Goal: Task Accomplishment & Management: Complete application form

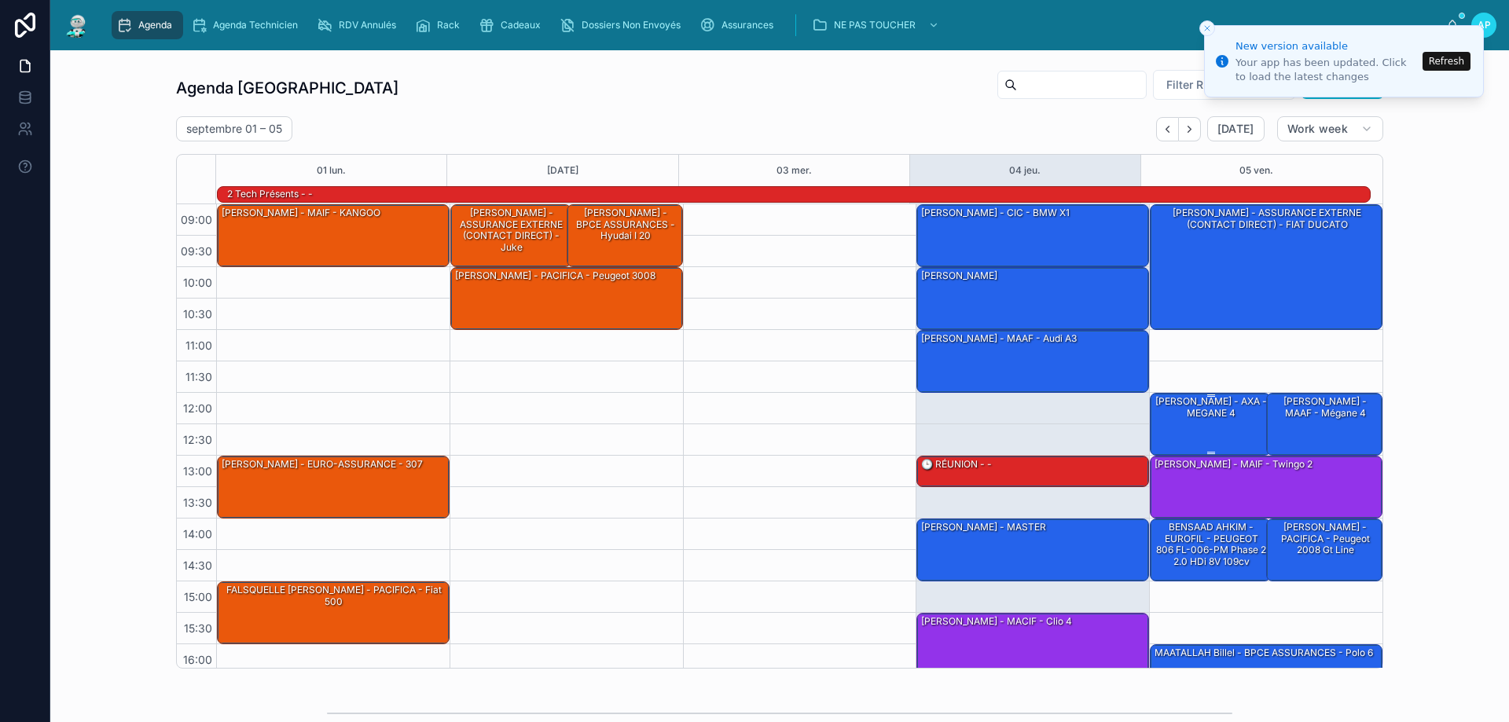
click at [1199, 415] on div "[PERSON_NAME] - AXA - MEGANE 4" at bounding box center [1211, 407] width 116 height 26
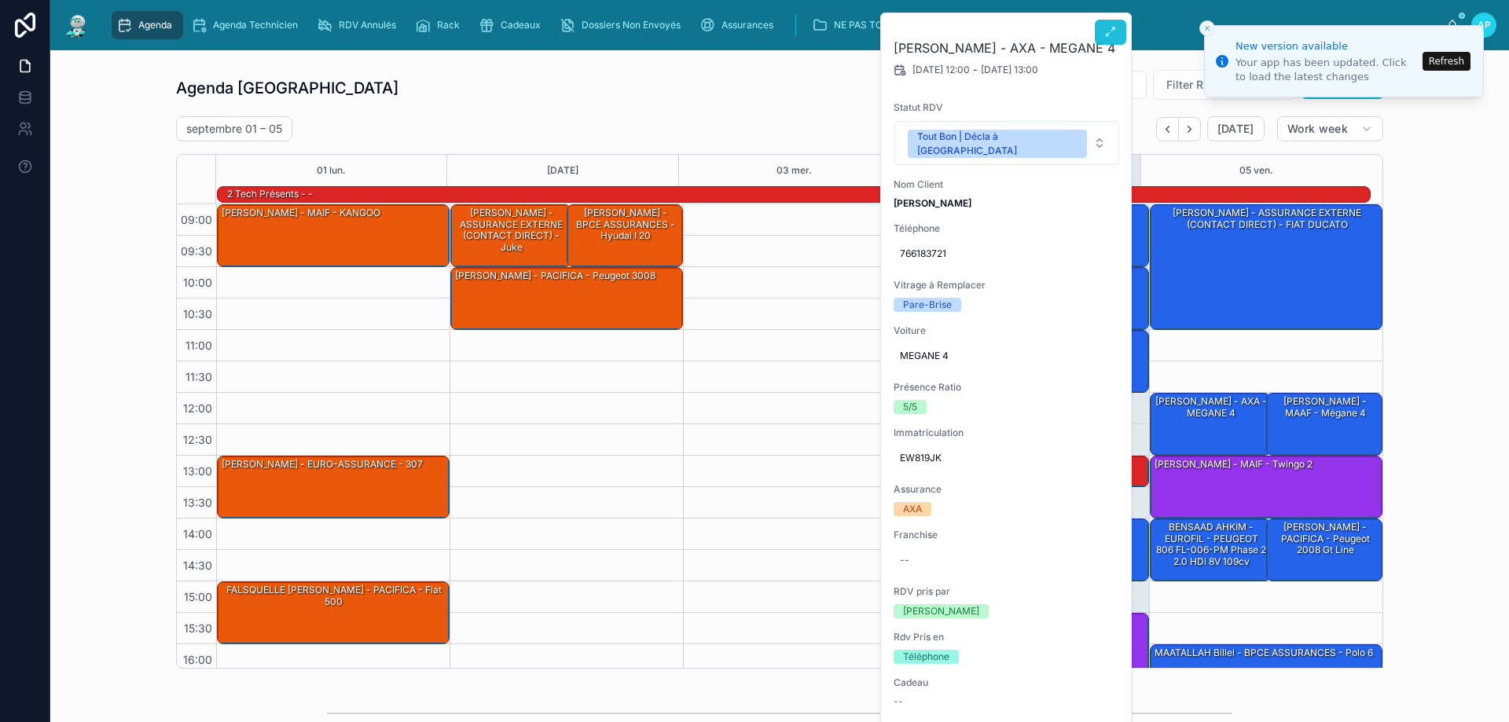
click at [1119, 28] on button at bounding box center [1110, 32] width 31 height 25
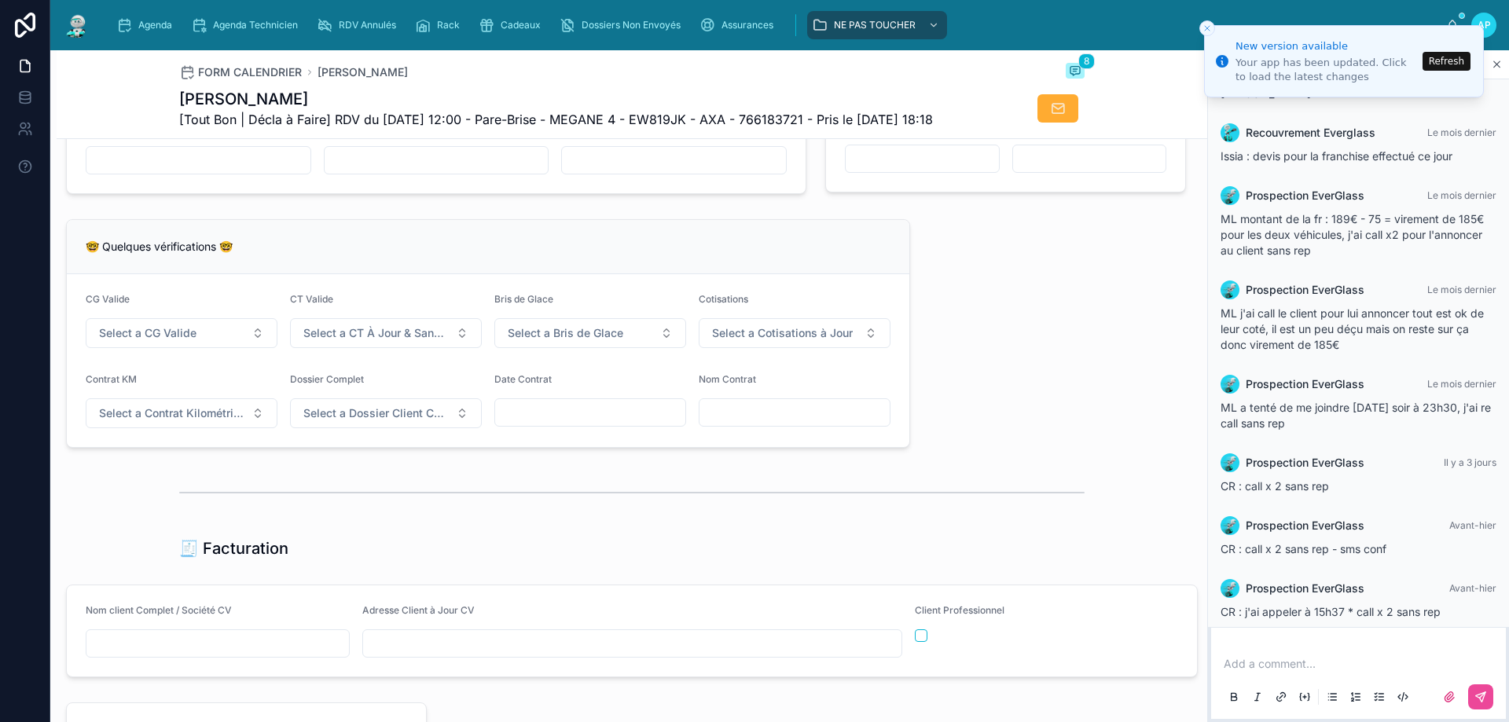
scroll to position [1572, 0]
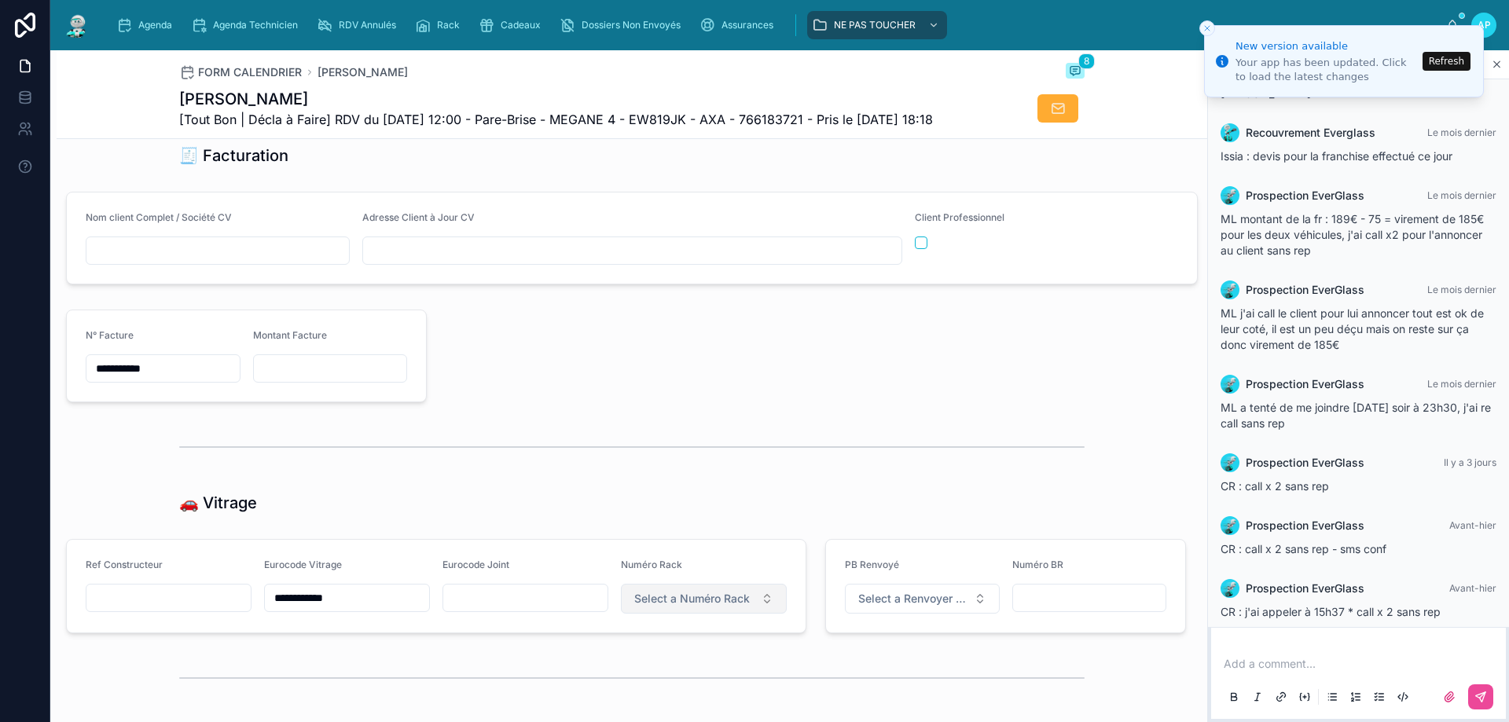
click at [686, 614] on button "Select a Numéro Rack" at bounding box center [704, 599] width 166 height 30
type input "**"
click at [636, 684] on div "54" at bounding box center [697, 691] width 189 height 22
type input "**********"
click at [128, 31] on icon "scrollable content" at bounding box center [124, 25] width 16 height 16
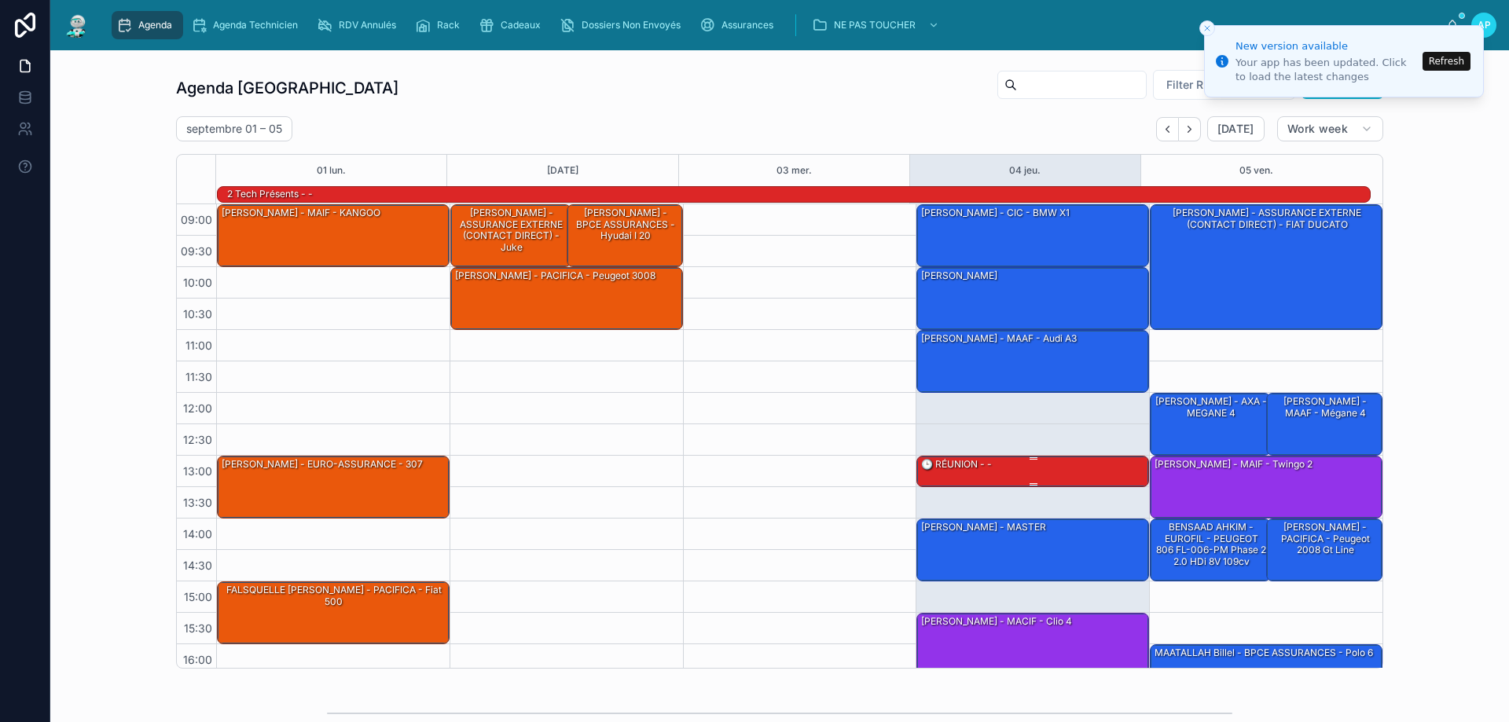
scroll to position [103, 0]
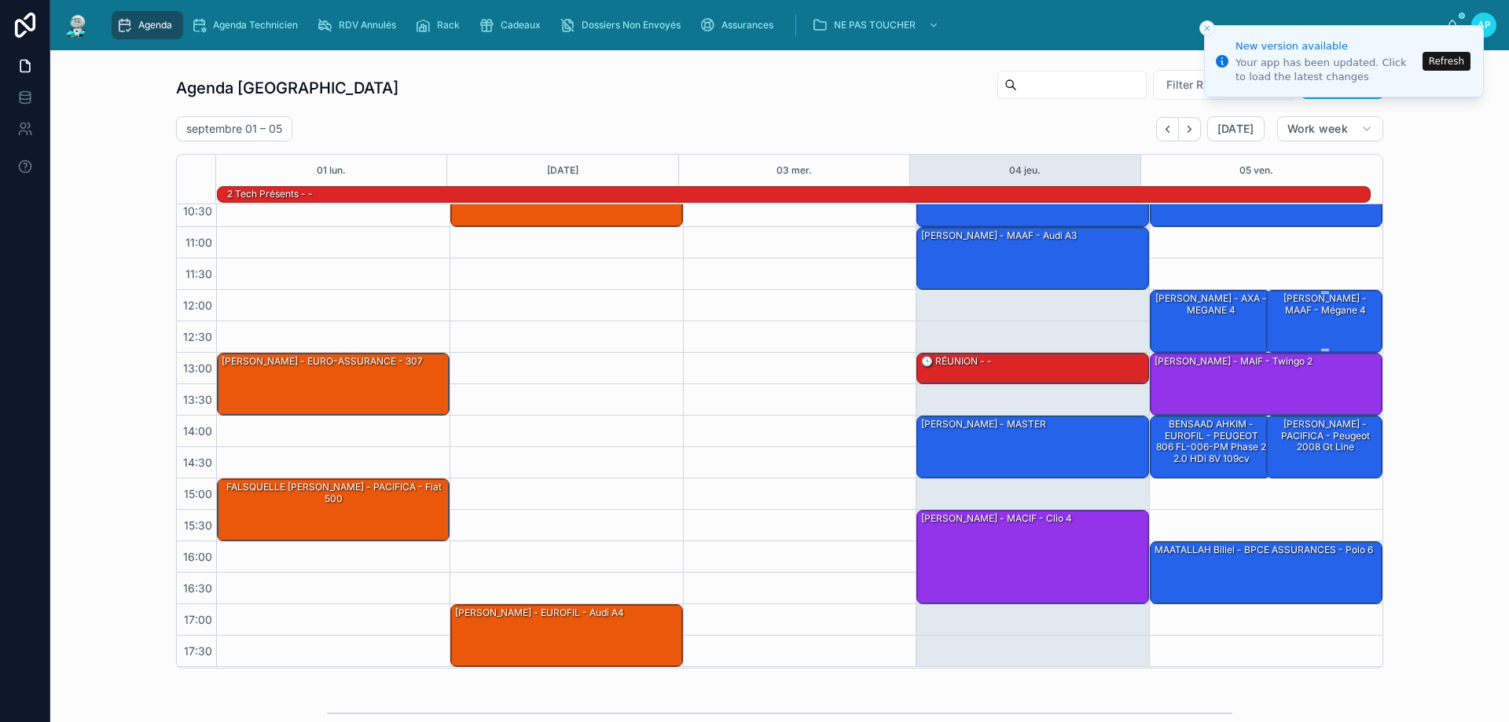
click at [1302, 302] on div "[PERSON_NAME] - MAAF - Mégane 4" at bounding box center [1325, 305] width 112 height 26
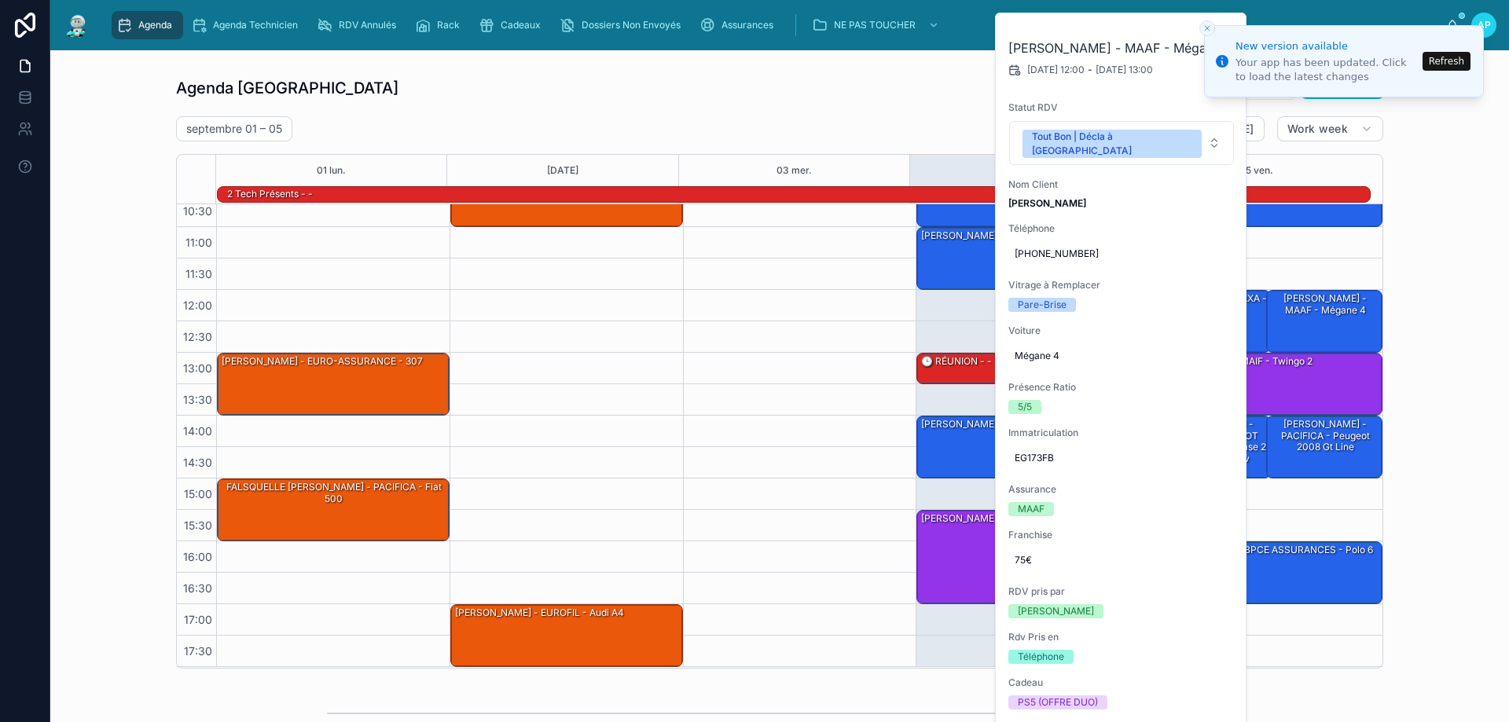
click at [1215, 25] on li "New version available Your app has been updated. Click to load the latest chang…" at bounding box center [1344, 61] width 280 height 72
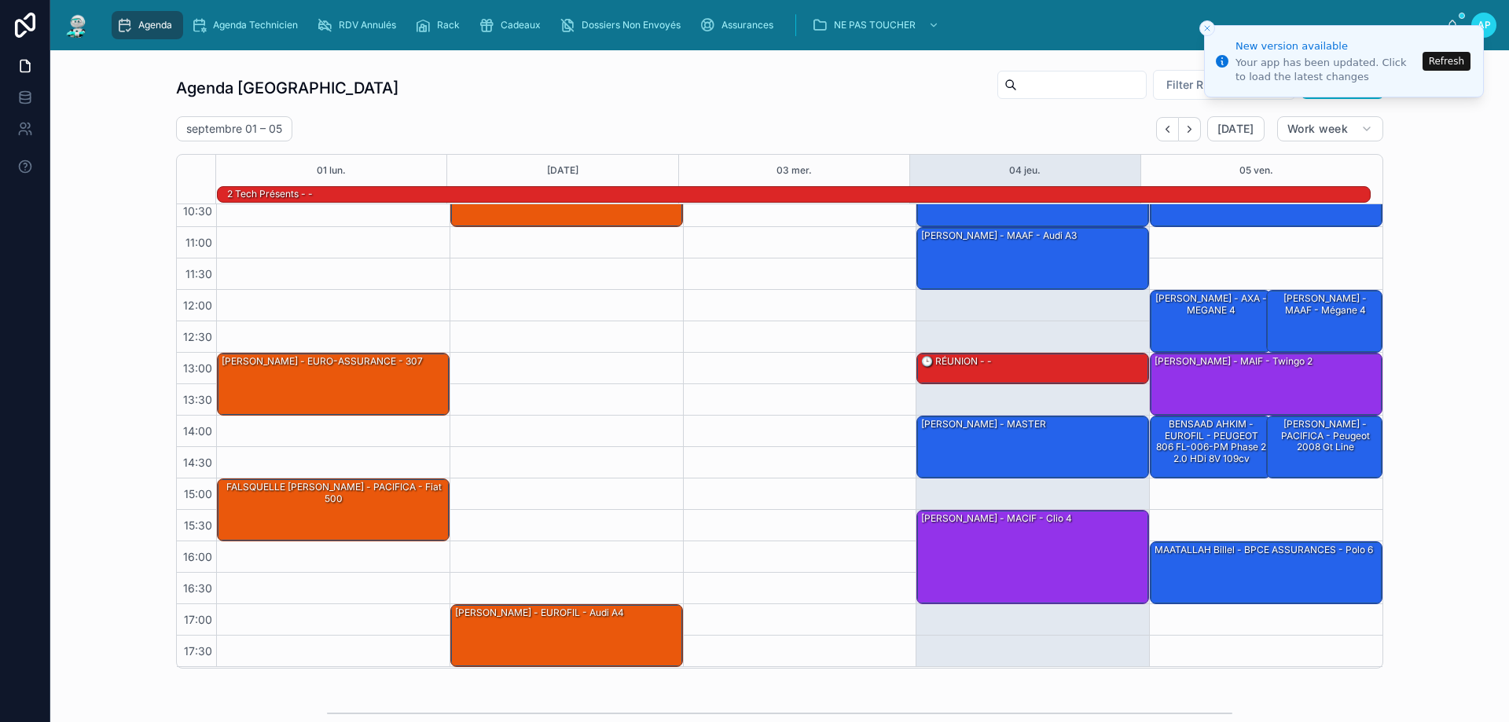
click at [1209, 28] on icon "Close toast" at bounding box center [1206, 28] width 9 height 9
click at [1205, 28] on icon "Close toast" at bounding box center [1206, 28] width 9 height 9
drag, startPoint x: 1299, startPoint y: 326, endPoint x: 1289, endPoint y: 317, distance: 13.3
click at [1297, 325] on div "[PERSON_NAME] - MAAF - Mégane 4" at bounding box center [1325, 321] width 112 height 60
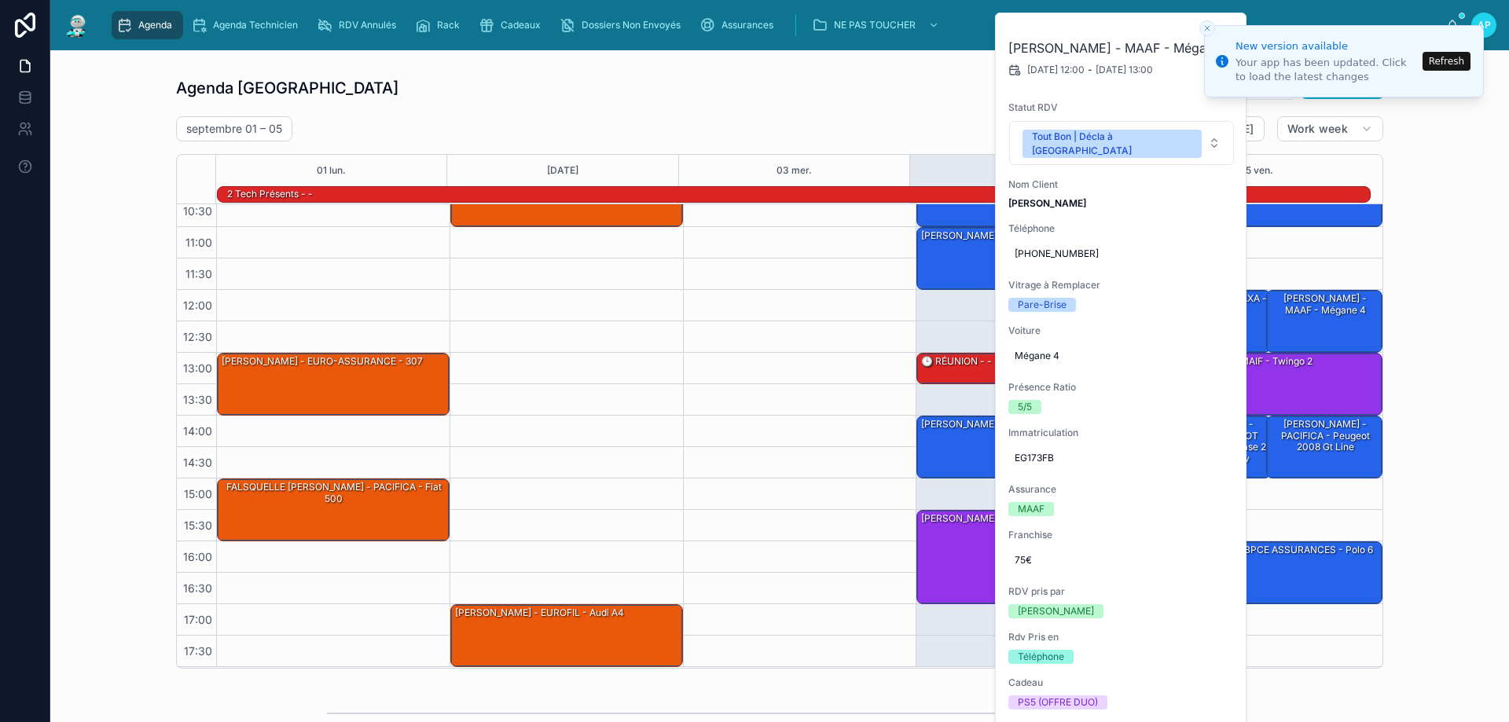
click at [1223, 25] on li "New version available Your app has been updated. Click to load the latest chang…" at bounding box center [1344, 61] width 280 height 72
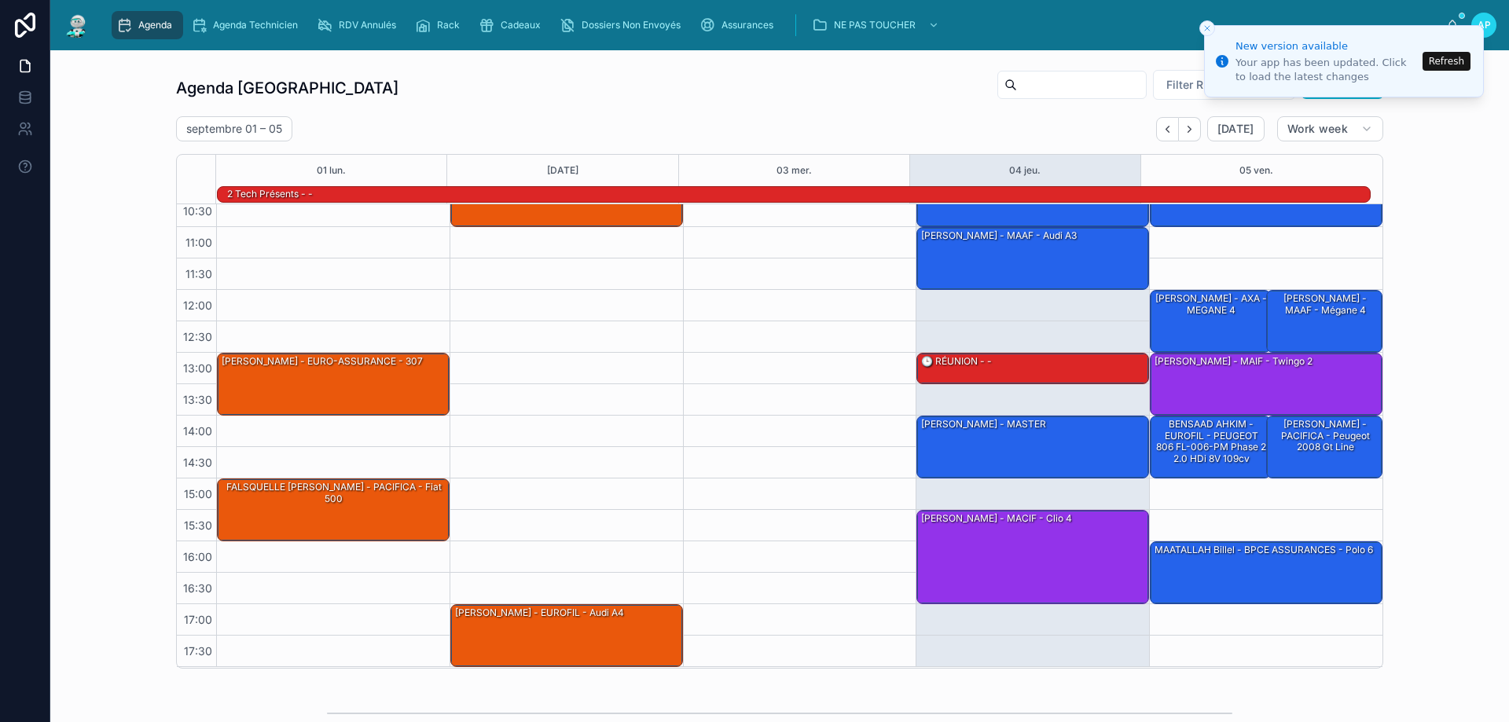
click at [1452, 58] on button "Refresh" at bounding box center [1446, 61] width 48 height 19
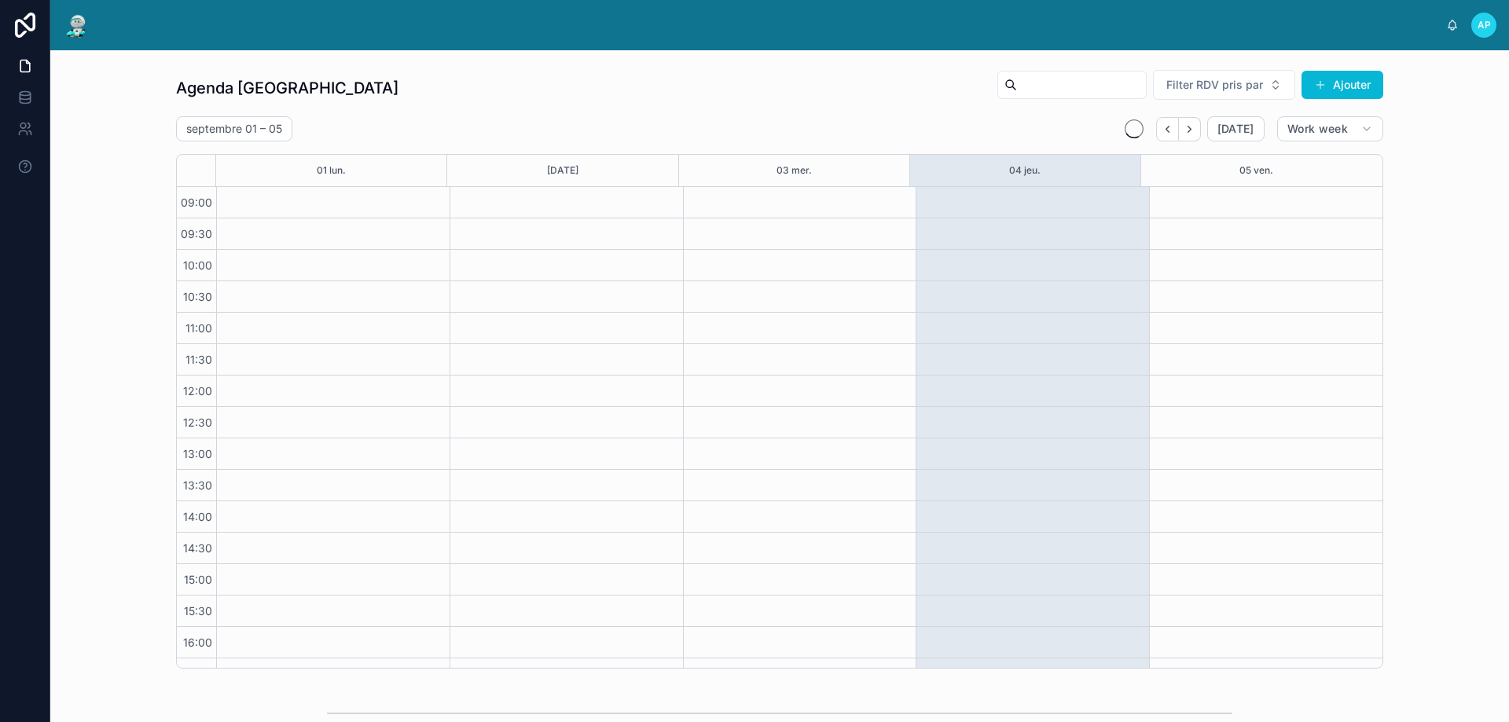
scroll to position [85, 0]
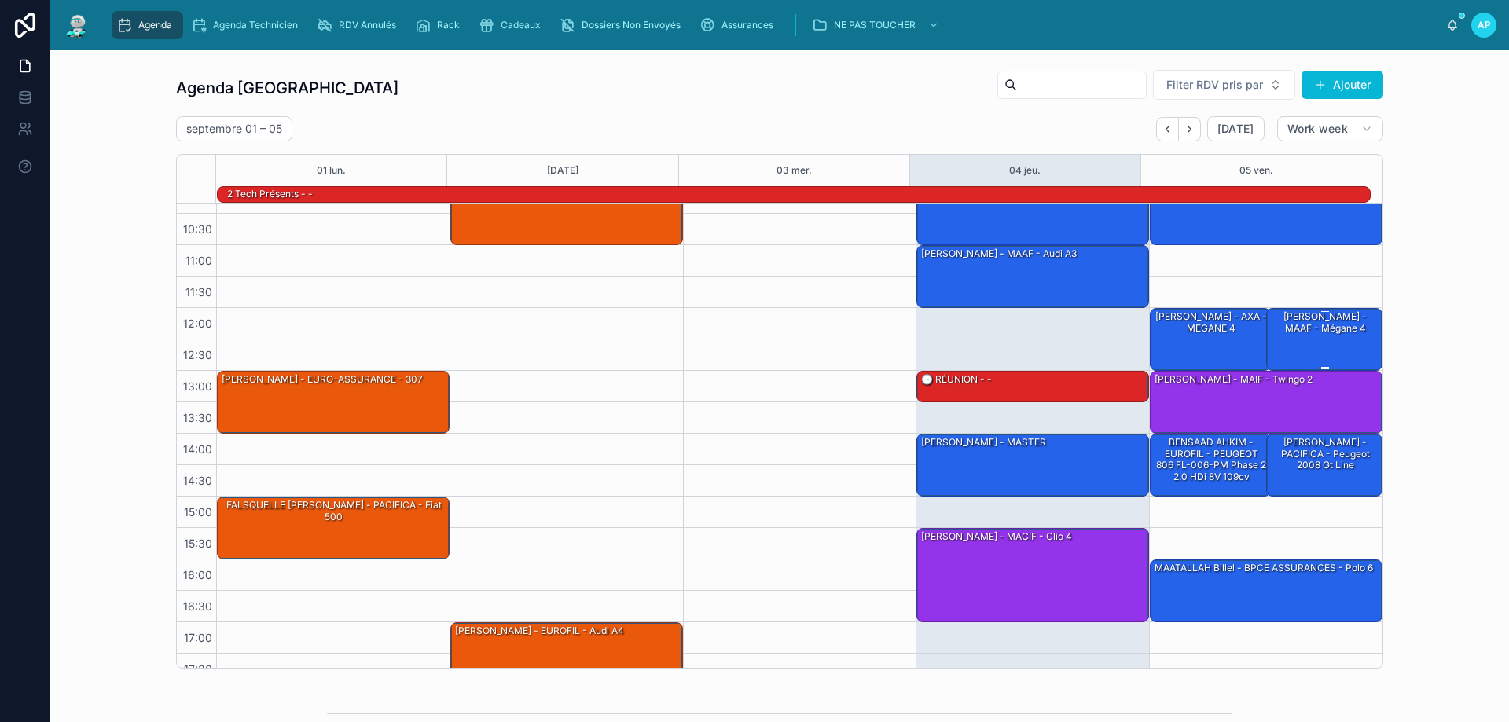
click at [1291, 339] on div "[PERSON_NAME] - MAAF - Mégane 4" at bounding box center [1325, 339] width 112 height 60
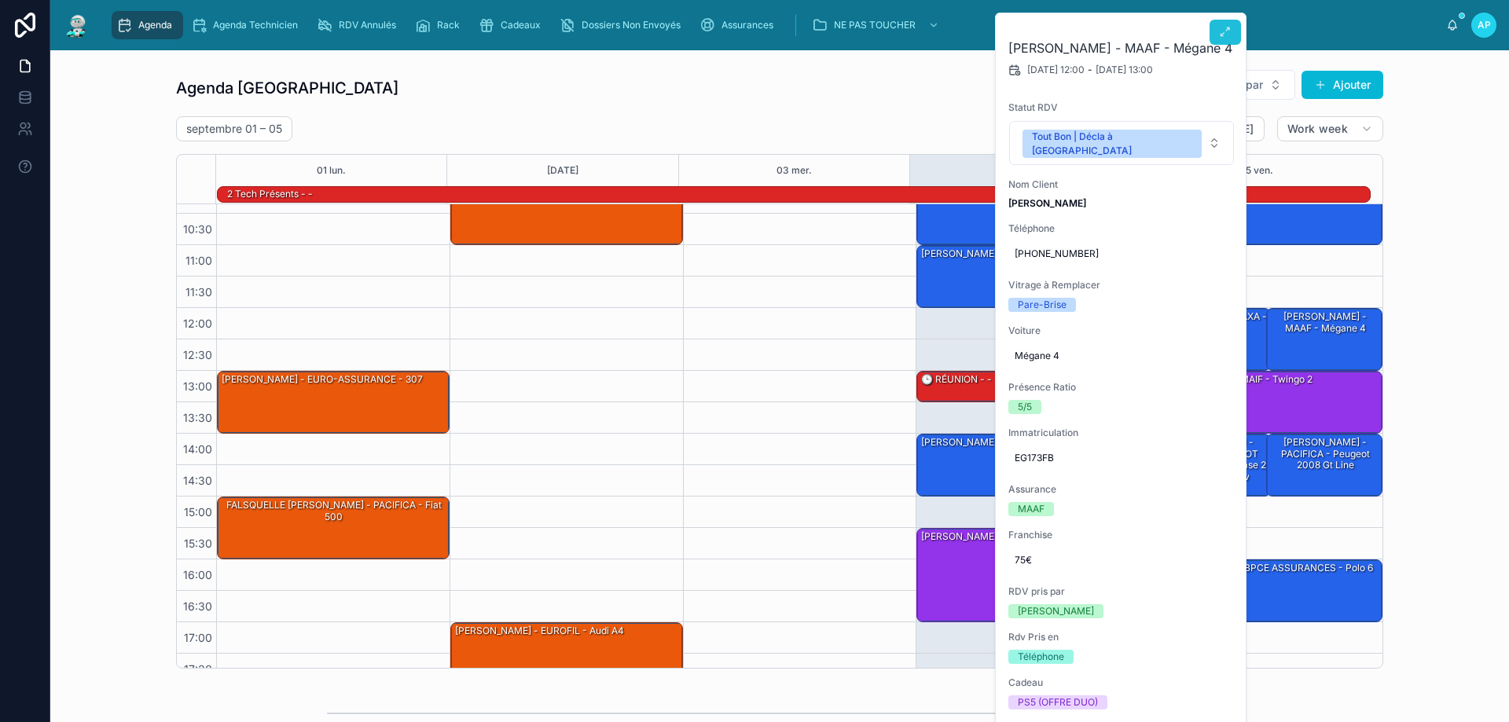
click at [1237, 35] on button at bounding box center [1224, 32] width 31 height 25
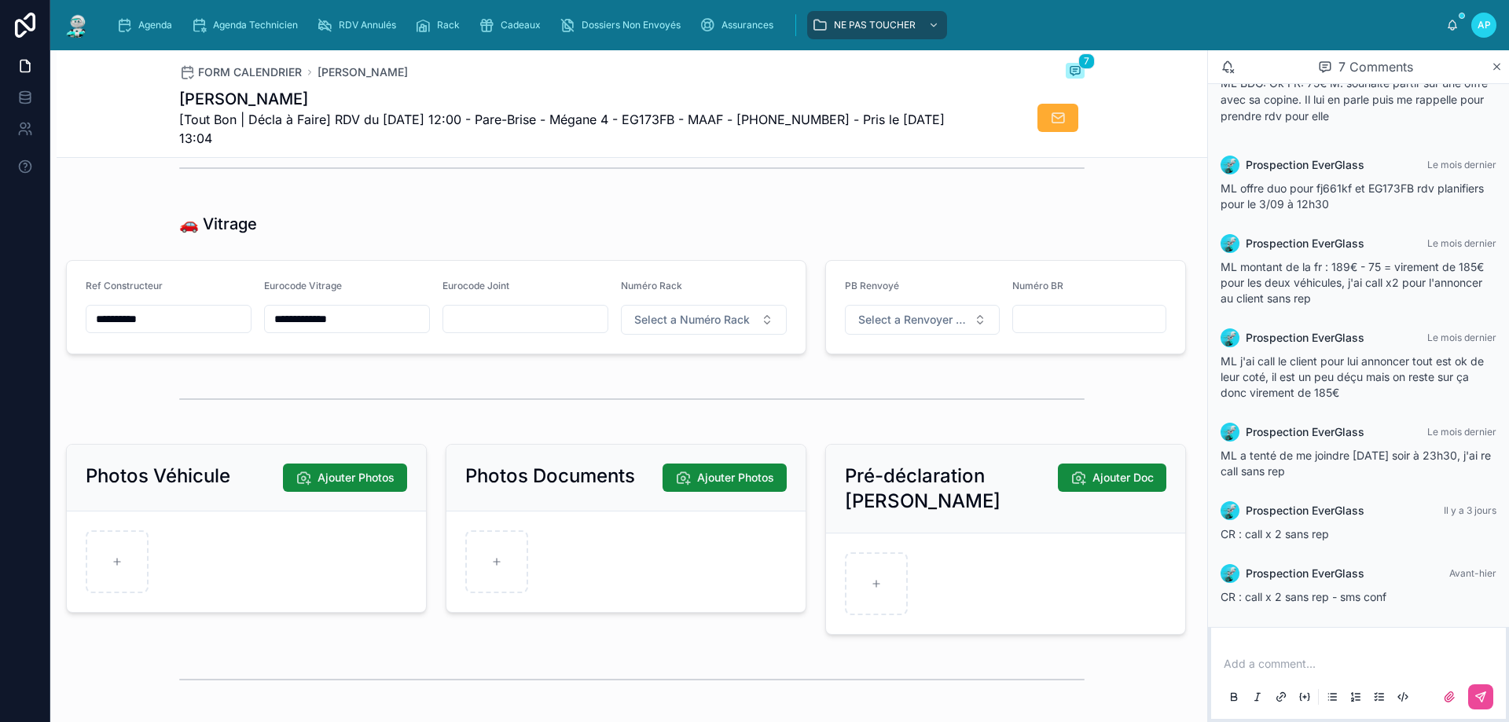
scroll to position [1886, 0]
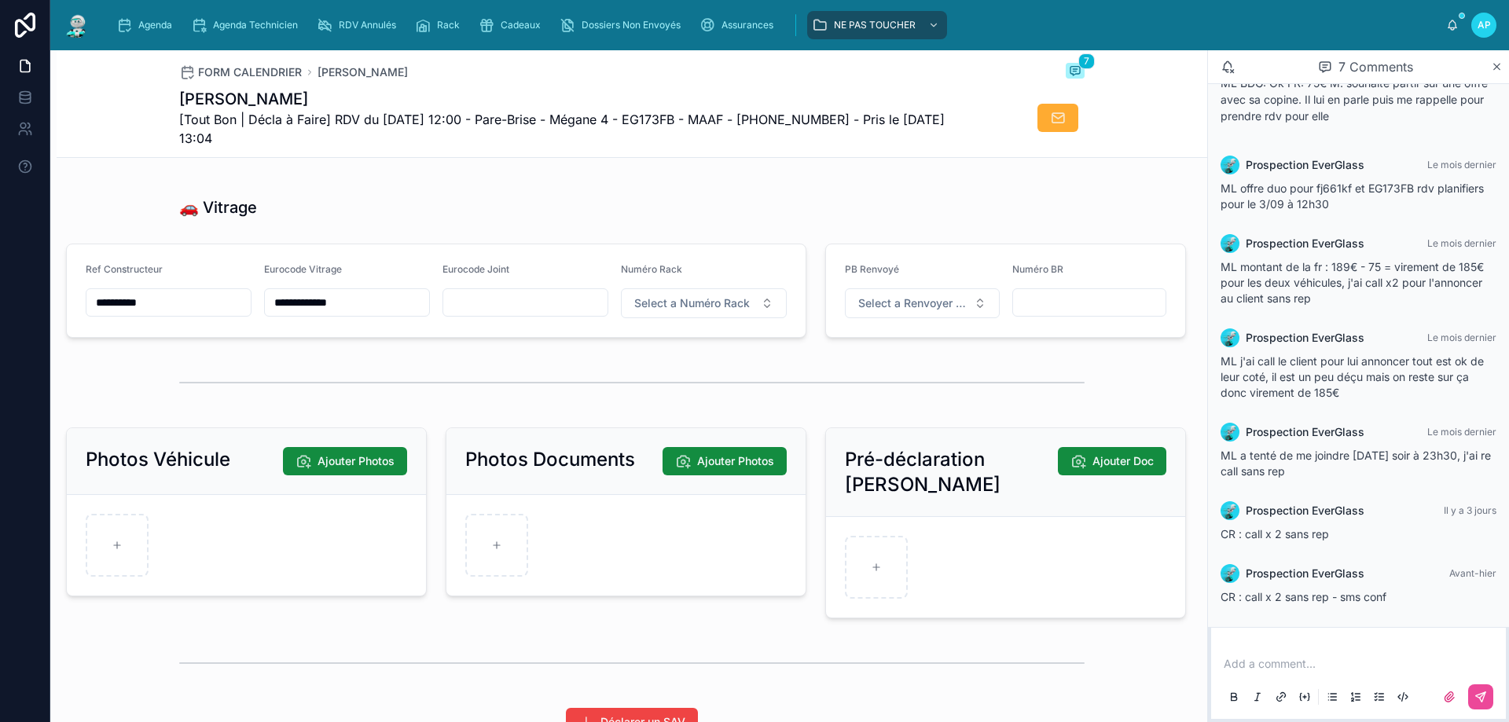
click at [733, 299] on div "Numéro Rack Select a Numéro Rack" at bounding box center [704, 290] width 166 height 55
click at [711, 311] on span "Select a Numéro Rack" at bounding box center [692, 303] width 116 height 16
type input "**"
click at [657, 384] on div "55" at bounding box center [697, 377] width 189 height 22
click at [138, 17] on div "Agenda" at bounding box center [147, 25] width 62 height 25
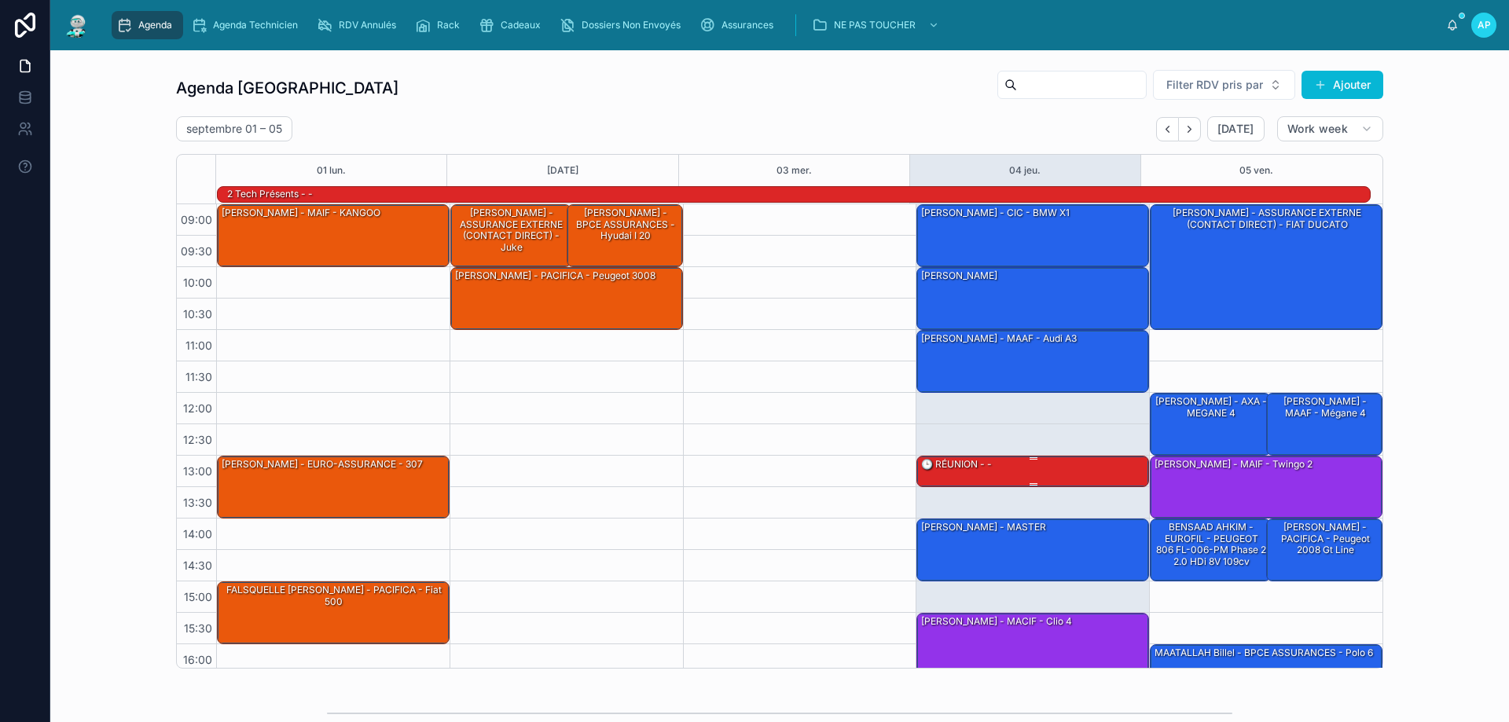
scroll to position [103, 0]
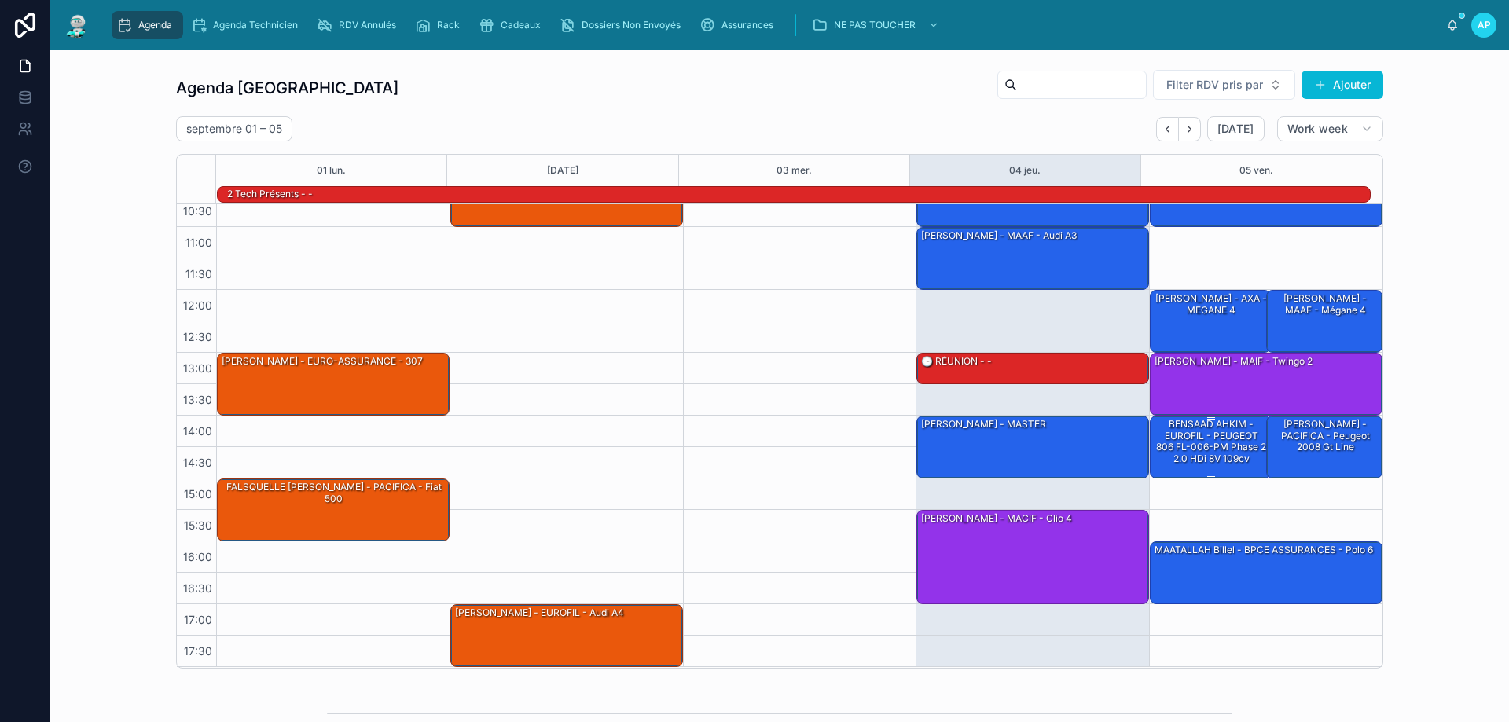
click at [1170, 435] on div "BENSAAD AHKIM - EUROFIL - PEUGEOT 806 FL-006-PM phase 2 2.0 HDi 8V 109cv" at bounding box center [1211, 441] width 116 height 49
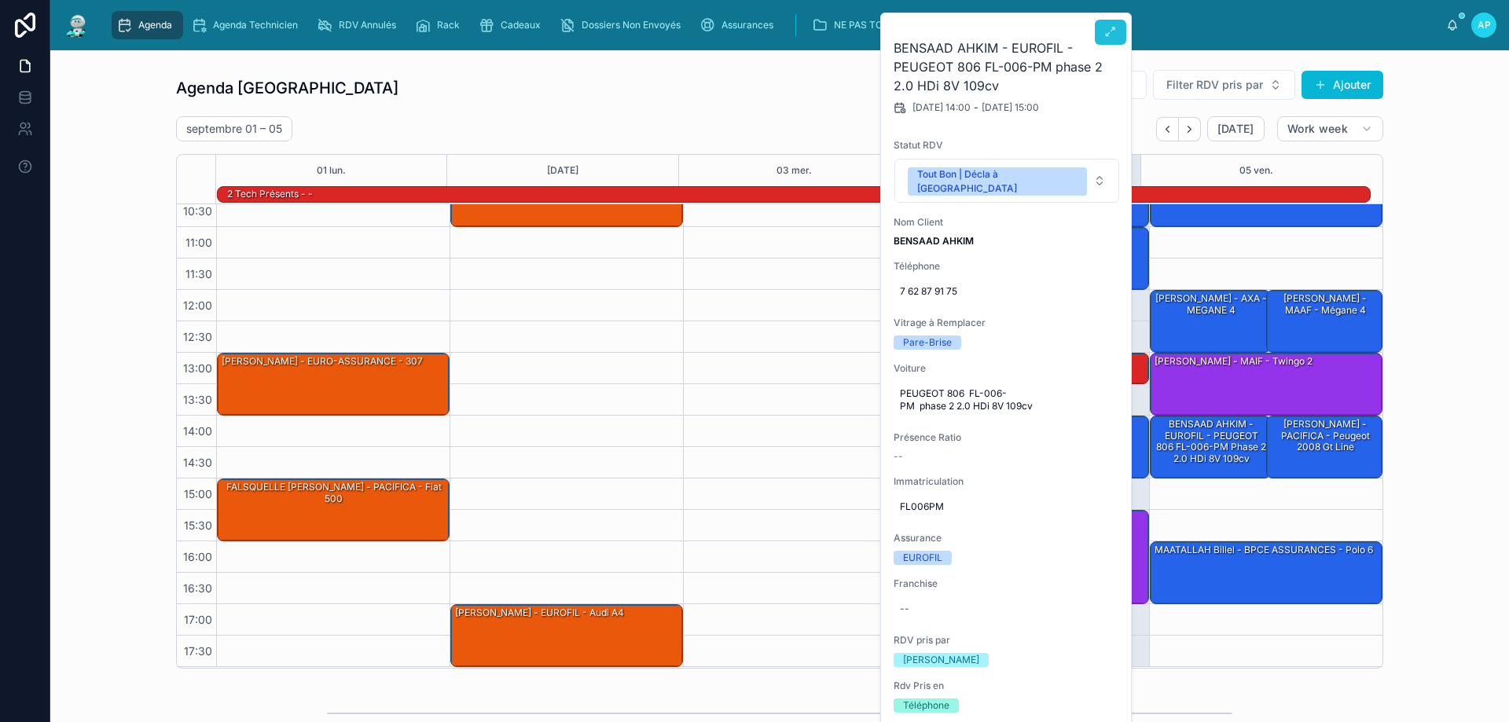
click at [1107, 28] on icon at bounding box center [1110, 32] width 13 height 13
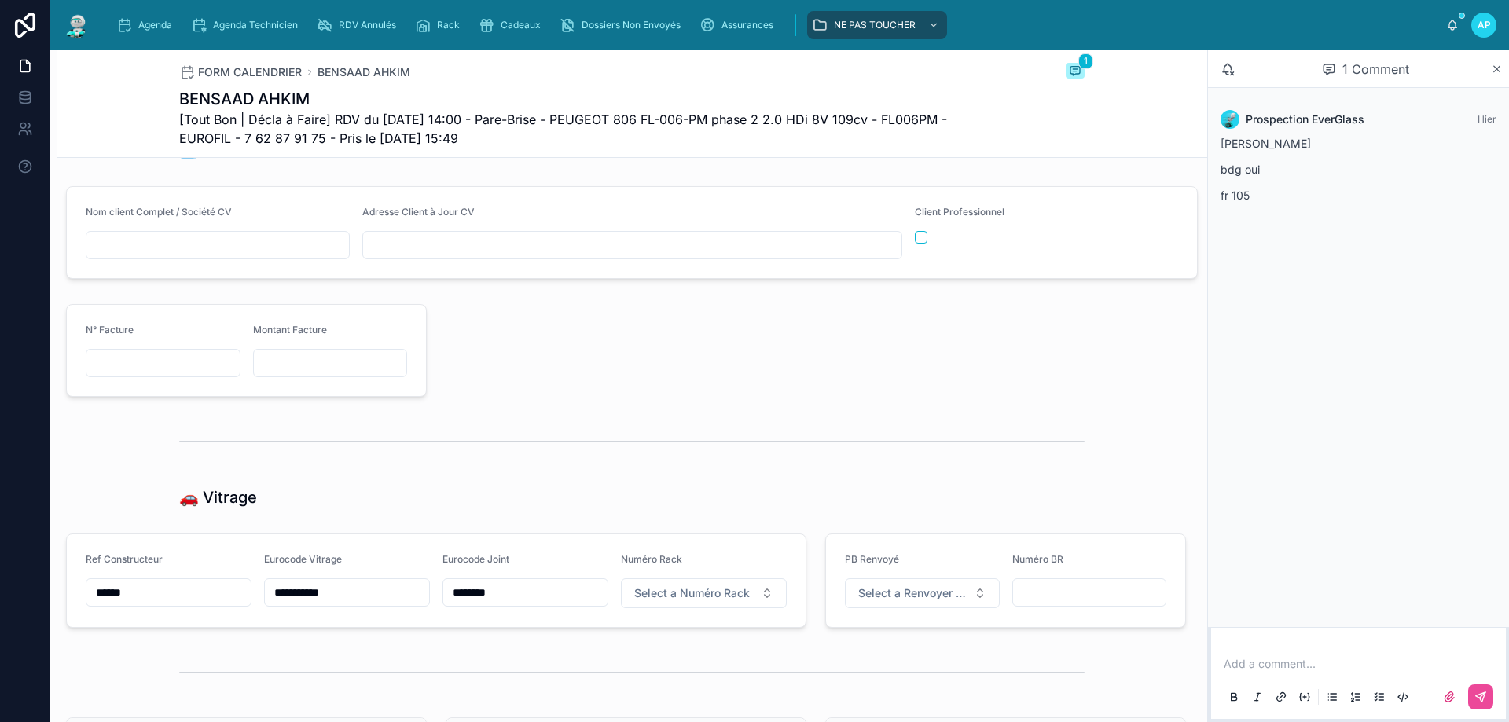
scroll to position [1650, 0]
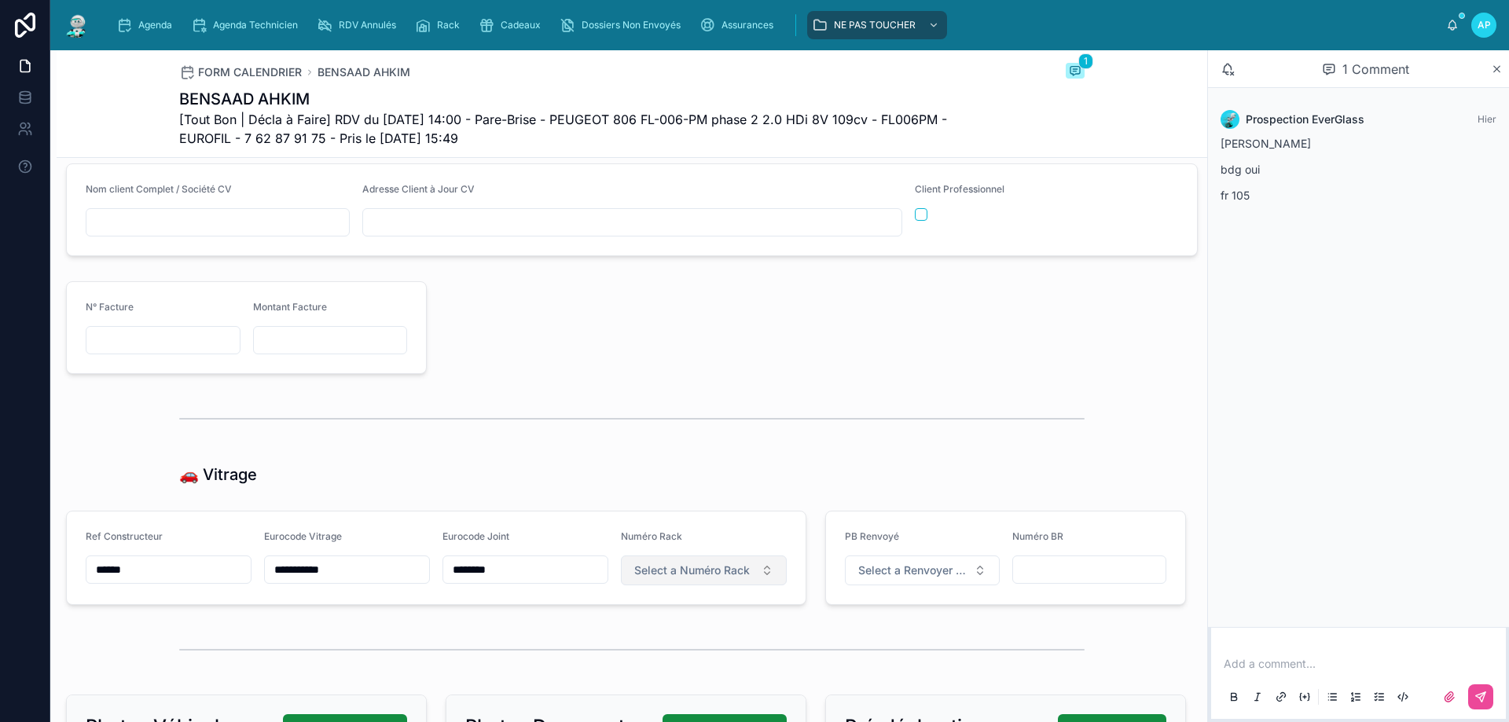
click at [699, 578] on span "Select a Numéro Rack" at bounding box center [692, 571] width 116 height 16
type input "**"
click at [629, 644] on div "36" at bounding box center [623, 644] width 11 height 13
click at [159, 24] on span "Agenda" at bounding box center [155, 25] width 34 height 13
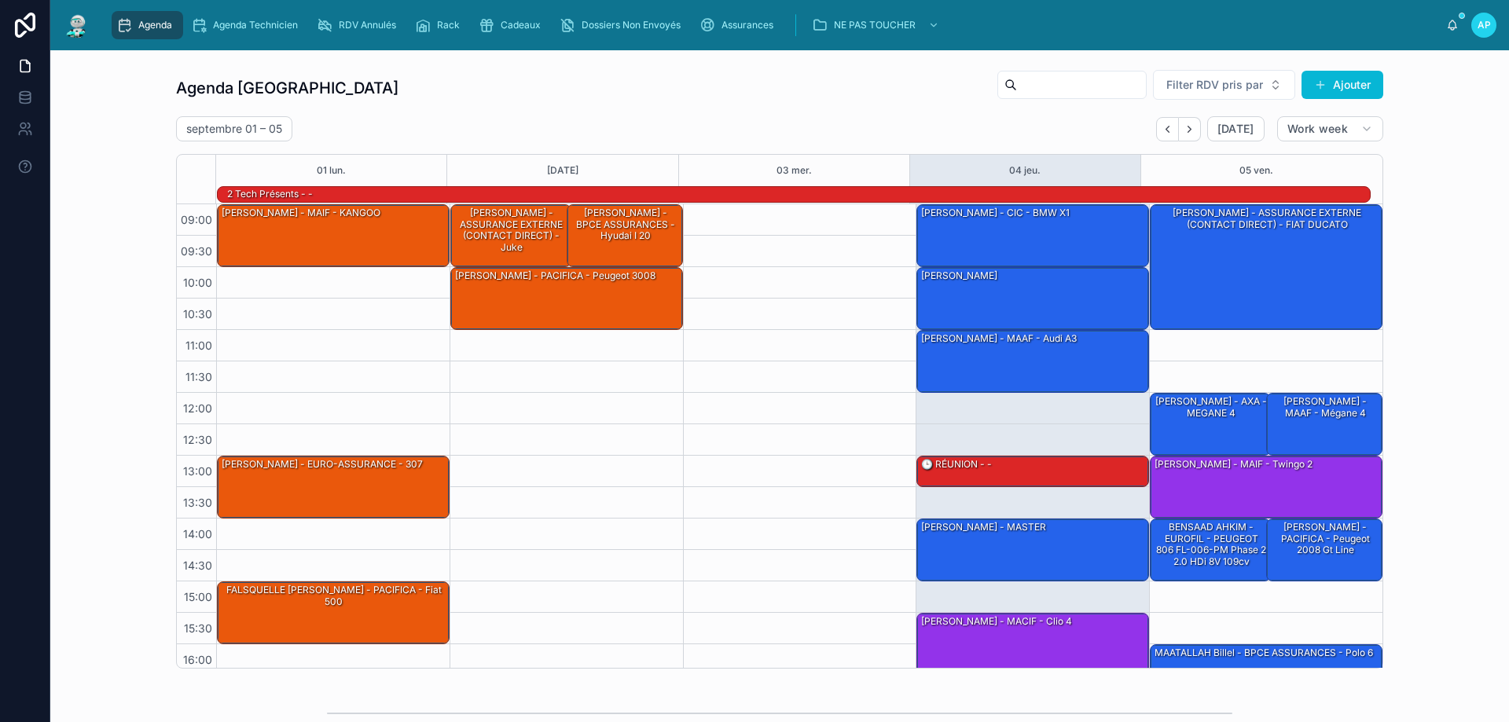
scroll to position [103, 0]
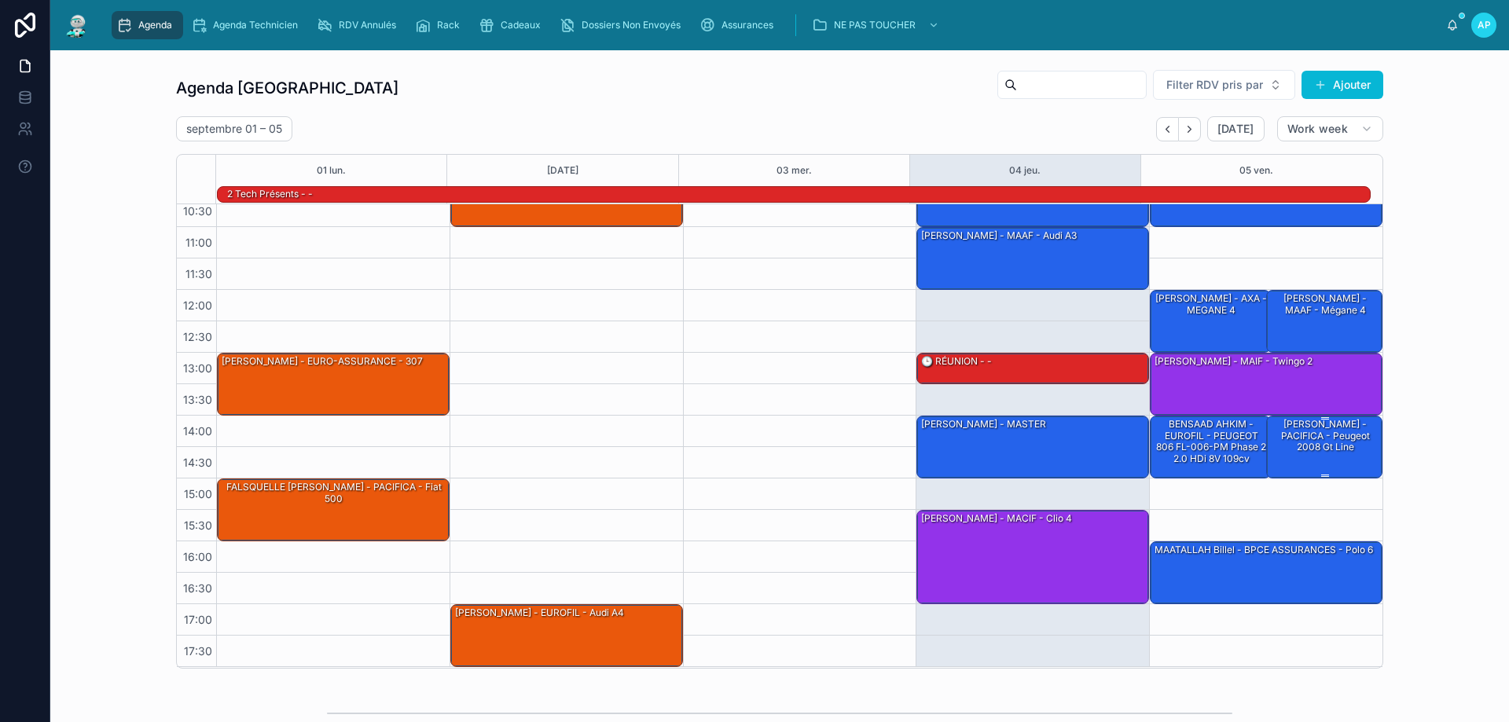
click at [1289, 421] on div "[PERSON_NAME] - PACIFICA - Peugeot 2008 gt line" at bounding box center [1325, 435] width 112 height 37
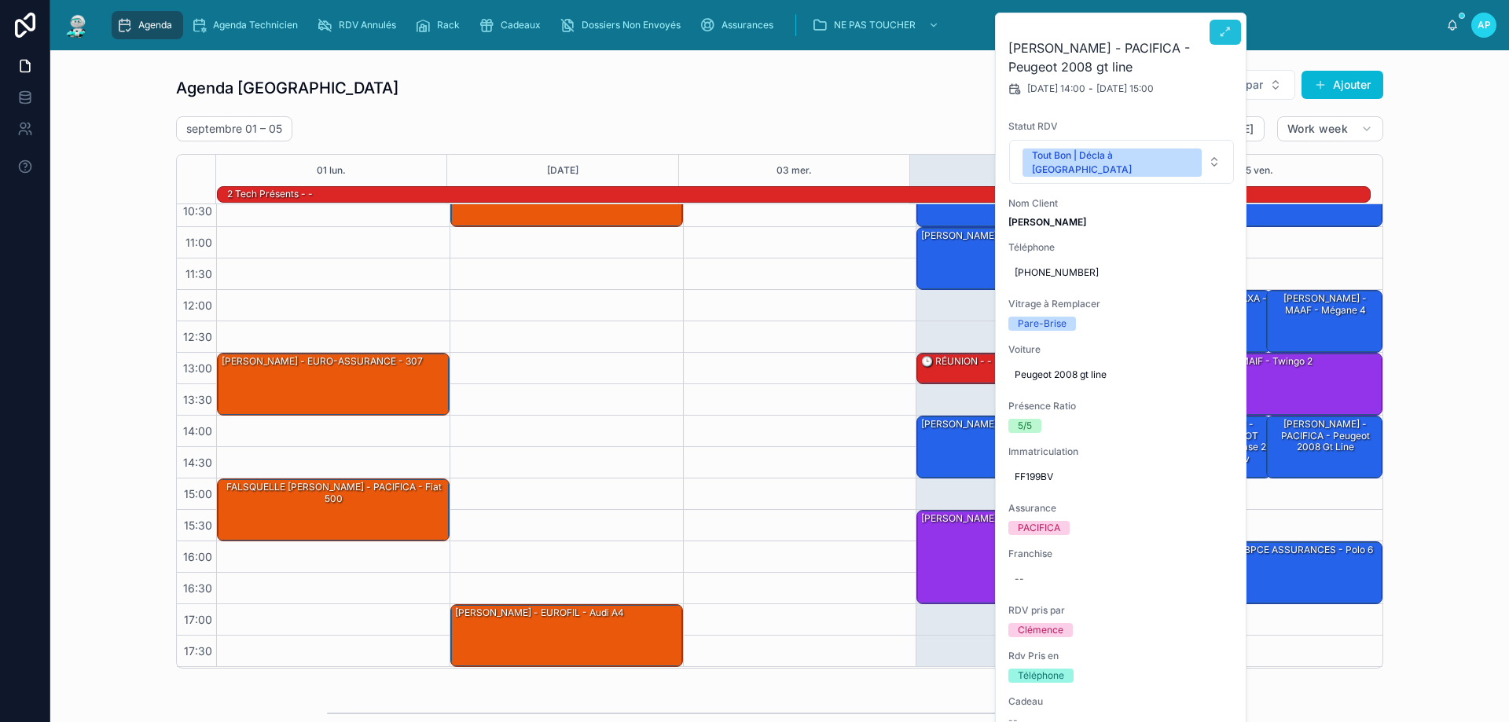
click at [1223, 37] on icon at bounding box center [1225, 32] width 13 height 13
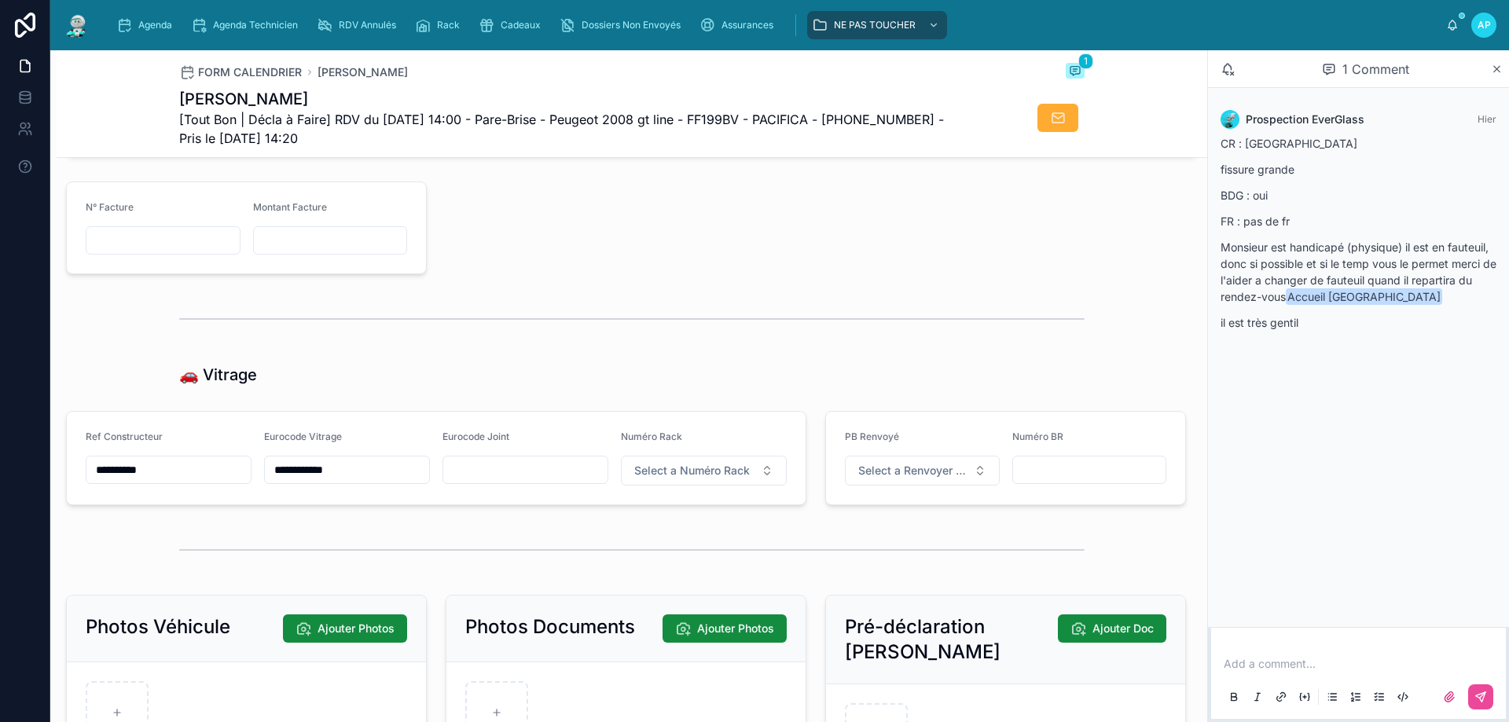
scroll to position [1886, 0]
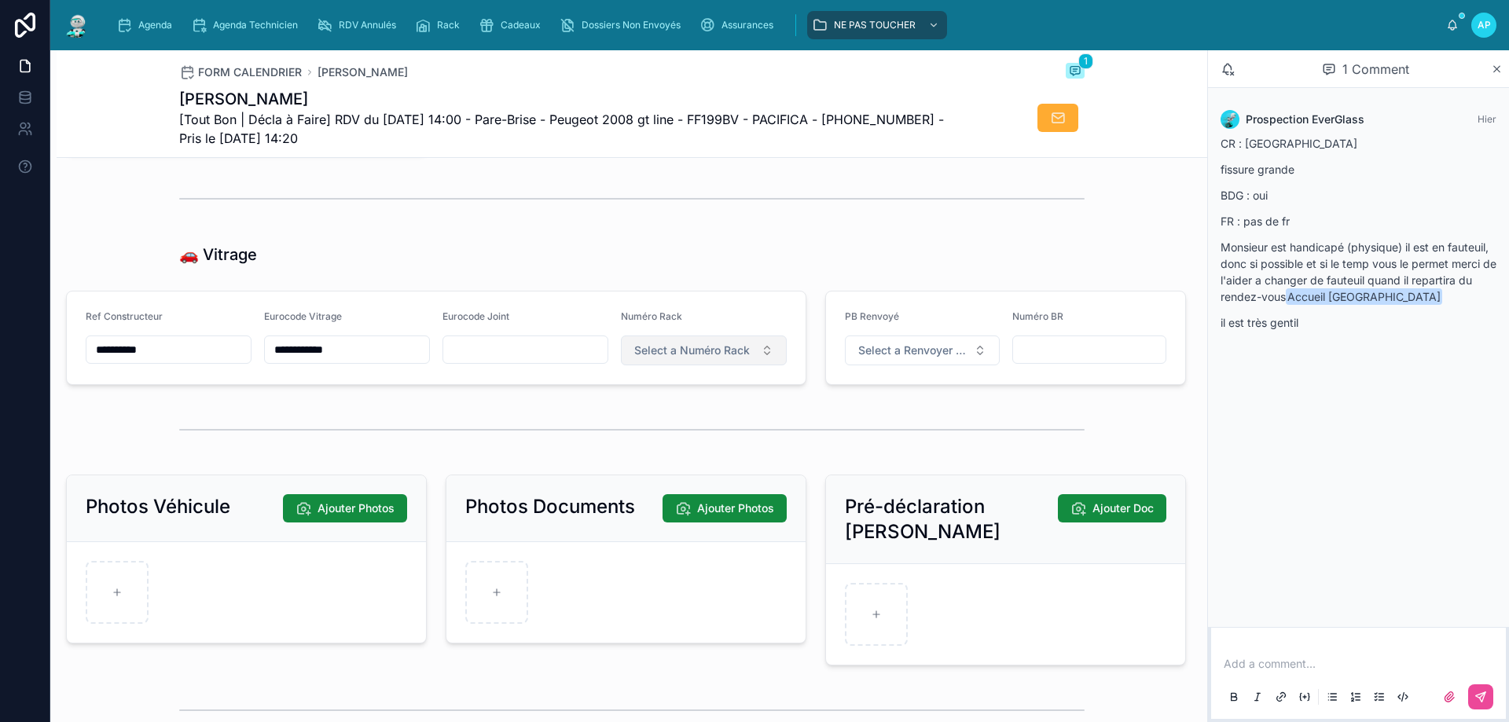
click at [689, 358] on span "Select a Numéro Rack" at bounding box center [692, 351] width 116 height 16
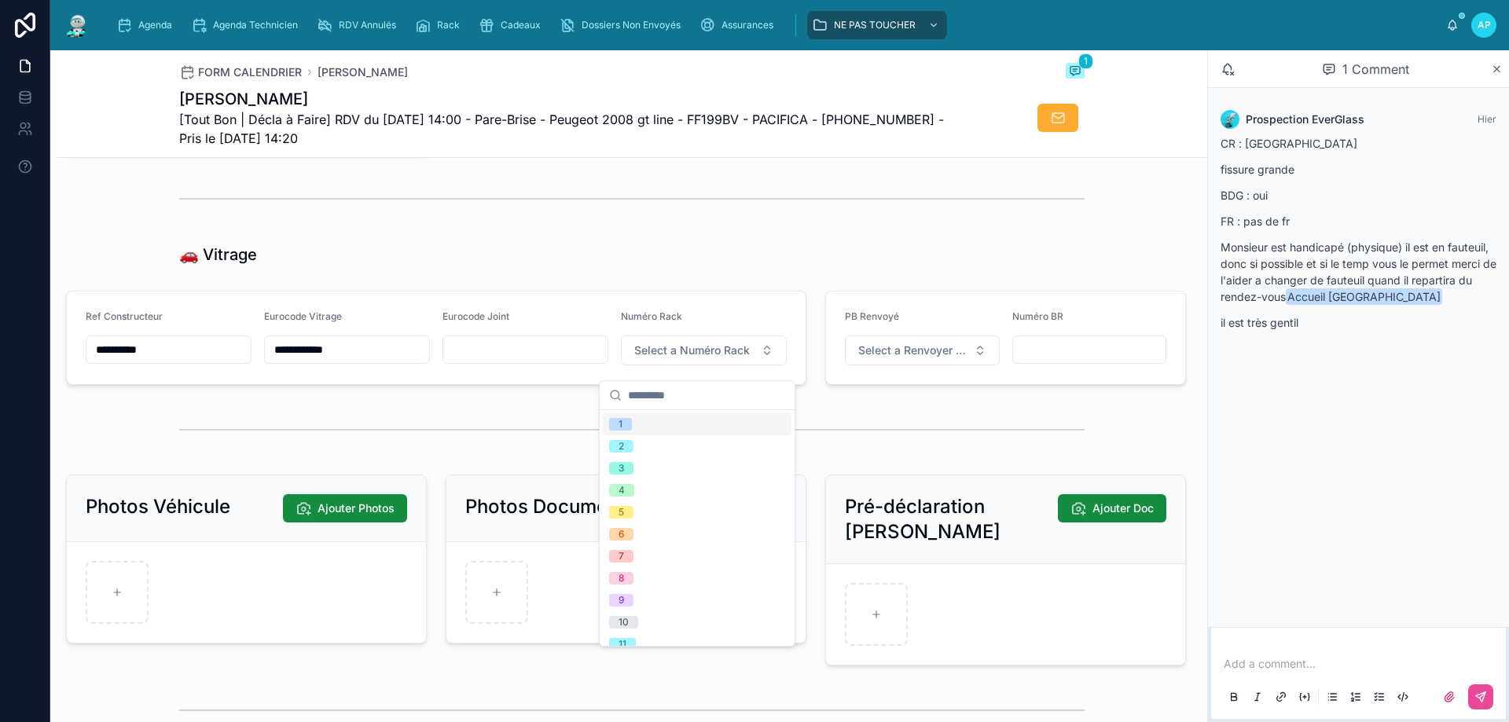
click at [650, 424] on div "1" at bounding box center [697, 424] width 189 height 22
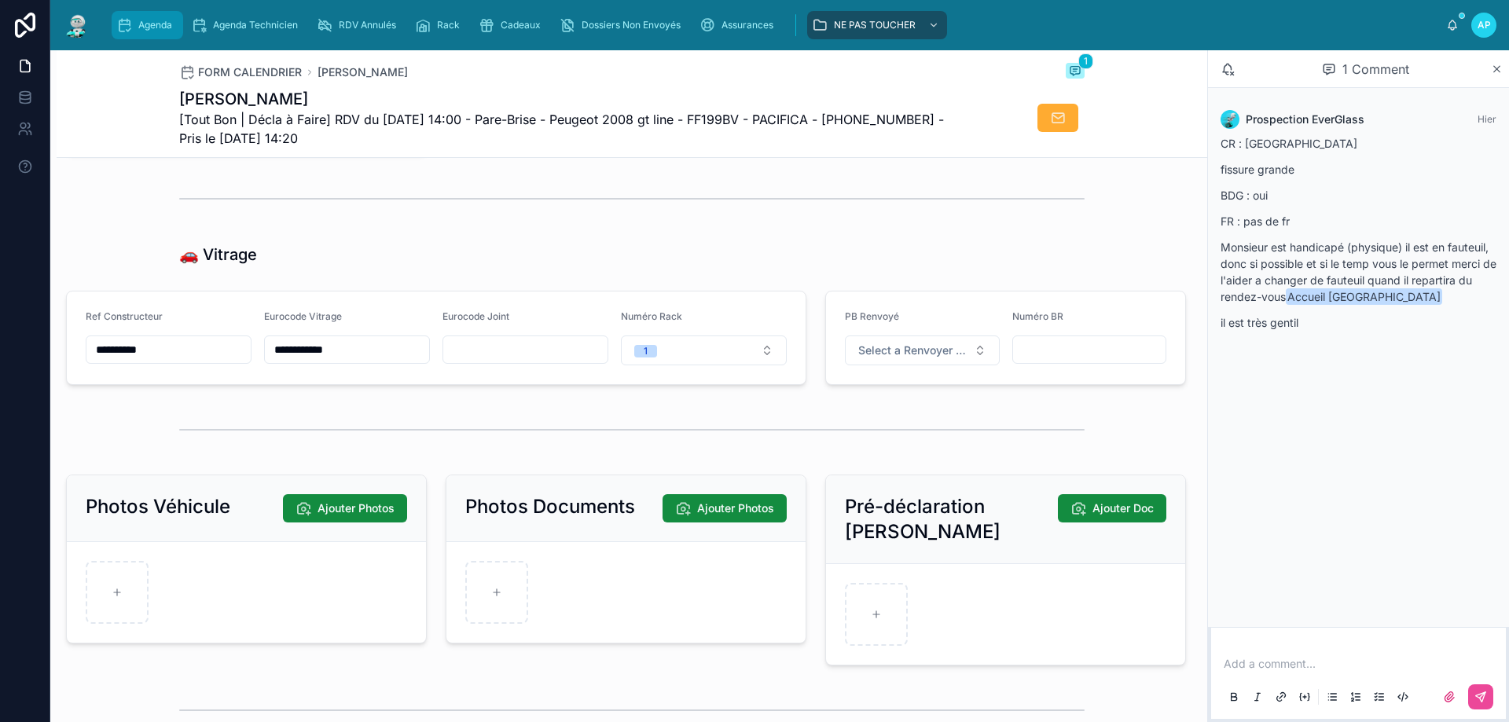
click at [152, 17] on div "Agenda" at bounding box center [147, 25] width 62 height 25
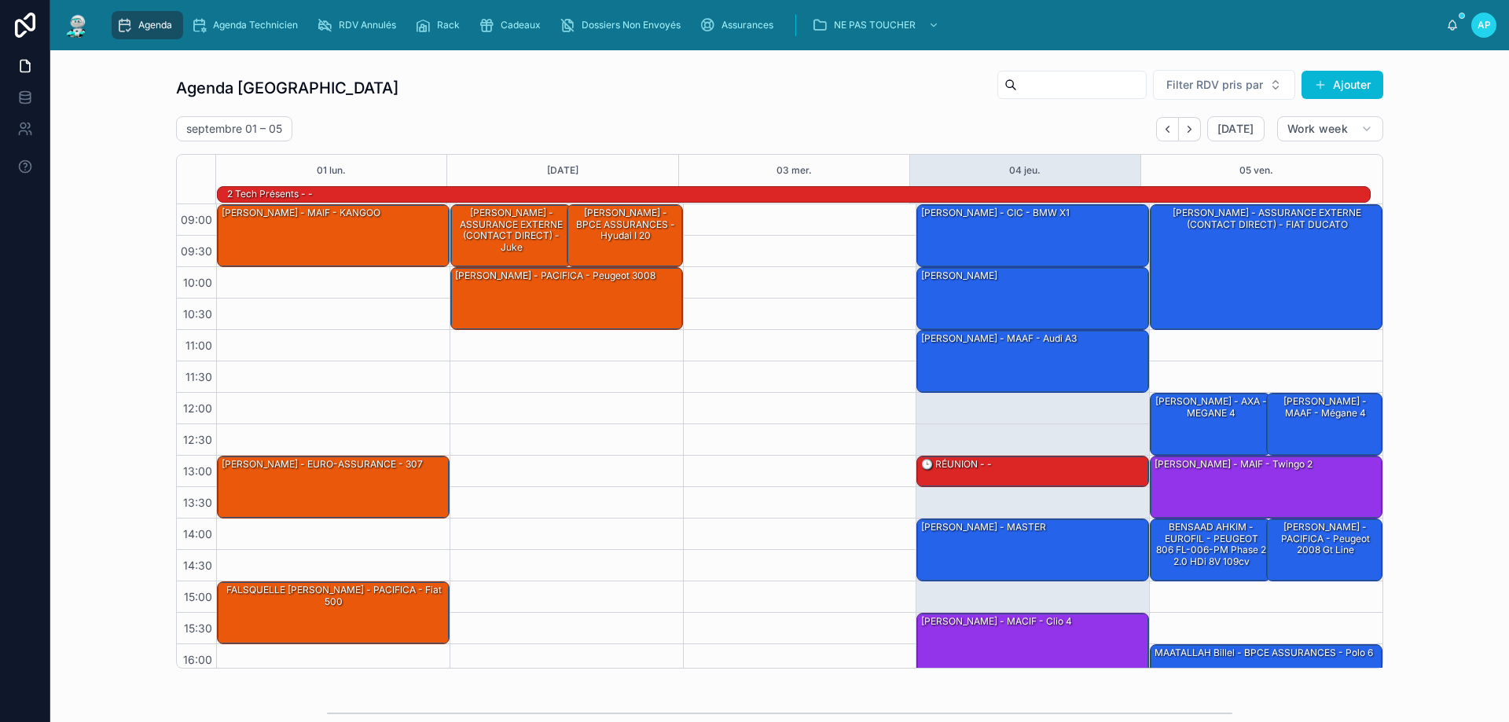
scroll to position [103, 0]
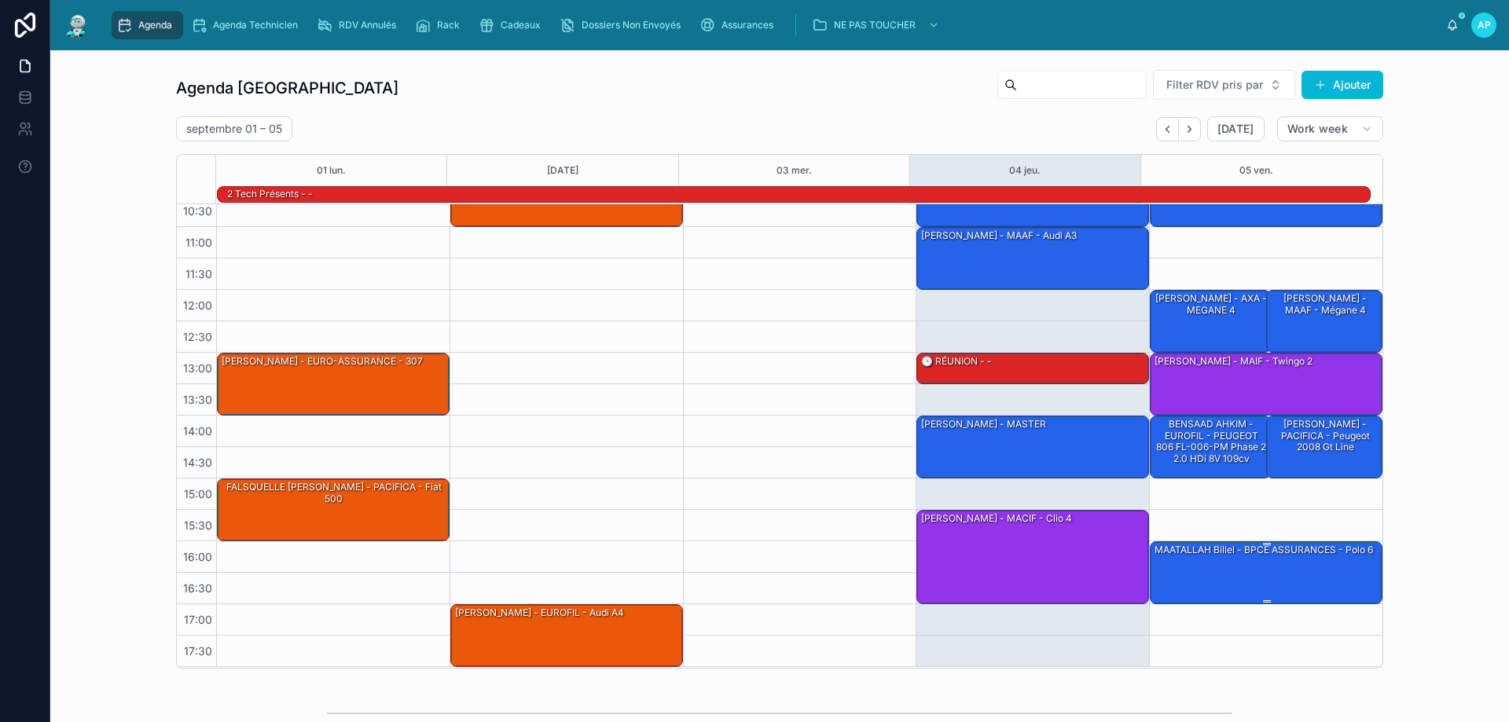
click at [1297, 559] on div "MAATALLAH Billel - BPCE ASSURANCES - Polo 6" at bounding box center [1267, 572] width 228 height 60
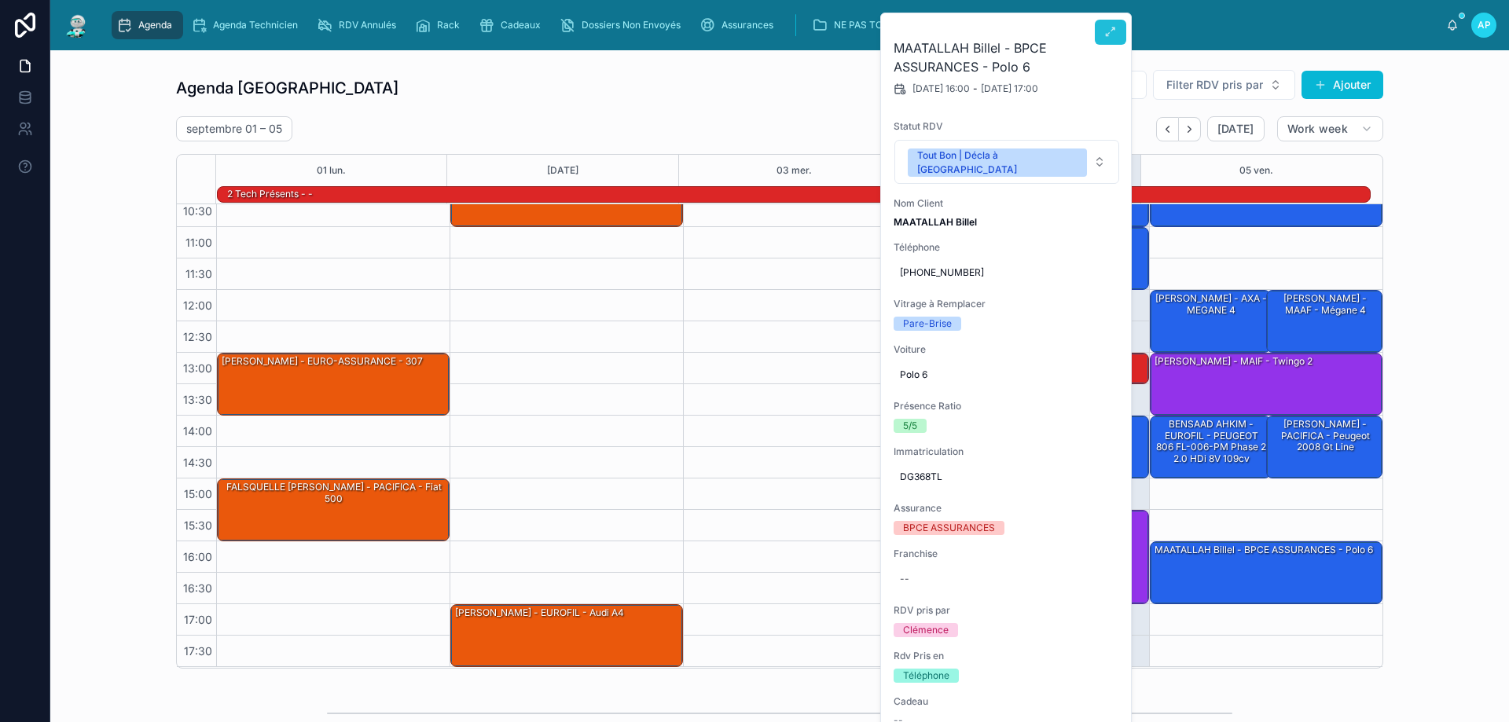
click at [1098, 27] on button at bounding box center [1110, 32] width 31 height 25
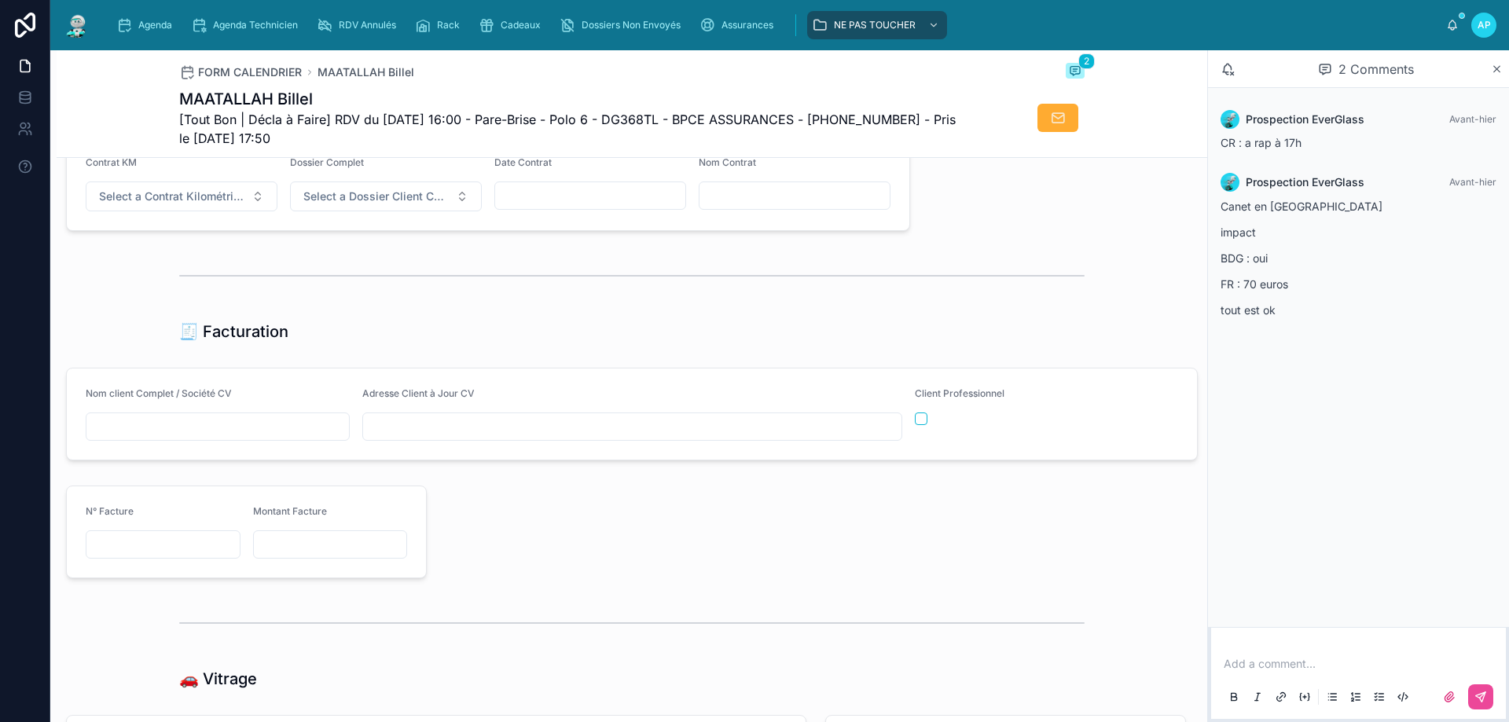
scroll to position [1650, 0]
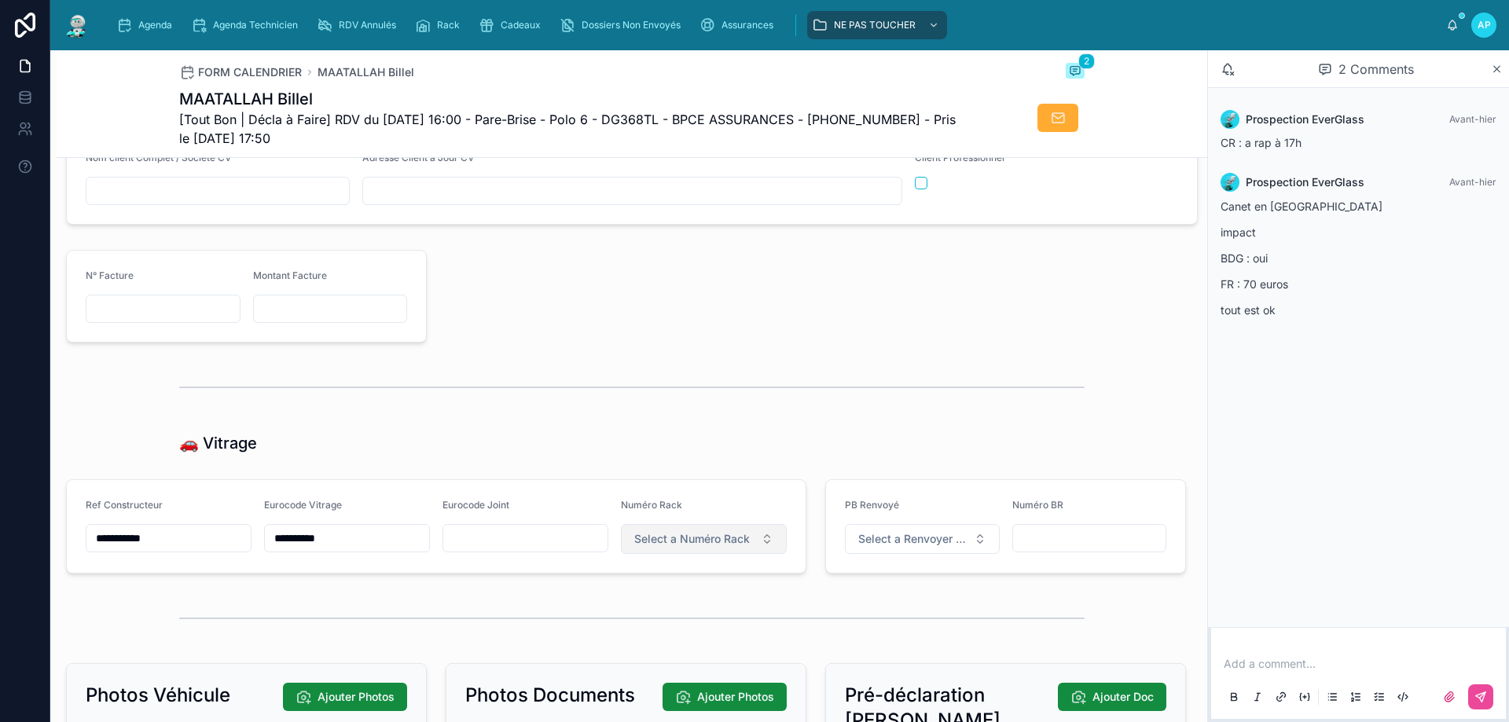
click at [680, 547] on span "Select a Numéro Rack" at bounding box center [692, 539] width 116 height 16
type input "**"
click at [614, 614] on span "36" at bounding box center [624, 613] width 30 height 13
click at [138, 19] on span "Agenda" at bounding box center [155, 25] width 34 height 13
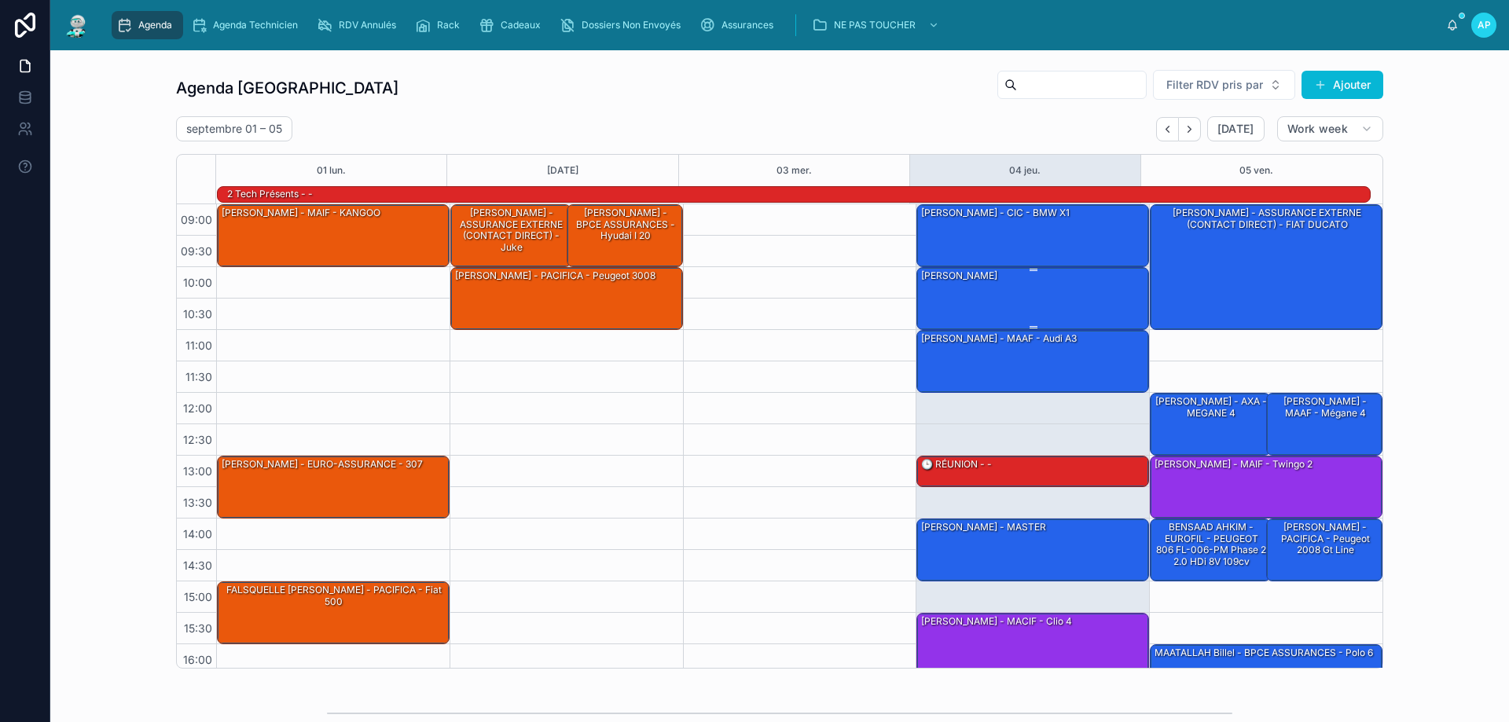
click at [957, 295] on div "[PERSON_NAME]" at bounding box center [1033, 298] width 228 height 60
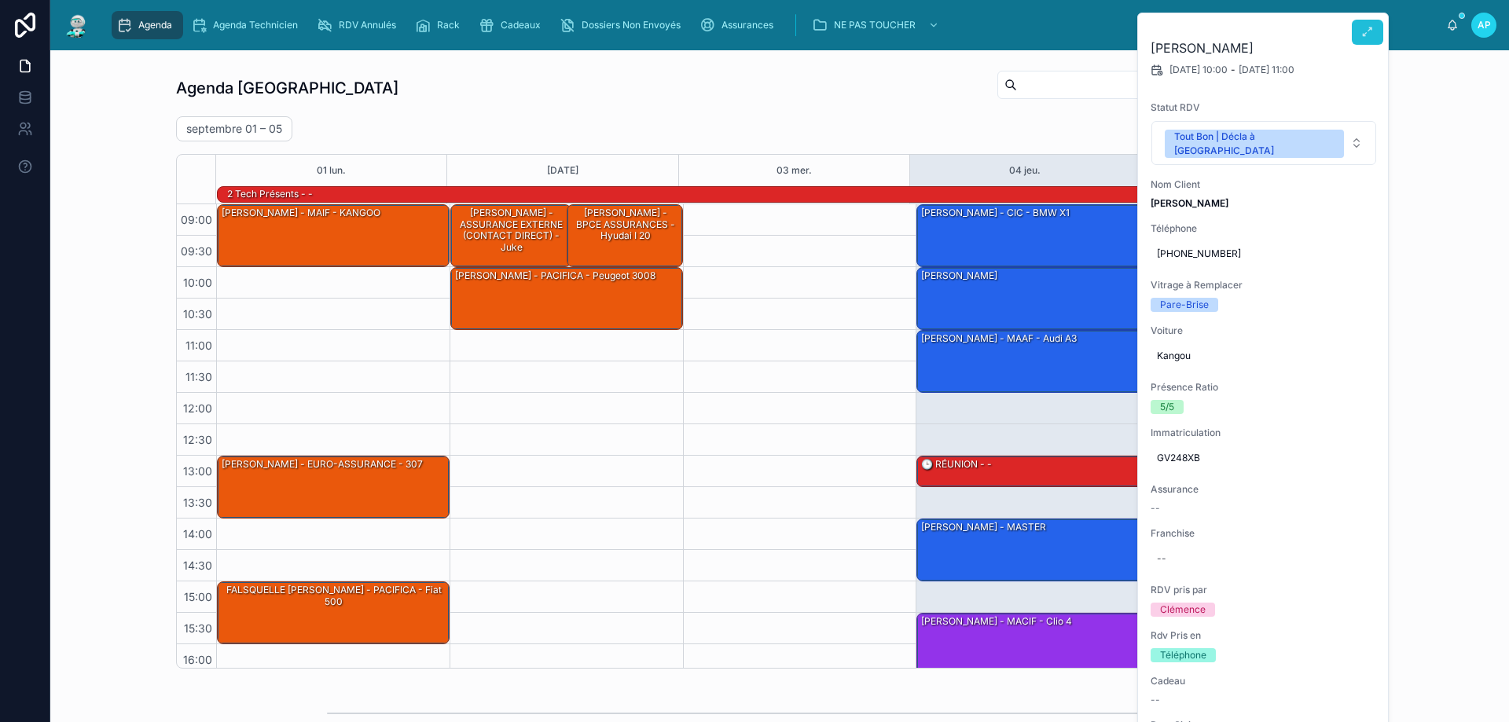
click at [1369, 35] on icon at bounding box center [1367, 32] width 13 height 13
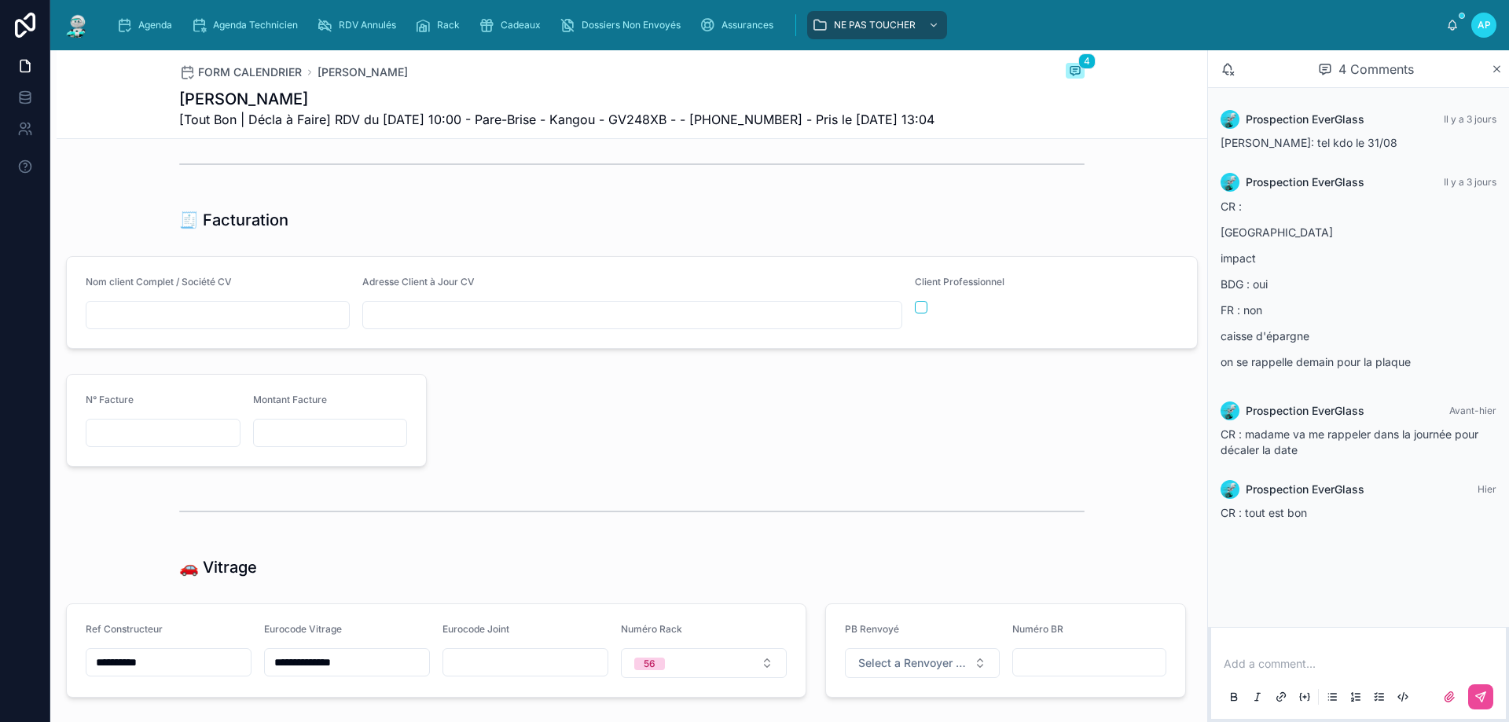
scroll to position [1729, 0]
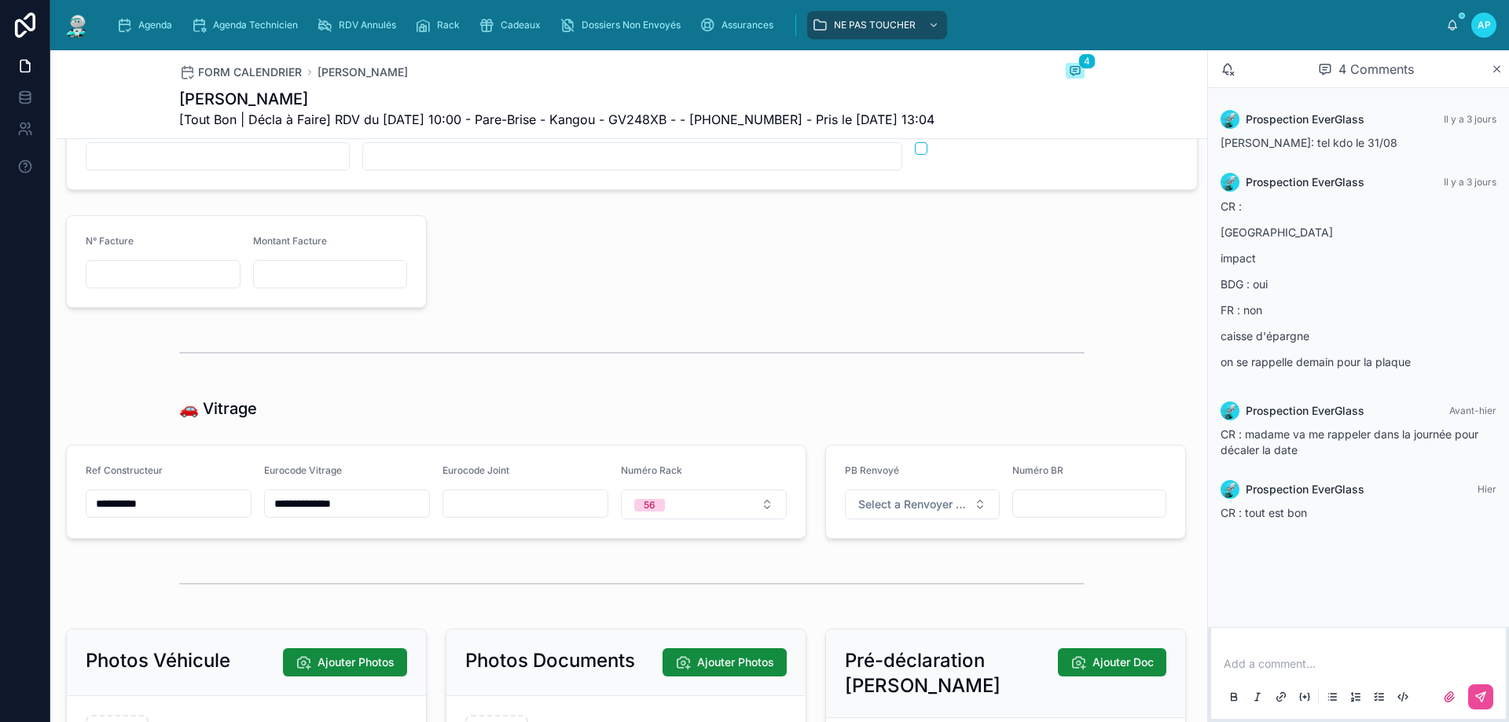
drag, startPoint x: 340, startPoint y: 513, endPoint x: 284, endPoint y: 518, distance: 56.8
click at [269, 515] on input "**********" at bounding box center [347, 504] width 164 height 22
click at [170, 17] on div "Agenda" at bounding box center [147, 25] width 62 height 25
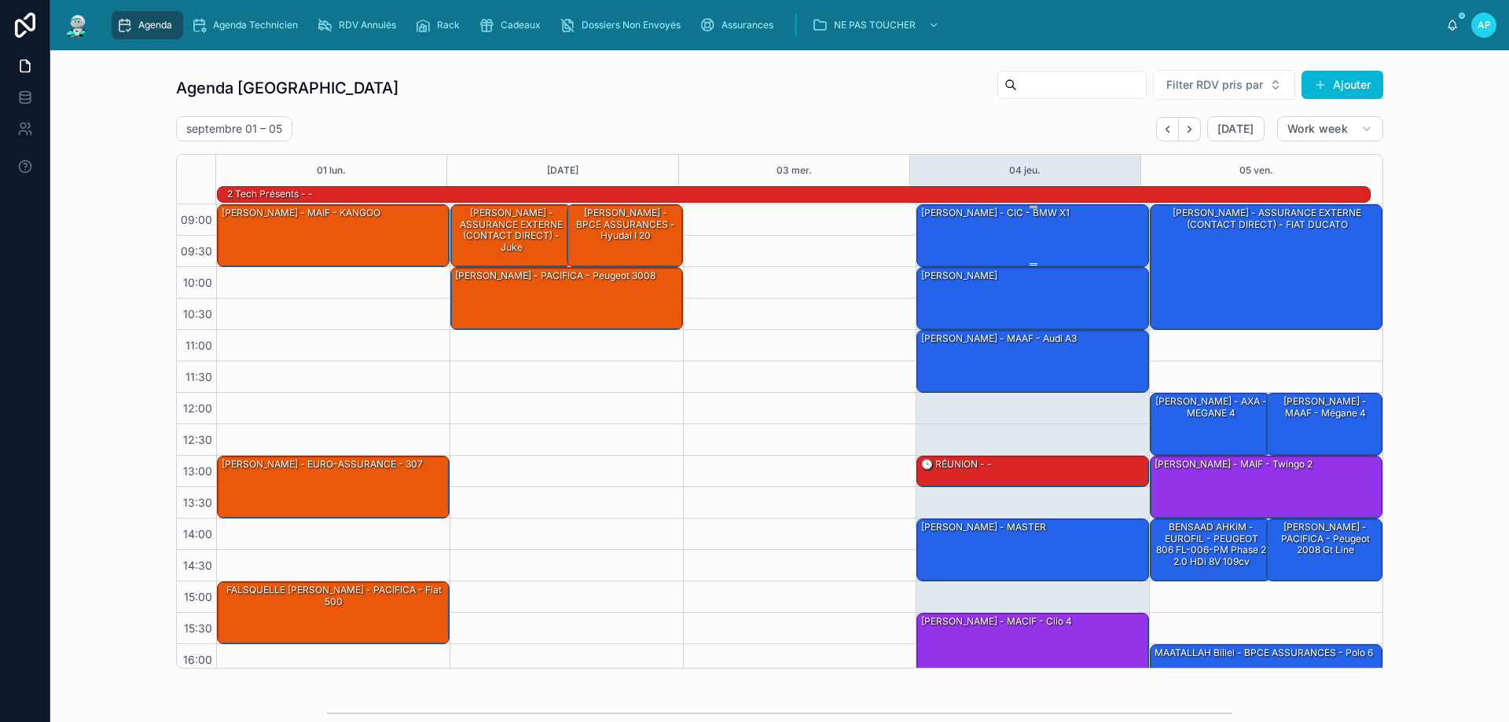
click at [974, 227] on div "[PERSON_NAME] - CIC - BMW x1" at bounding box center [1033, 235] width 228 height 60
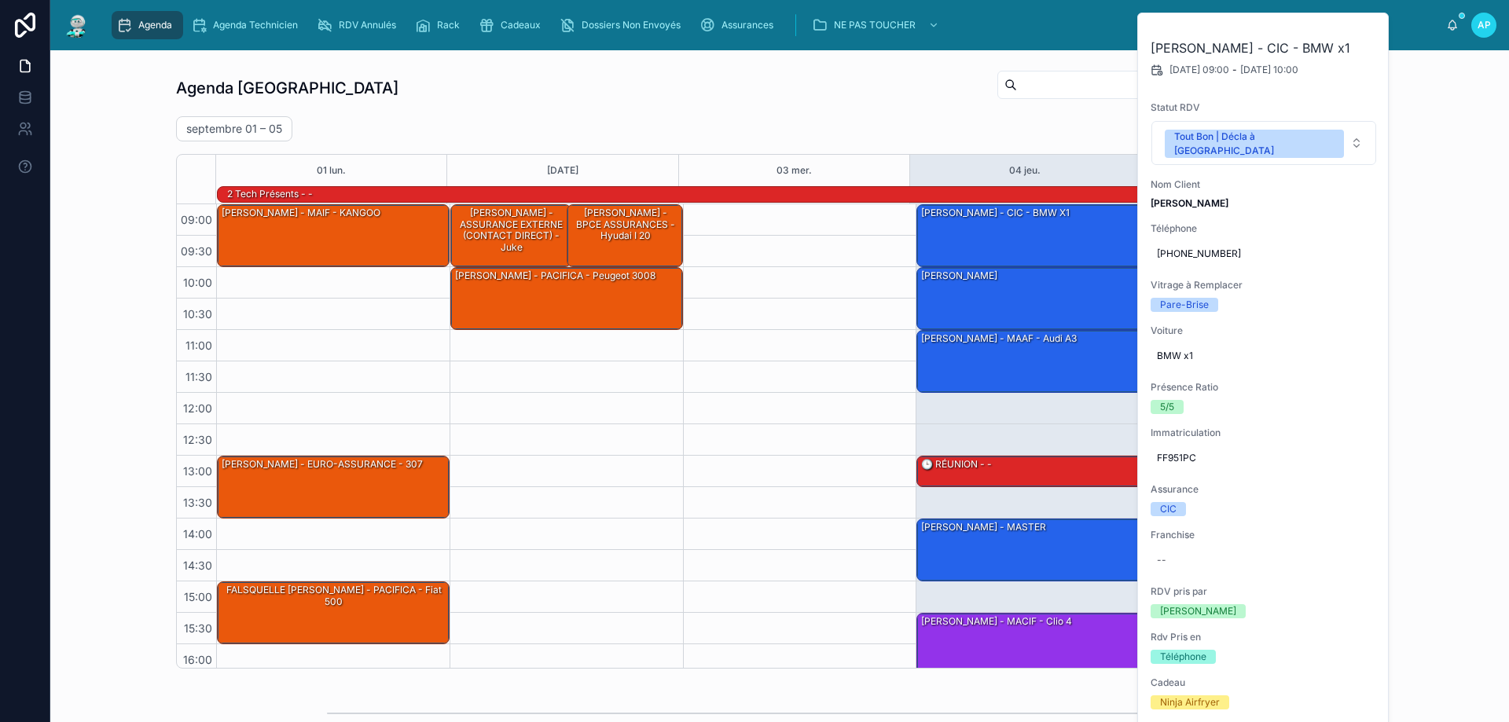
drag, startPoint x: 813, startPoint y: 92, endPoint x: 757, endPoint y: 55, distance: 66.9
click at [809, 89] on div "Agenda Perpignan Filter RDV pris par [PERSON_NAME]" at bounding box center [779, 88] width 1207 height 38
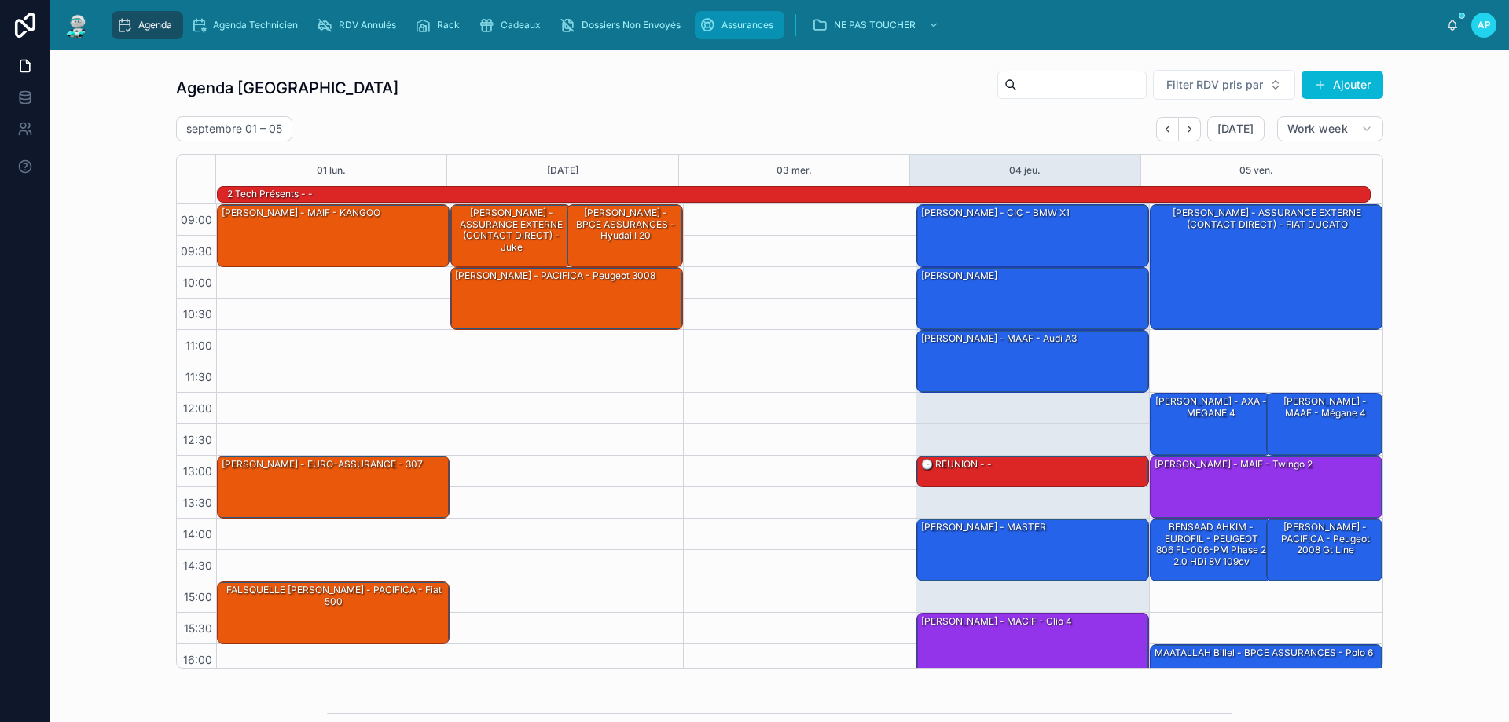
click at [744, 35] on div "Assurances" at bounding box center [739, 25] width 80 height 25
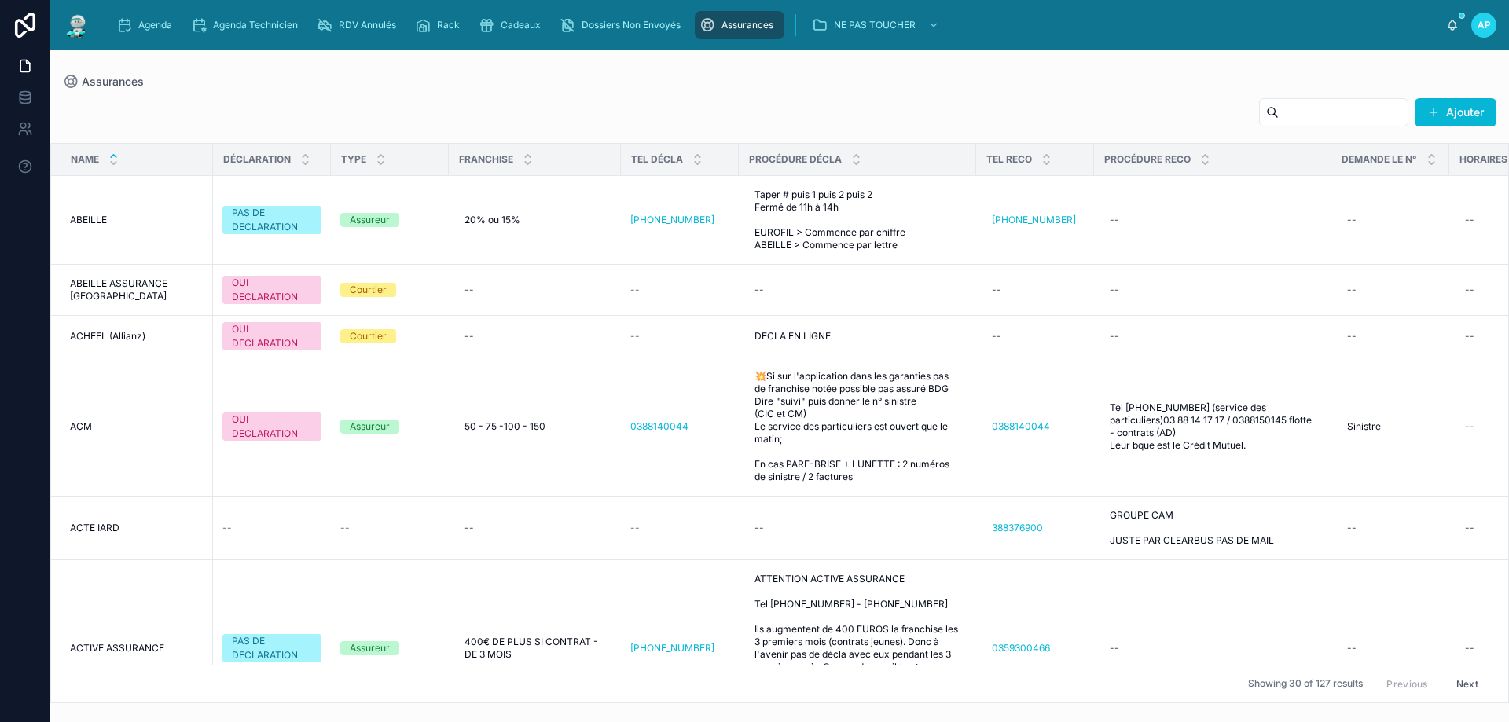
click at [1340, 121] on input "text" at bounding box center [1342, 112] width 129 height 22
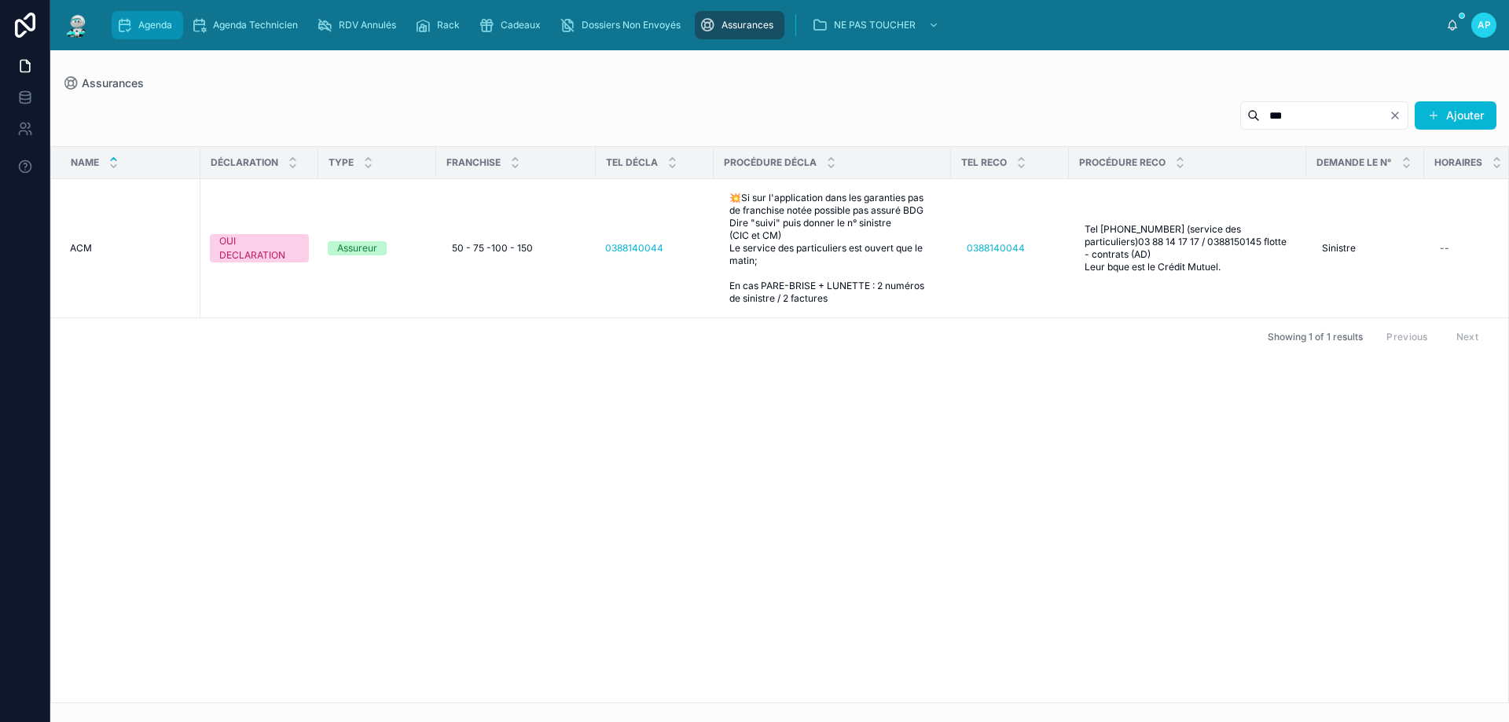
type input "***"
click at [167, 31] on span "Agenda" at bounding box center [155, 25] width 34 height 13
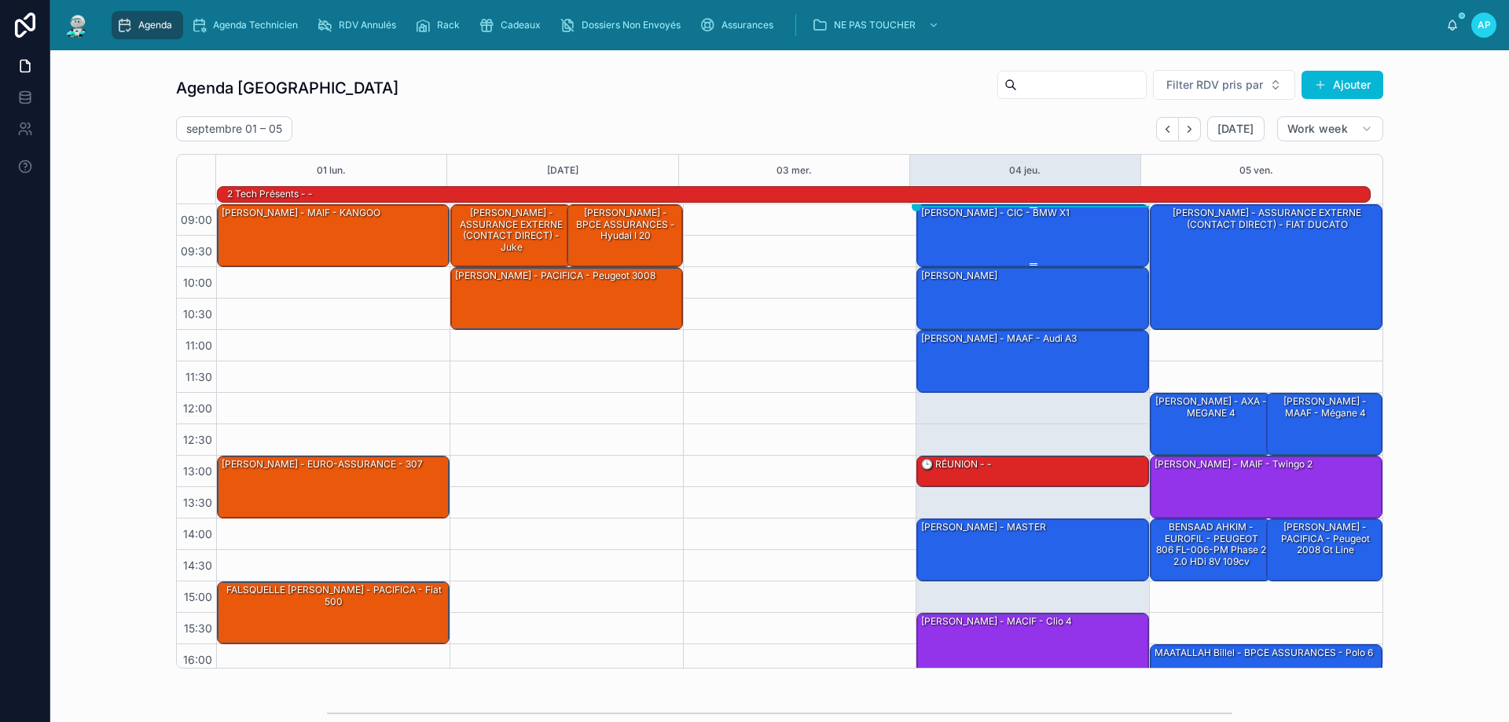
click at [1063, 229] on div "[PERSON_NAME] - CIC - BMW x1" at bounding box center [1033, 235] width 228 height 60
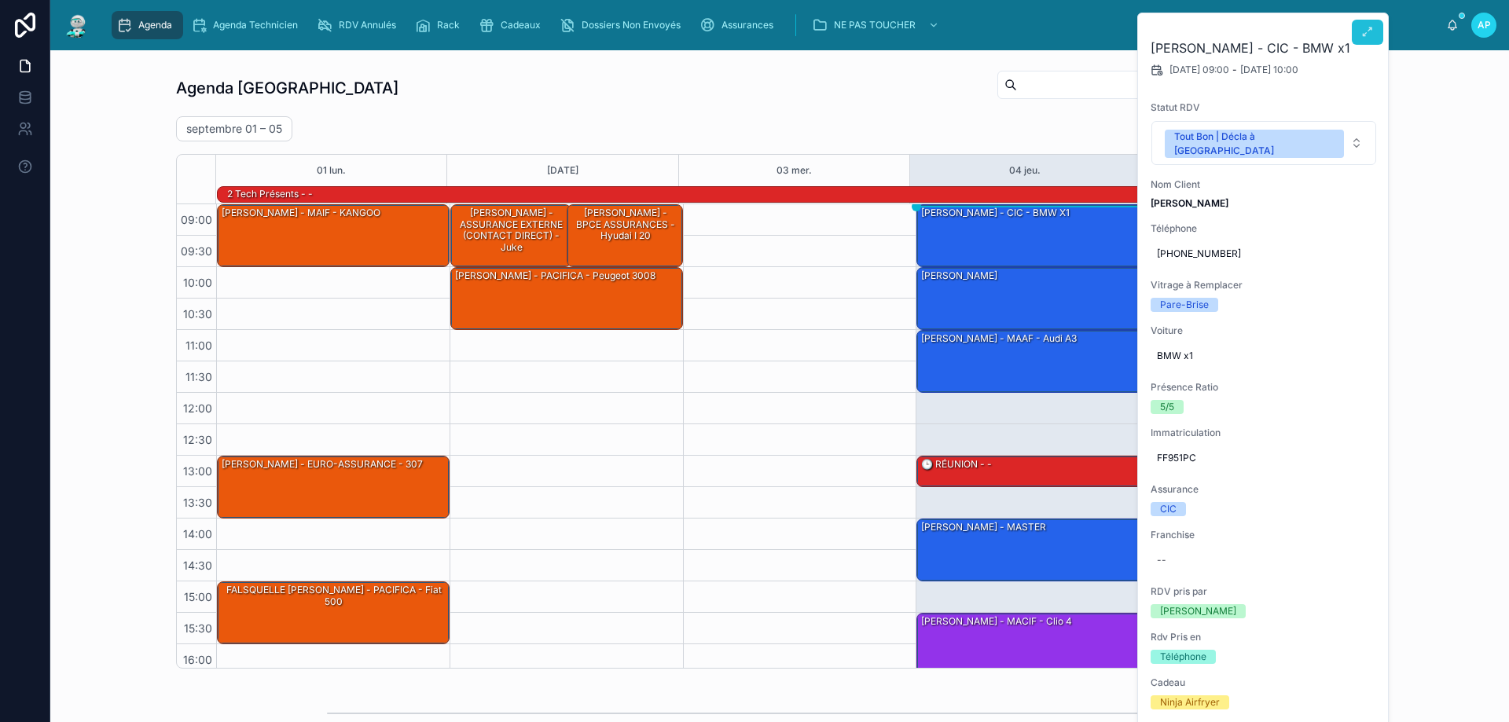
click at [1366, 35] on icon at bounding box center [1367, 32] width 13 height 13
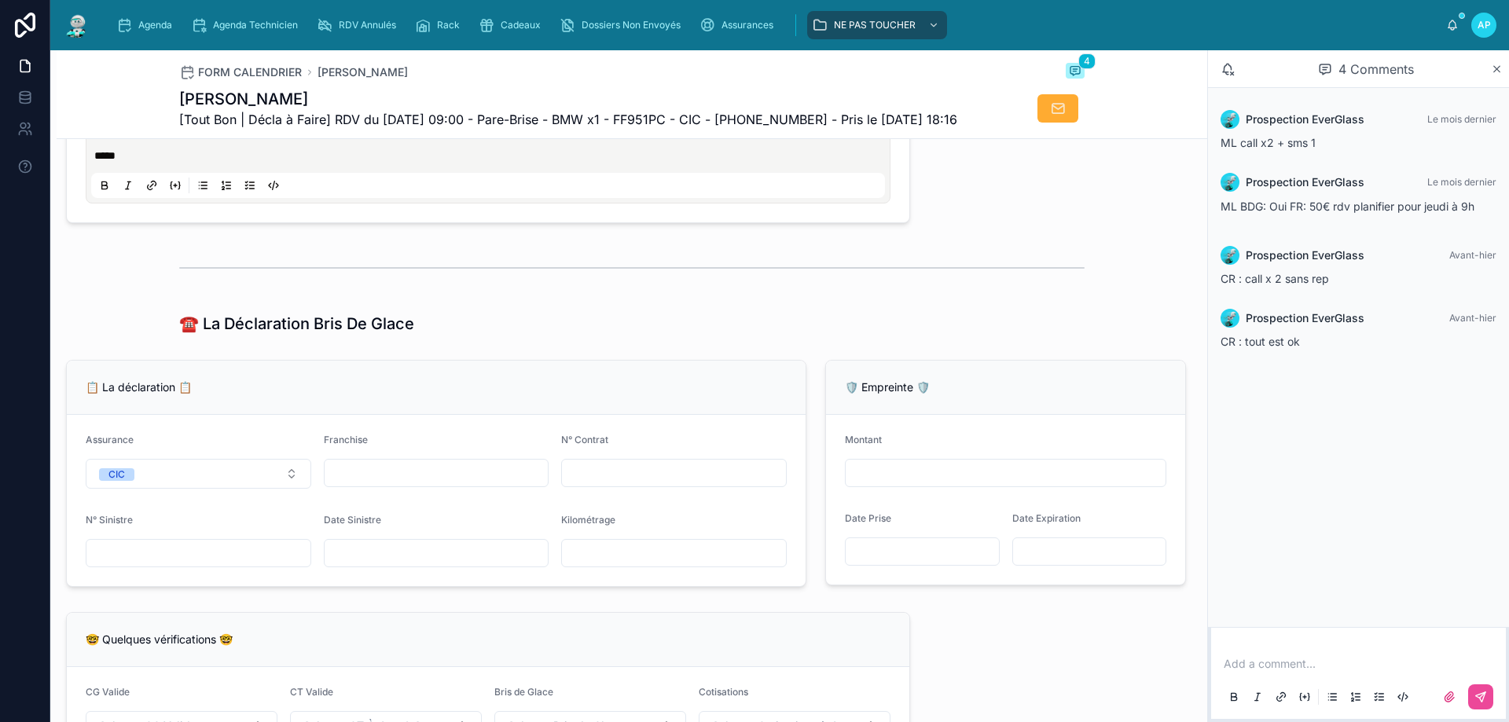
scroll to position [1022, 0]
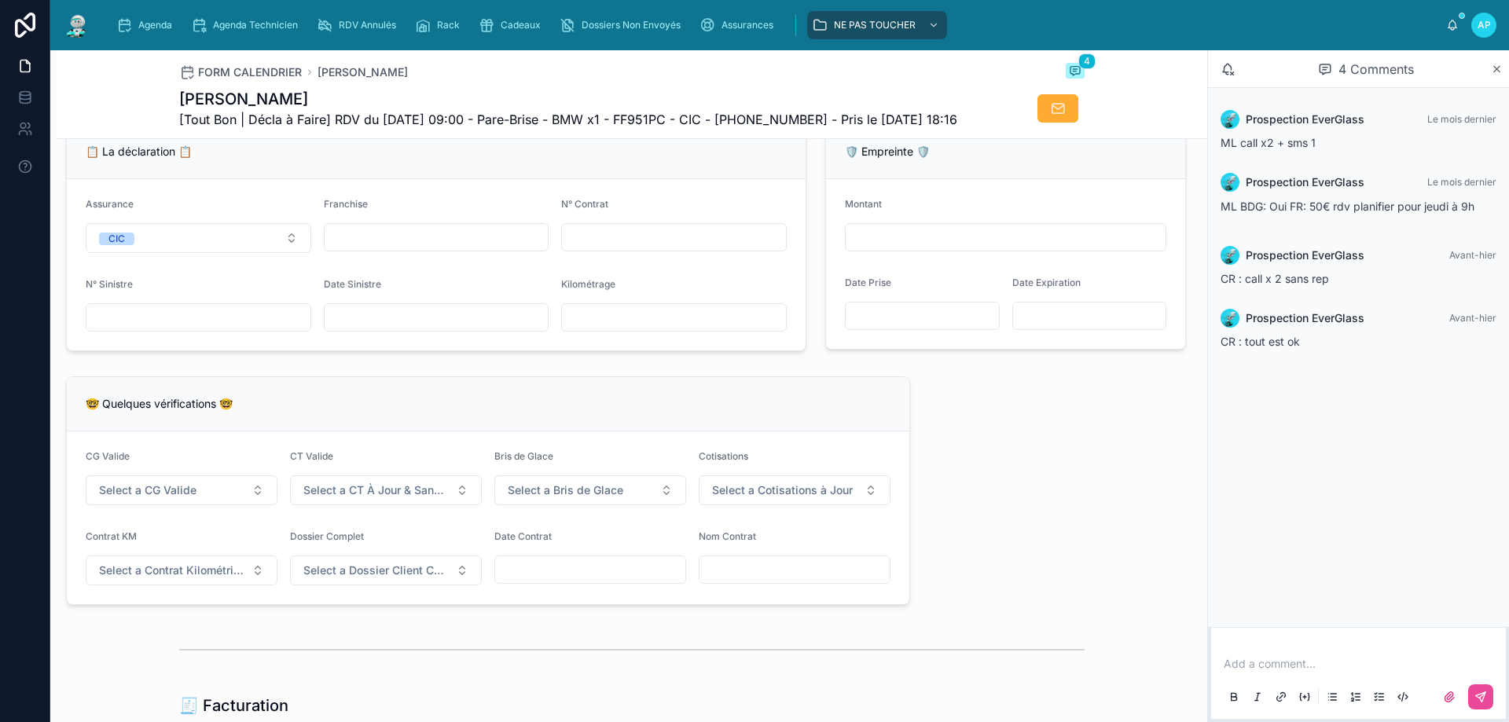
click at [604, 248] on input "text" at bounding box center [674, 237] width 224 height 22
paste input "**********"
type input "**********"
click at [440, 248] on input "text" at bounding box center [437, 237] width 224 height 22
click at [350, 328] on input "text" at bounding box center [437, 317] width 224 height 22
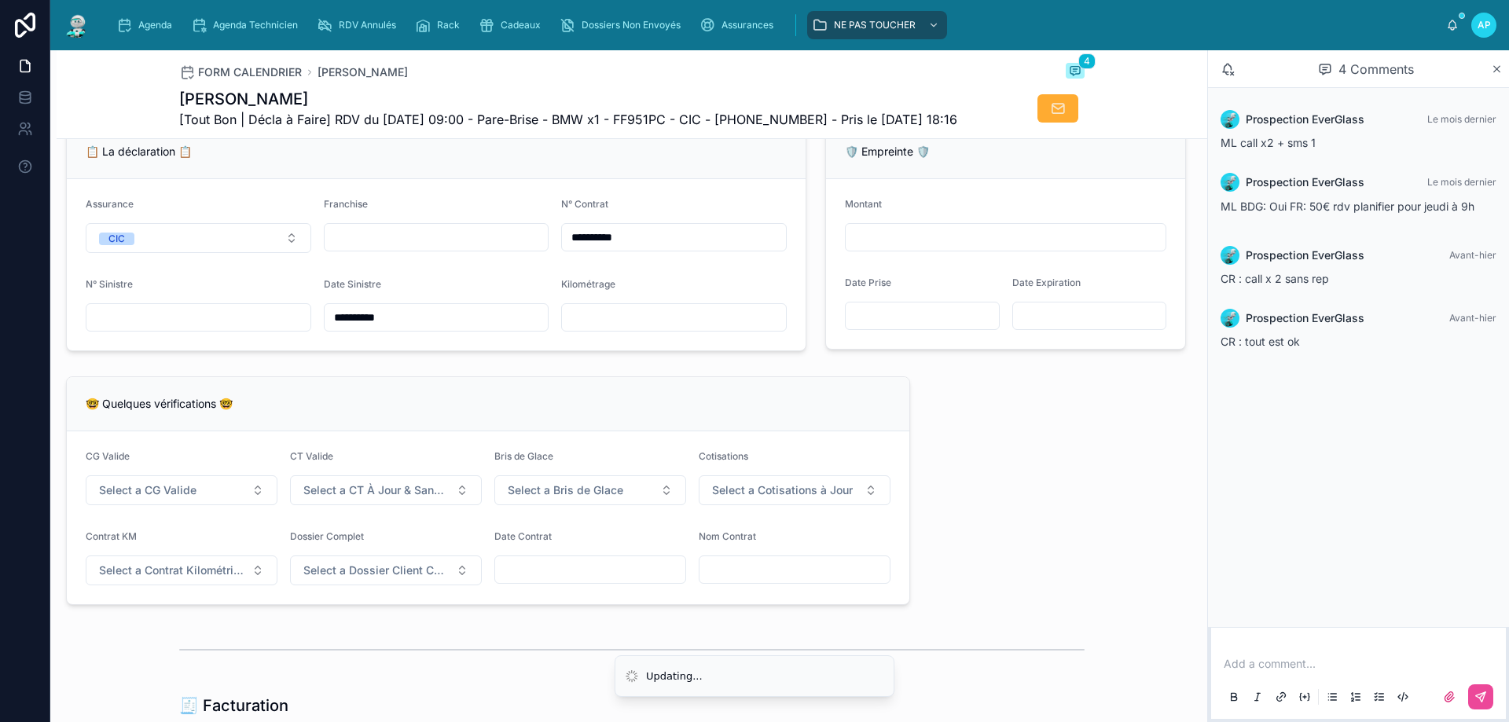
type input "**********"
click at [266, 328] on input "text" at bounding box center [198, 317] width 224 height 22
click at [369, 248] on input "text" at bounding box center [437, 237] width 224 height 22
click at [204, 505] on button "Select a CG Valide" at bounding box center [182, 490] width 192 height 30
click at [217, 579] on div "✅ Oui" at bounding box center [180, 583] width 189 height 22
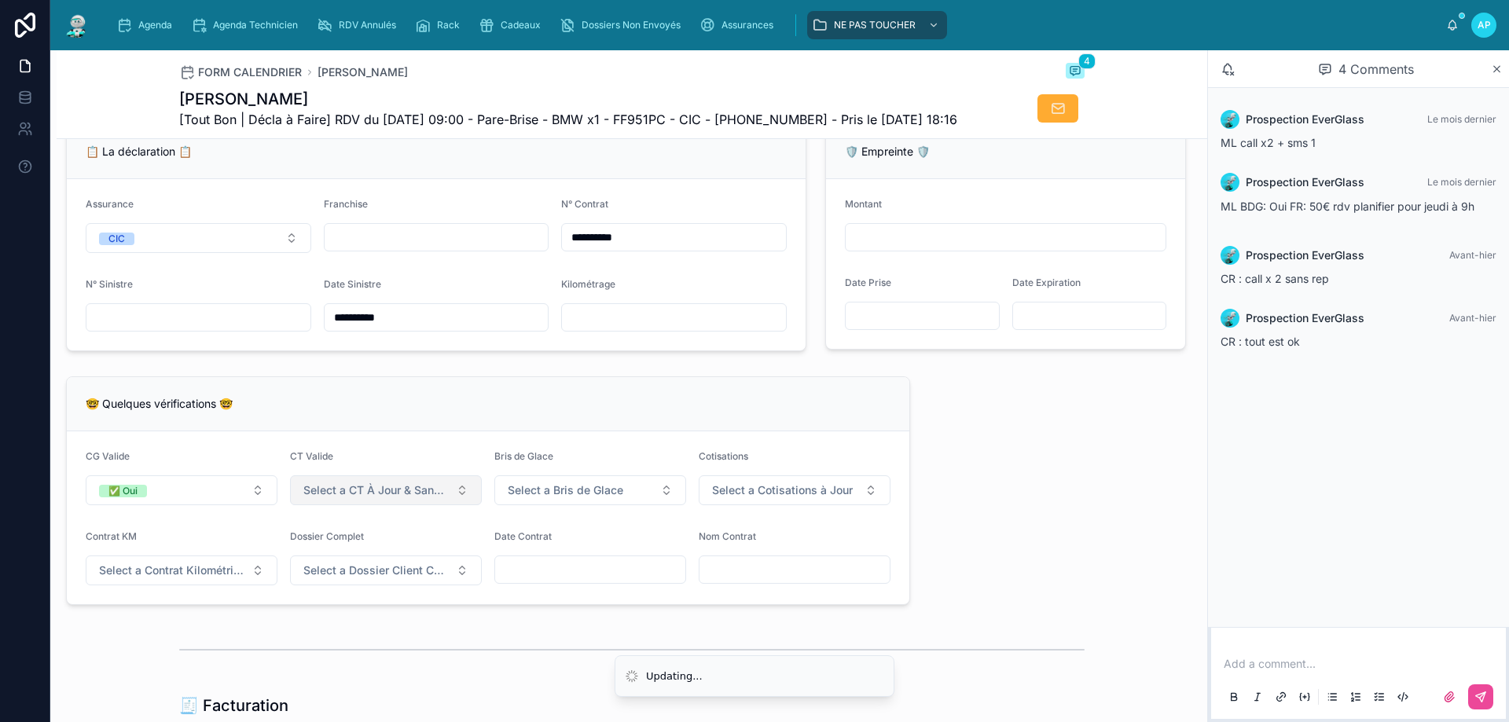
click at [304, 498] on span "Select a CT À Jour & Sans BDG" at bounding box center [376, 490] width 146 height 16
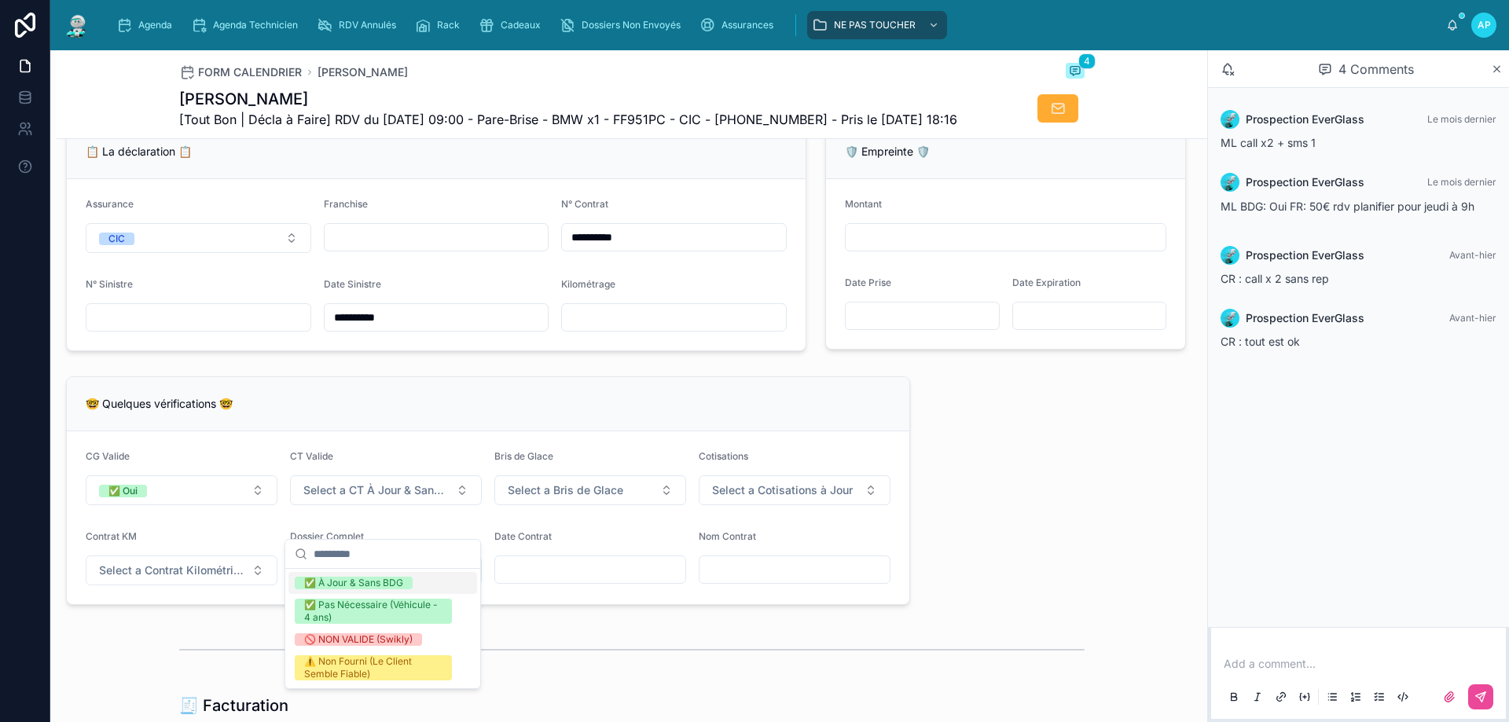
click at [335, 584] on div "✅ À Jour & Sans BDG" at bounding box center [353, 583] width 99 height 13
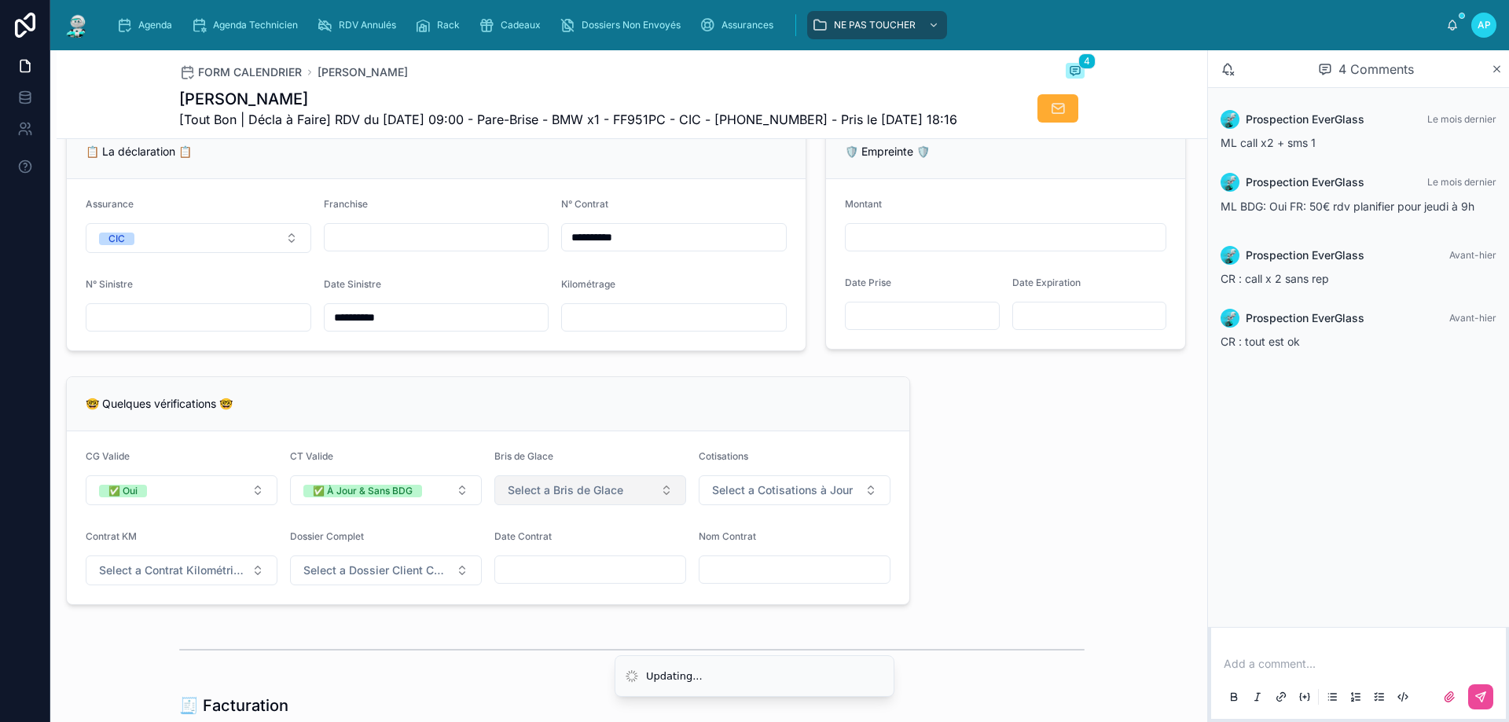
click at [538, 498] on span "Select a Bris de Glace" at bounding box center [566, 490] width 116 height 16
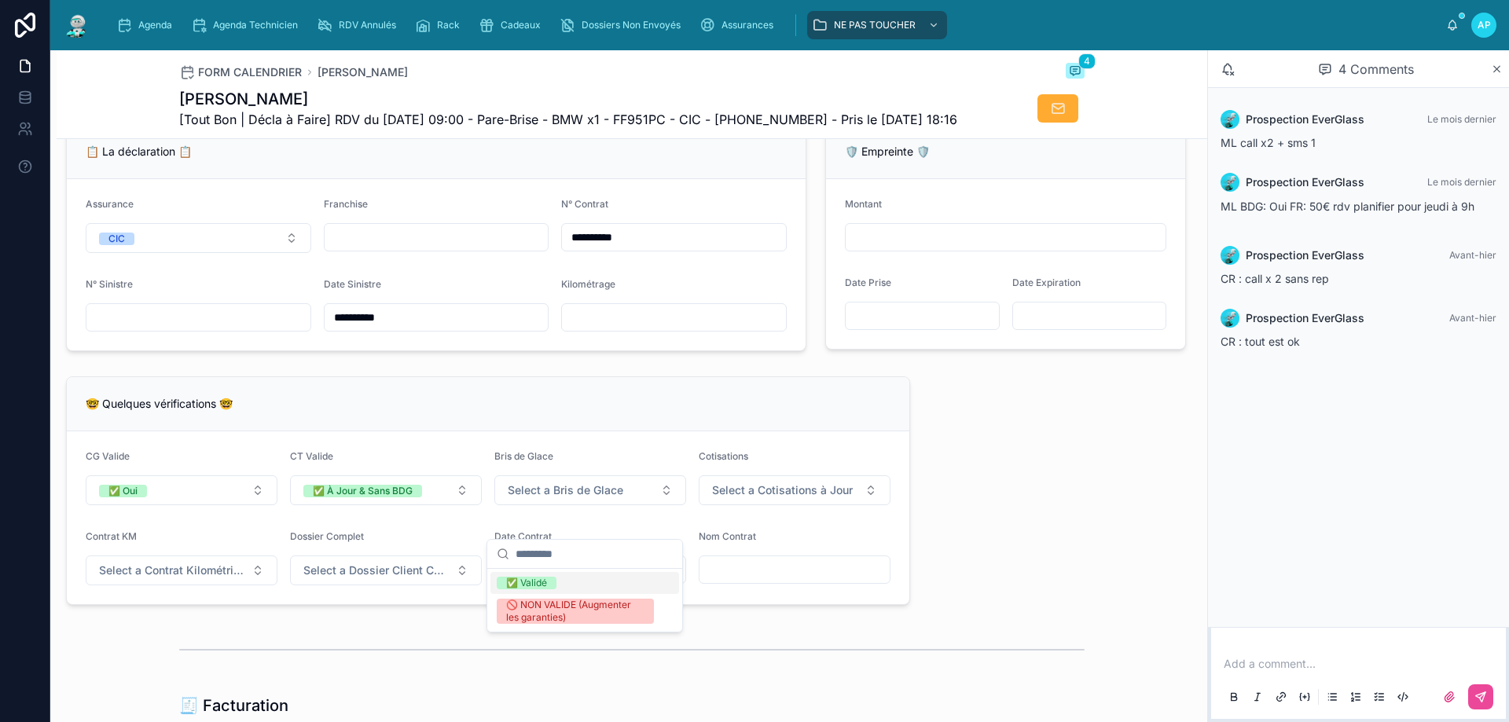
drag, startPoint x: 548, startPoint y: 578, endPoint x: 657, endPoint y: 515, distance: 125.3
click at [548, 576] on div "✅ Validé" at bounding box center [584, 583] width 189 height 22
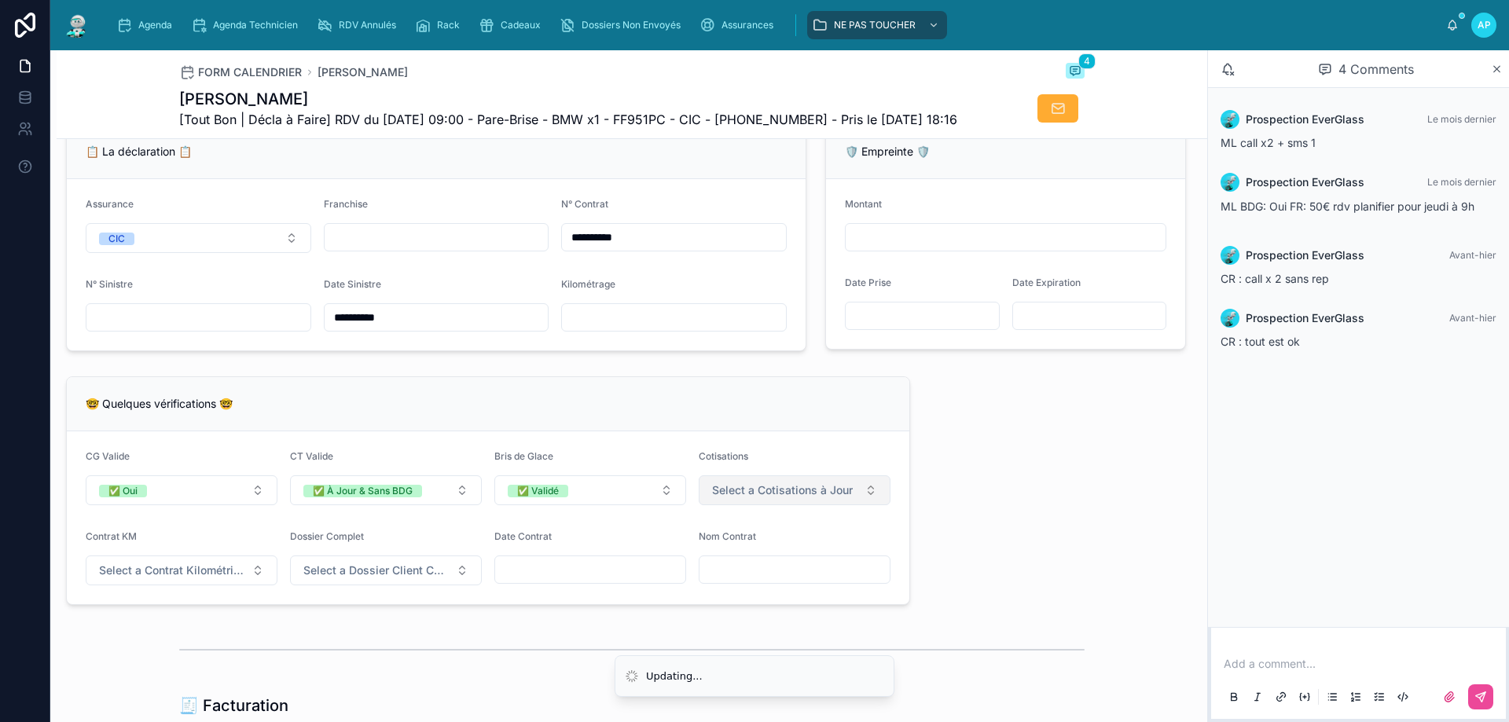
click at [740, 498] on span "Select a Cotisations à Jour" at bounding box center [782, 490] width 141 height 16
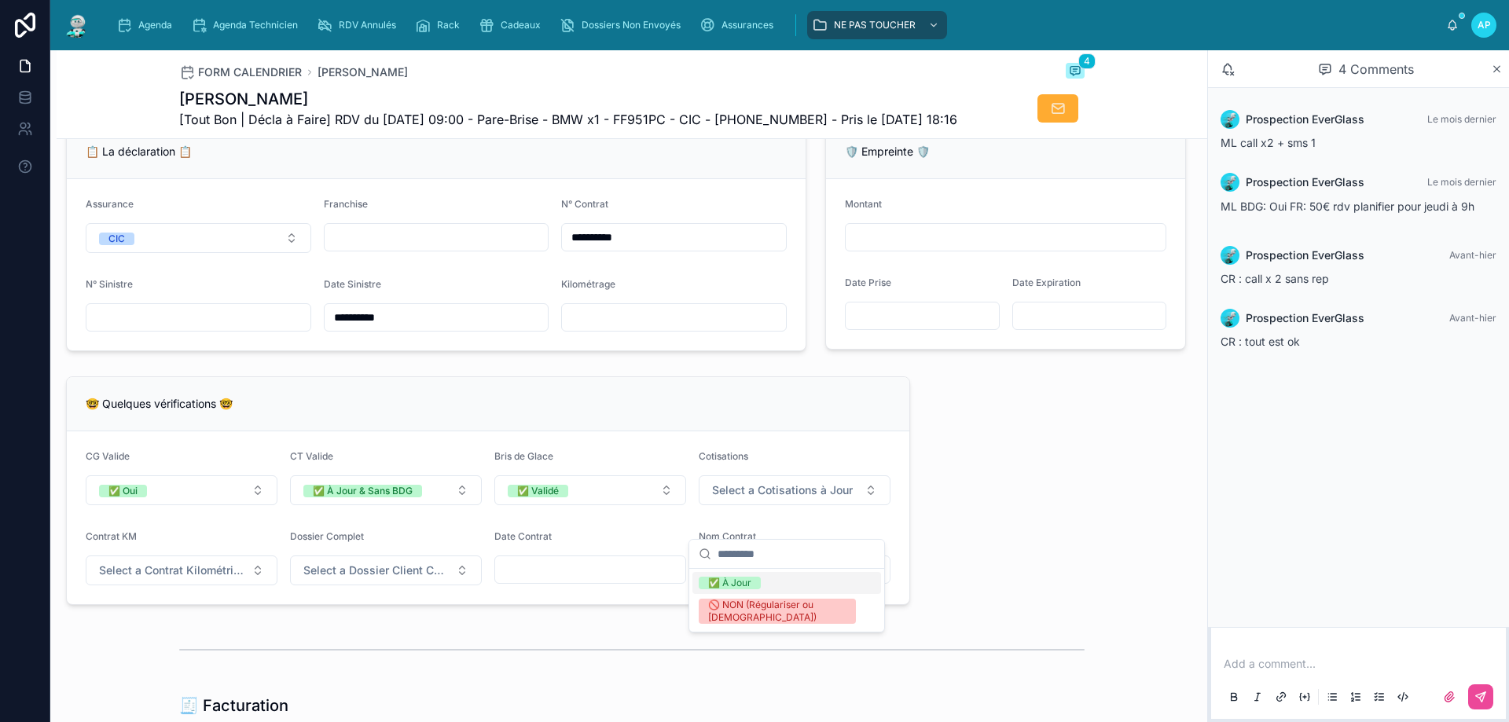
click at [741, 578] on div "✅ À Jour" at bounding box center [729, 583] width 43 height 13
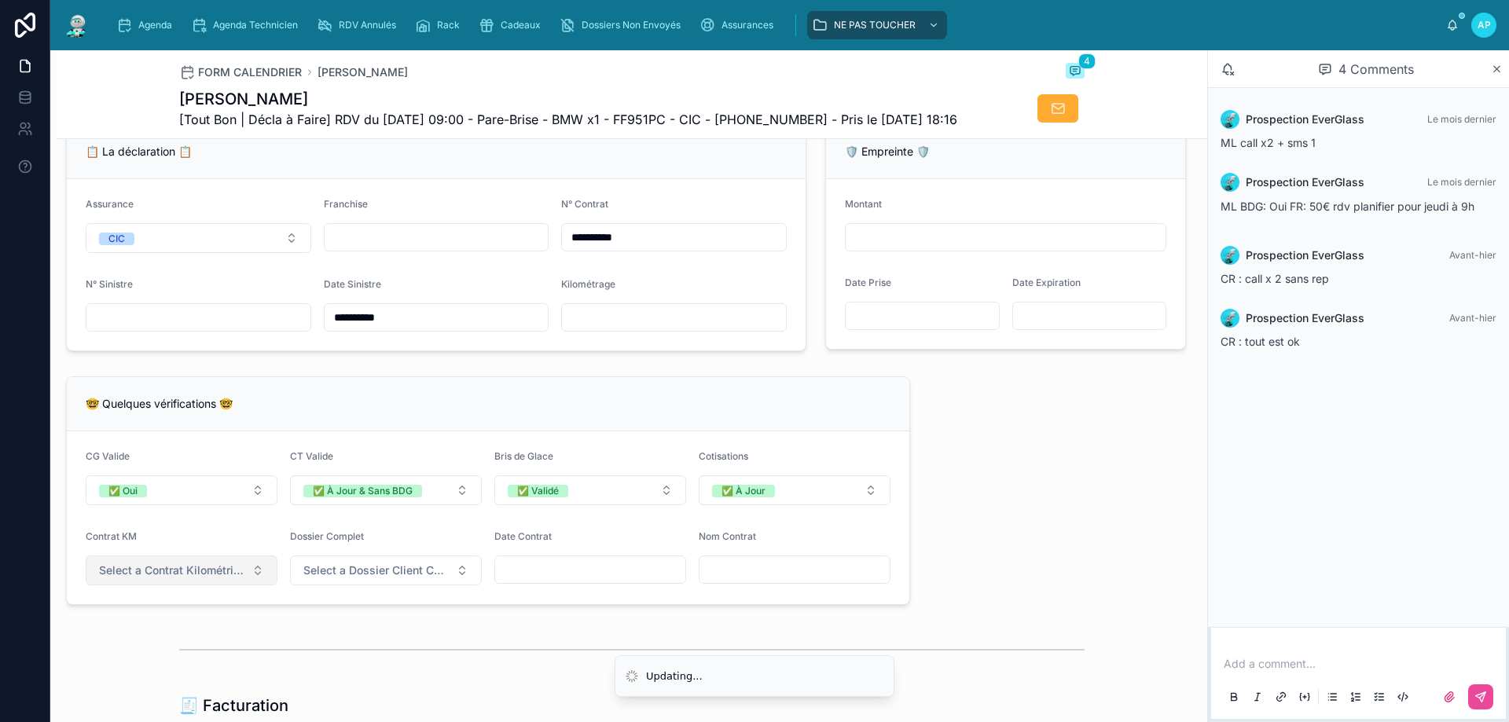
drag, startPoint x: 186, startPoint y: 597, endPoint x: 198, endPoint y: 601, distance: 12.4
click at [185, 578] on span "Select a Contrat Kilométrique" at bounding box center [172, 571] width 146 height 16
click at [184, 662] on div "✅ Non" at bounding box center [180, 663] width 189 height 22
click at [314, 585] on button "Select a Dossier Client Complet" at bounding box center [386, 571] width 192 height 30
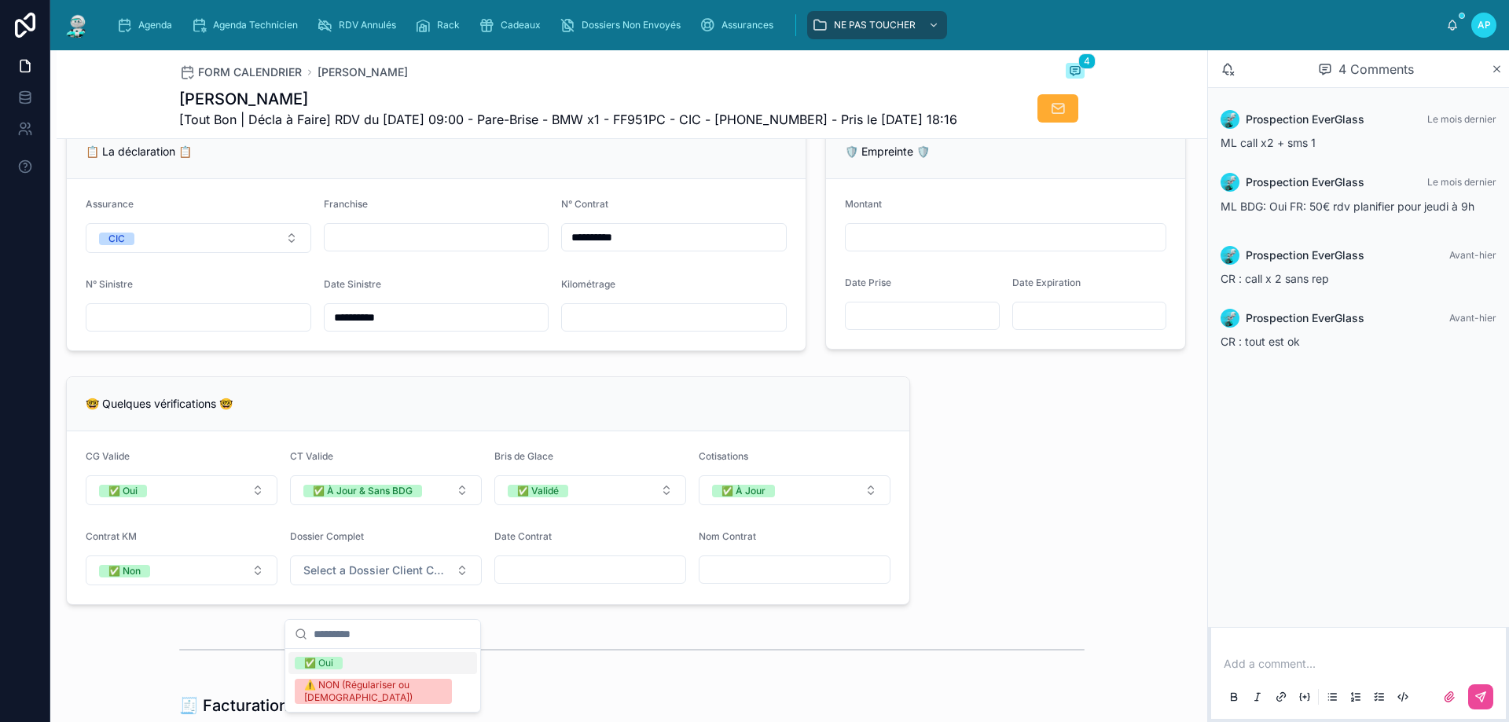
click at [328, 658] on div "✅ Oui" at bounding box center [318, 663] width 29 height 13
click at [544, 581] on input "text" at bounding box center [590, 570] width 190 height 22
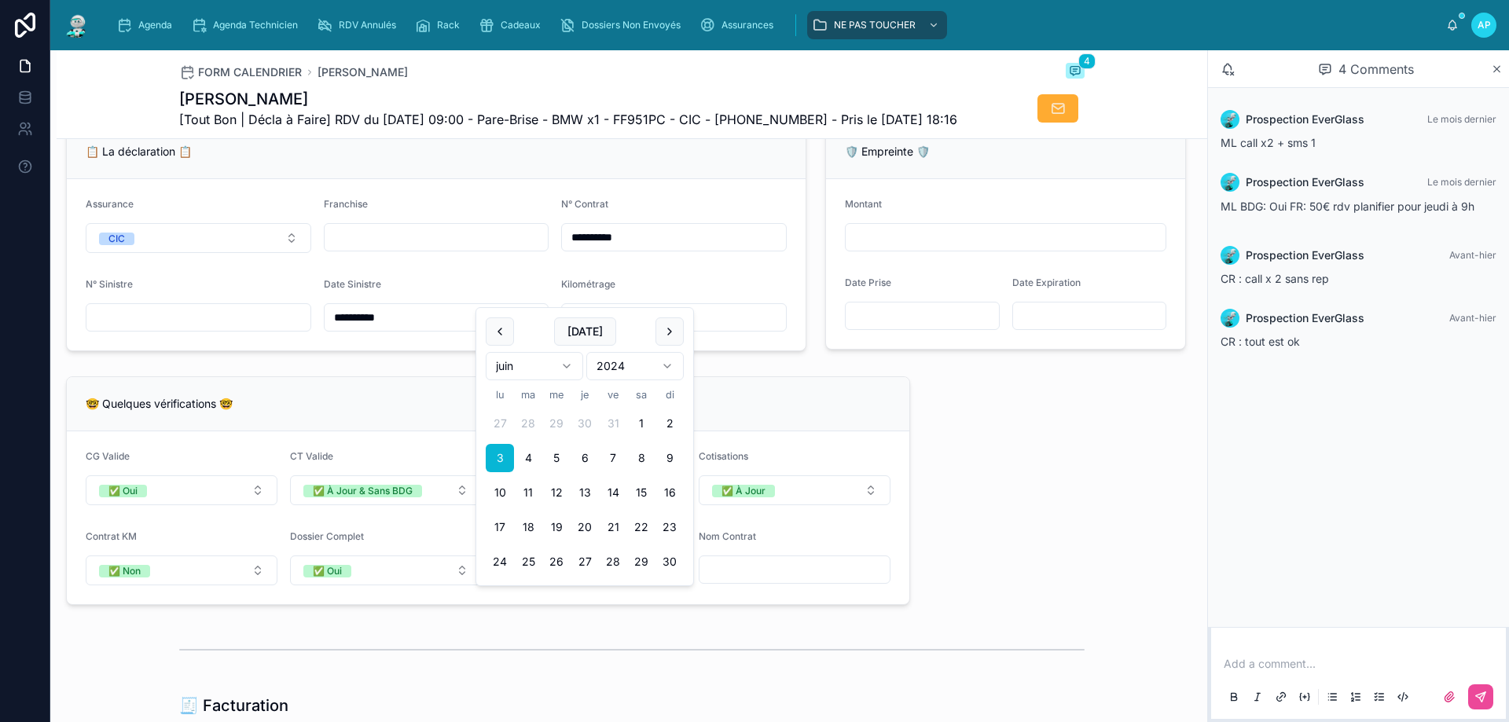
type input "**********"
click at [778, 584] on div at bounding box center [795, 570] width 192 height 28
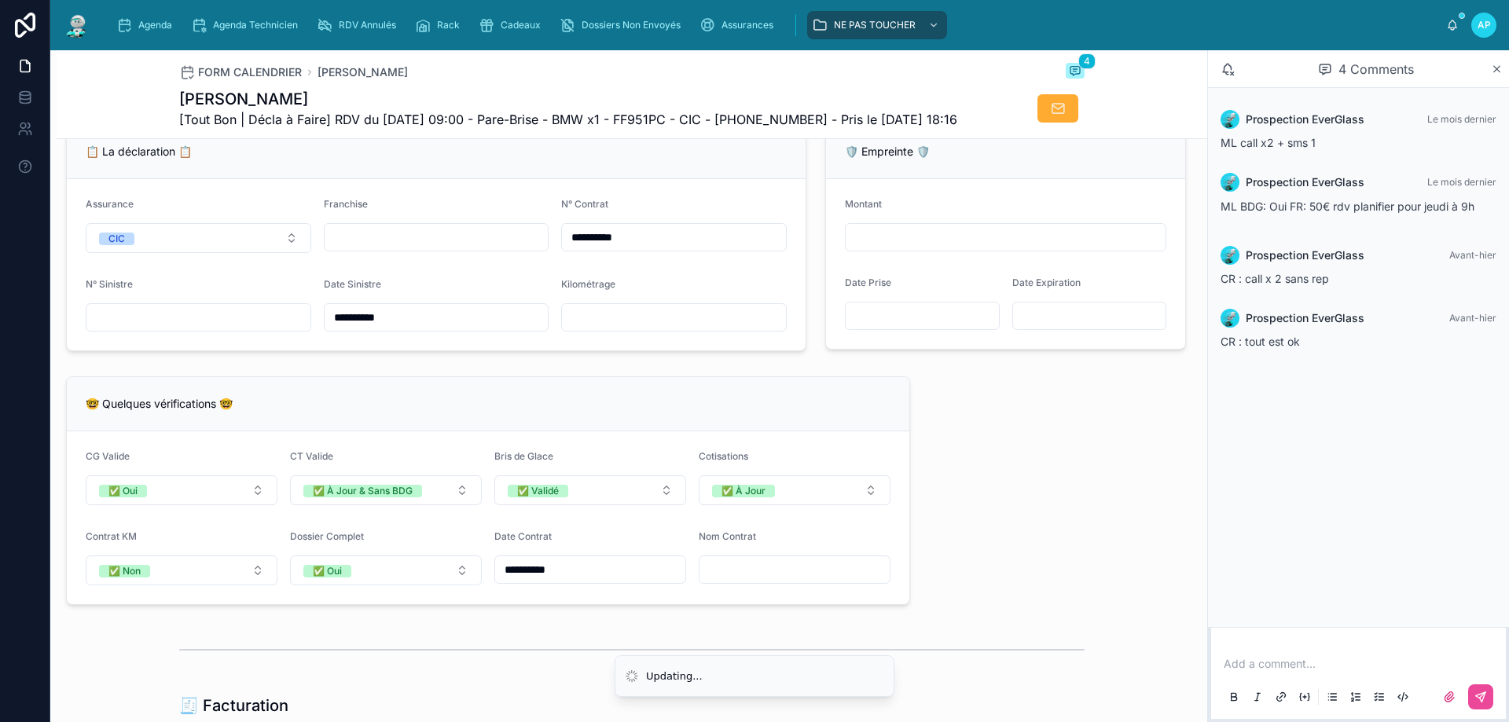
click at [782, 581] on input "text" at bounding box center [794, 570] width 190 height 22
paste input "**********"
type input "**********"
click at [1000, 530] on div "**********" at bounding box center [632, 374] width 1150 height 2477
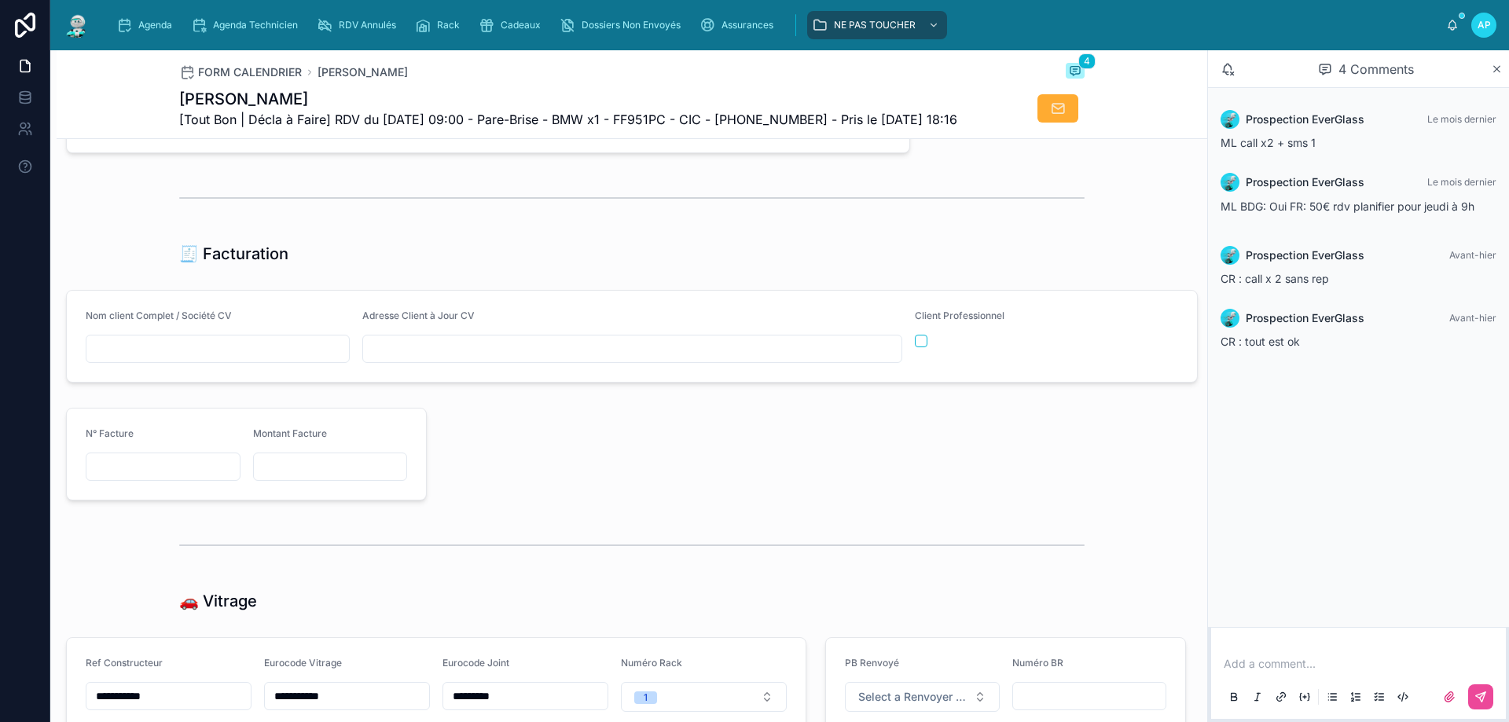
scroll to position [1493, 0]
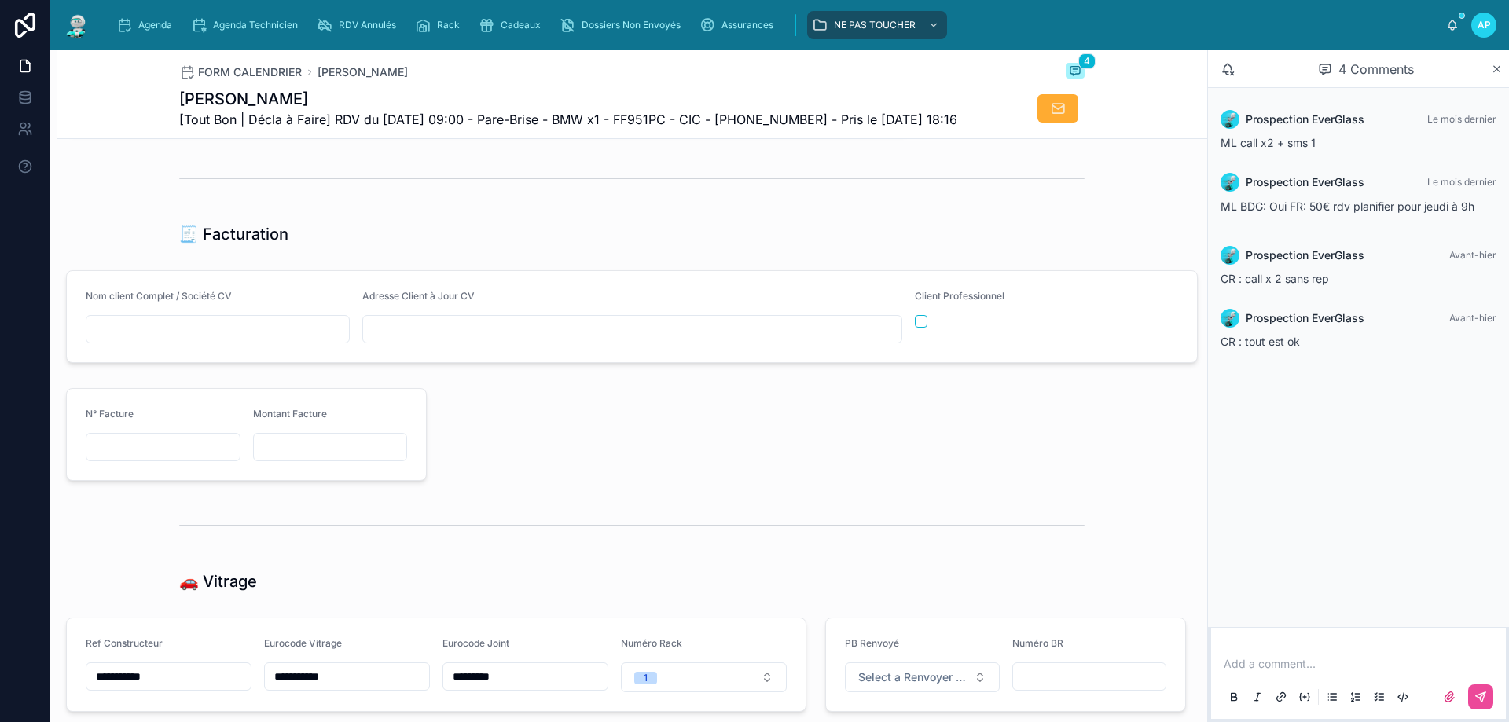
click at [229, 340] on input "text" at bounding box center [217, 329] width 262 height 22
paste input "**********"
type input "**********"
click at [424, 340] on input "text" at bounding box center [632, 329] width 538 height 22
paste input "**********"
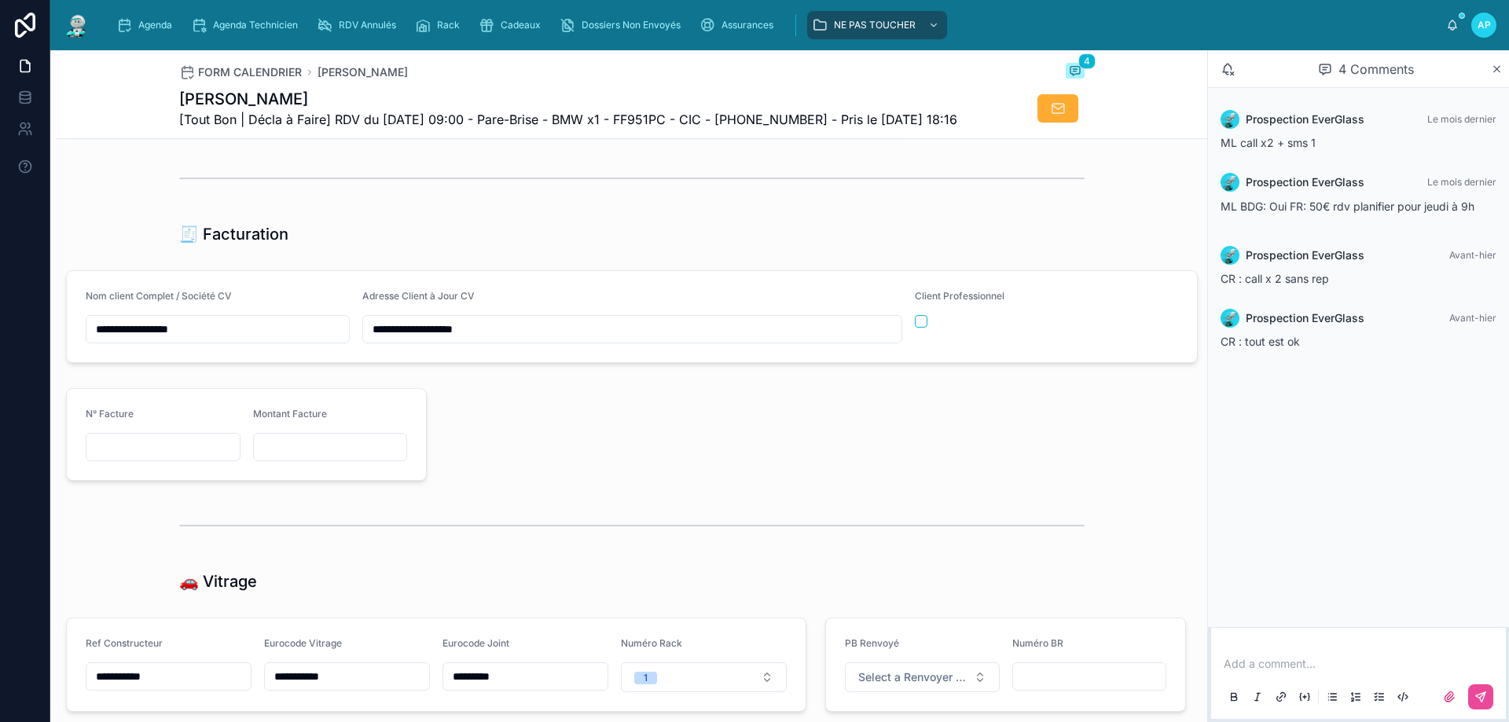
paste input "**********"
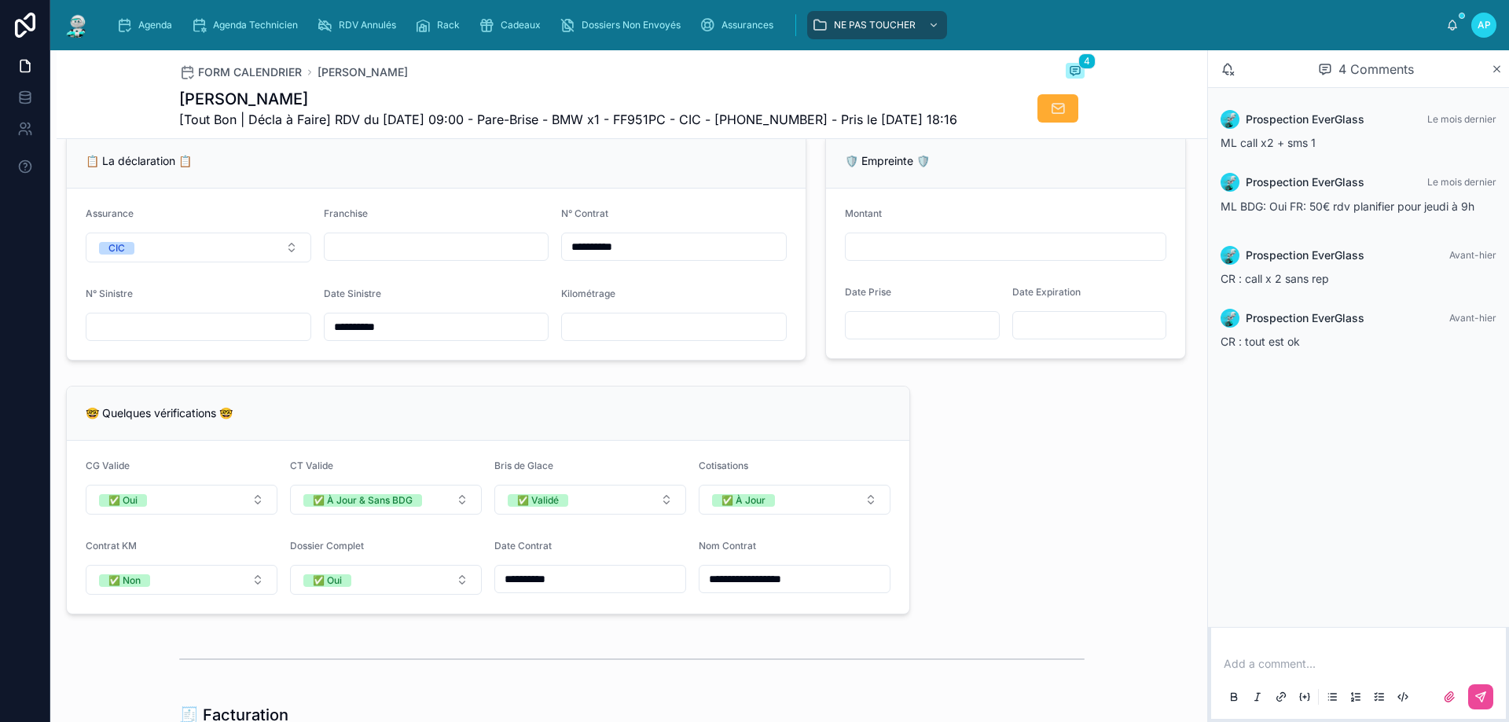
scroll to position [1022, 0]
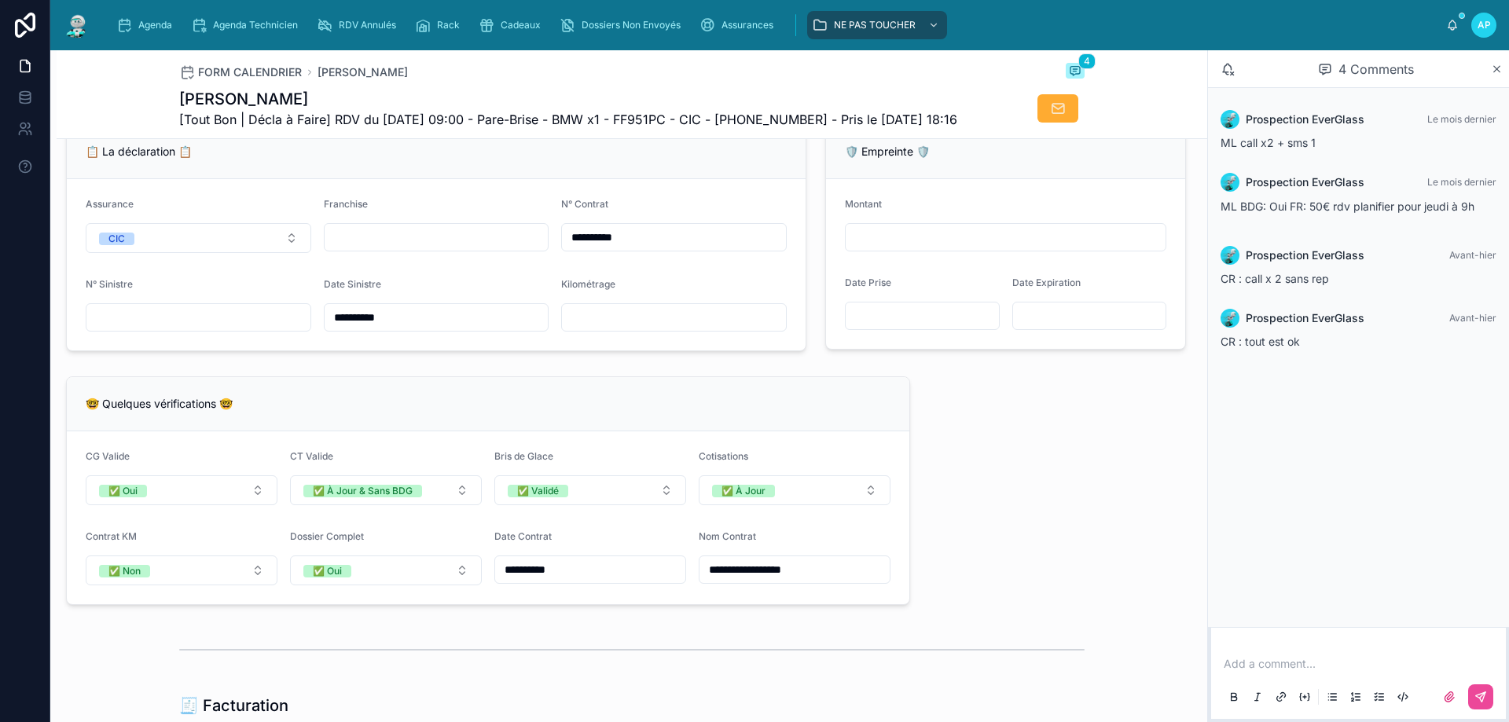
type input "**********"
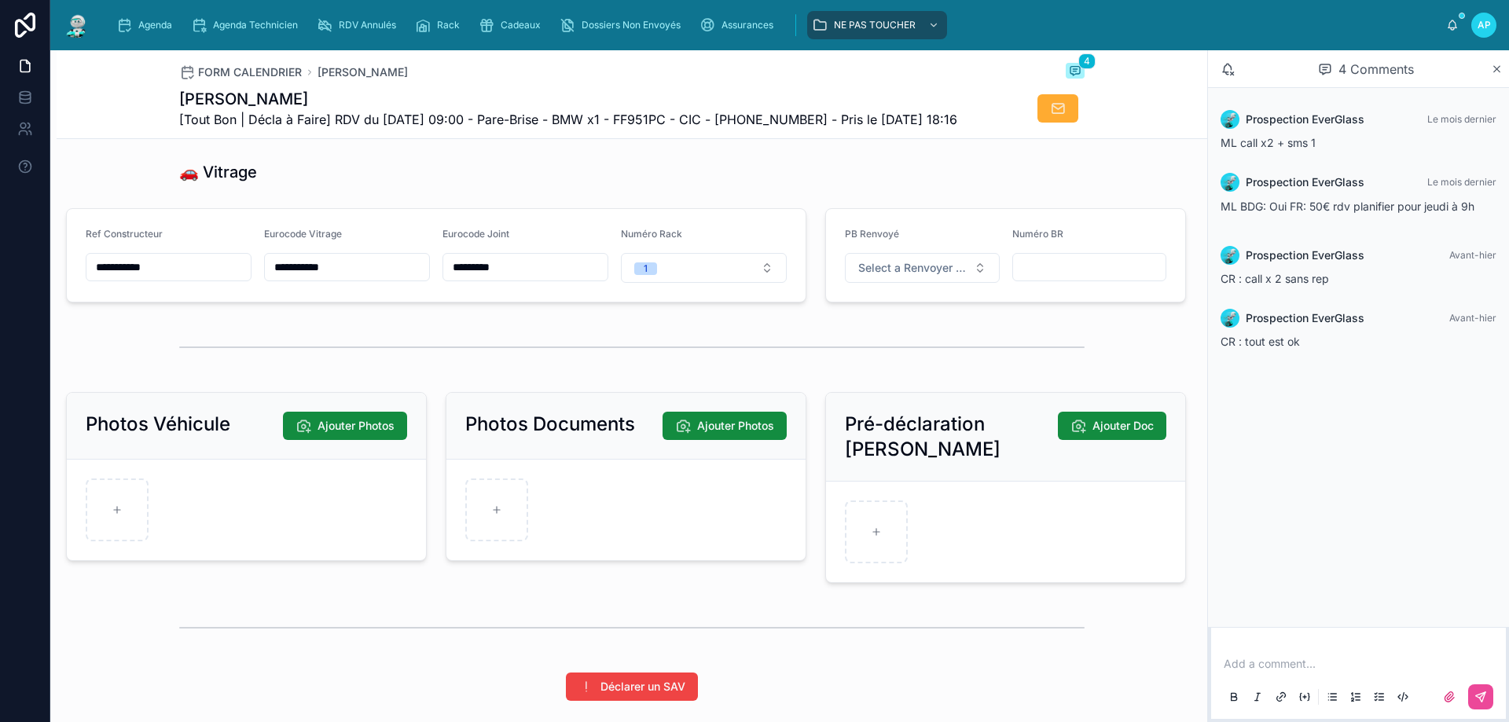
scroll to position [1964, 0]
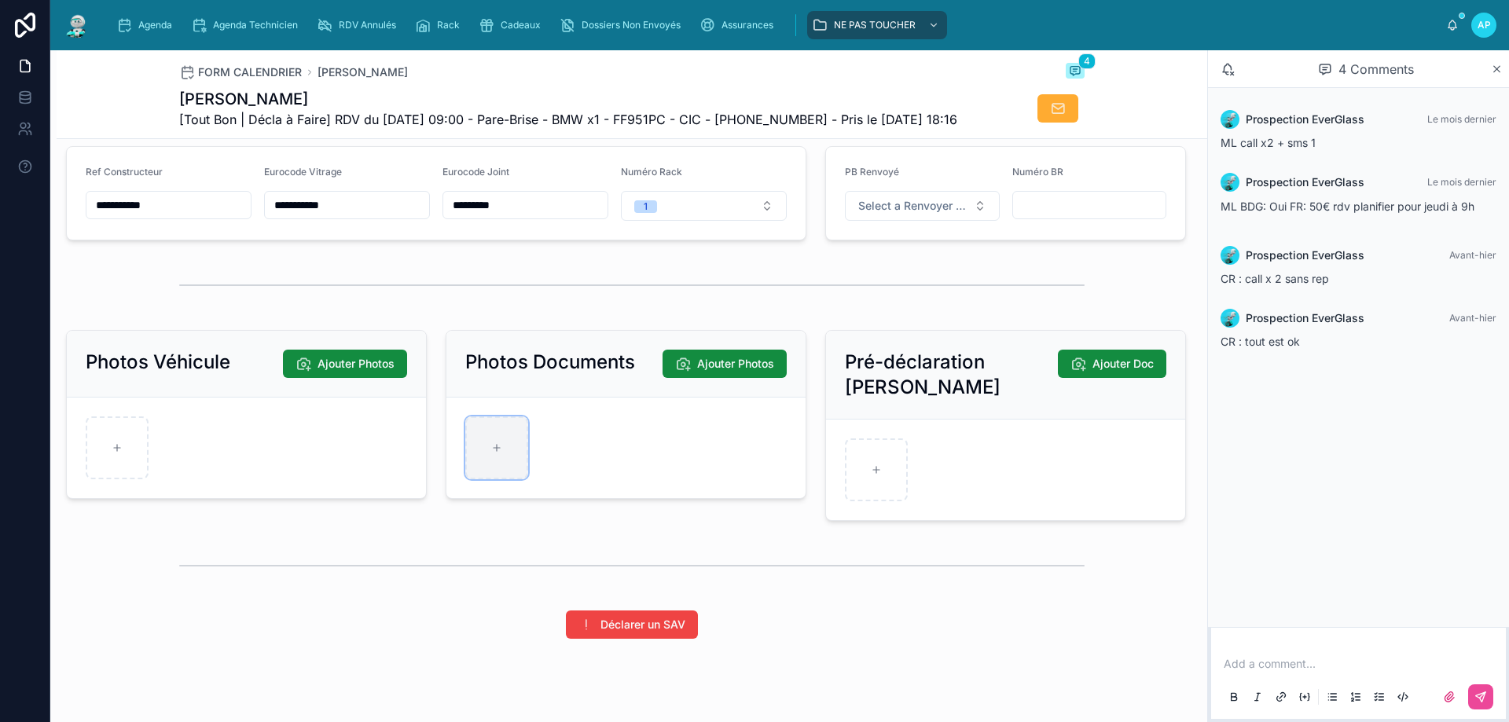
click at [506, 471] on div at bounding box center [496, 447] width 63 height 63
click at [470, 479] on div at bounding box center [496, 447] width 63 height 63
type input "**********"
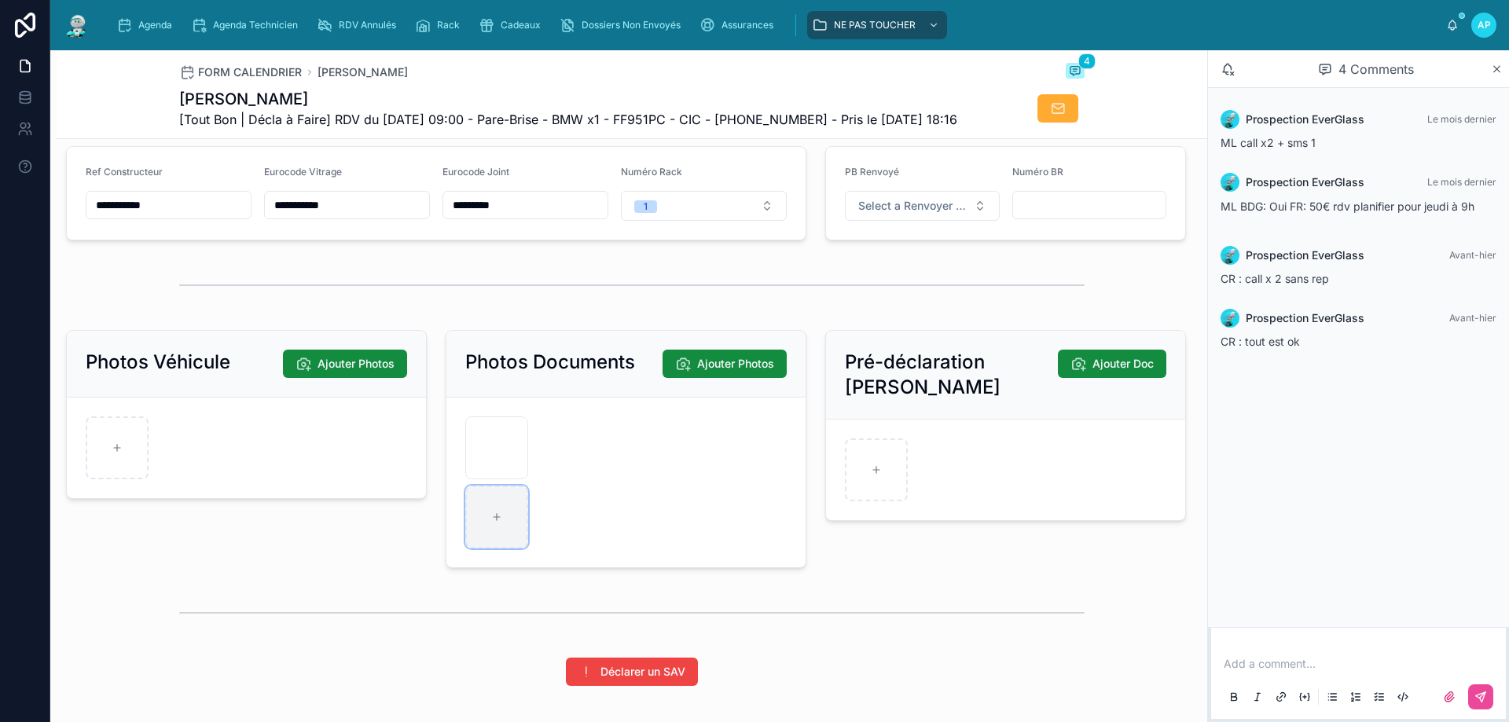
click at [493, 548] on div at bounding box center [496, 517] width 63 height 63
type input "**********"
click at [491, 523] on icon at bounding box center [496, 517] width 11 height 11
type input "**********"
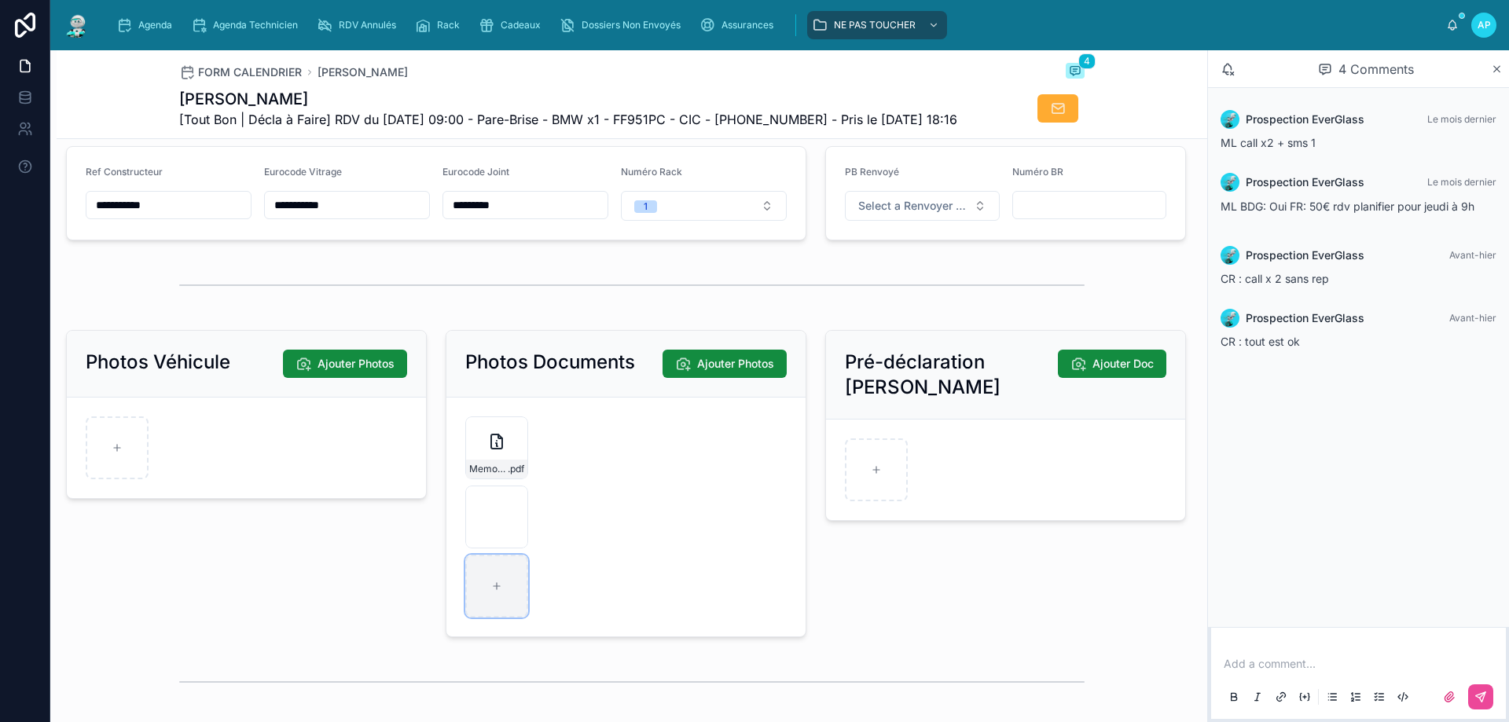
click at [486, 614] on div at bounding box center [496, 586] width 63 height 63
type input "**********"
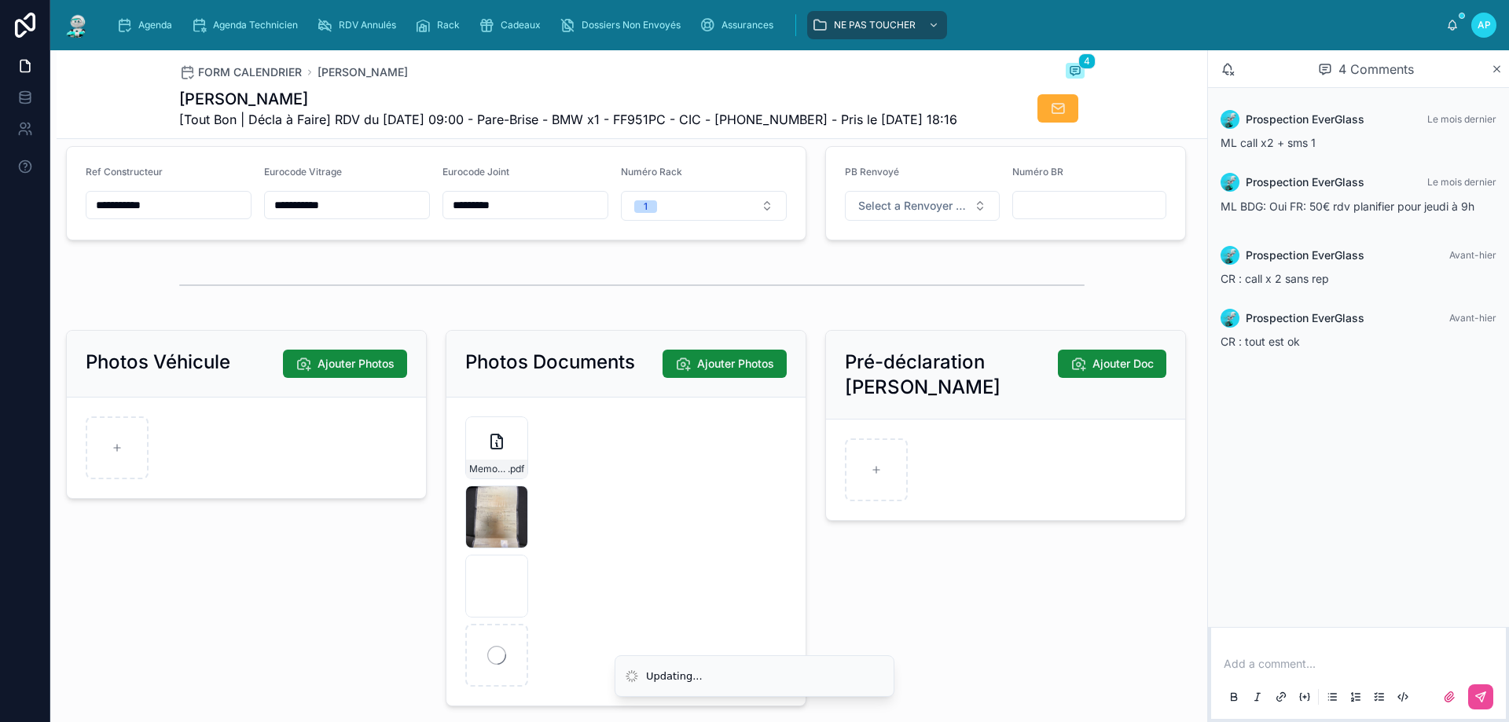
scroll to position [1729, 0]
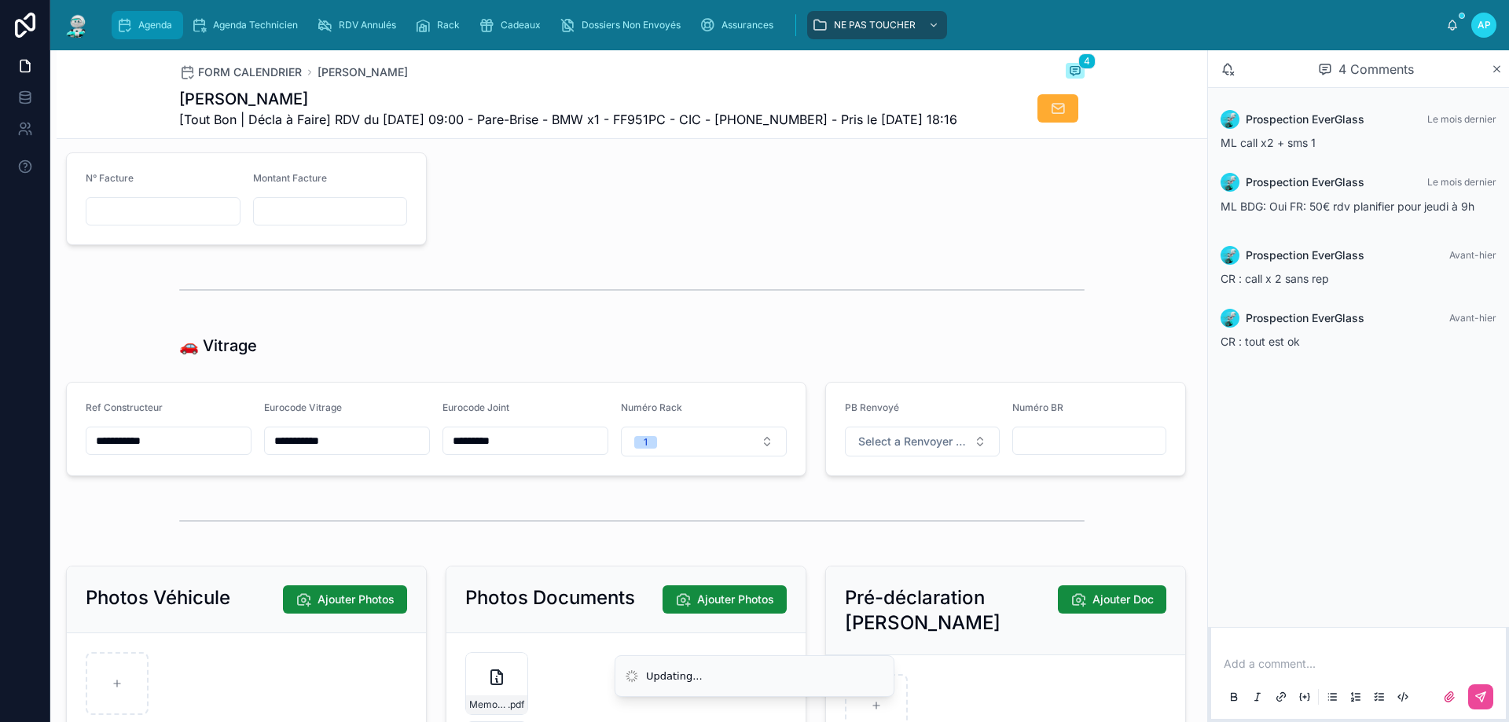
click at [161, 29] on span "Agenda" at bounding box center [155, 25] width 34 height 13
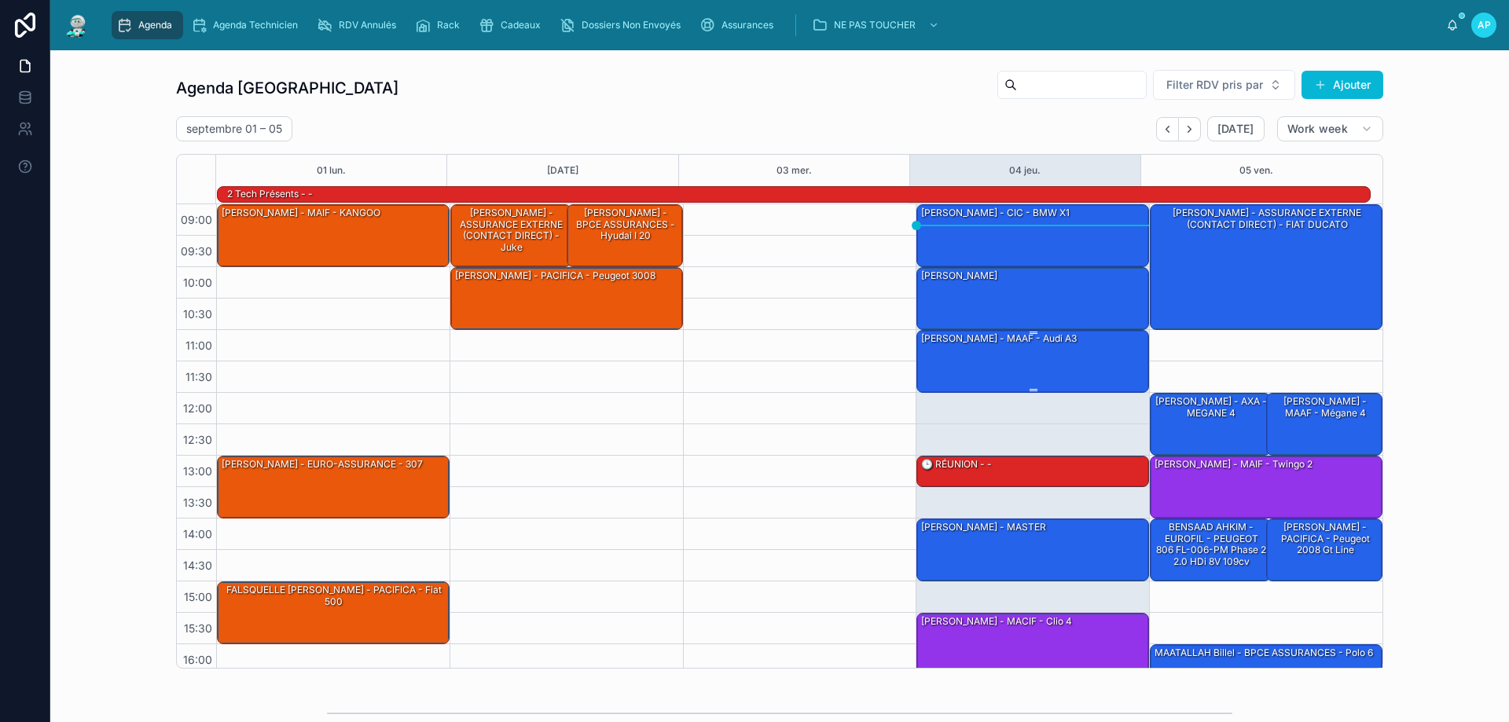
click at [1073, 349] on div "[PERSON_NAME] - MAAF - audi A3" at bounding box center [1033, 361] width 228 height 60
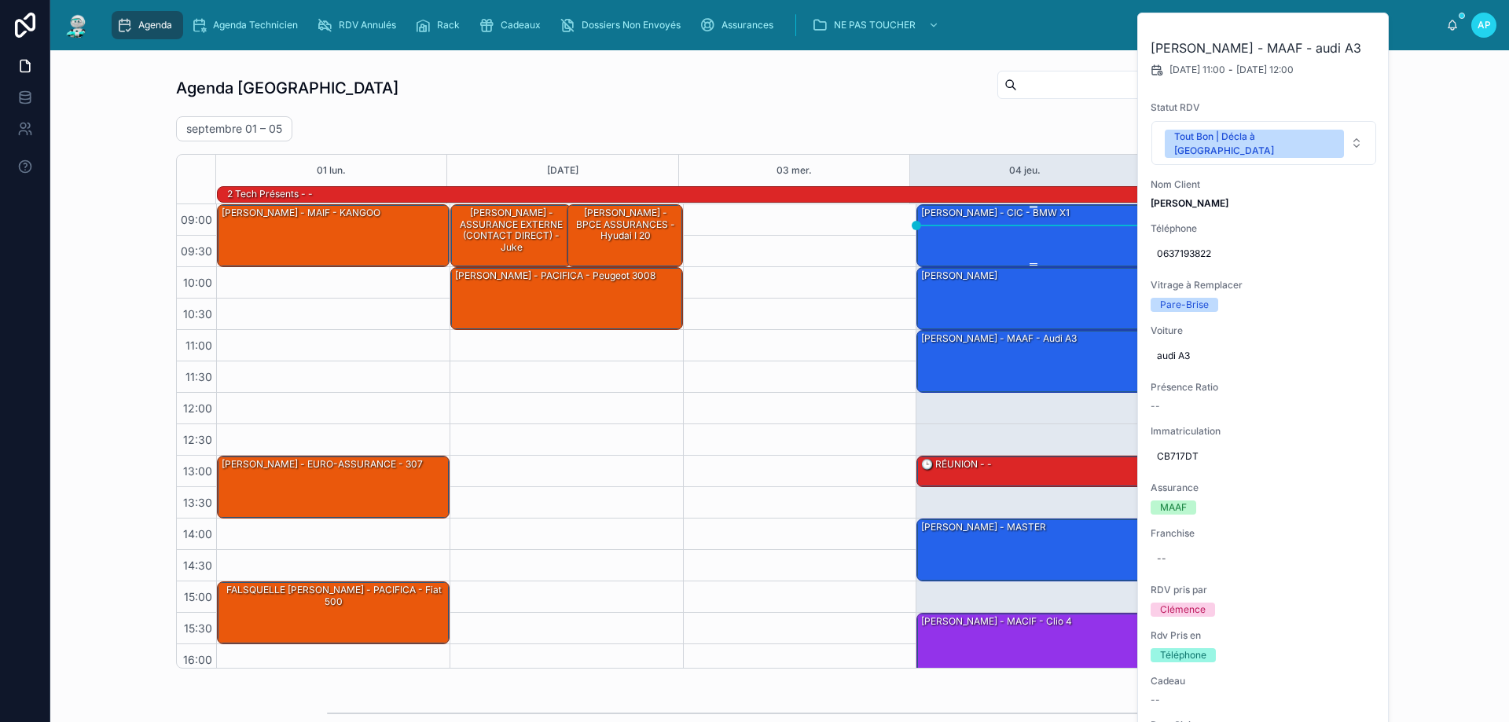
click at [1053, 208] on div at bounding box center [1033, 207] width 228 height 2
click at [1363, 35] on icon at bounding box center [1367, 32] width 13 height 13
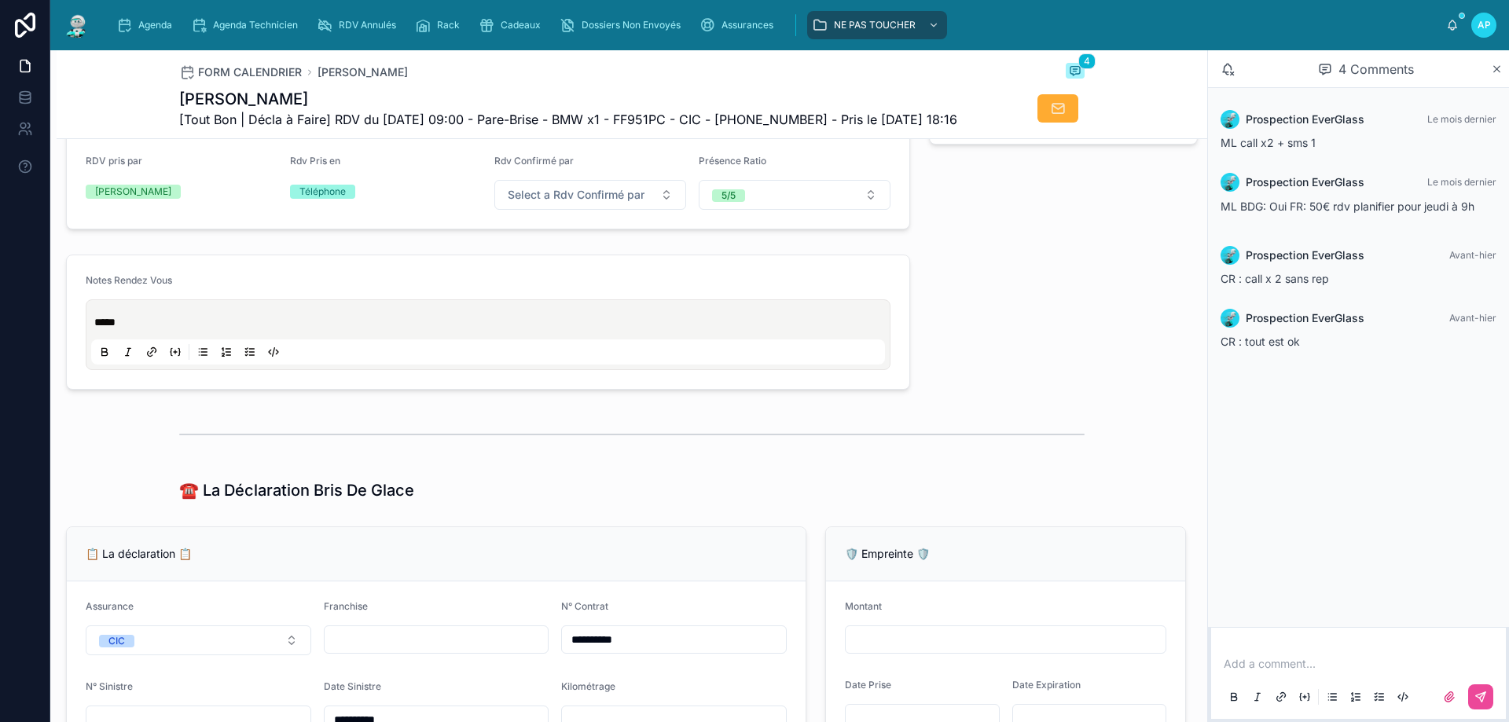
scroll to position [707, 0]
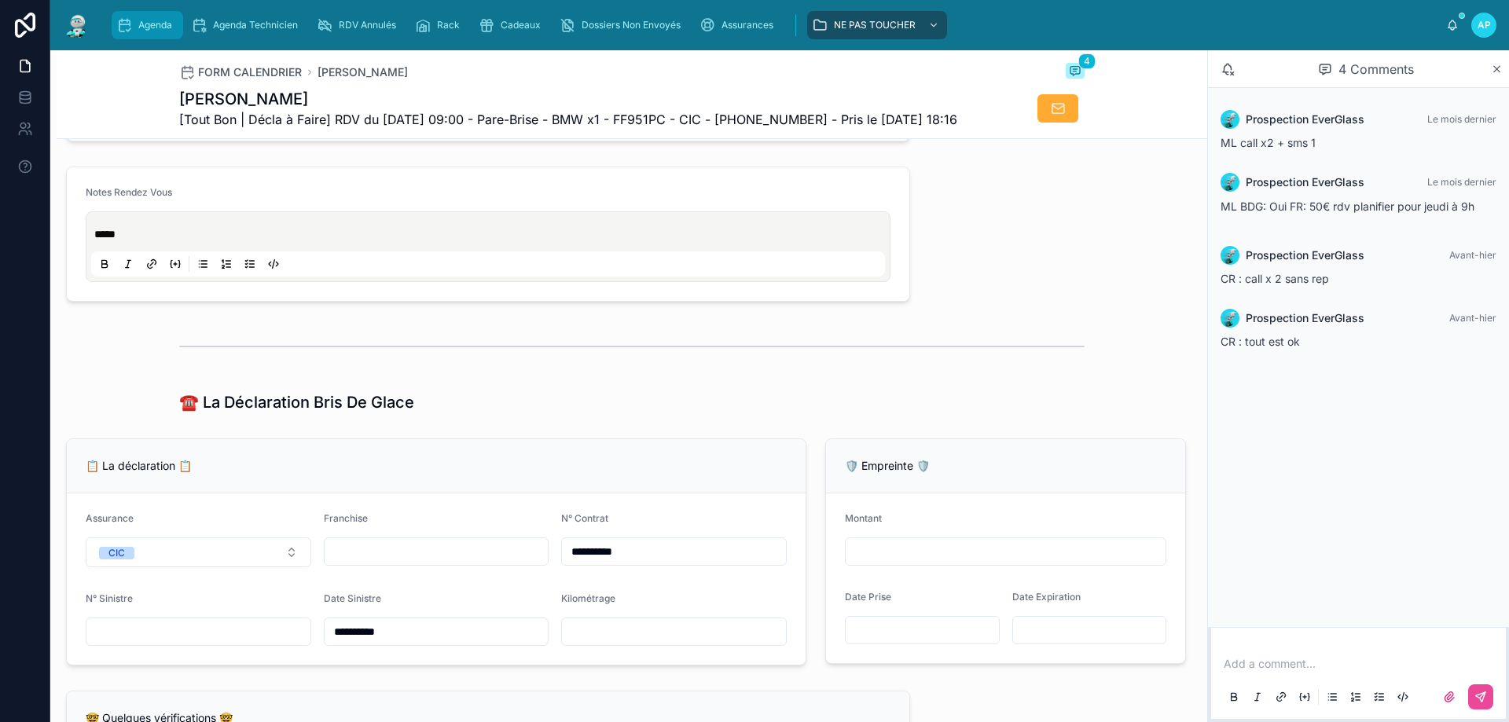
click at [138, 18] on div "Agenda" at bounding box center [147, 25] width 62 height 25
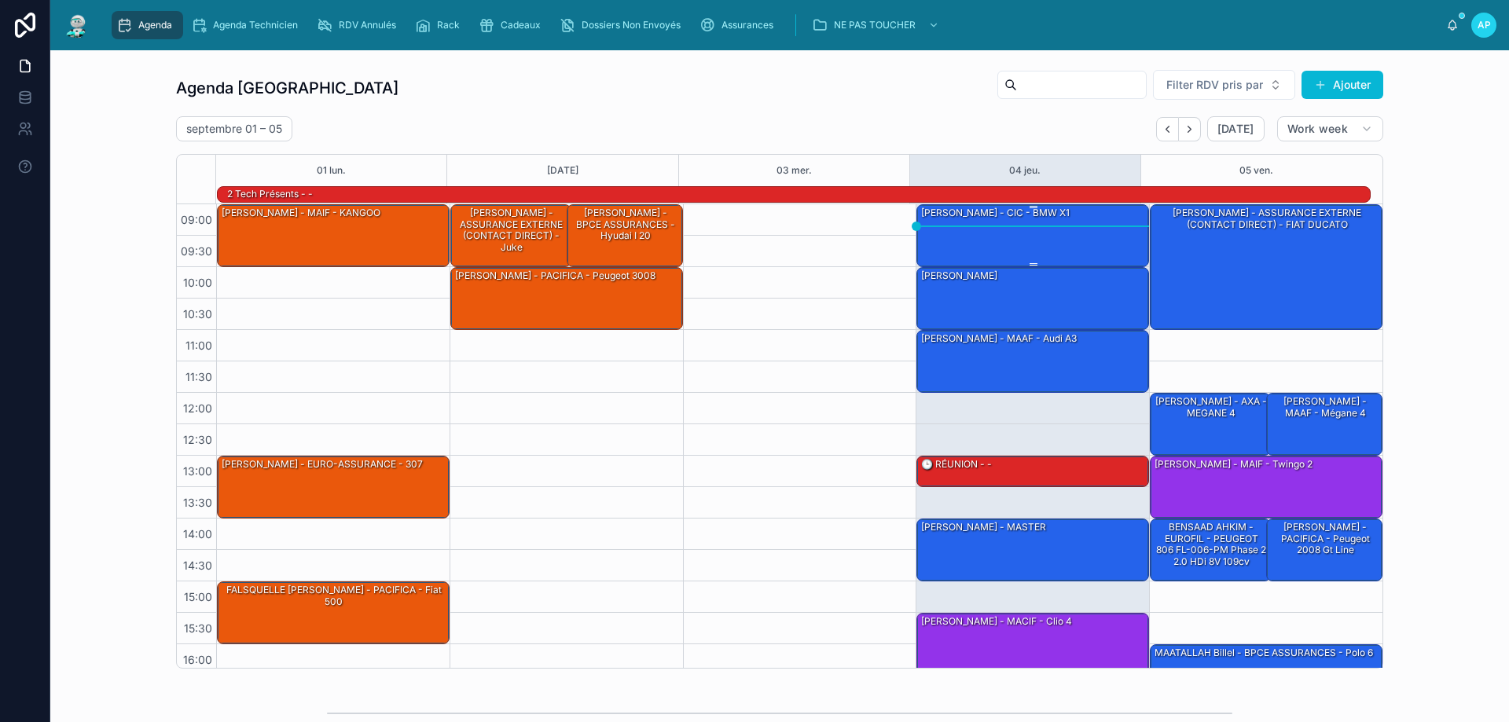
click at [998, 233] on div "[PERSON_NAME] - CIC - BMW x1" at bounding box center [1033, 235] width 228 height 60
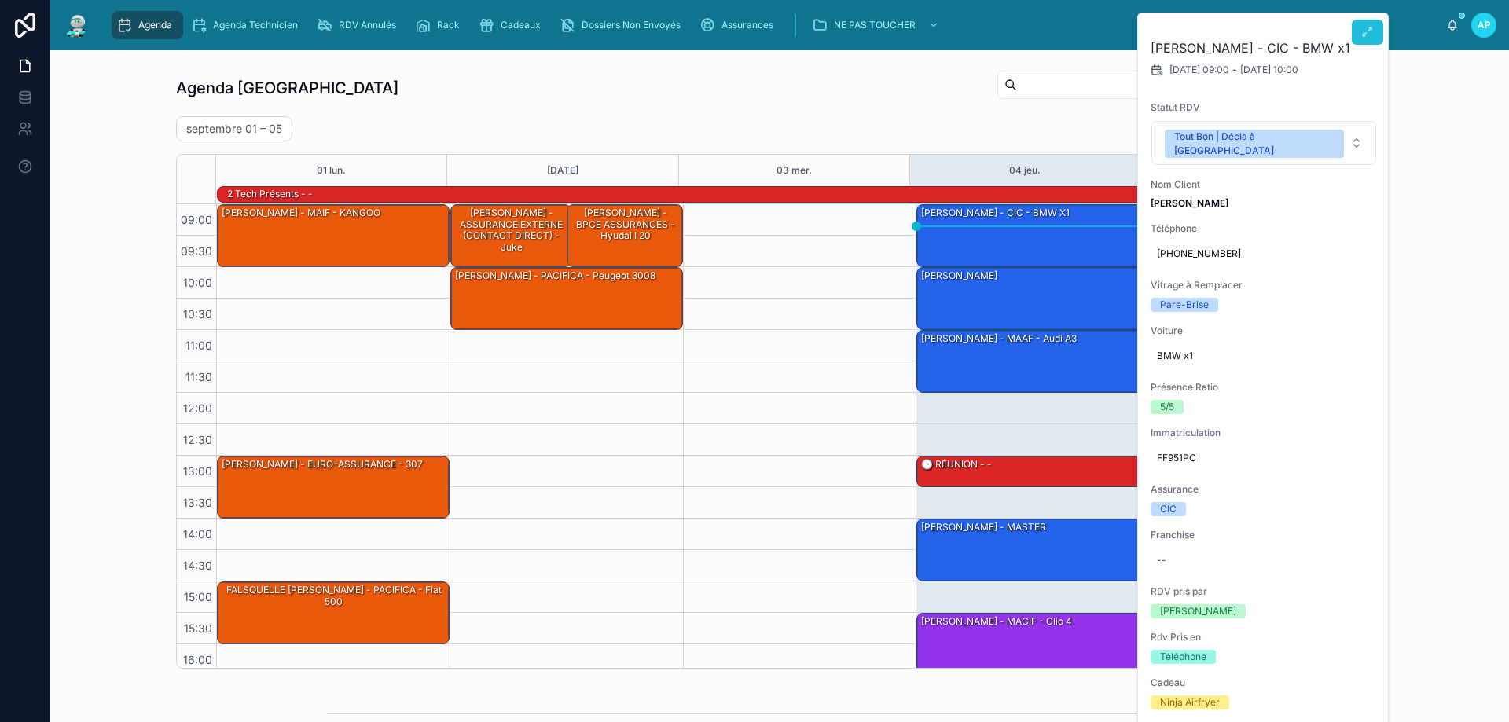
click at [1364, 35] on icon at bounding box center [1367, 32] width 13 height 13
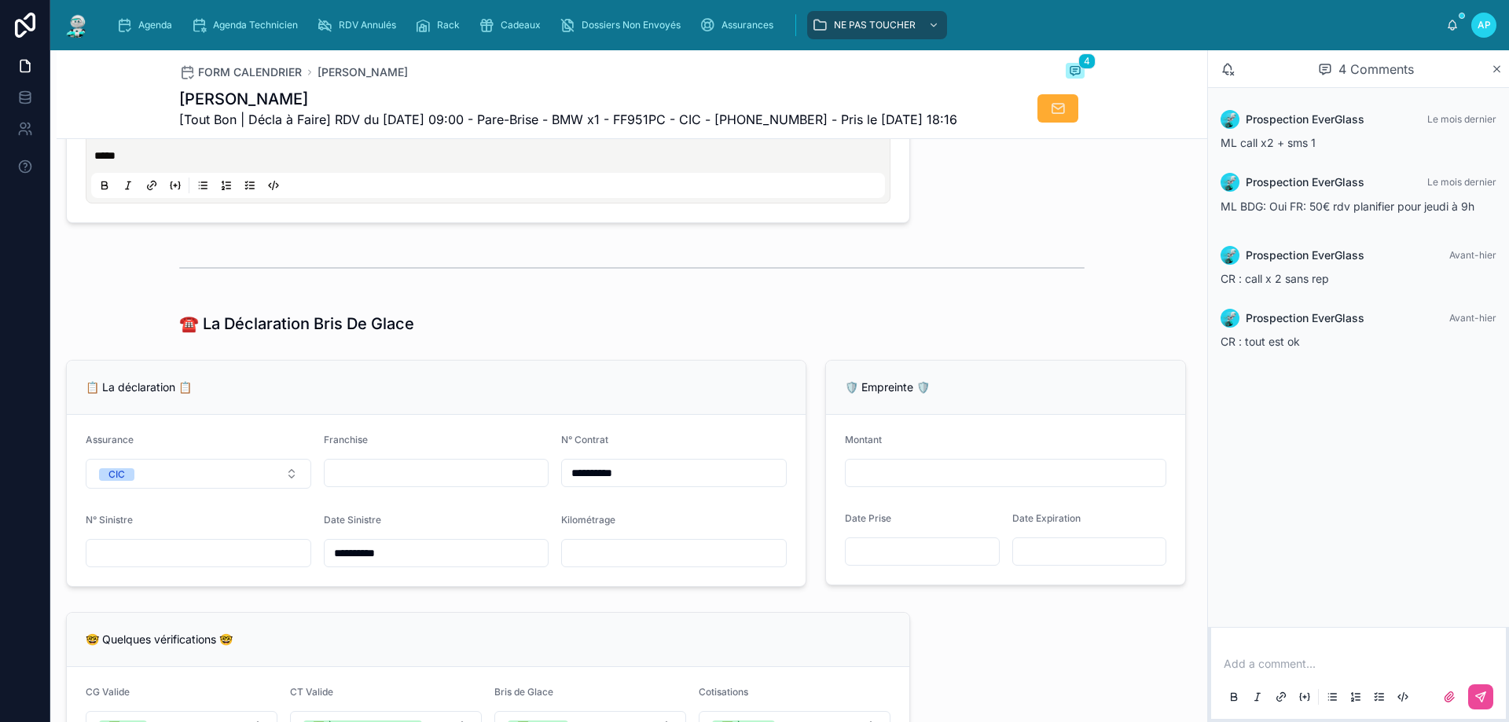
scroll to position [943, 0]
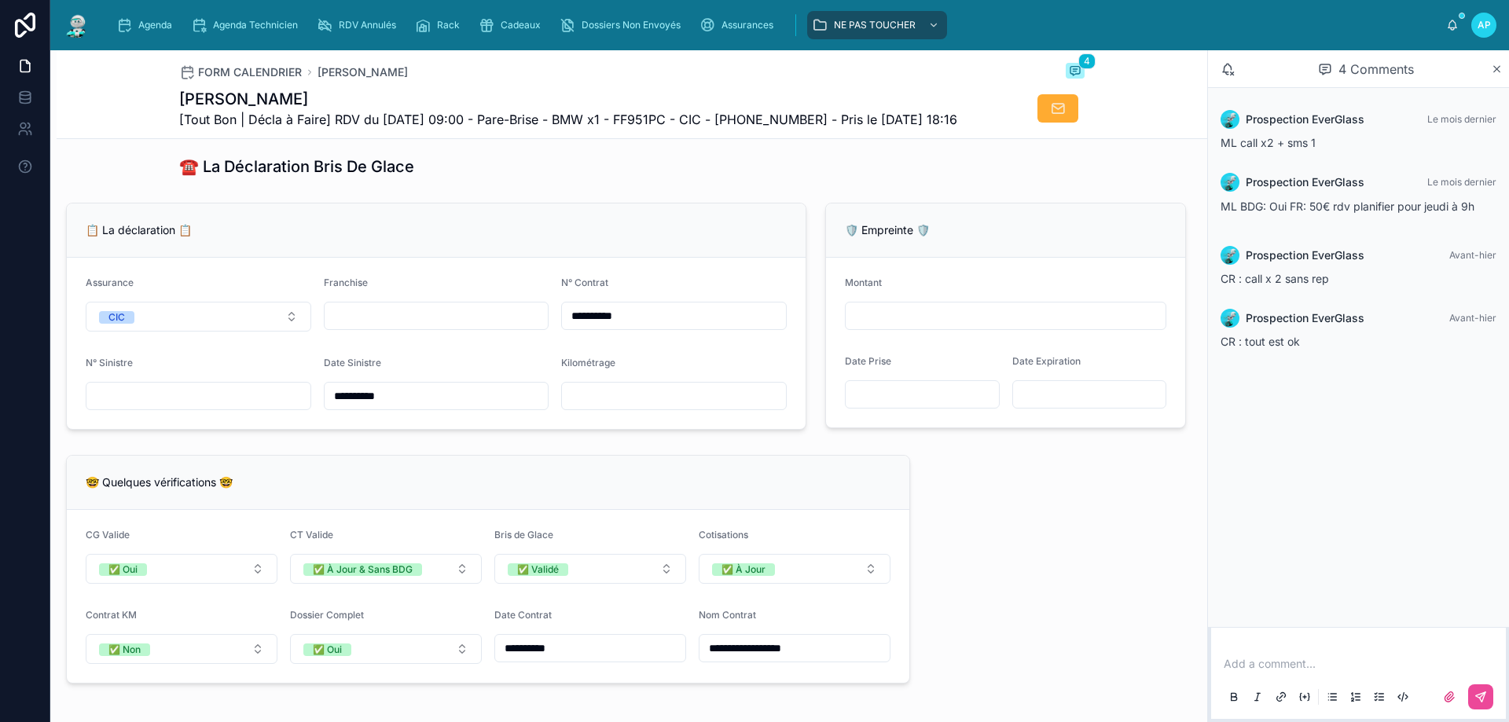
click at [500, 327] on input "text" at bounding box center [437, 316] width 224 height 22
type input "*"
type input "**"
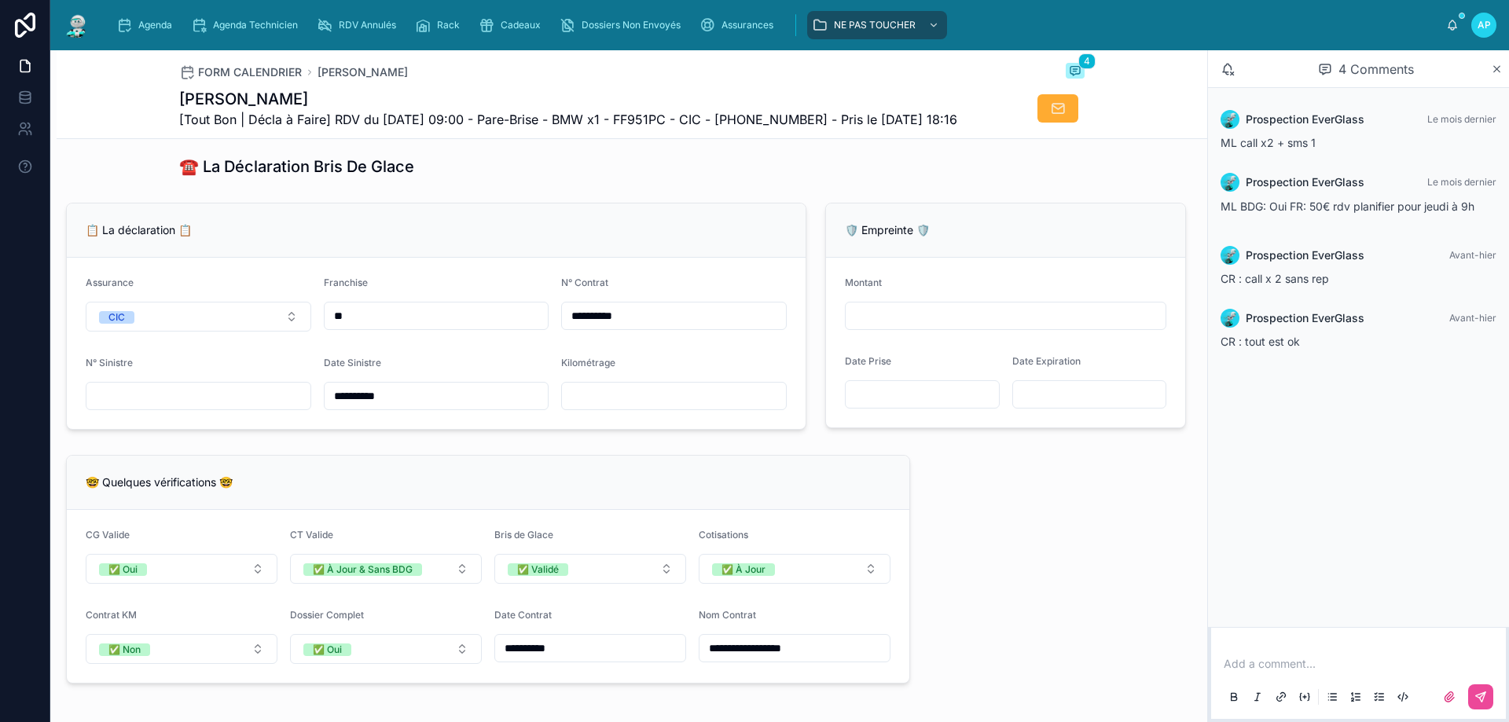
type input "**"
click at [152, 407] on input "text" at bounding box center [198, 396] width 224 height 22
type input "**********"
click at [435, 327] on input "**" at bounding box center [437, 316] width 224 height 22
click at [732, 407] on input "text" at bounding box center [674, 396] width 224 height 22
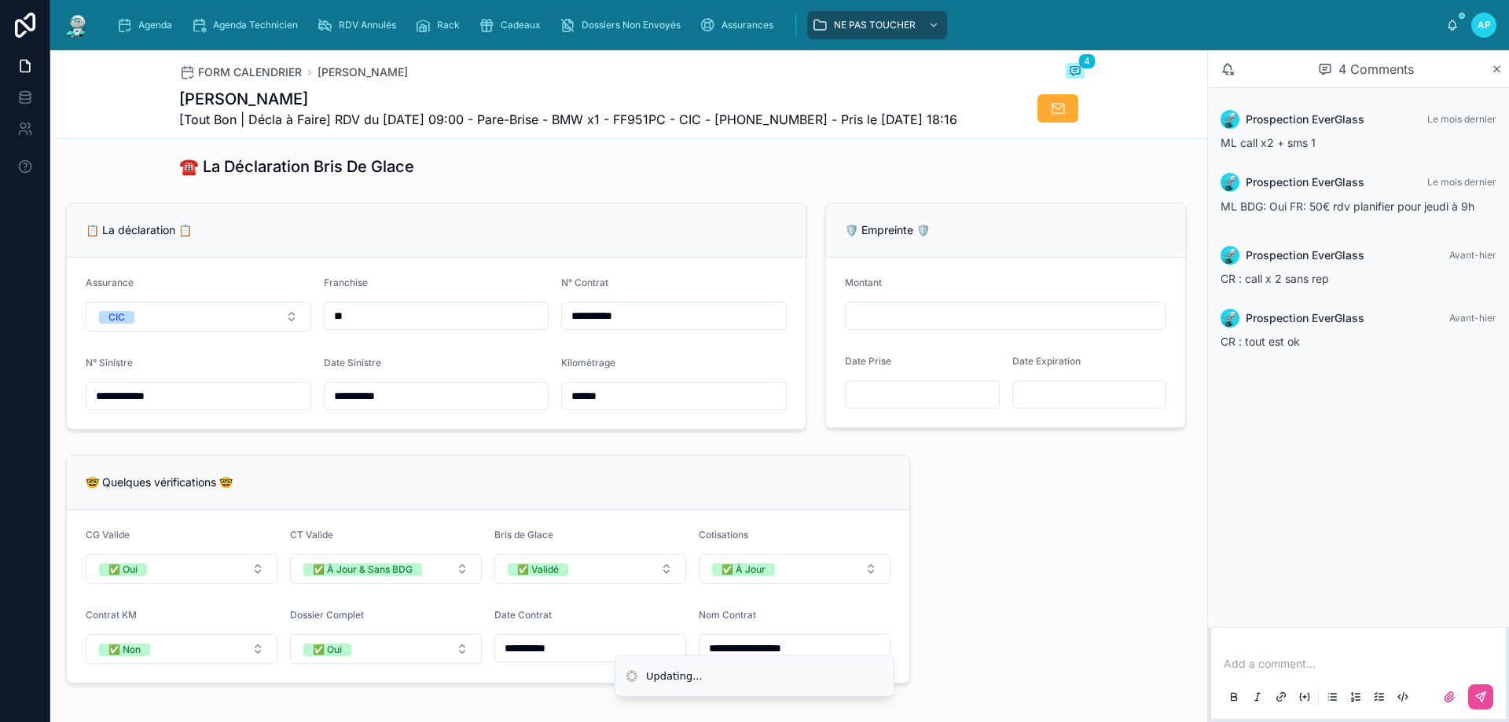
type input "******"
click at [976, 521] on div "**********" at bounding box center [632, 546] width 1150 height 2662
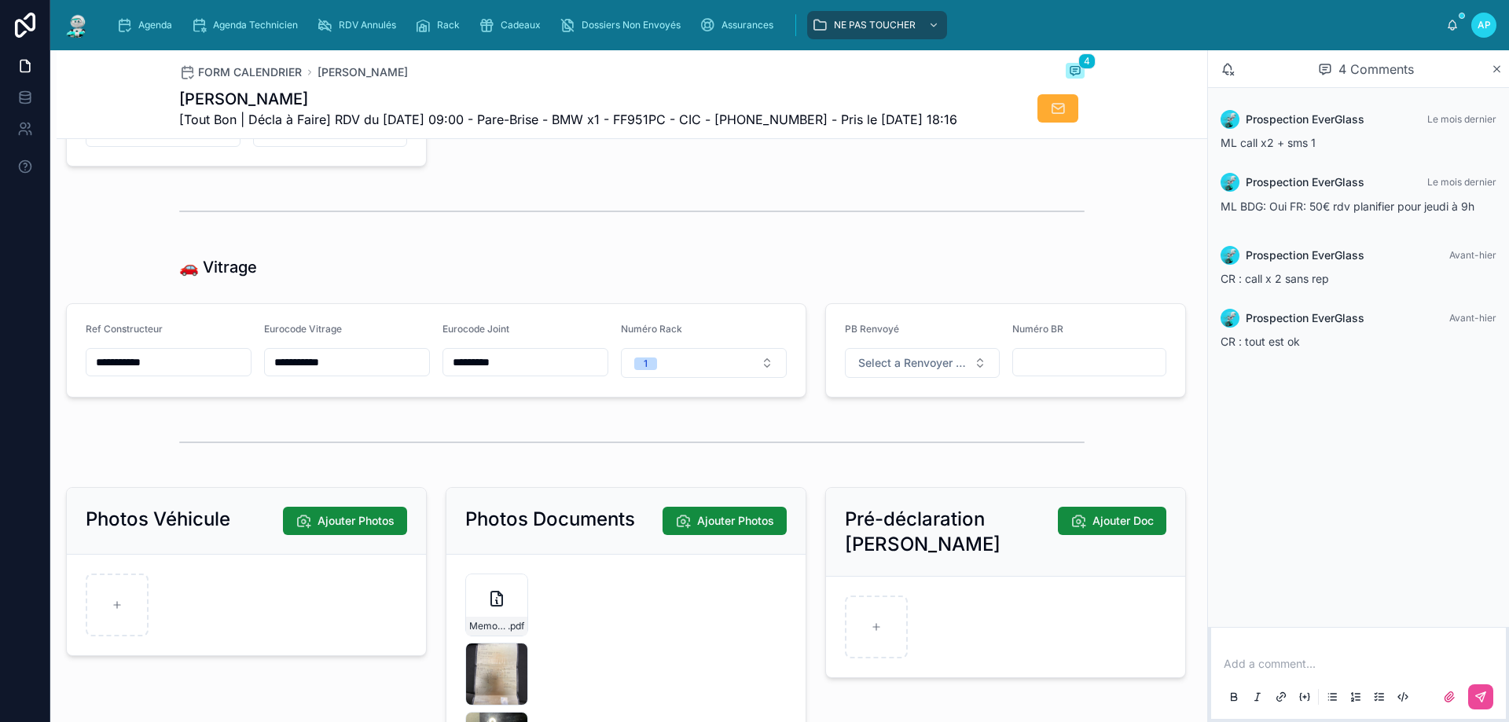
scroll to position [2122, 0]
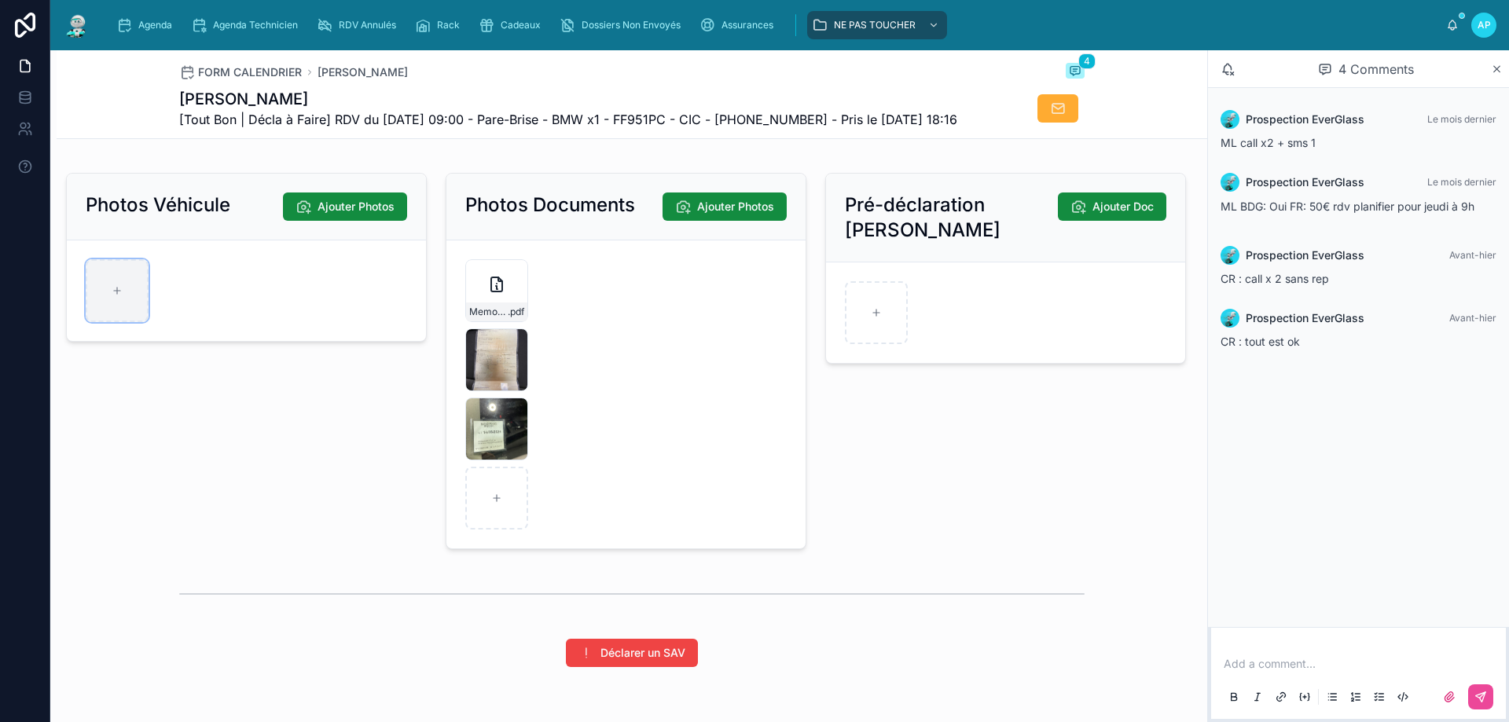
click at [112, 322] on div at bounding box center [117, 290] width 63 height 63
type input "**********"
click at [176, 322] on div at bounding box center [186, 290] width 63 height 63
type input "**********"
click at [283, 322] on div at bounding box center [255, 290] width 63 height 63
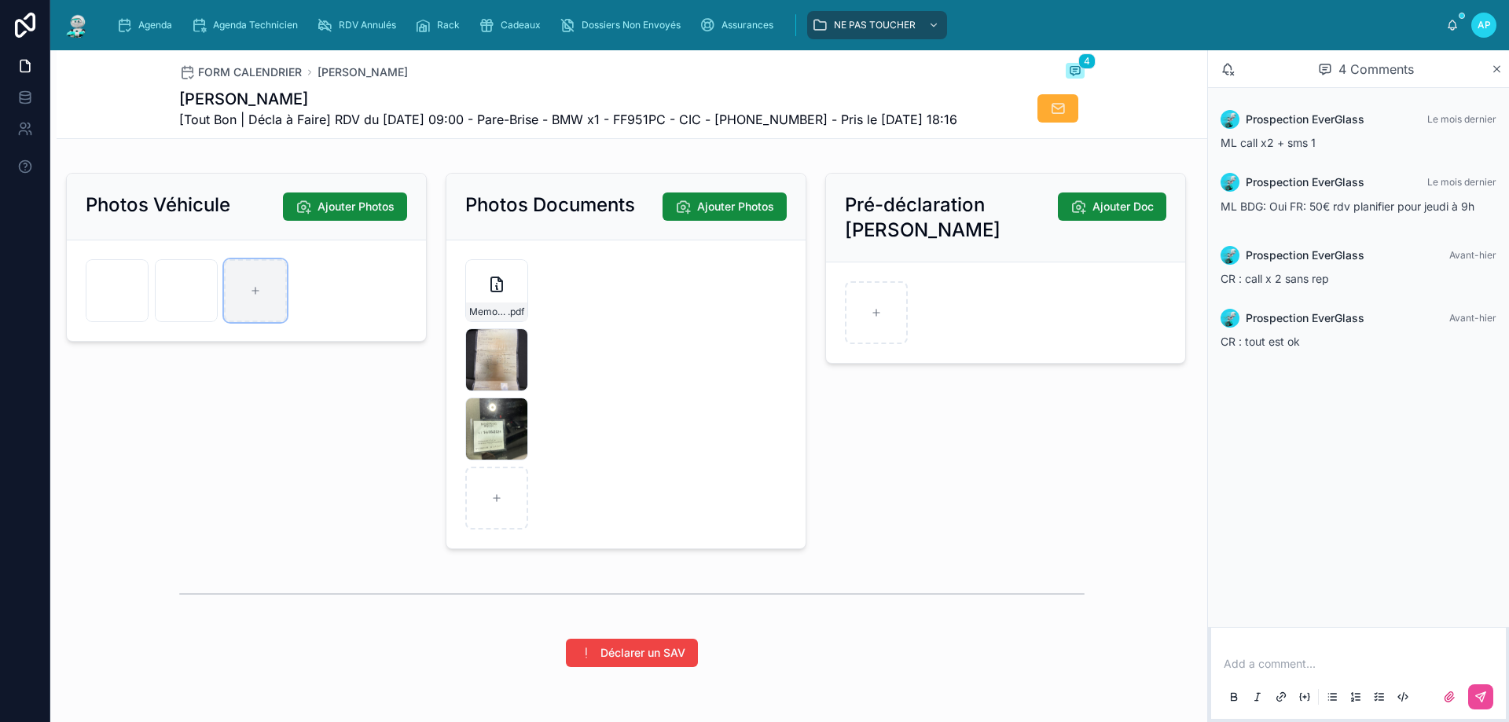
type input "**********"
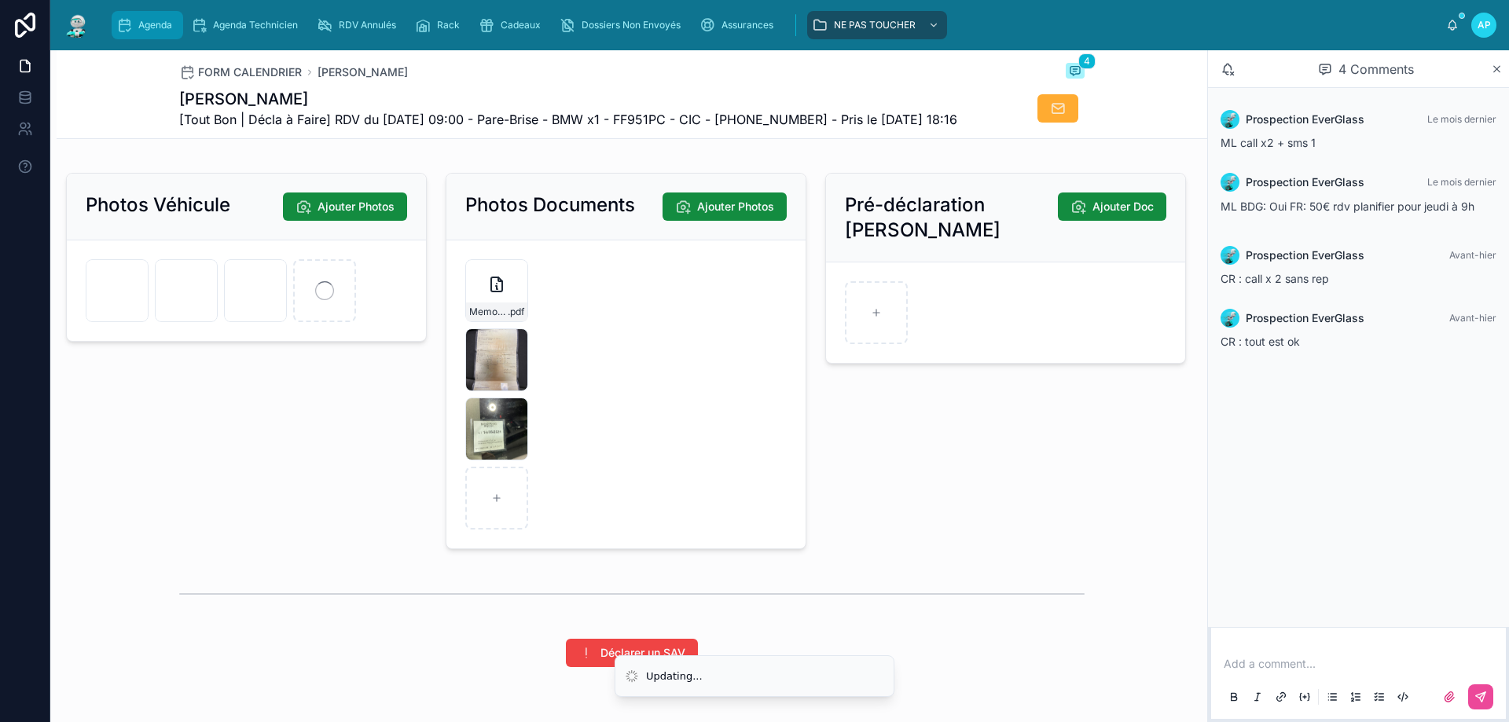
click at [146, 20] on span "Agenda" at bounding box center [155, 25] width 34 height 13
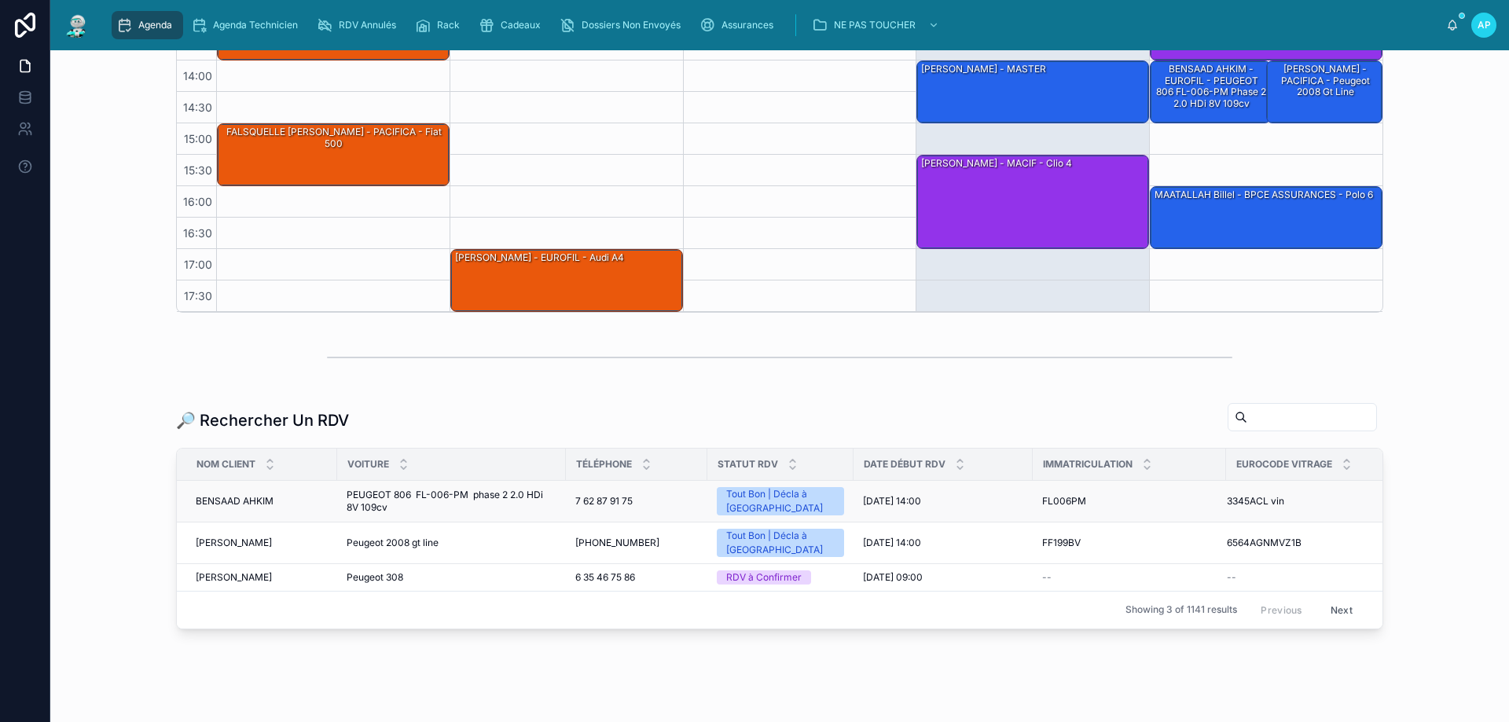
scroll to position [390, 0]
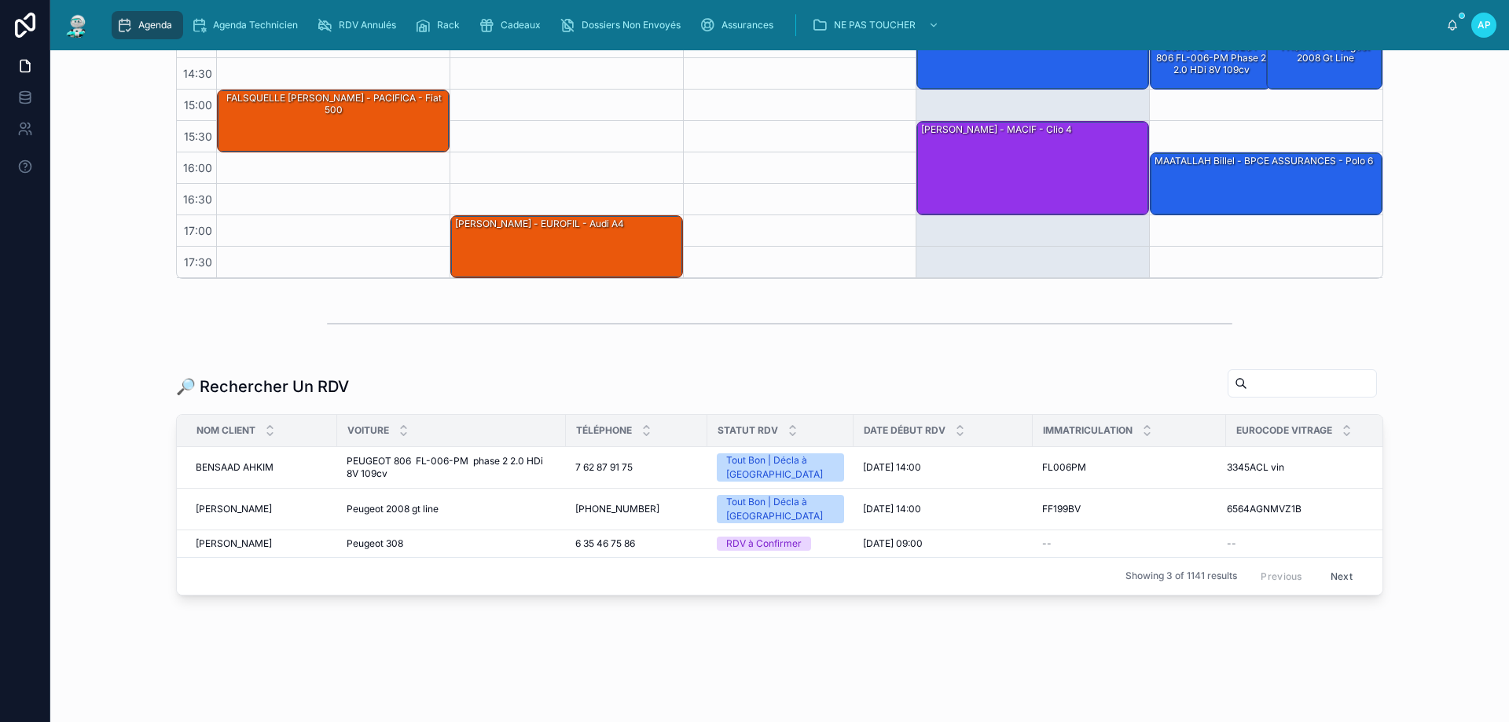
click at [1271, 393] on input "text" at bounding box center [1311, 383] width 129 height 22
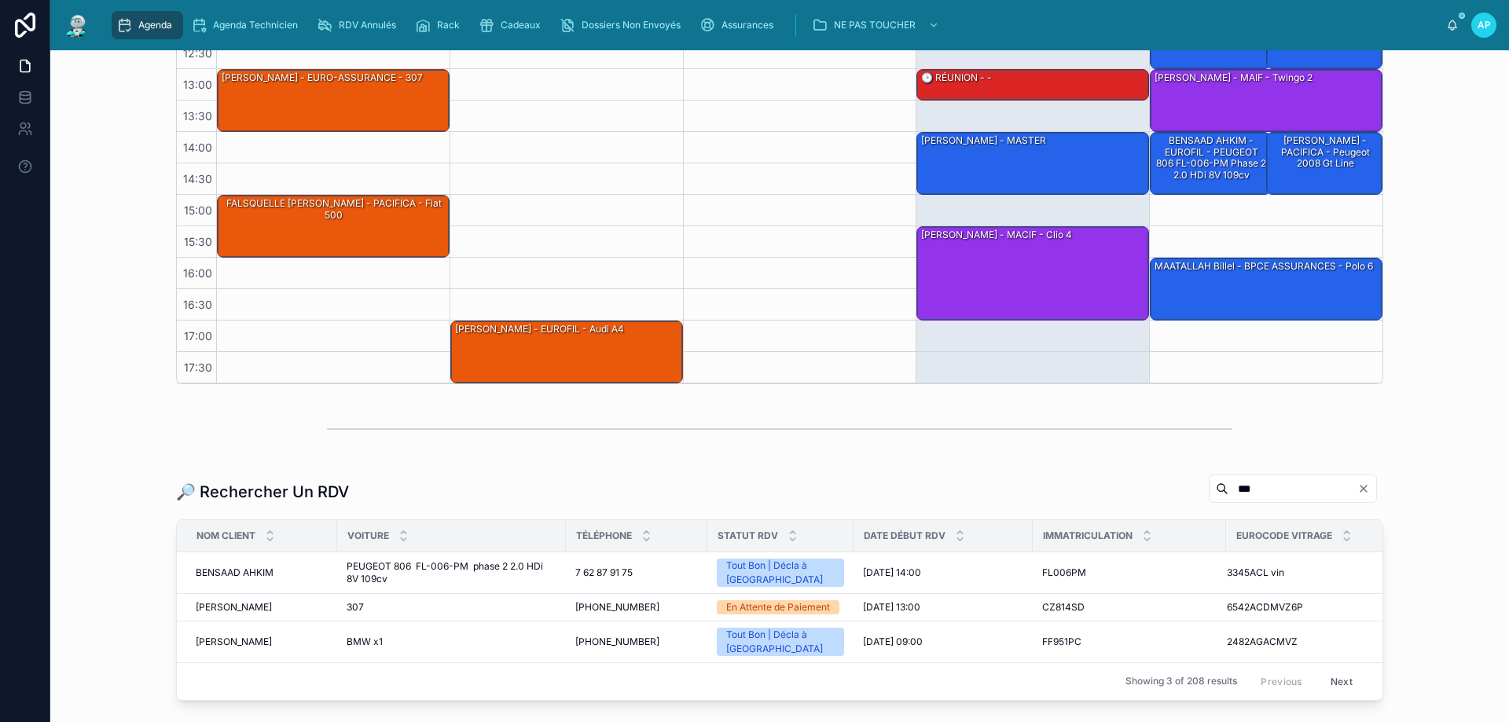
scroll to position [390, 0]
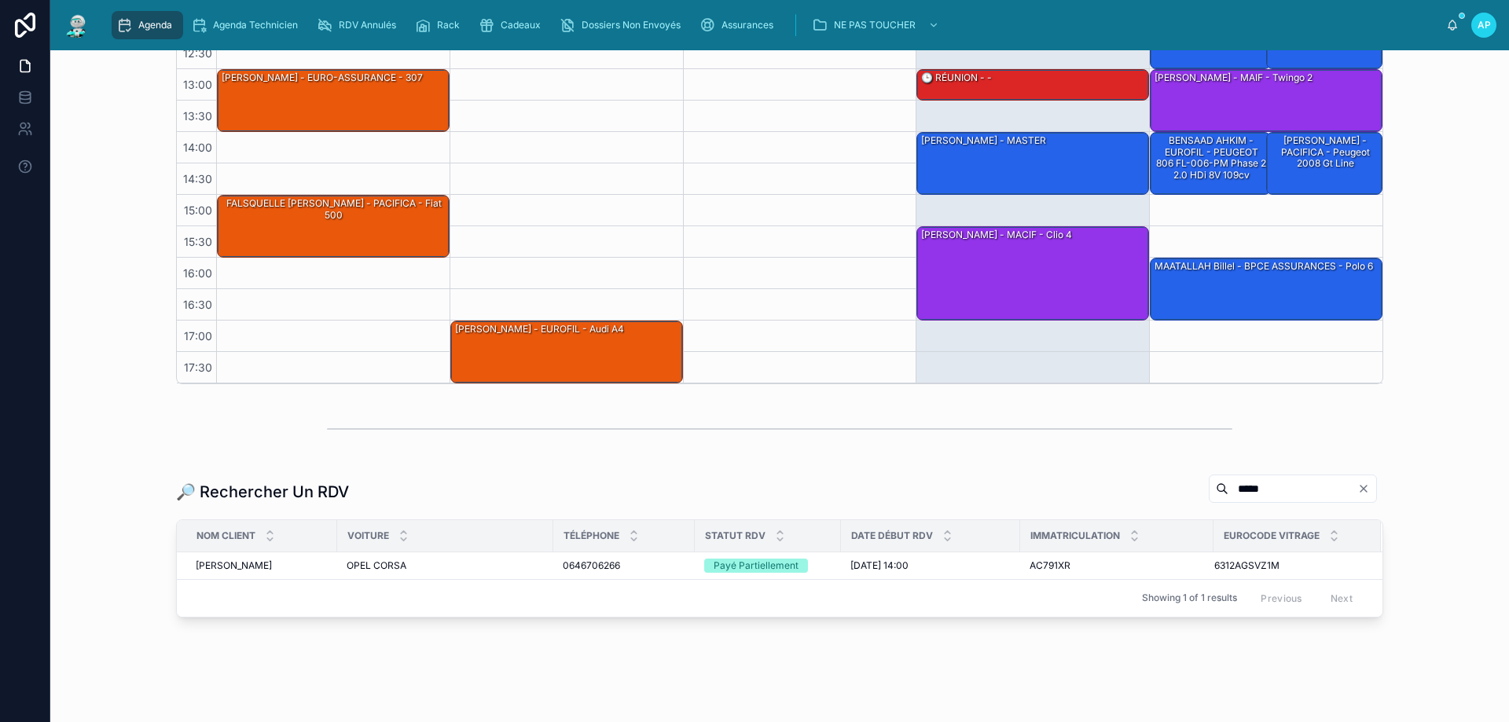
scroll to position [312, 0]
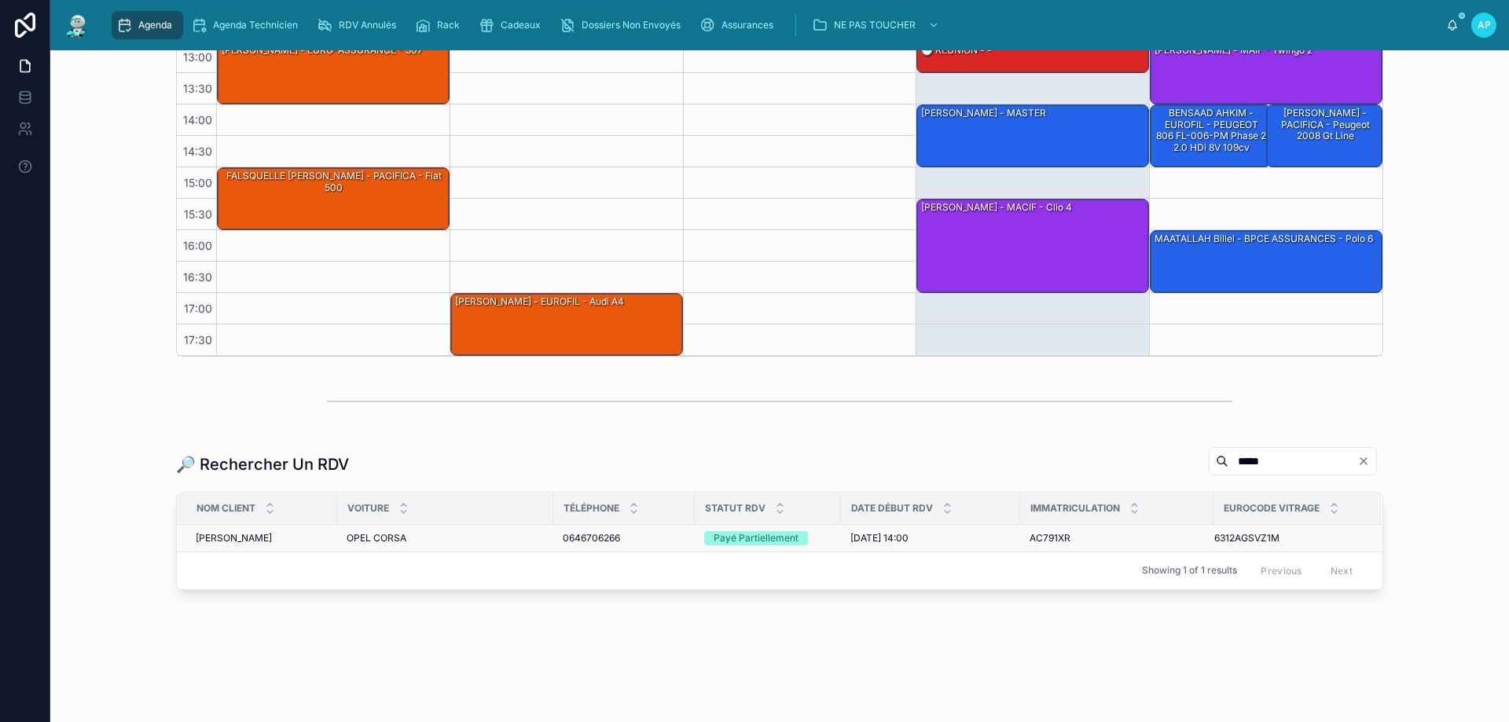
type input "*****"
click at [420, 535] on div "OPEL CORSA OPEL CORSA" at bounding box center [445, 538] width 197 height 13
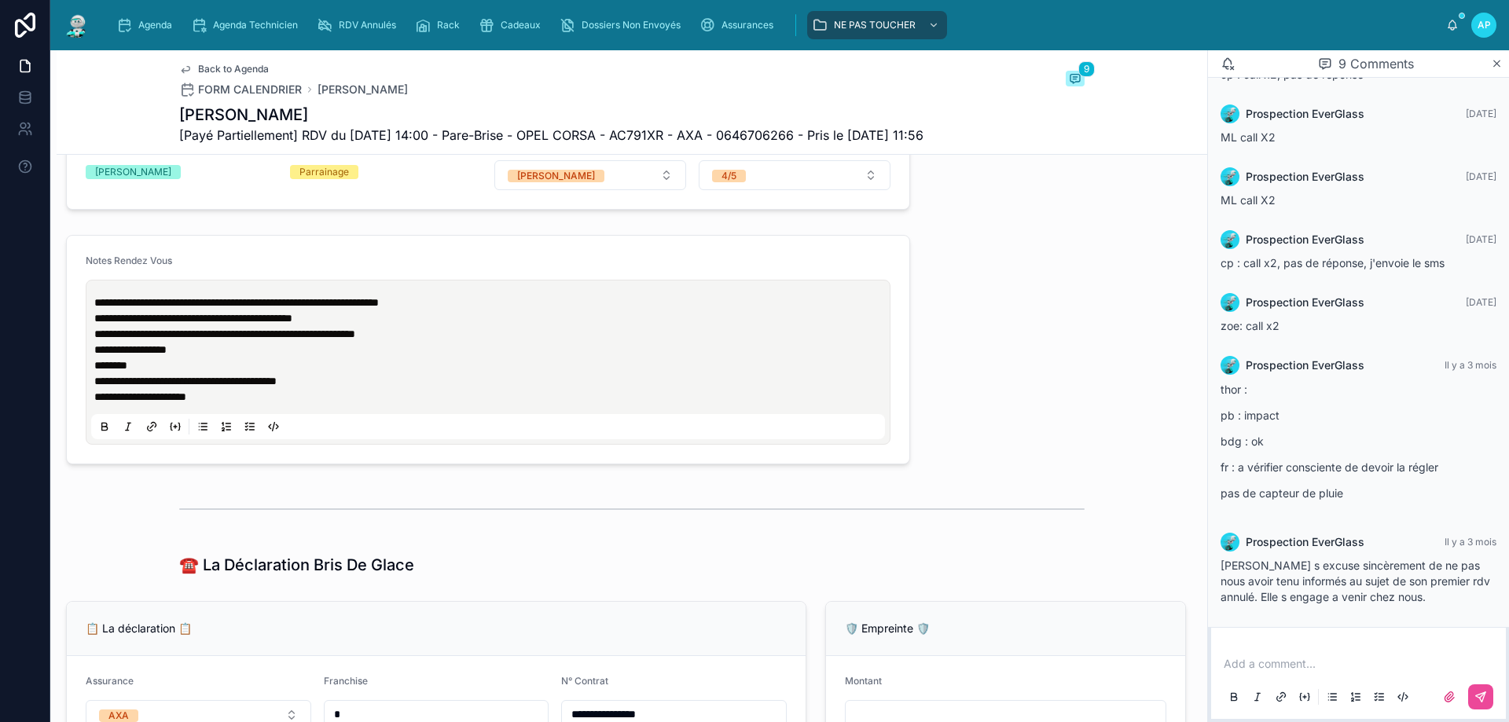
scroll to position [786, 0]
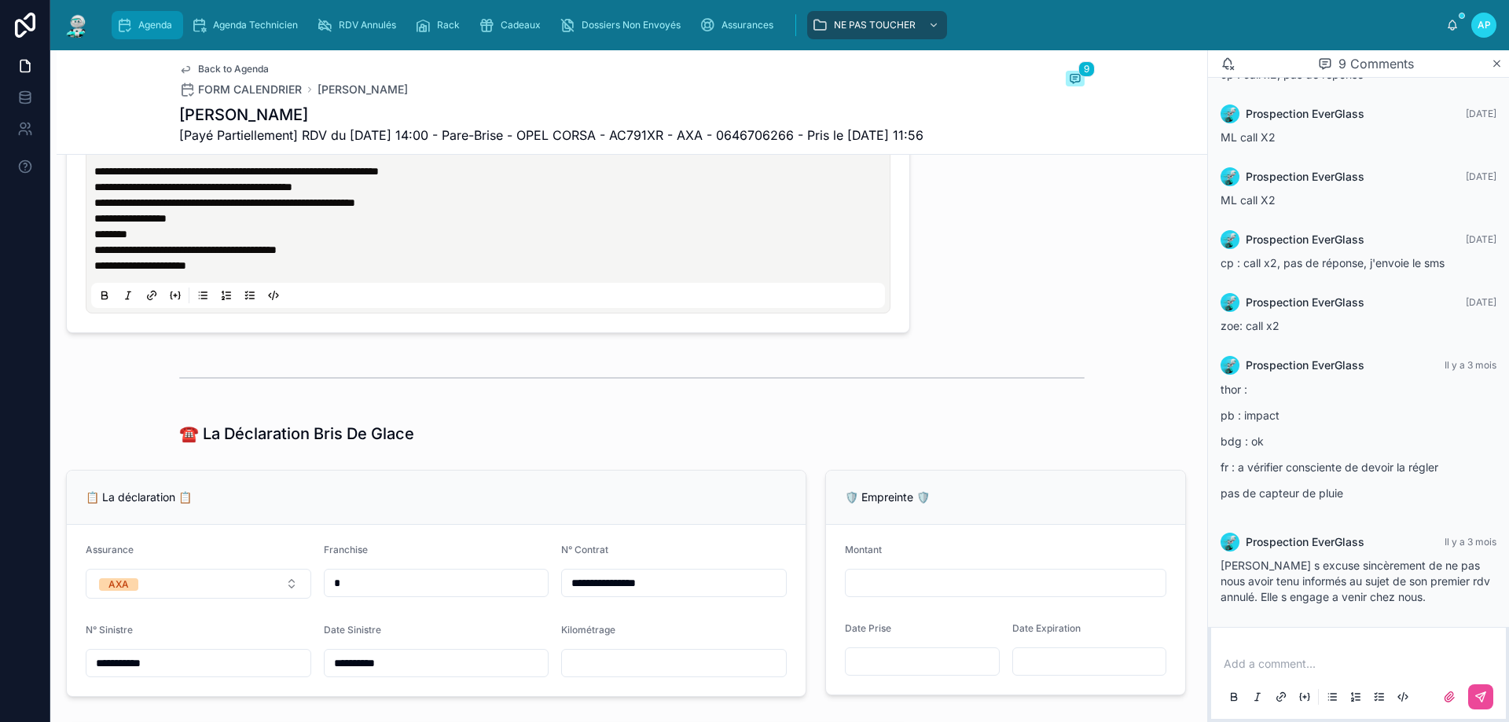
click at [172, 13] on div "Agenda" at bounding box center [147, 25] width 62 height 25
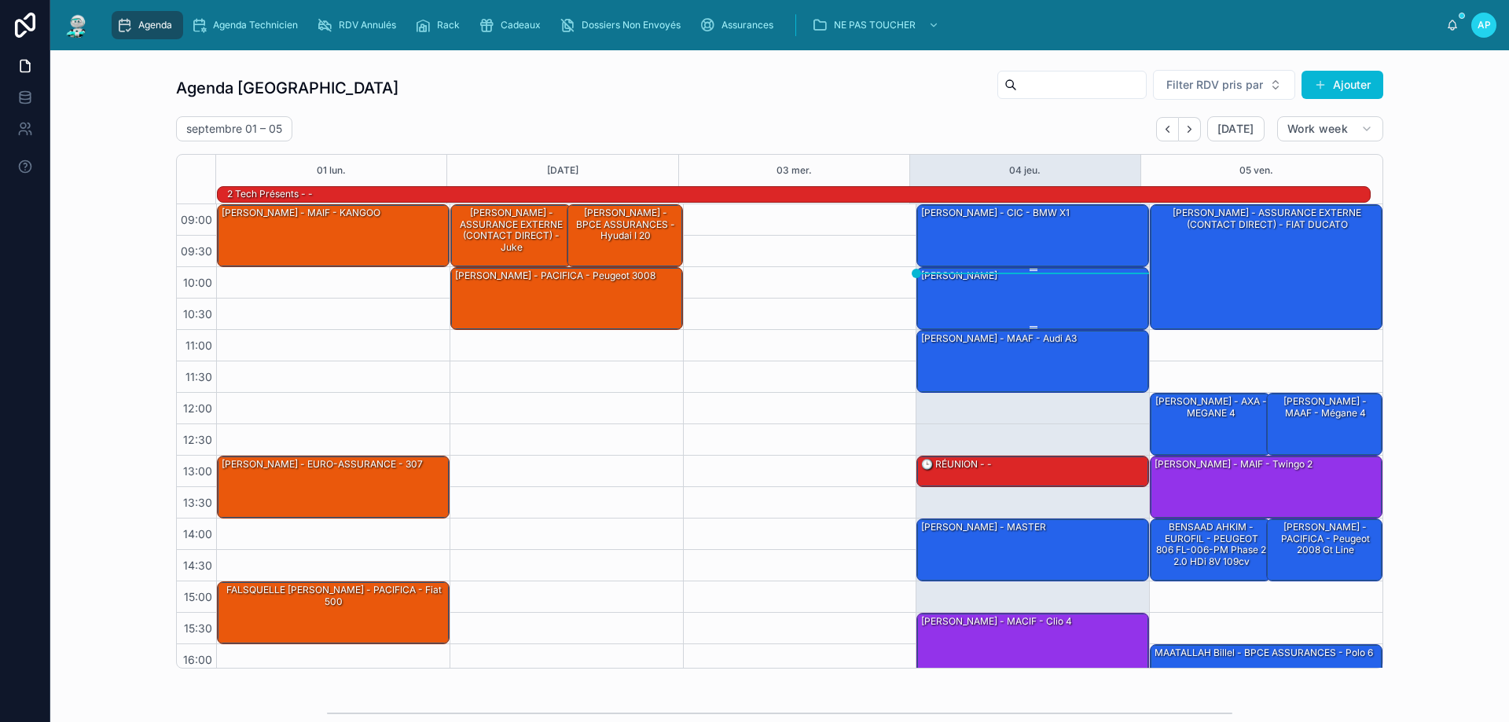
click at [1003, 303] on div "[PERSON_NAME]" at bounding box center [1033, 298] width 228 height 60
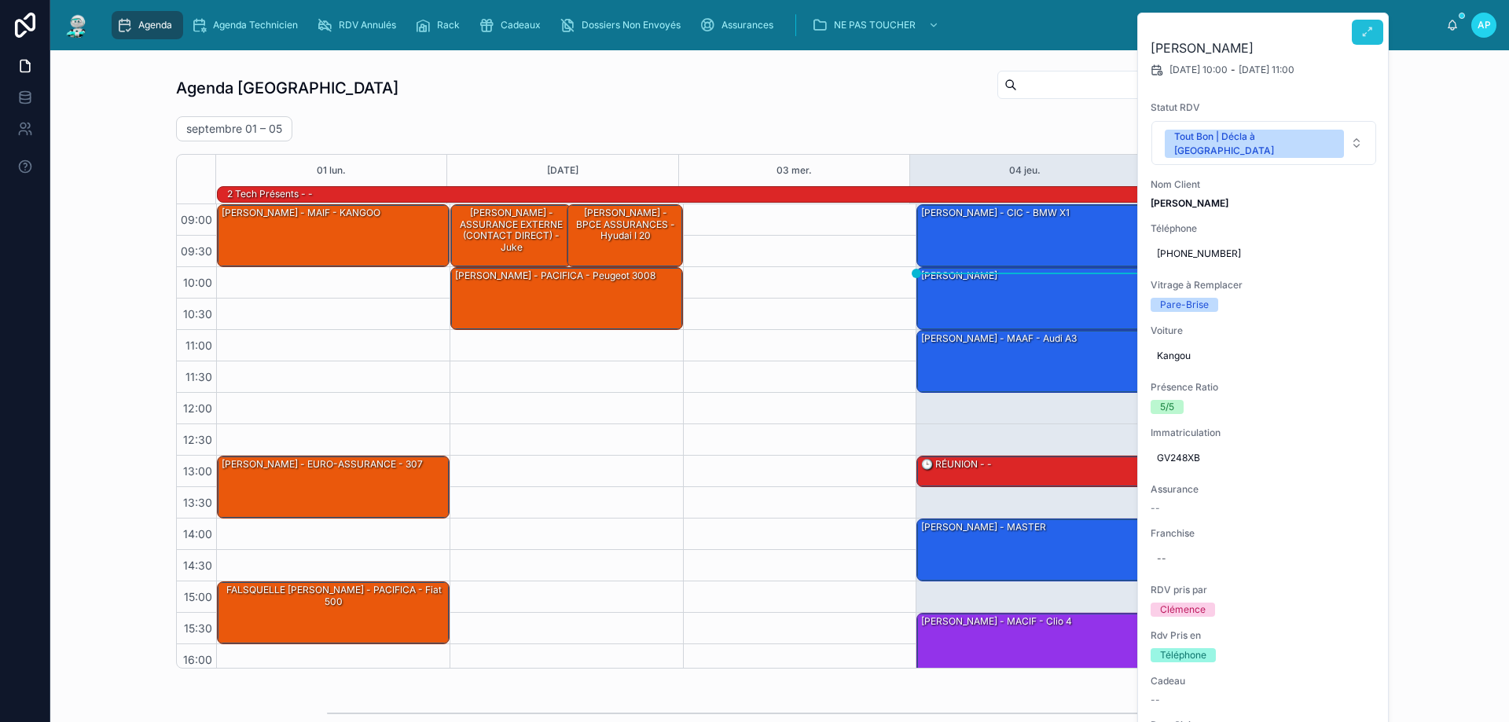
click at [1368, 31] on icon at bounding box center [1367, 32] width 13 height 13
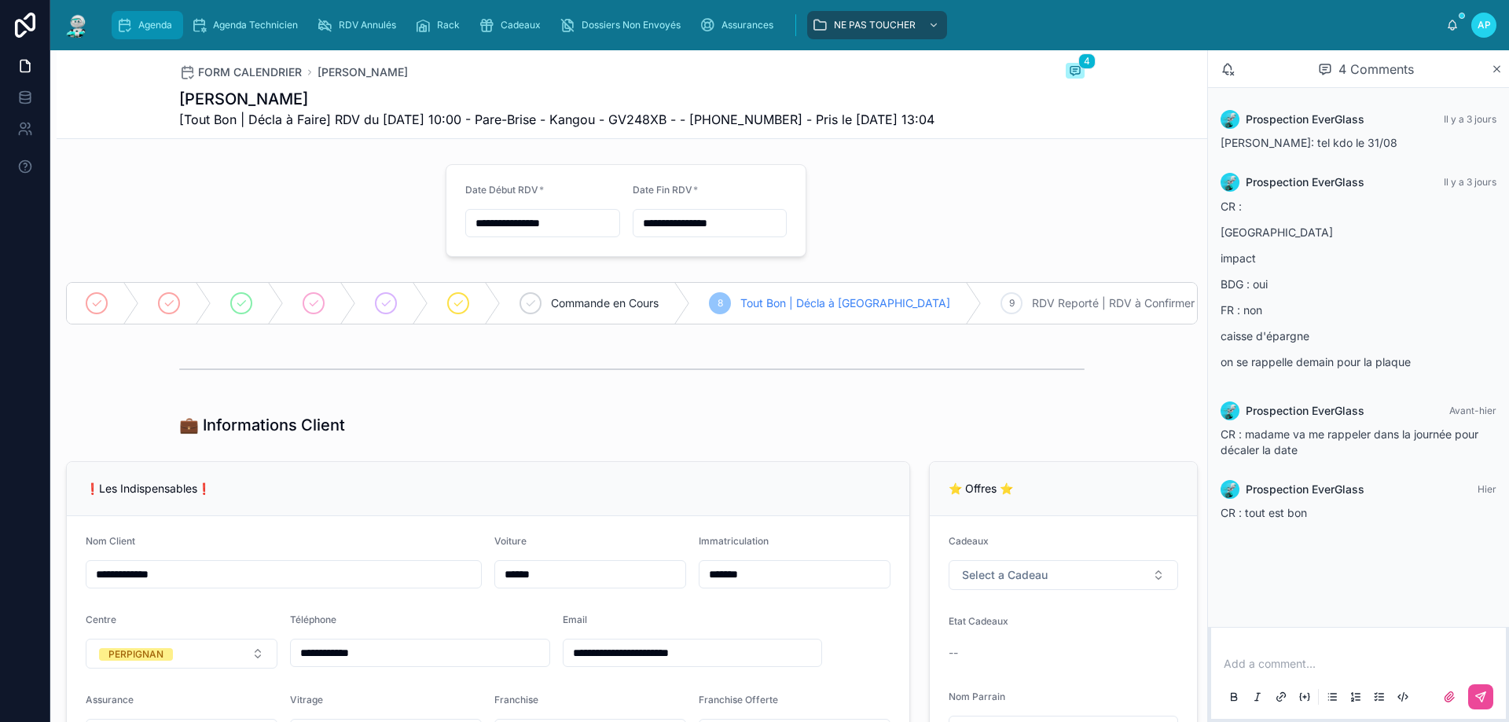
click at [113, 17] on link "Agenda" at bounding box center [148, 25] width 72 height 28
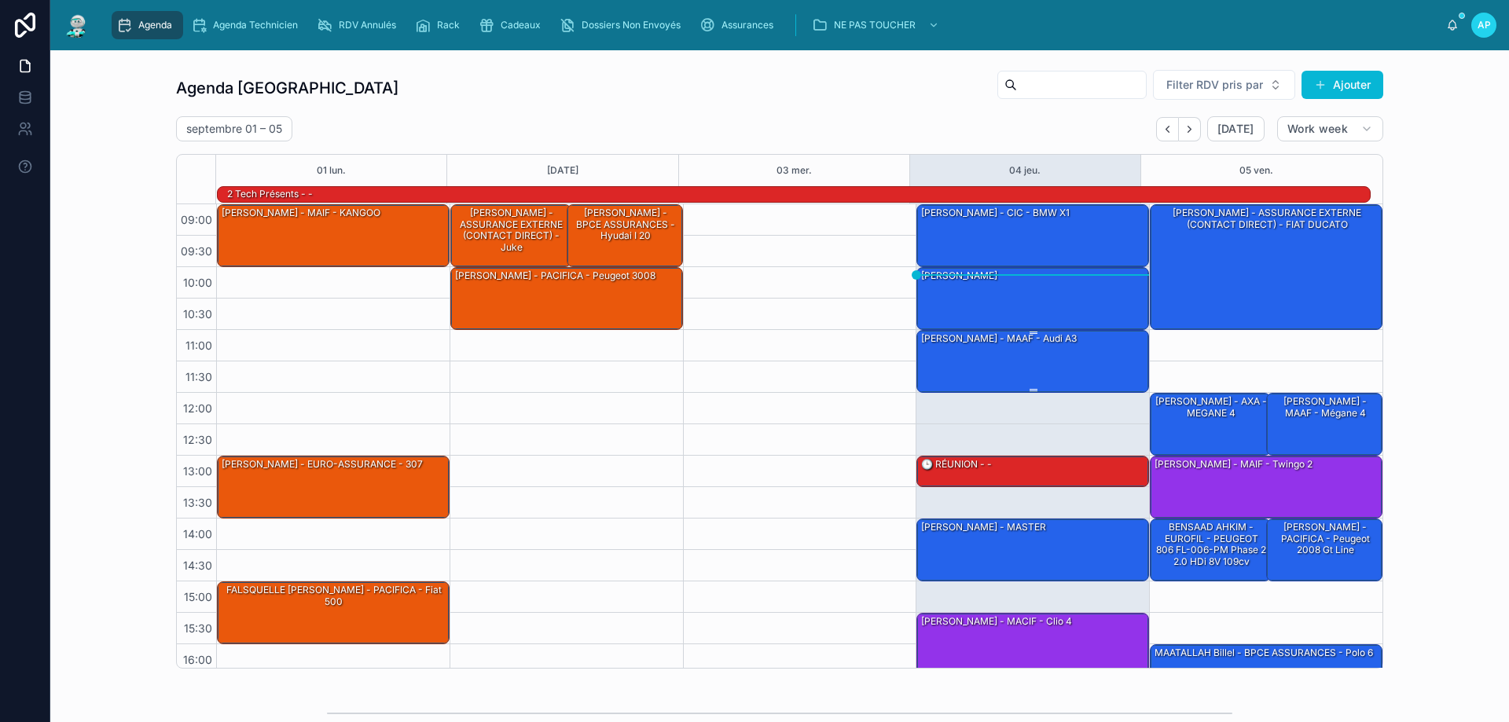
click at [955, 362] on div "[PERSON_NAME] - MAAF - audi A3" at bounding box center [1033, 361] width 228 height 60
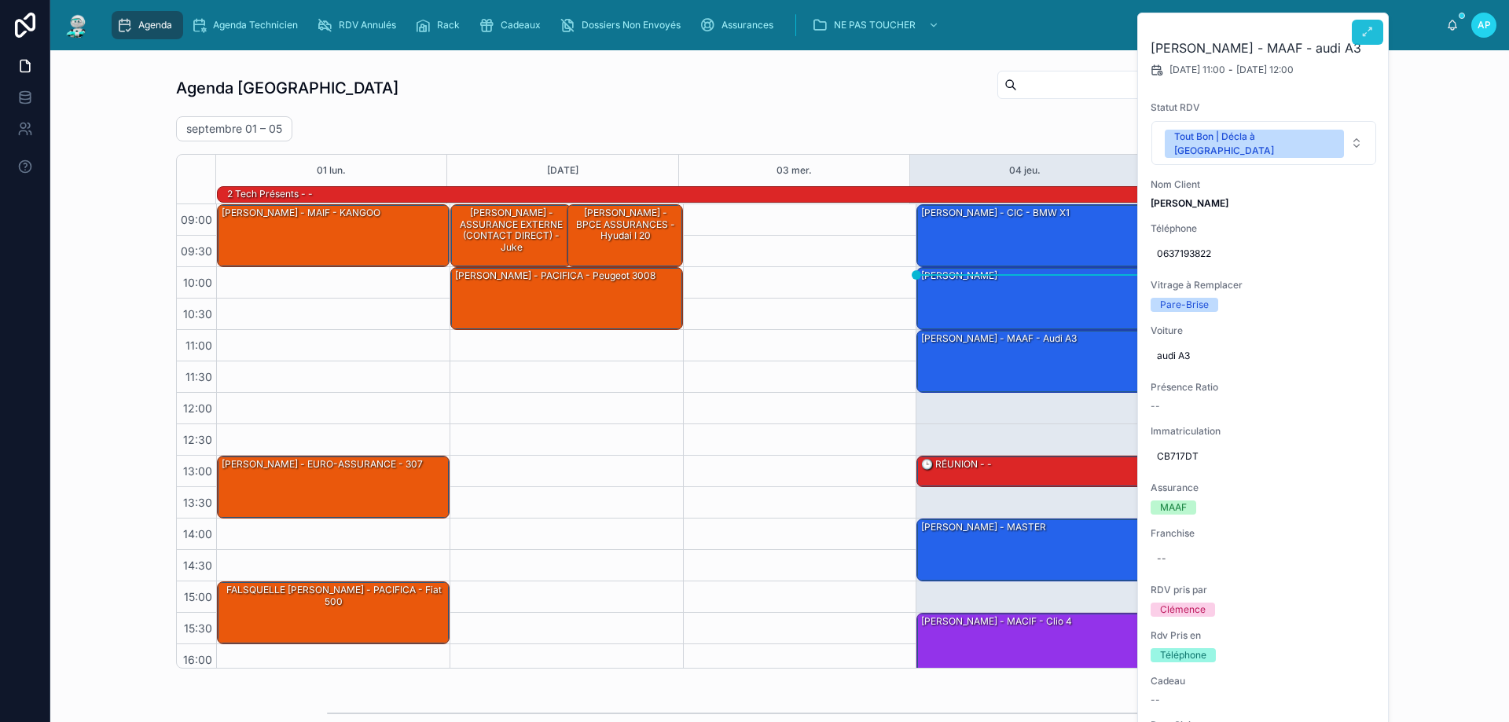
click at [1366, 28] on icon at bounding box center [1367, 32] width 13 height 13
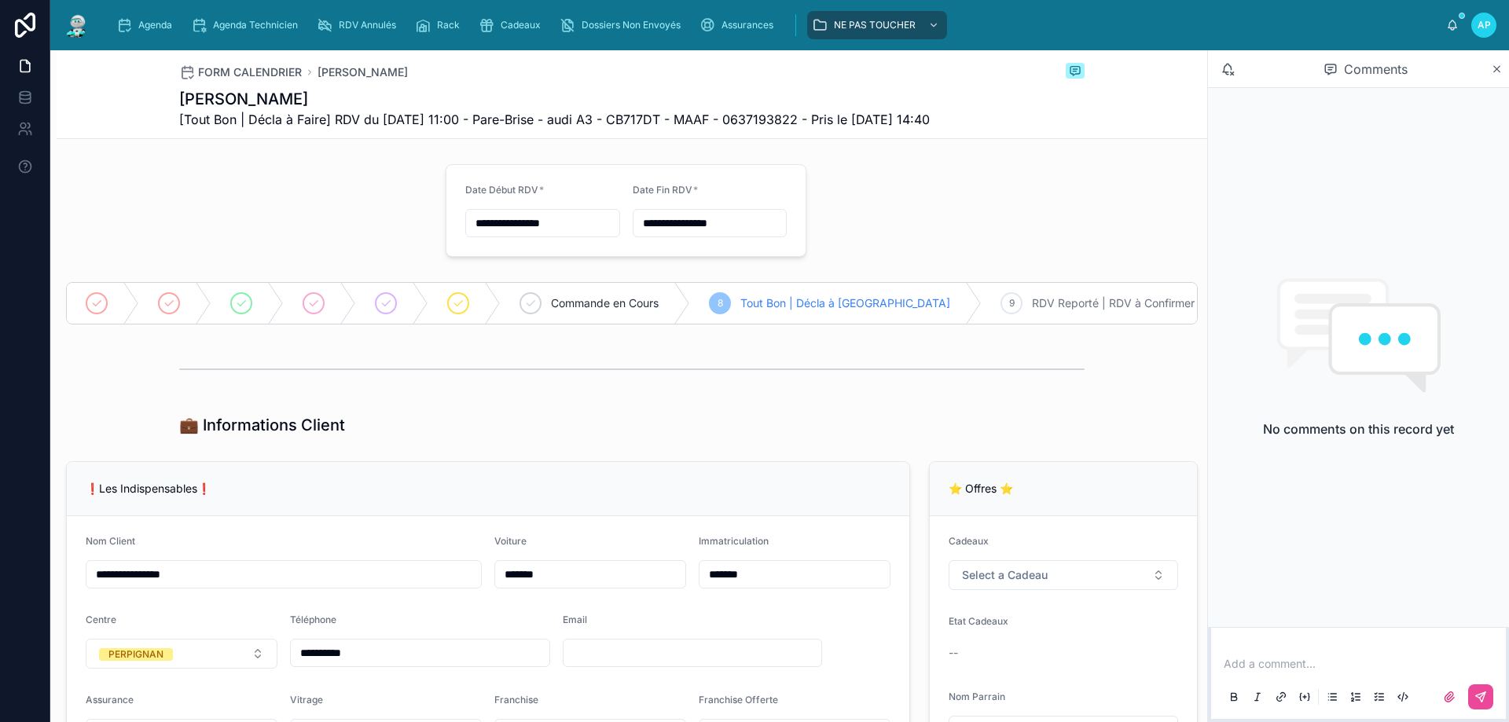
click at [1319, 658] on p at bounding box center [1361, 664] width 276 height 16
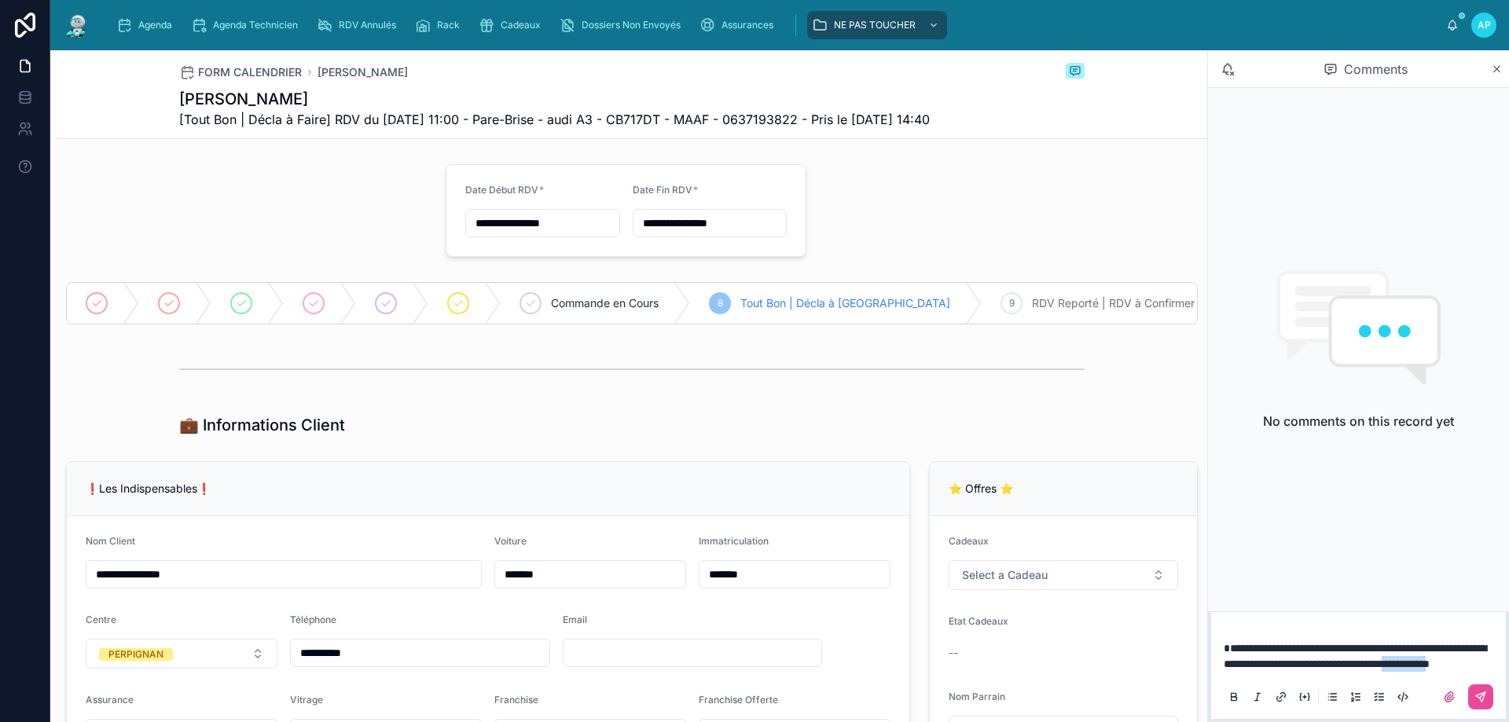
drag, startPoint x: 1268, startPoint y: 666, endPoint x: 1457, endPoint y: 528, distance: 233.9
click at [1461, 525] on div "No comments on this record yet" at bounding box center [1358, 349] width 301 height 523
click at [1300, 662] on p "**********" at bounding box center [1361, 655] width 276 height 31
click at [1331, 666] on p "**********" at bounding box center [1361, 655] width 276 height 31
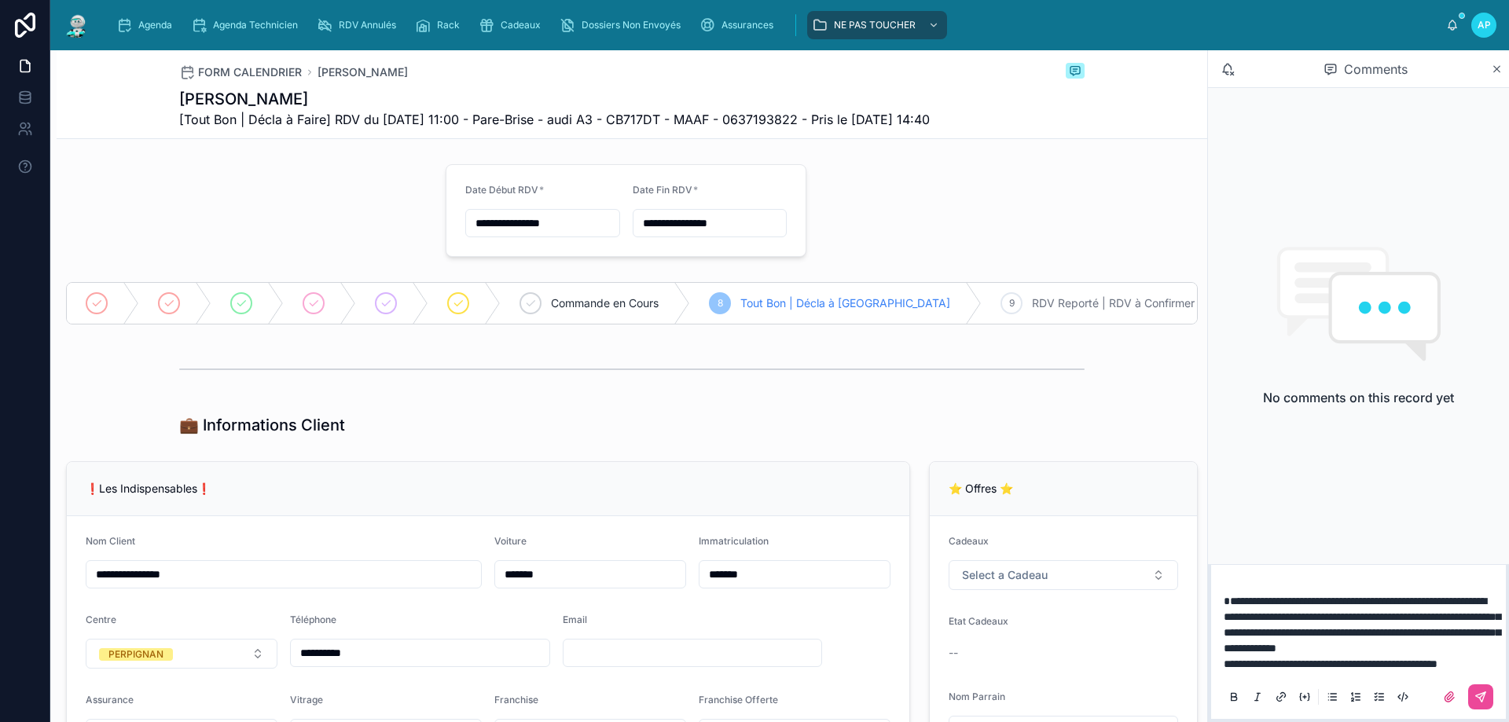
click at [1437, 666] on span "**********" at bounding box center [1330, 663] width 214 height 11
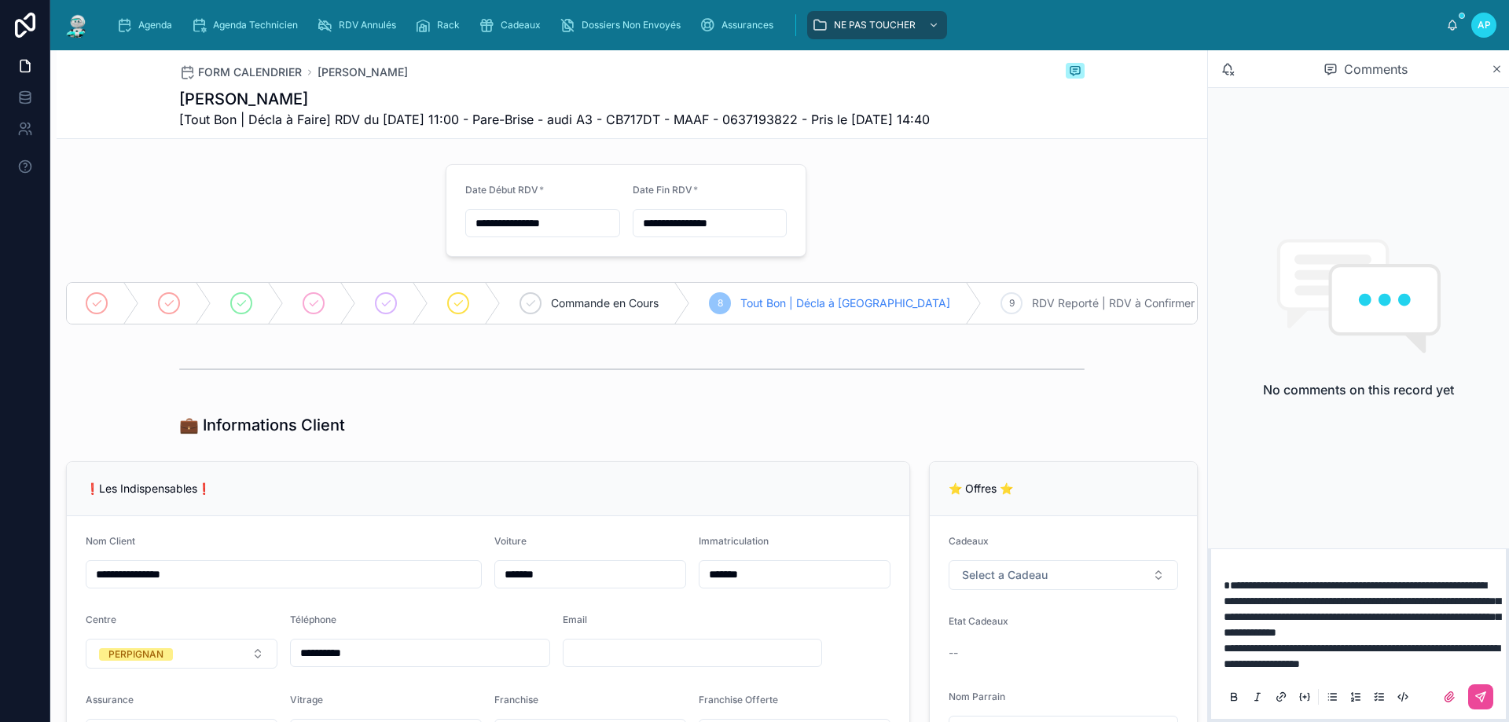
click at [1428, 632] on span "**********" at bounding box center [1361, 609] width 277 height 58
click at [1479, 694] on icon at bounding box center [1480, 697] width 13 height 13
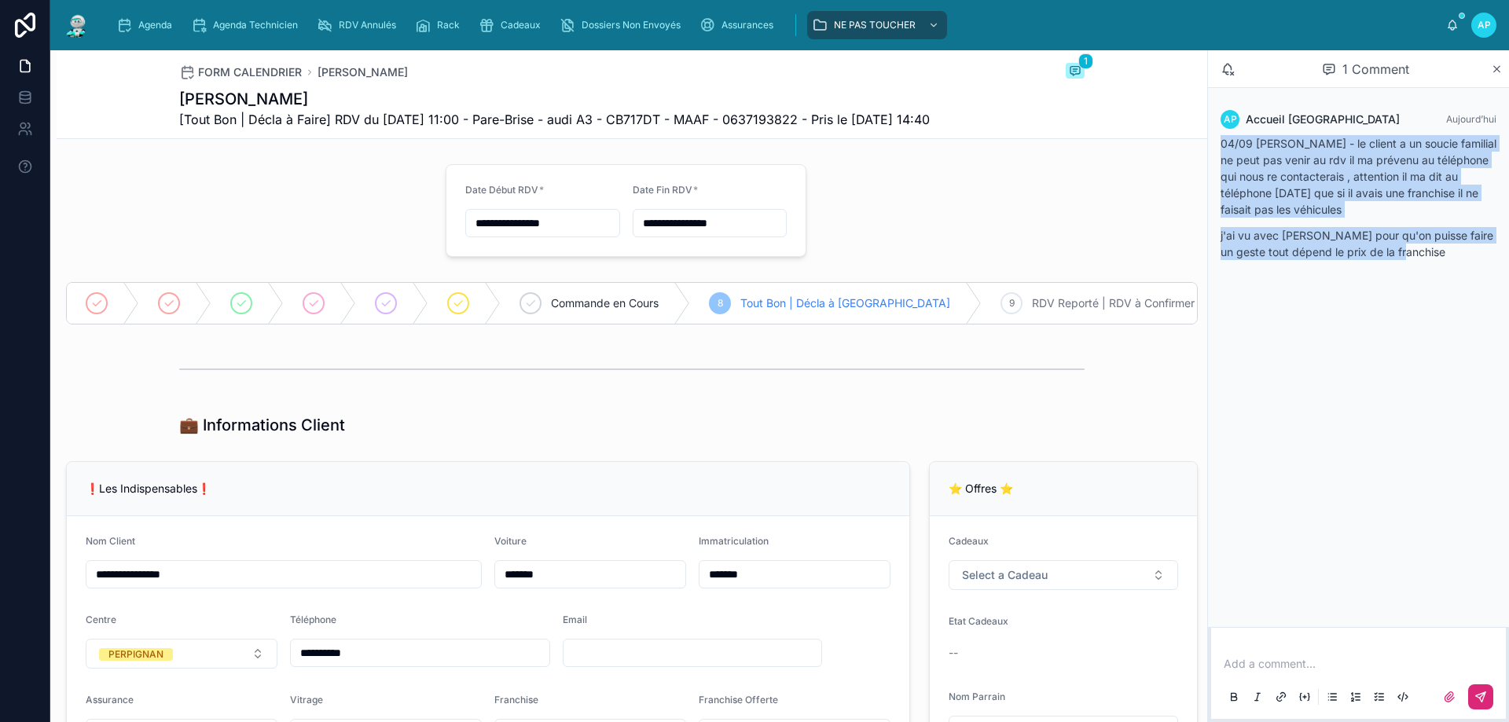
drag, startPoint x: 1220, startPoint y: 145, endPoint x: 1450, endPoint y: 258, distance: 256.5
click at [1450, 258] on div "AP Accueil Perpignan [DATE] 04/09 [PERSON_NAME] - le client a un soucie familia…" at bounding box center [1358, 190] width 295 height 178
copy div "04/09 [PERSON_NAME] - le client a un soucie familial ne peut pas venir au rdv i…"
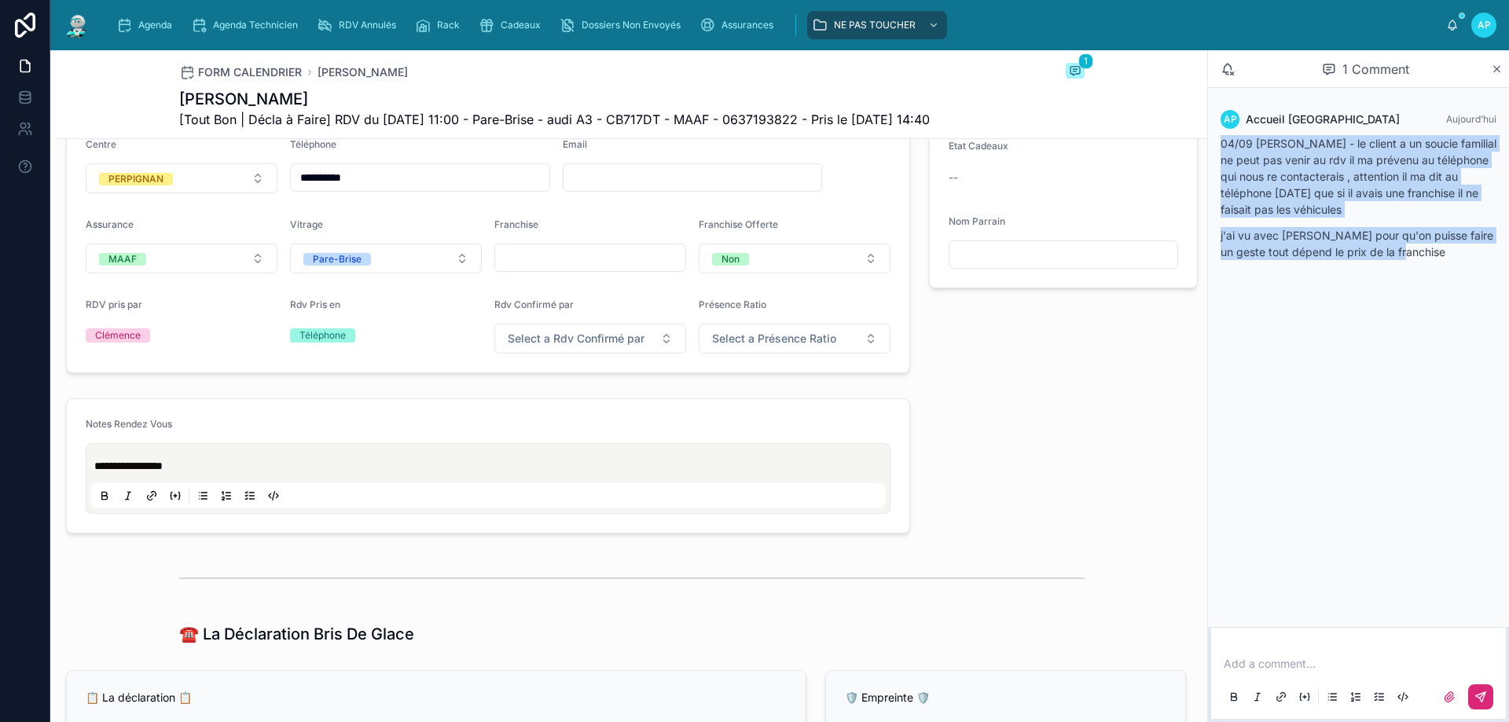
scroll to position [629, 0]
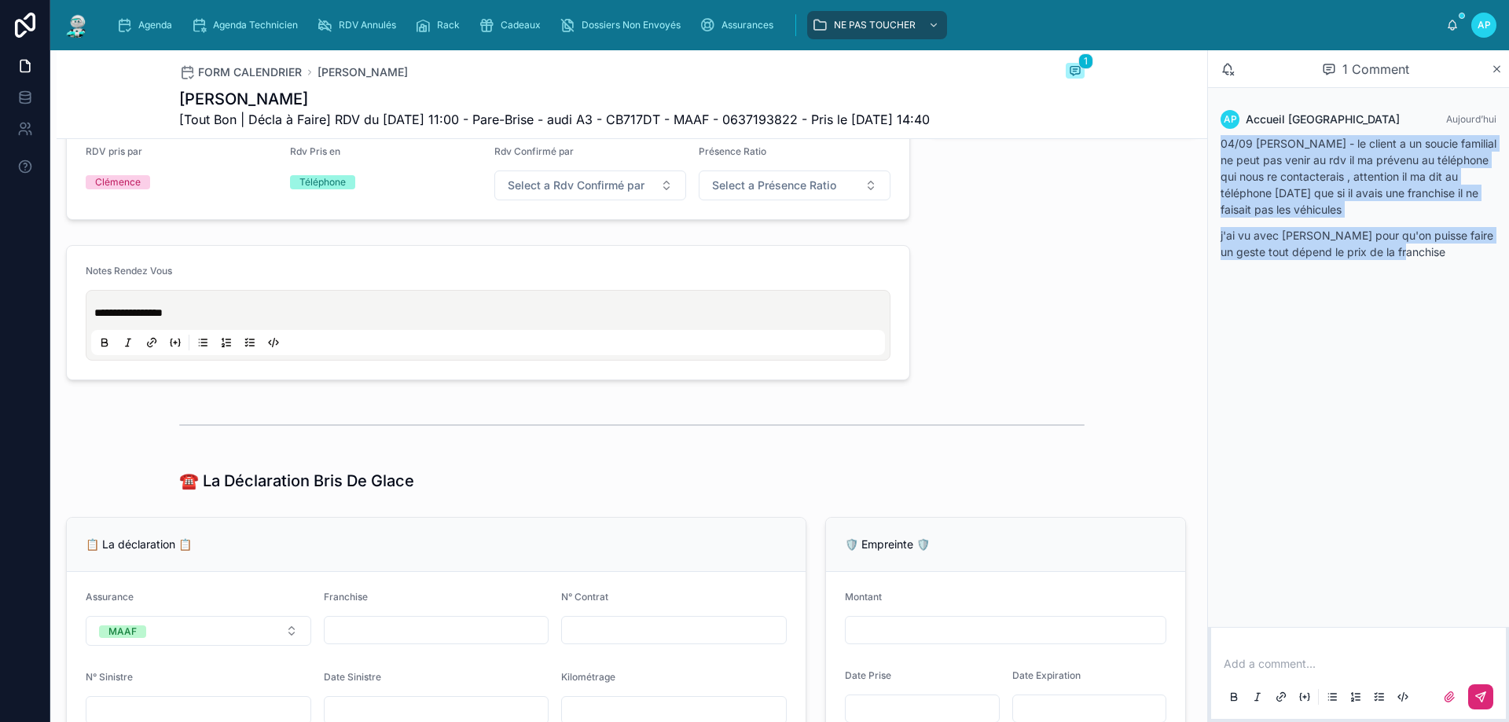
click at [232, 321] on p "**********" at bounding box center [491, 313] width 794 height 16
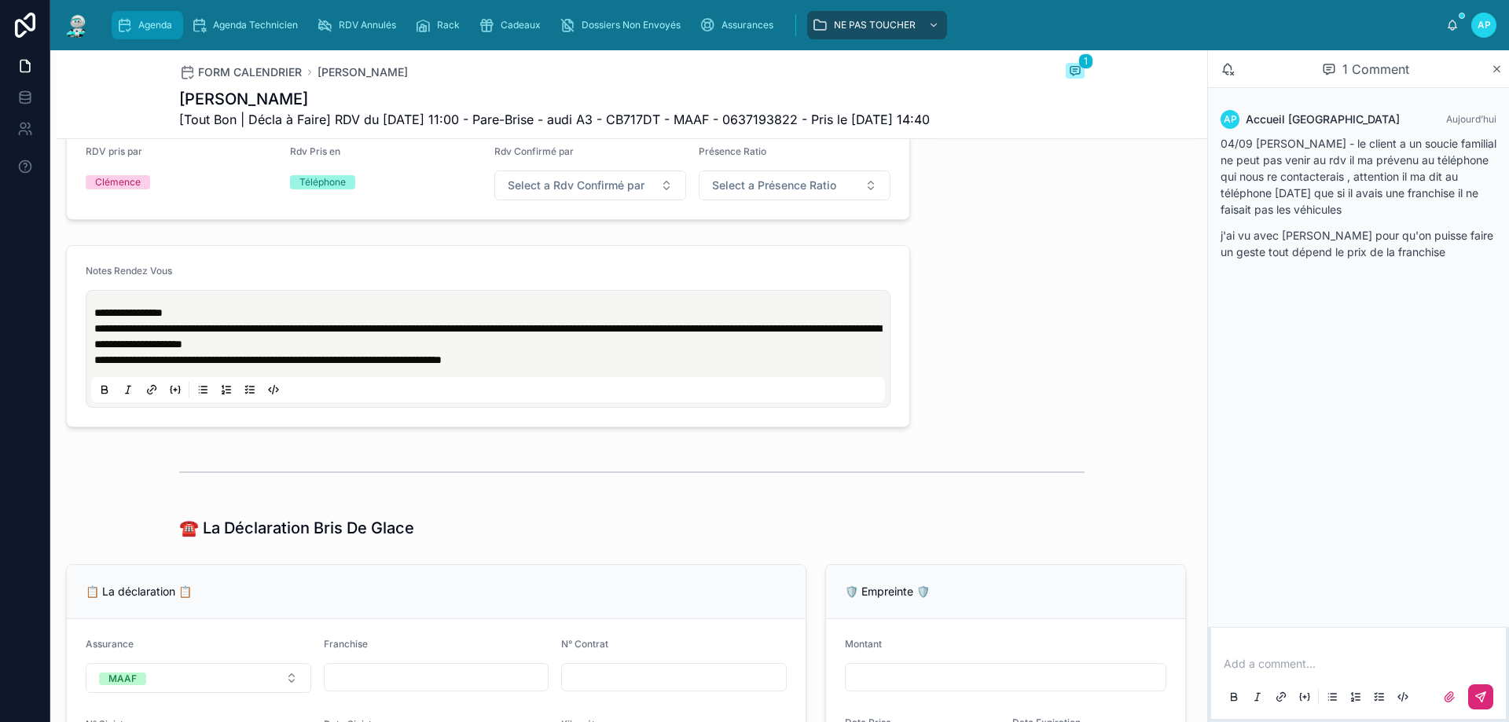
click at [141, 11] on link "Agenda" at bounding box center [148, 25] width 72 height 28
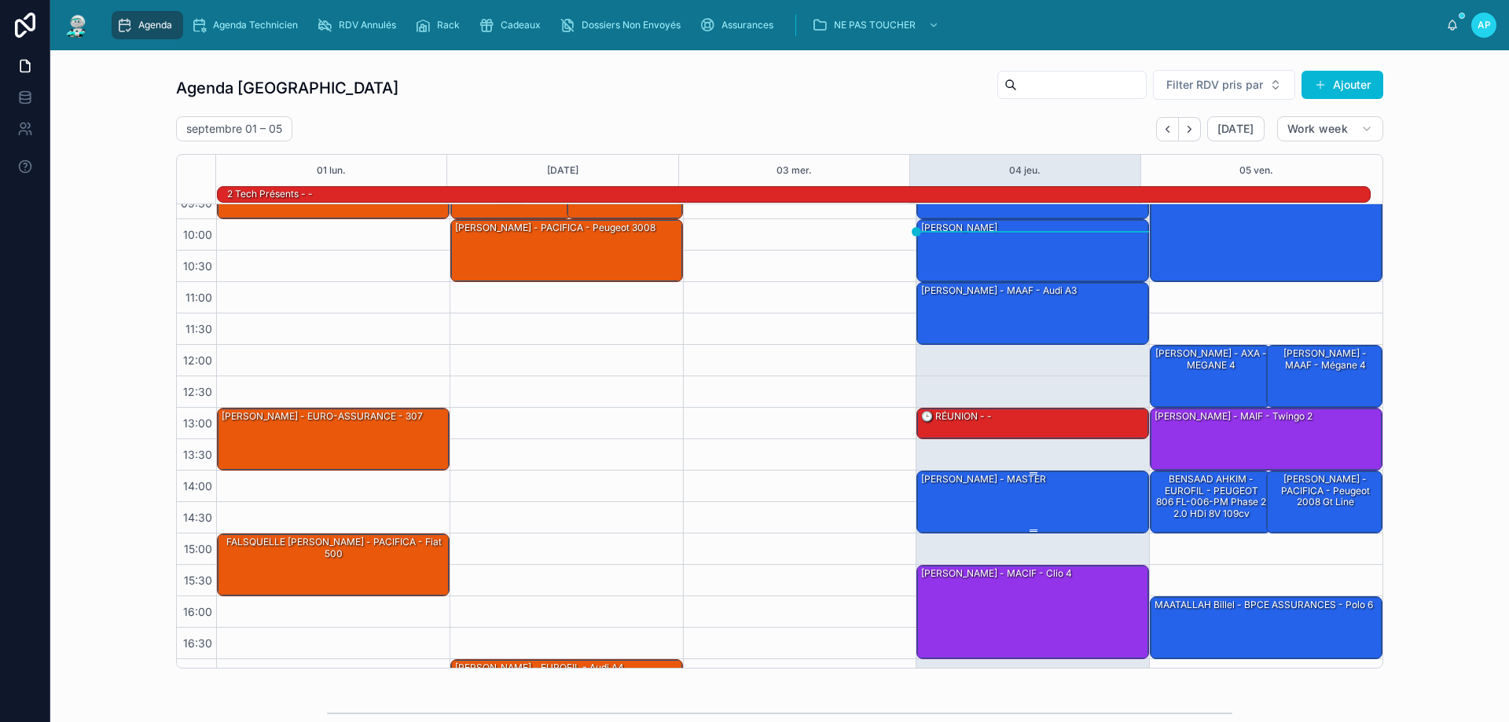
scroll to position [102, 0]
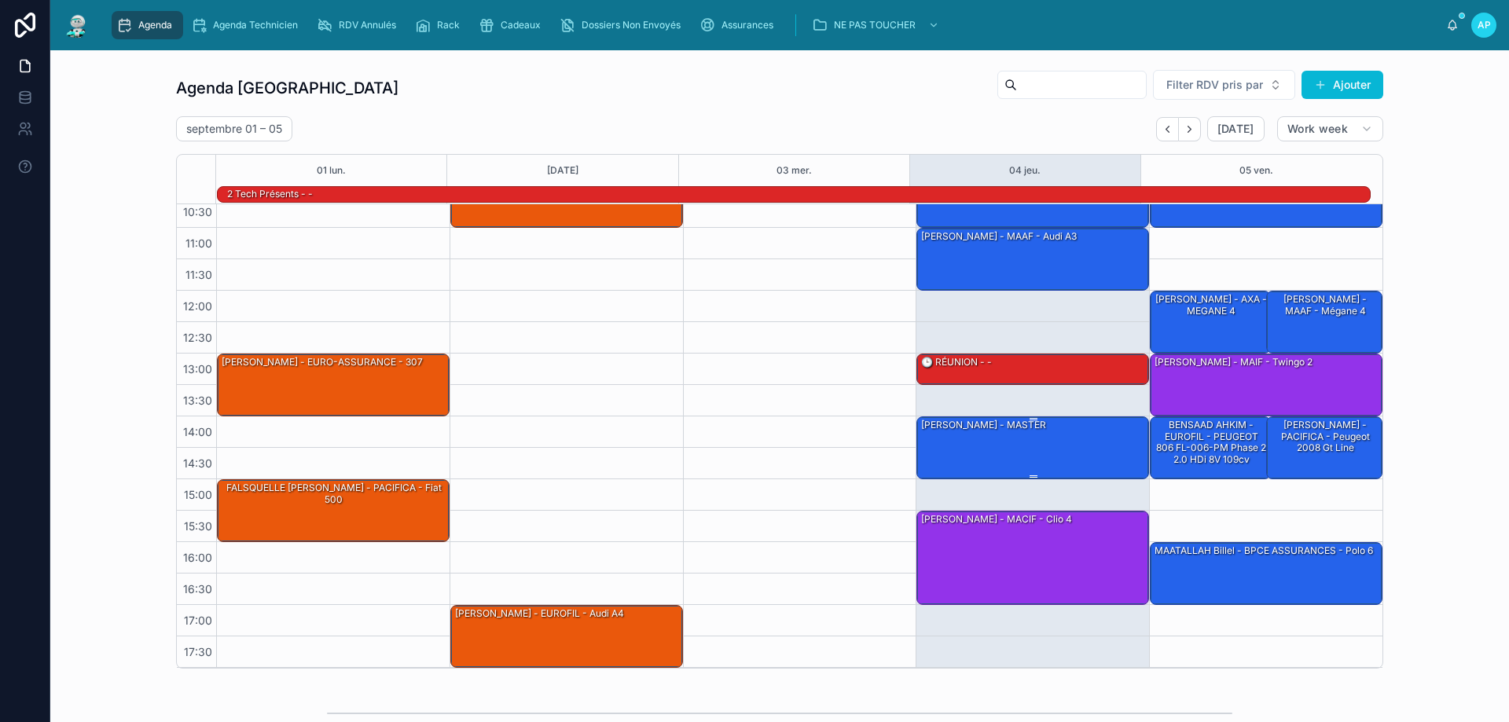
click at [1017, 431] on div "[PERSON_NAME] - MASTER" at bounding box center [983, 425] width 128 height 14
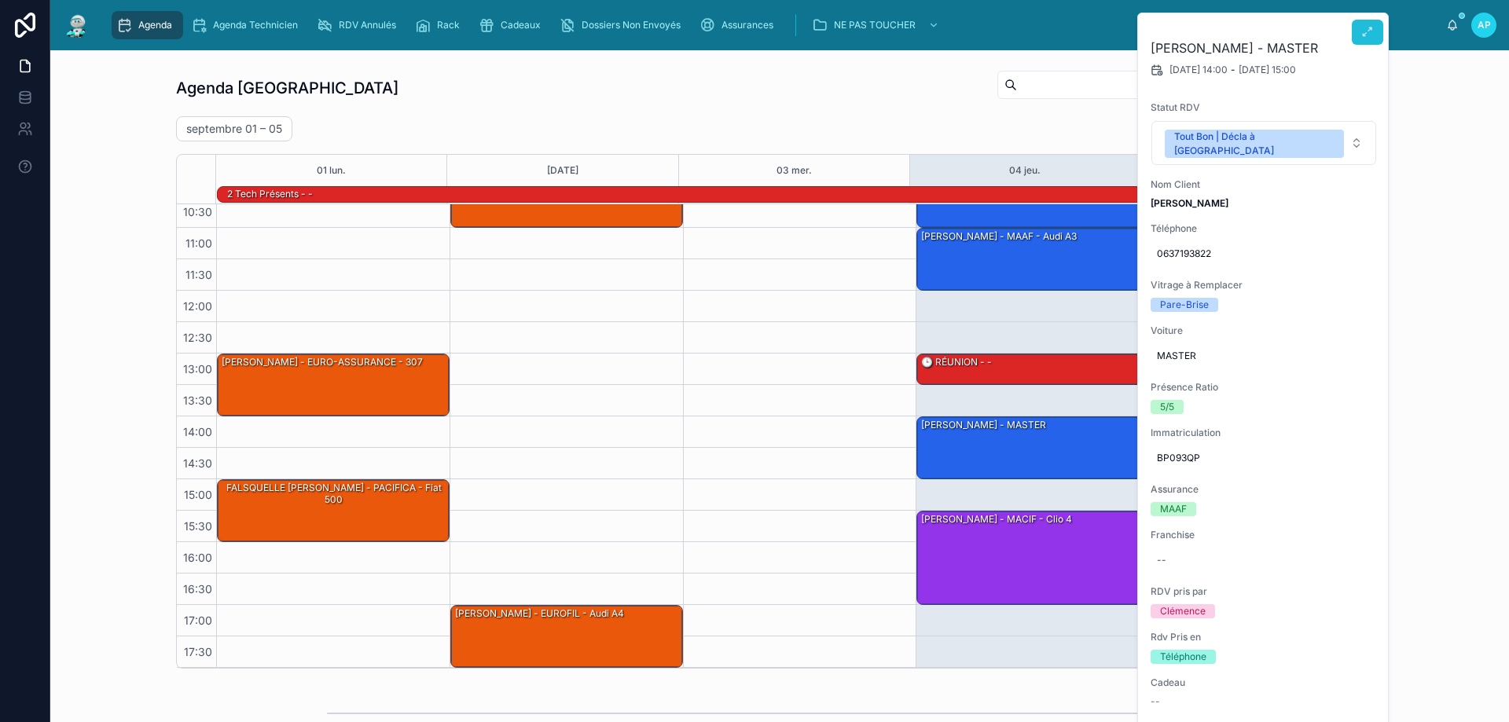
click at [1365, 31] on icon at bounding box center [1367, 32] width 13 height 13
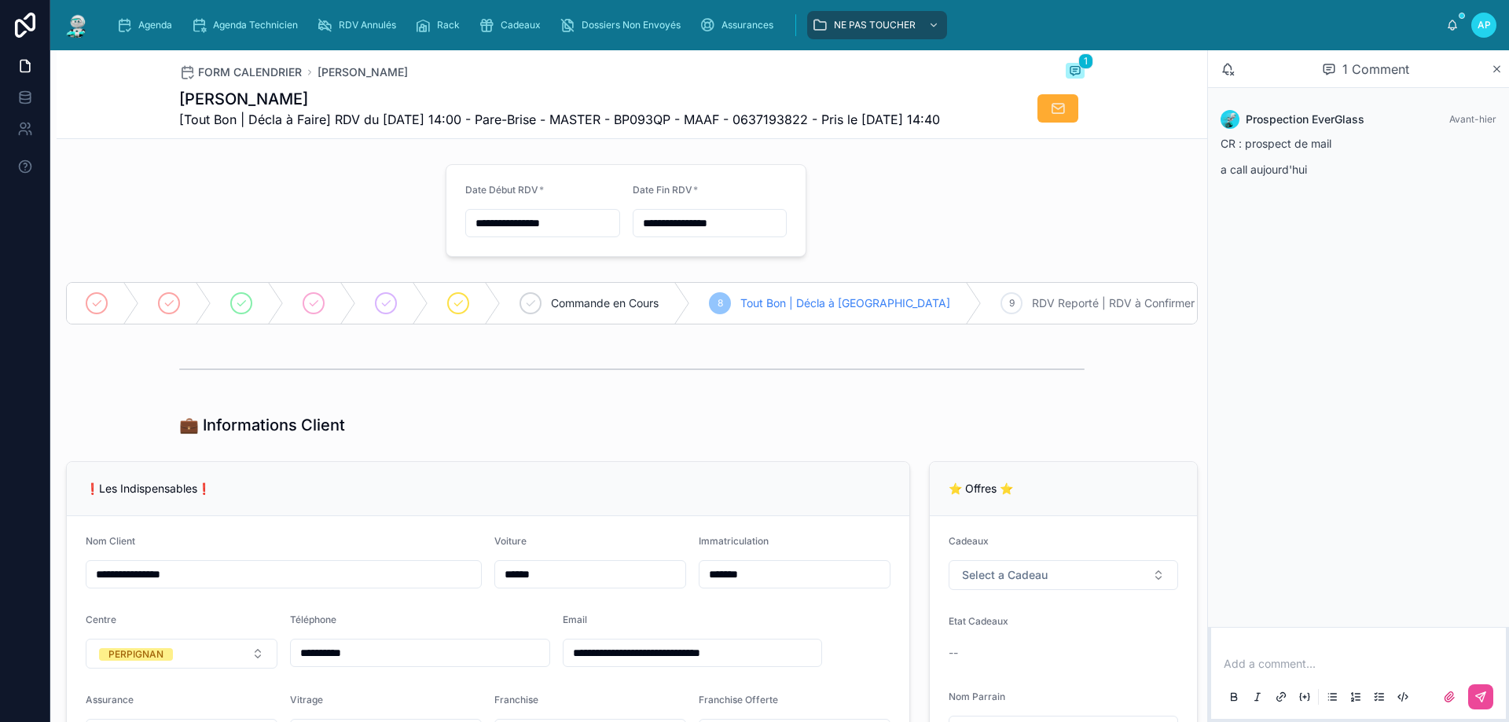
click at [1256, 657] on p at bounding box center [1361, 664] width 276 height 16
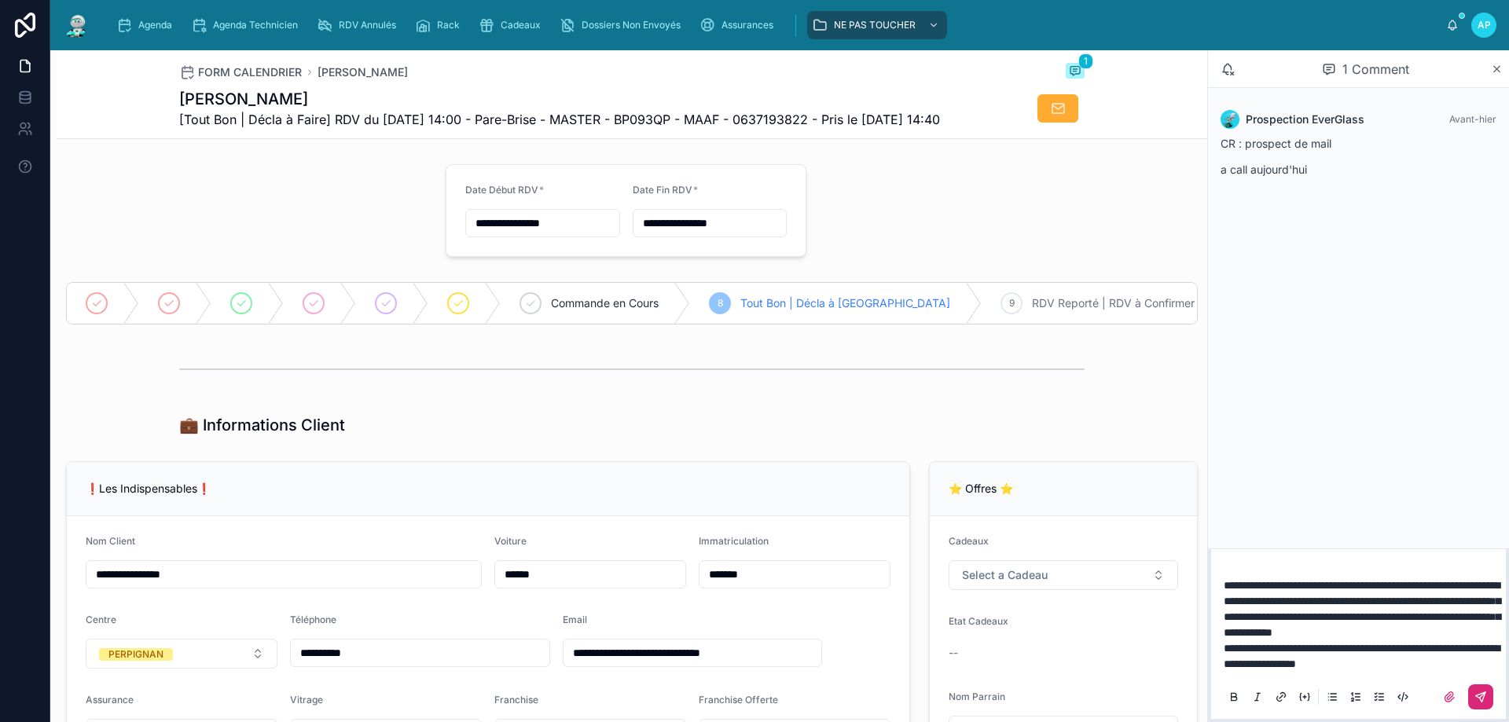
click at [1486, 692] on icon at bounding box center [1480, 697] width 13 height 13
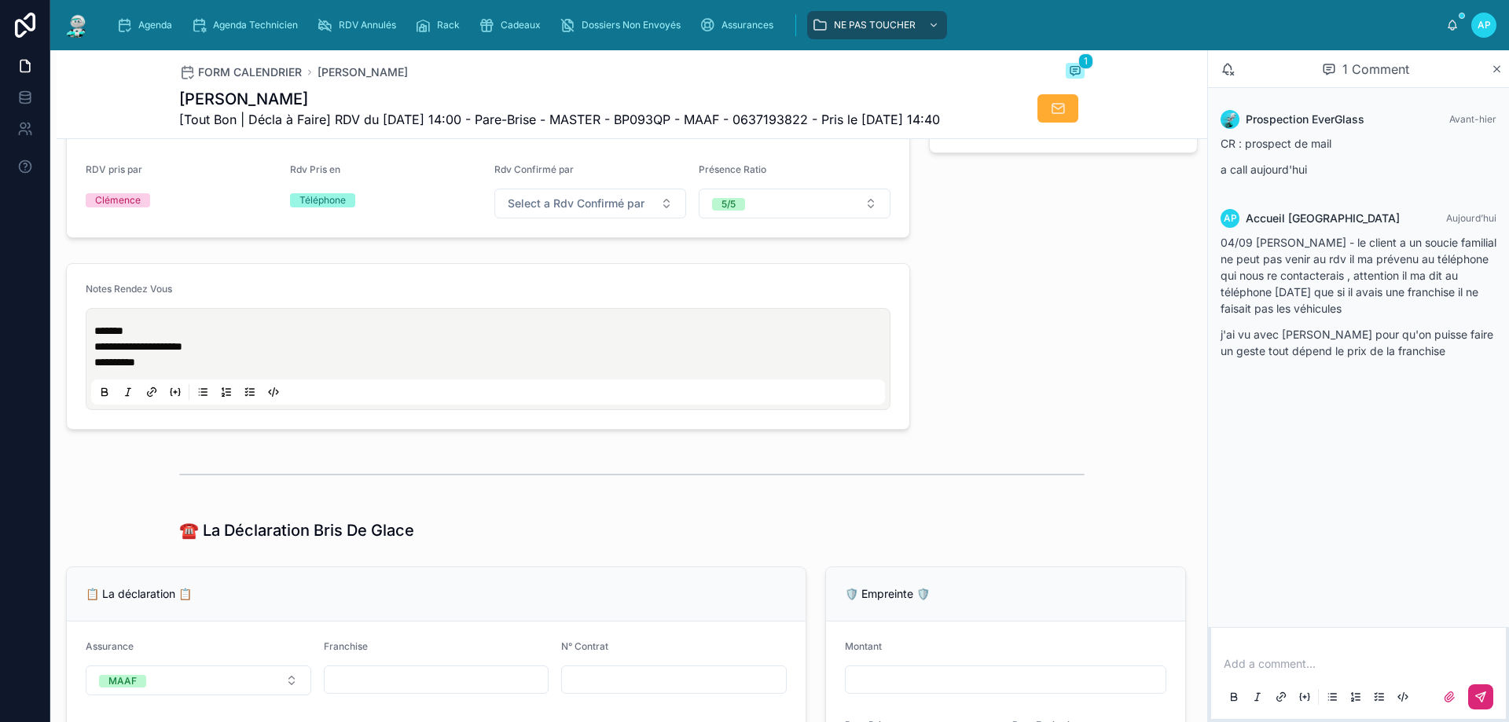
scroll to position [786, 0]
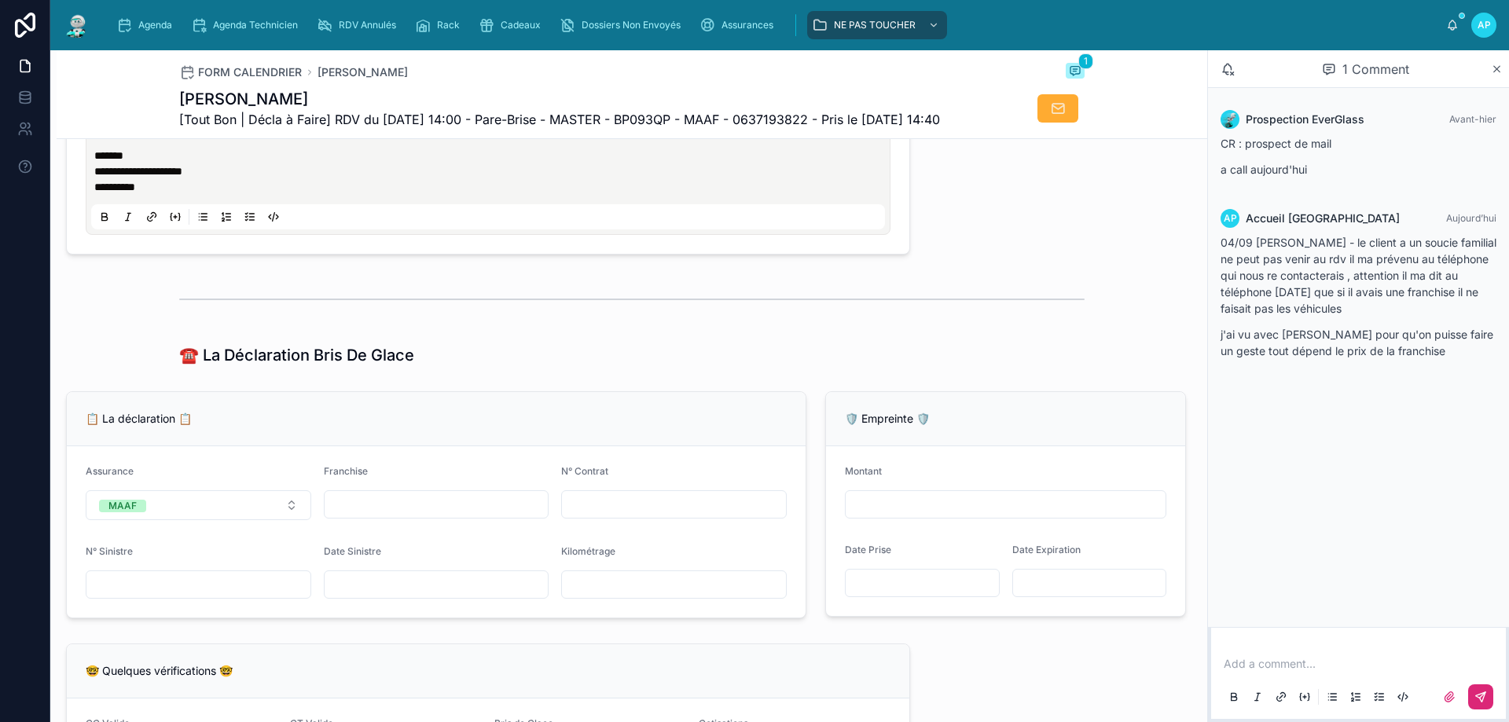
click at [152, 195] on p "**********" at bounding box center [491, 171] width 794 height 47
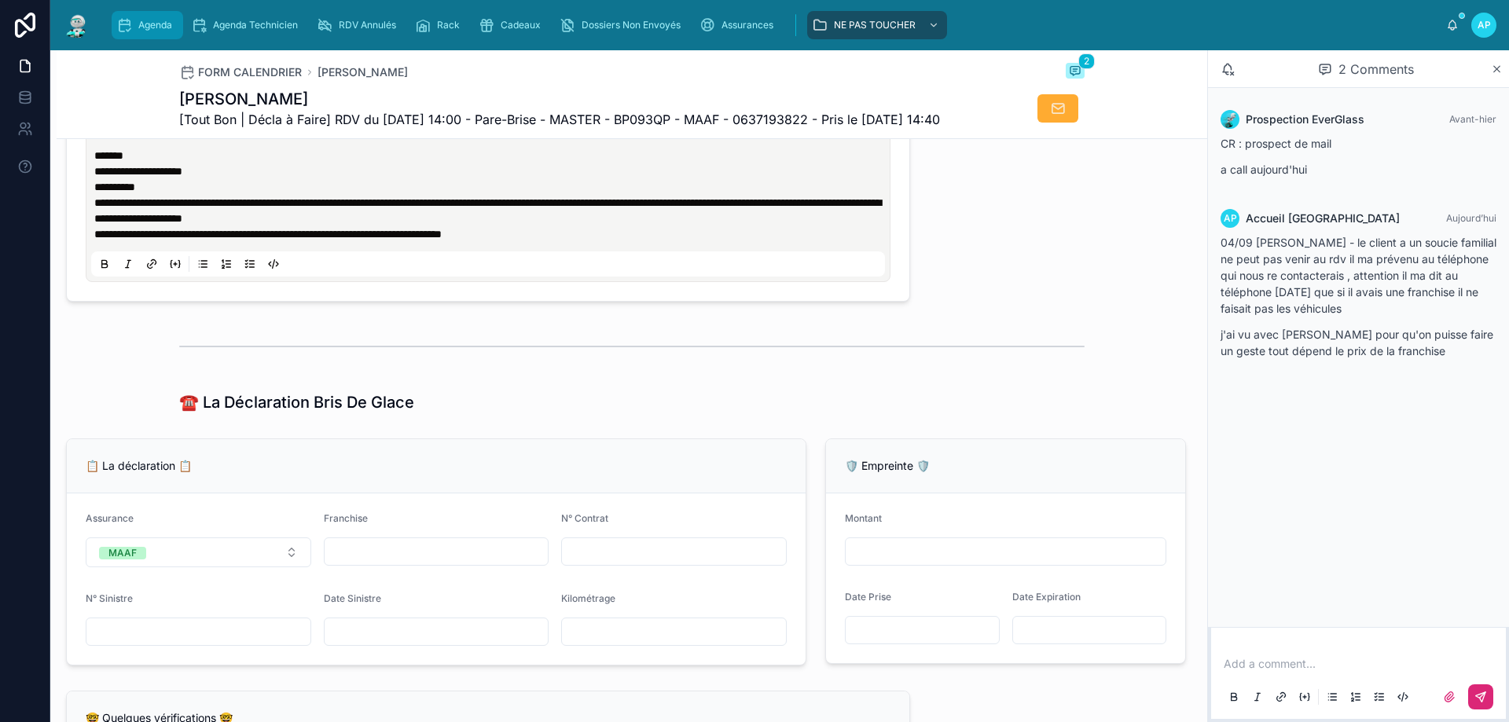
click at [160, 21] on span "Agenda" at bounding box center [155, 25] width 34 height 13
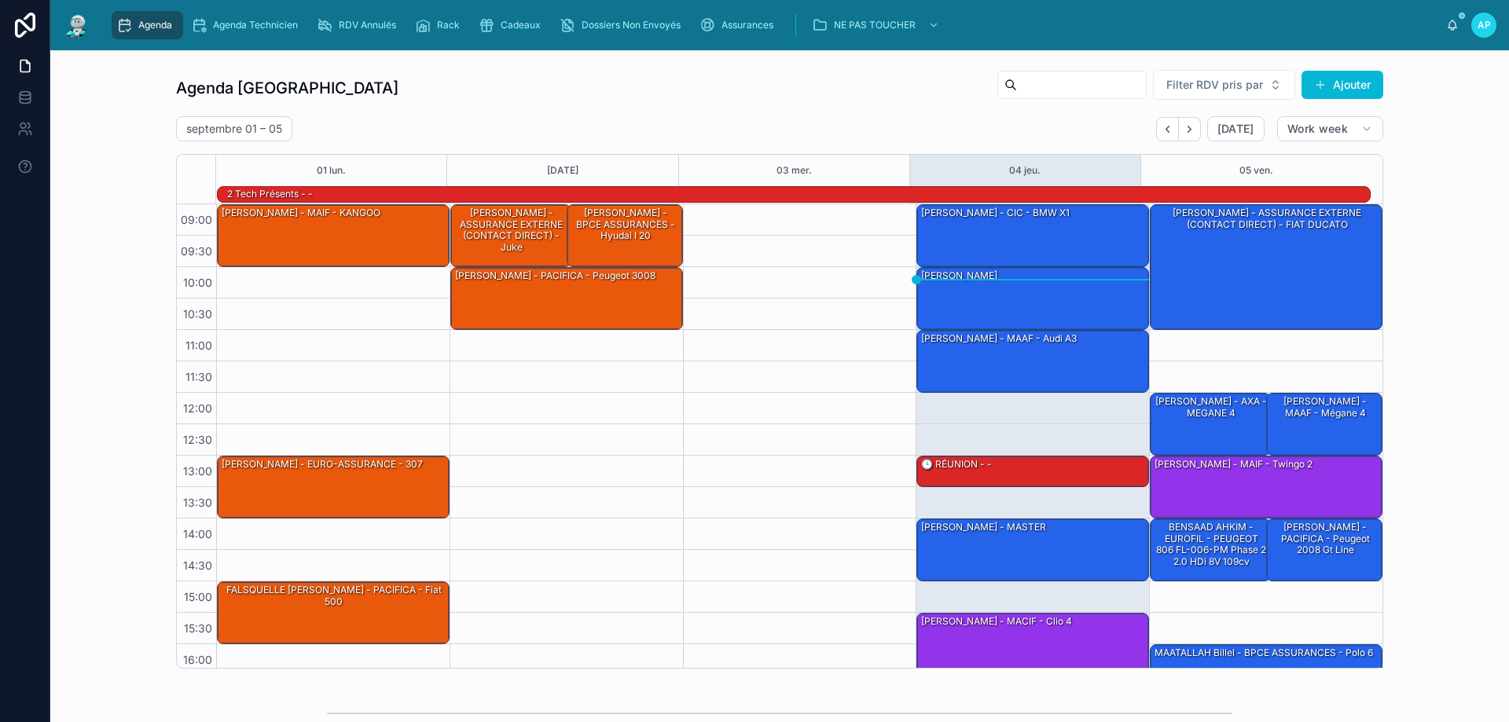
scroll to position [103, 0]
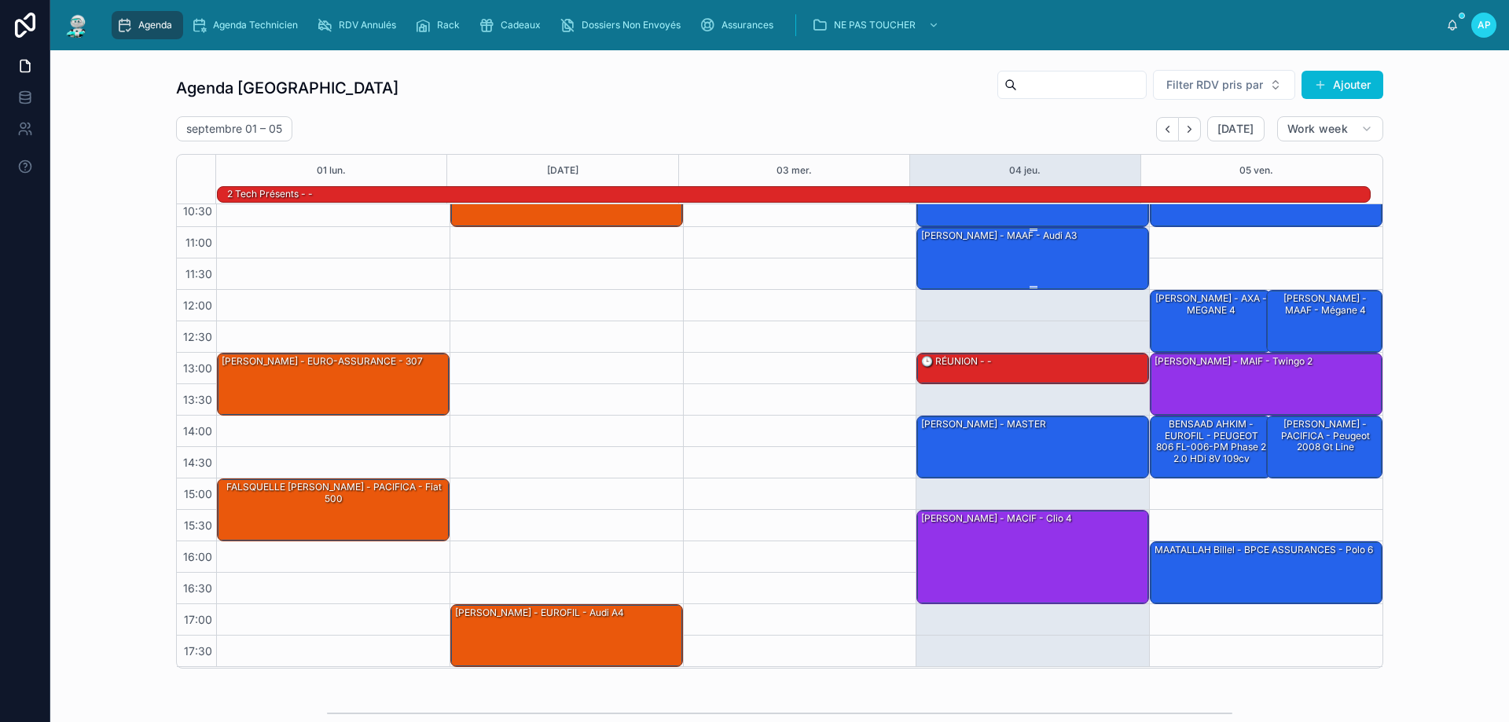
click at [962, 255] on div "[PERSON_NAME] - MAAF - audi A3" at bounding box center [1033, 258] width 228 height 60
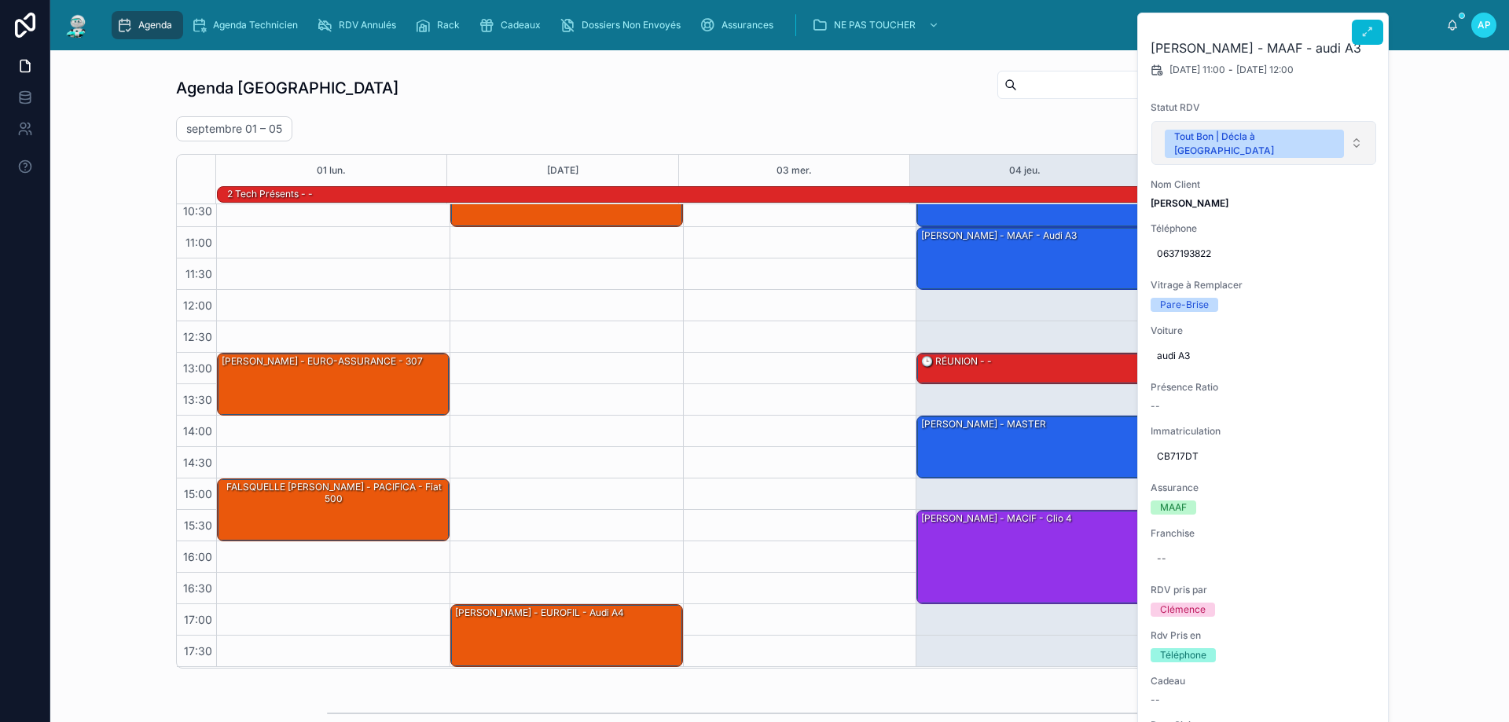
click at [1167, 138] on span "Tout Bon | Décla à [GEOGRAPHIC_DATA]" at bounding box center [1254, 144] width 179 height 28
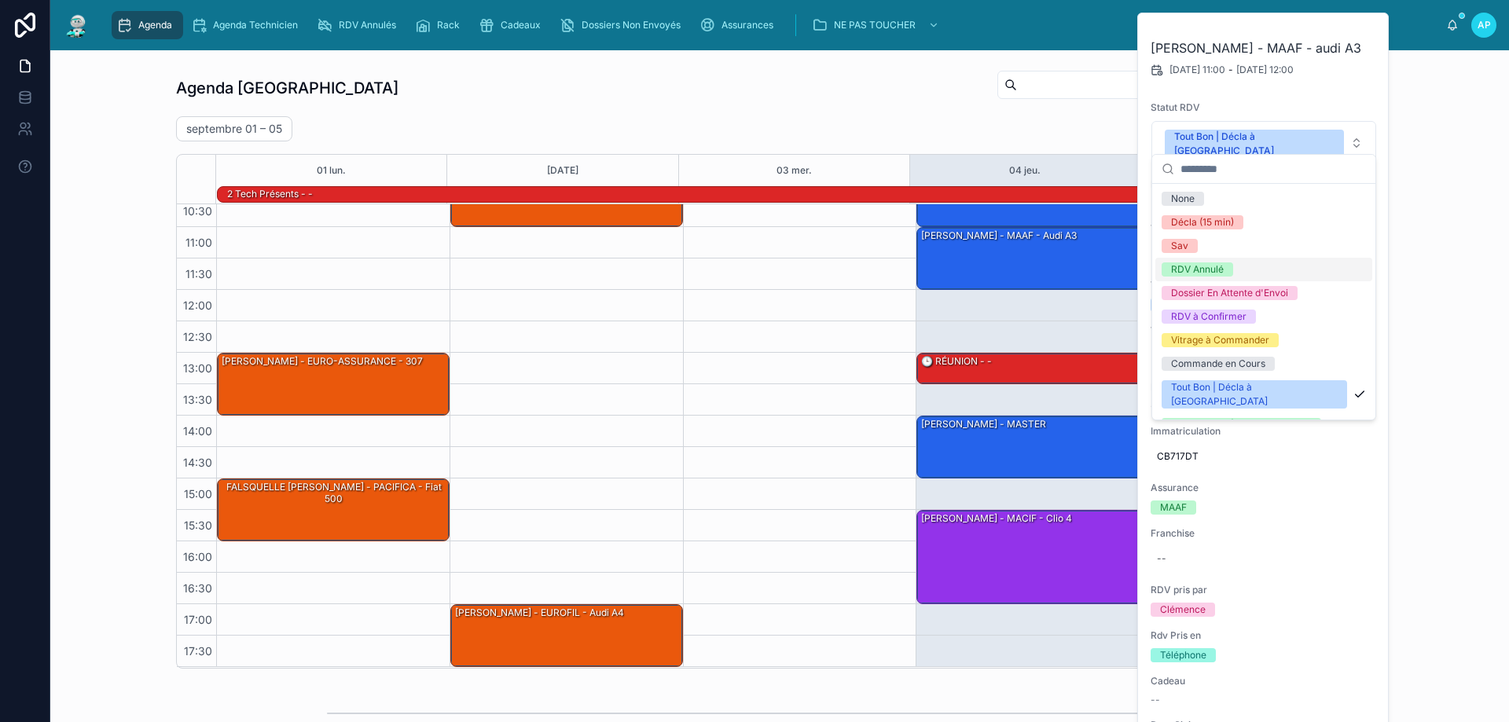
click at [1187, 269] on div "RDV Annulé" at bounding box center [1197, 269] width 53 height 14
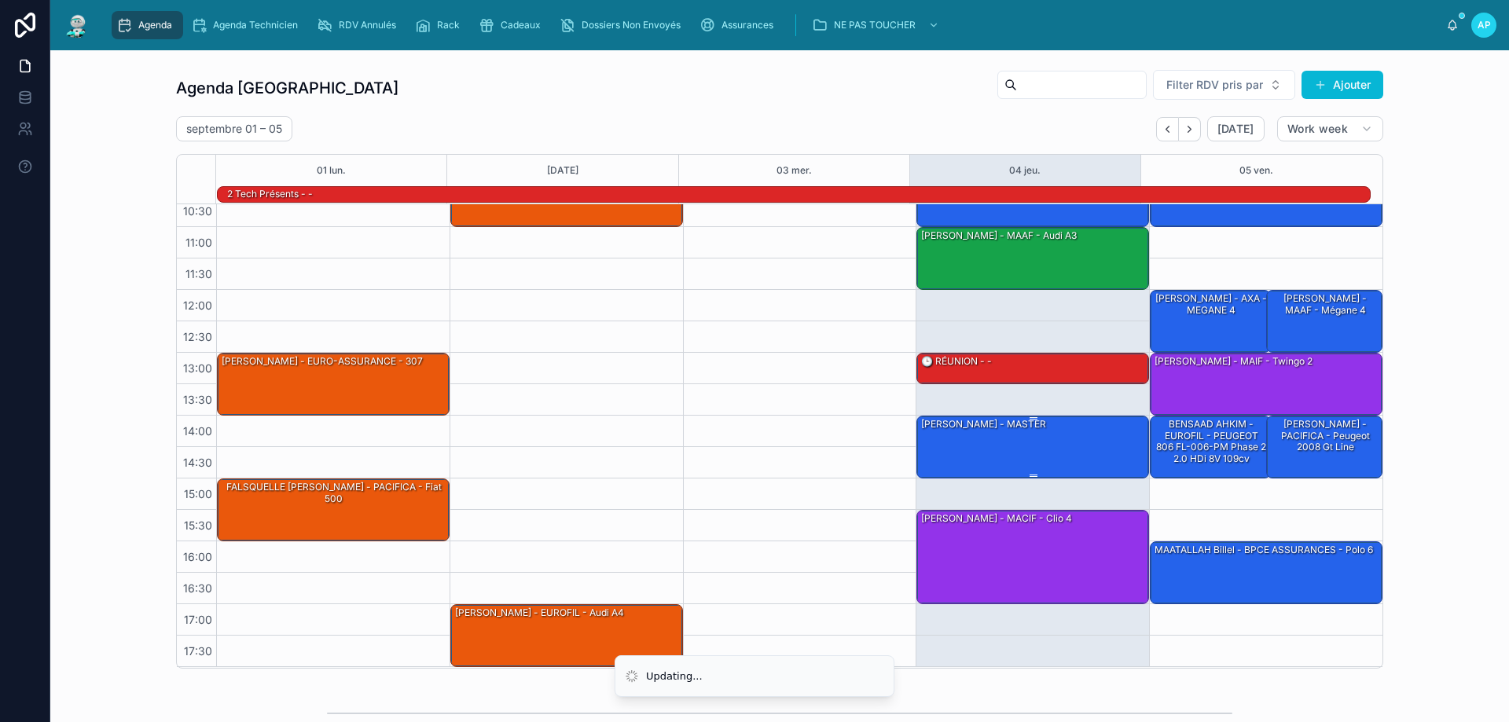
click at [1073, 440] on div "[PERSON_NAME] - MASTER" at bounding box center [1033, 446] width 228 height 60
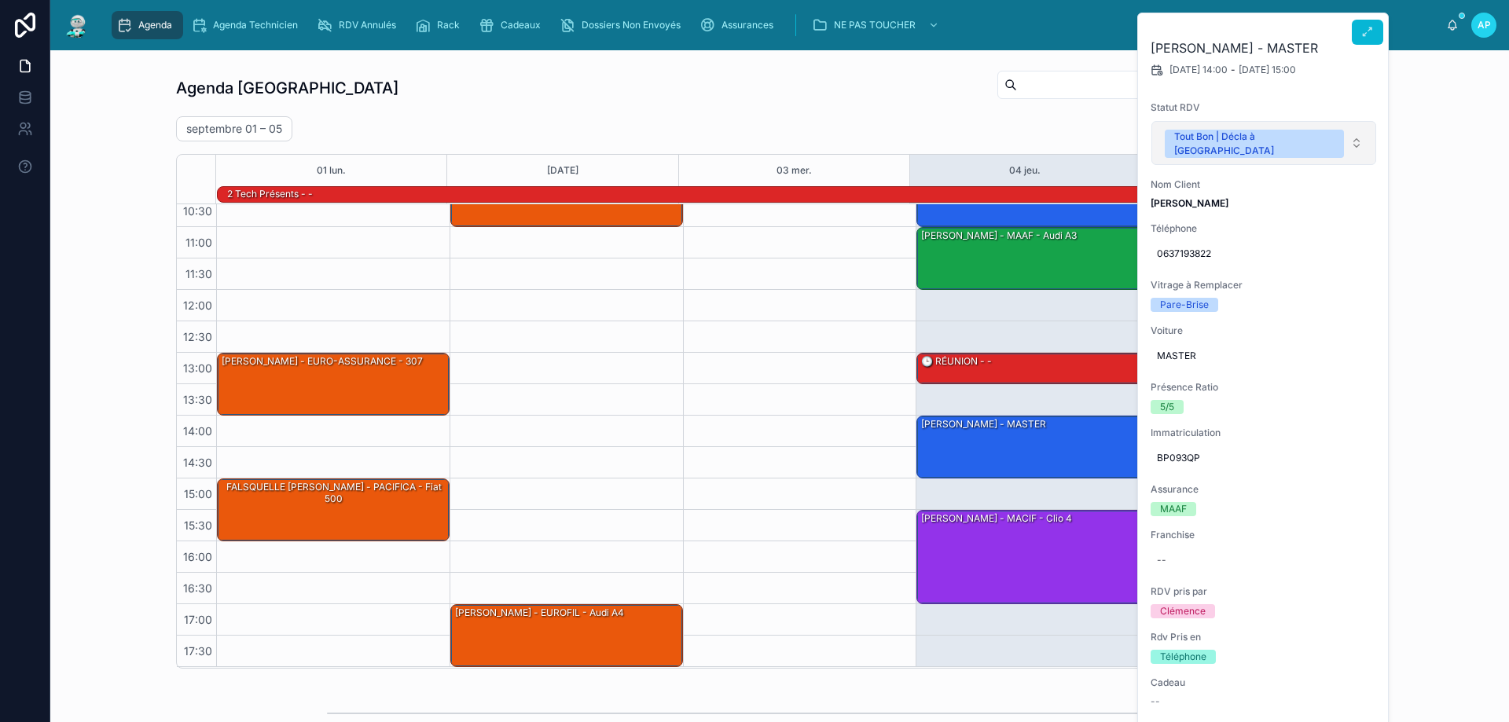
click at [1183, 158] on div "Tout Bon | Décla à [GEOGRAPHIC_DATA]" at bounding box center [1254, 144] width 160 height 28
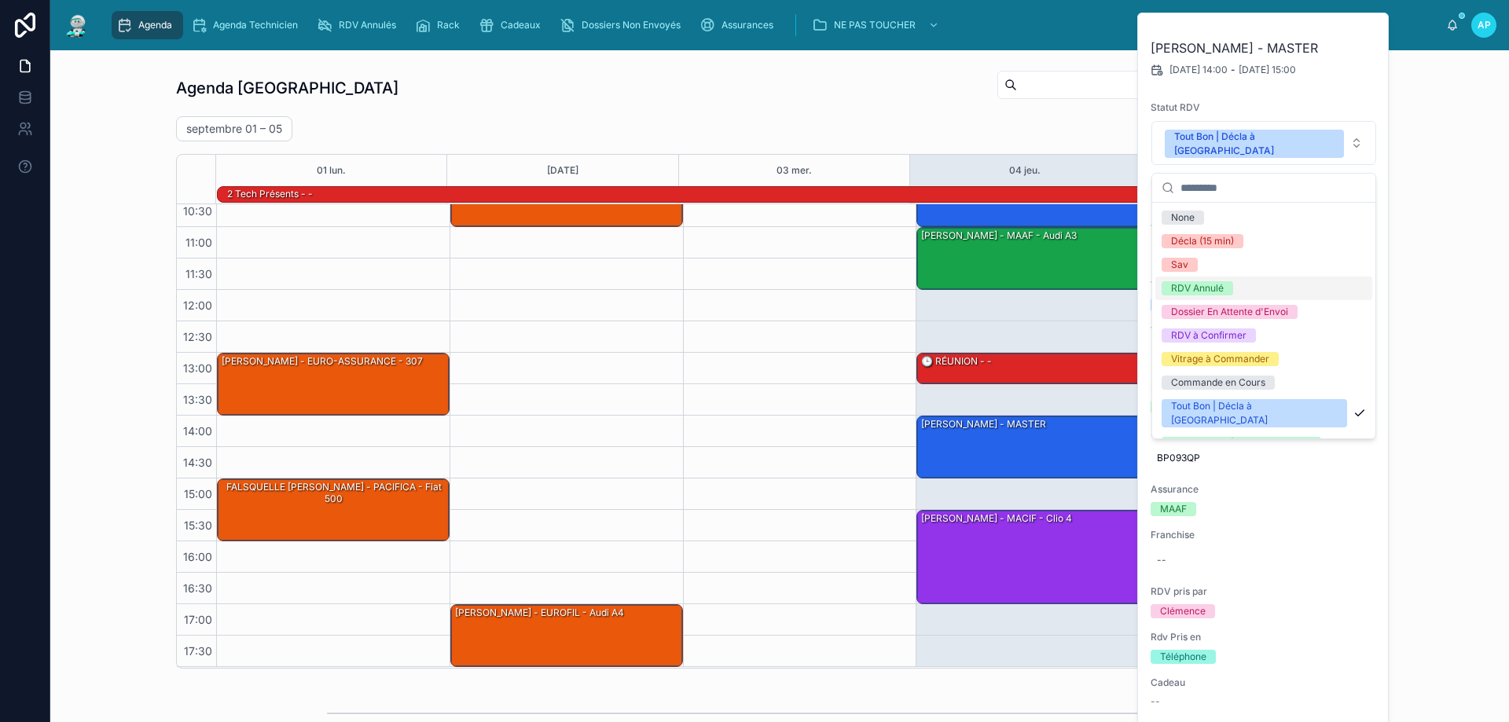
click at [1198, 287] on div "RDV Annulé" at bounding box center [1197, 288] width 53 height 14
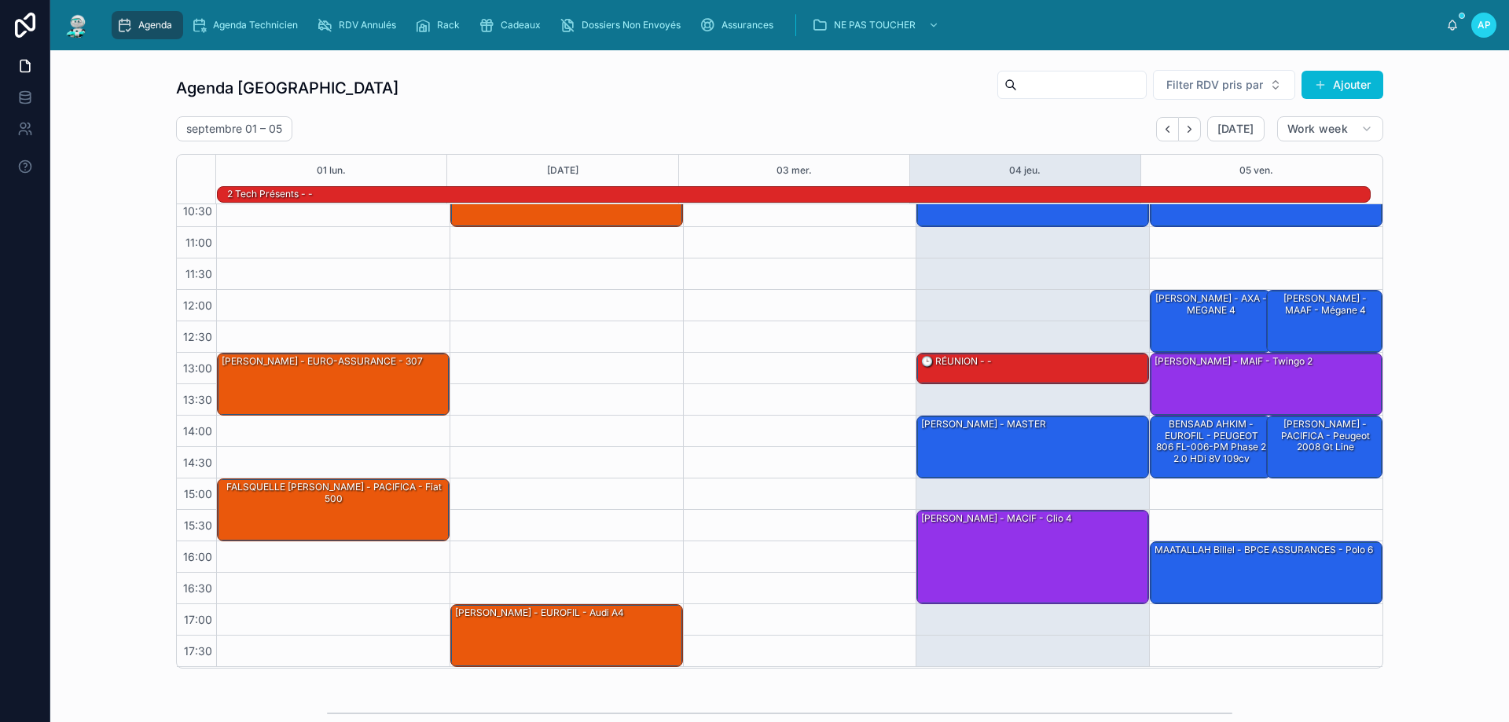
scroll to position [0, 0]
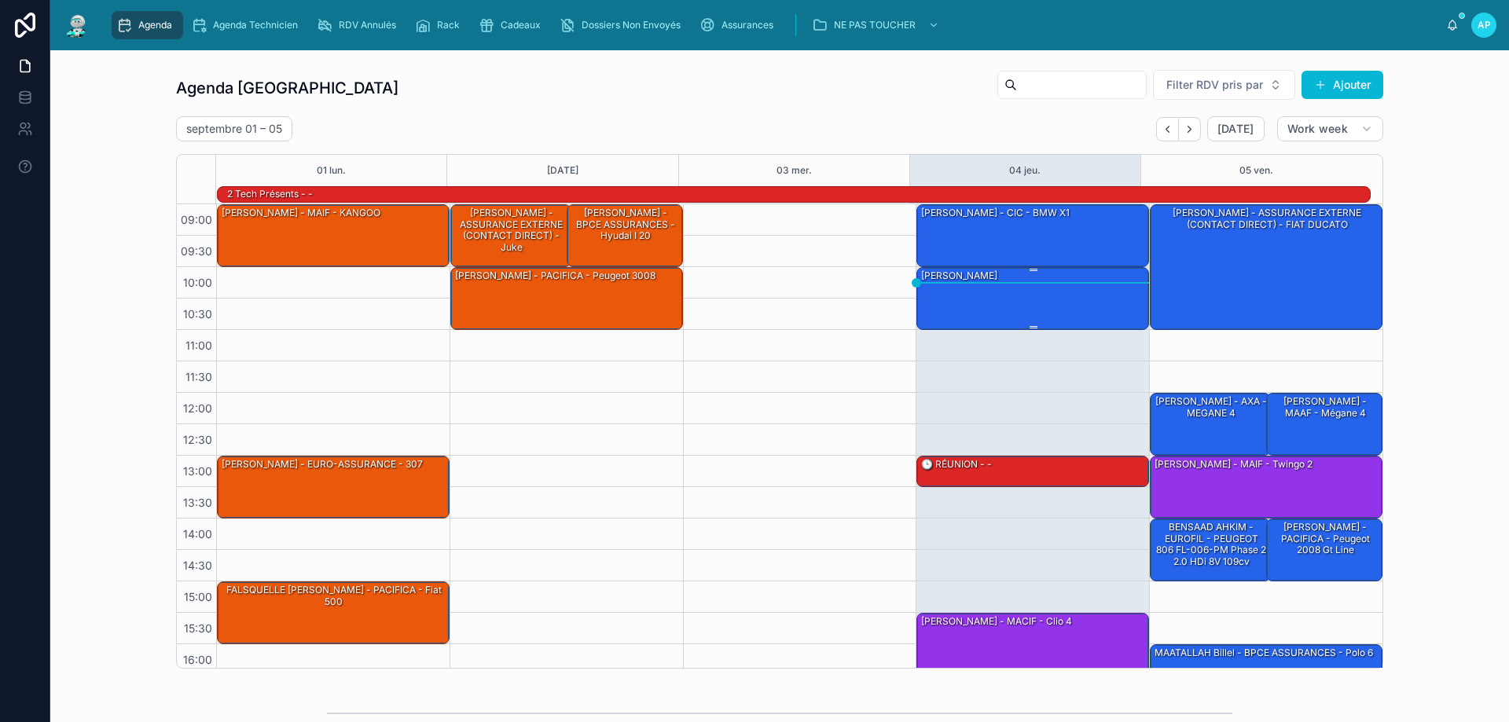
click at [988, 295] on div "[PERSON_NAME]" at bounding box center [1033, 298] width 228 height 60
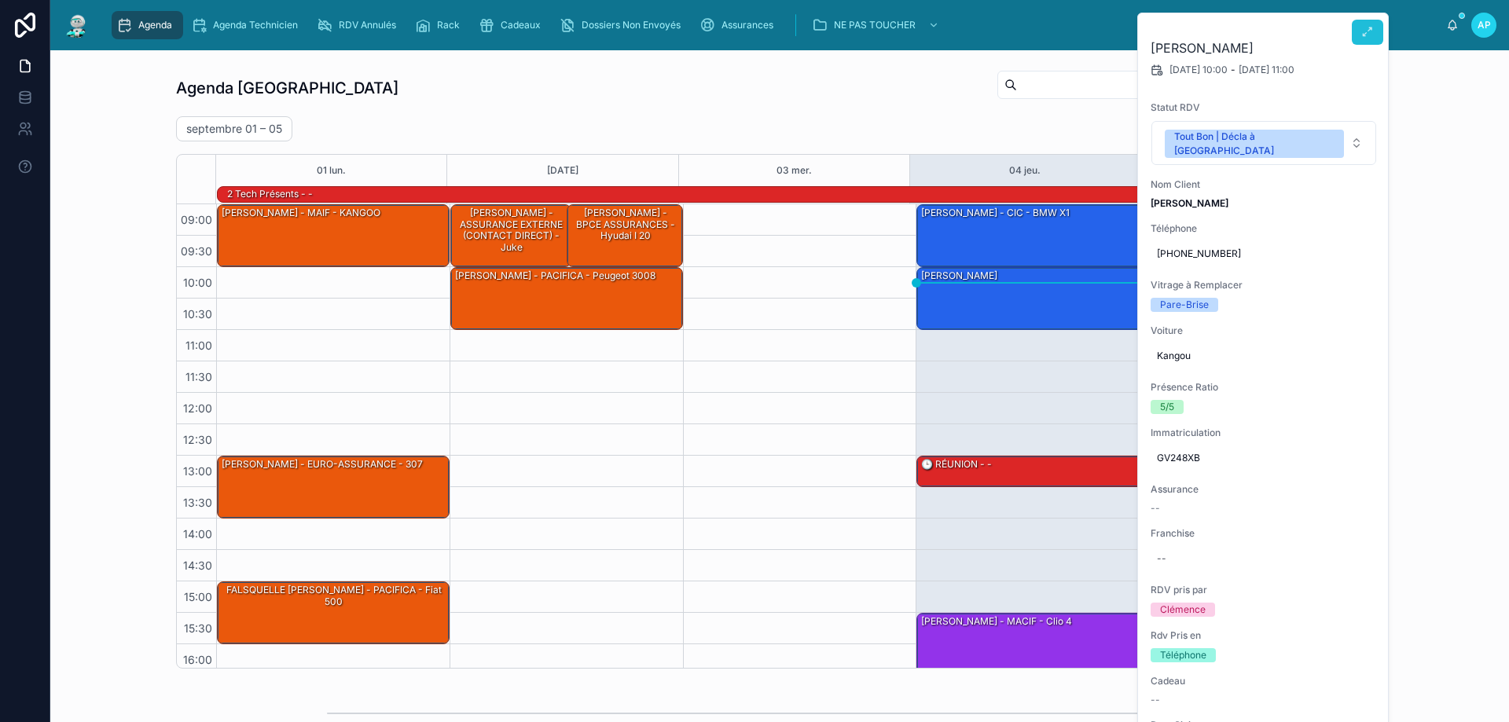
click at [1375, 42] on button at bounding box center [1367, 32] width 31 height 25
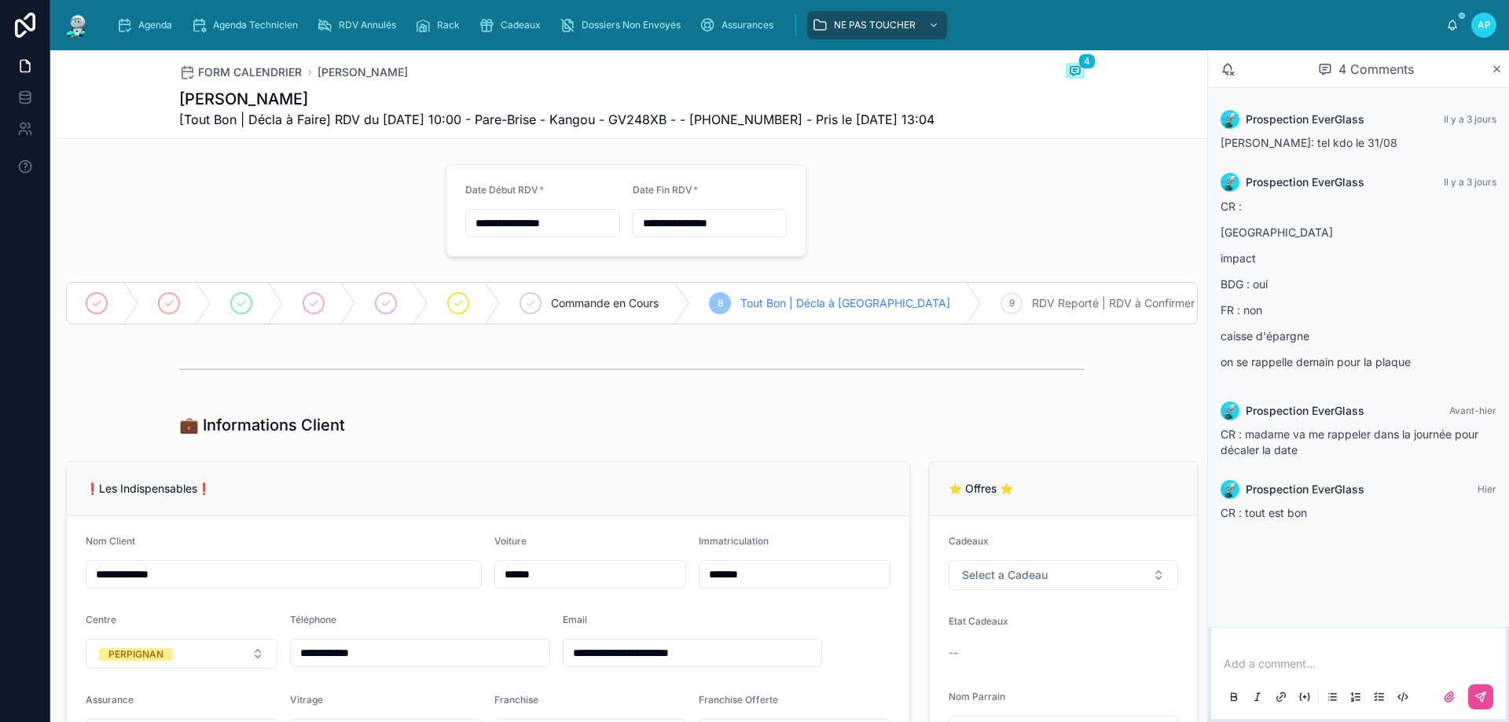
click at [1268, 662] on p at bounding box center [1361, 664] width 276 height 16
click at [1477, 697] on icon at bounding box center [1480, 696] width 9 height 9
click at [125, 20] on icon "scrollable content" at bounding box center [124, 25] width 16 height 16
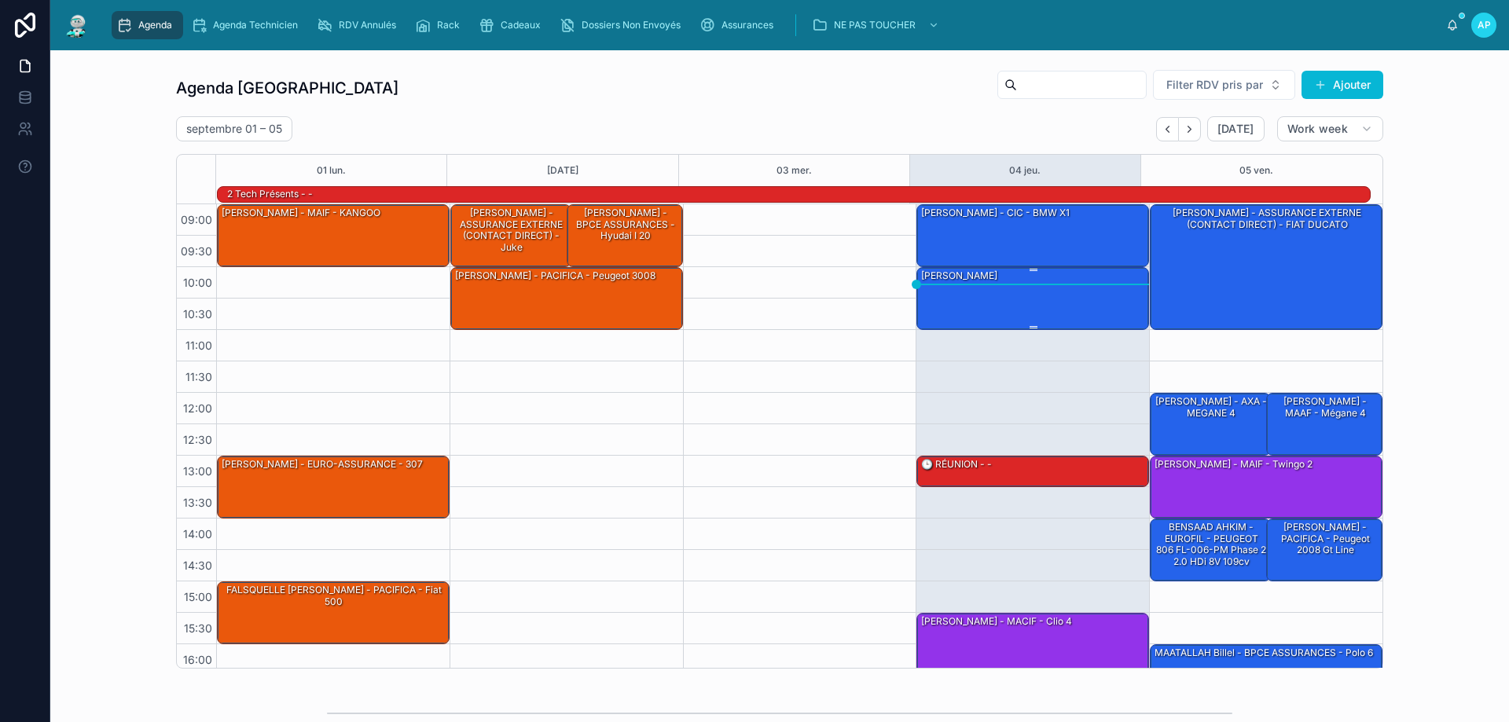
click at [1001, 295] on div "[PERSON_NAME]" at bounding box center [1033, 298] width 228 height 60
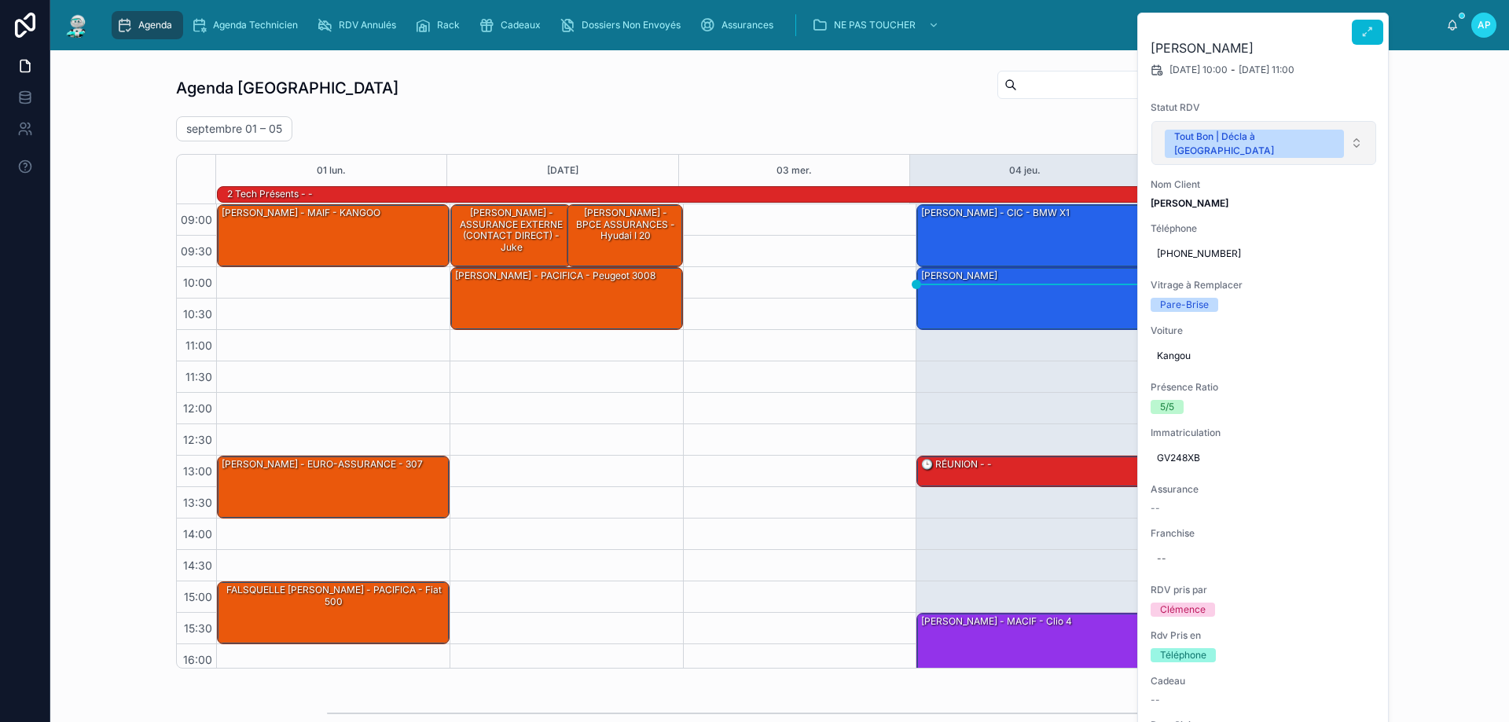
click at [1197, 127] on button "Tout Bon | Décla à [GEOGRAPHIC_DATA]" at bounding box center [1263, 143] width 225 height 44
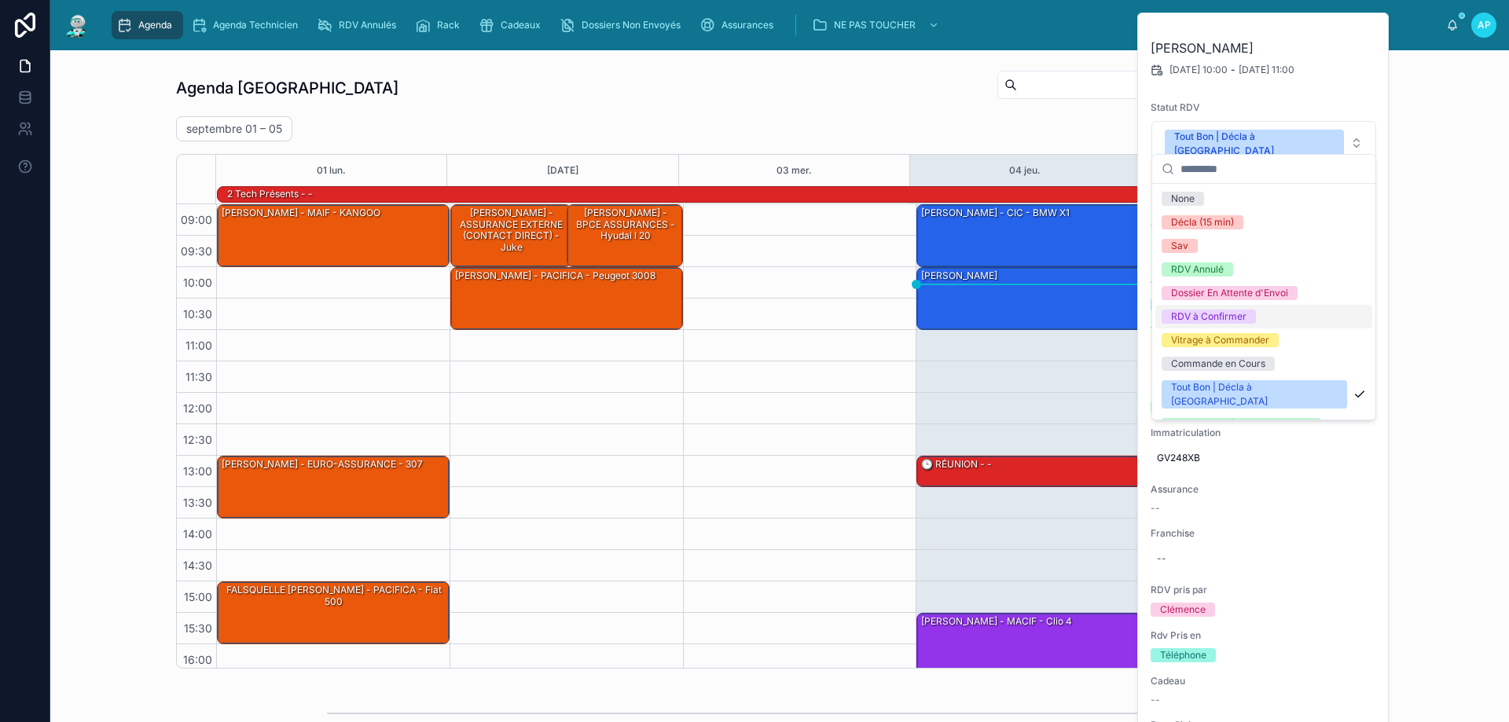
click at [1006, 392] on div "09:00 – 10:00 [PERSON_NAME] - CIC - BMW x1 10:00 – 11:00 [PERSON_NAME] - - Kang…" at bounding box center [1031, 487] width 233 height 566
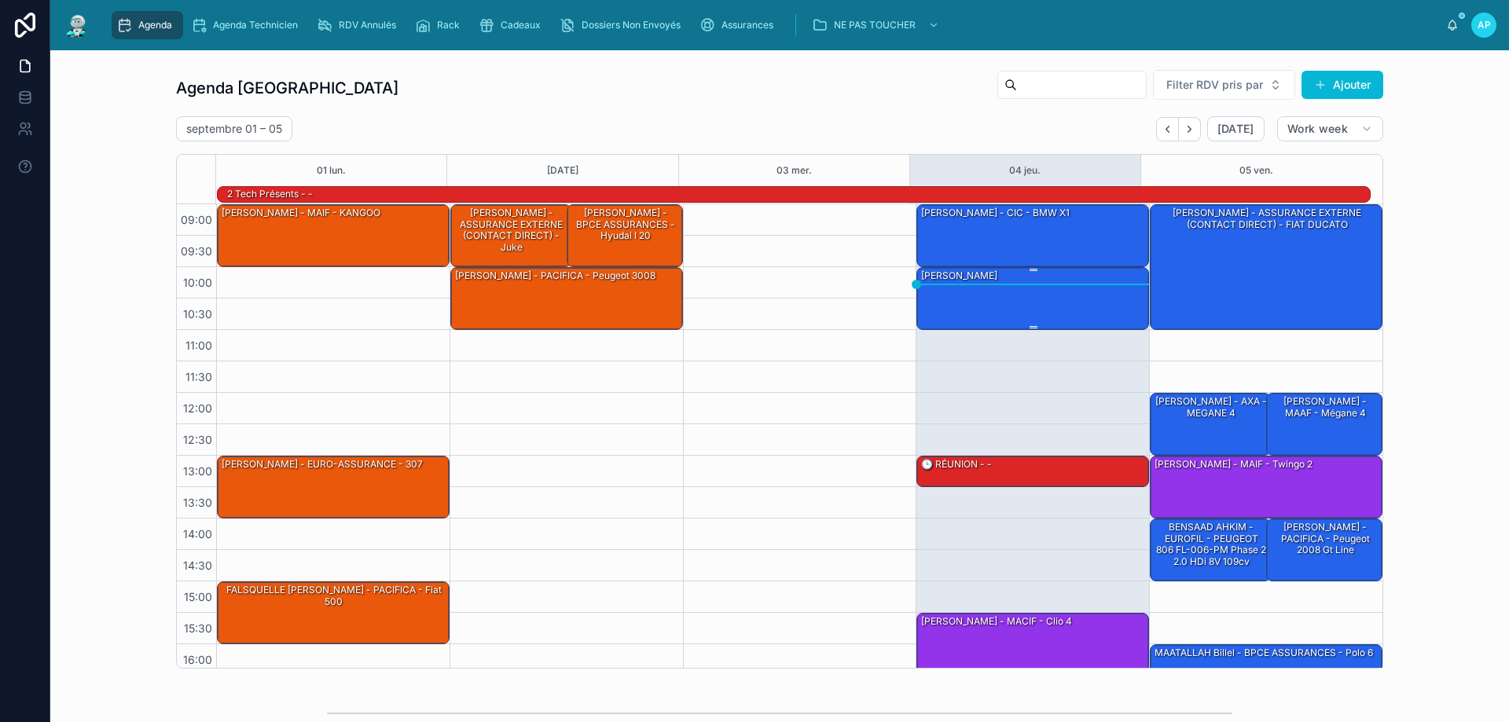
click at [1021, 313] on div "[PERSON_NAME]" at bounding box center [1033, 298] width 228 height 60
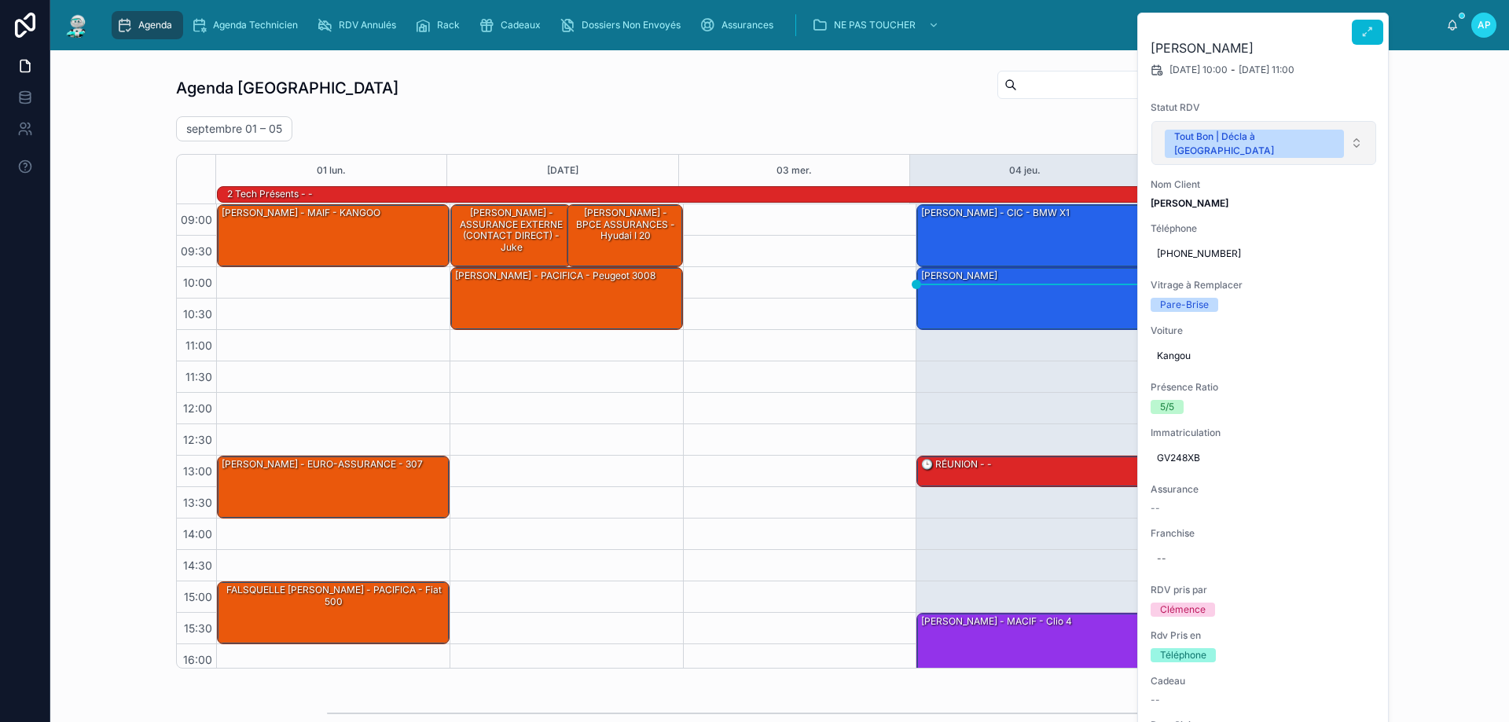
click at [1273, 141] on div "Tout Bon | Décla à [GEOGRAPHIC_DATA]" at bounding box center [1254, 144] width 160 height 28
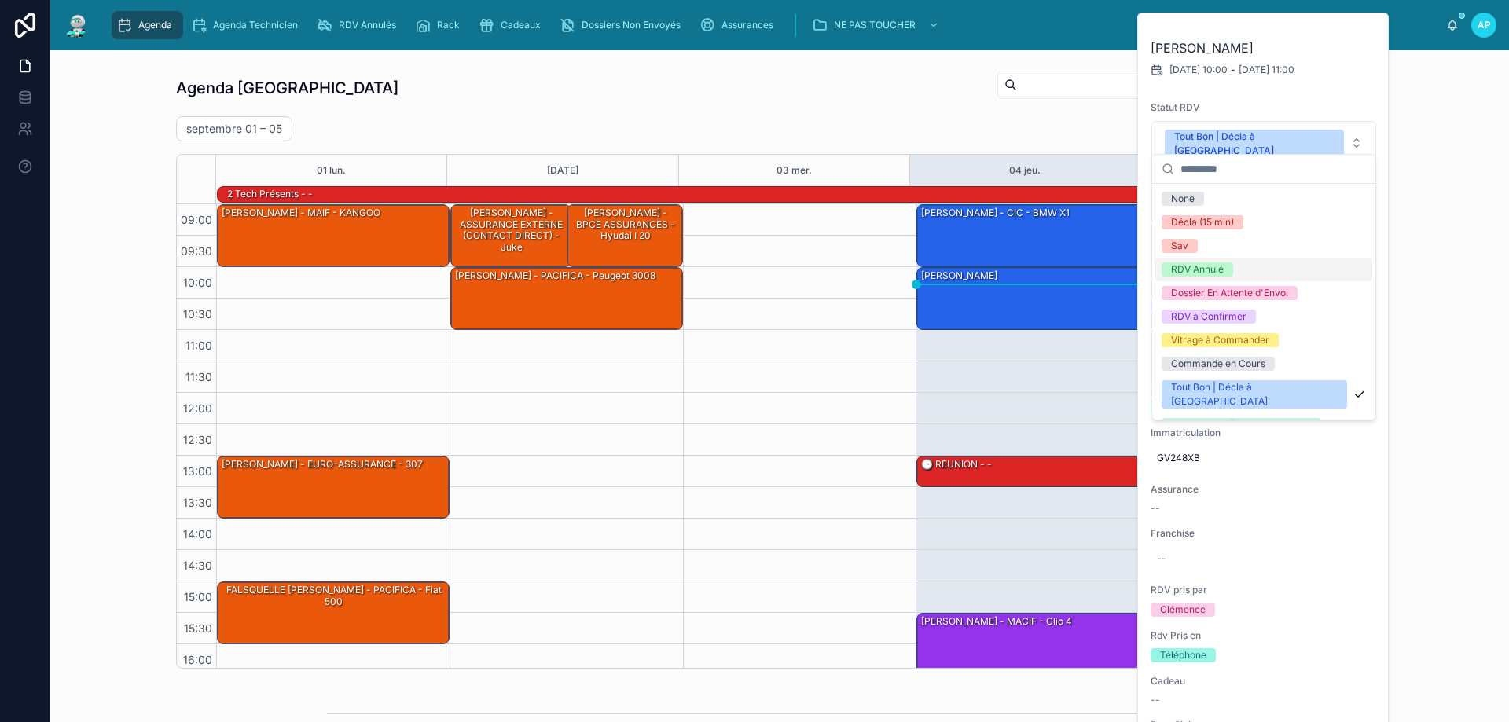
click at [1219, 278] on div "RDV Annulé" at bounding box center [1263, 270] width 217 height 24
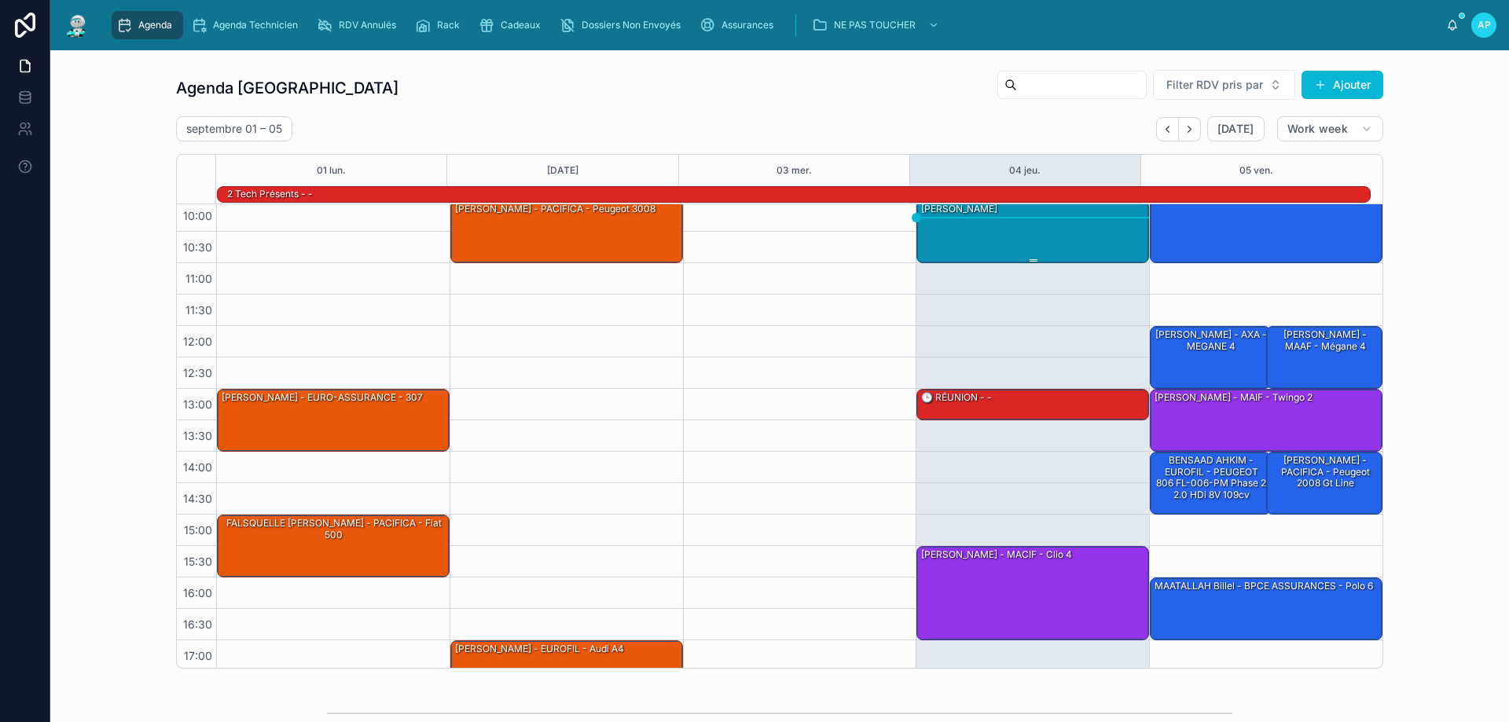
scroll to position [102, 0]
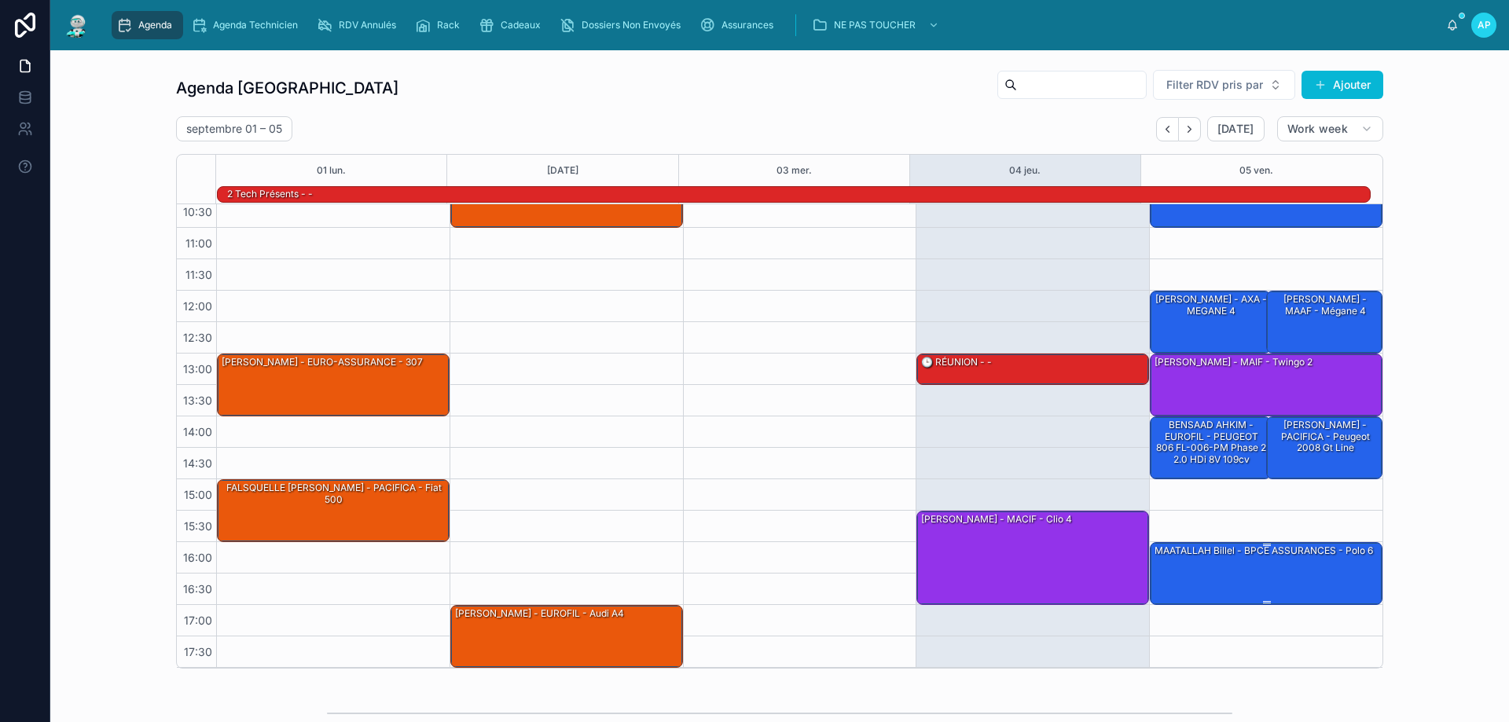
click at [1186, 588] on div "MAATALLAH Billel - BPCE ASSURANCES - Polo 6" at bounding box center [1267, 573] width 228 height 60
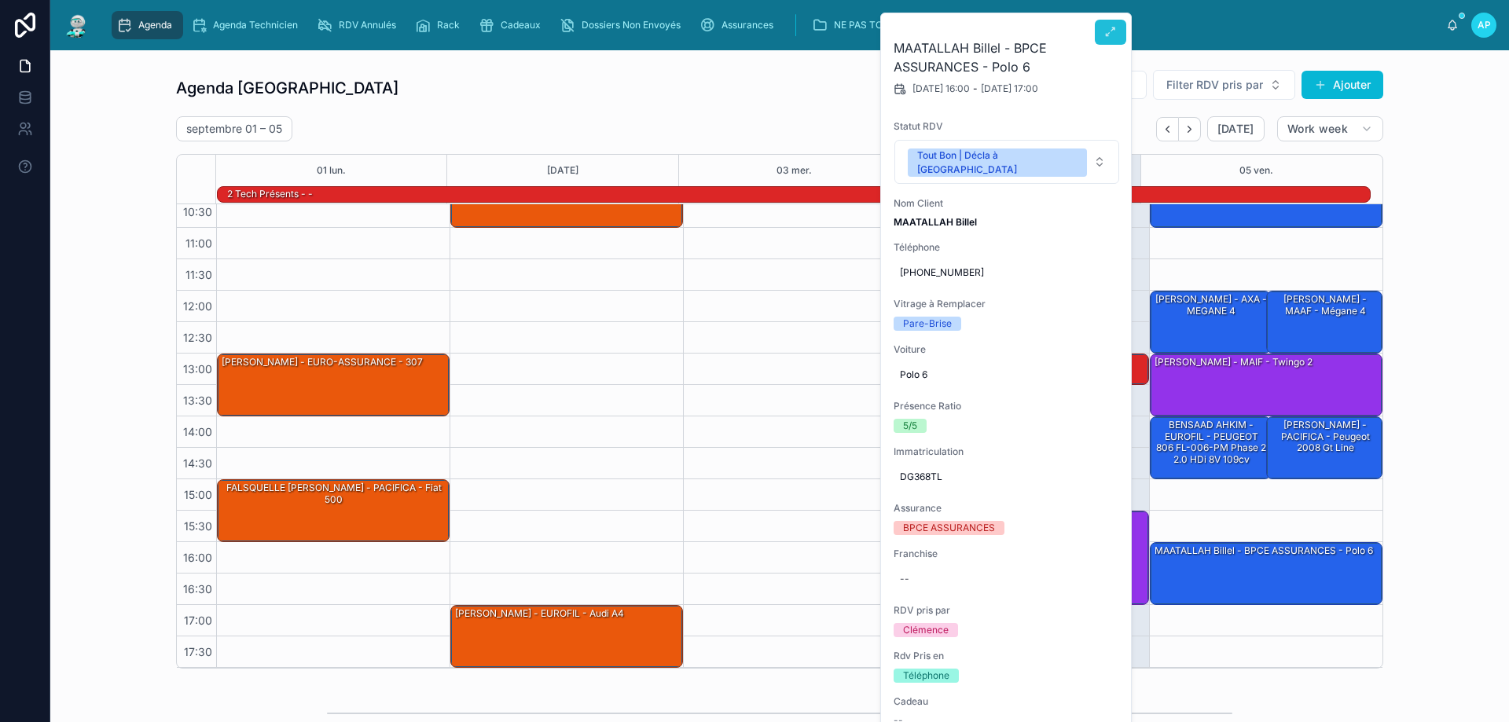
click at [1104, 39] on button at bounding box center [1110, 32] width 31 height 25
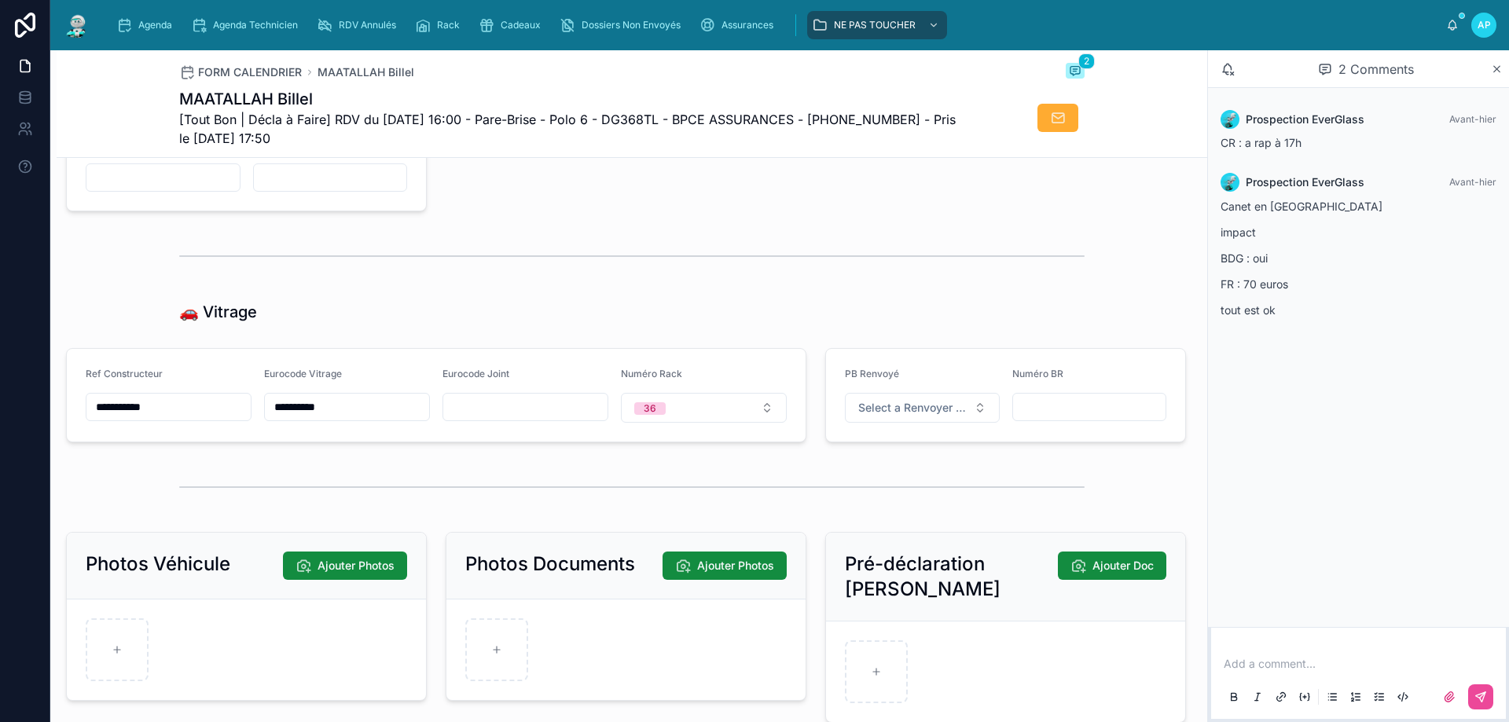
scroll to position [1807, 0]
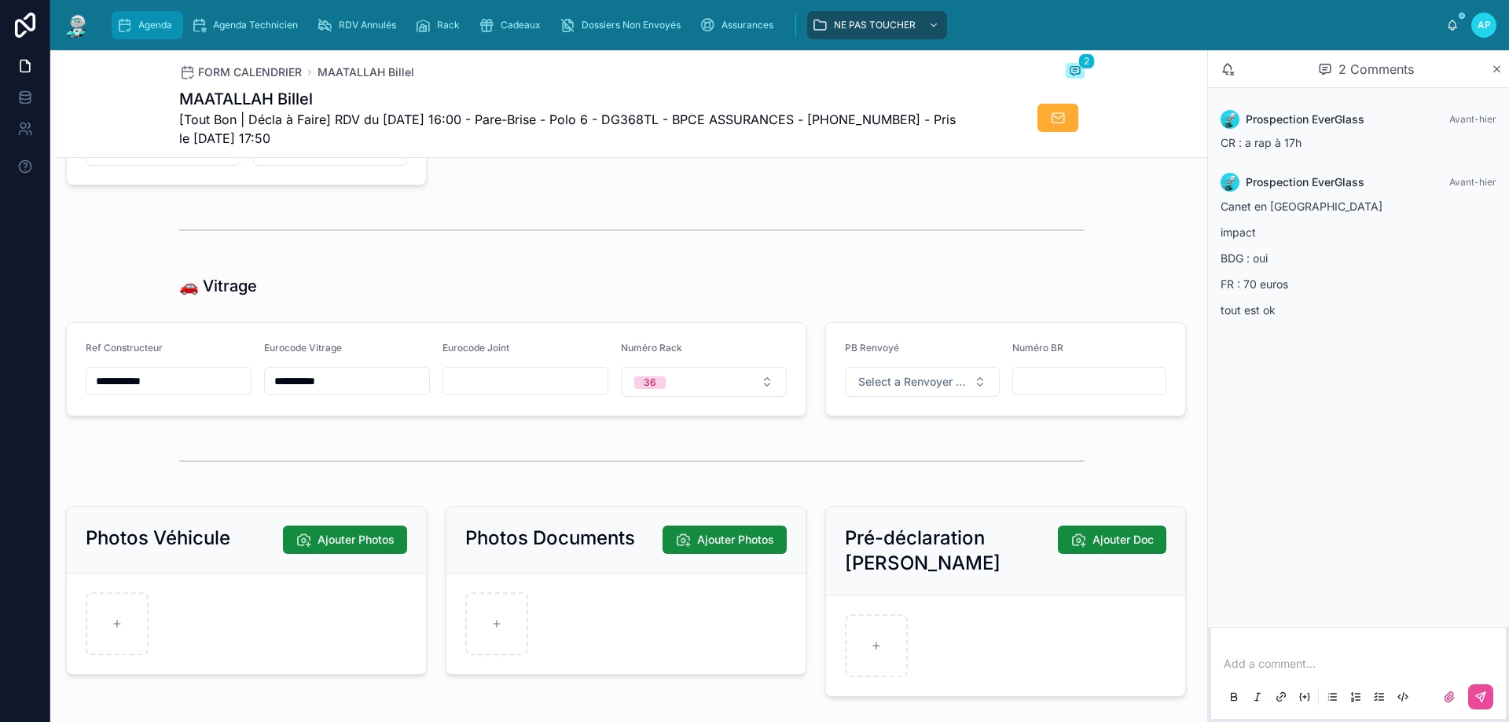
click at [160, 27] on span "Agenda" at bounding box center [155, 25] width 34 height 13
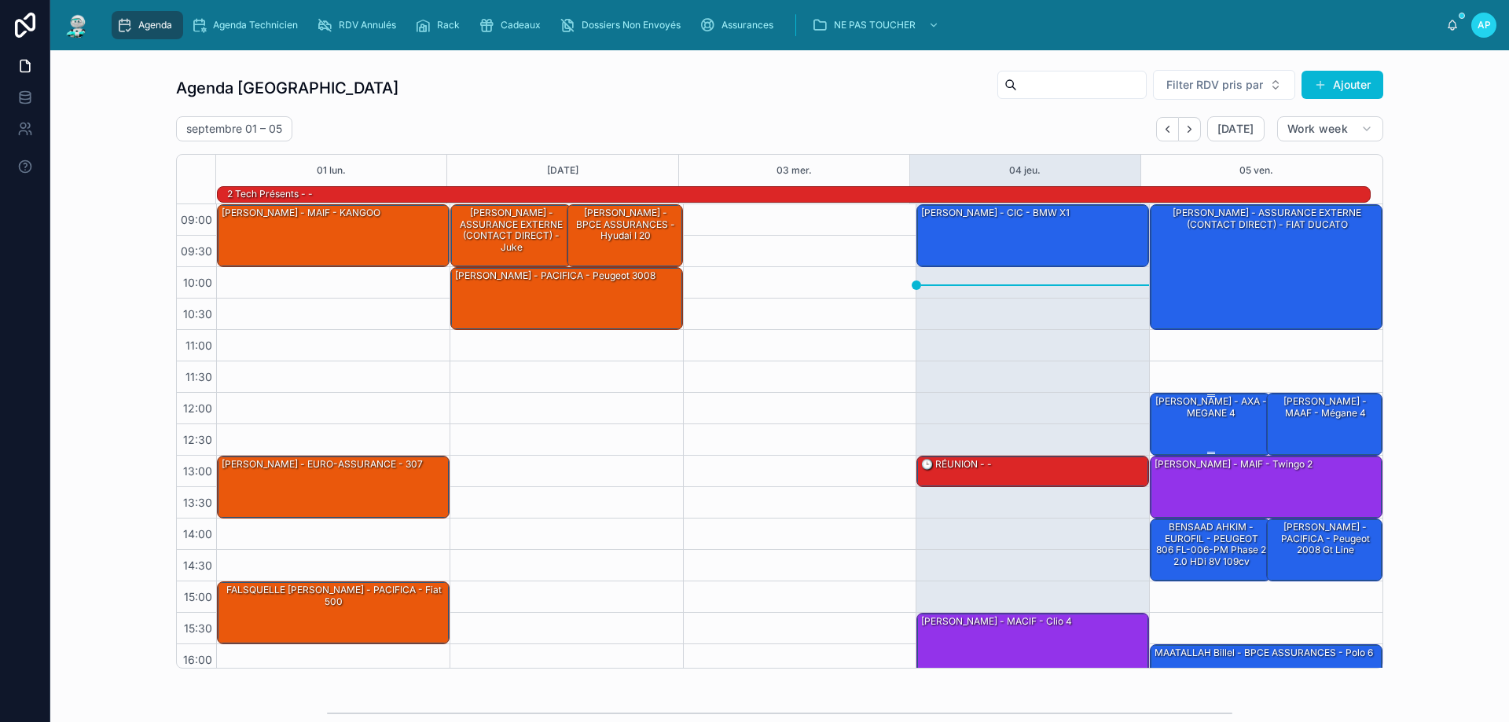
click at [1194, 417] on div "[PERSON_NAME] - AXA - MEGANE 4" at bounding box center [1211, 407] width 116 height 26
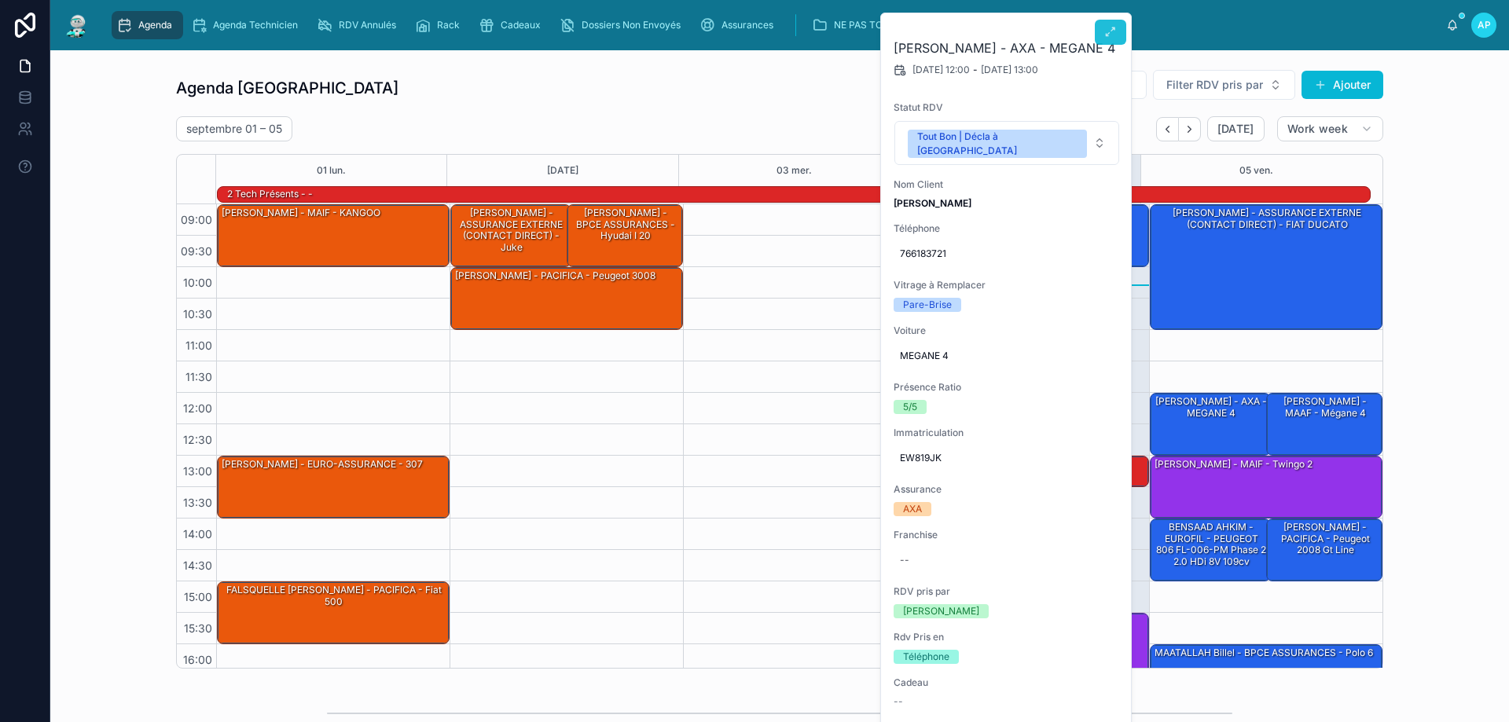
click at [1117, 31] on button at bounding box center [1110, 32] width 31 height 25
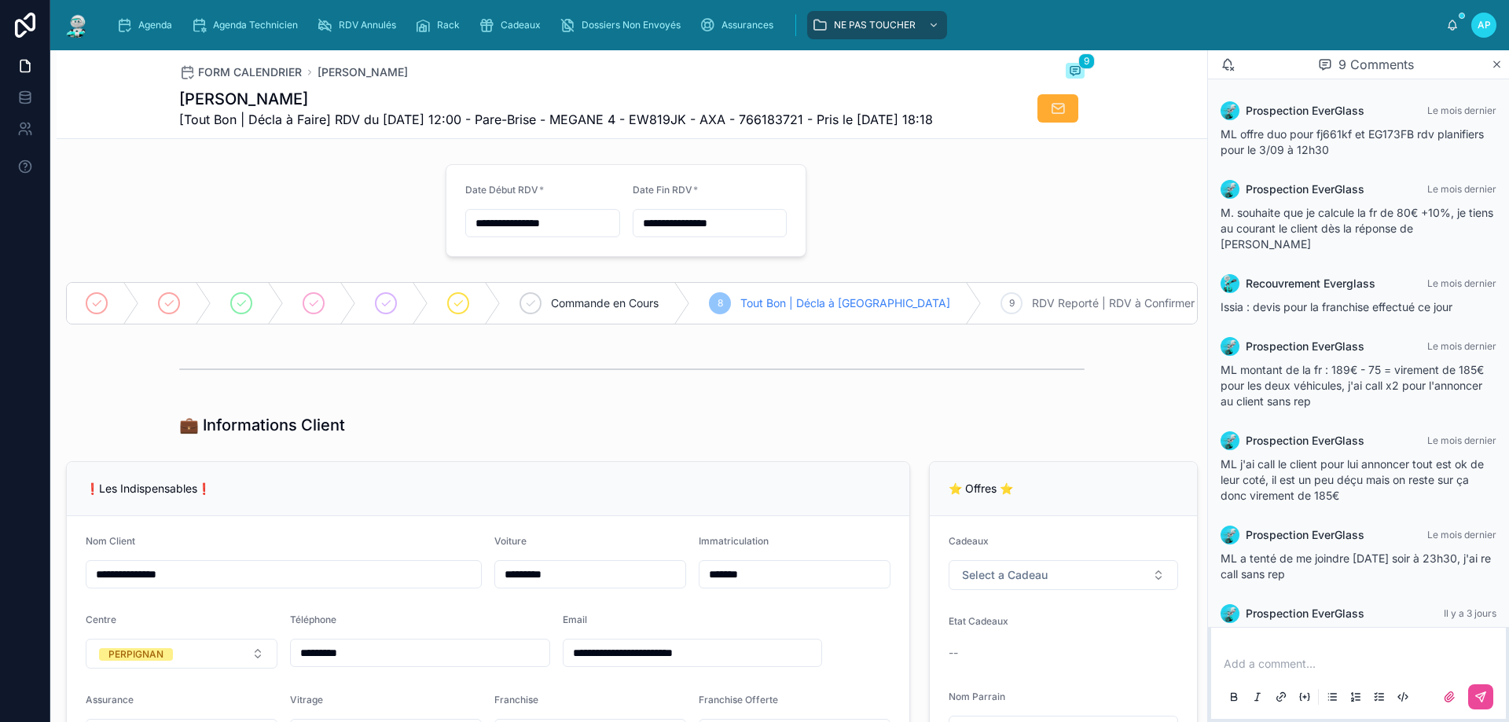
scroll to position [151, 0]
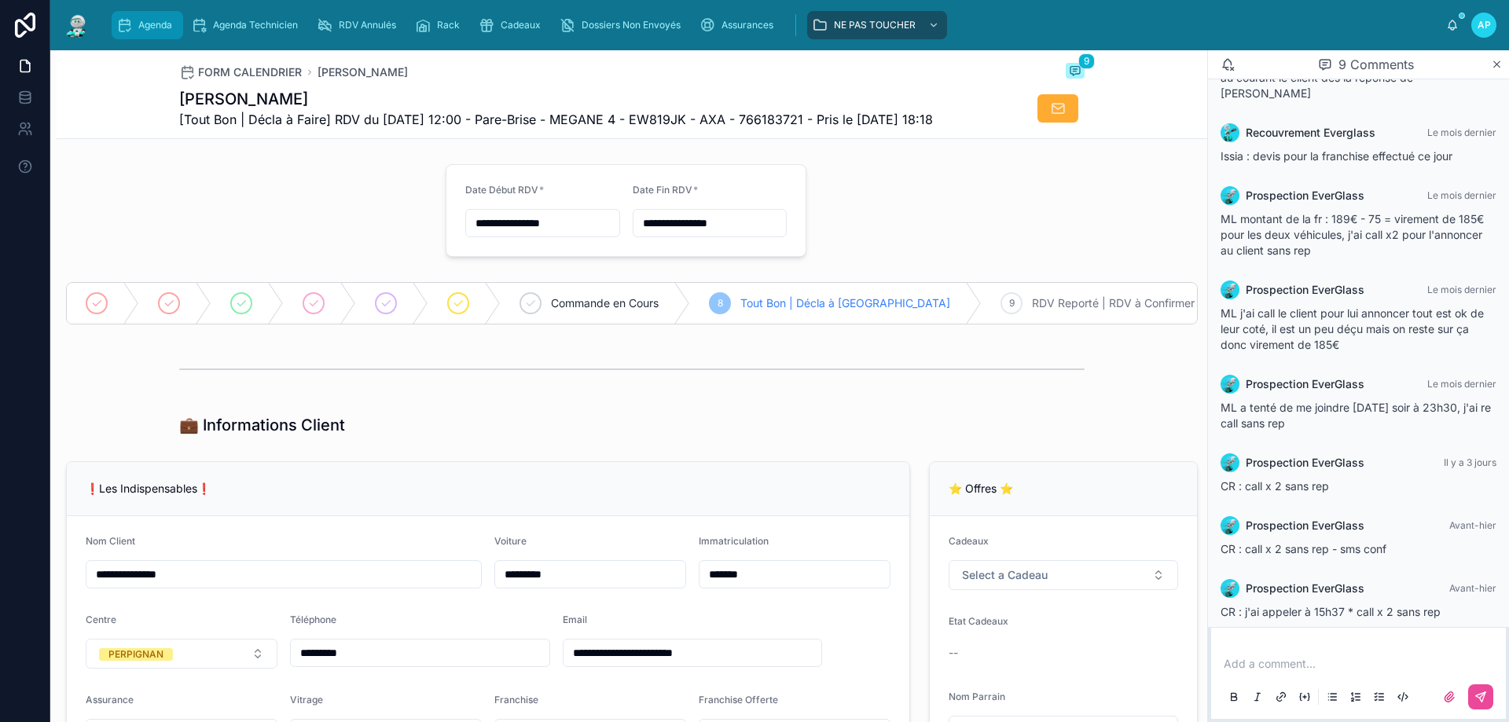
click at [165, 14] on div "Agenda" at bounding box center [147, 25] width 62 height 25
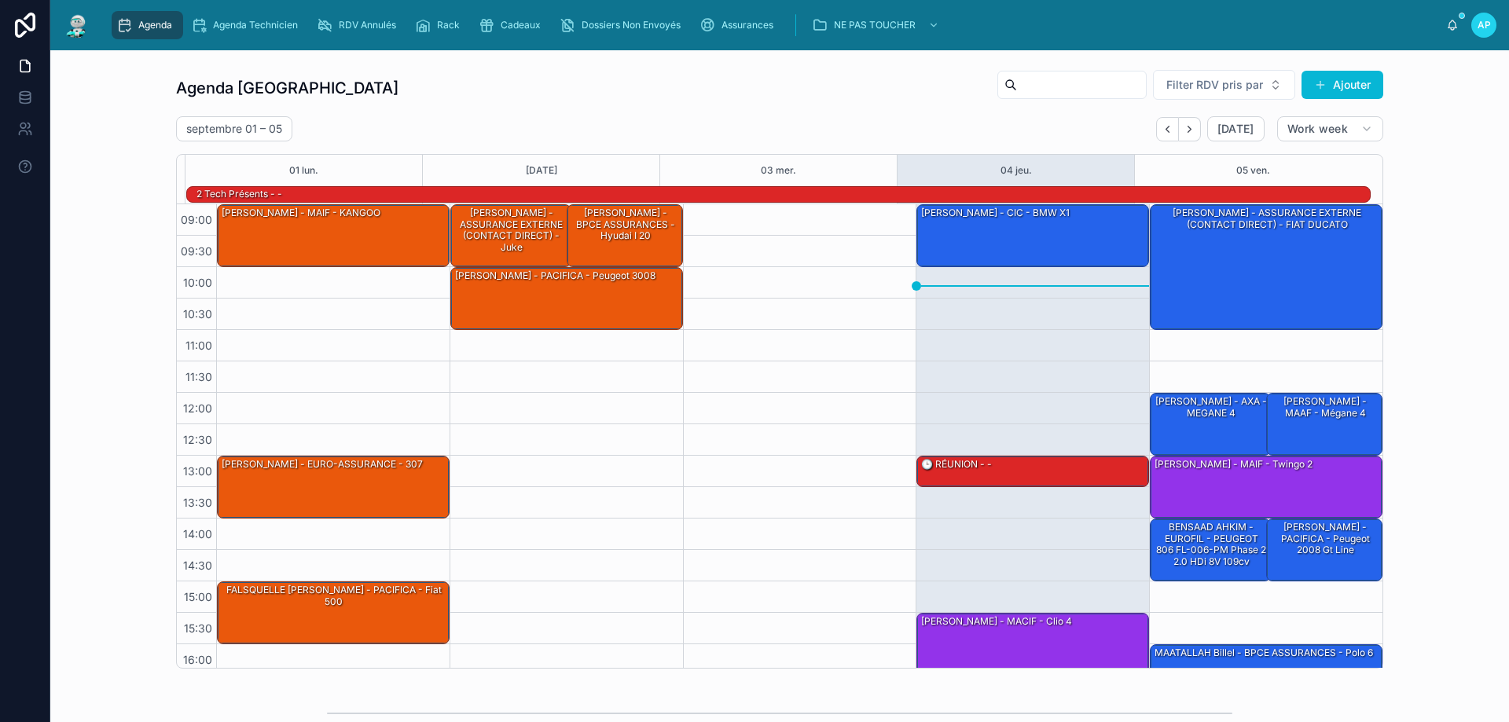
scroll to position [103, 0]
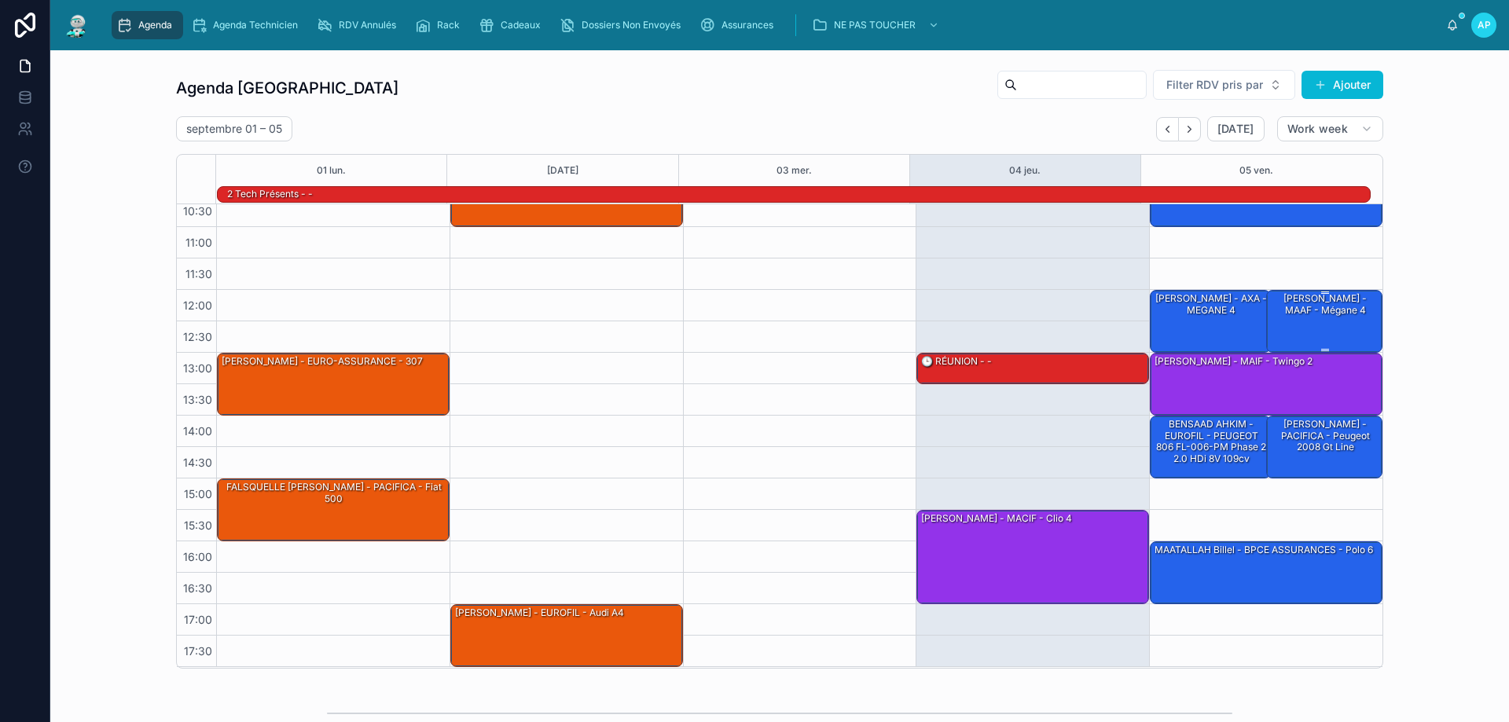
click at [1269, 306] on div "[PERSON_NAME] - MAAF - Mégane 4" at bounding box center [1325, 305] width 112 height 26
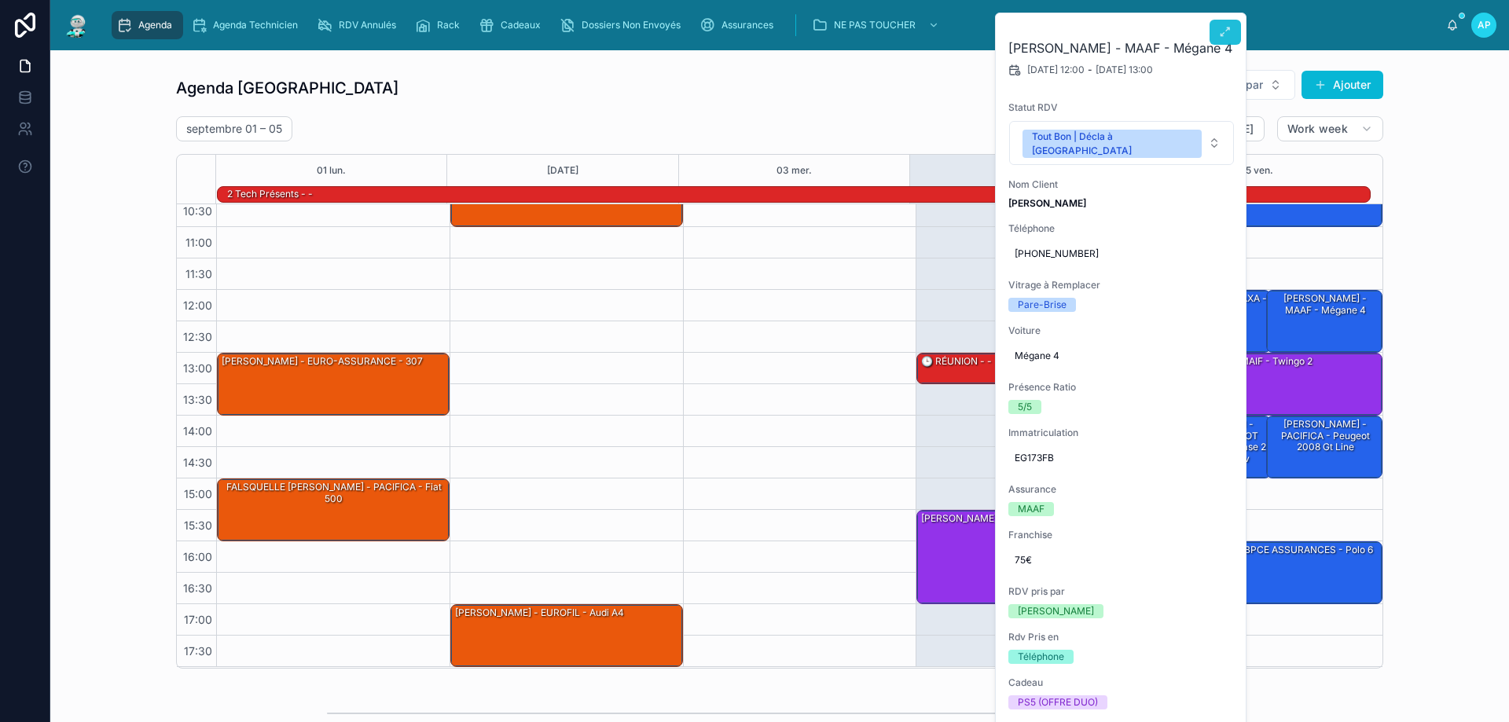
click at [1233, 41] on button at bounding box center [1224, 32] width 31 height 25
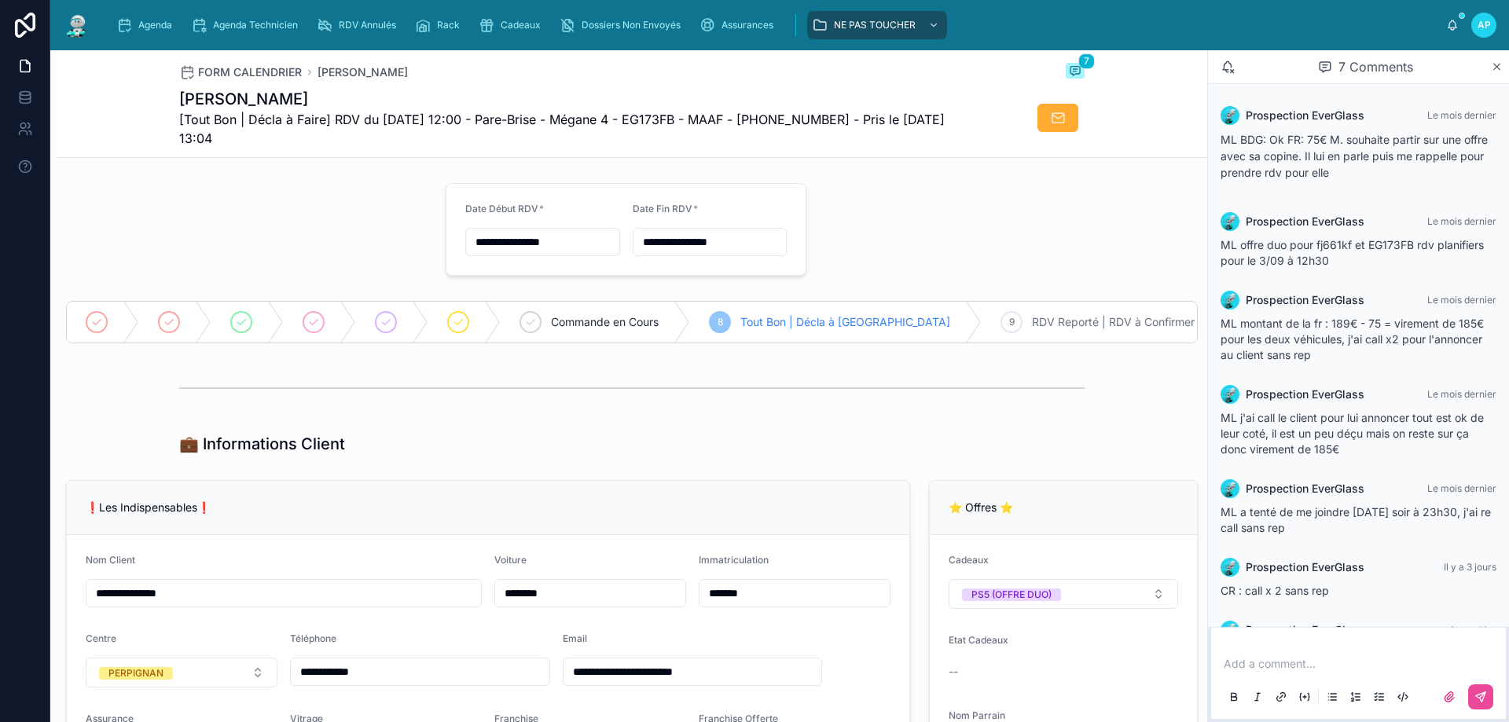
scroll to position [57, 0]
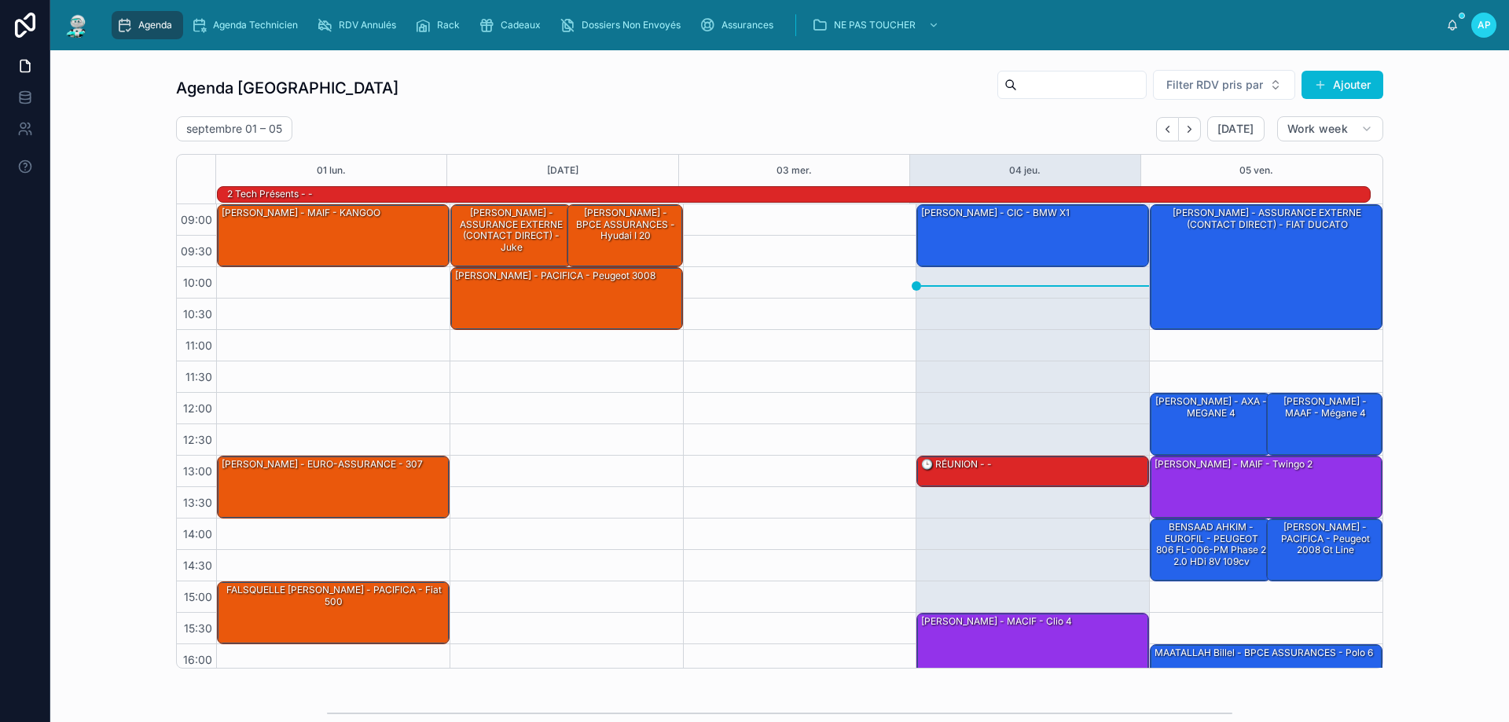
scroll to position [103, 0]
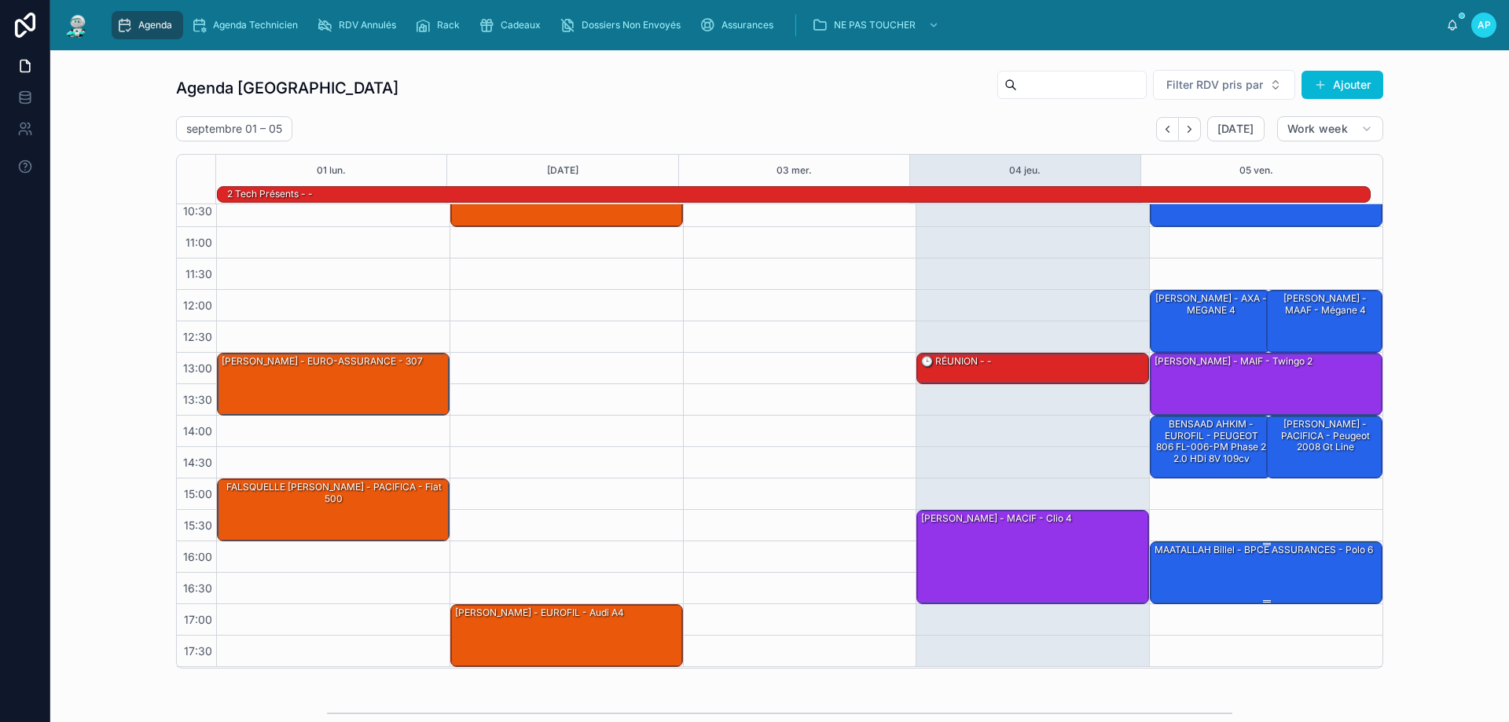
click at [1229, 580] on div "MAATALLAH Billel - BPCE ASSURANCES - Polo 6" at bounding box center [1267, 572] width 228 height 60
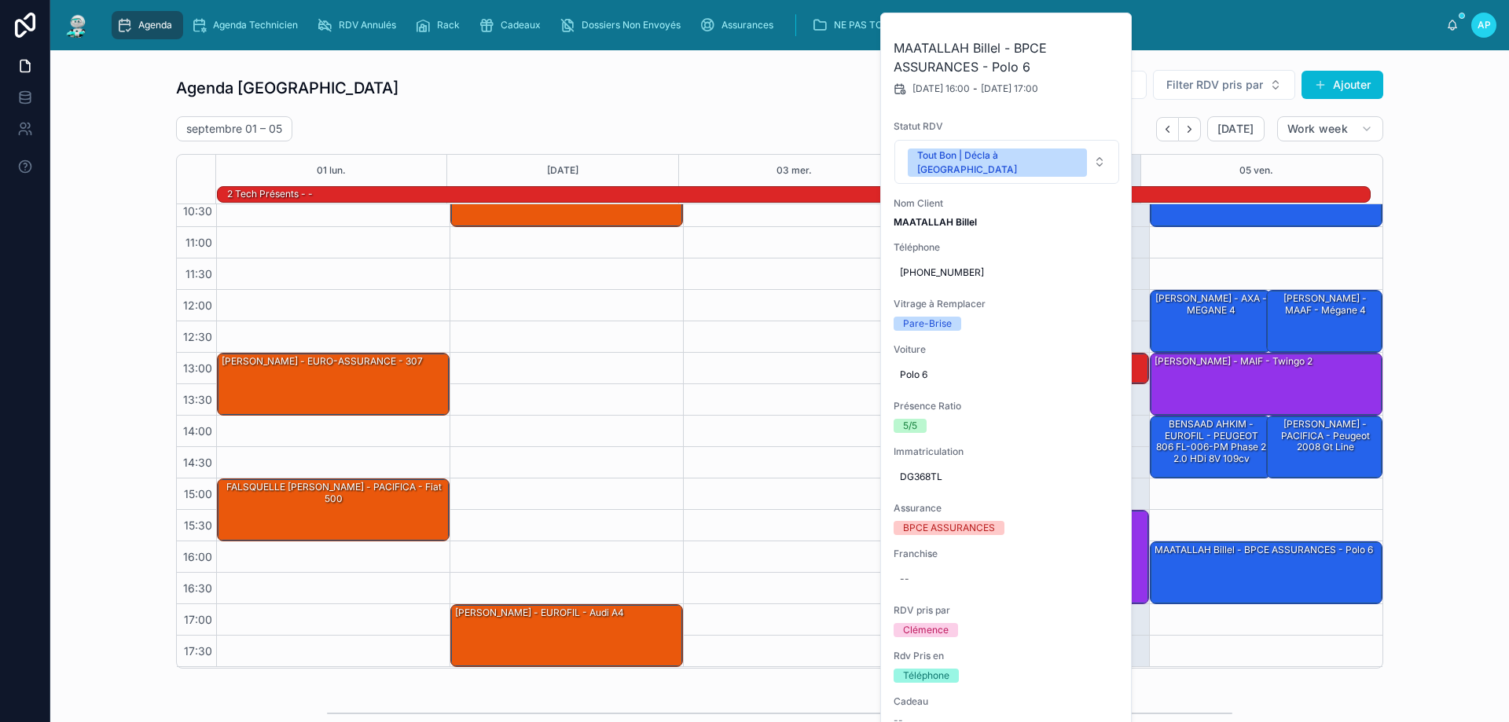
click at [834, 371] on div at bounding box center [799, 384] width 233 height 566
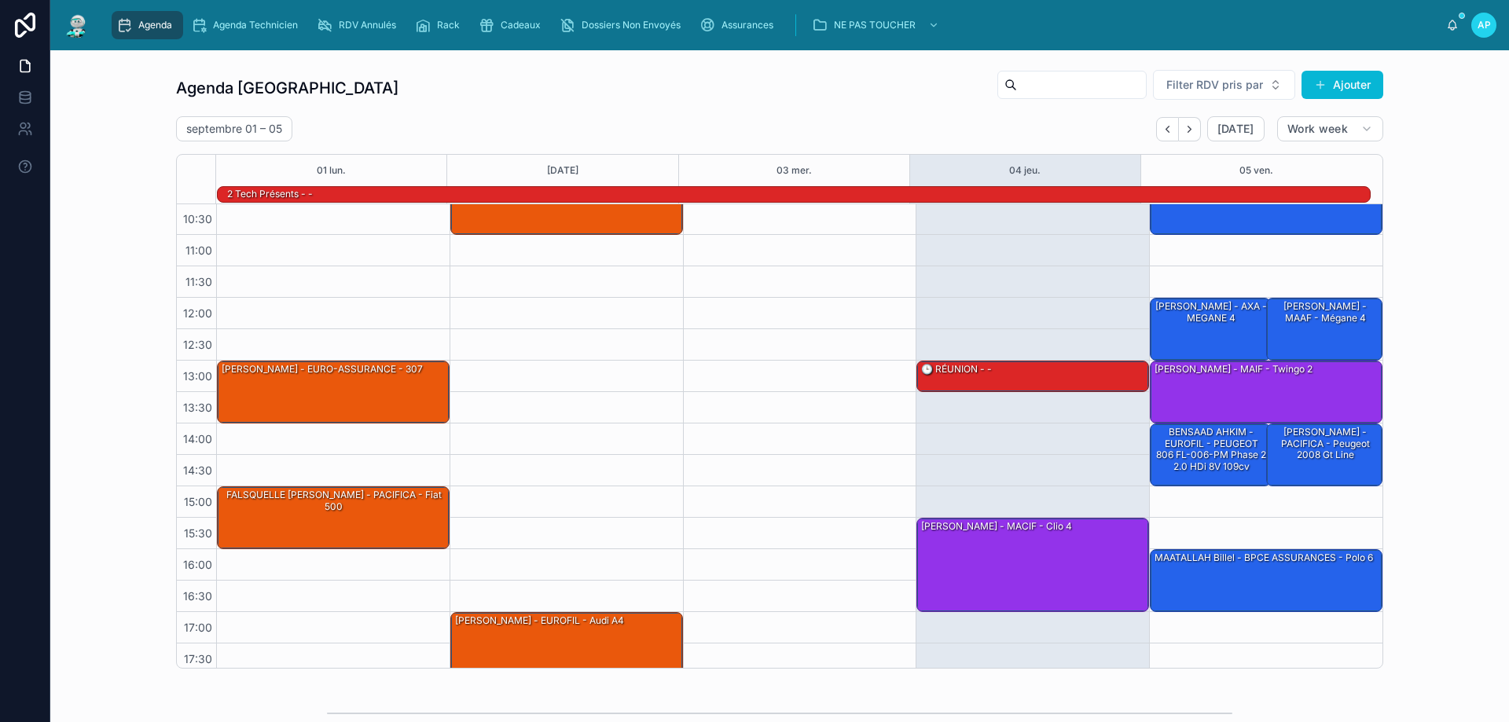
scroll to position [102, 0]
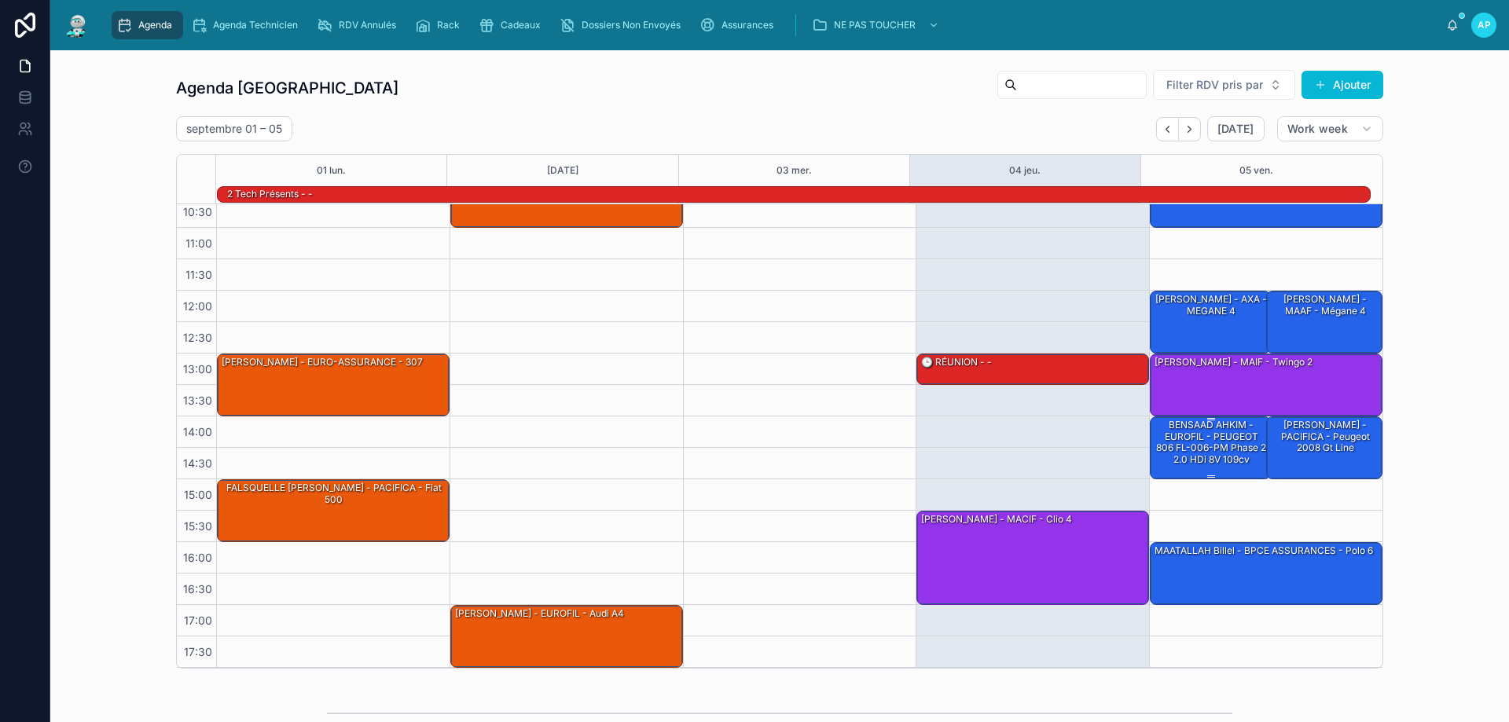
click at [1193, 435] on div "BENSAAD AHKIM - EUROFIL - PEUGEOT 806 FL-006-PM phase 2 2.0 HDi 8V 109cv" at bounding box center [1211, 442] width 116 height 49
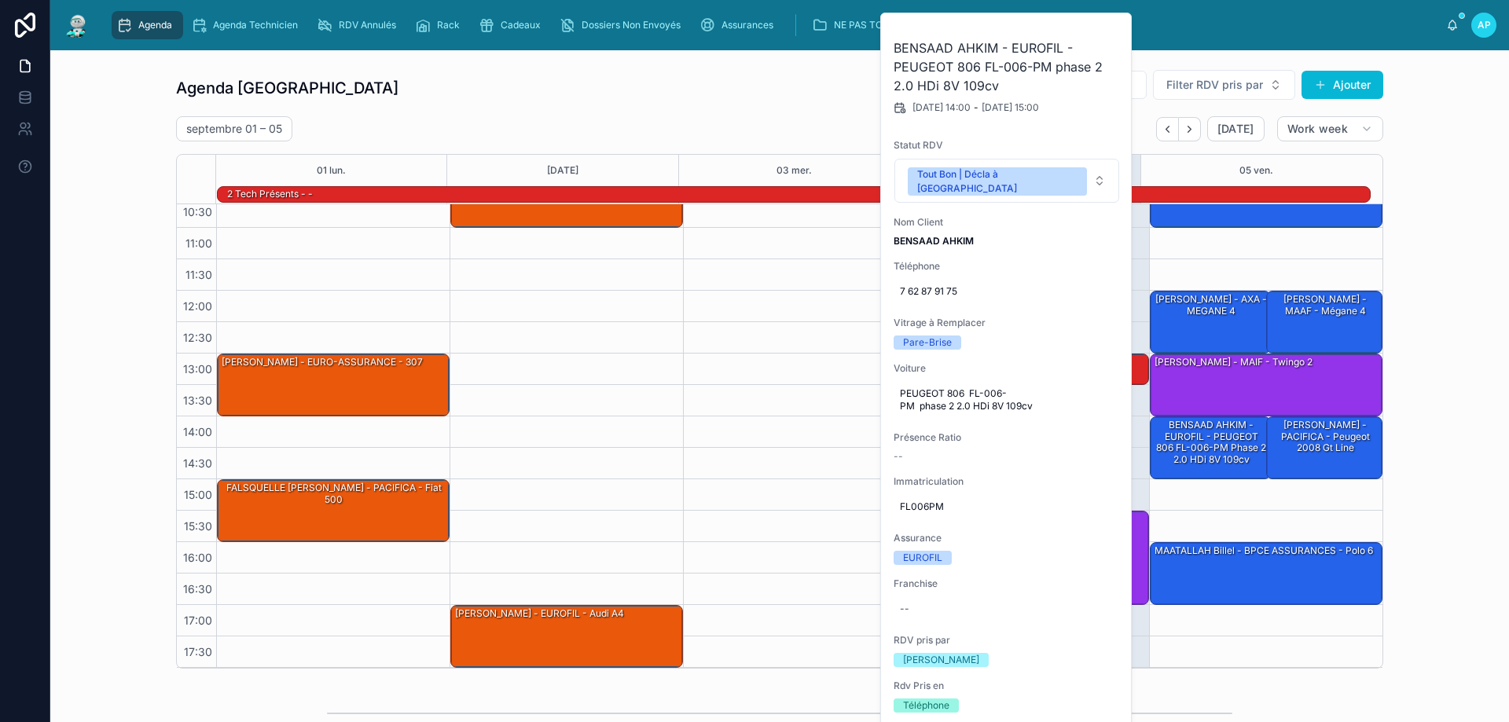
click at [775, 277] on div at bounding box center [799, 385] width 233 height 566
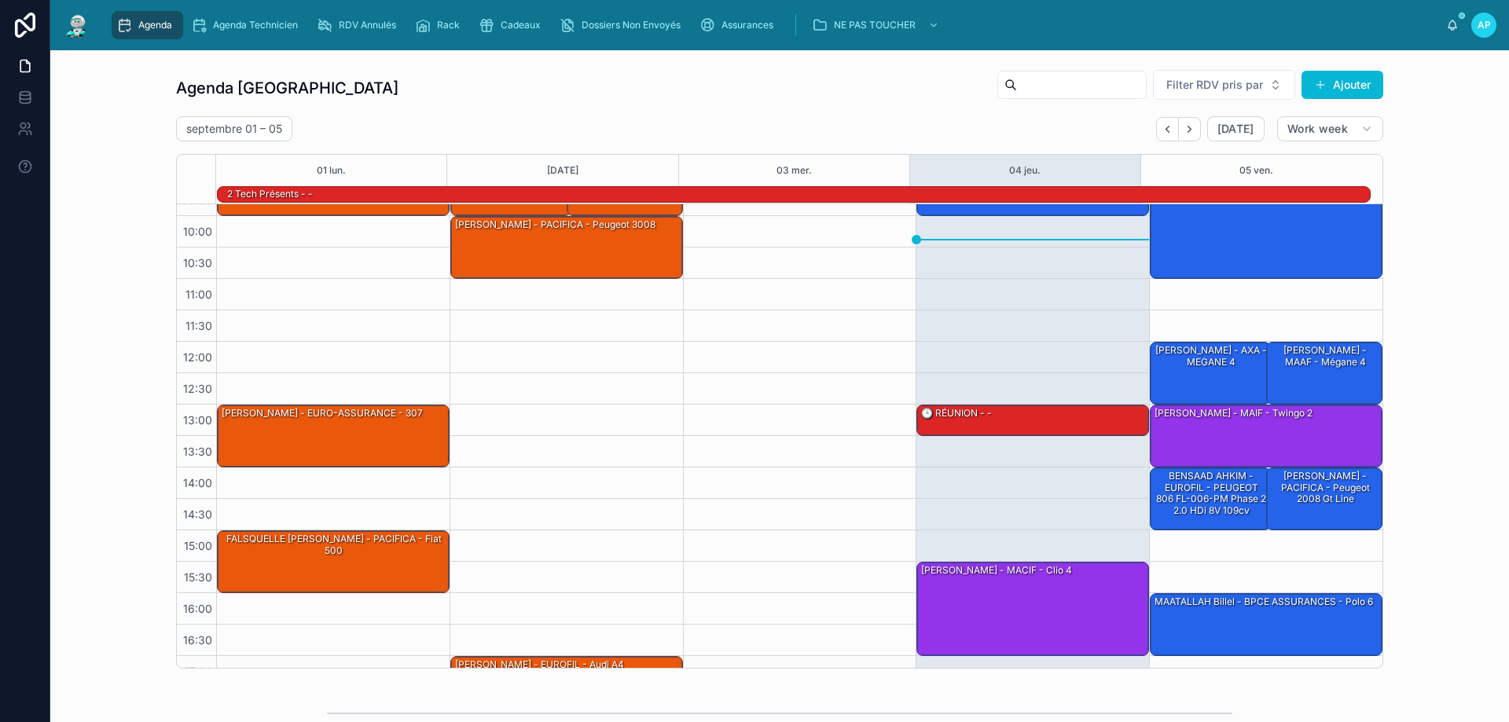
scroll to position [0, 0]
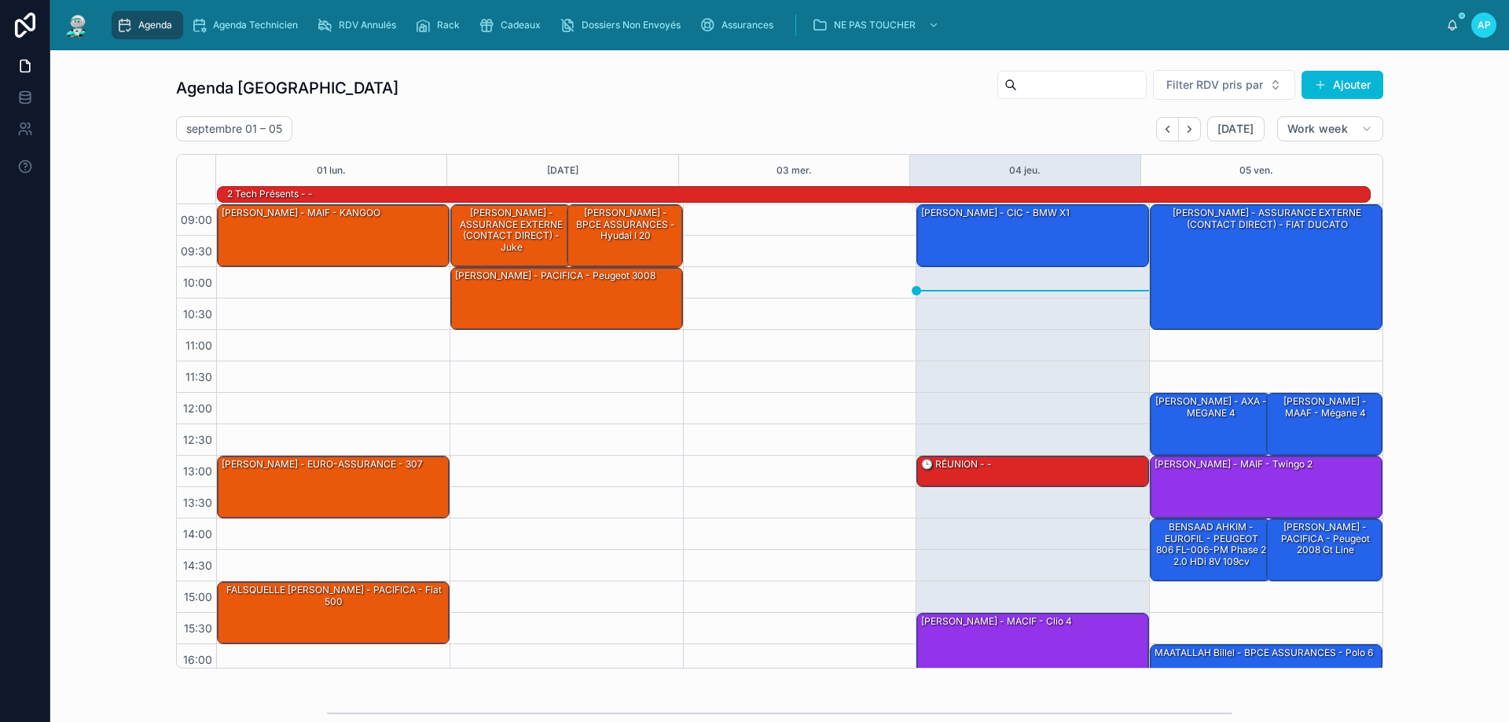
click at [151, 32] on div "Agenda" at bounding box center [147, 25] width 62 height 25
click at [990, 240] on div "[PERSON_NAME] - CIC - BMW x1" at bounding box center [1033, 235] width 228 height 60
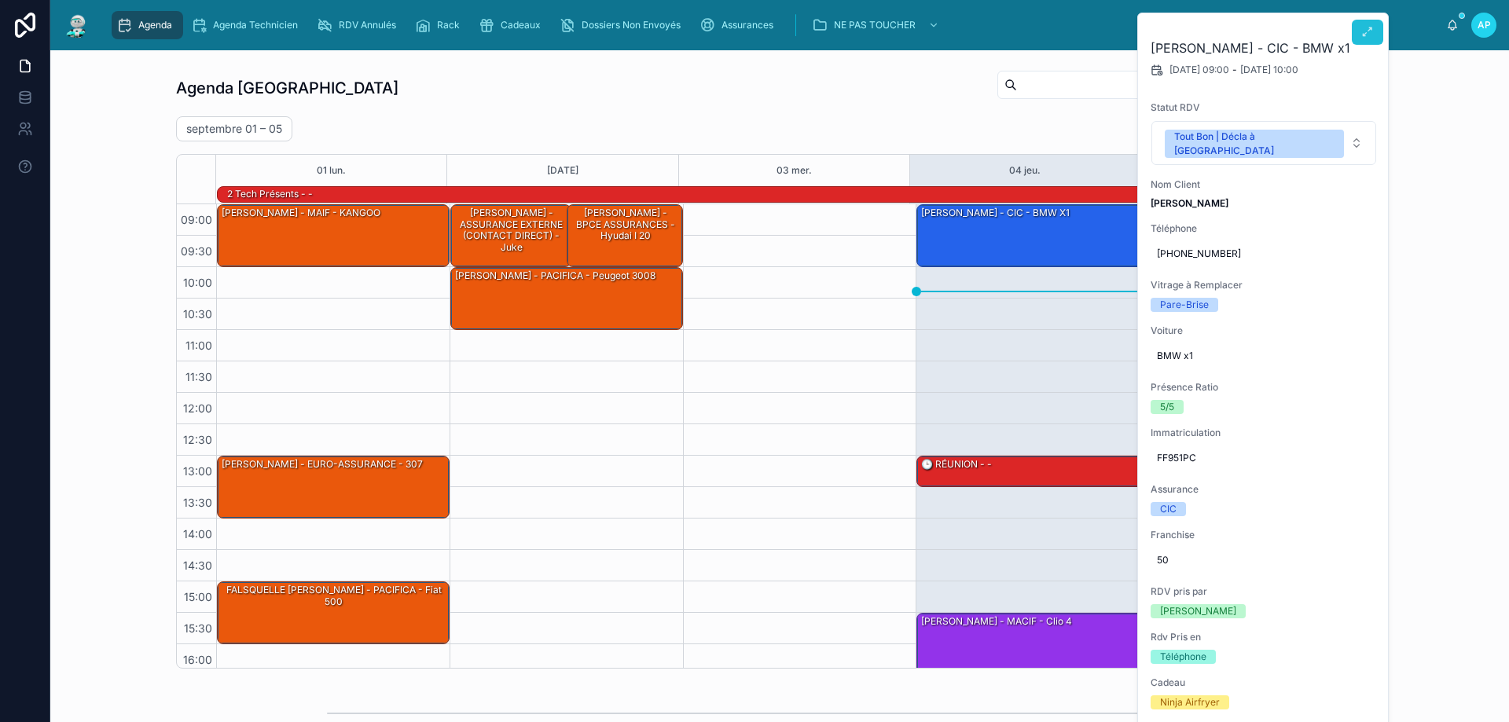
click at [1370, 39] on button at bounding box center [1367, 32] width 31 height 25
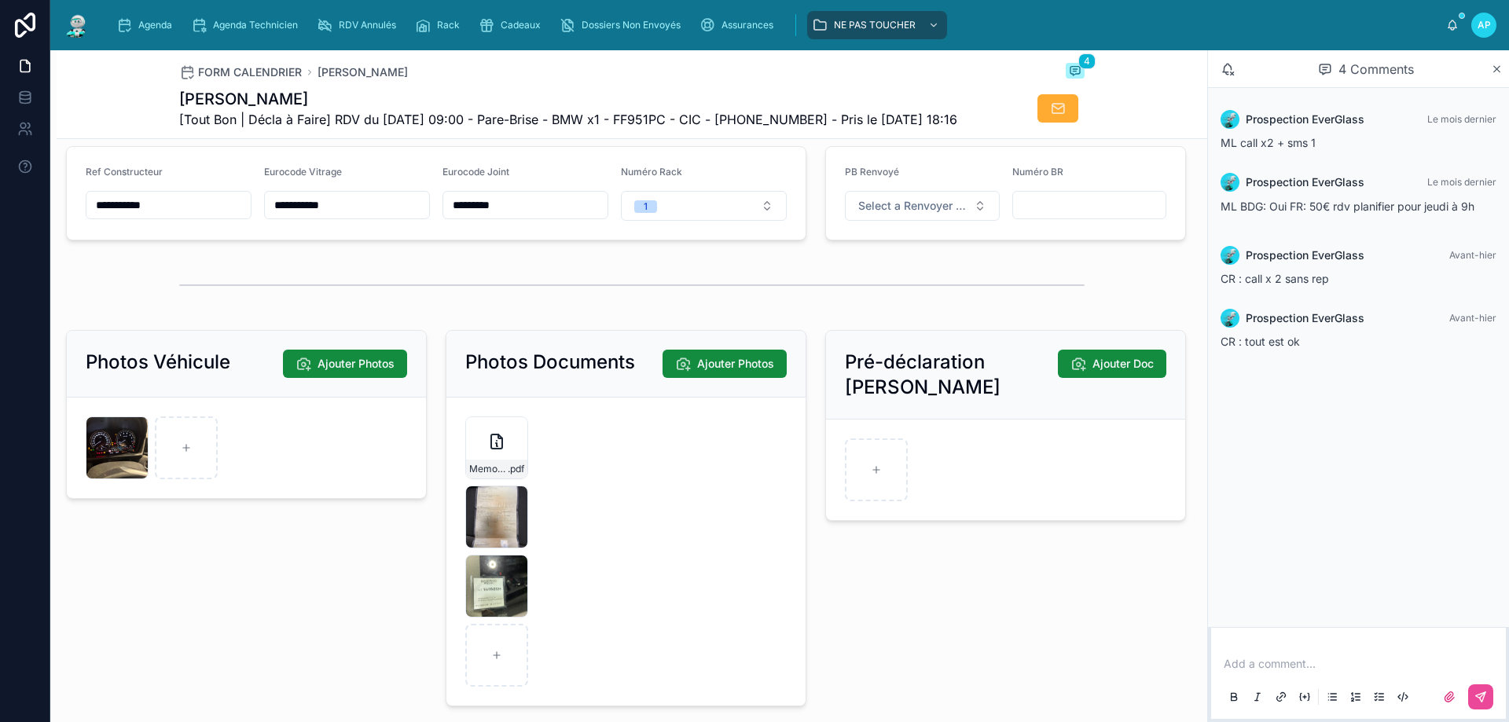
scroll to position [2229, 0]
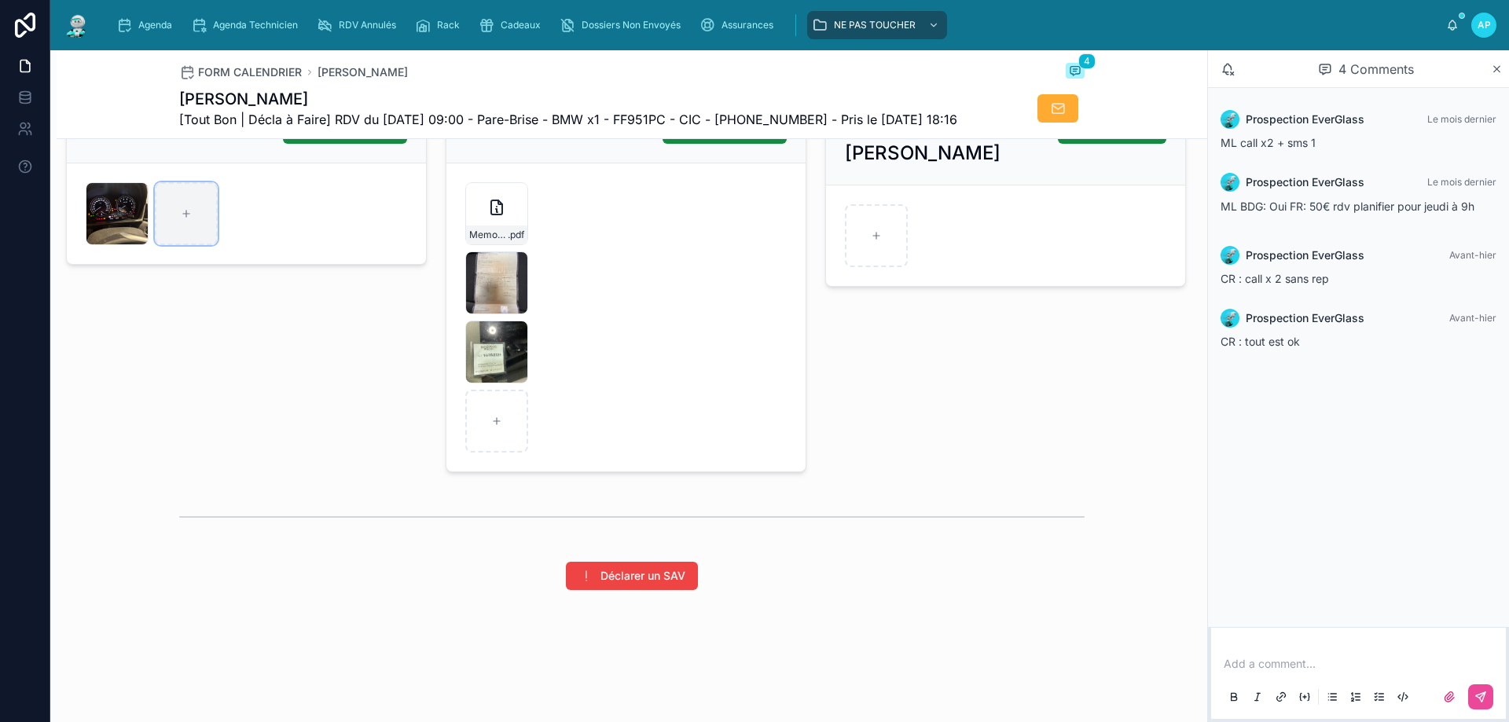
click at [205, 198] on div at bounding box center [186, 213] width 63 height 63
type input "**********"
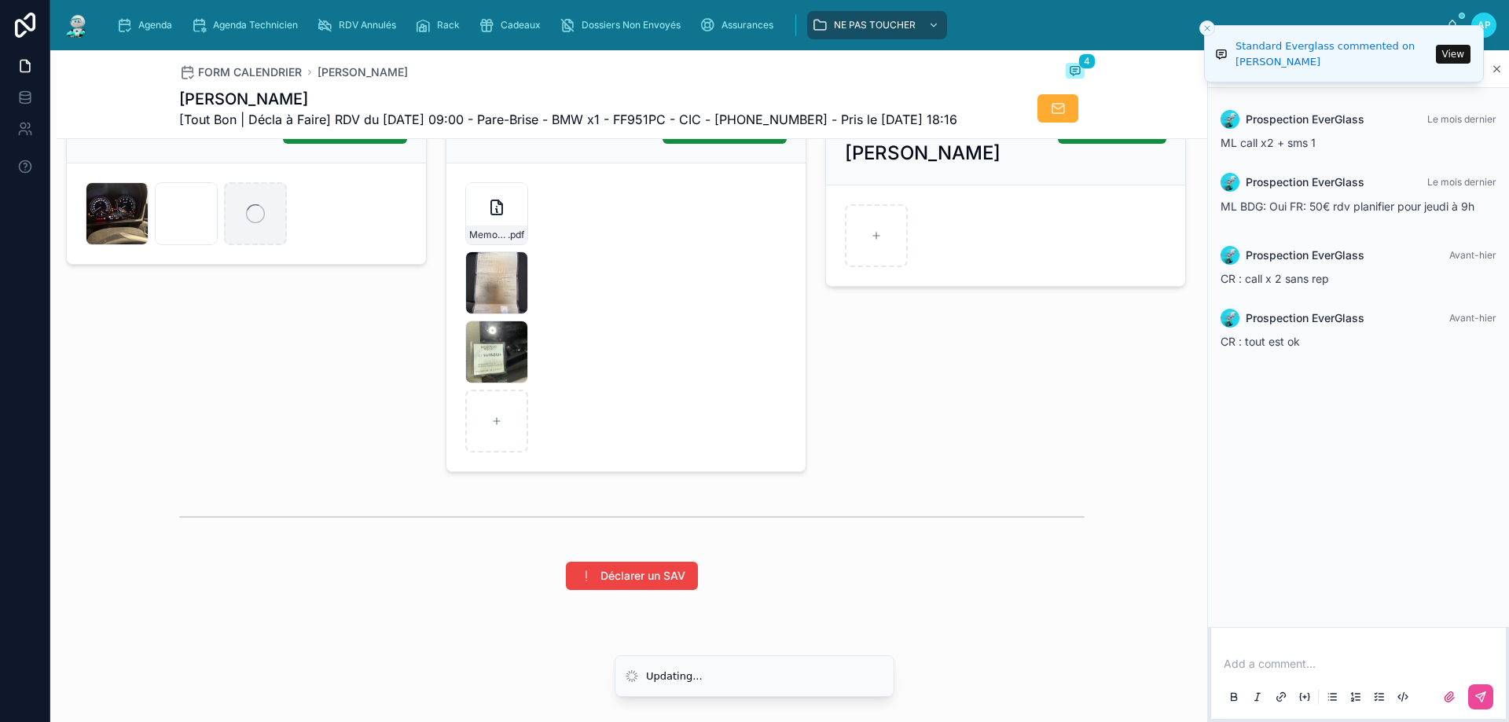
click at [245, 219] on div at bounding box center [255, 213] width 63 height 63
click at [258, 195] on div at bounding box center [255, 213] width 63 height 63
type input "**********"
click at [497, 398] on div at bounding box center [496, 421] width 63 height 63
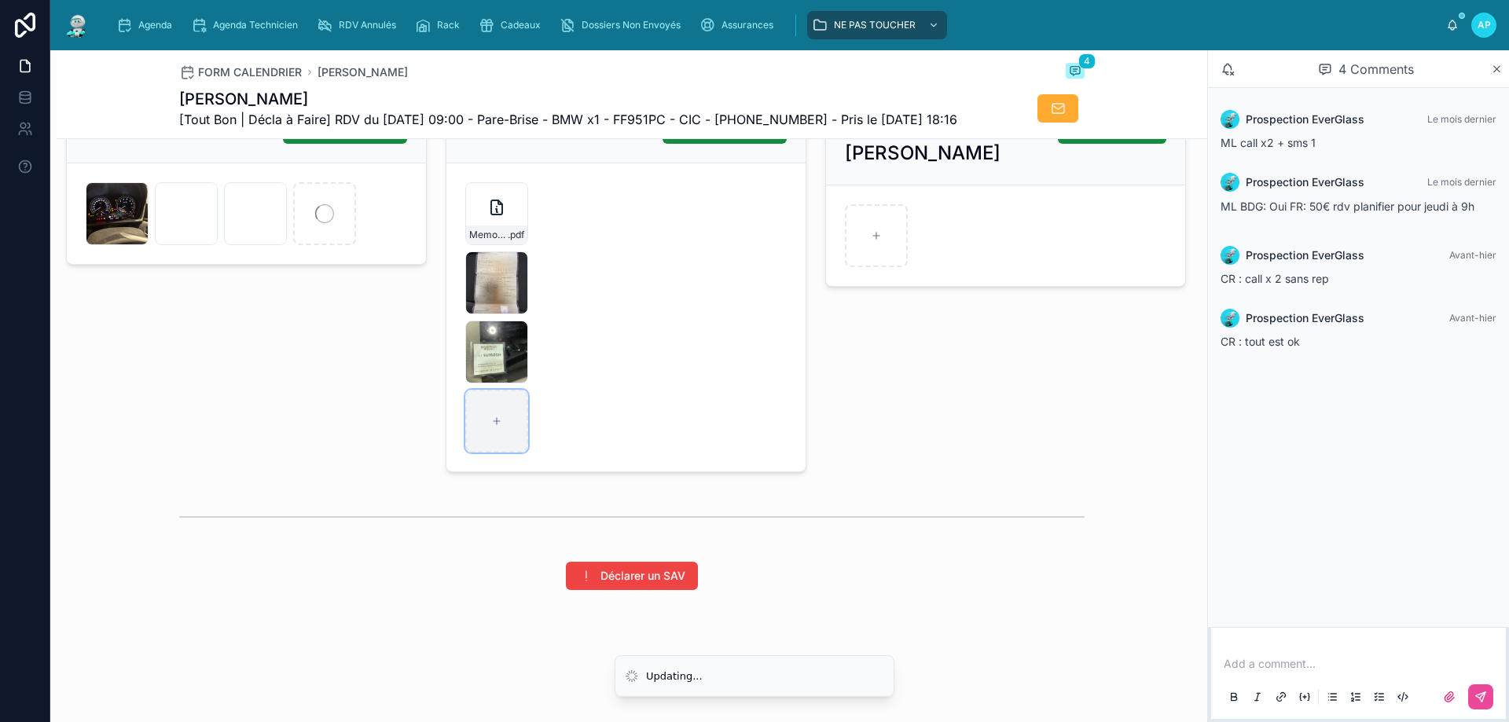
type input "**********"
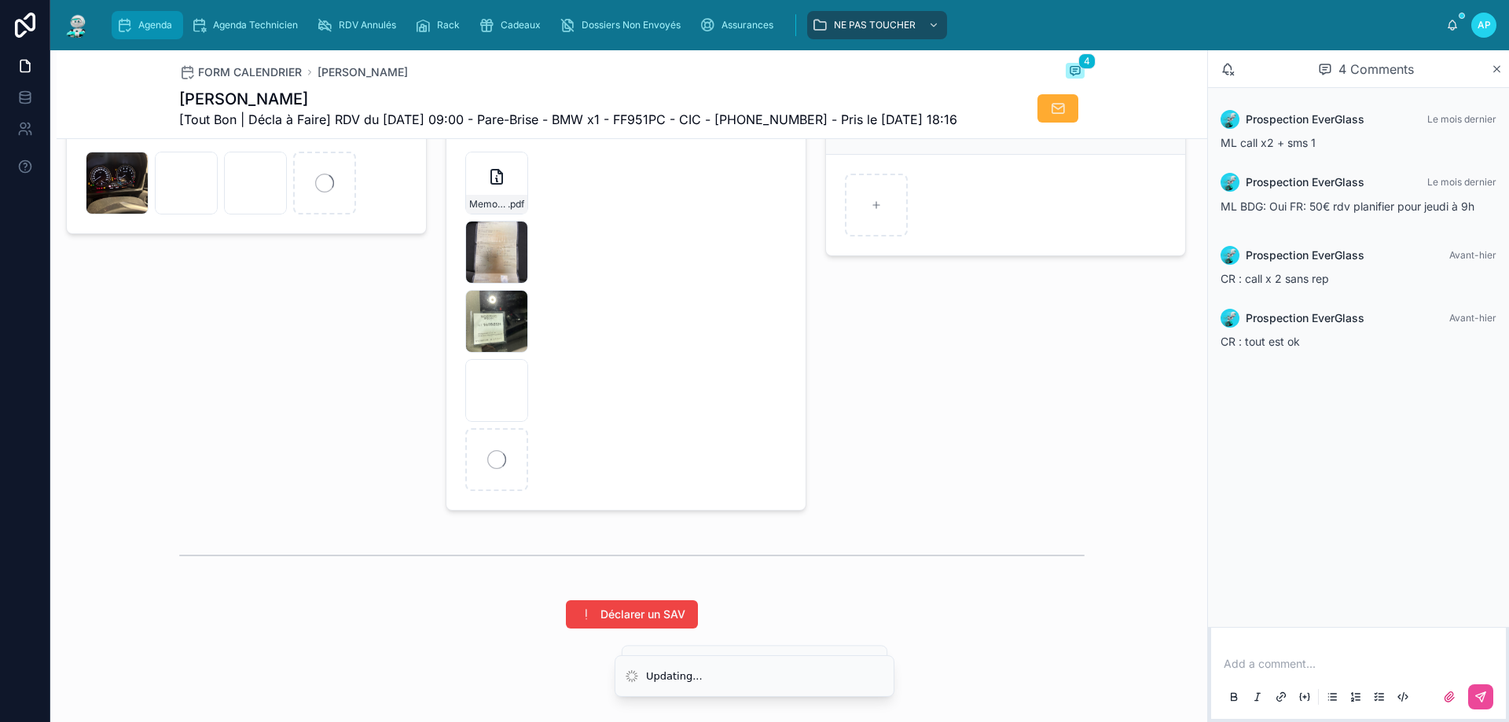
click at [136, 20] on div "Agenda" at bounding box center [147, 25] width 62 height 25
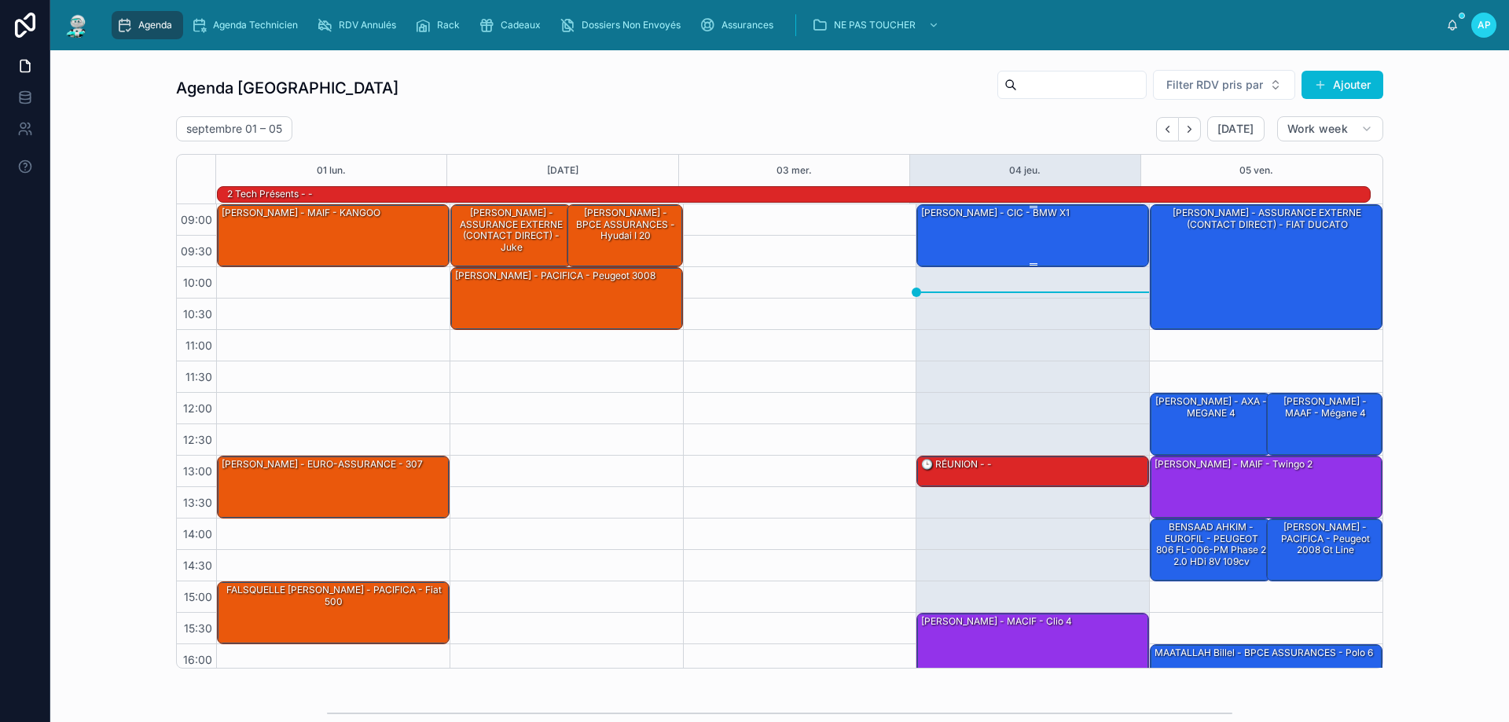
click at [985, 222] on div "[PERSON_NAME] - CIC - BMW x1" at bounding box center [1033, 235] width 228 height 60
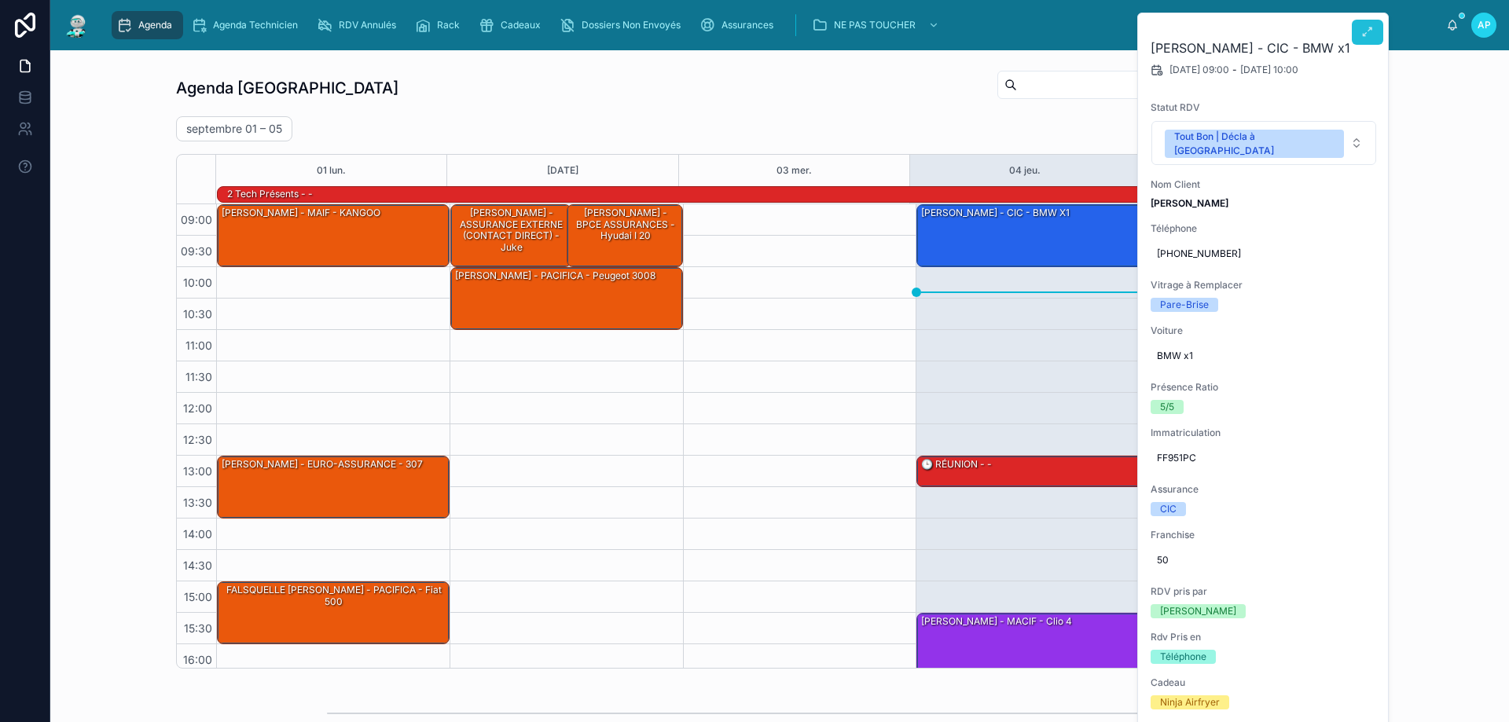
click at [1376, 38] on button at bounding box center [1367, 32] width 31 height 25
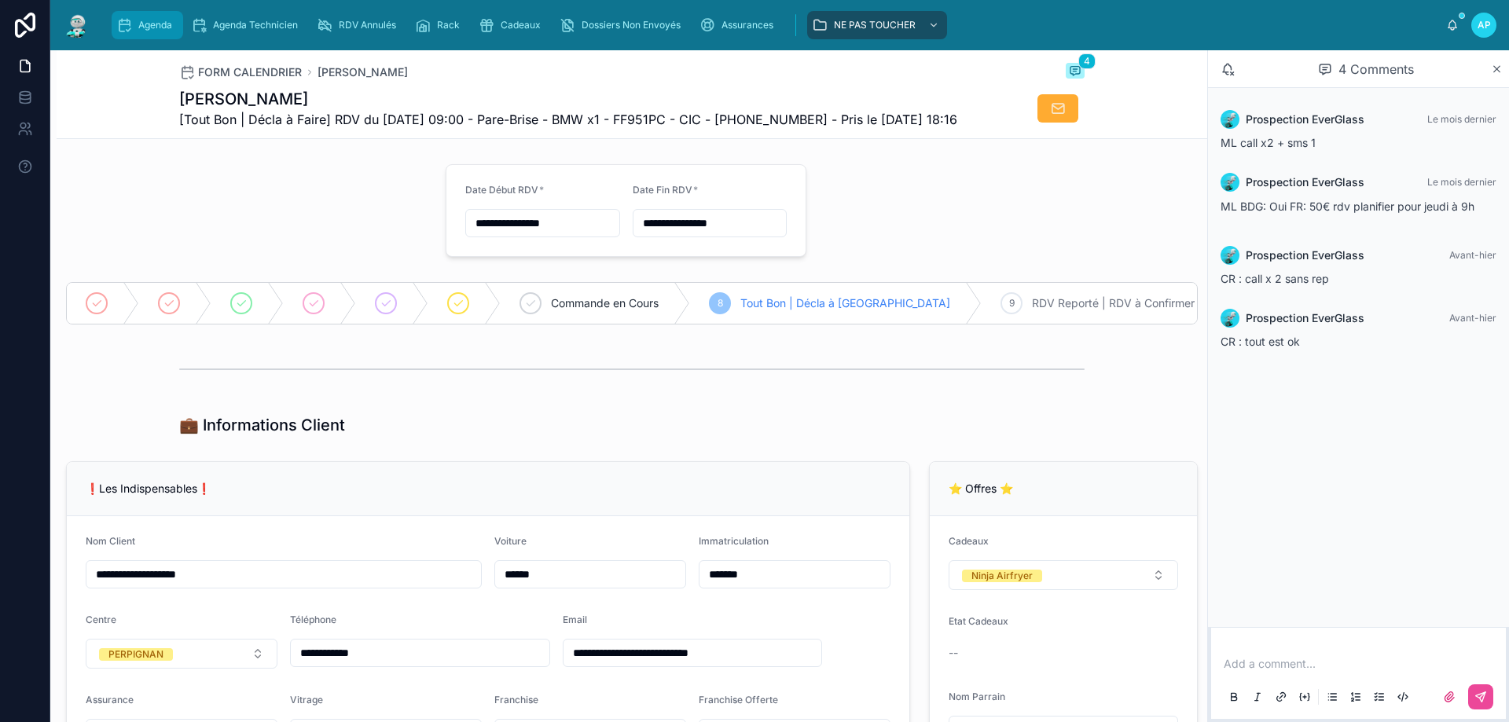
click at [150, 28] on span "Agenda" at bounding box center [155, 25] width 34 height 13
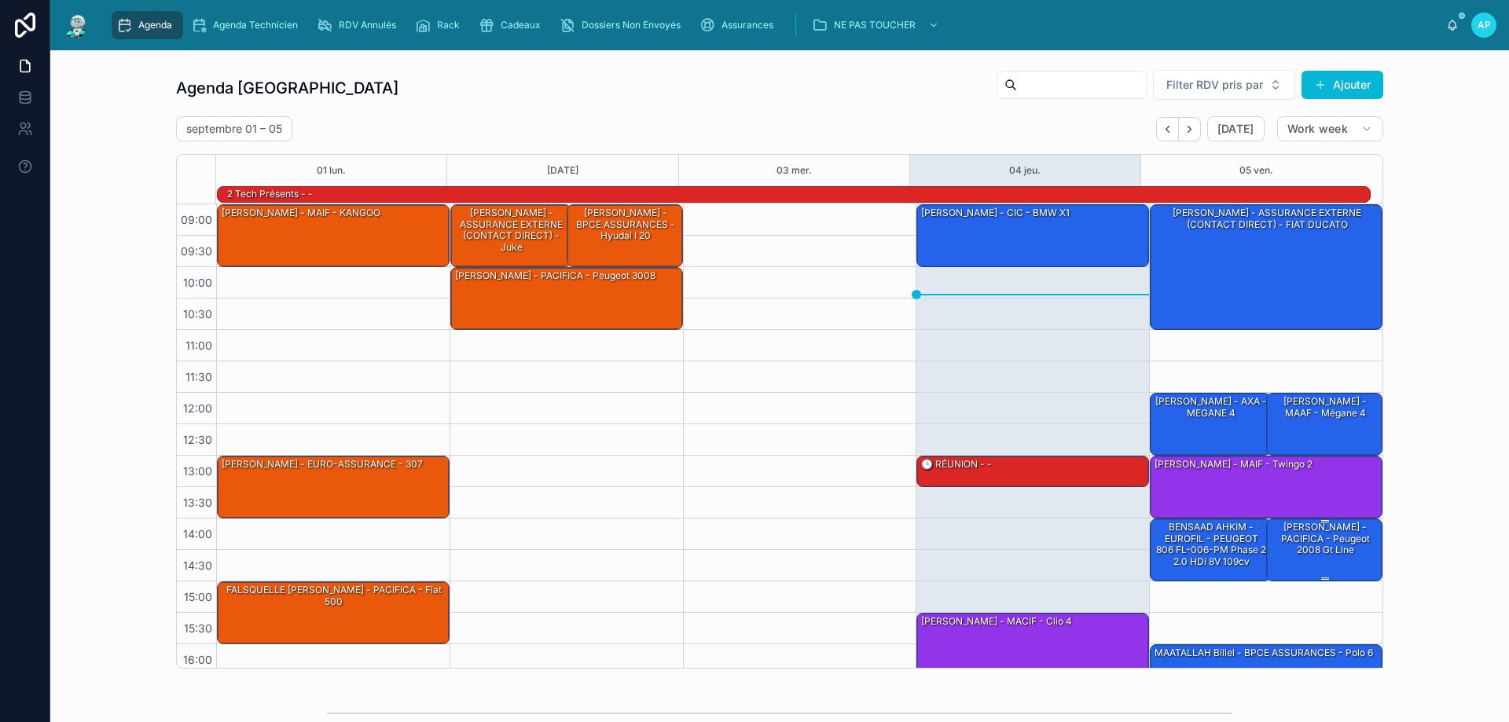
click at [1309, 548] on div "[PERSON_NAME] - PACIFICA - Peugeot 2008 gt line" at bounding box center [1325, 538] width 112 height 37
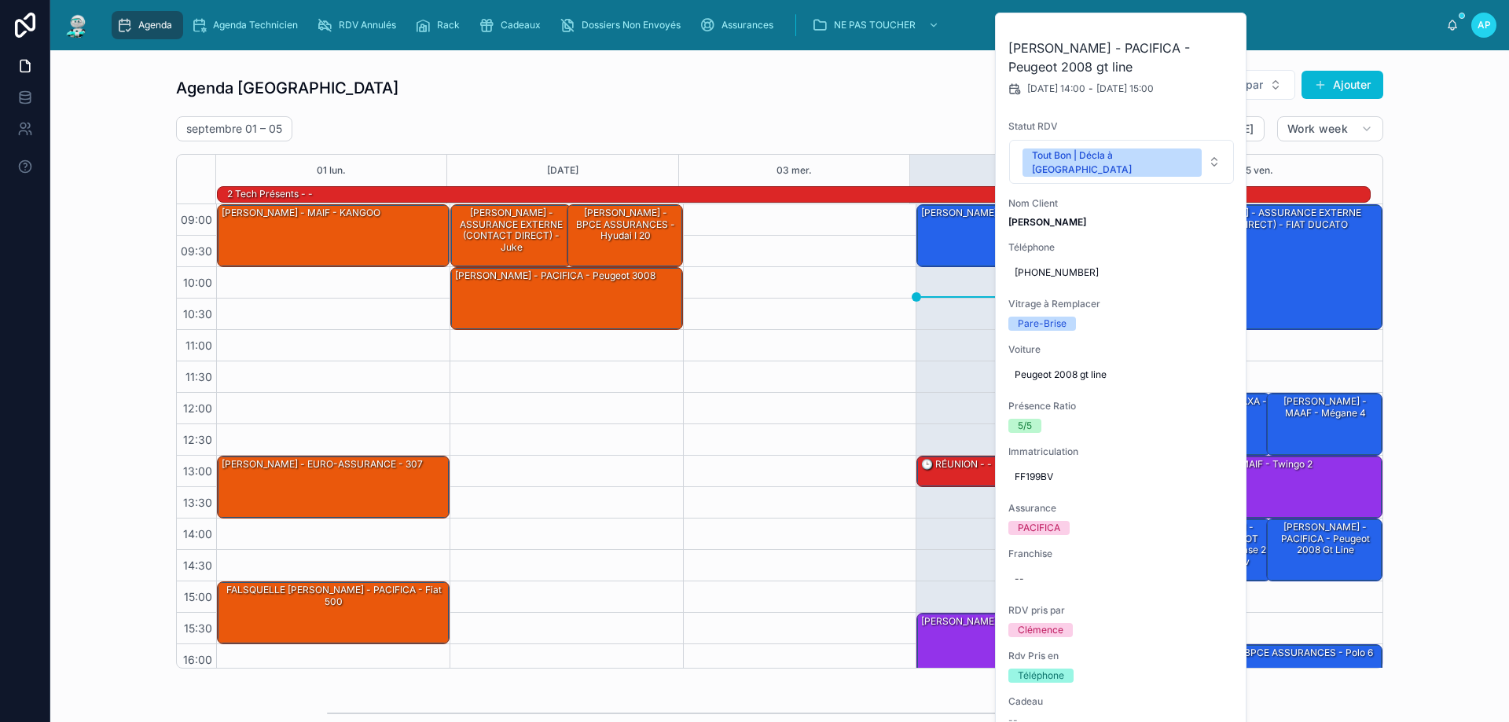
click at [1435, 378] on div "Agenda Perpignan Filter RDV pris par Ajouter [DATE] – [DATE] [DATE] Work week 0…" at bounding box center [779, 369] width 1433 height 612
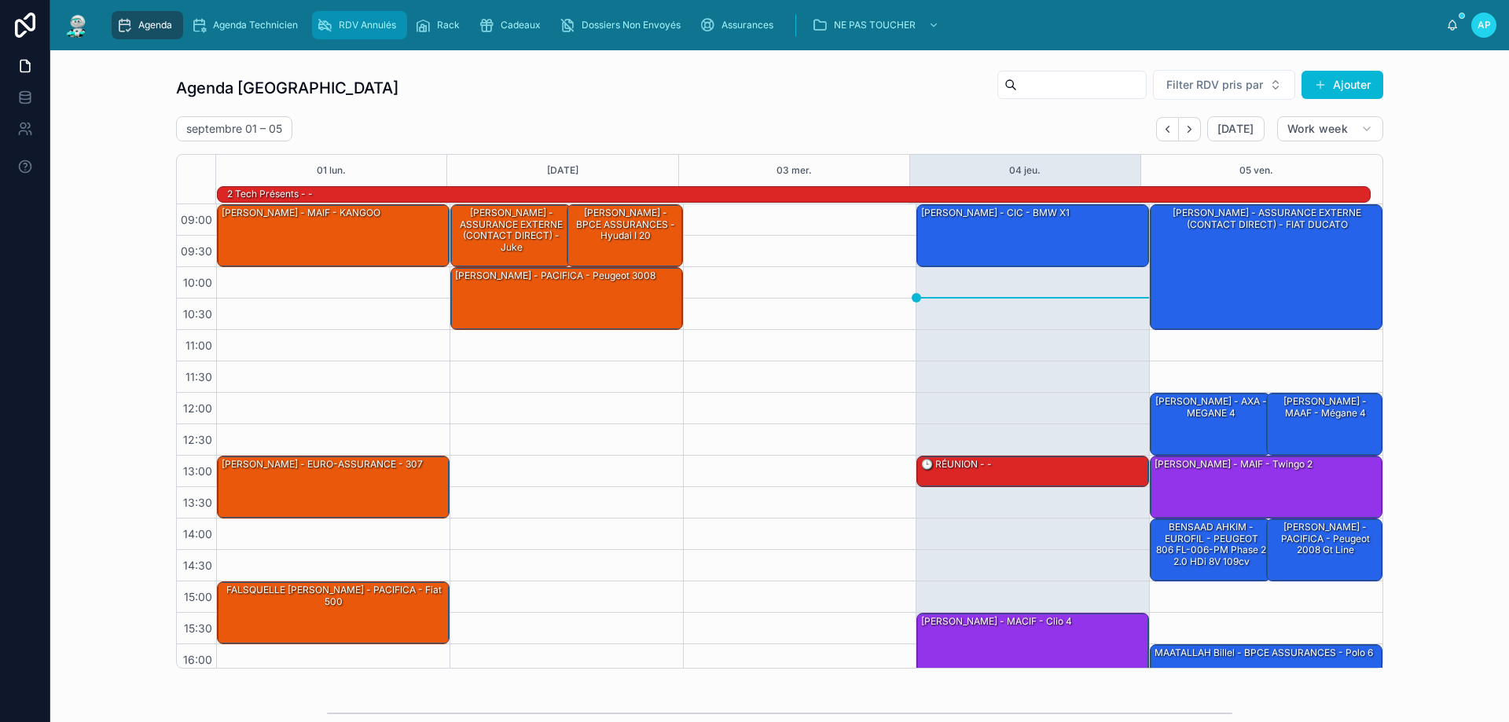
click at [358, 23] on span "RDV Annulés" at bounding box center [367, 25] width 57 height 13
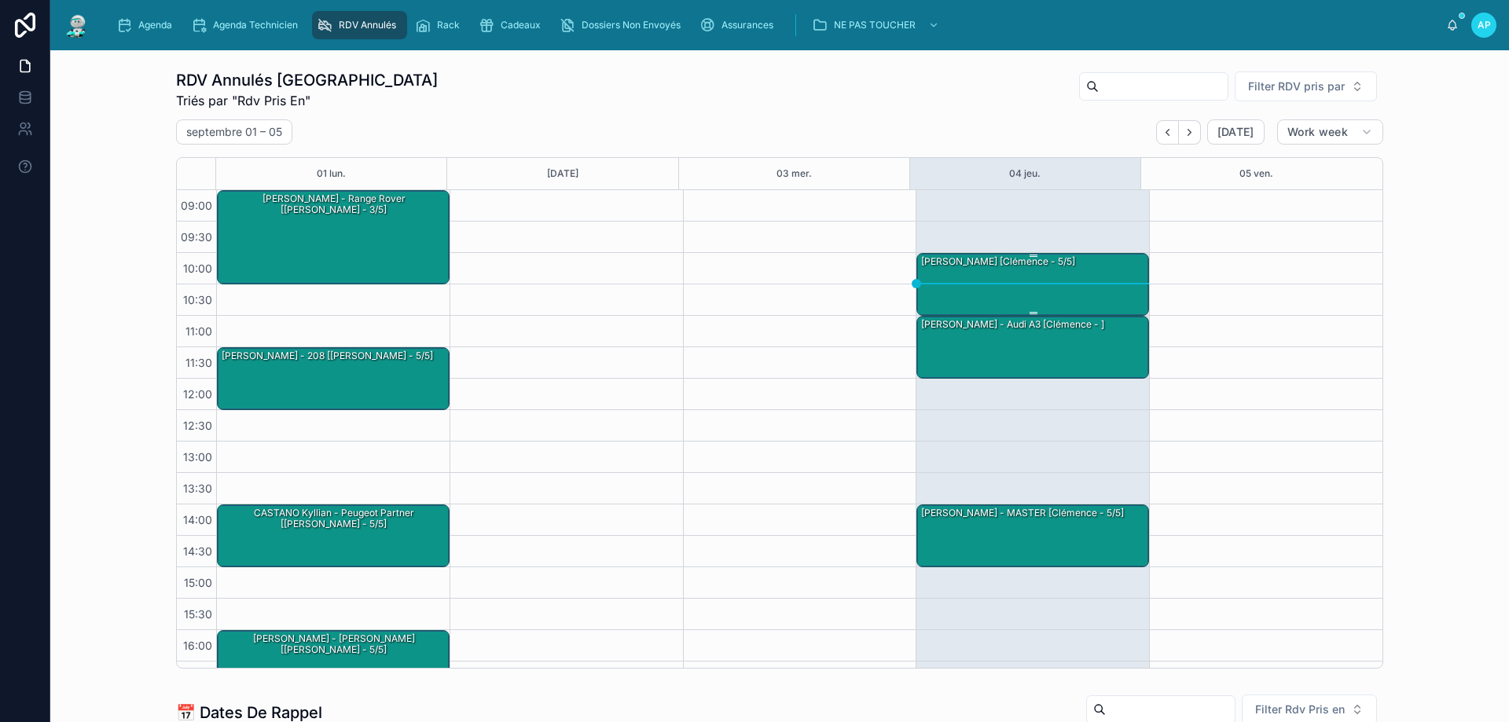
click at [1017, 270] on div "[PERSON_NAME] [Clémence - 5/5]" at bounding box center [997, 262] width 157 height 16
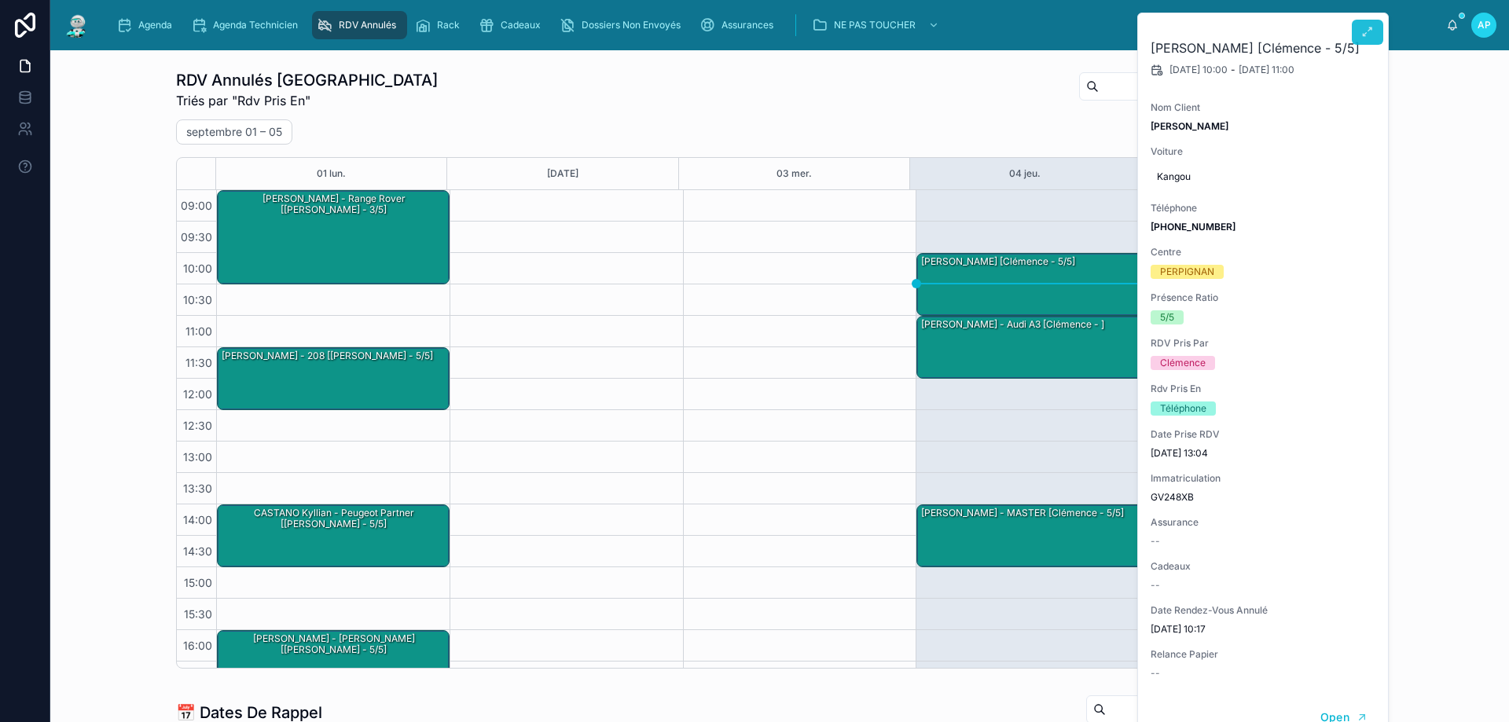
click at [1372, 32] on icon at bounding box center [1367, 32] width 13 height 13
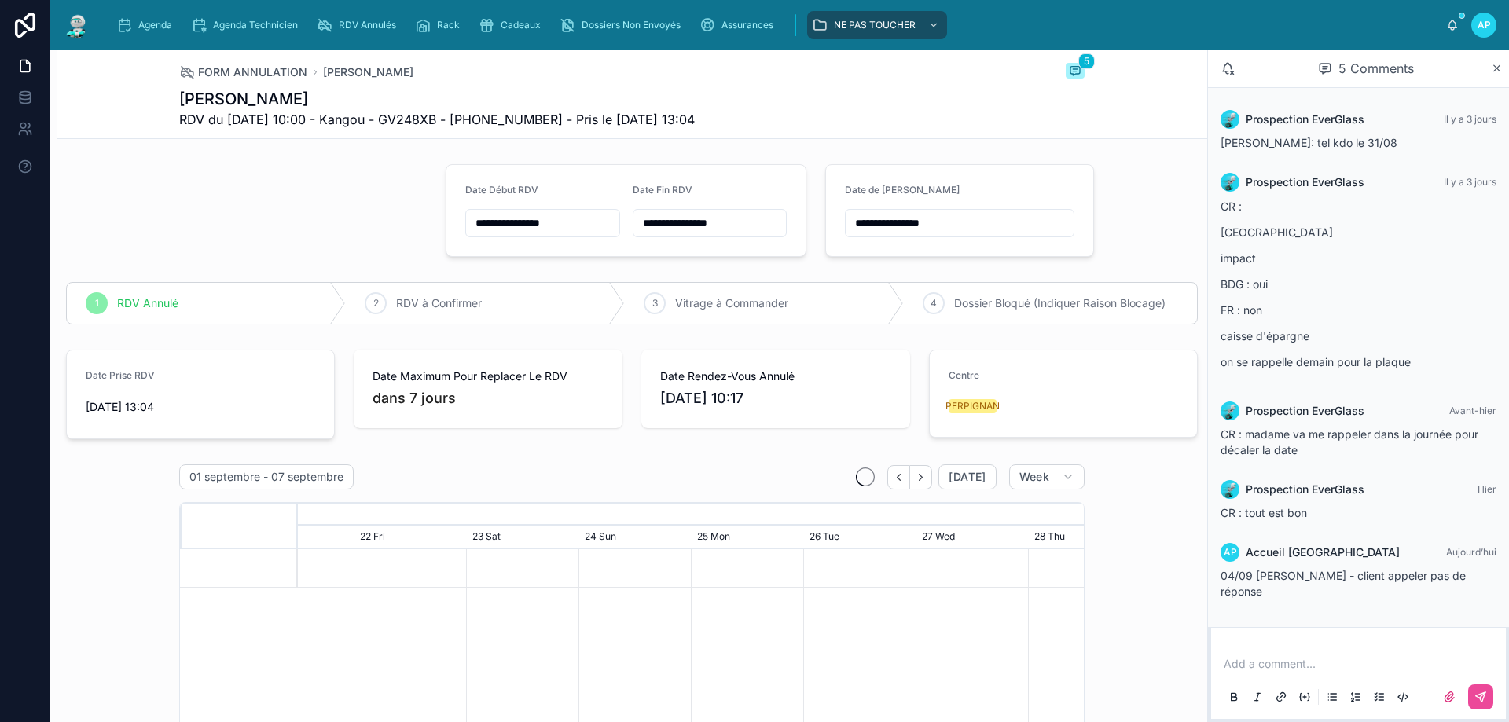
scroll to position [0, 1179]
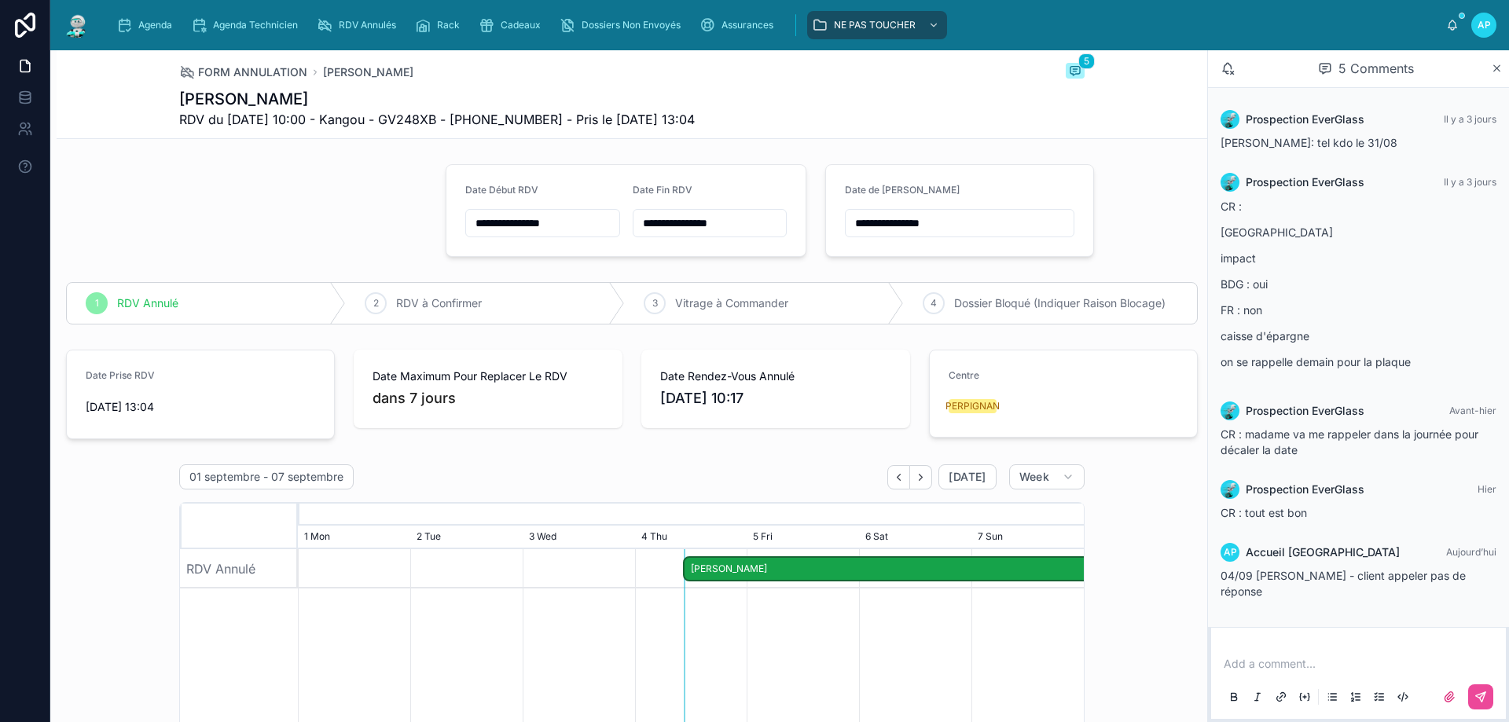
click at [1271, 669] on p at bounding box center [1361, 664] width 276 height 16
click at [1315, 664] on p at bounding box center [1361, 664] width 276 height 16
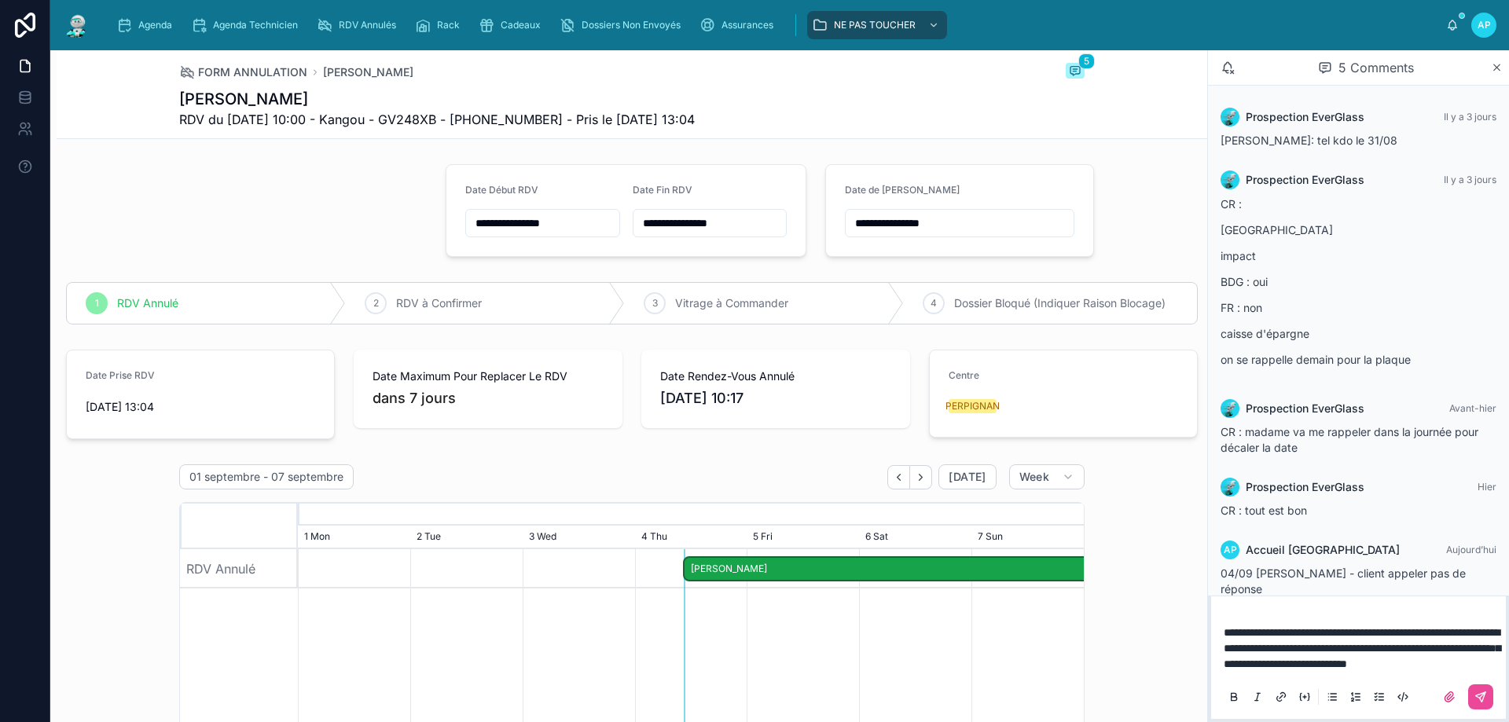
click at [1330, 658] on p "**********" at bounding box center [1361, 648] width 276 height 47
click at [1381, 663] on p "**********" at bounding box center [1361, 648] width 276 height 47
click at [1286, 611] on span "**********" at bounding box center [1361, 640] width 277 height 58
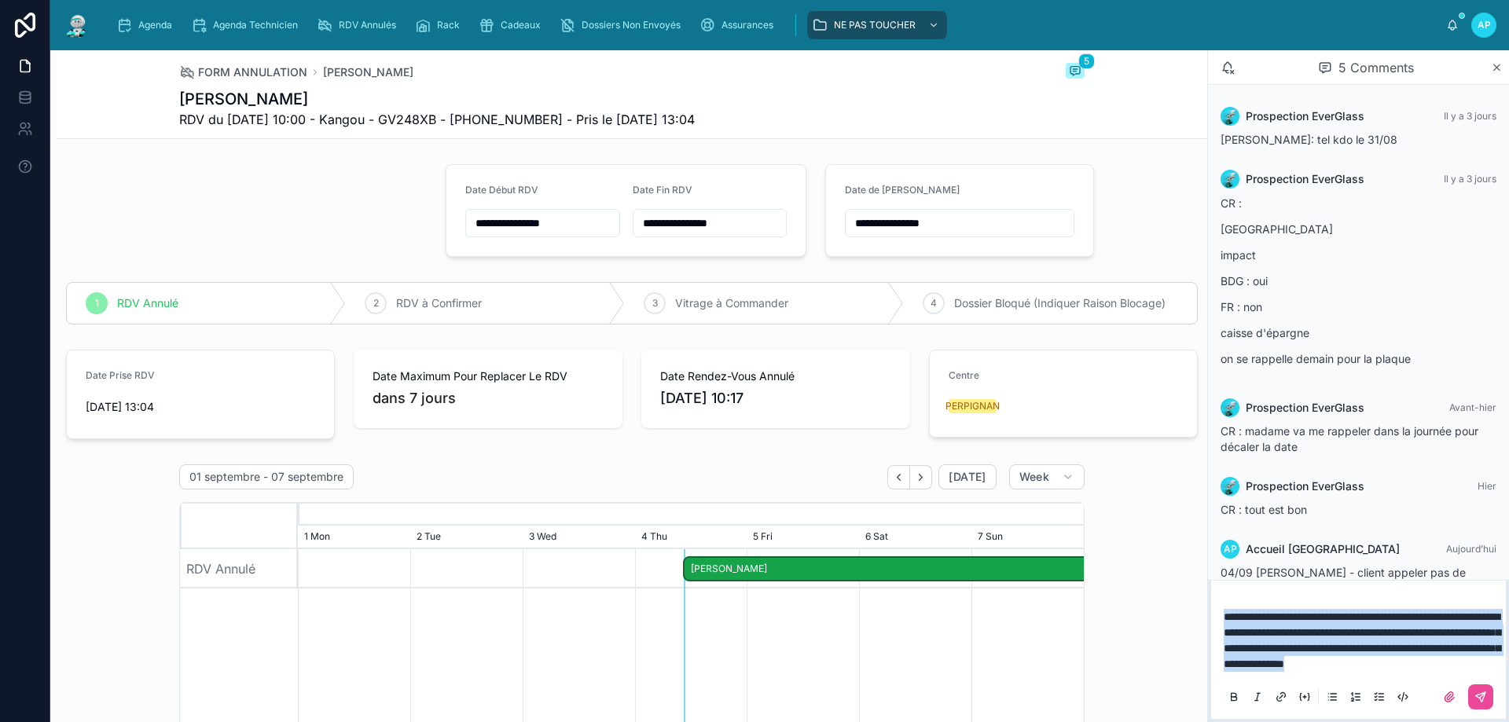
drag, startPoint x: 1385, startPoint y: 665, endPoint x: 1216, endPoint y: 596, distance: 181.8
click at [1216, 596] on div "**********" at bounding box center [1358, 656] width 295 height 126
copy span "**********"
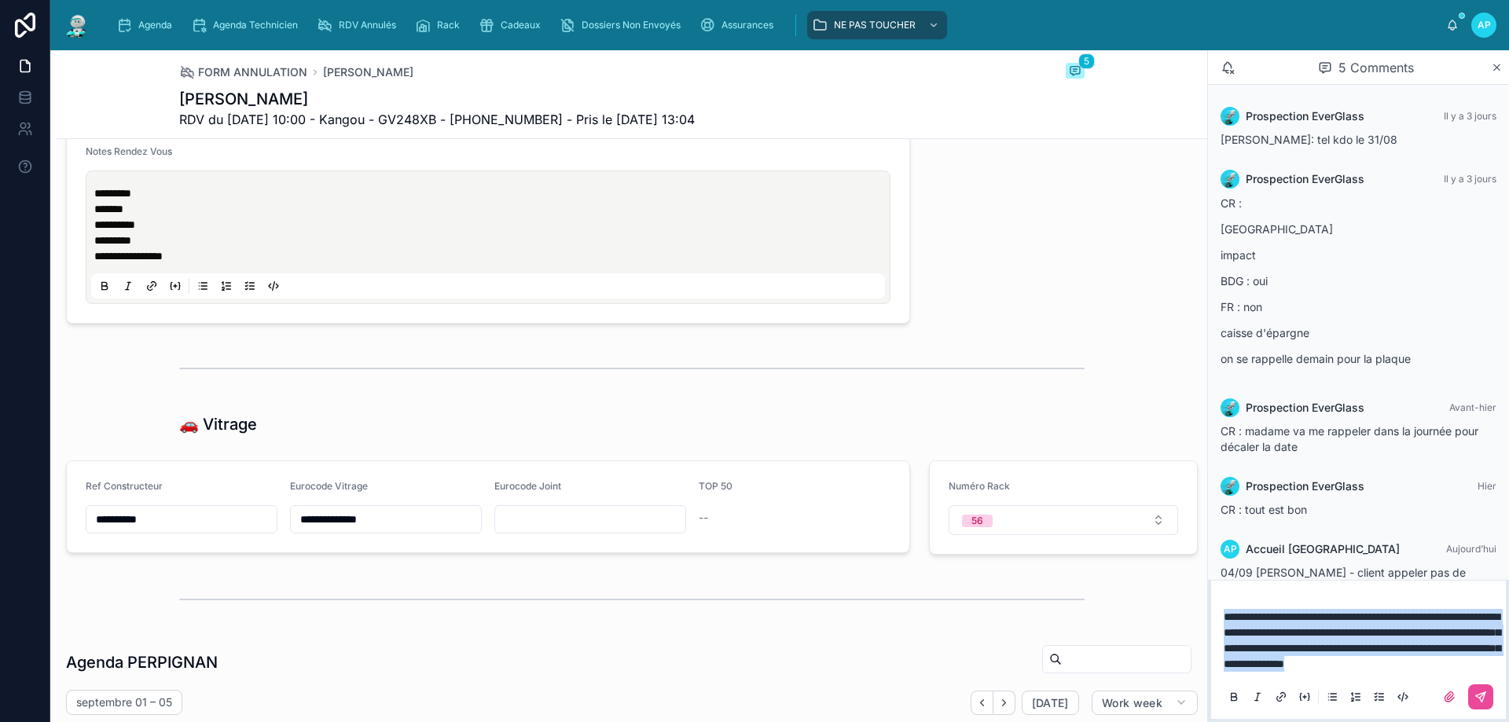
scroll to position [1179, 0]
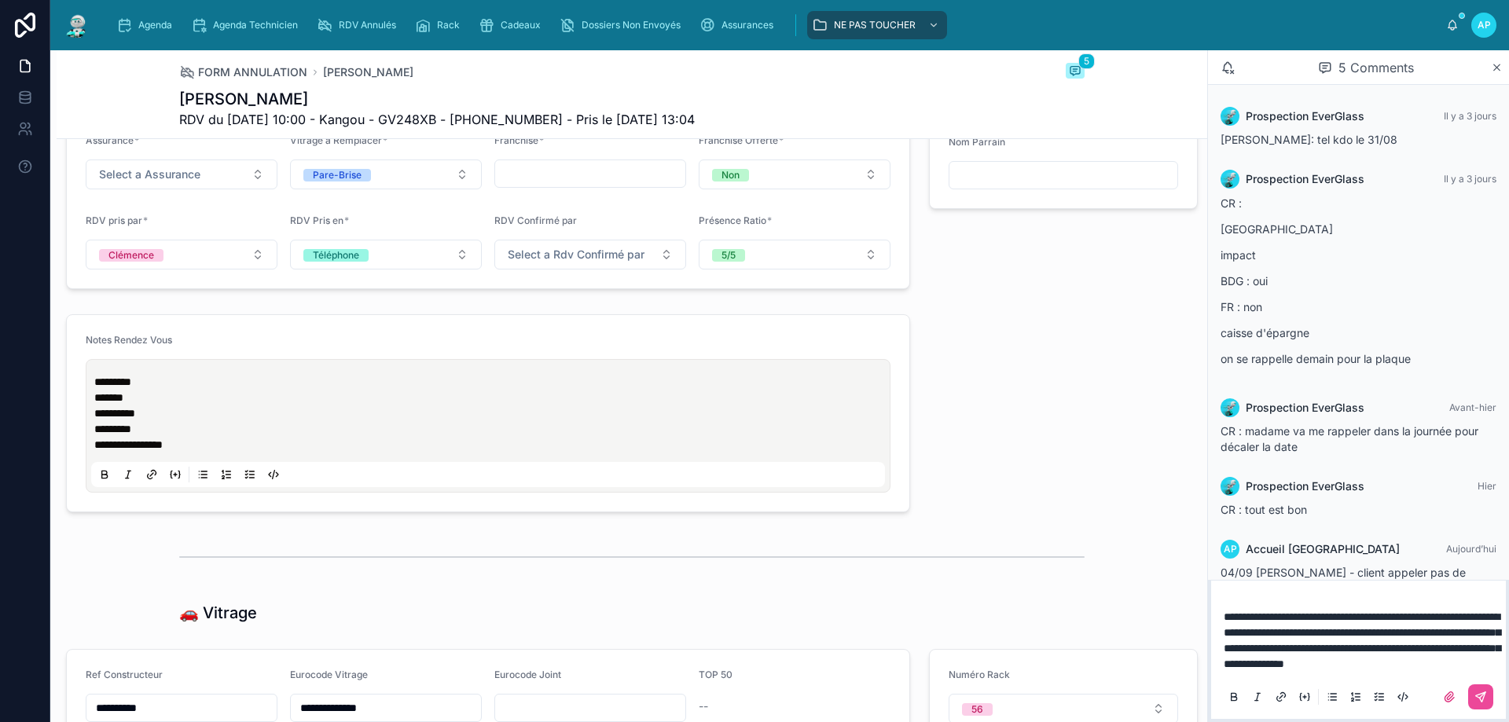
click at [230, 441] on p "**********" at bounding box center [491, 413] width 794 height 79
click at [1473, 705] on button at bounding box center [1480, 696] width 25 height 25
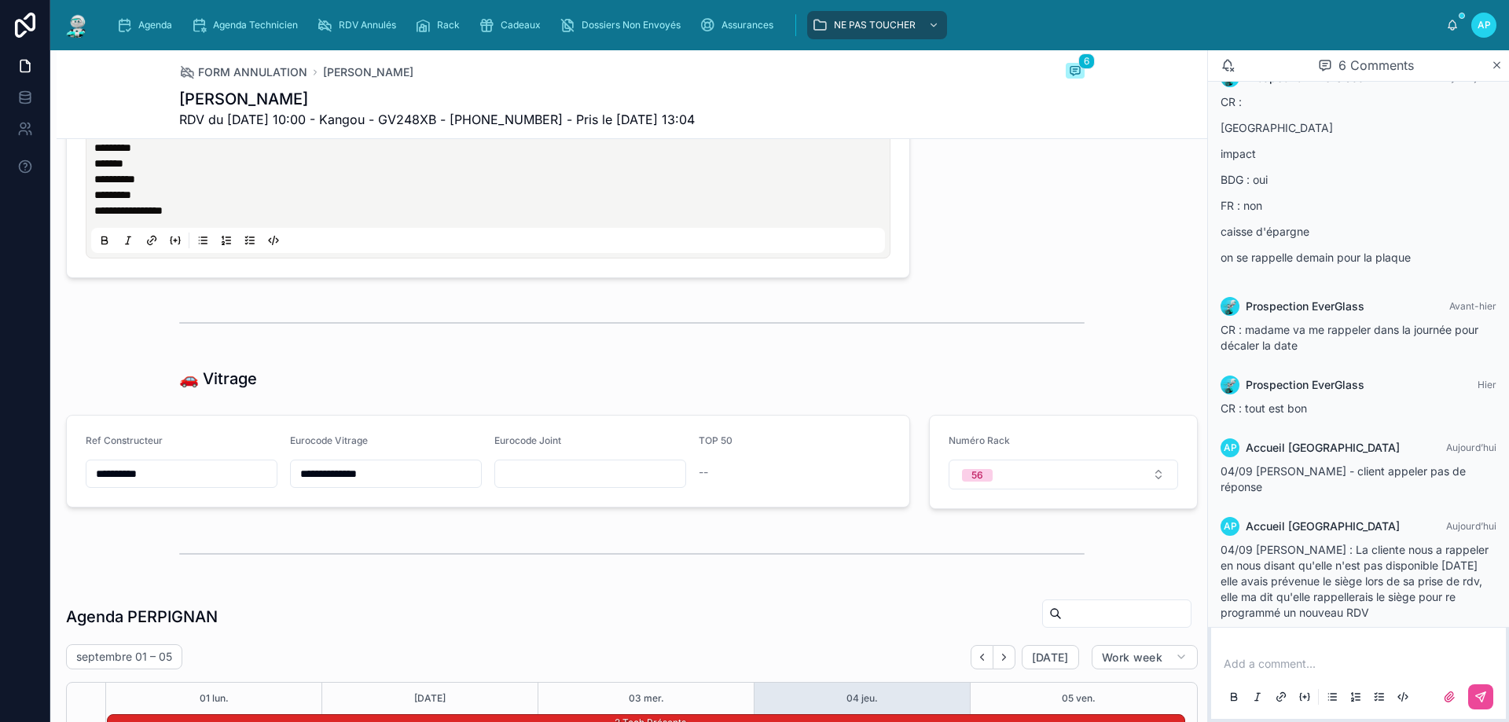
scroll to position [1257, 0]
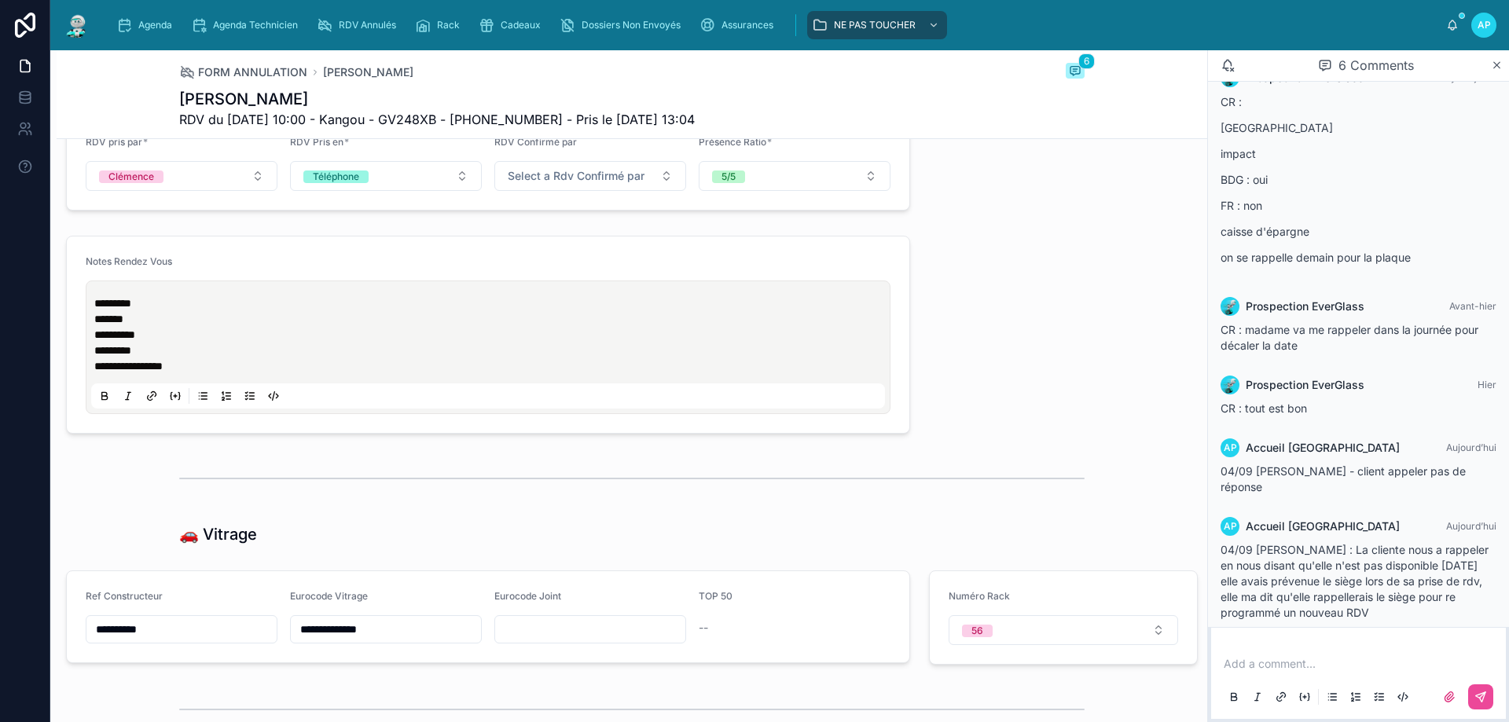
click at [206, 369] on p "**********" at bounding box center [491, 334] width 794 height 79
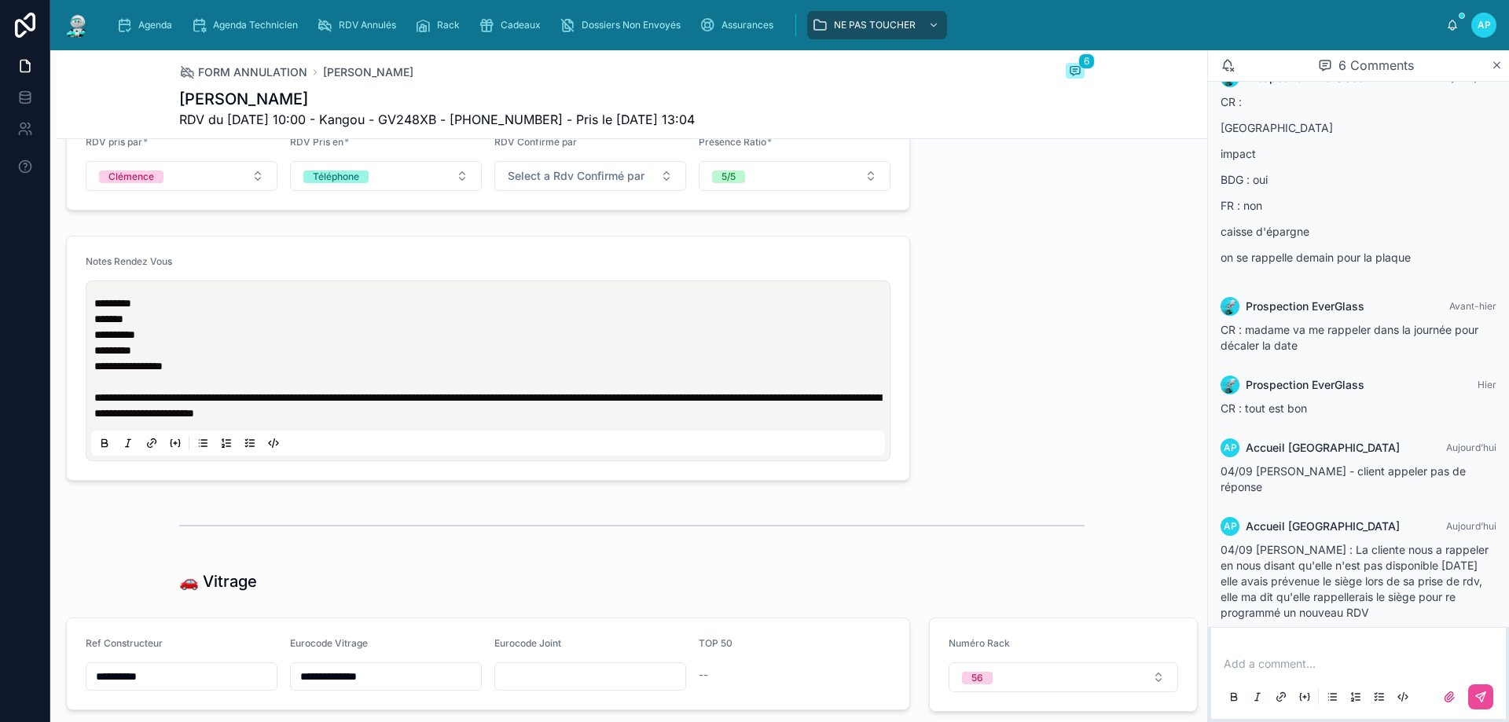
click at [1029, 317] on div "**********" at bounding box center [632, 294] width 1150 height 2787
click at [158, 31] on div "Agenda" at bounding box center [147, 25] width 62 height 25
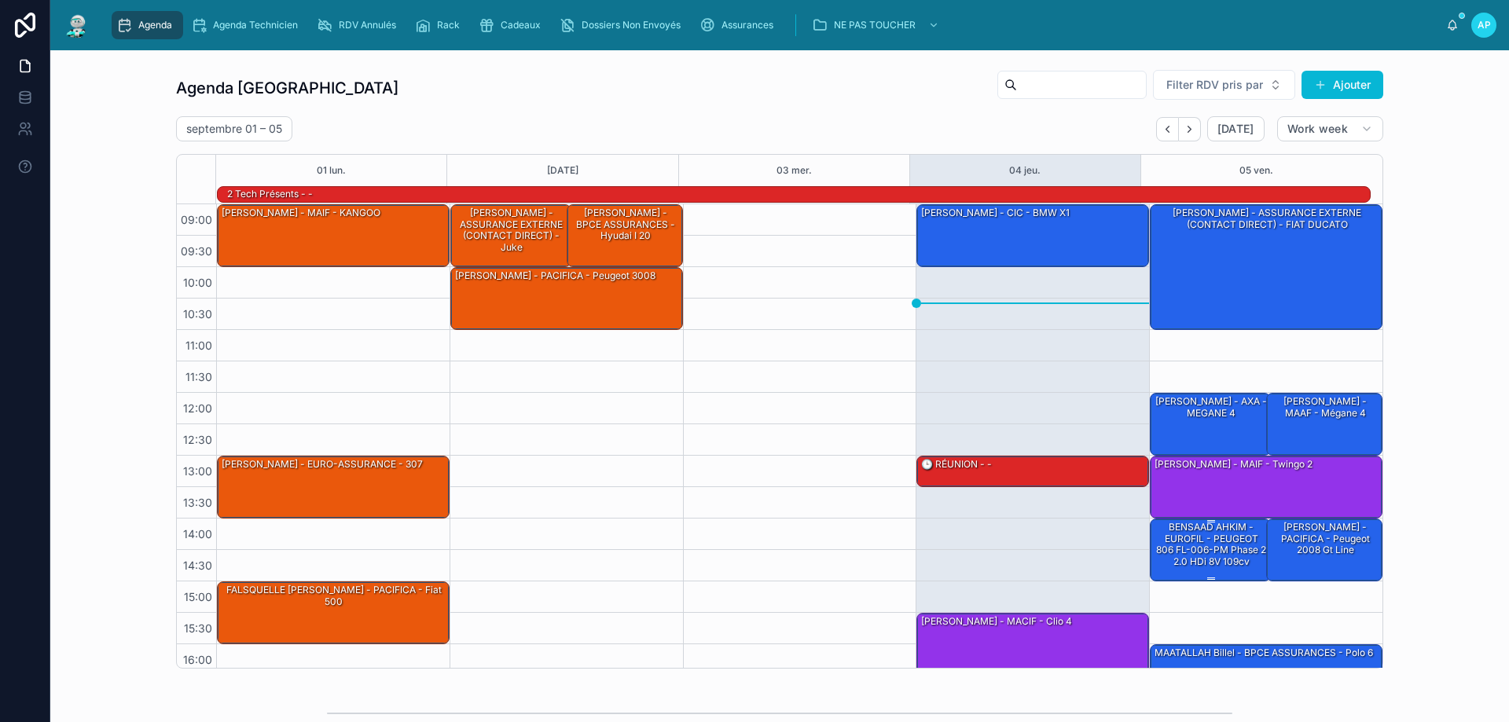
click at [1220, 545] on div "BENSAAD AHKIM - EUROFIL - PEUGEOT 806 FL-006-PM phase 2 2.0 HDi 8V 109cv" at bounding box center [1211, 544] width 116 height 49
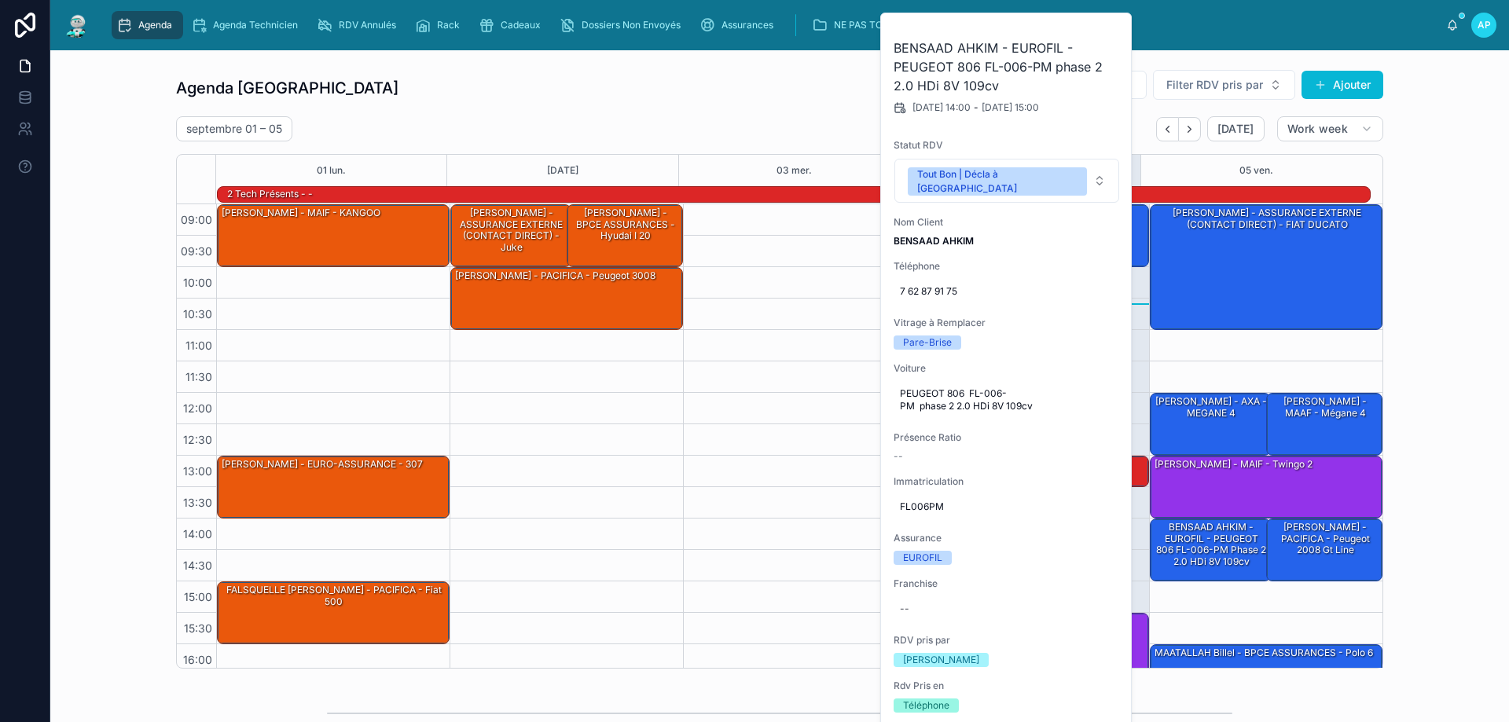
click at [673, 119] on div "[DATE] – [DATE] [DATE] Work week" at bounding box center [779, 128] width 1207 height 25
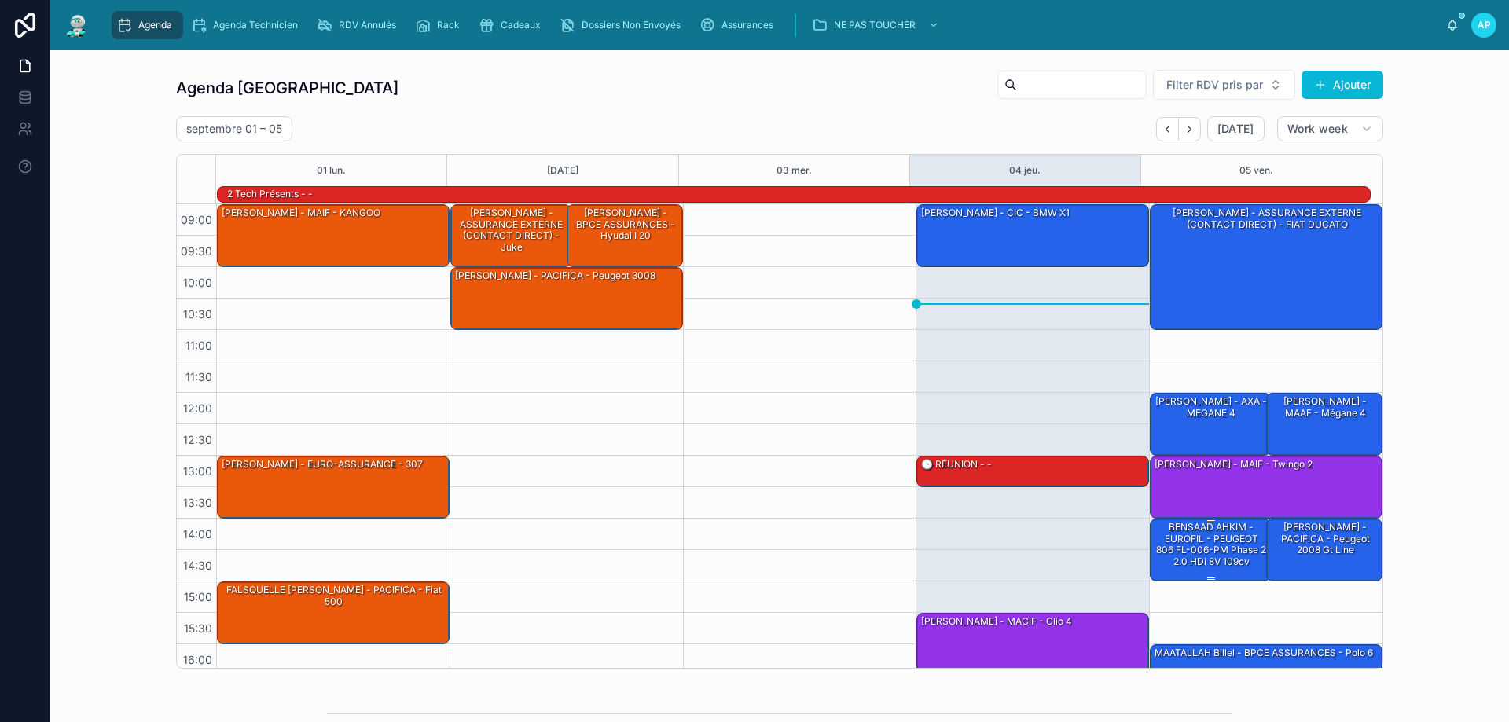
click at [1200, 561] on div "BENSAAD AHKIM - EUROFIL - PEUGEOT 806 FL-006-PM phase 2 2.0 HDi 8V 109cv" at bounding box center [1211, 544] width 116 height 49
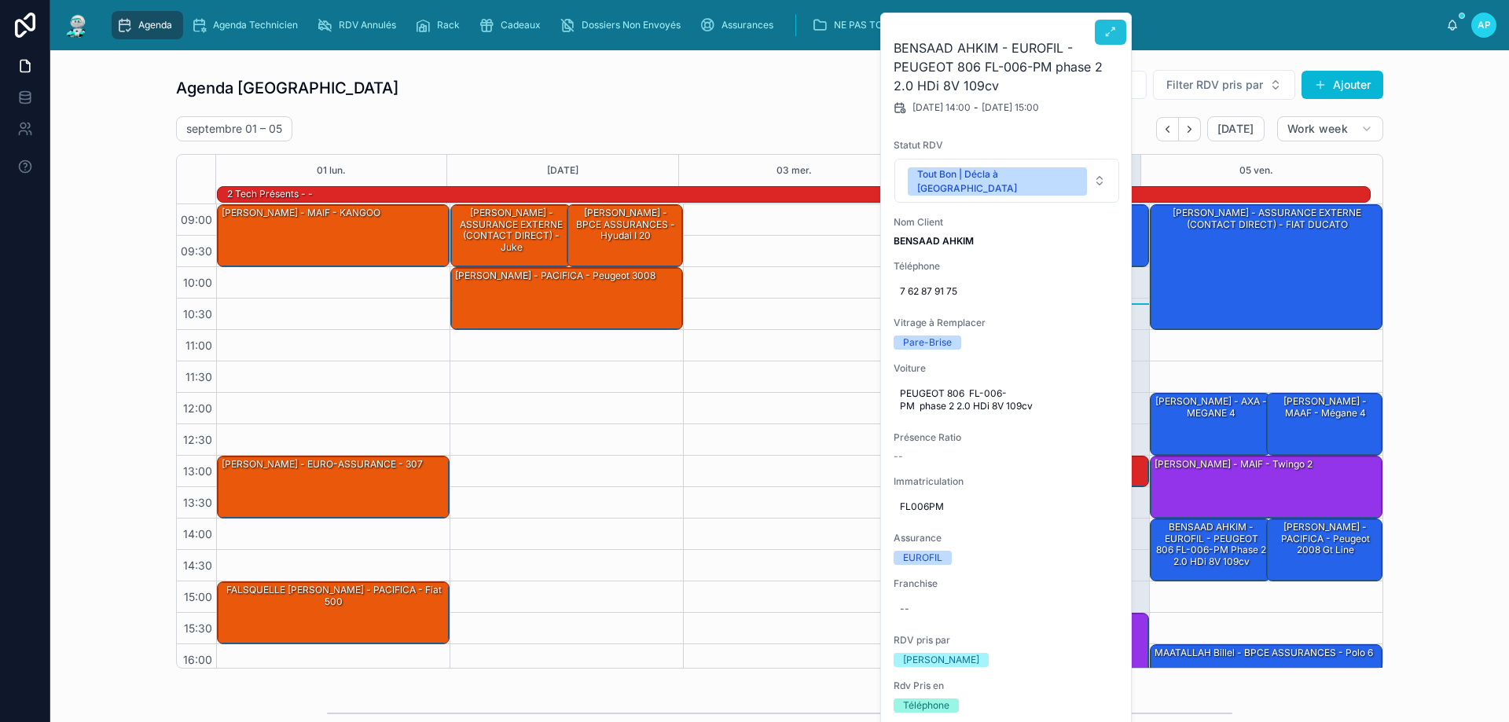
click at [1107, 28] on icon at bounding box center [1110, 32] width 13 height 13
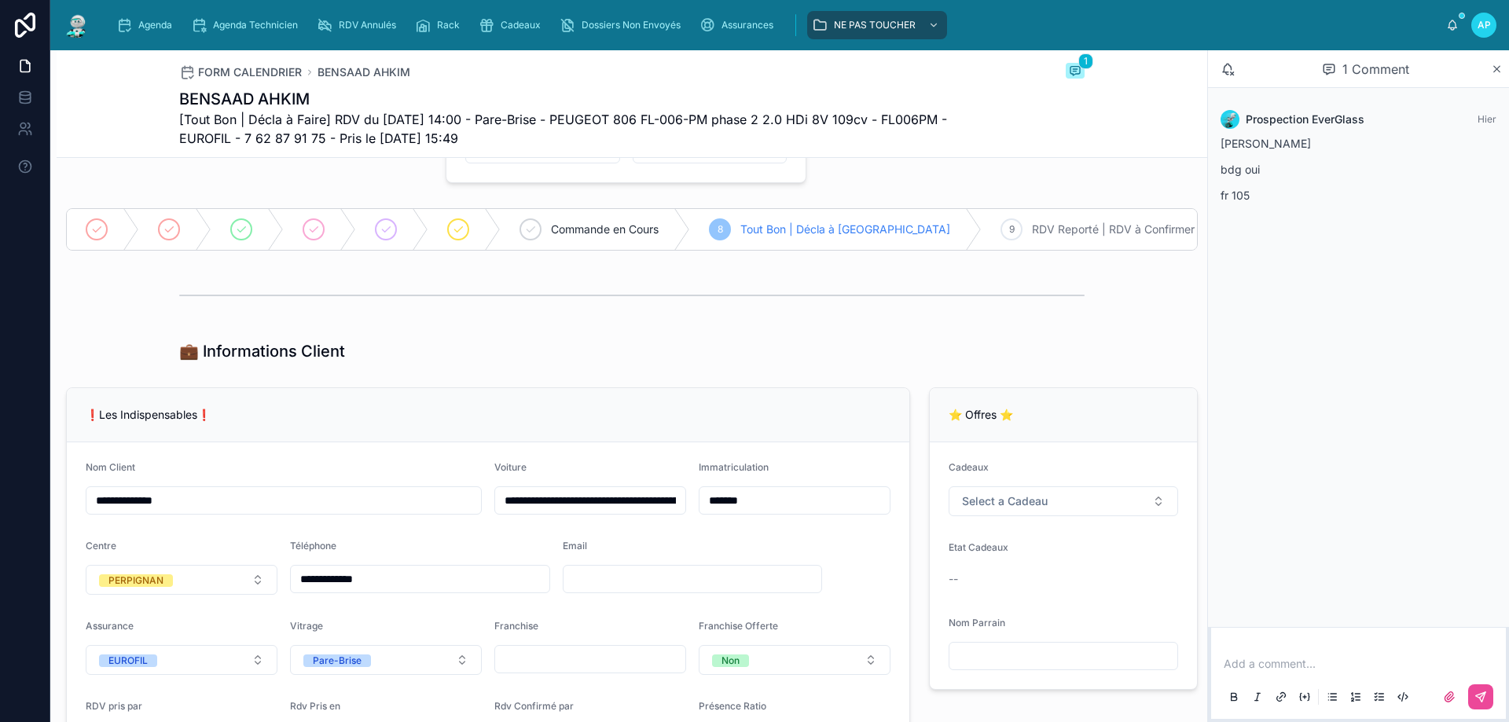
scroll to position [236, 0]
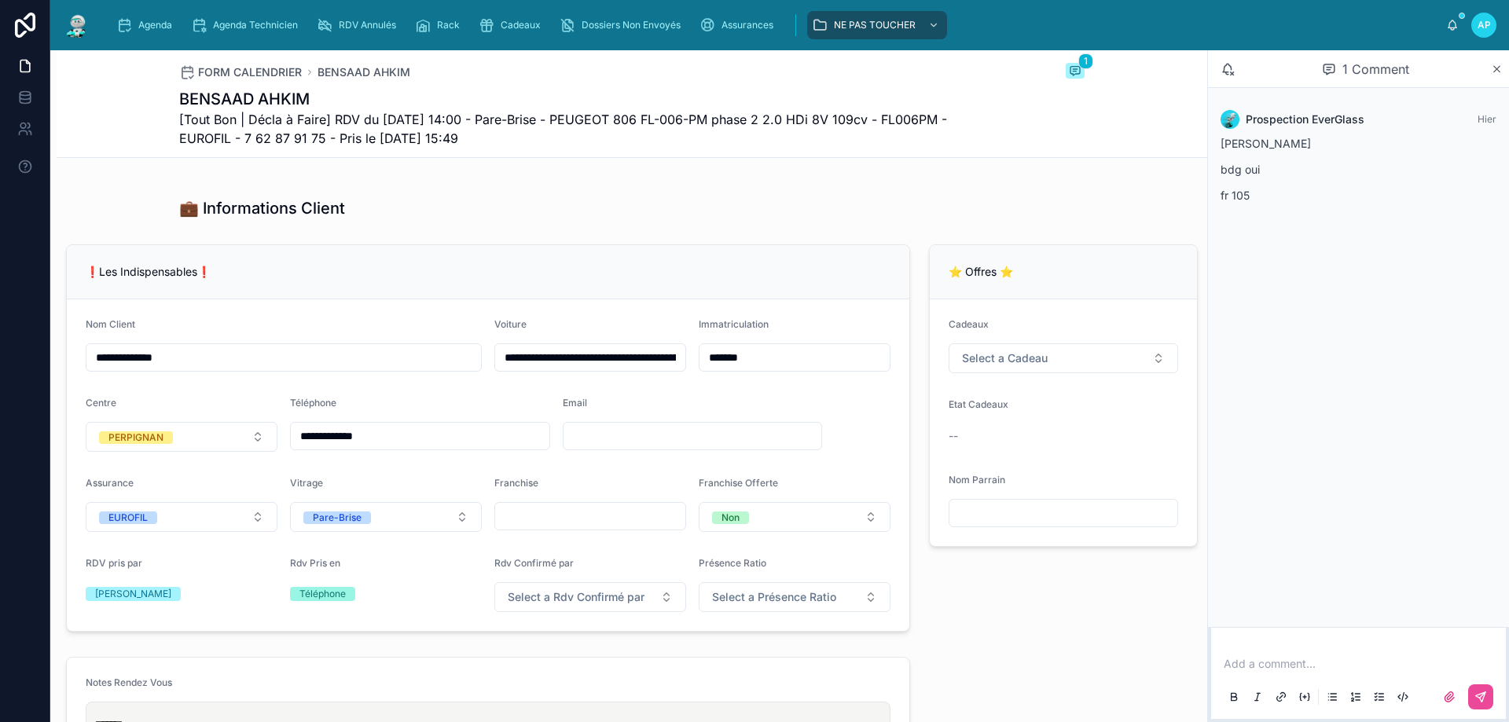
click at [610, 365] on input "**********" at bounding box center [590, 358] width 190 height 22
click at [581, 369] on input "**********" at bounding box center [590, 358] width 190 height 22
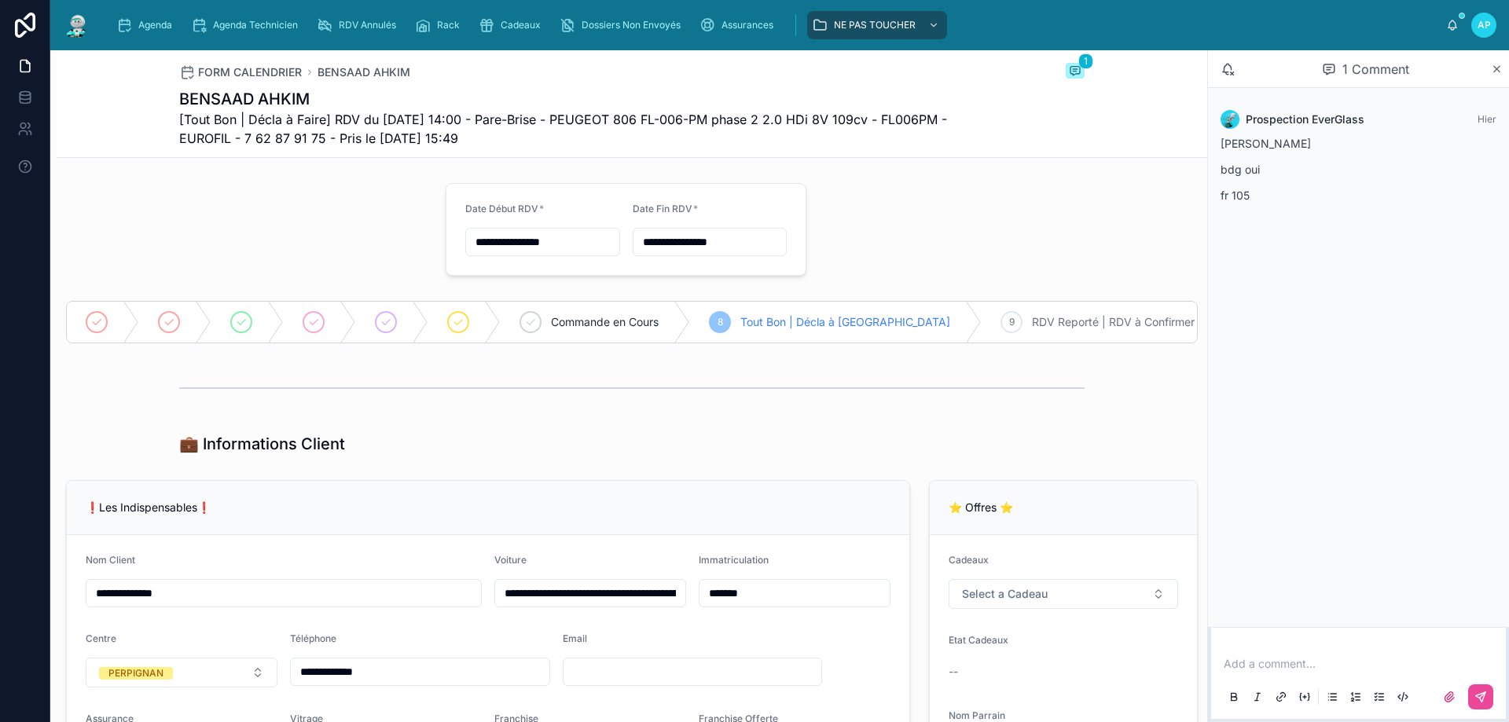
click at [512, 244] on input "**********" at bounding box center [542, 242] width 153 height 22
click at [140, 23] on span "Agenda" at bounding box center [155, 25] width 34 height 13
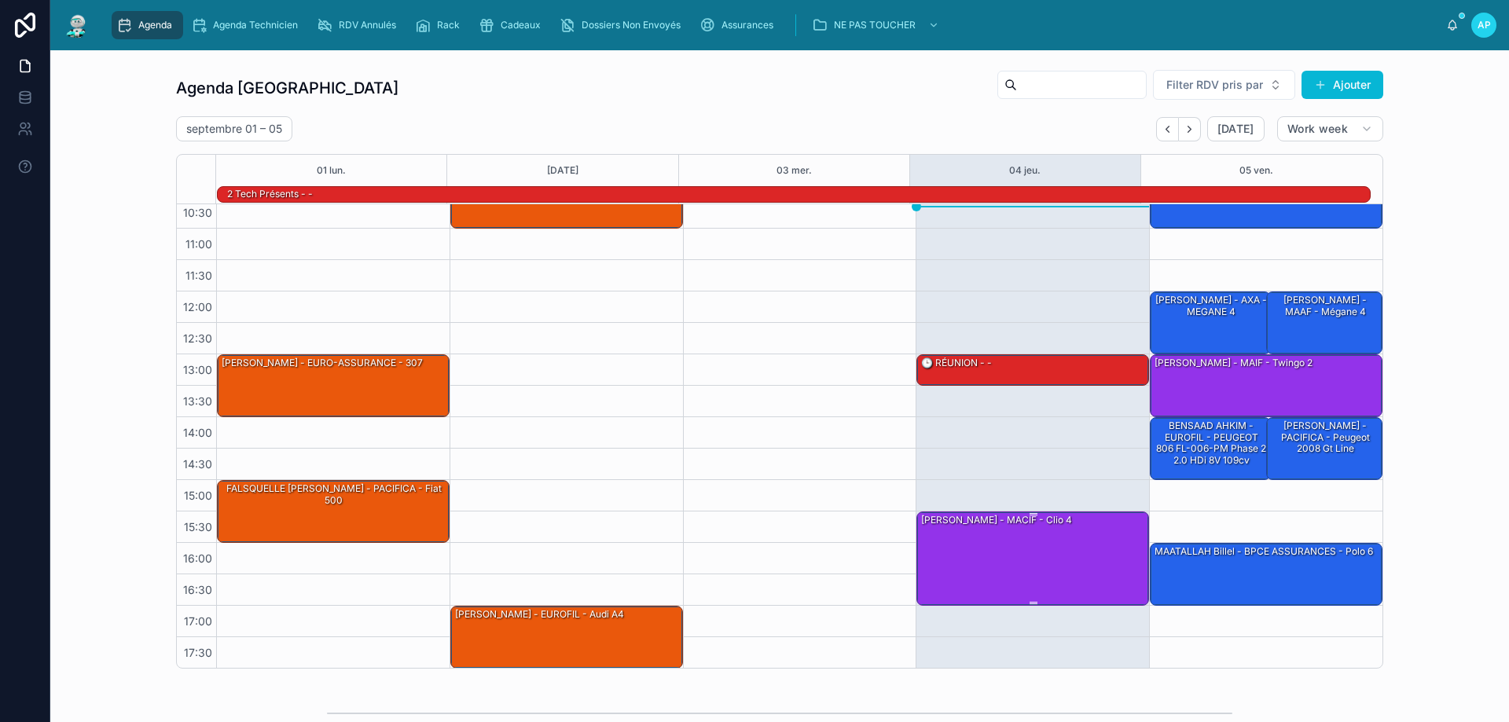
scroll to position [102, 0]
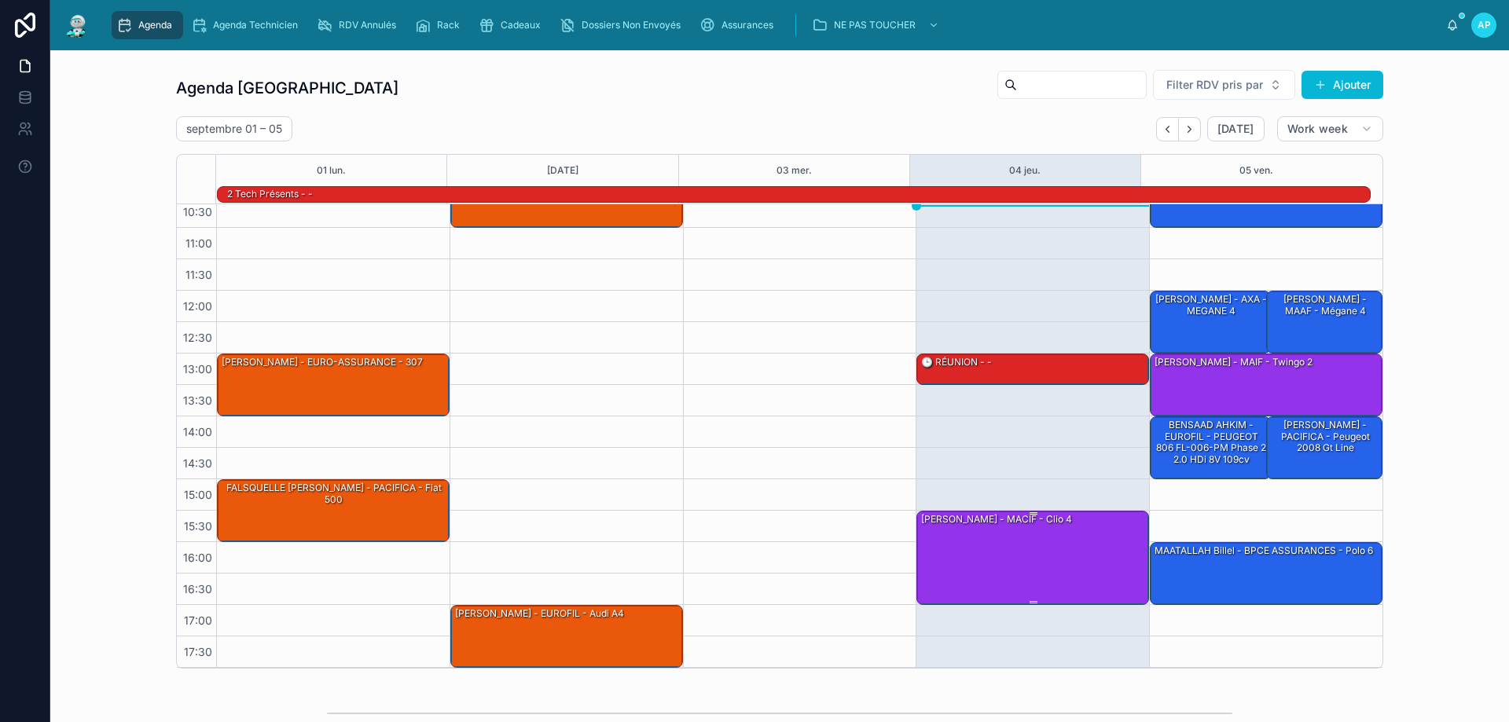
click at [1084, 540] on div "[PERSON_NAME] - MACIF - Clio 4" at bounding box center [1033, 557] width 228 height 91
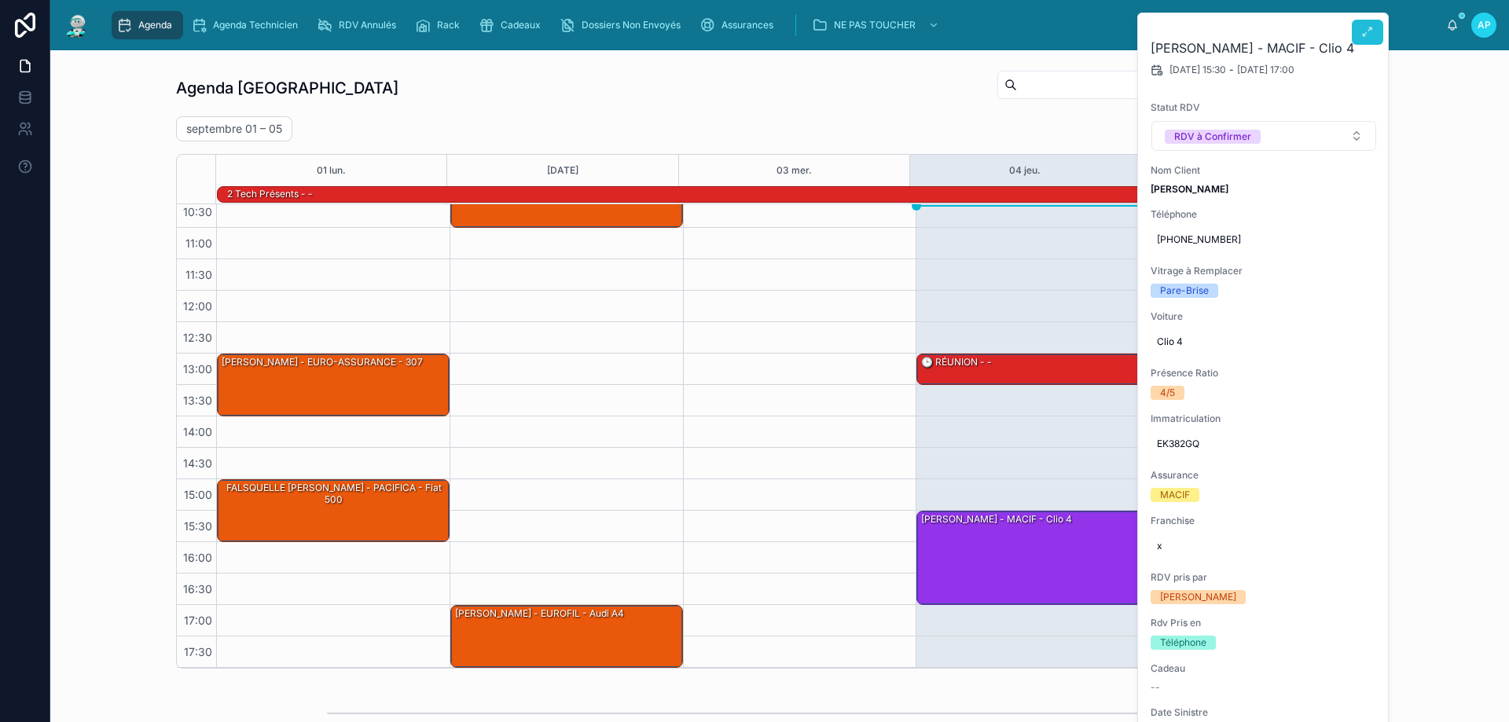
click at [1373, 20] on button at bounding box center [1367, 32] width 31 height 25
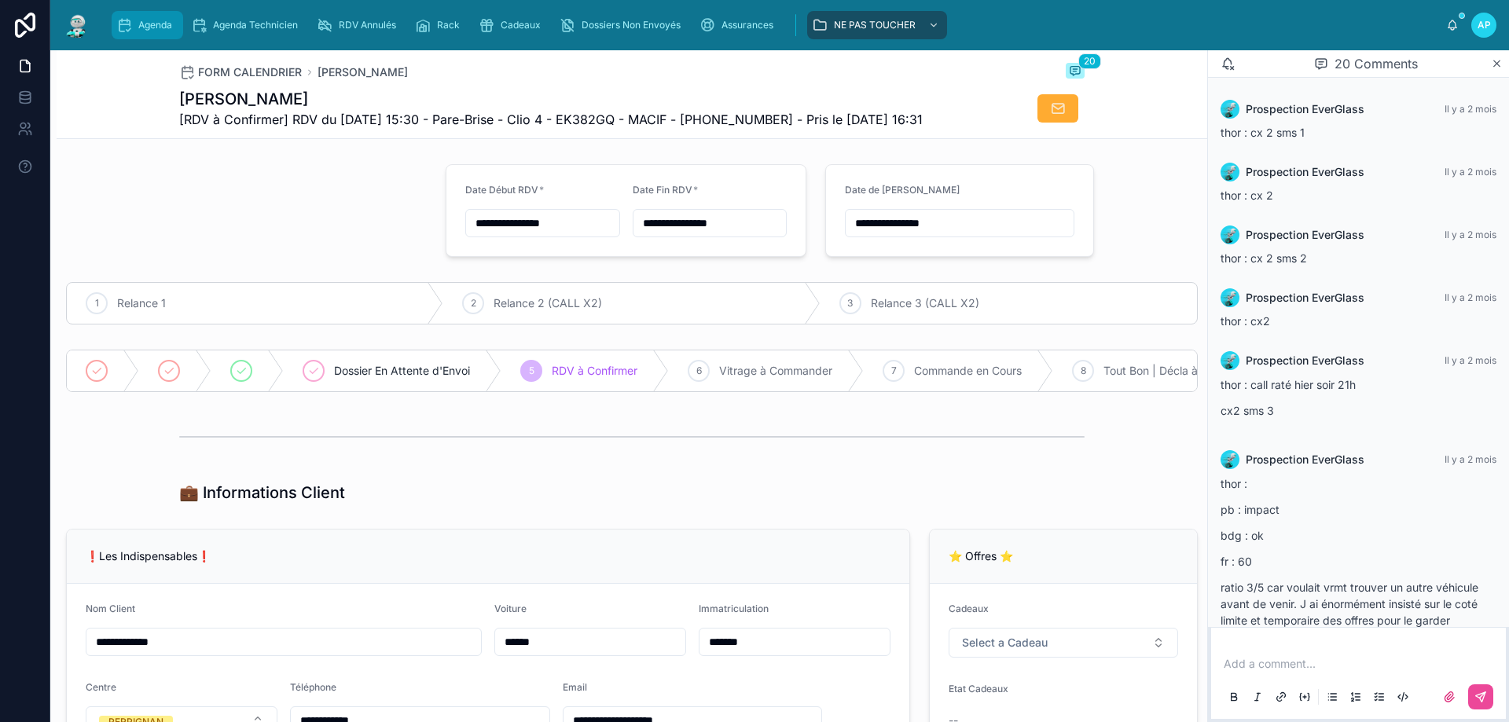
click at [147, 29] on span "Agenda" at bounding box center [155, 25] width 34 height 13
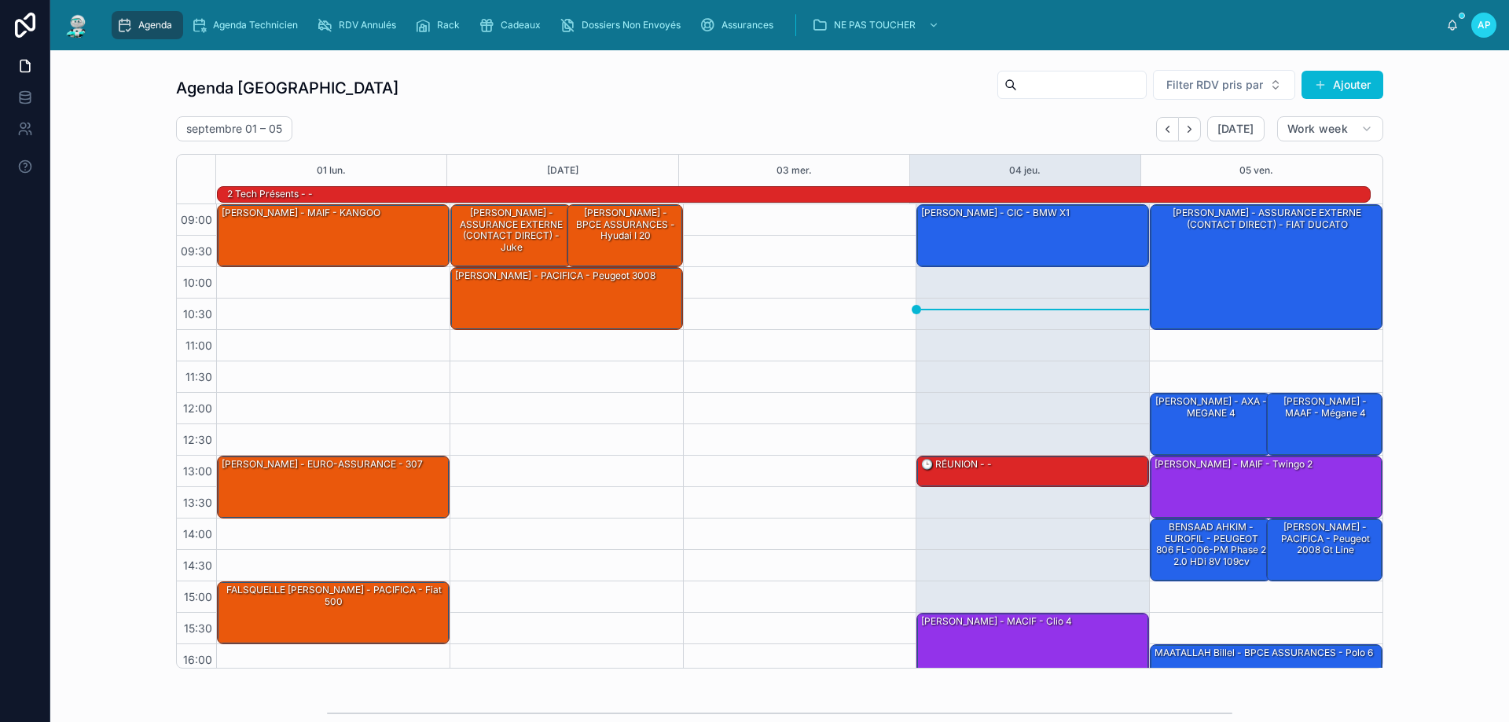
scroll to position [103, 0]
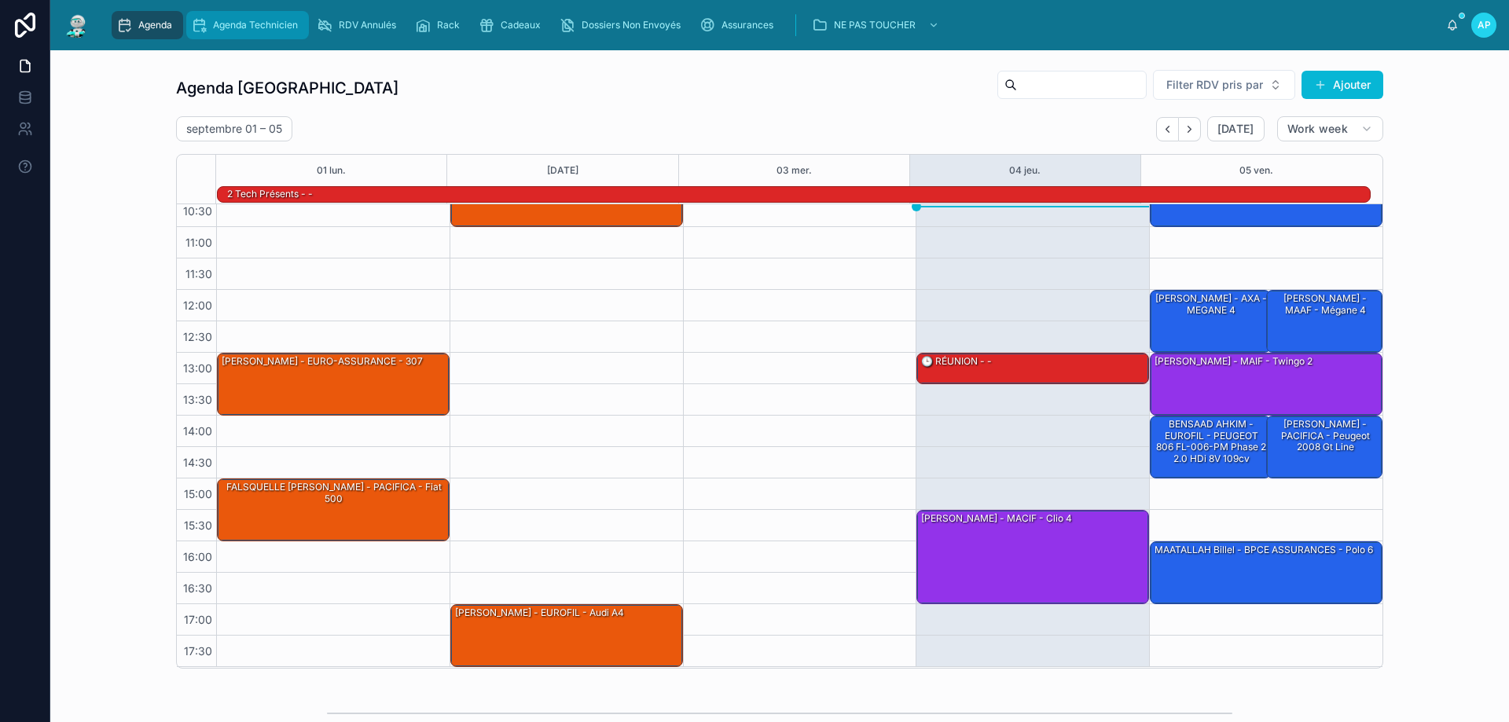
click at [253, 35] on div "Agenda Technicien" at bounding box center [247, 25] width 113 height 25
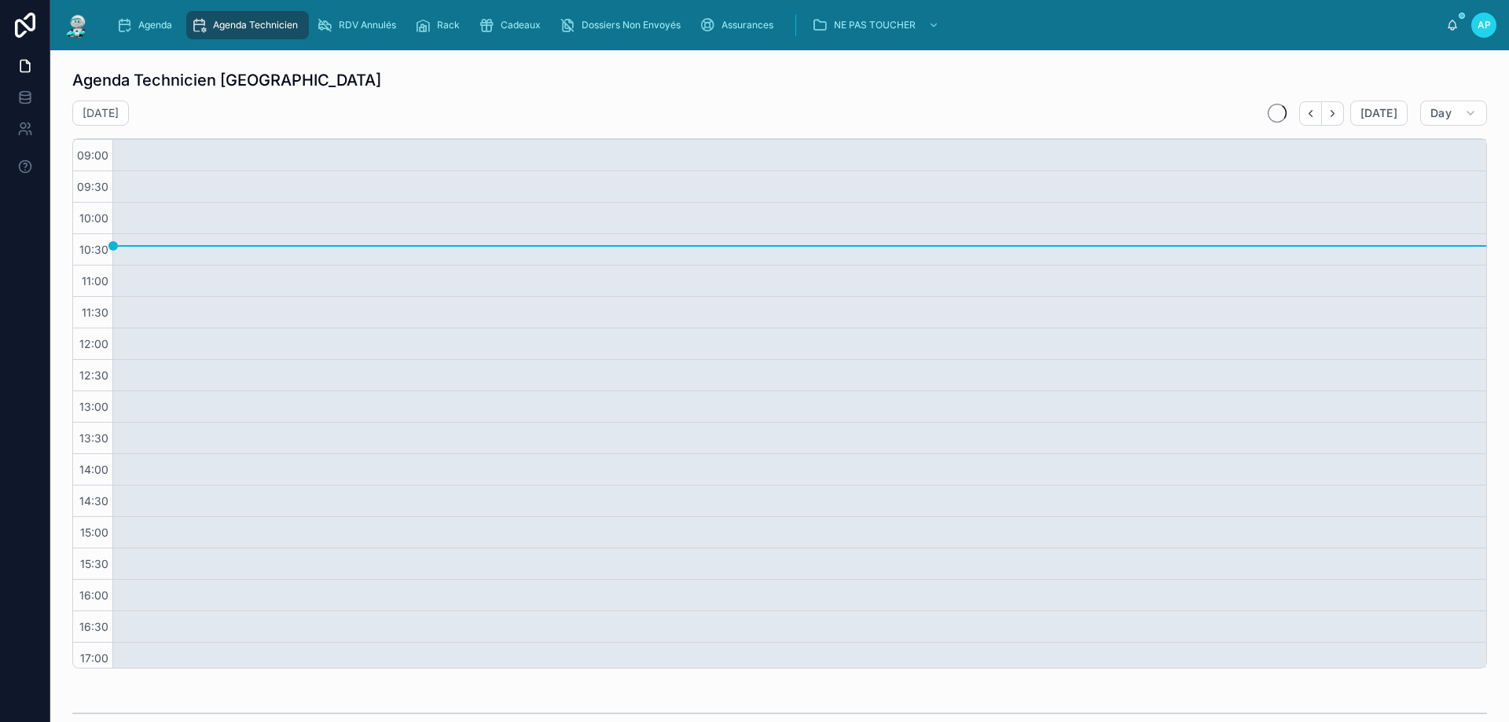
scroll to position [38, 0]
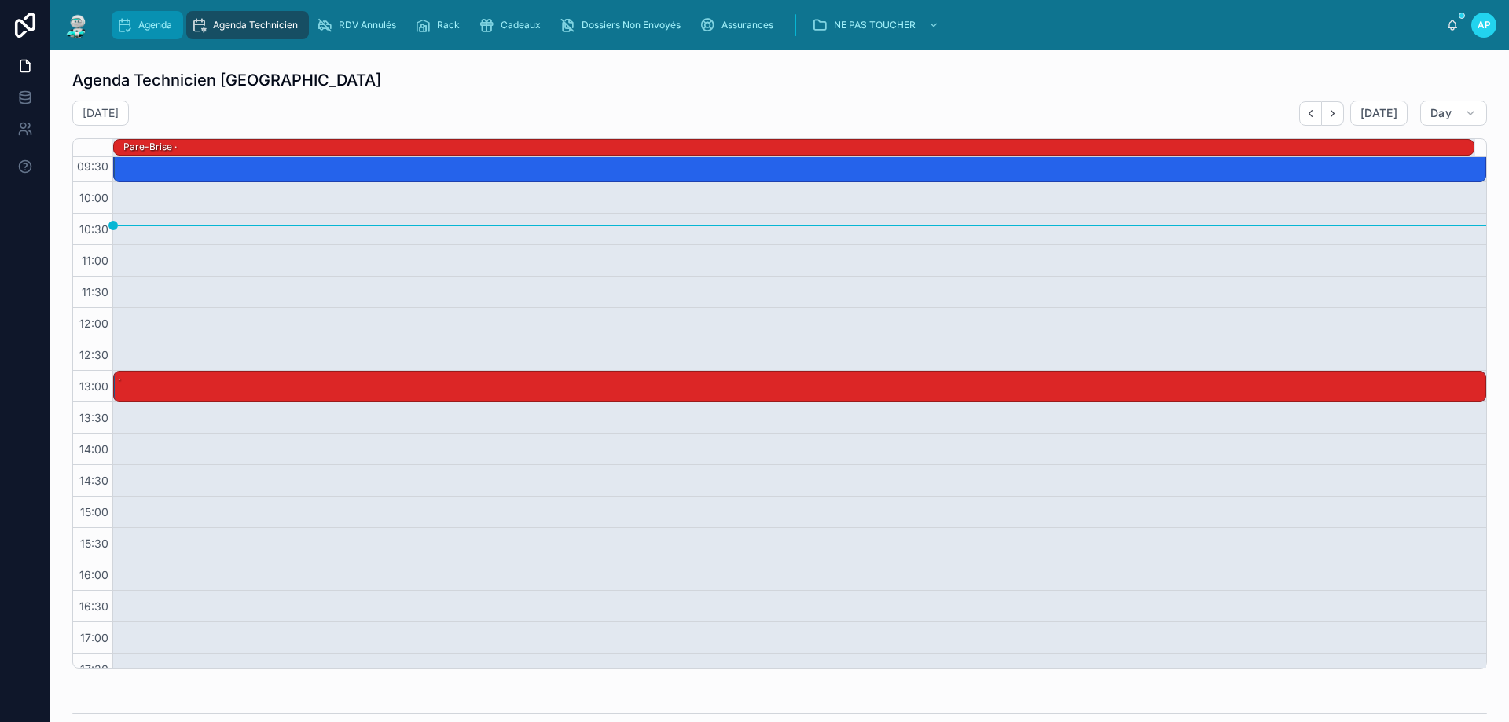
click at [147, 34] on div "Agenda" at bounding box center [147, 25] width 62 height 25
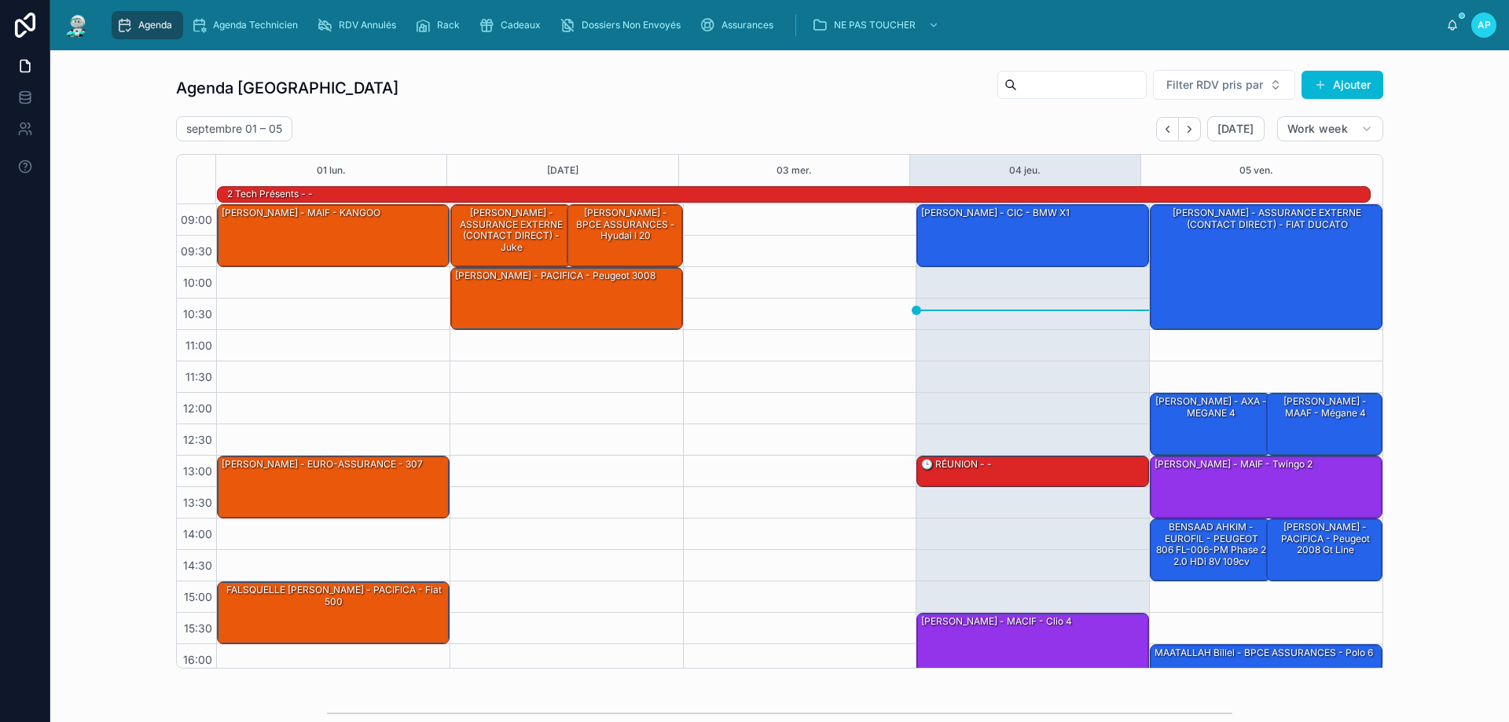
scroll to position [103, 0]
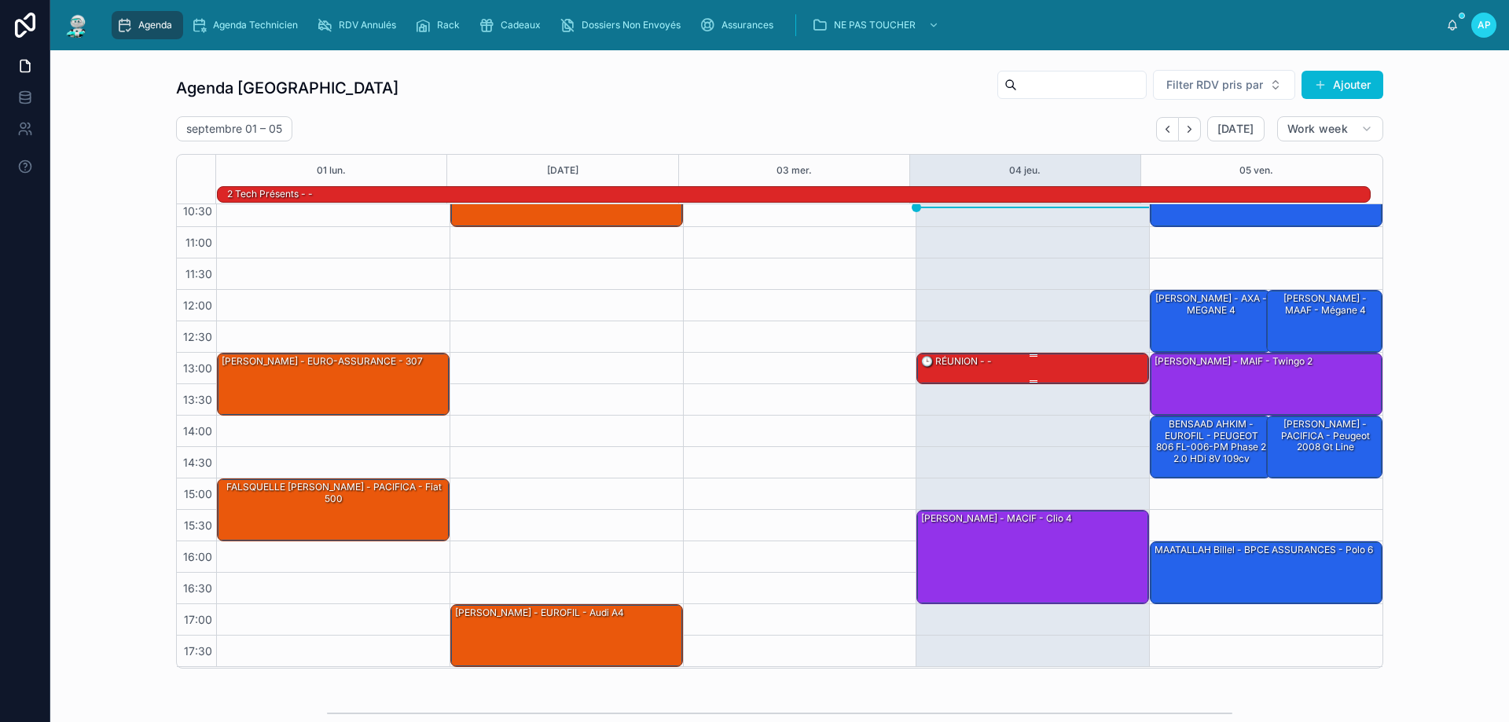
click at [943, 361] on div "🕒 RÉUNION - -" at bounding box center [956, 361] width 74 height 14
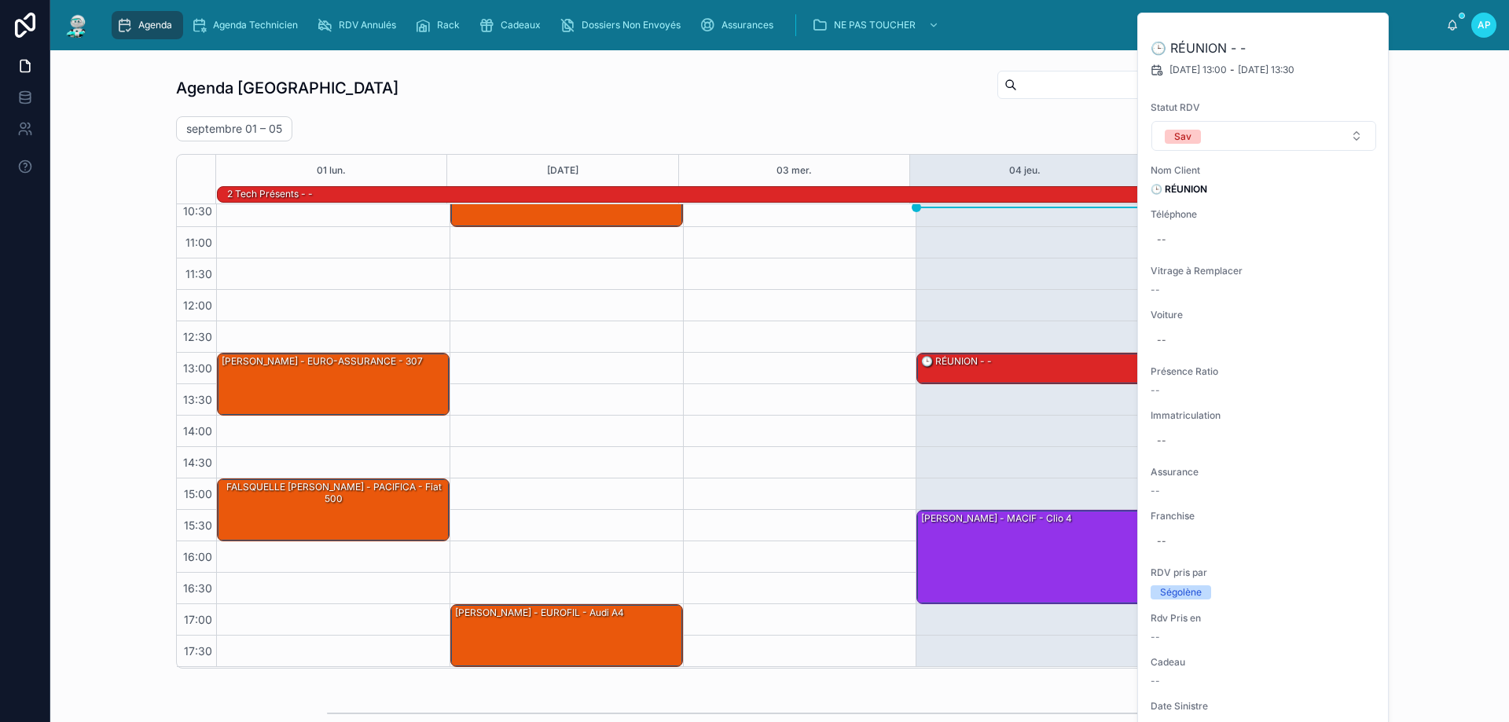
click at [803, 354] on div at bounding box center [799, 384] width 233 height 566
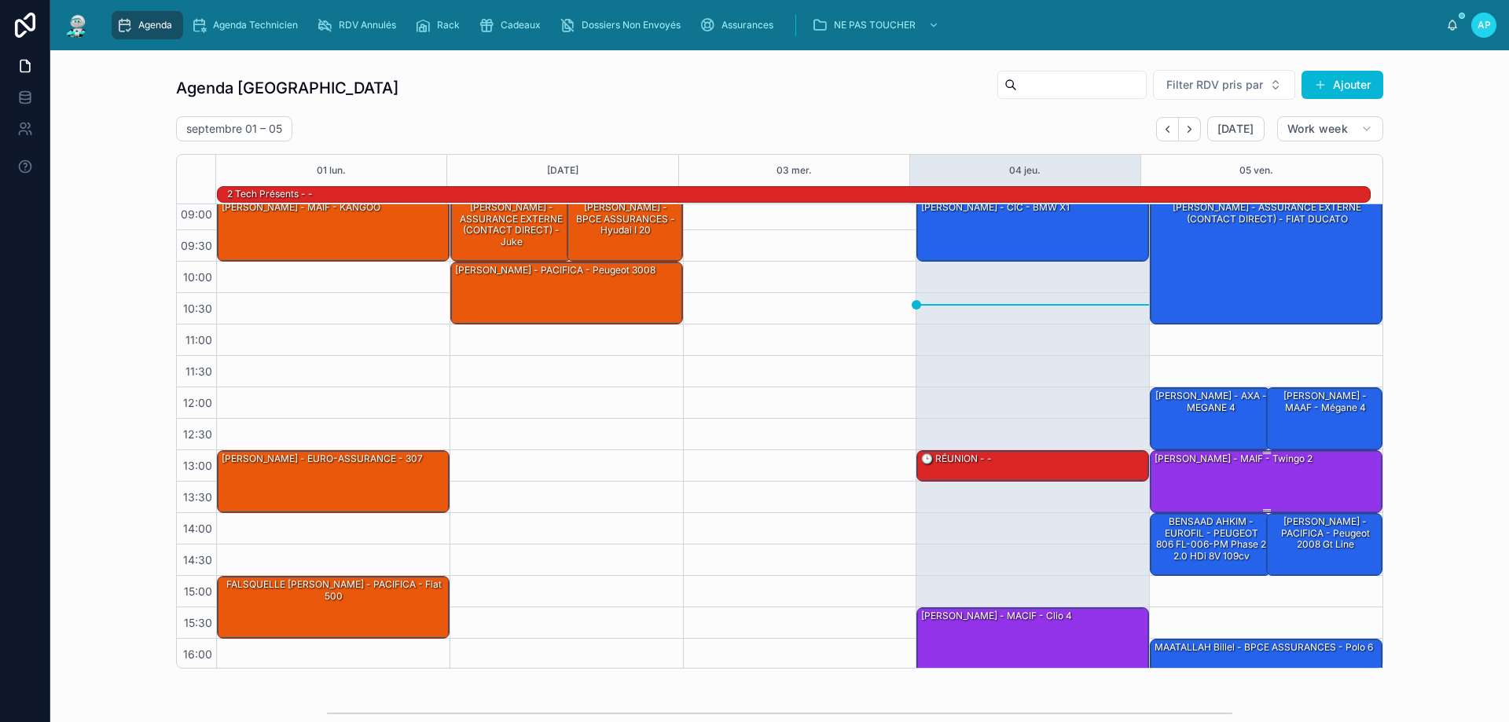
scroll to position [0, 0]
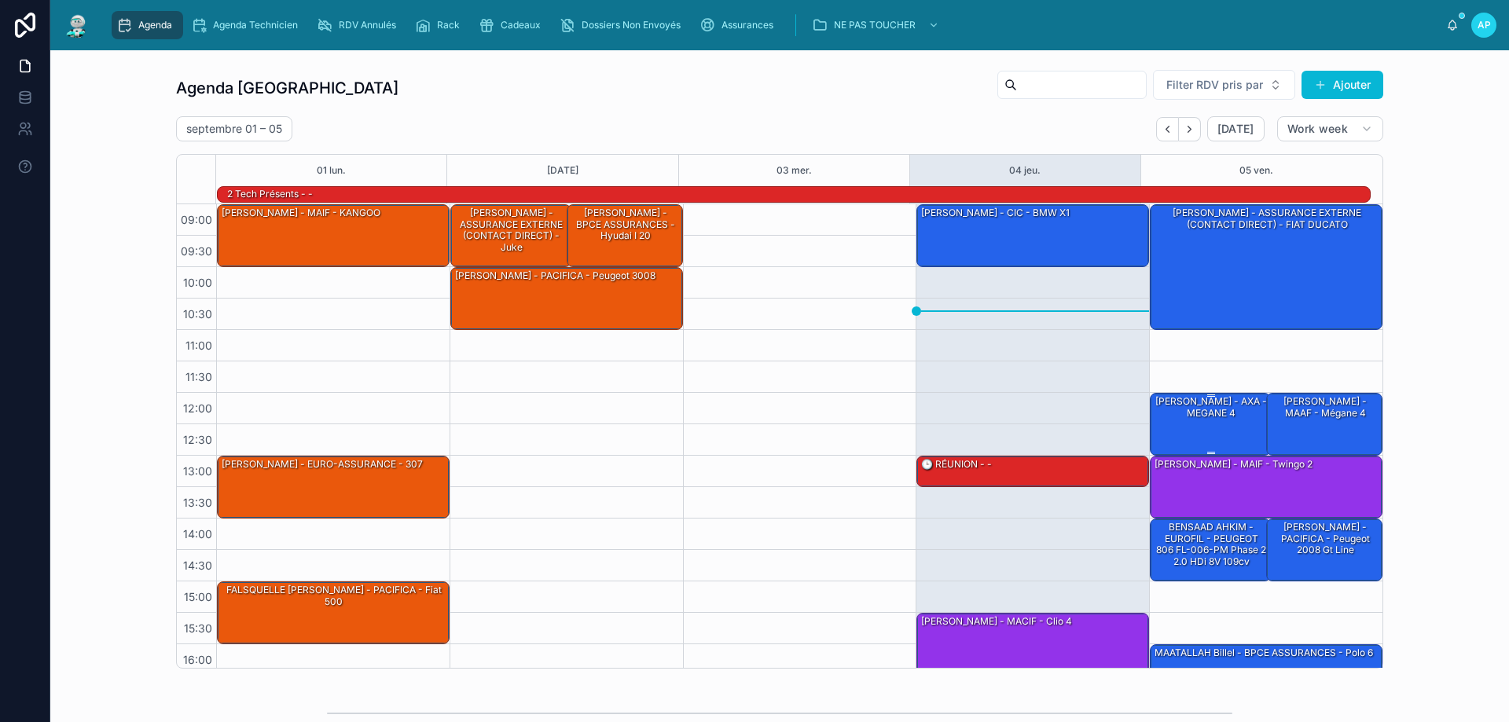
click at [1205, 424] on div "[PERSON_NAME] - AXA - MEGANE 4" at bounding box center [1211, 424] width 116 height 60
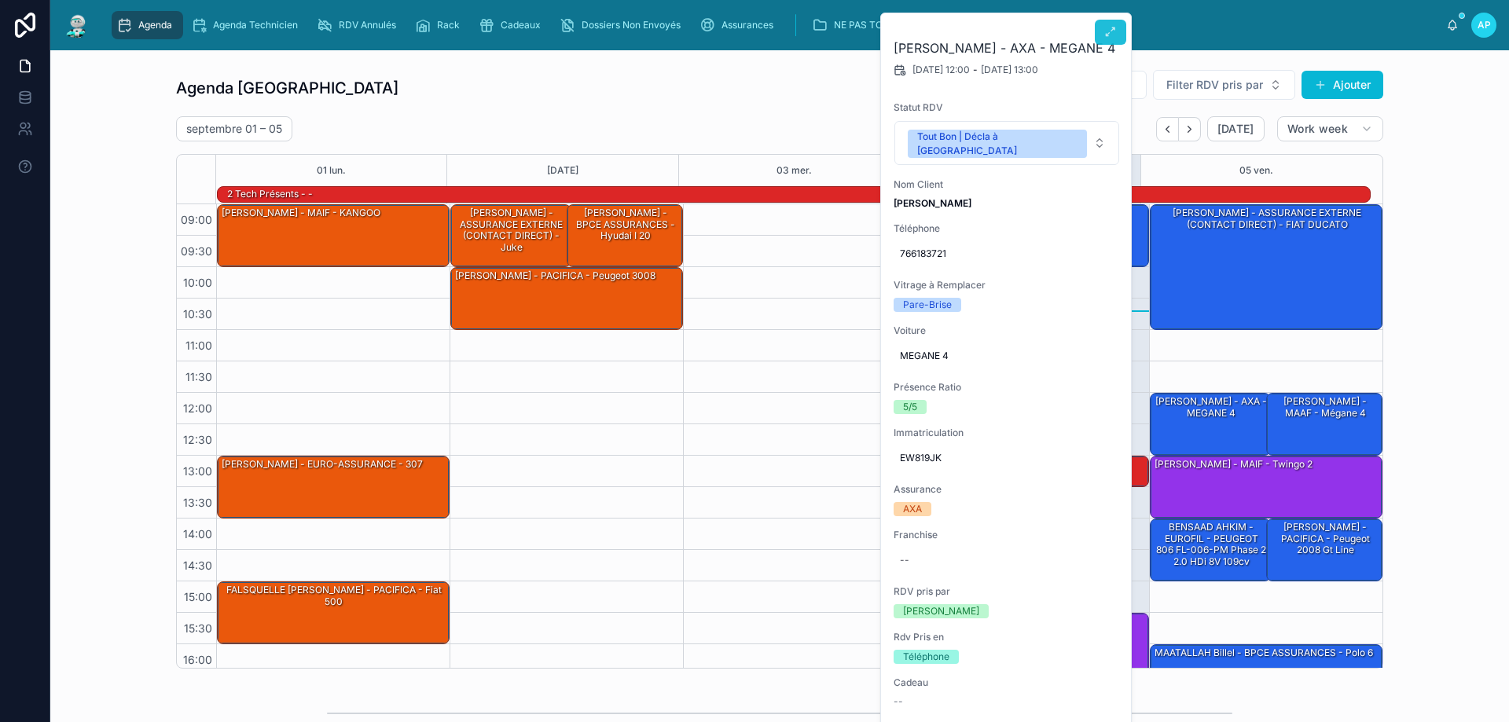
click at [1097, 34] on button at bounding box center [1110, 32] width 31 height 25
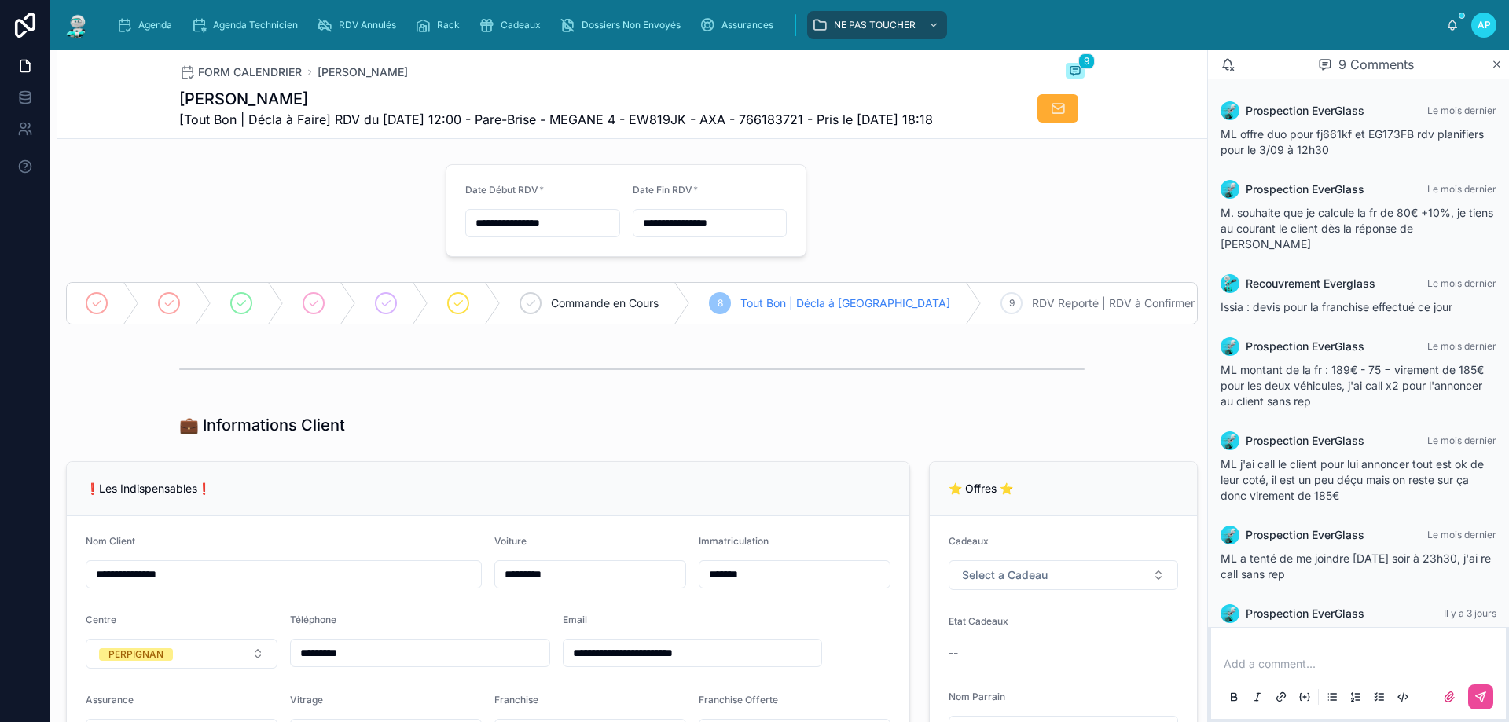
scroll to position [151, 0]
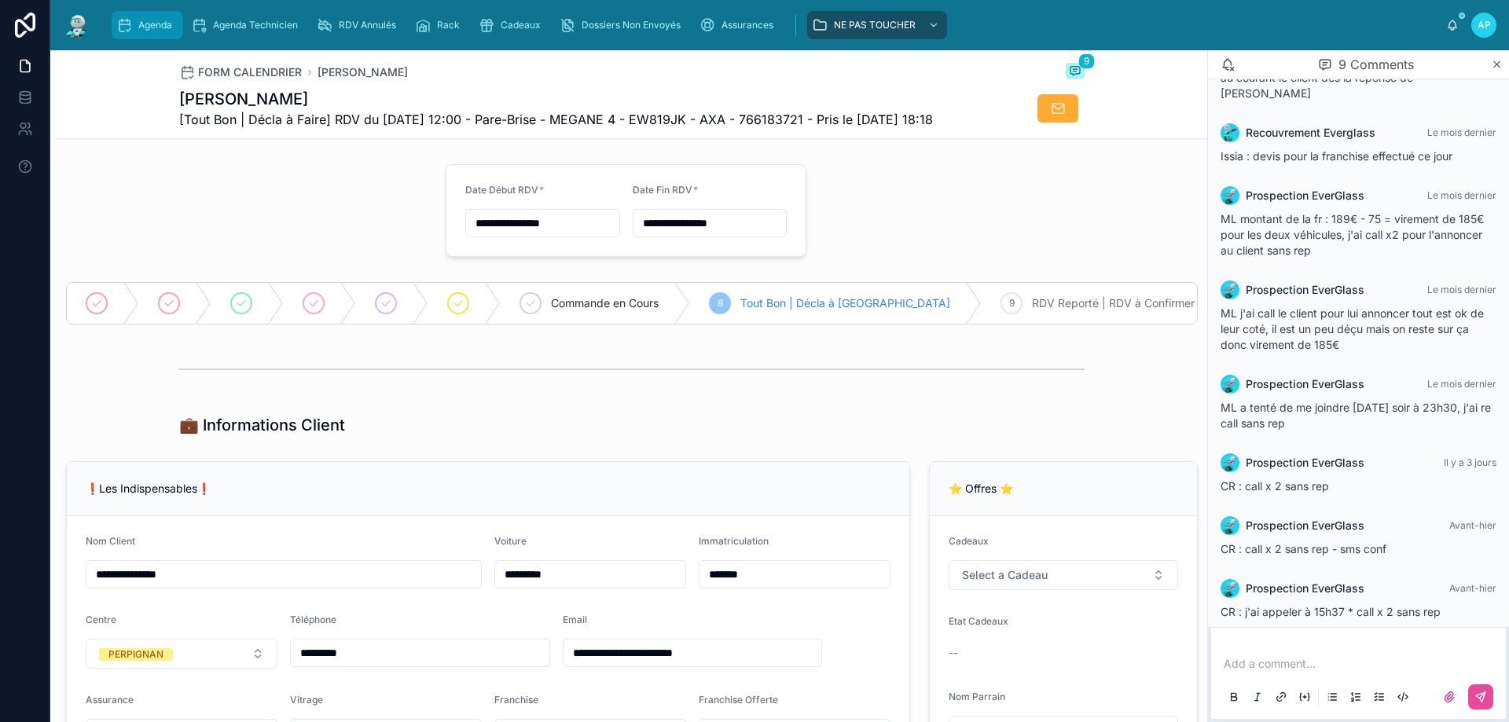
click at [141, 23] on span "Agenda" at bounding box center [155, 25] width 34 height 13
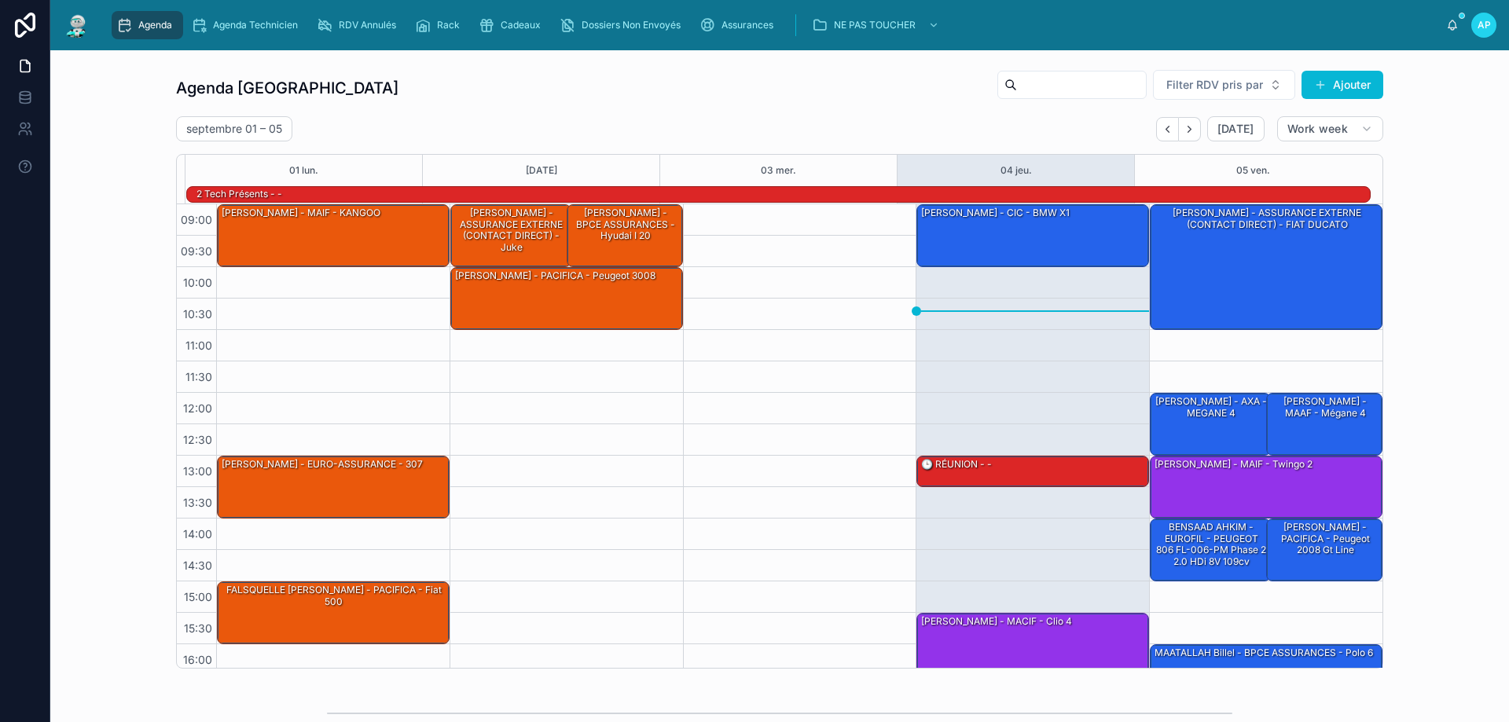
scroll to position [103, 0]
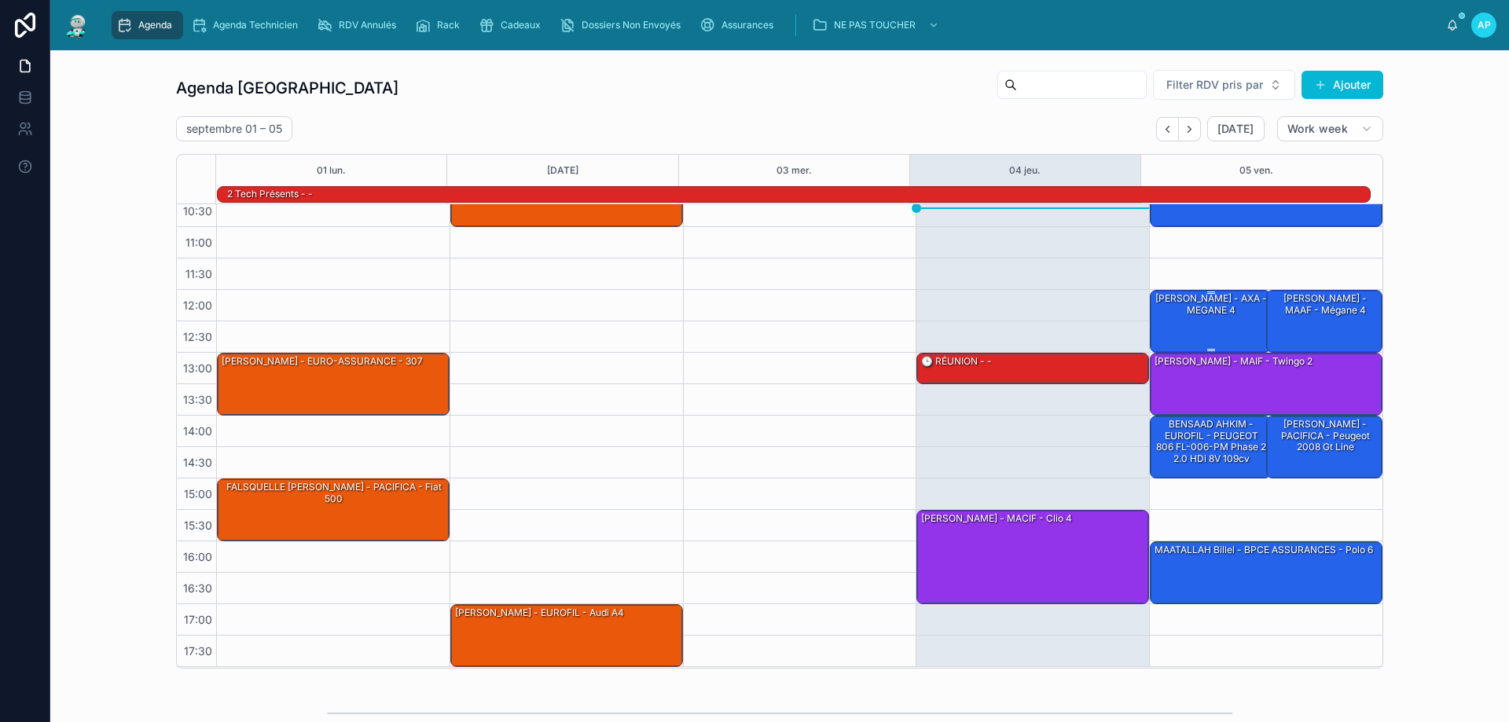
click at [1205, 318] on div "[PERSON_NAME] - AXA - MEGANE 4" at bounding box center [1211, 305] width 116 height 28
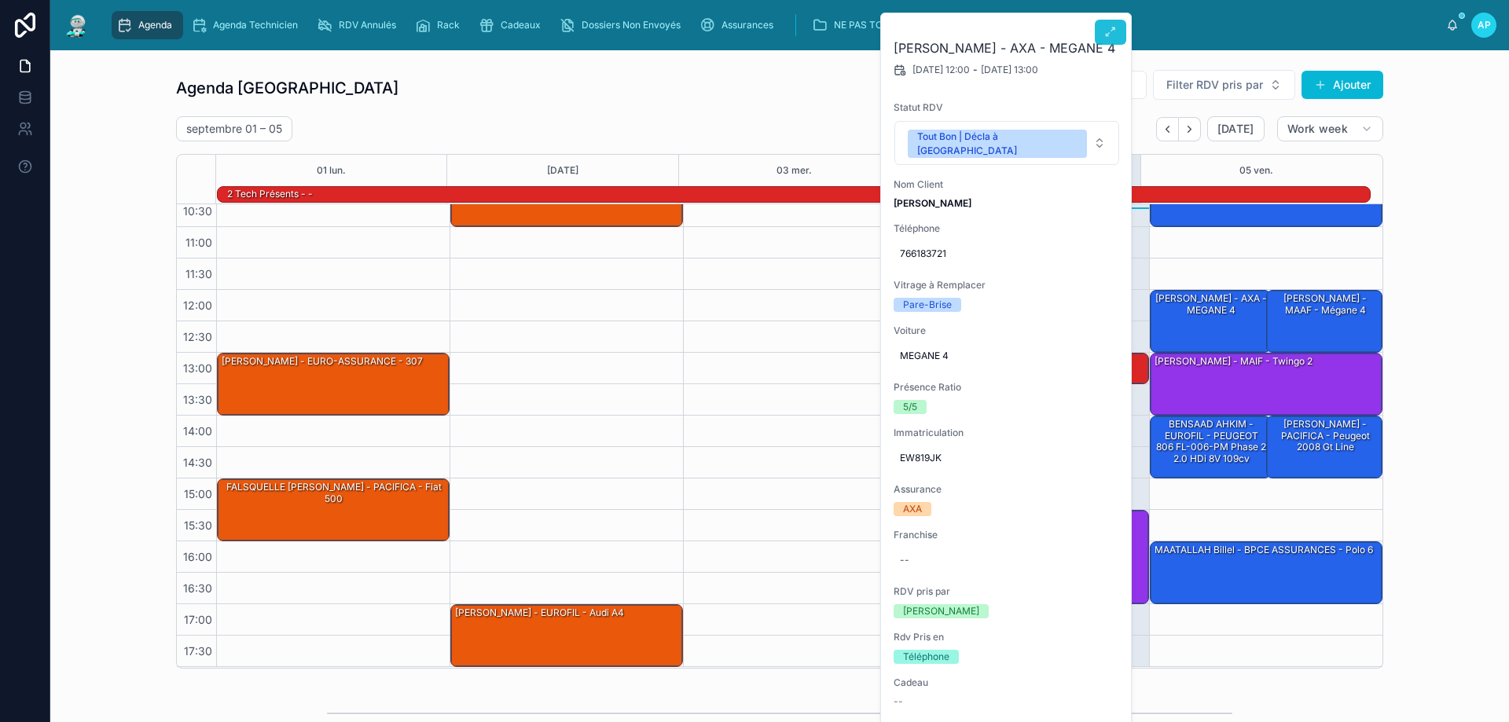
click at [1107, 31] on icon at bounding box center [1110, 32] width 13 height 13
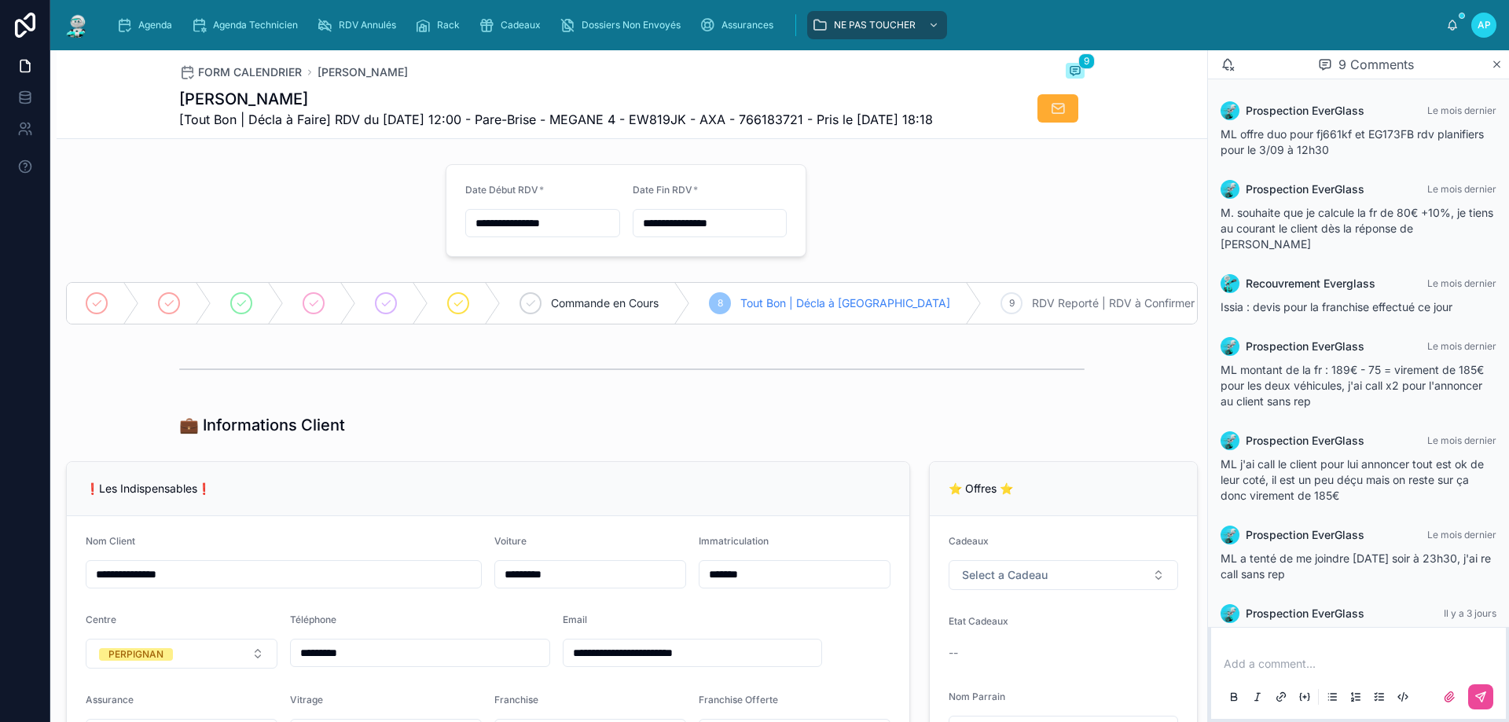
scroll to position [151, 0]
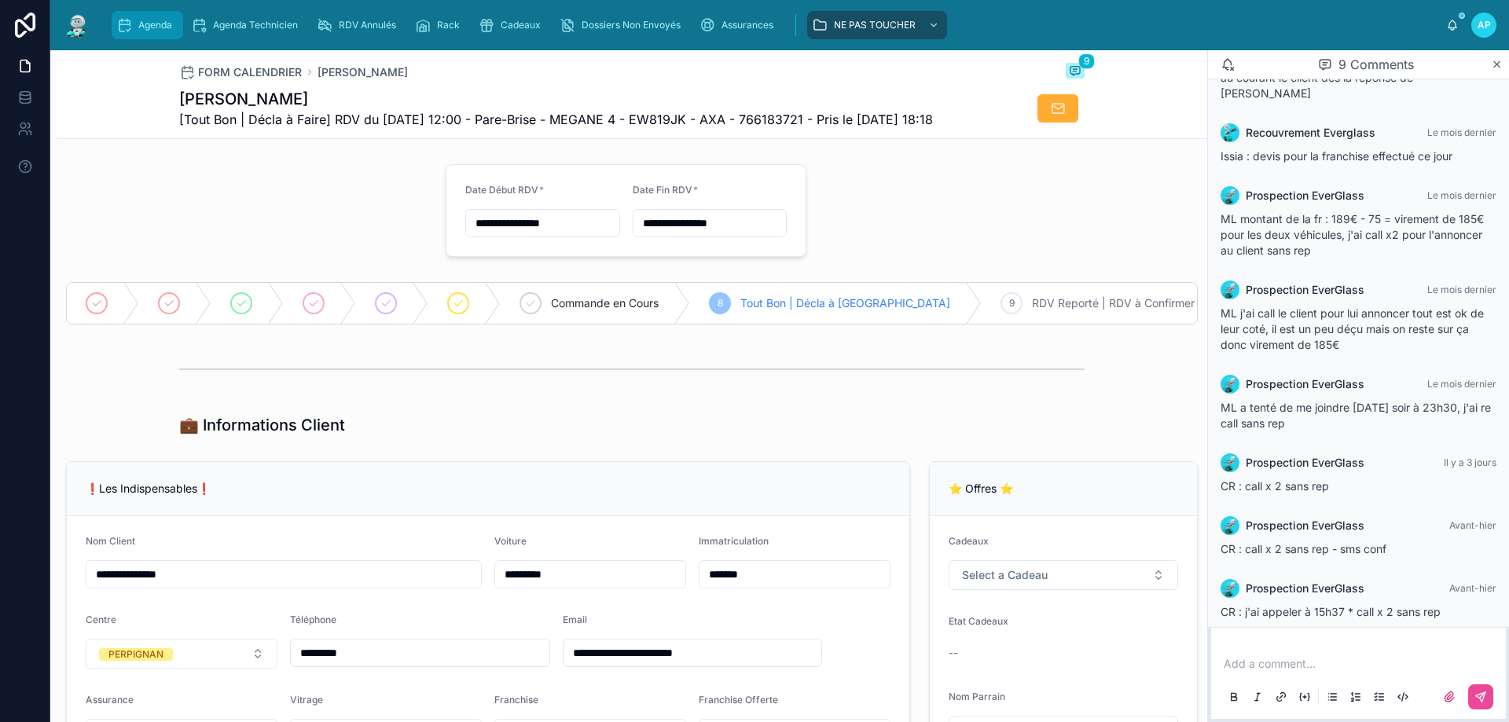
click at [130, 21] on icon "scrollable content" at bounding box center [124, 25] width 16 height 16
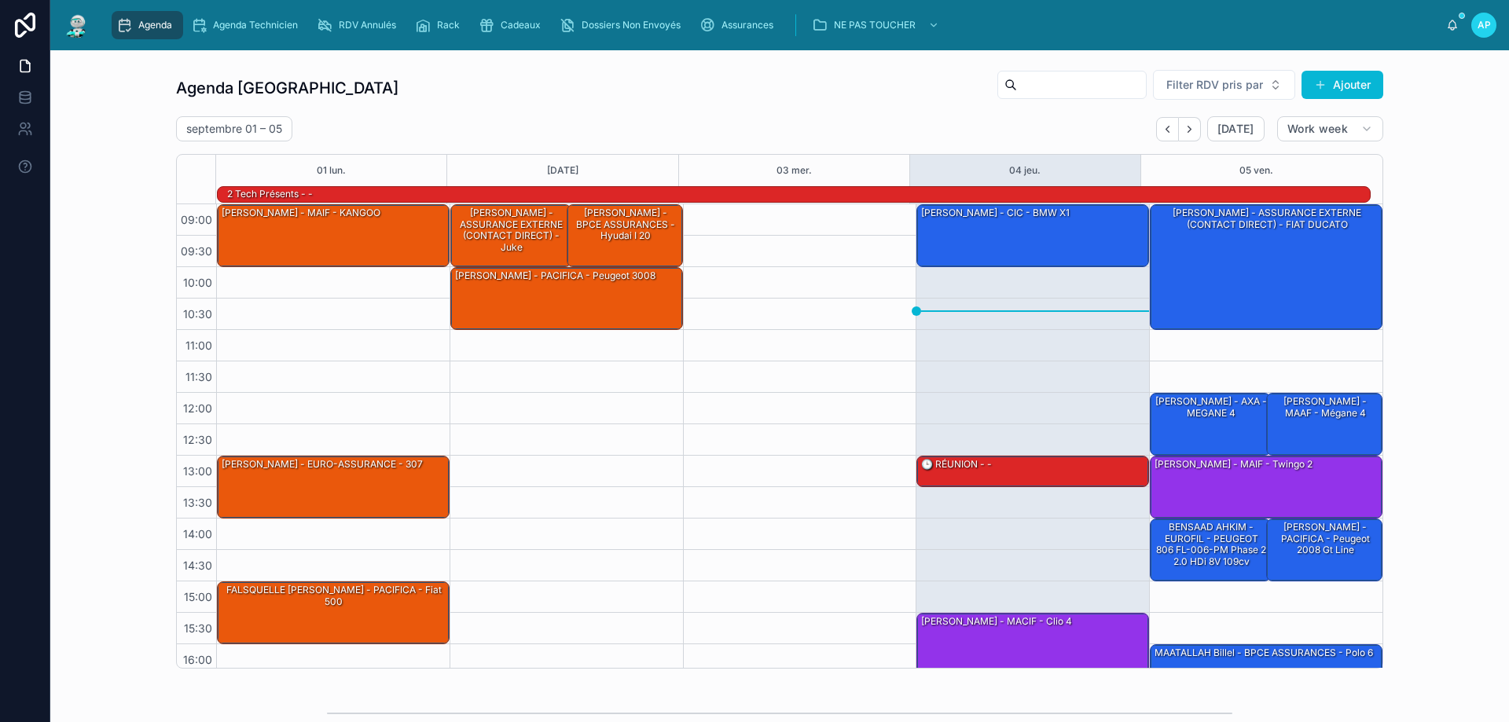
scroll to position [103, 0]
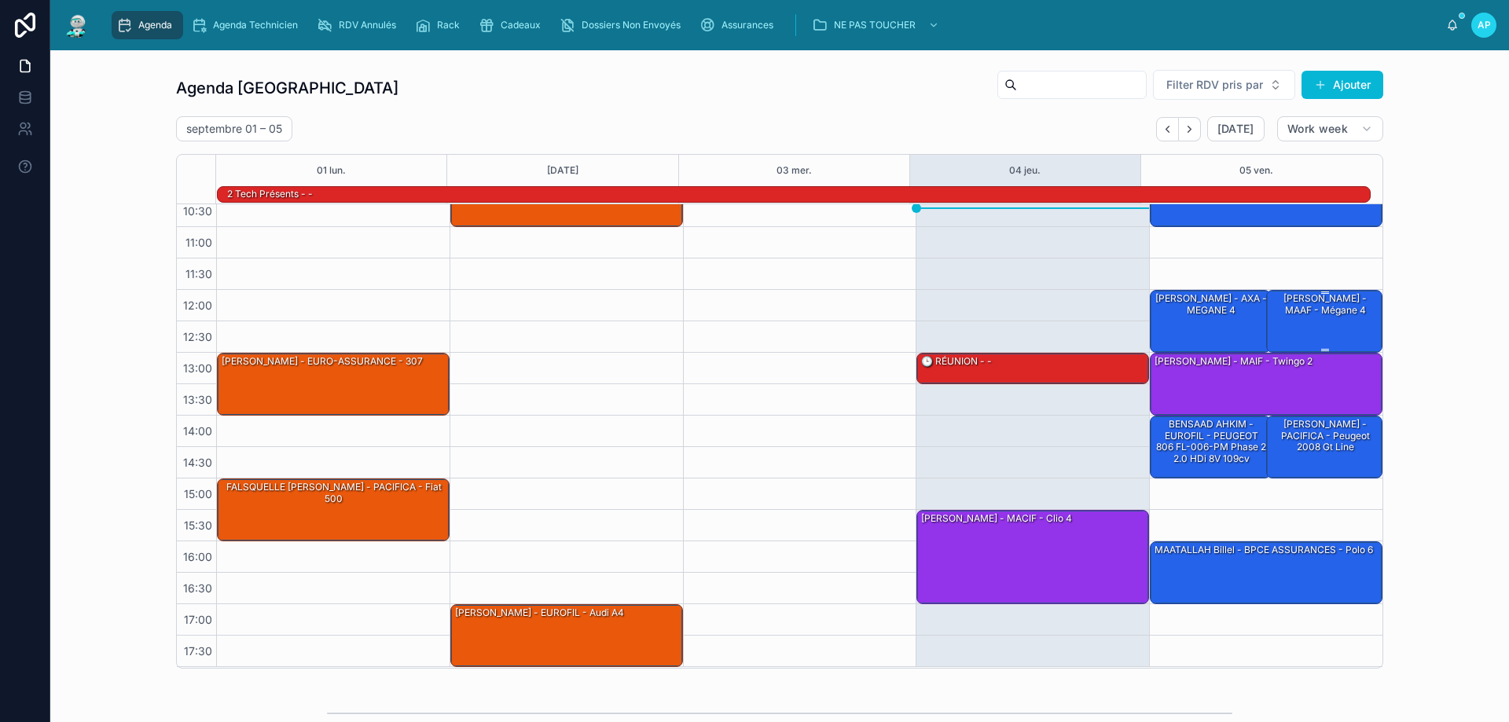
click at [1297, 325] on div "[PERSON_NAME] - MAAF - Mégane 4" at bounding box center [1325, 321] width 112 height 60
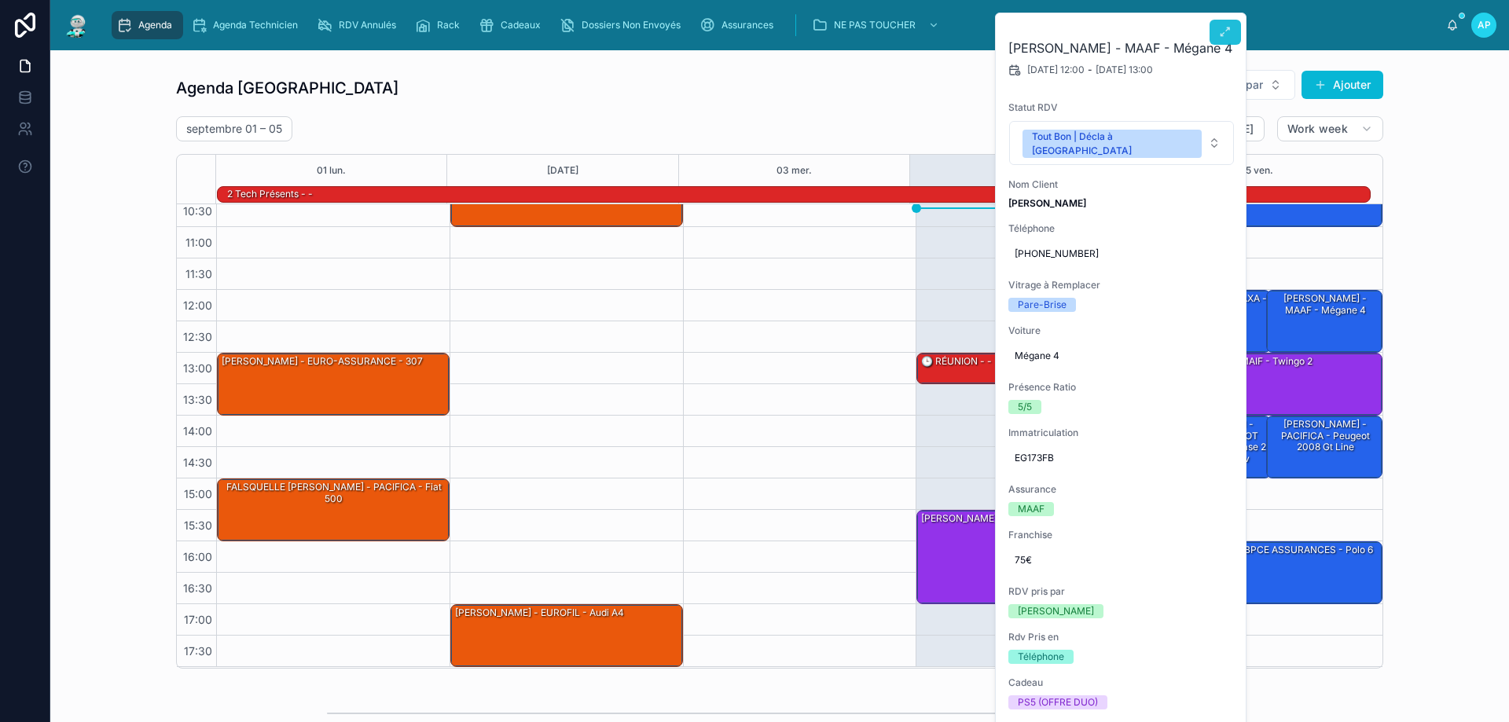
click at [1232, 27] on button at bounding box center [1224, 32] width 31 height 25
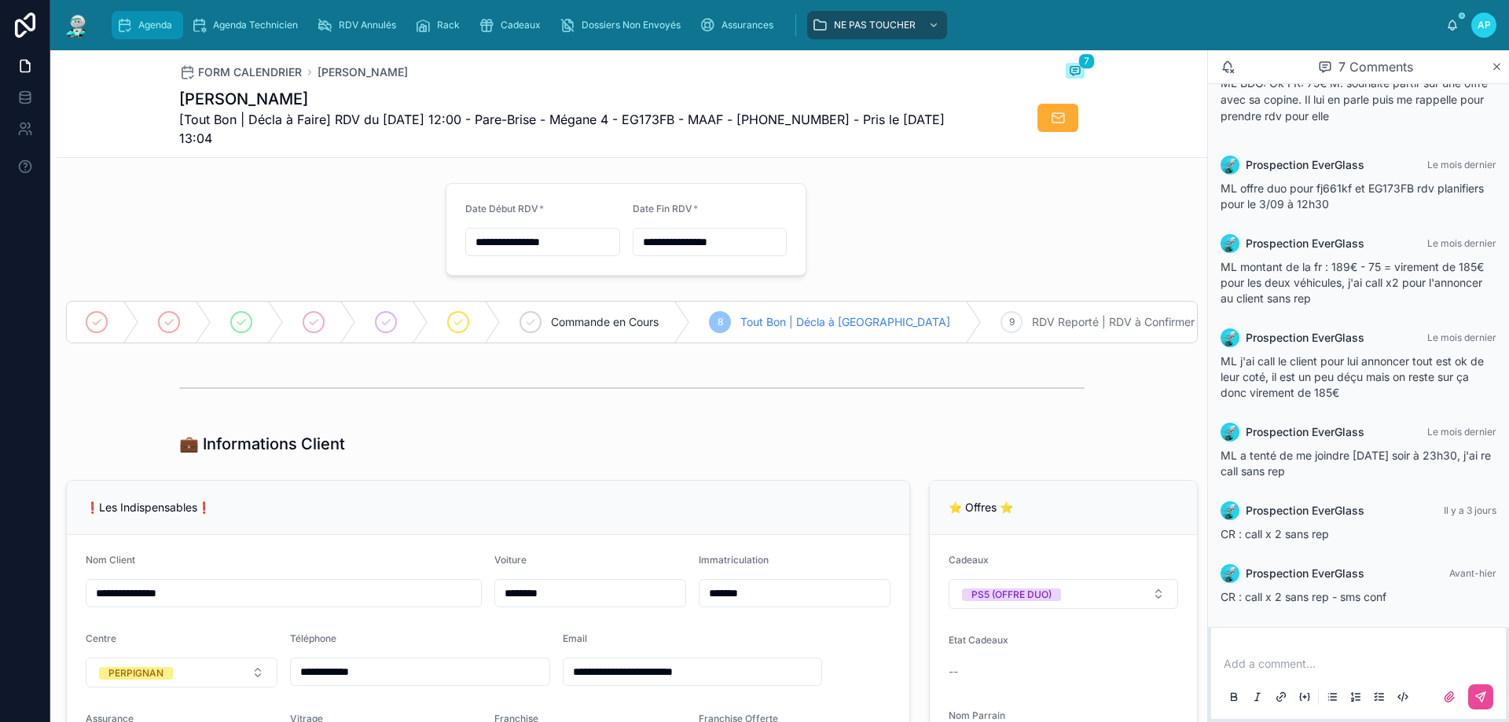
click at [155, 28] on span "Agenda" at bounding box center [155, 25] width 34 height 13
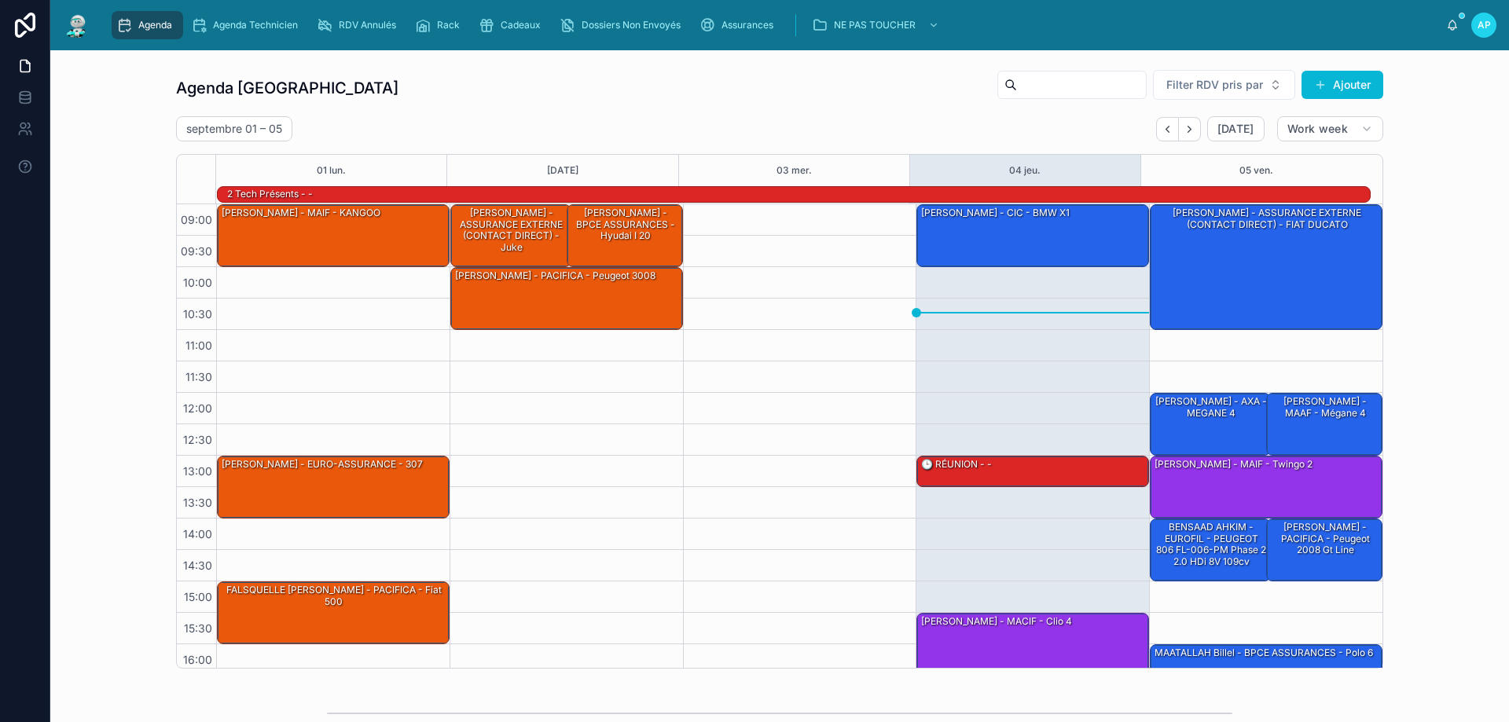
scroll to position [103, 0]
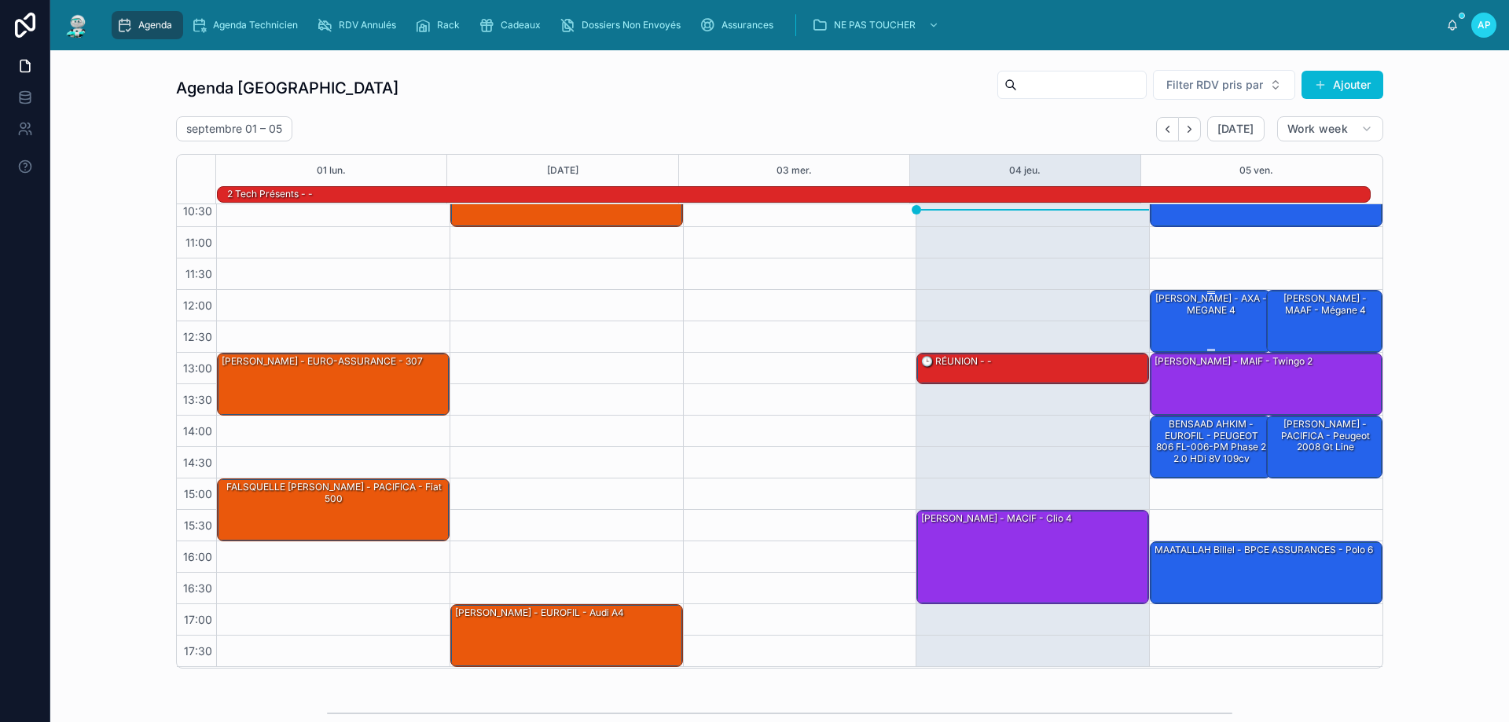
click at [1222, 307] on div "[PERSON_NAME] - AXA - MEGANE 4" at bounding box center [1211, 305] width 116 height 26
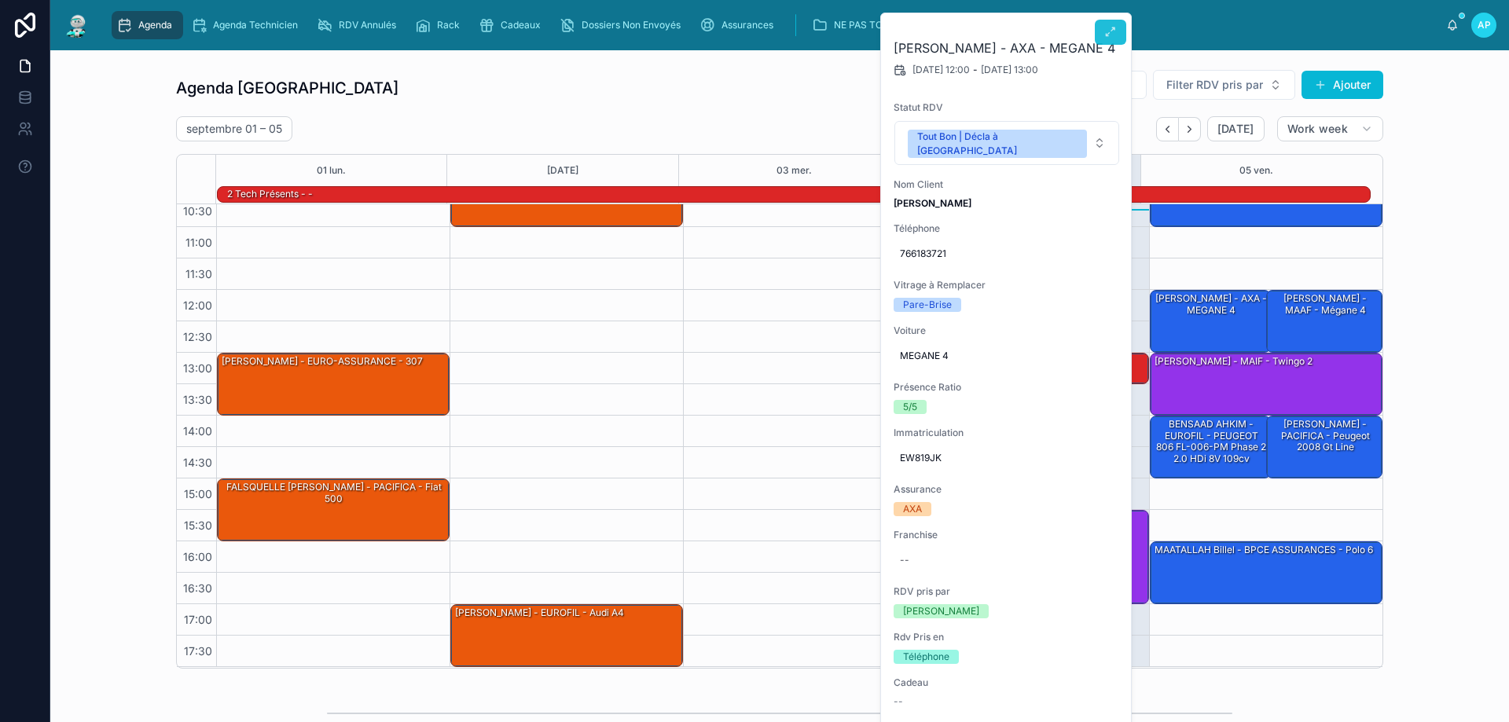
click at [1118, 30] on button at bounding box center [1110, 32] width 31 height 25
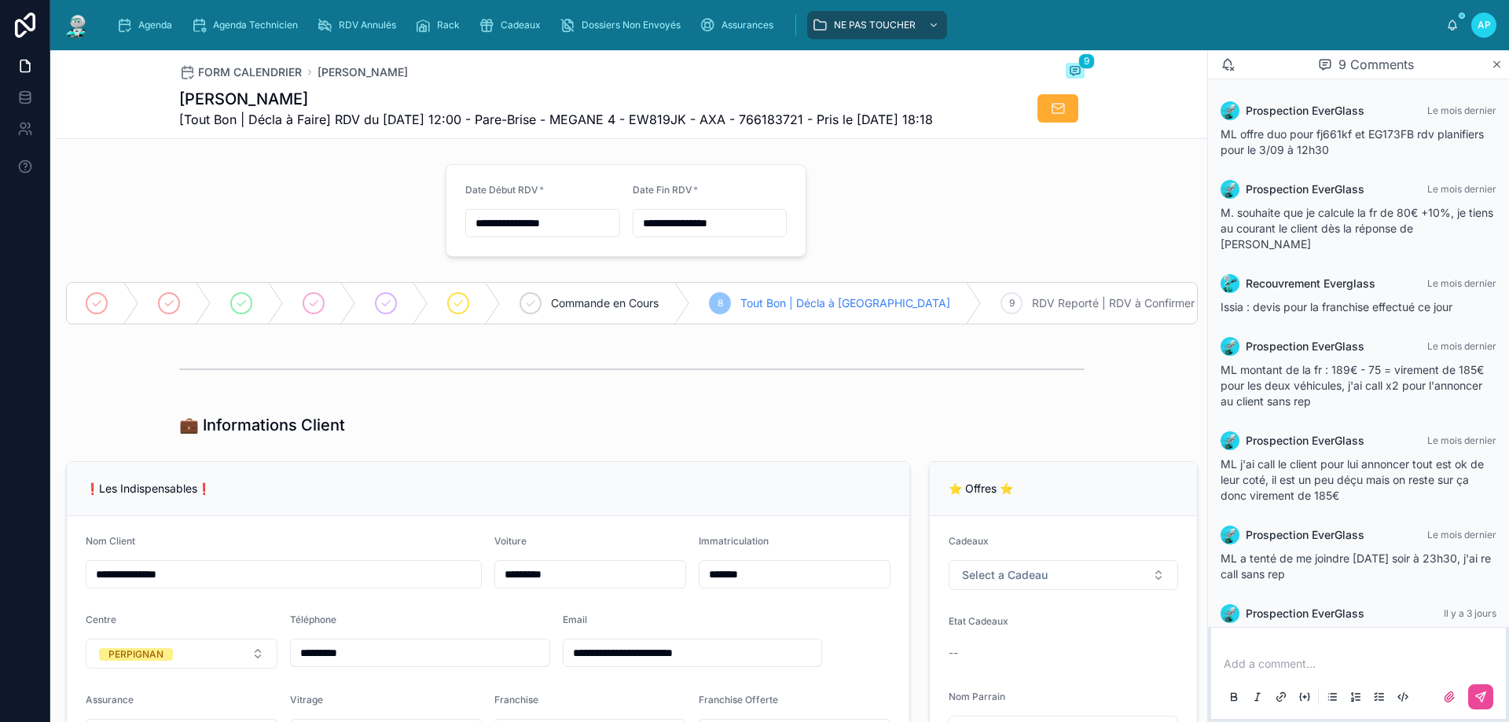
scroll to position [151, 0]
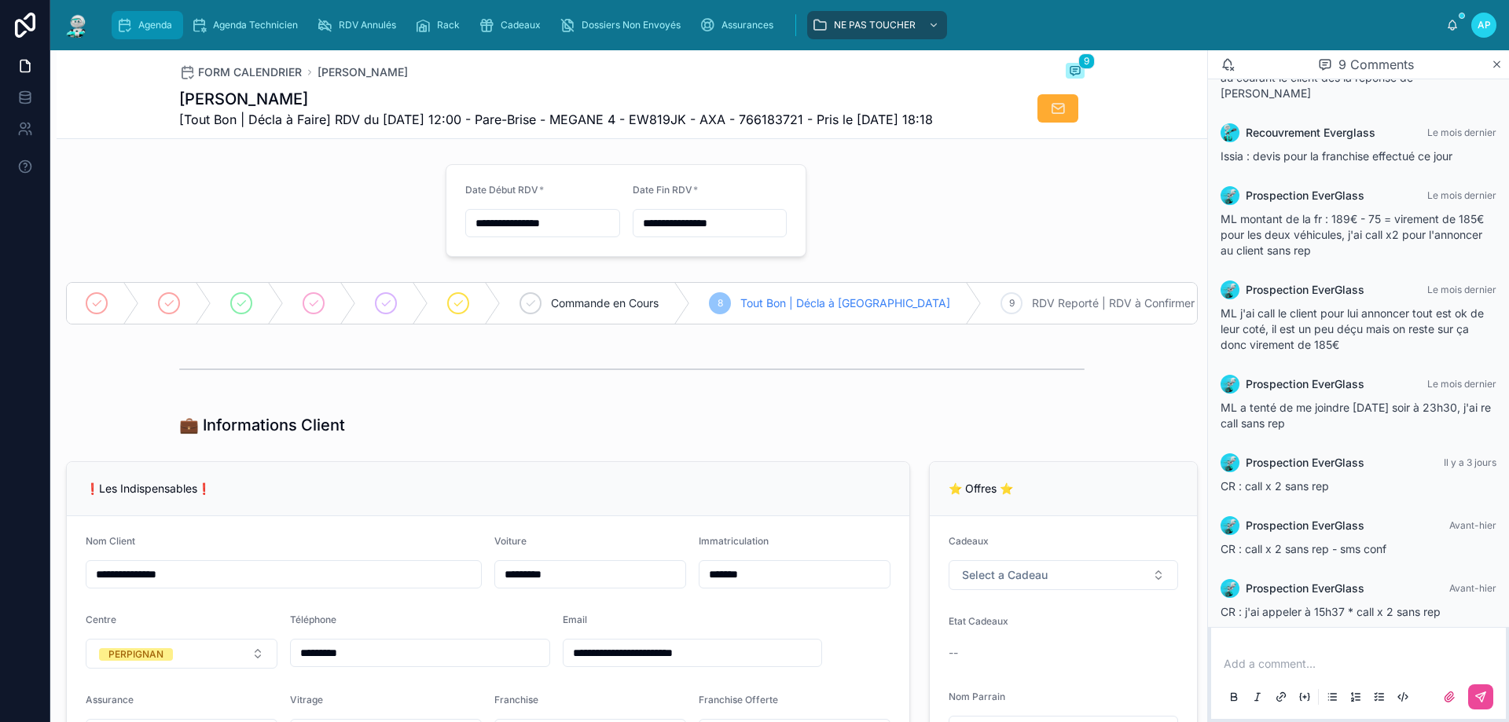
click at [150, 25] on span "Agenda" at bounding box center [155, 25] width 34 height 13
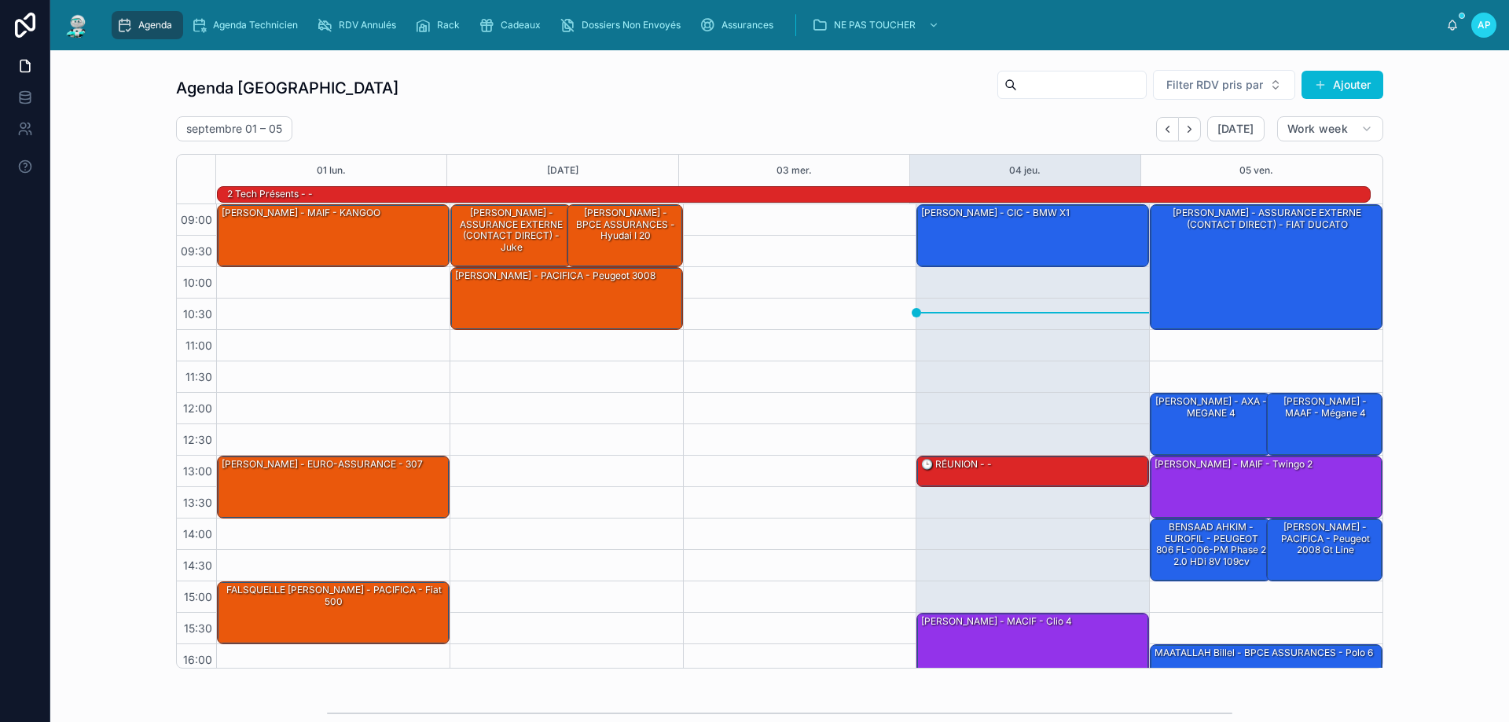
scroll to position [103, 0]
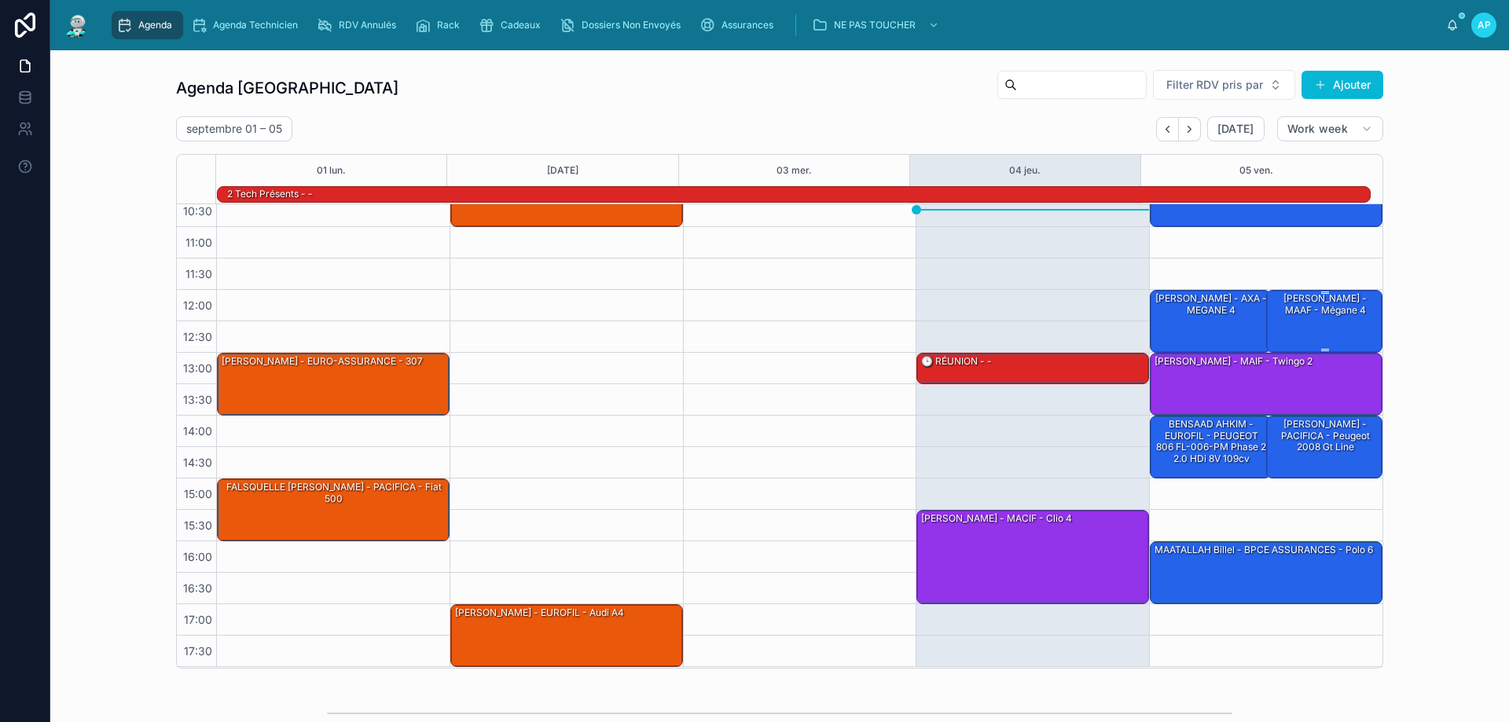
click at [1343, 319] on div "[PERSON_NAME] - MAAF - Mégane 4" at bounding box center [1325, 321] width 112 height 60
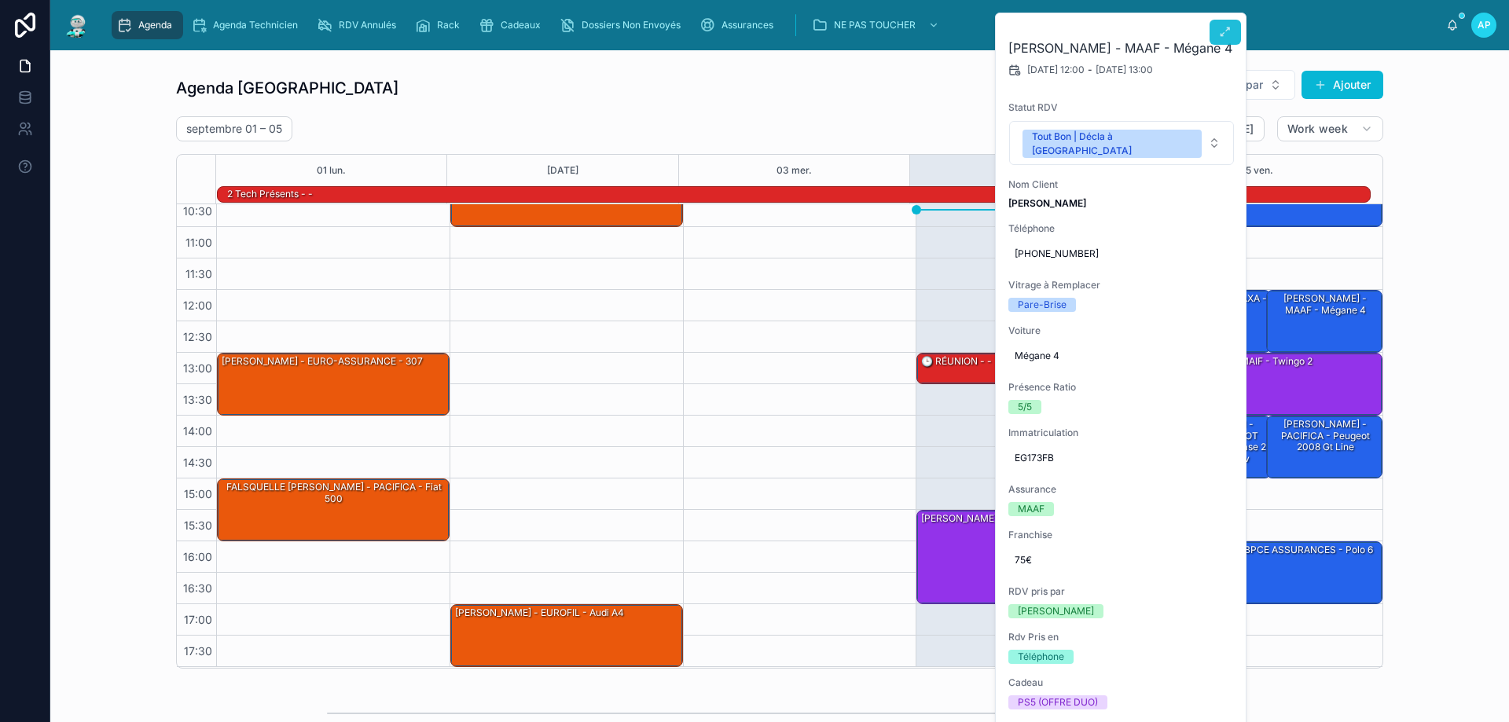
click at [1219, 33] on icon at bounding box center [1225, 32] width 13 height 13
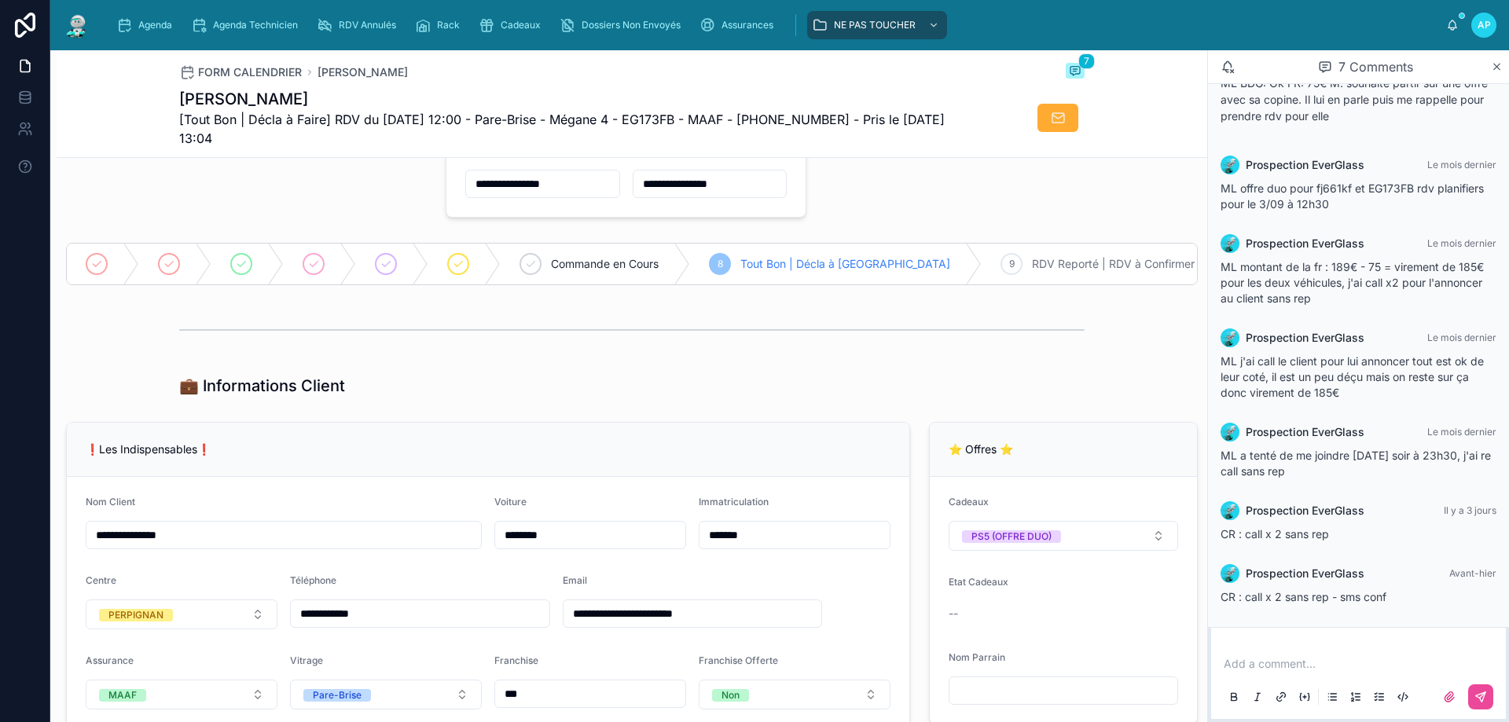
scroll to position [236, 0]
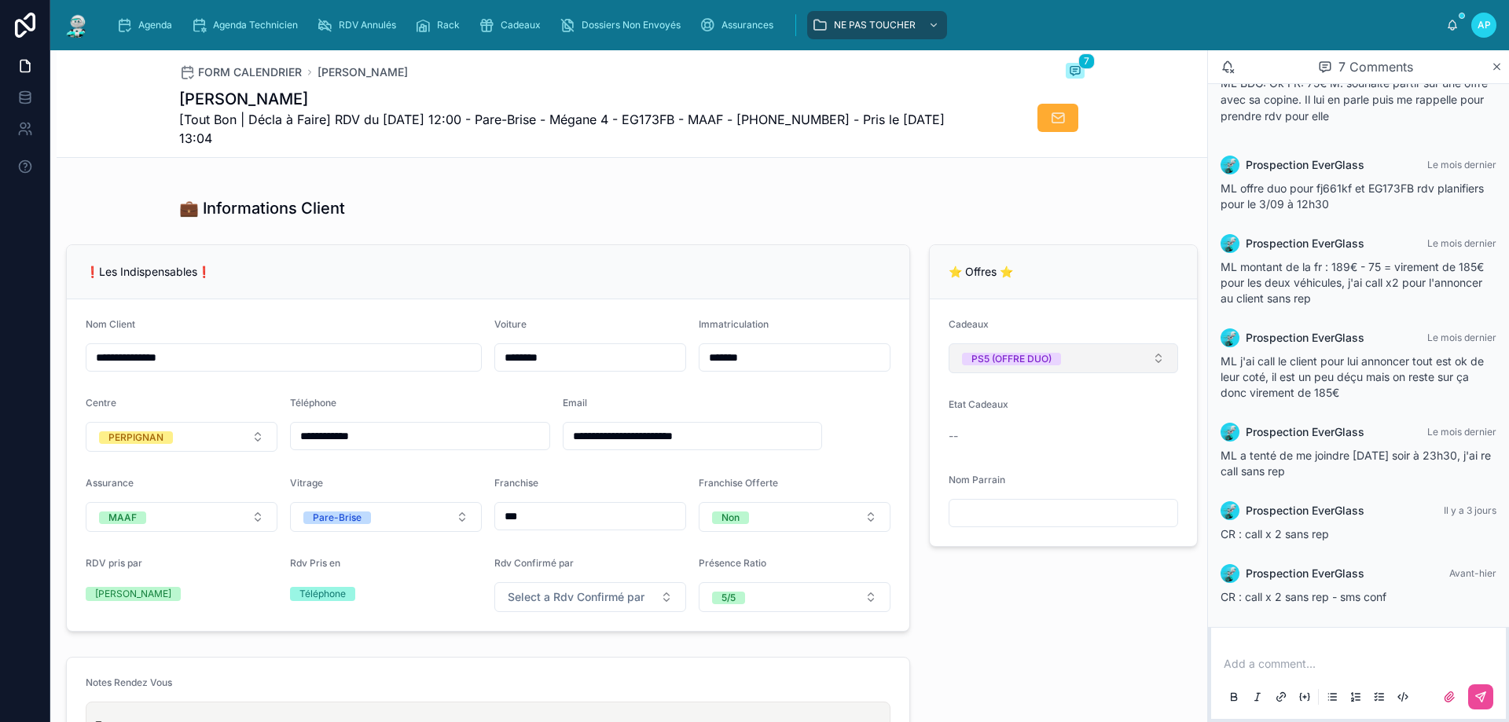
click at [1066, 369] on button "PS5 (OFFRE DUO)" at bounding box center [1062, 358] width 229 height 30
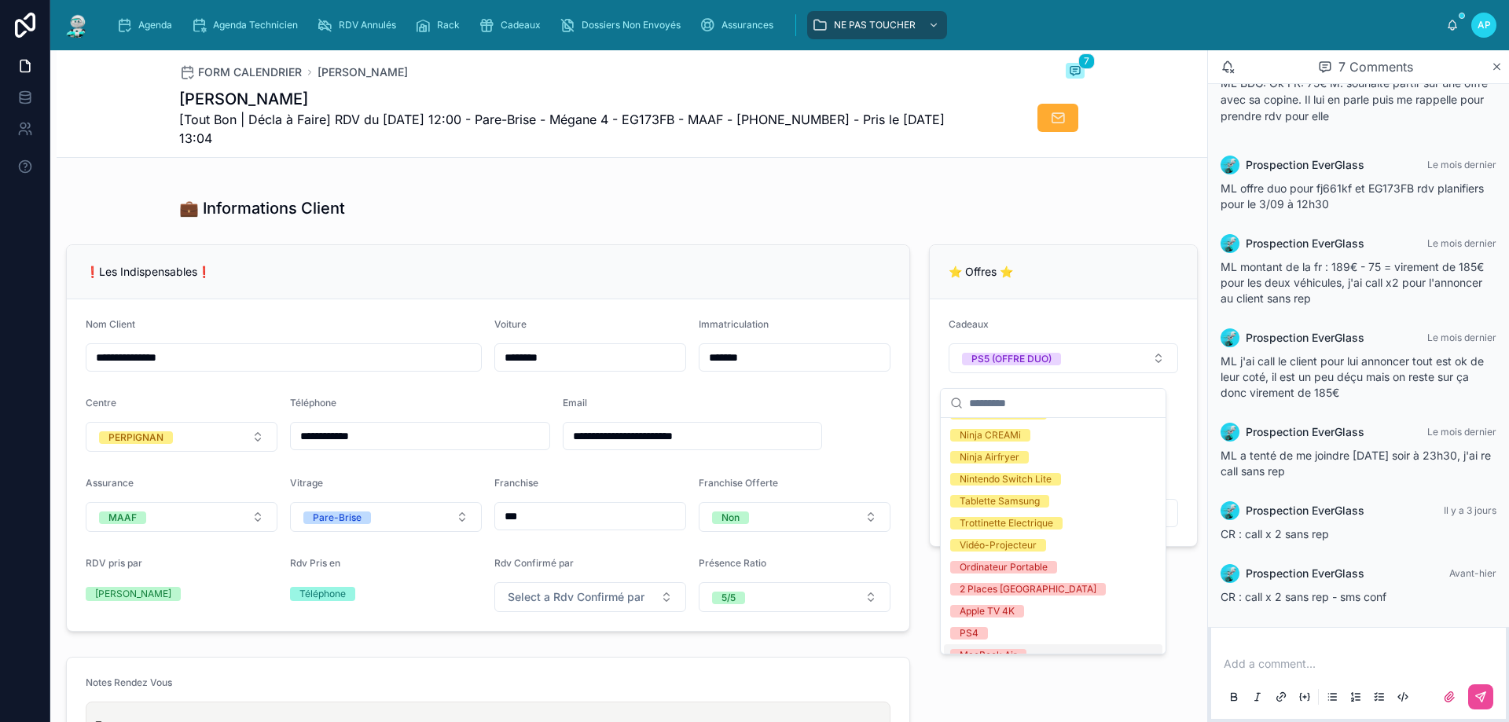
scroll to position [321, 0]
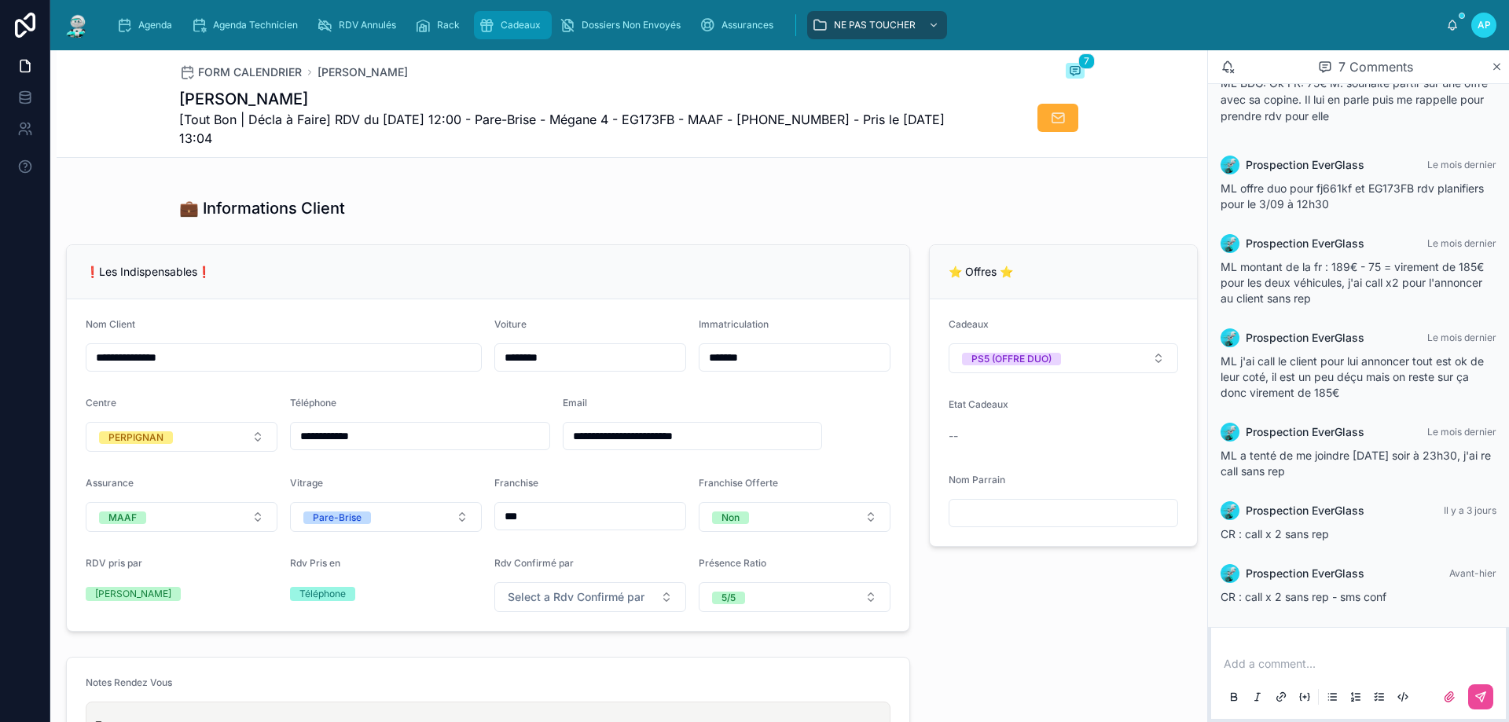
click at [492, 24] on icon "scrollable content" at bounding box center [487, 25] width 16 height 16
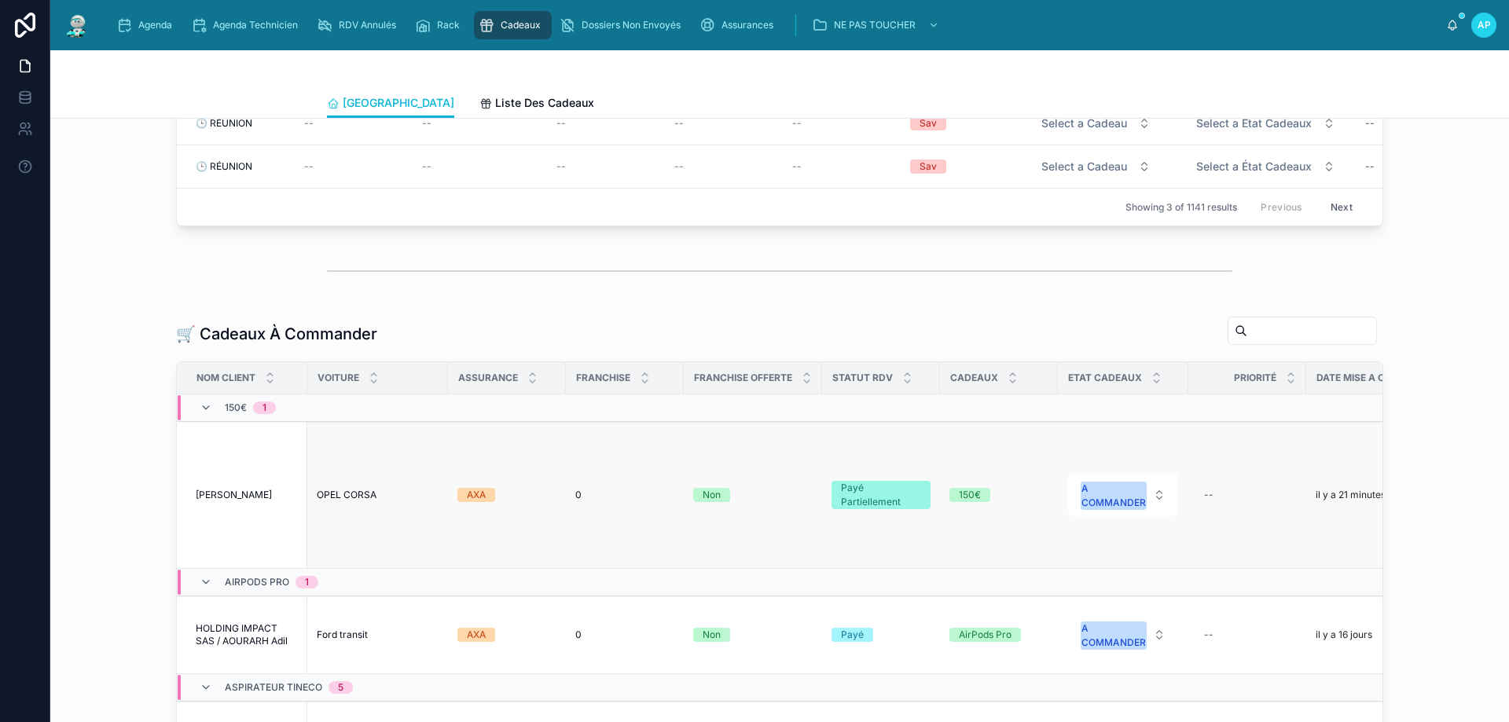
click at [269, 501] on div "[PERSON_NAME] [PERSON_NAME]" at bounding box center [247, 495] width 102 height 13
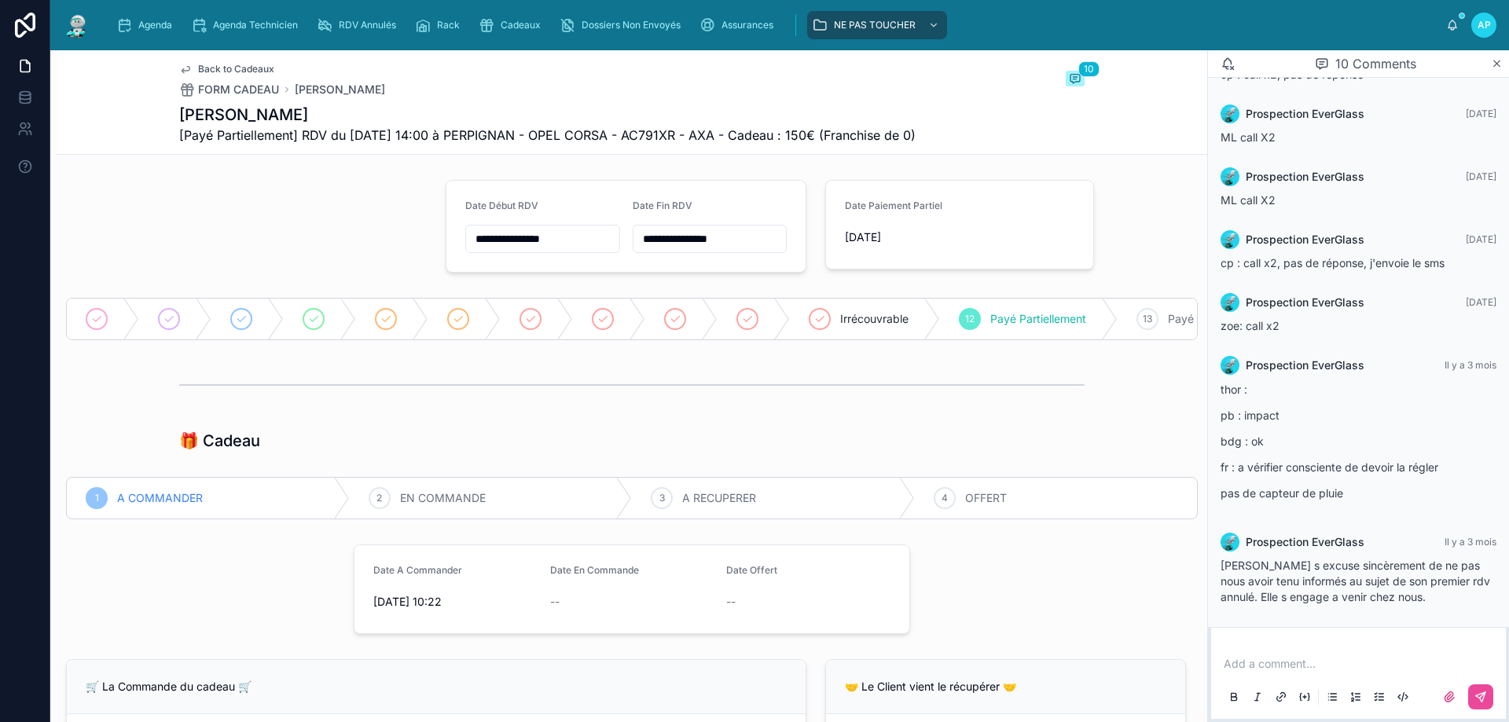
click at [80, 19] on img at bounding box center [77, 25] width 28 height 25
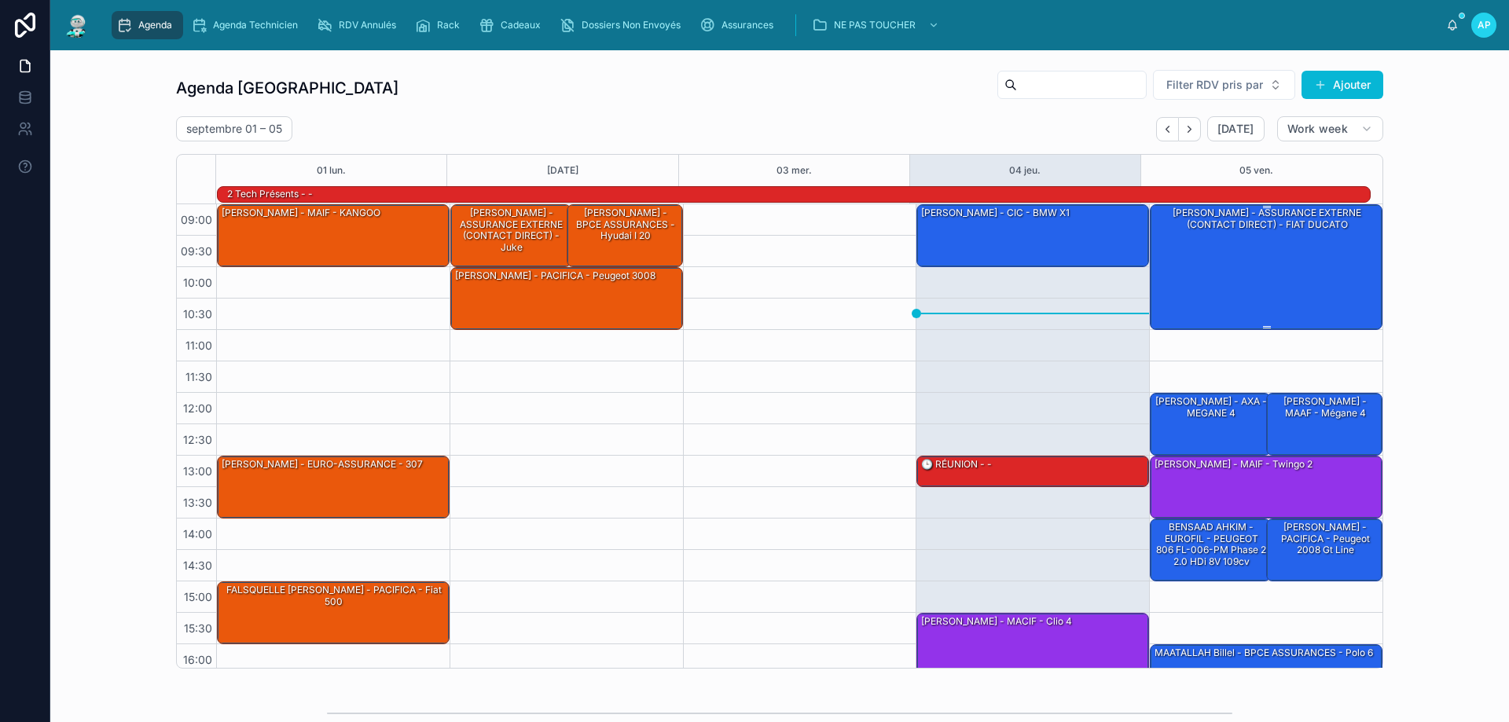
click at [1238, 269] on div "[PERSON_NAME] - ASSURANCE EXTERNE (CONTACT DIRECT) - FIAT DUCATO" at bounding box center [1267, 266] width 228 height 123
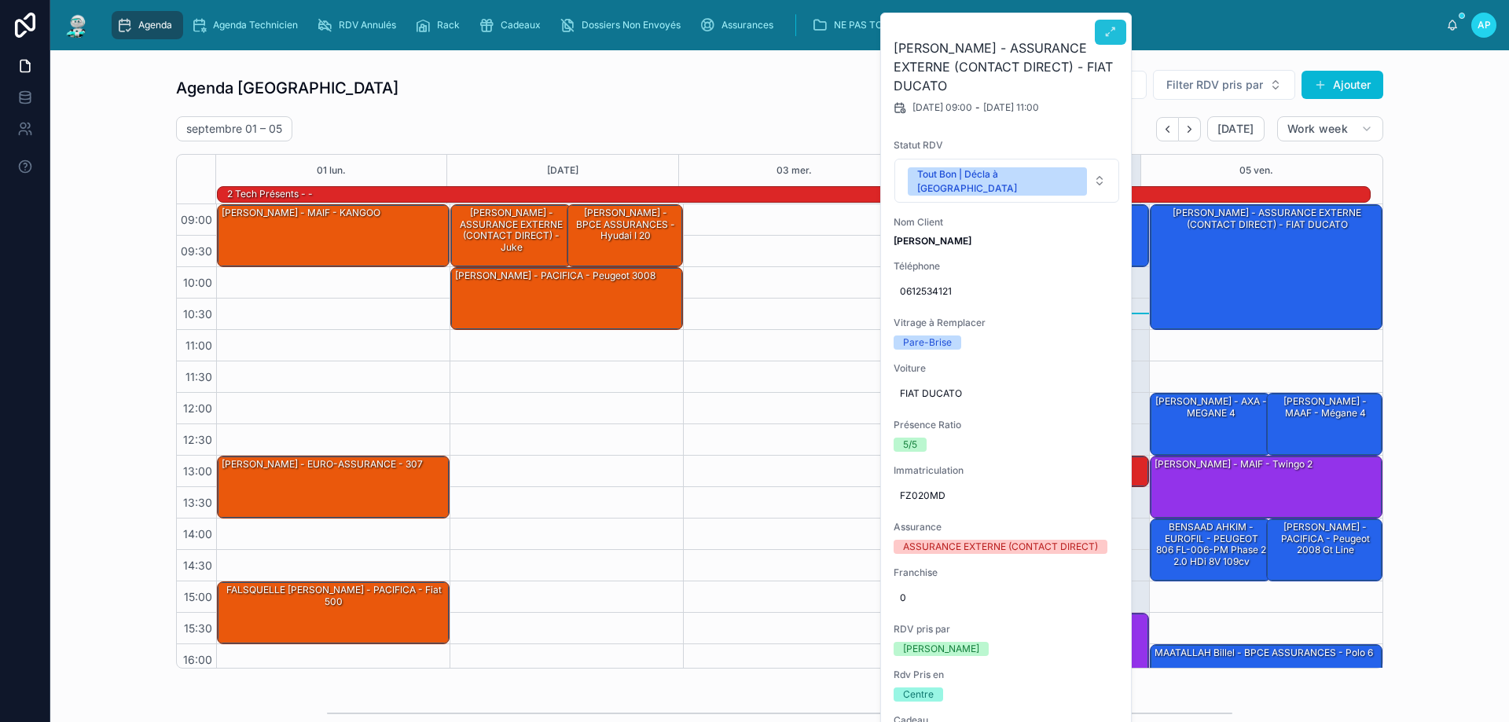
click at [1112, 26] on icon at bounding box center [1110, 32] width 13 height 13
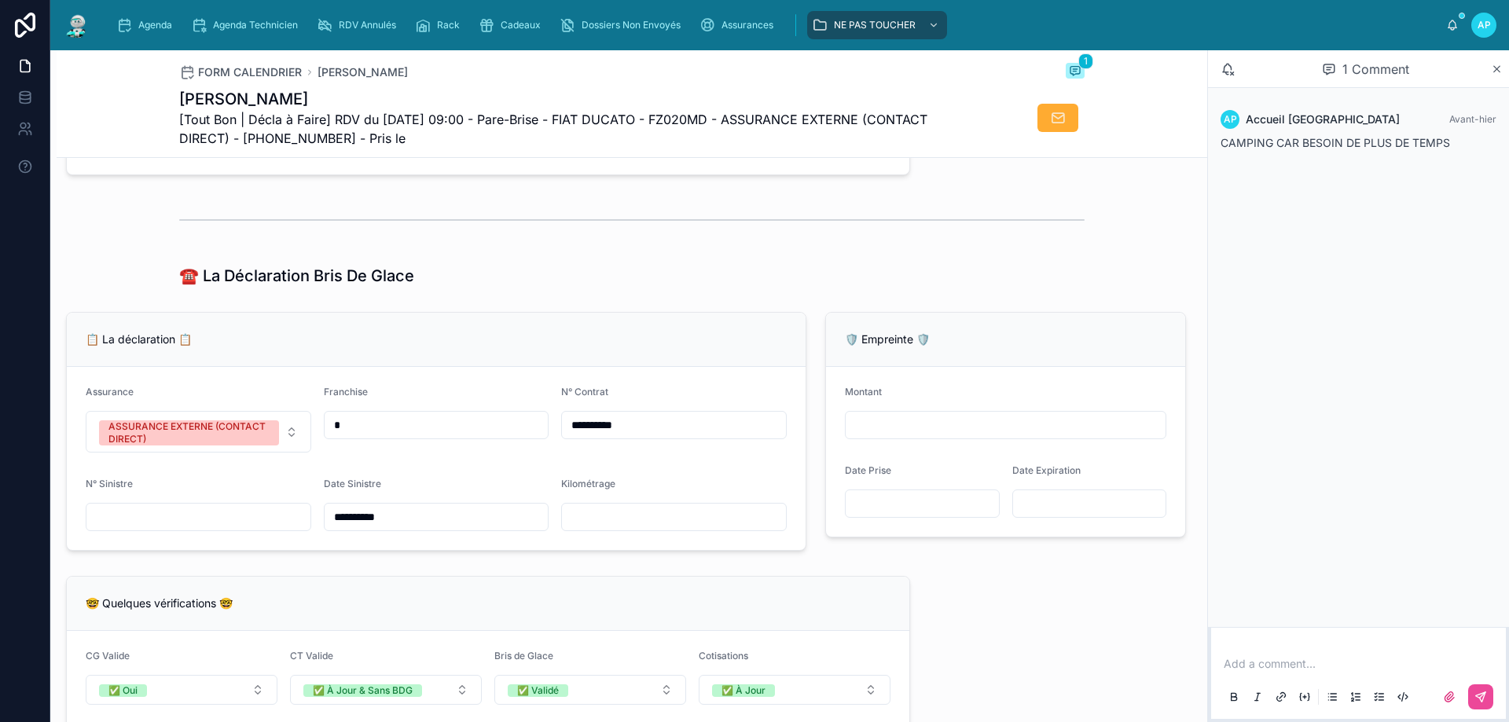
scroll to position [707, 0]
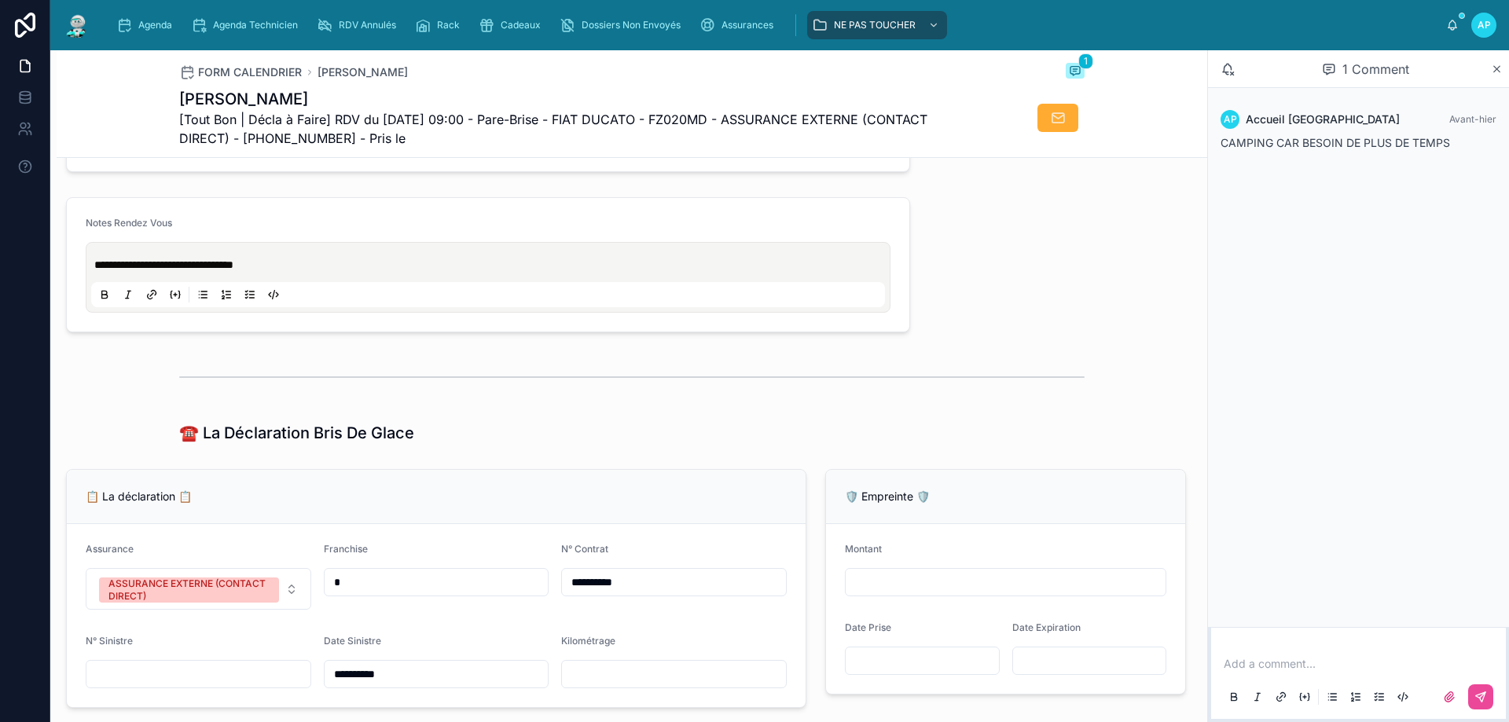
click at [90, 29] on img at bounding box center [77, 25] width 28 height 25
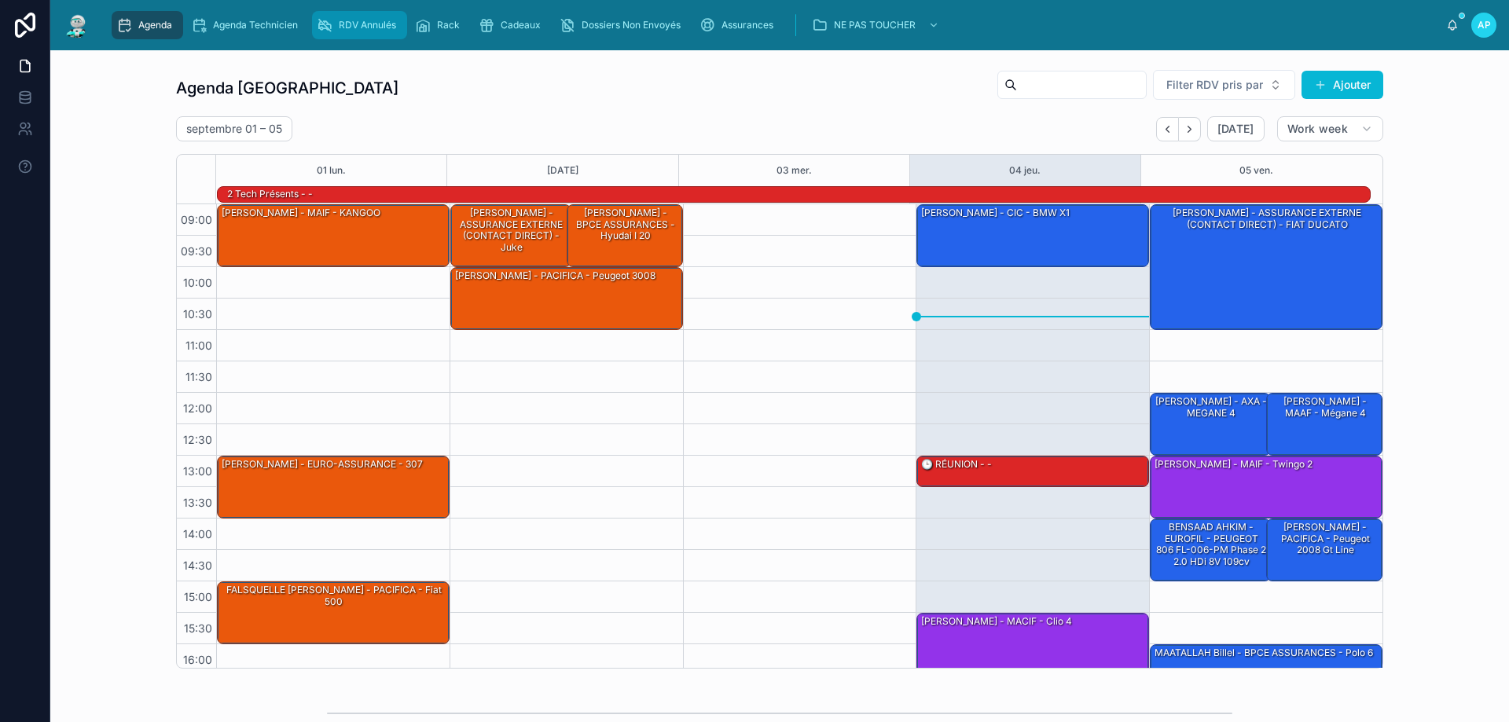
click at [347, 19] on span "RDV Annulés" at bounding box center [367, 25] width 57 height 13
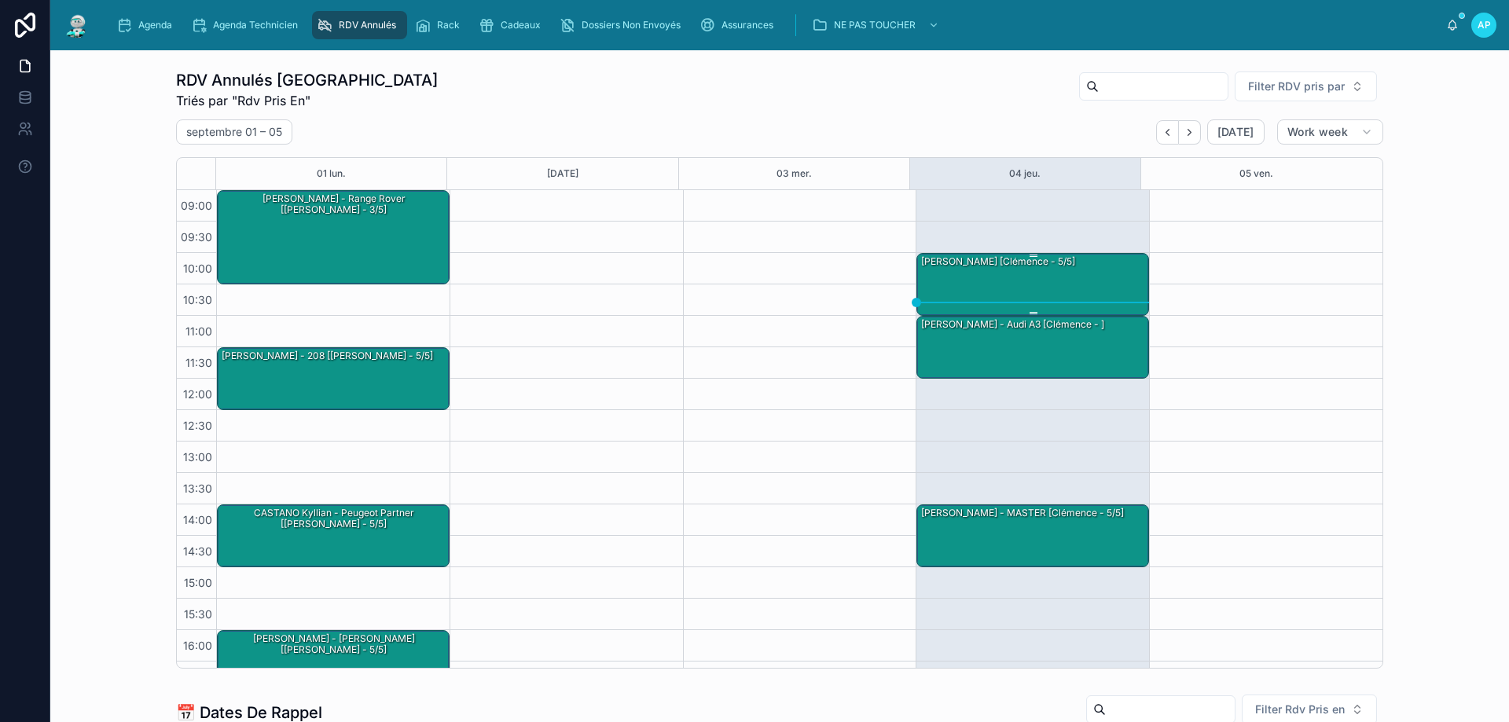
click at [1079, 276] on div "[PERSON_NAME] [Clémence - 5/5]" at bounding box center [1033, 284] width 228 height 60
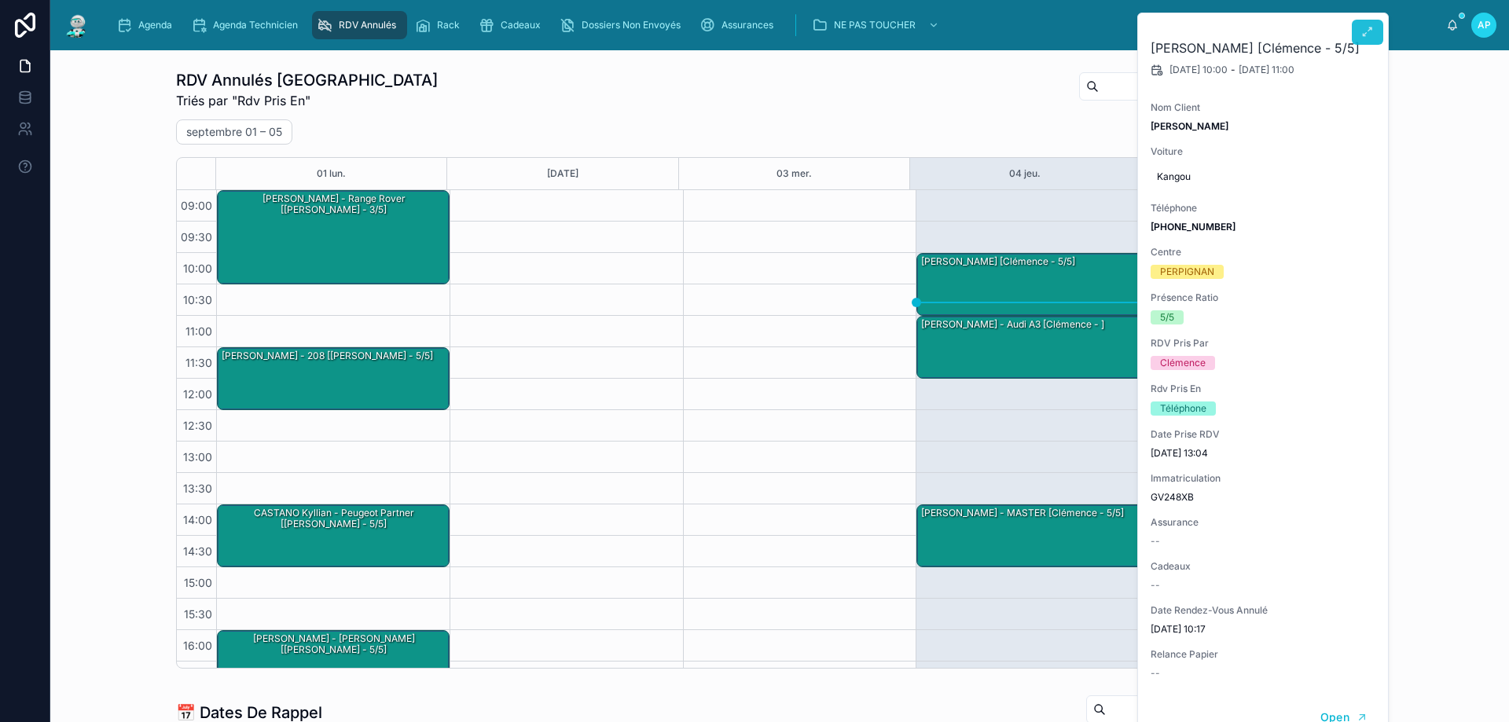
click at [1363, 25] on button at bounding box center [1367, 32] width 31 height 25
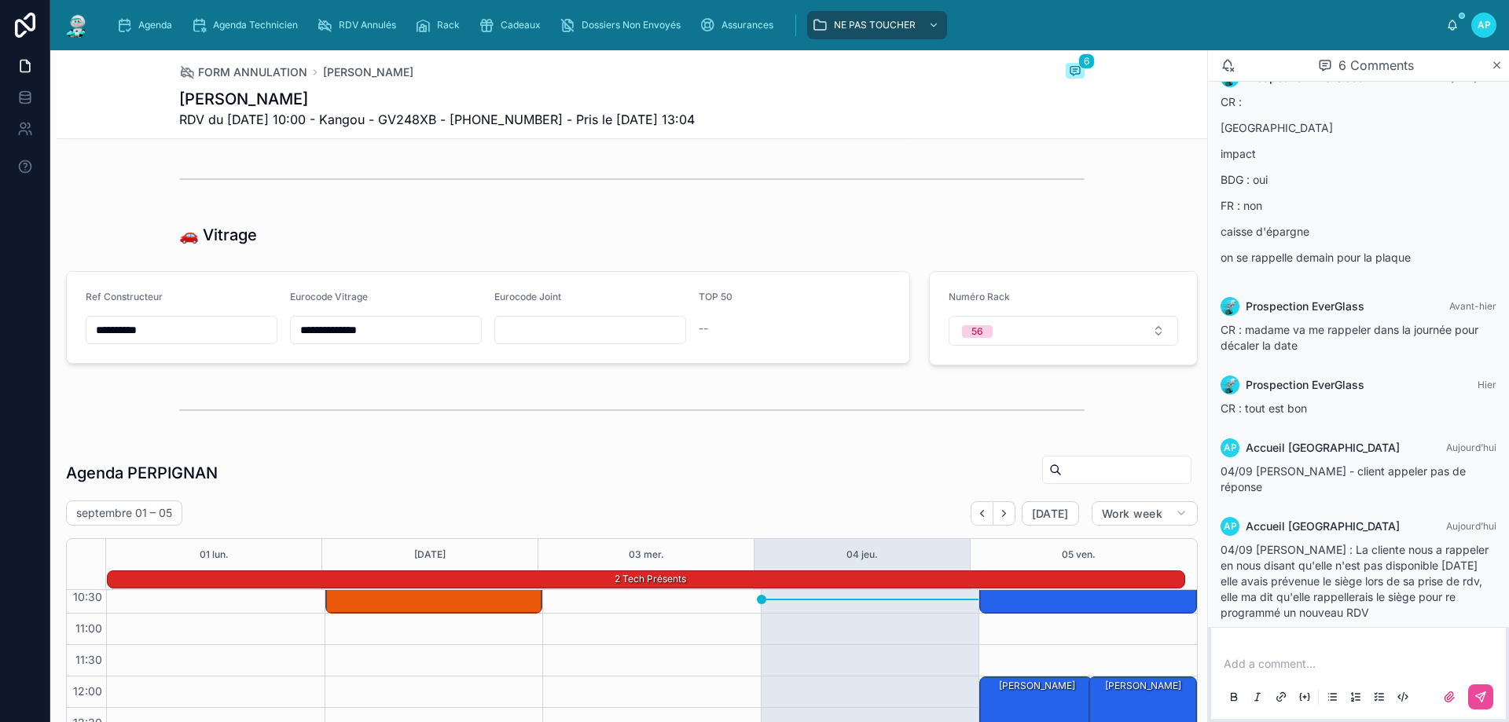
scroll to position [1650, 0]
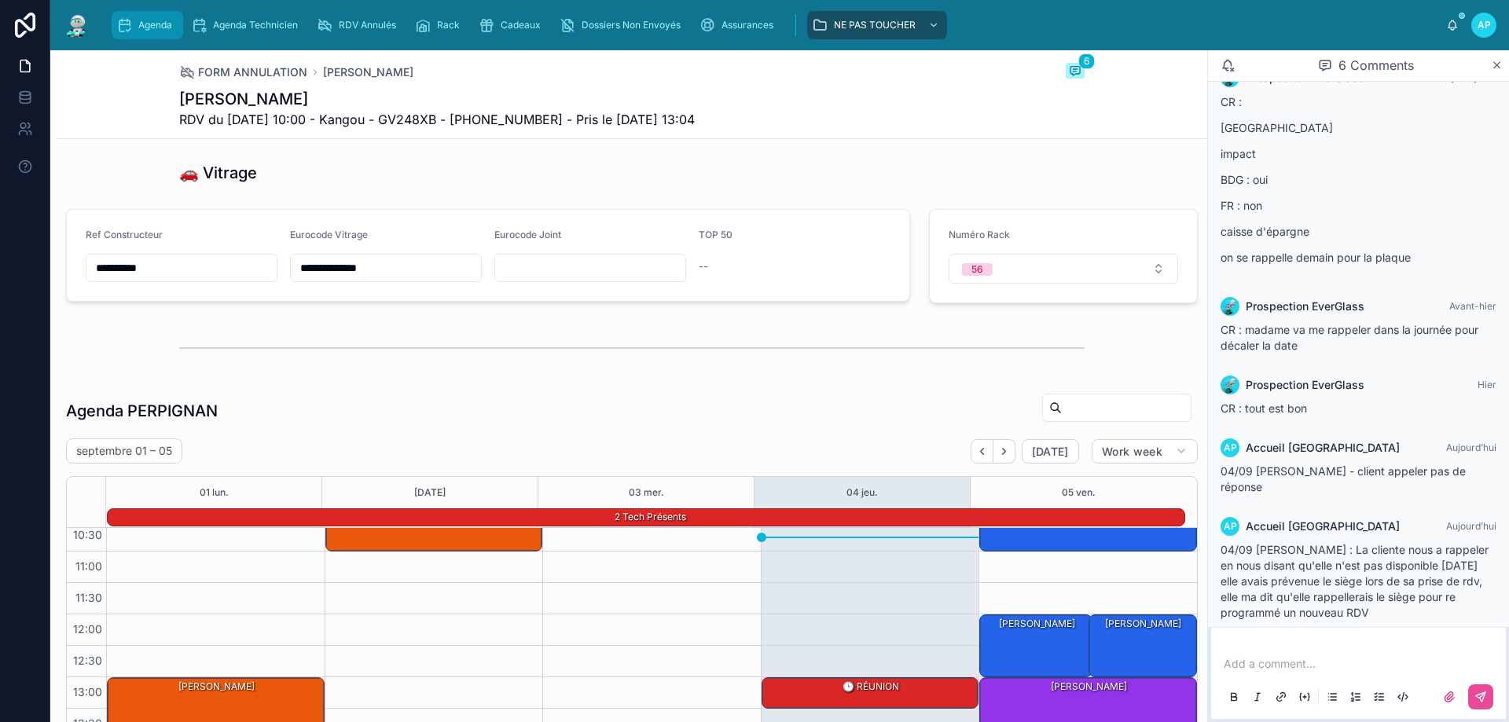
click at [119, 31] on icon "scrollable content" at bounding box center [124, 25] width 16 height 16
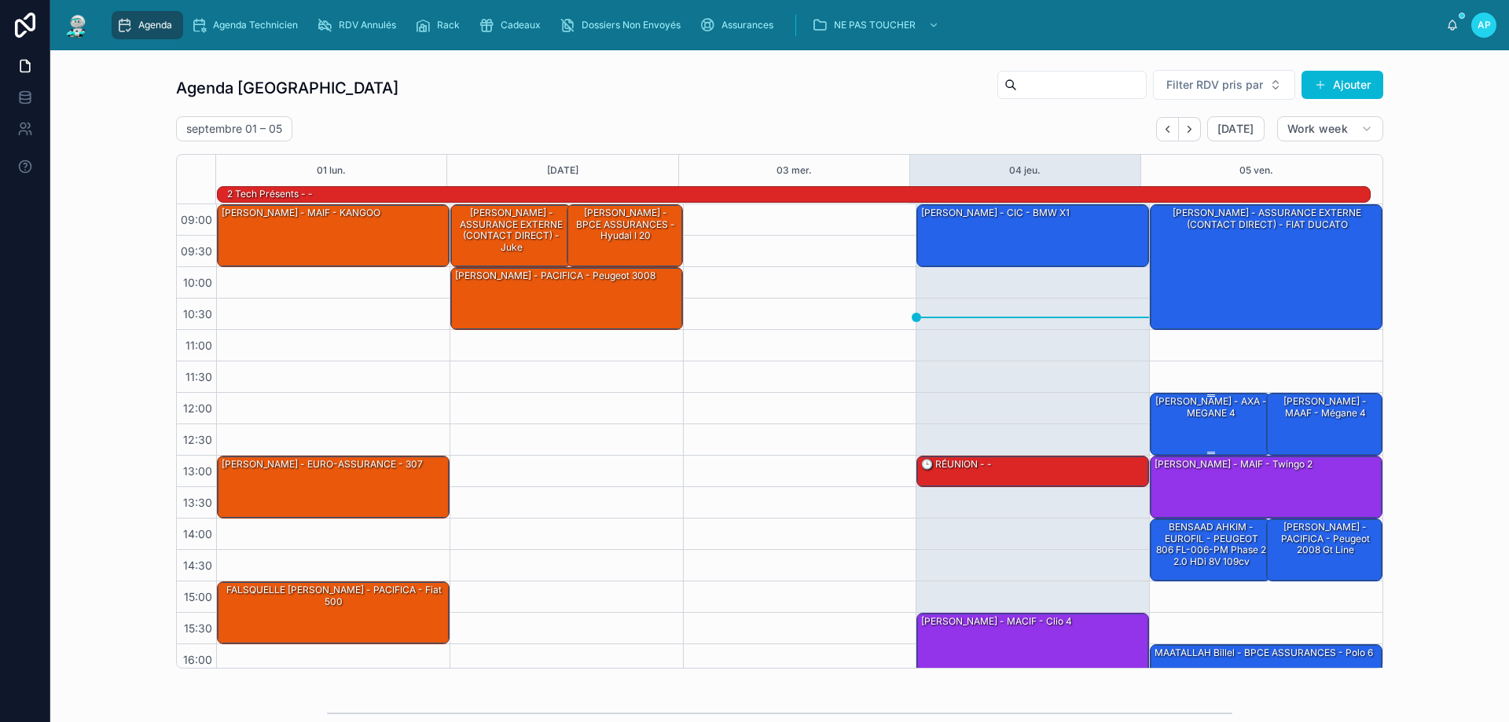
scroll to position [79, 0]
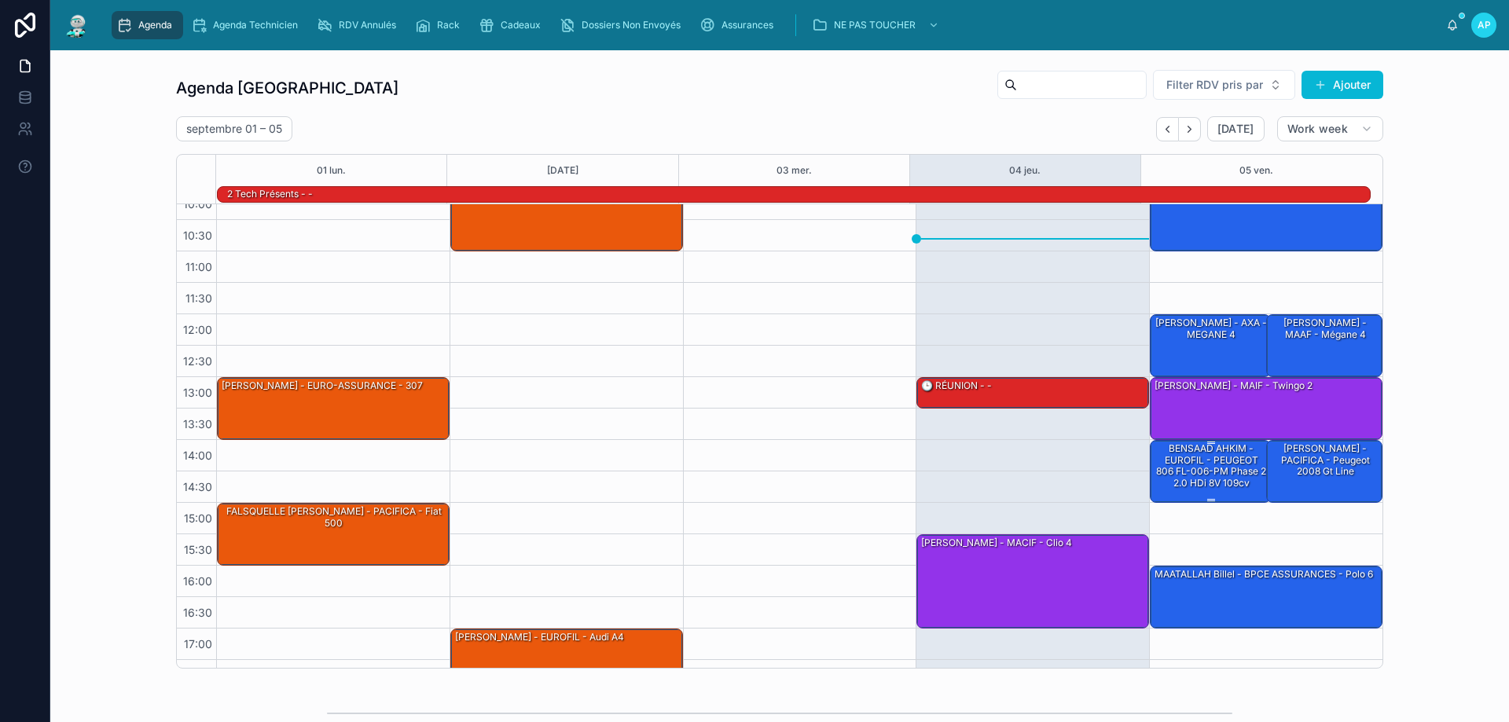
click at [1194, 463] on div "BENSAAD AHKIM - EUROFIL - PEUGEOT 806 FL-006-PM phase 2 2.0 HDi 8V 109cv" at bounding box center [1211, 466] width 116 height 49
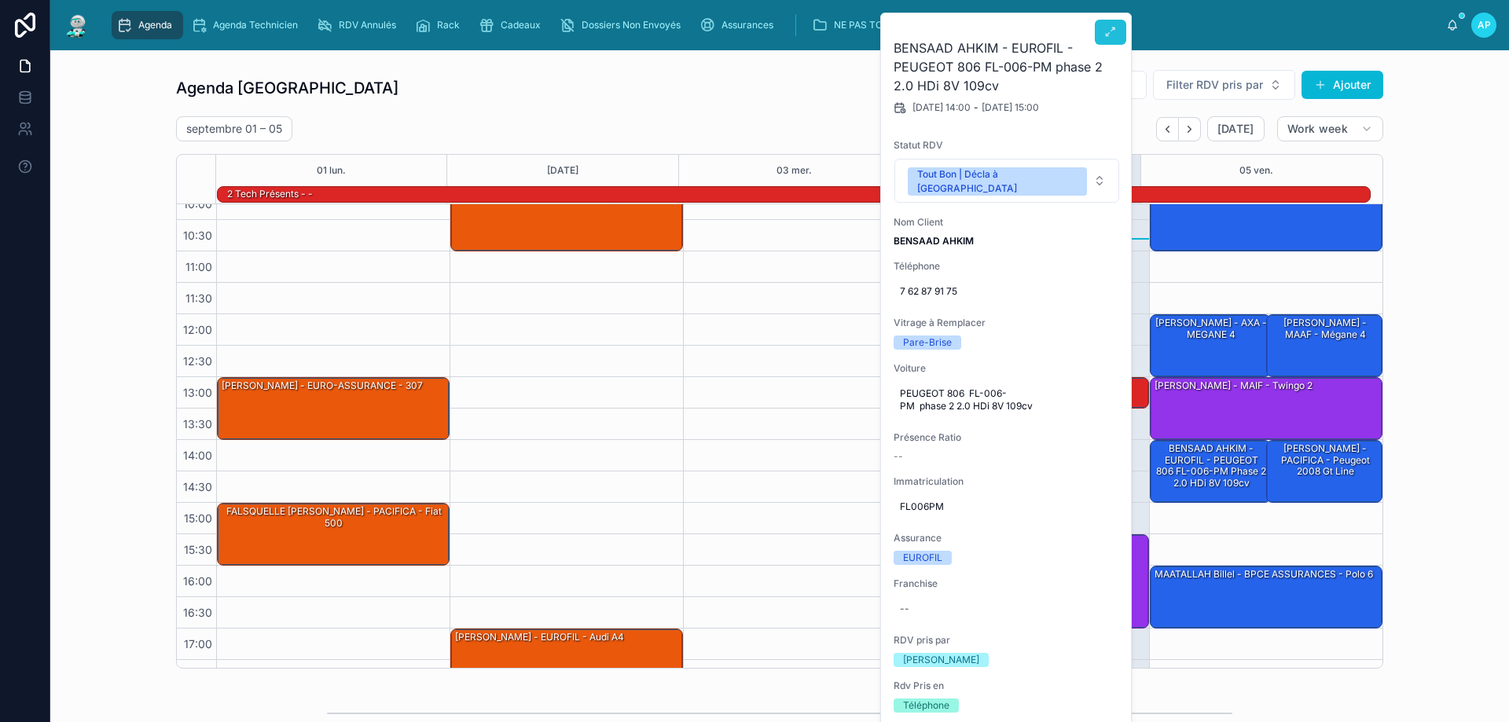
click at [1106, 35] on icon at bounding box center [1110, 32] width 13 height 13
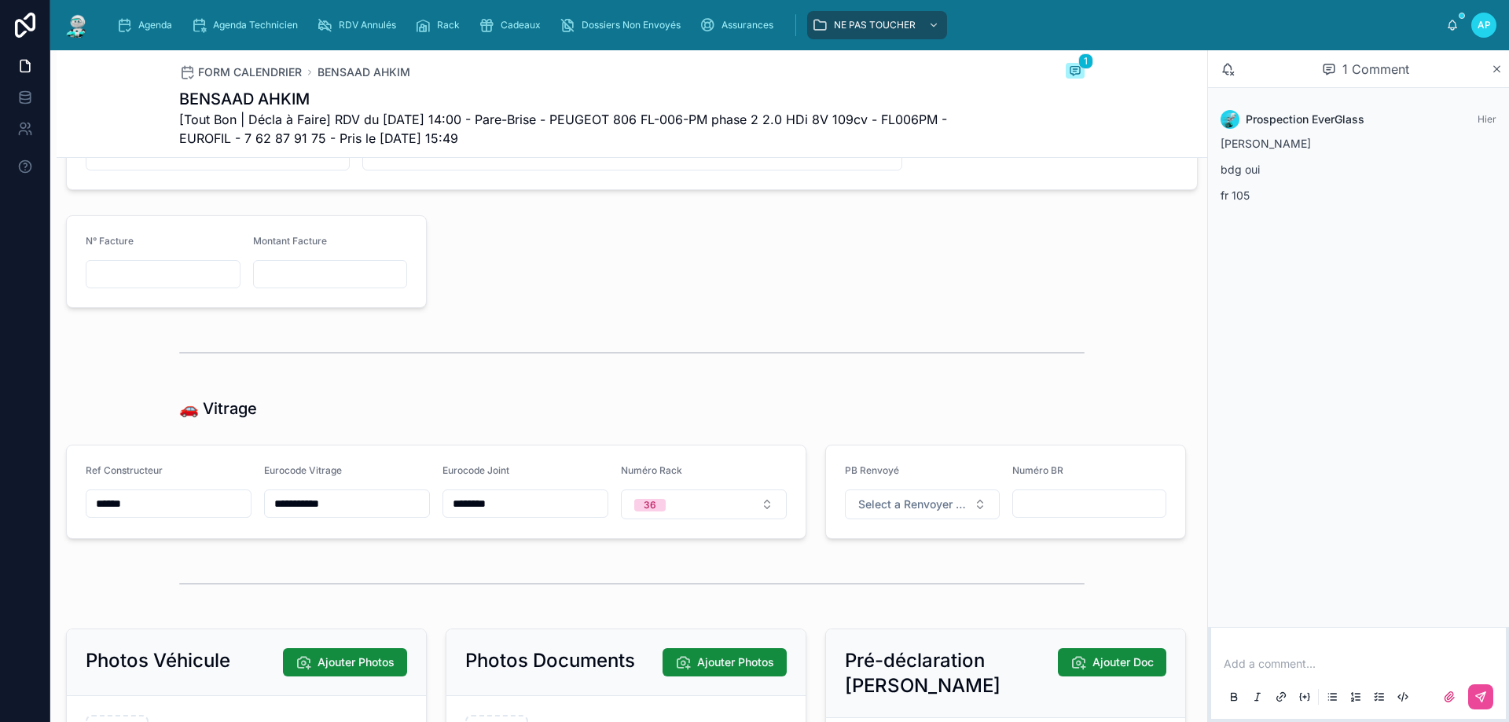
scroll to position [1807, 0]
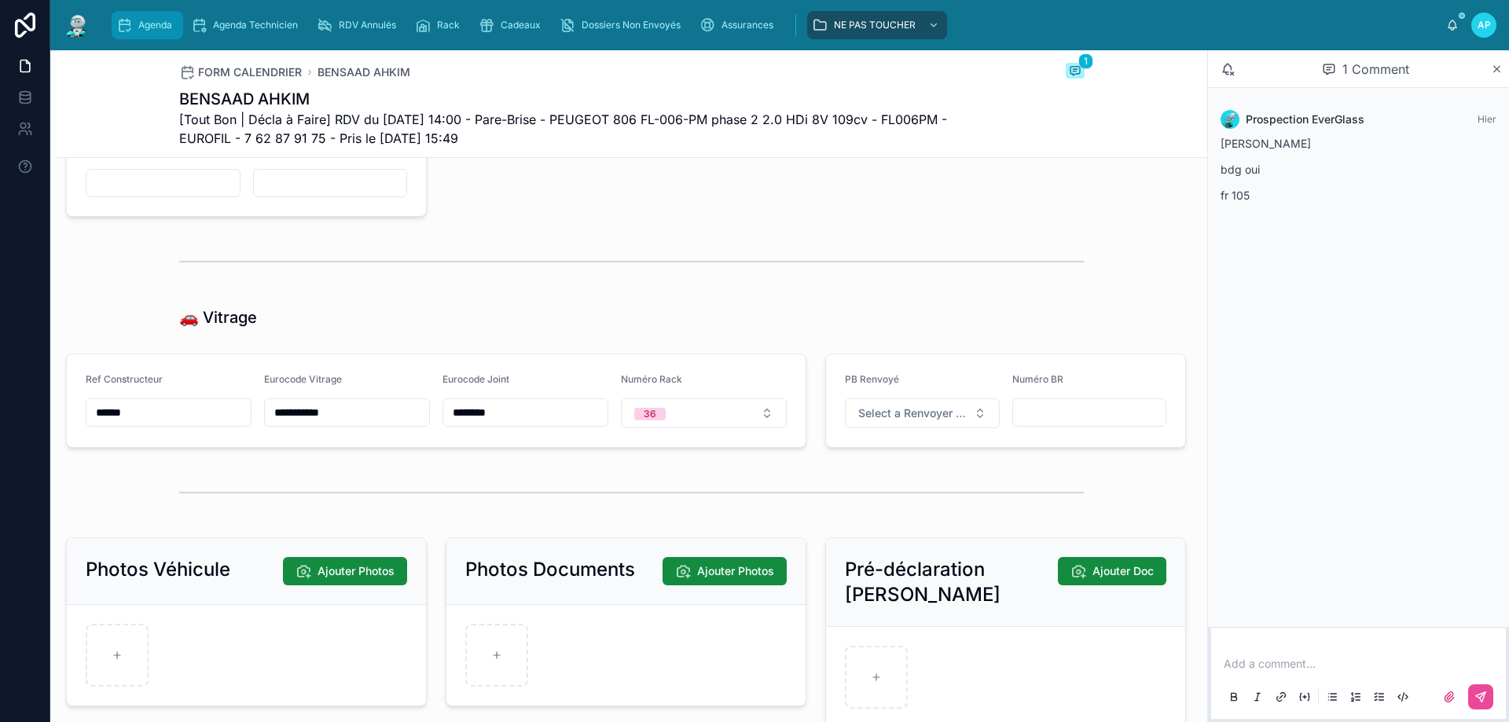
click at [137, 17] on div "Agenda" at bounding box center [147, 25] width 62 height 25
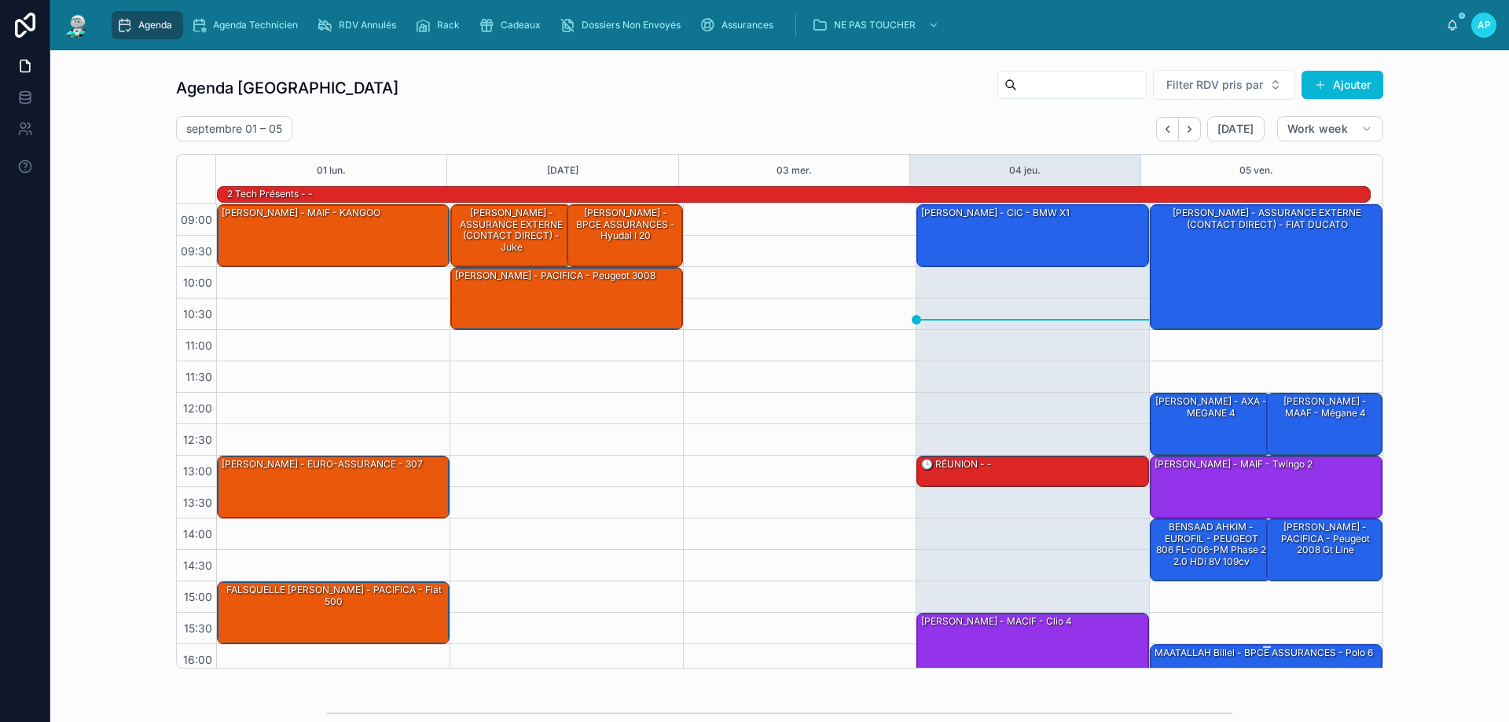
scroll to position [103, 0]
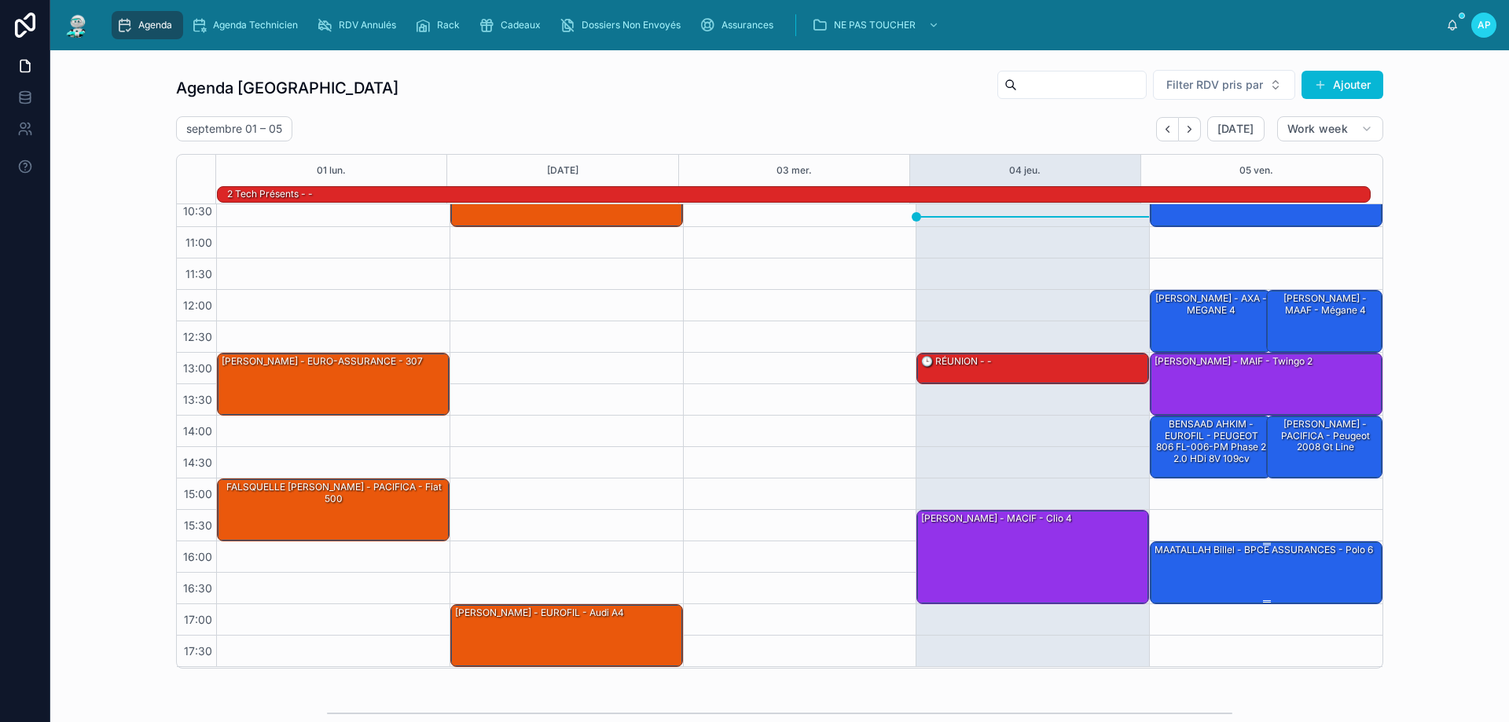
click at [1286, 556] on div "MAATALLAH Billel - BPCE ASSURANCES - Polo 6" at bounding box center [1264, 550] width 222 height 14
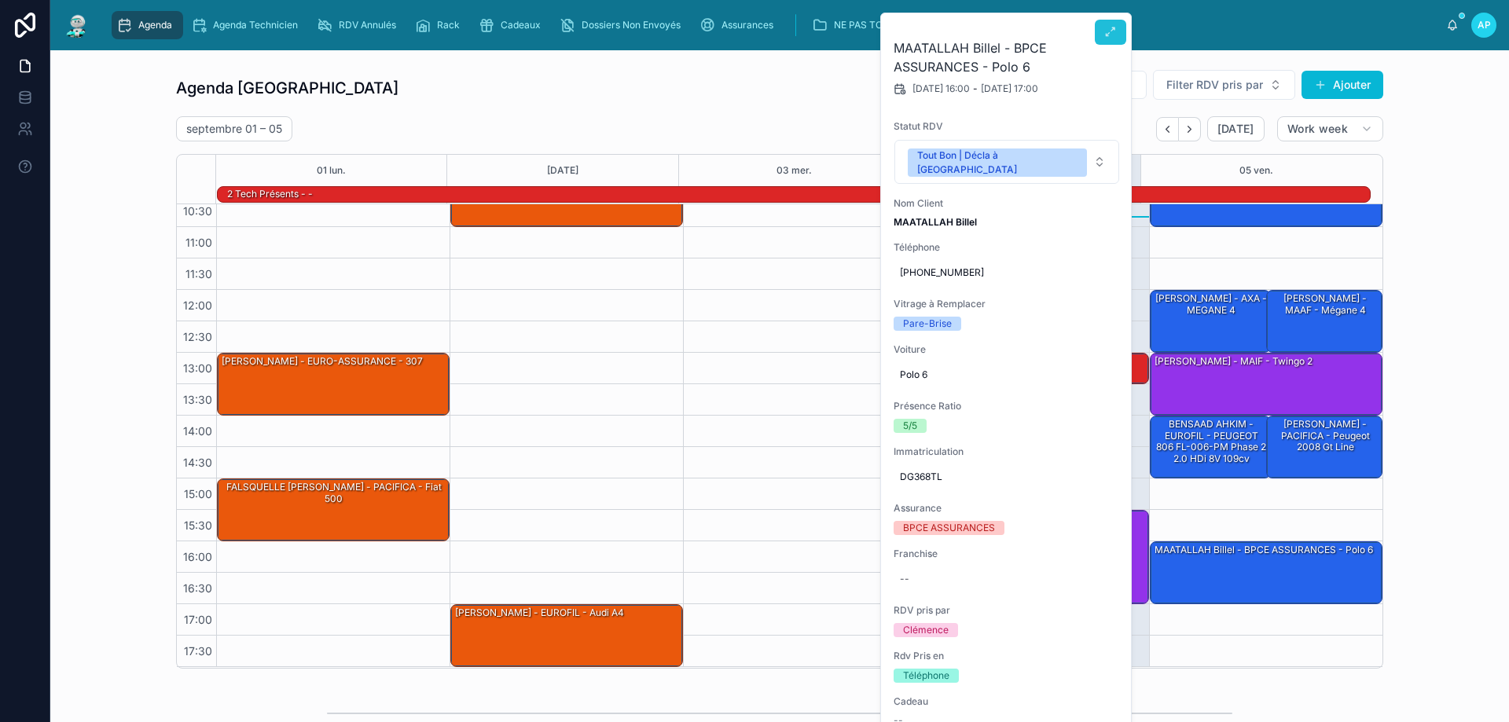
click at [1106, 35] on icon at bounding box center [1110, 32] width 13 height 13
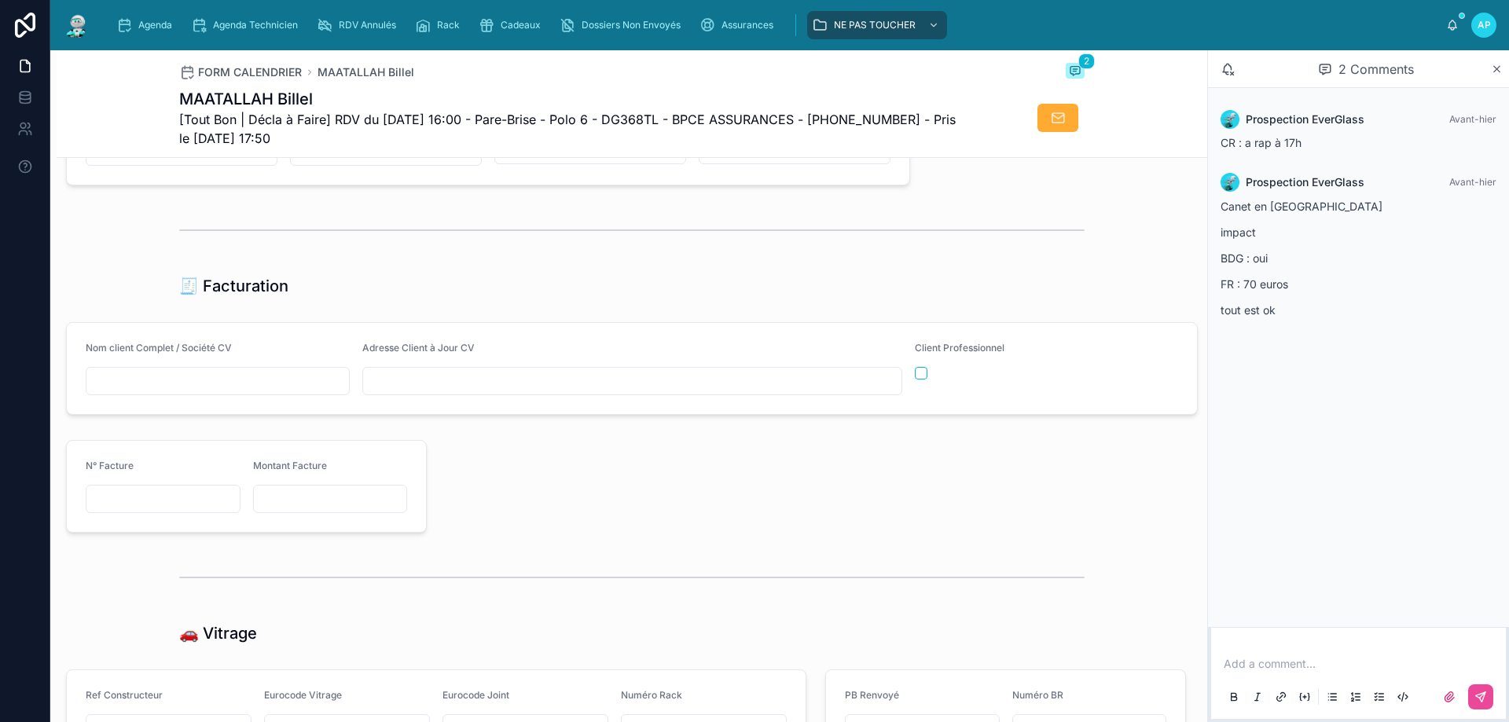
scroll to position [1572, 0]
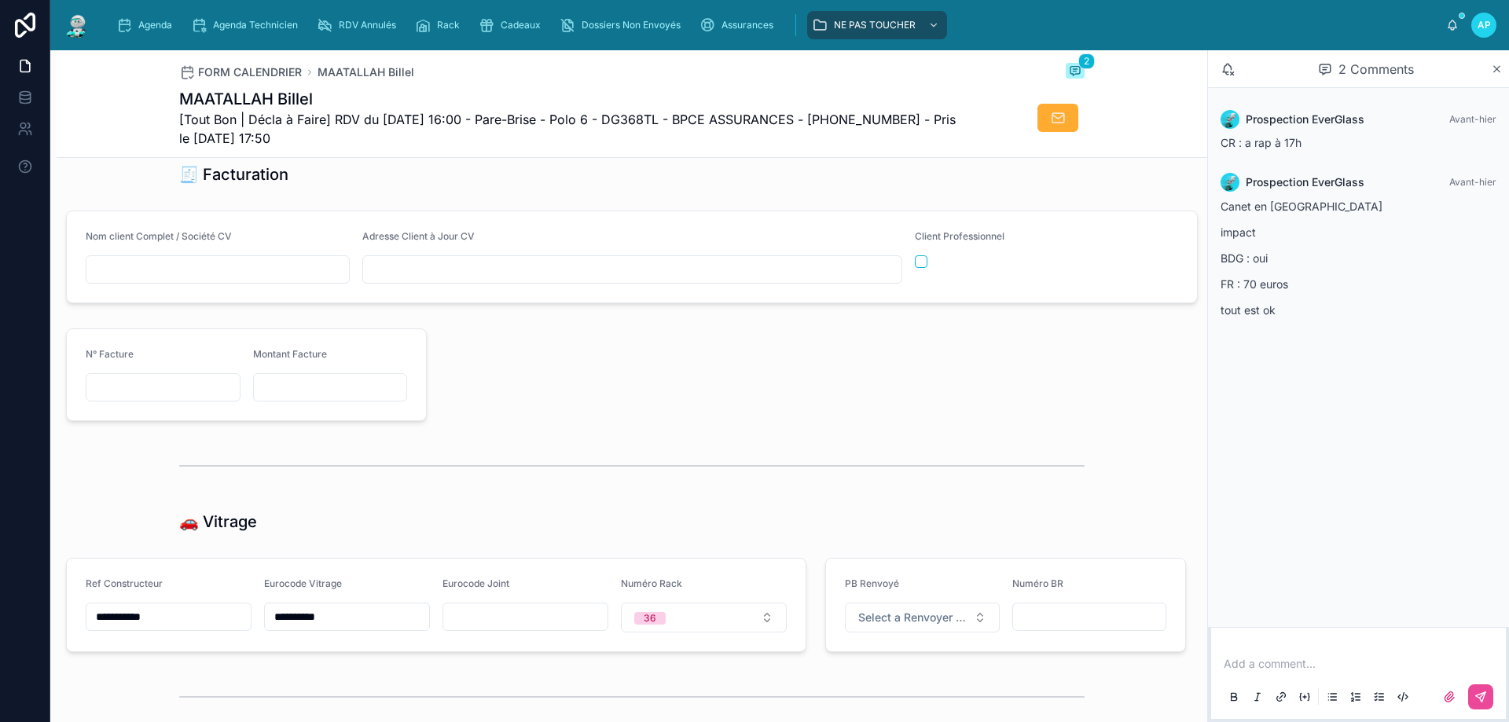
click at [89, 22] on img at bounding box center [77, 25] width 28 height 25
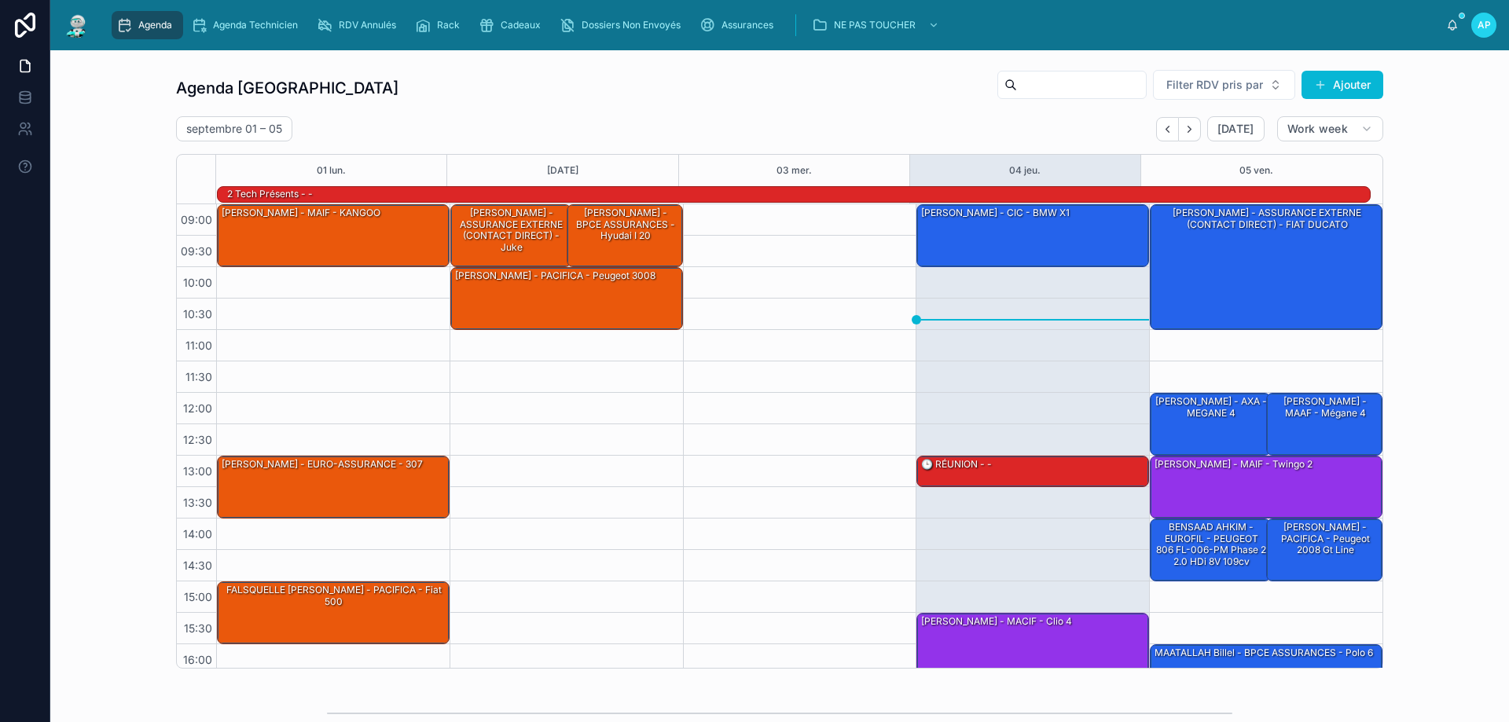
scroll to position [103, 0]
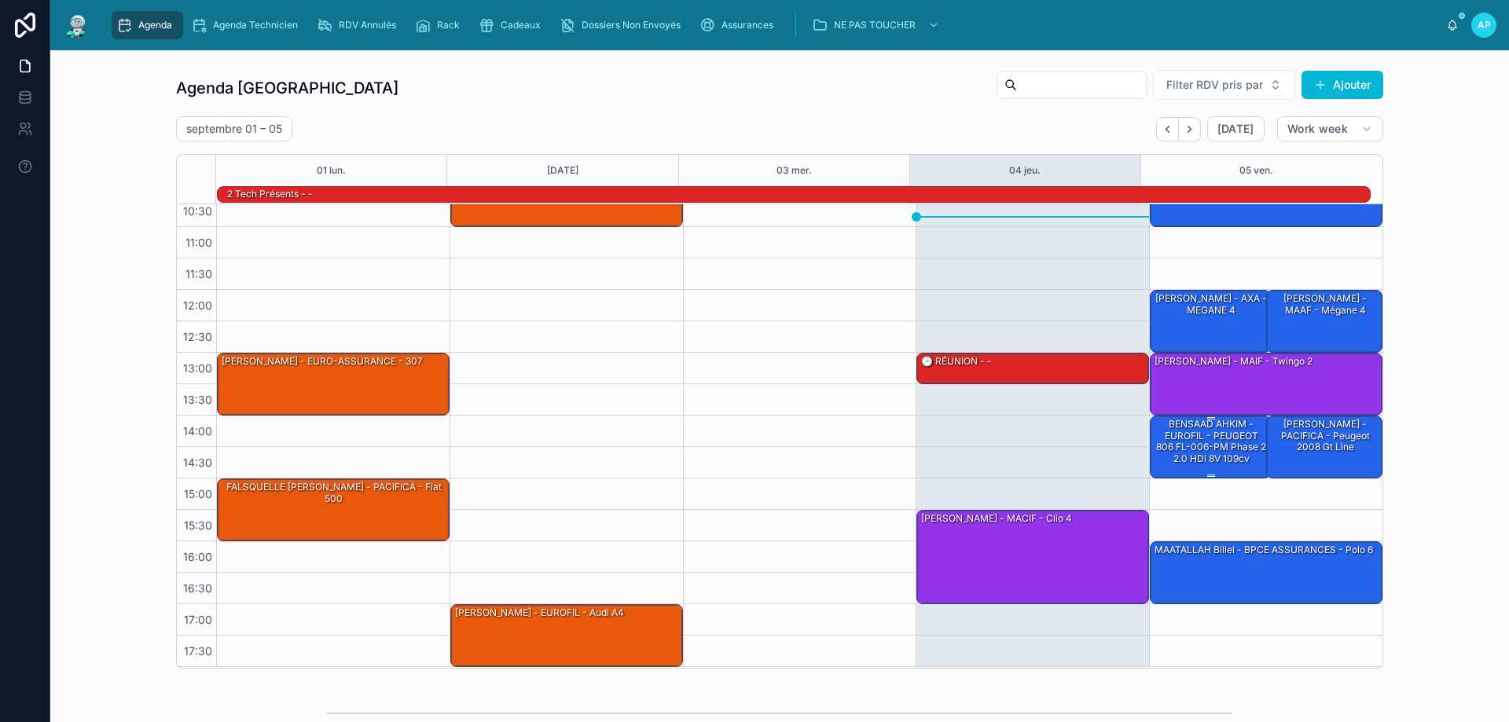
click at [1183, 453] on div "BENSAAD AHKIM - EUROFIL - PEUGEOT 806 FL-006-PM phase 2 2.0 HDi 8V 109cv" at bounding box center [1211, 441] width 116 height 49
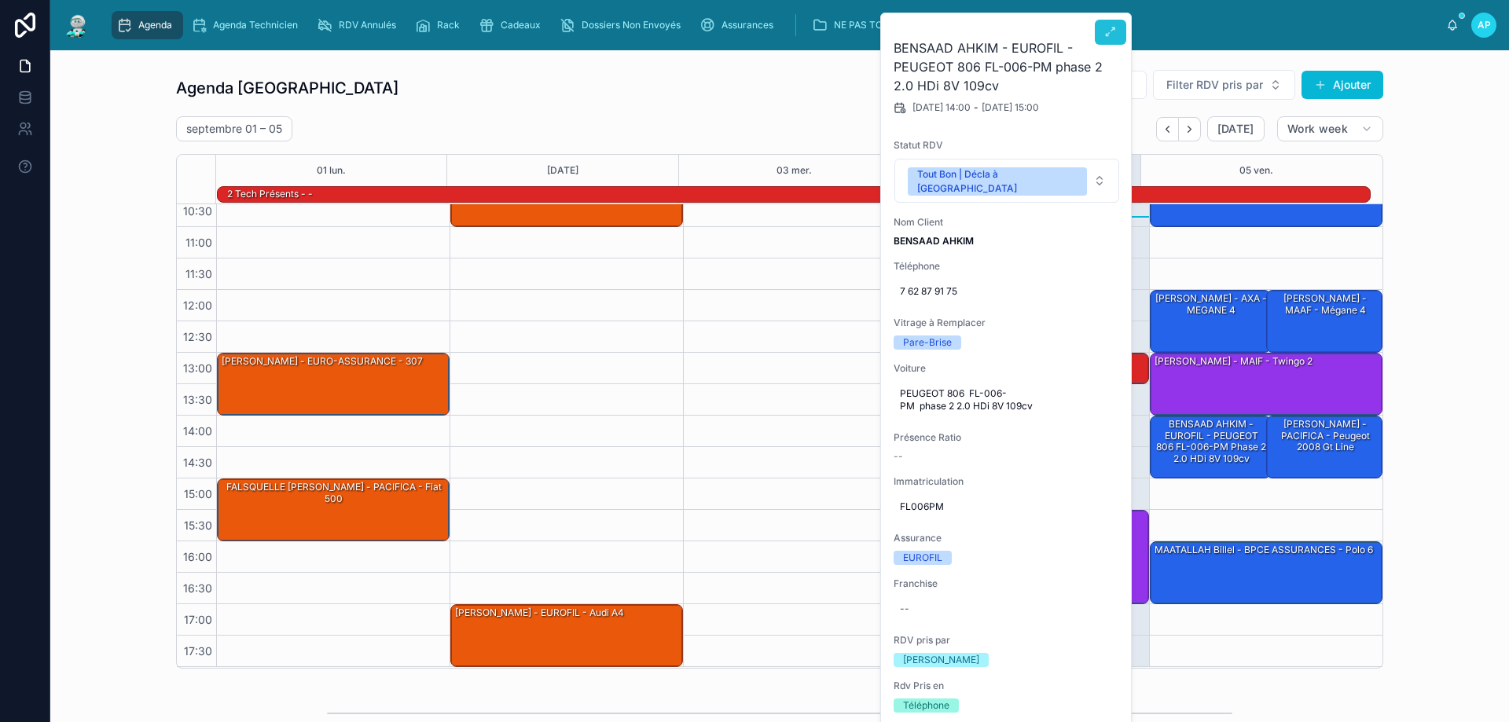
click at [1104, 44] on button at bounding box center [1110, 32] width 31 height 25
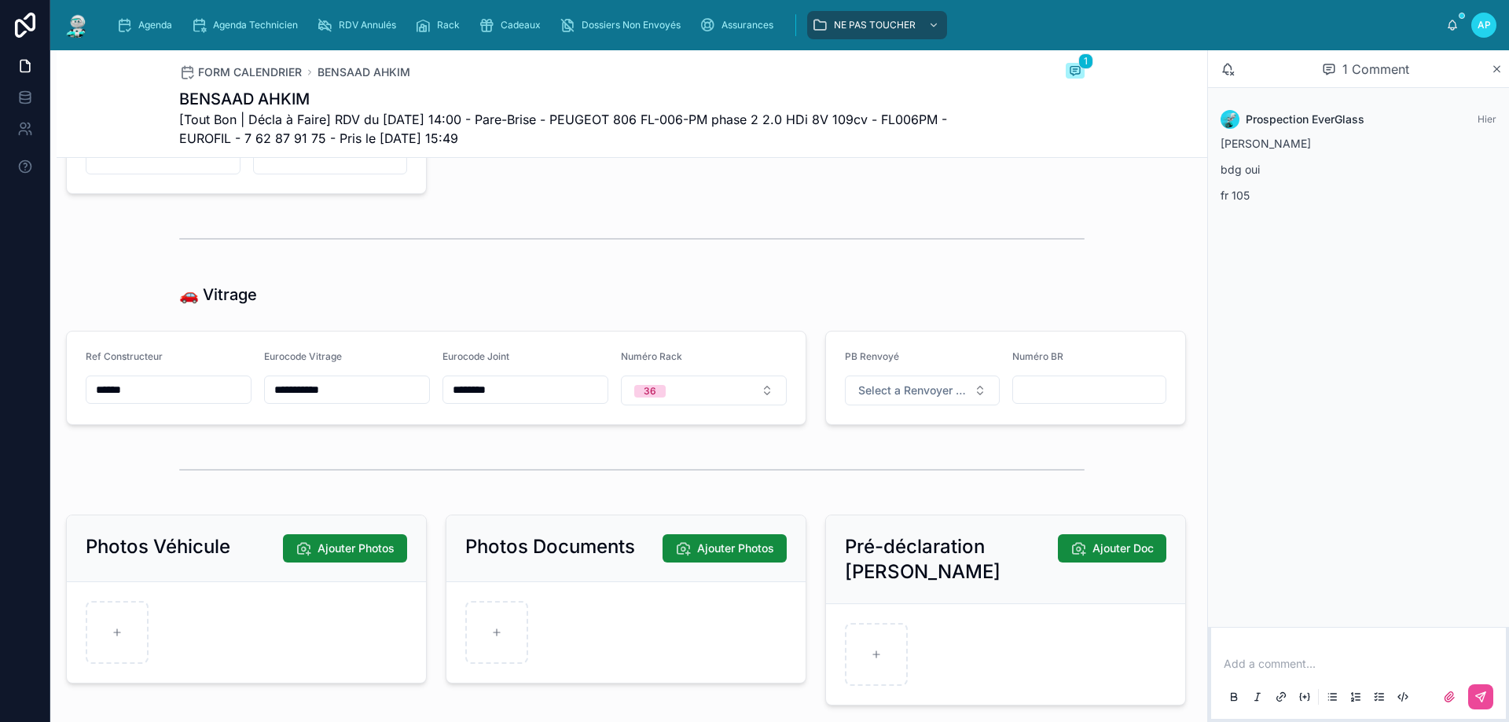
scroll to position [1807, 0]
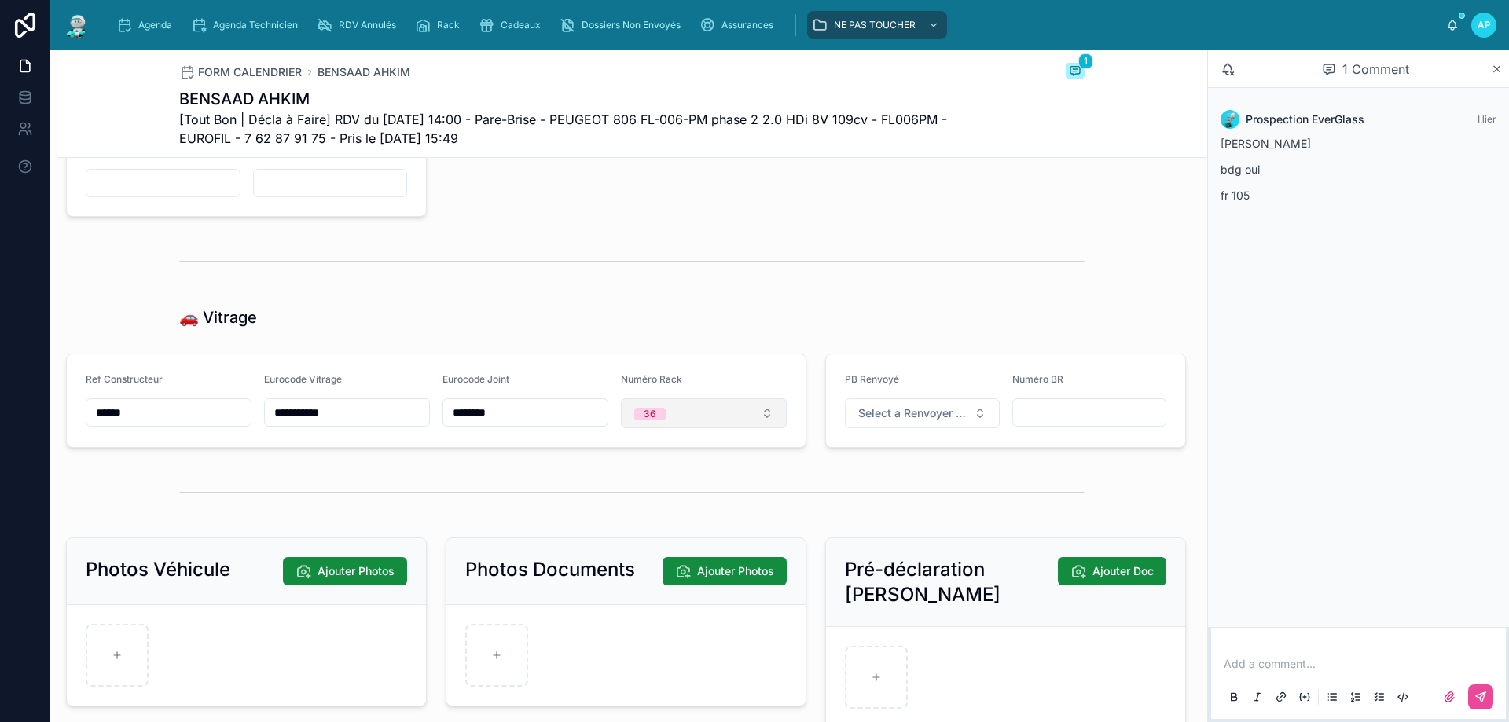
click at [702, 428] on button "36" at bounding box center [704, 413] width 166 height 30
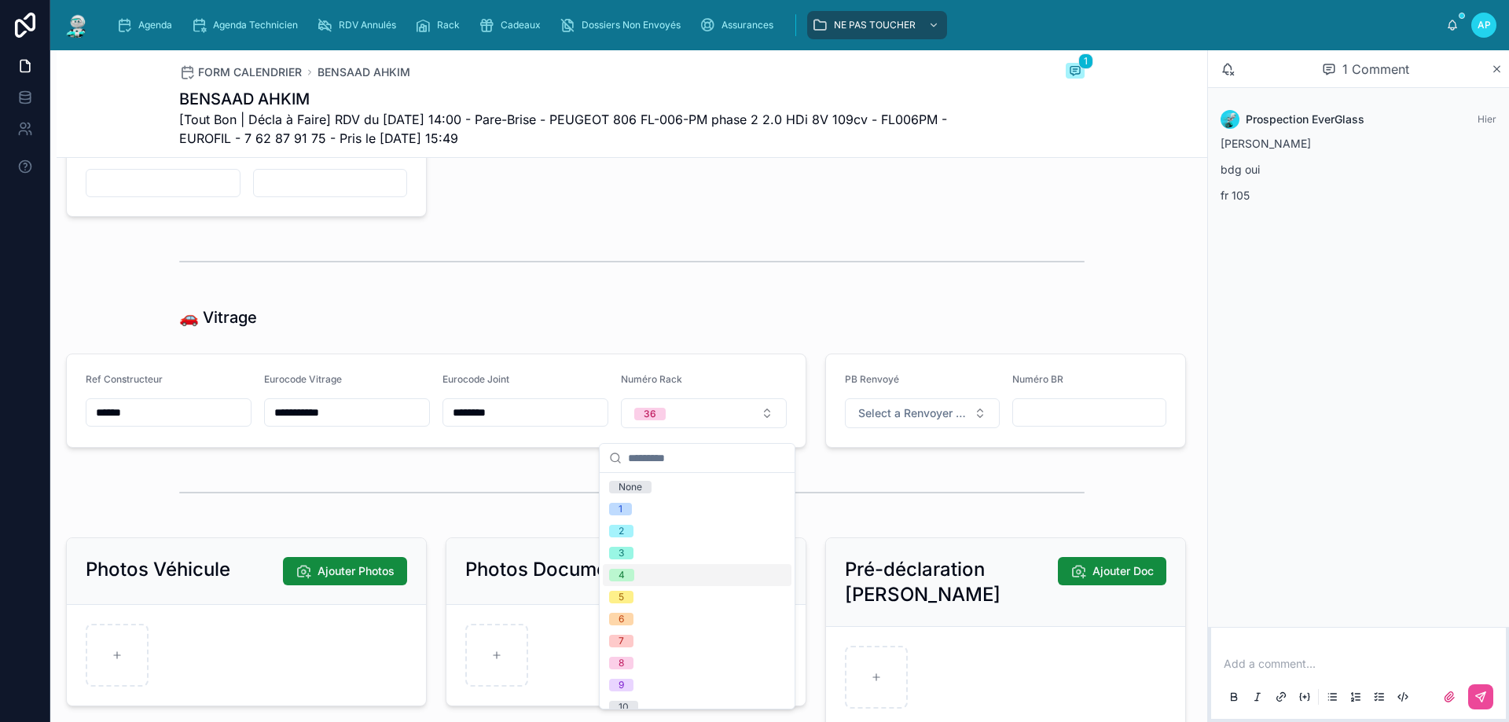
click at [633, 576] on span "4" at bounding box center [621, 575] width 25 height 13
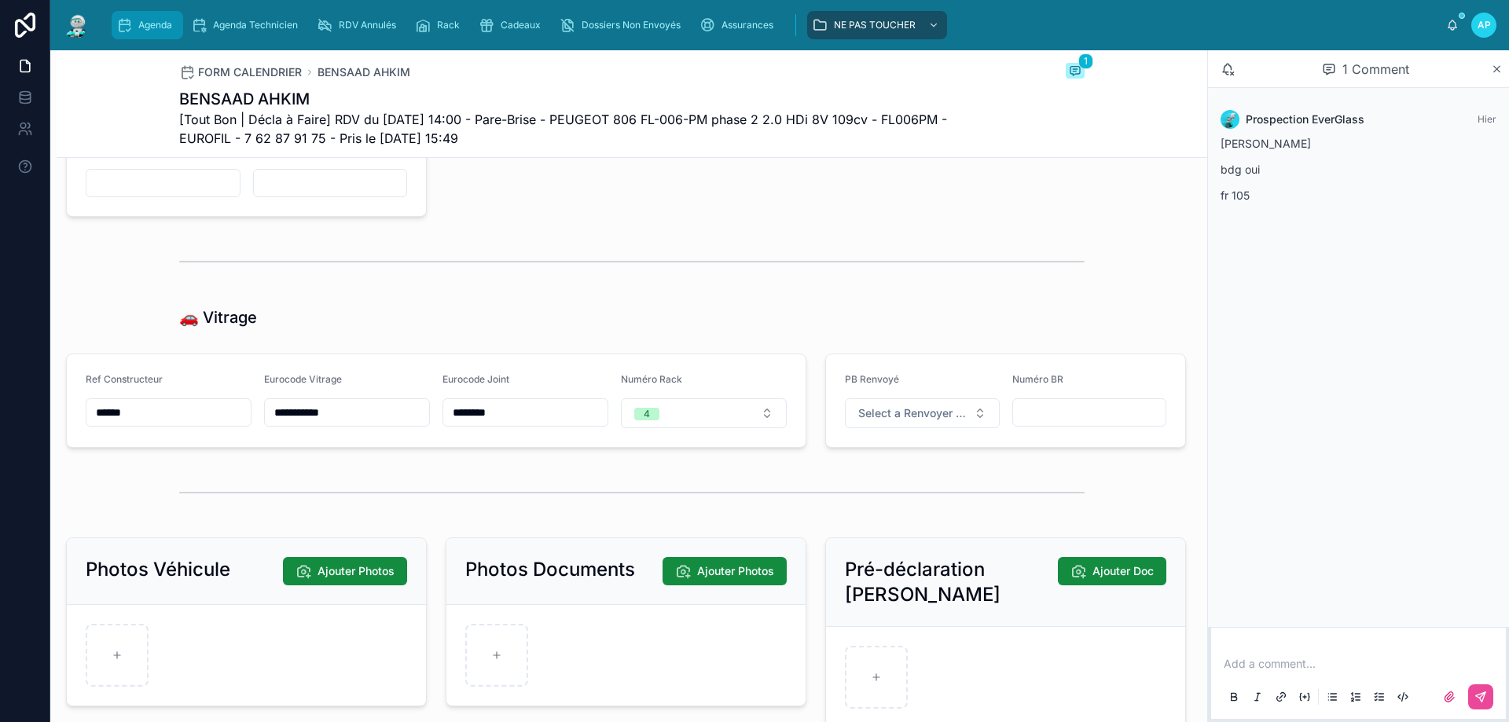
click at [143, 19] on span "Agenda" at bounding box center [155, 25] width 34 height 13
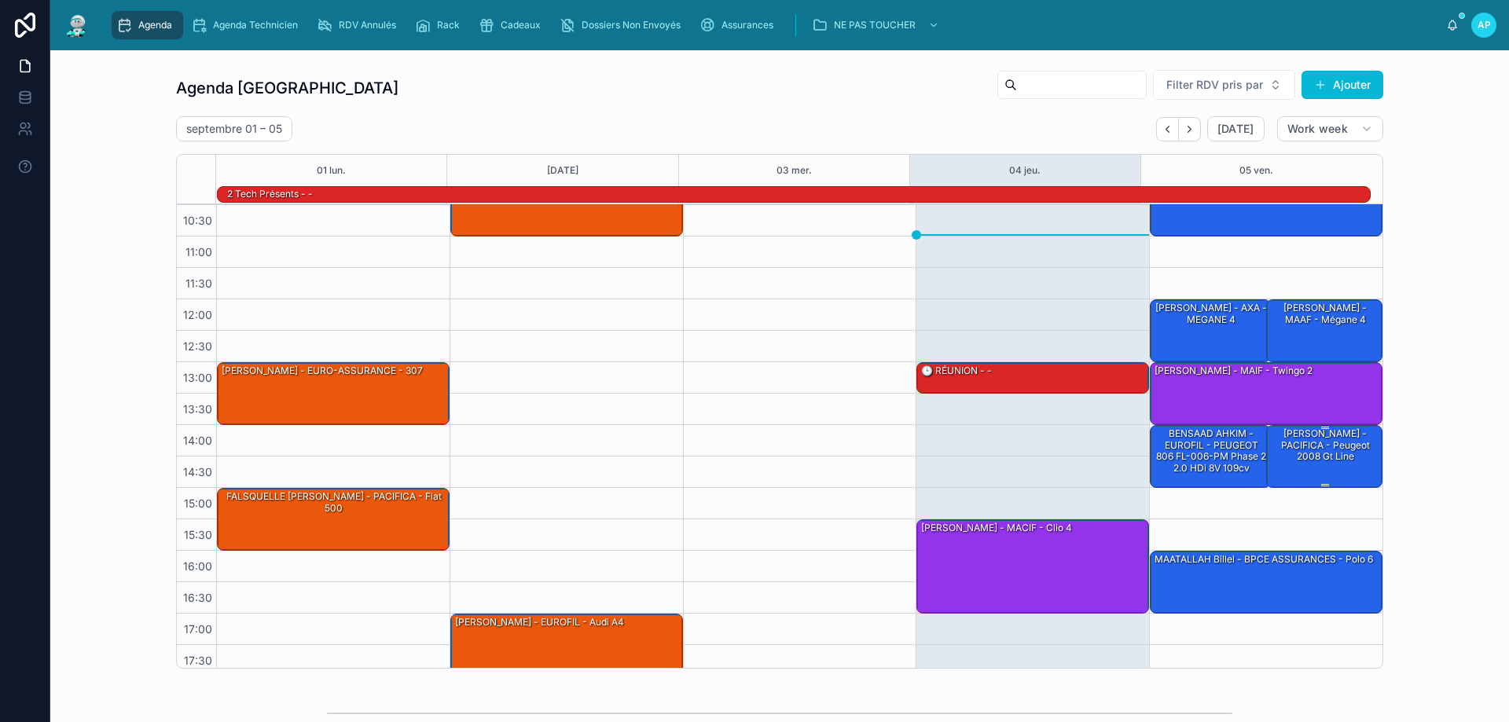
scroll to position [102, 0]
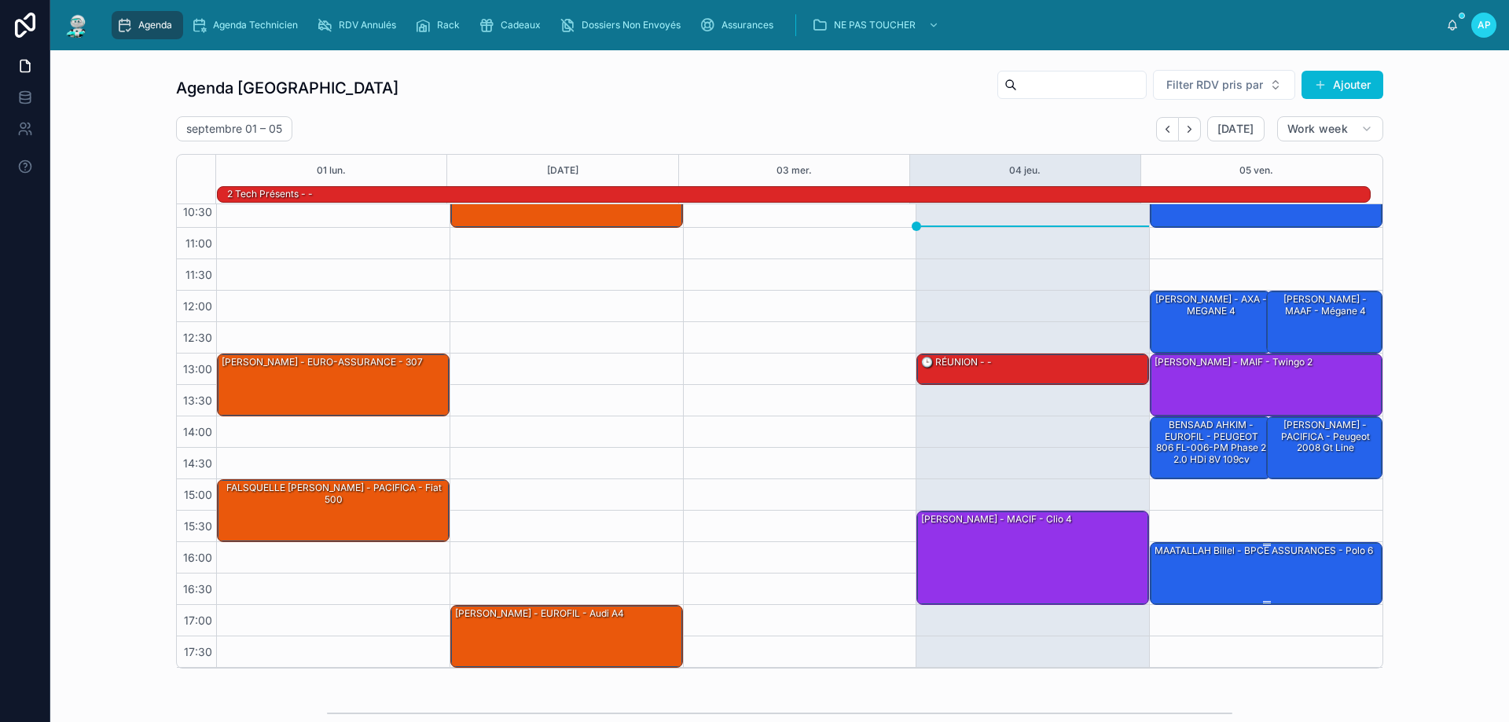
click at [1238, 565] on div "MAATALLAH Billel - BPCE ASSURANCES - Polo 6" at bounding box center [1267, 573] width 228 height 60
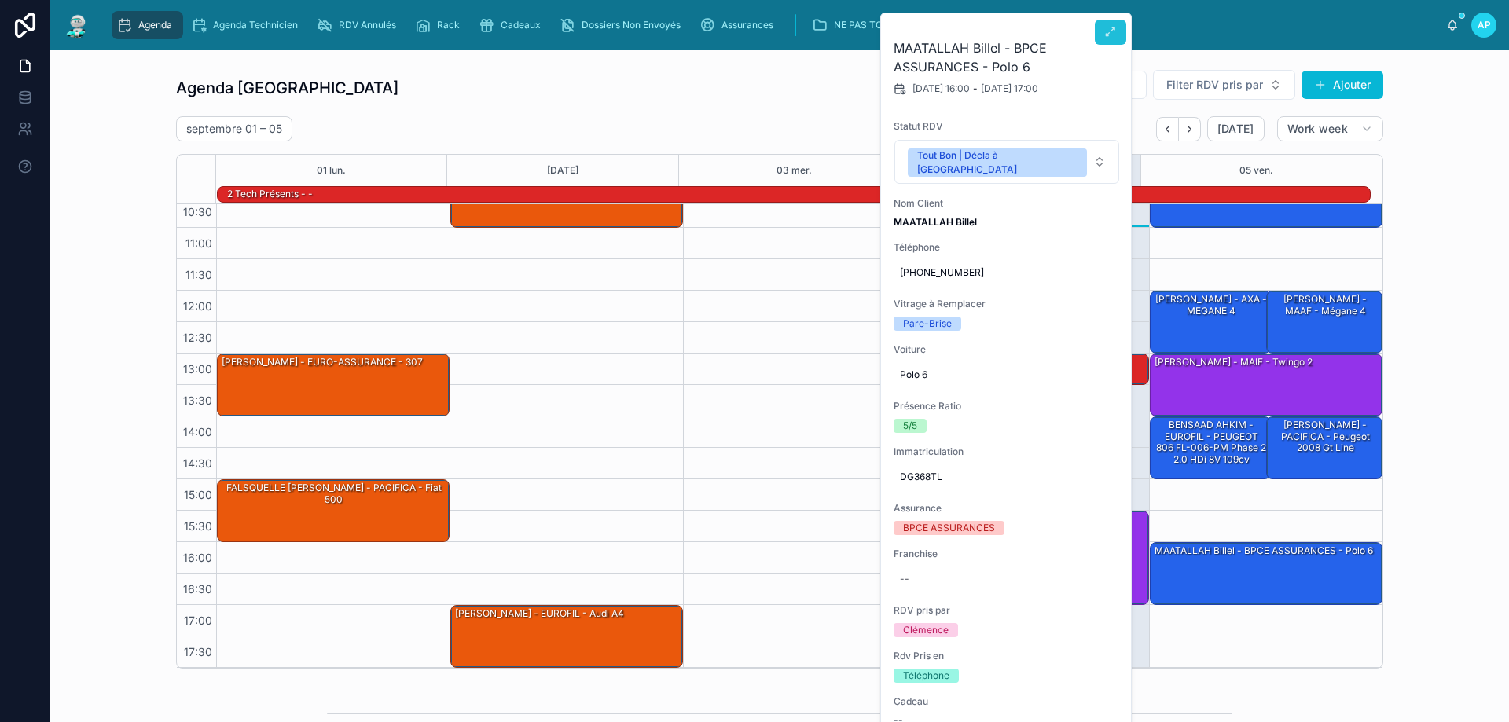
click at [1106, 28] on icon at bounding box center [1110, 32] width 13 height 13
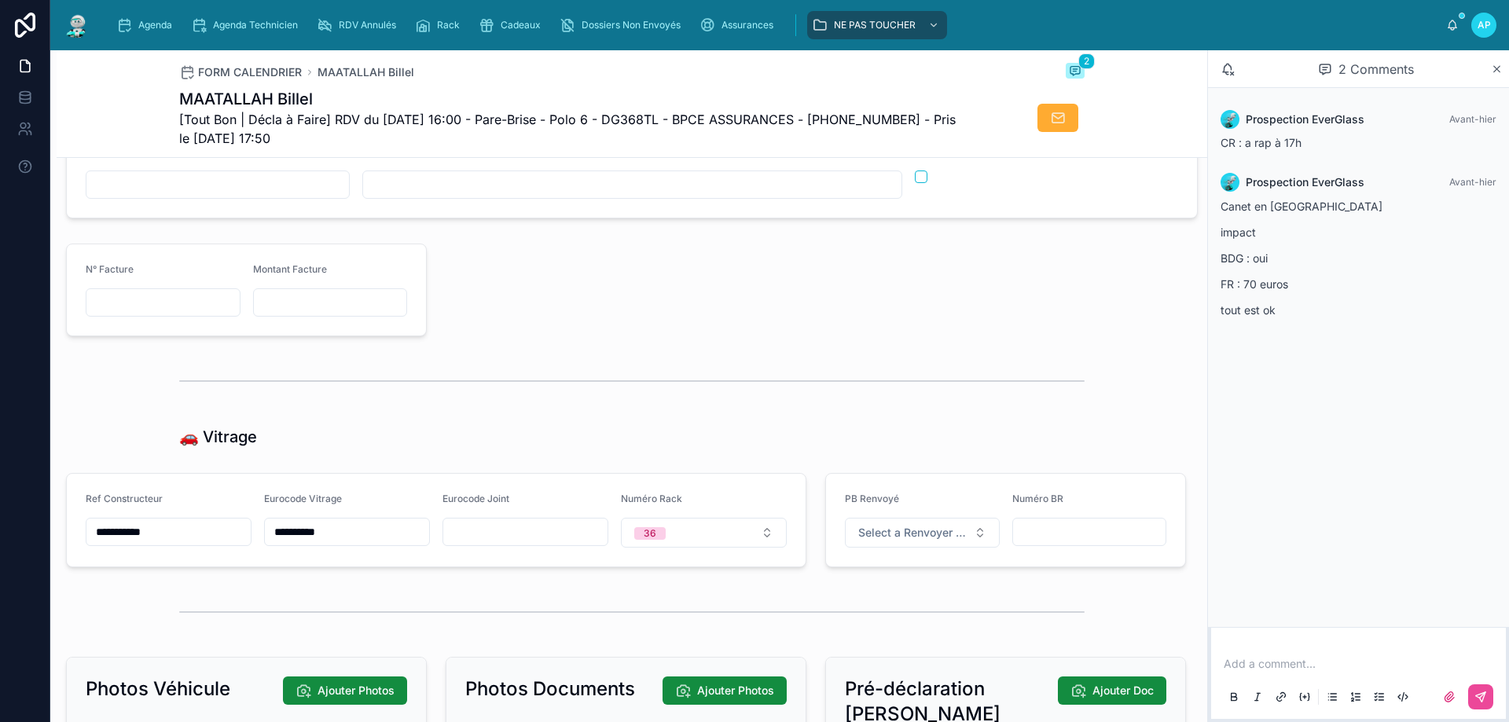
scroll to position [1807, 0]
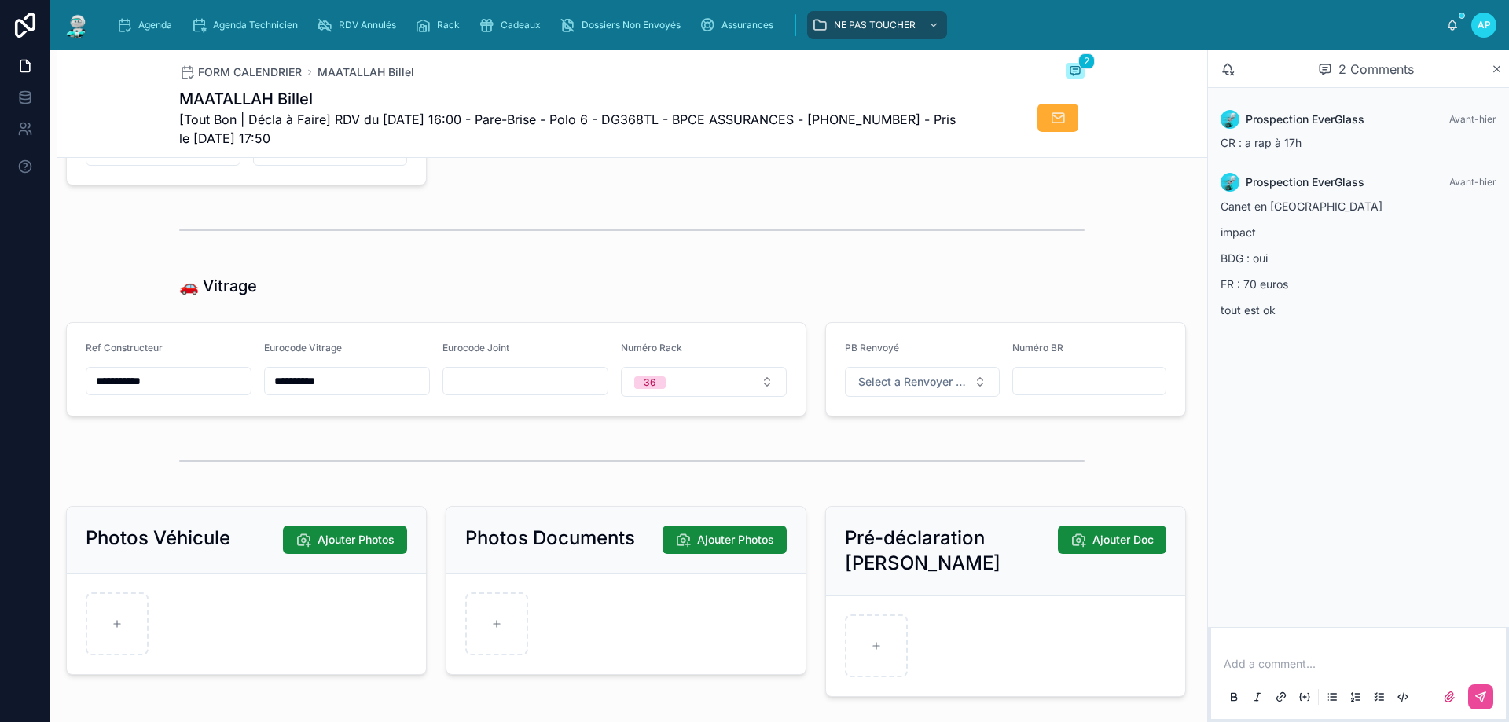
drag, startPoint x: 365, startPoint y: 392, endPoint x: 247, endPoint y: 400, distance: 118.1
click at [247, 400] on form "**********" at bounding box center [436, 369] width 739 height 93
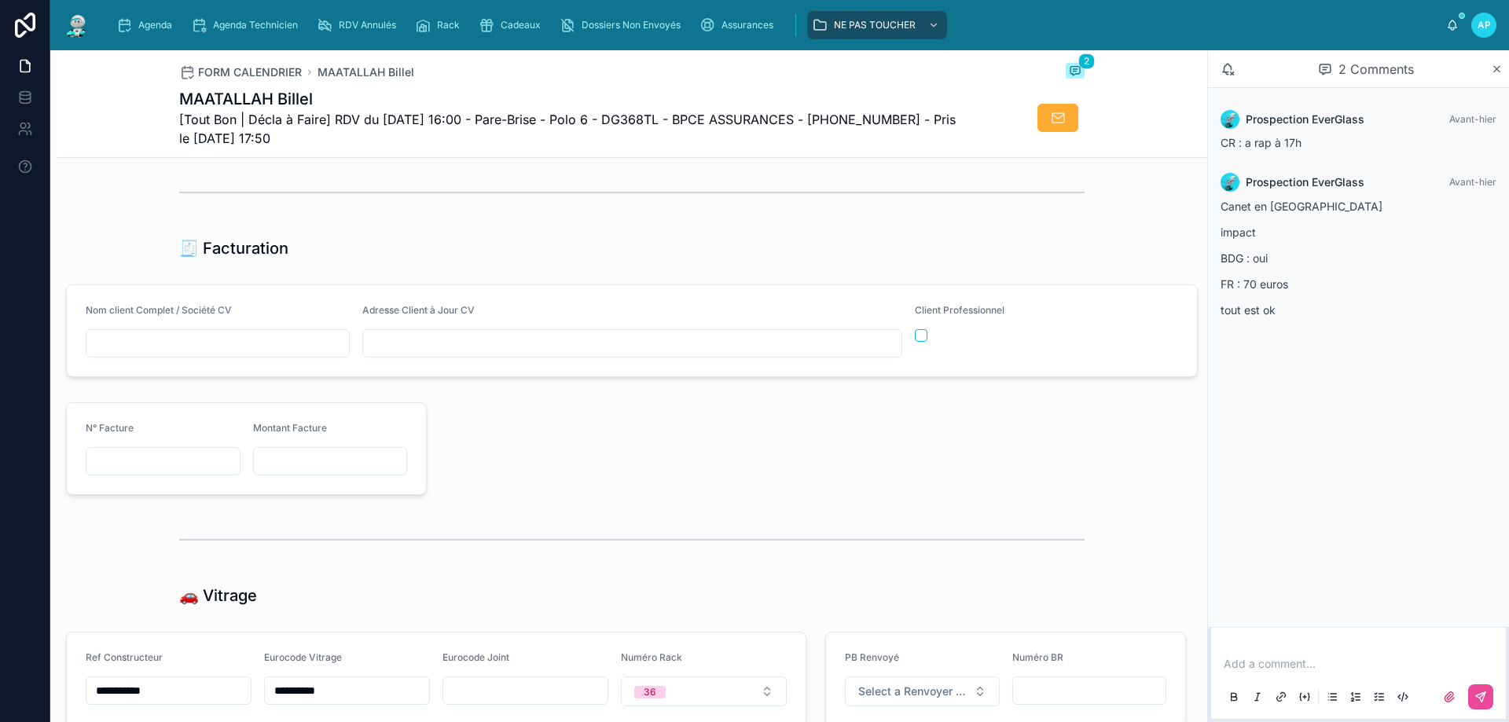
scroll to position [1493, 0]
click at [176, 27] on div "Agenda" at bounding box center [147, 25] width 62 height 25
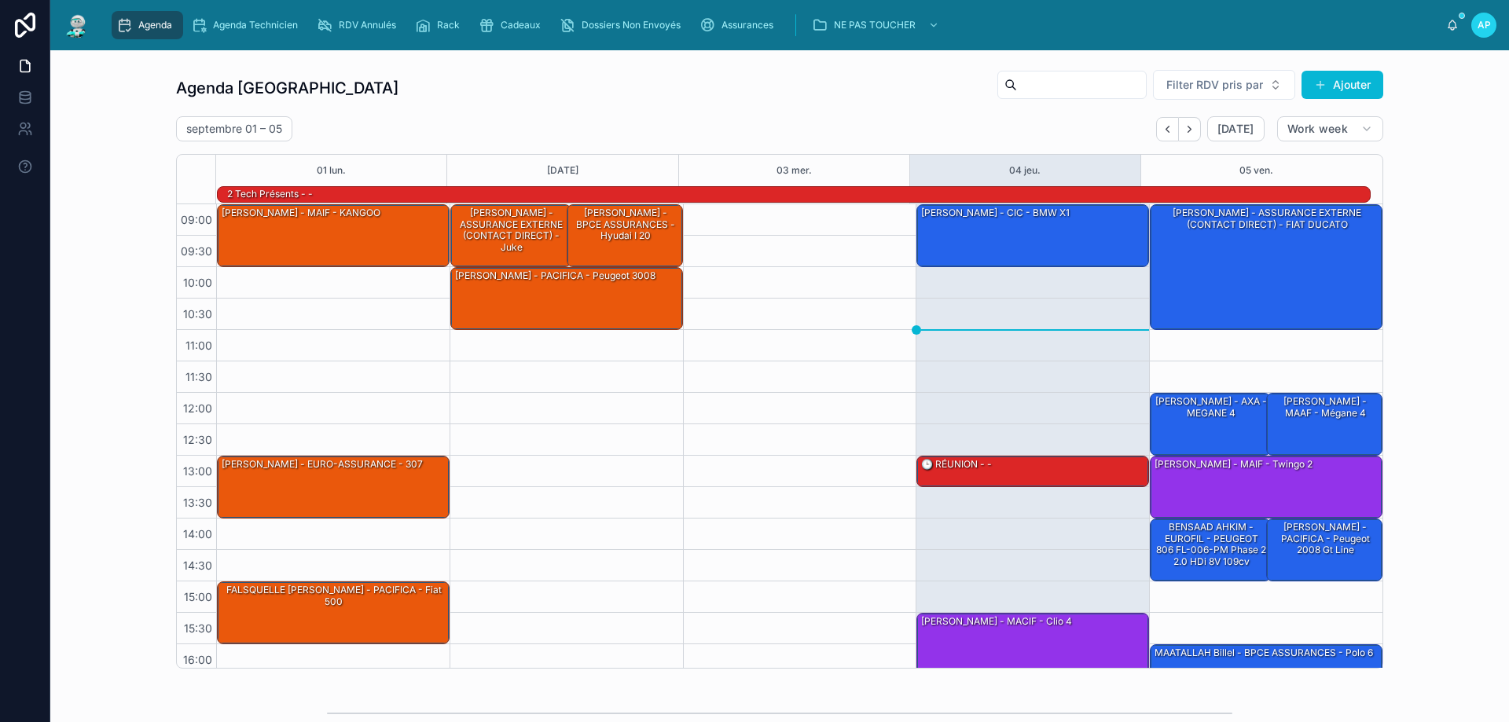
scroll to position [103, 0]
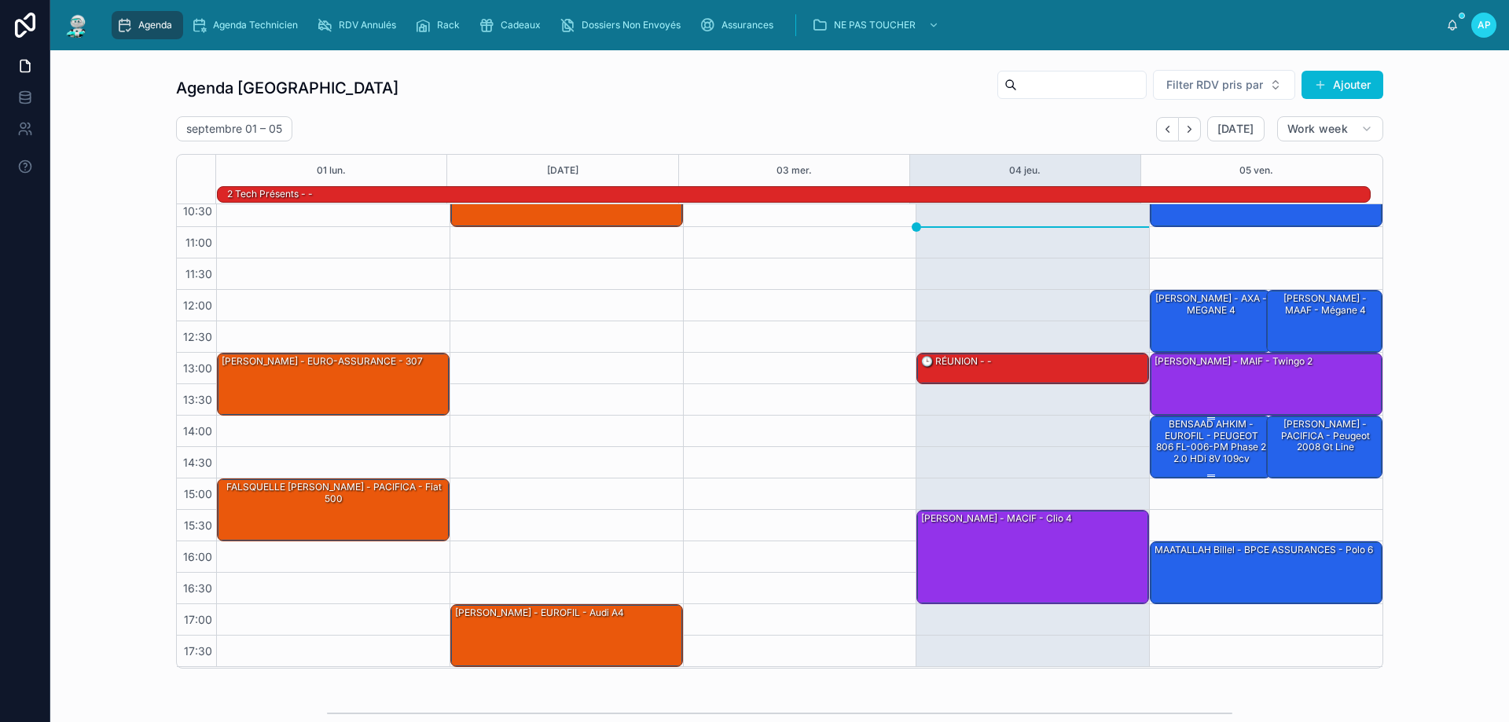
click at [1209, 440] on div "BENSAAD AHKIM - EUROFIL - PEUGEOT 806 FL-006-PM phase 2 2.0 HDi 8V 109cv" at bounding box center [1211, 441] width 116 height 49
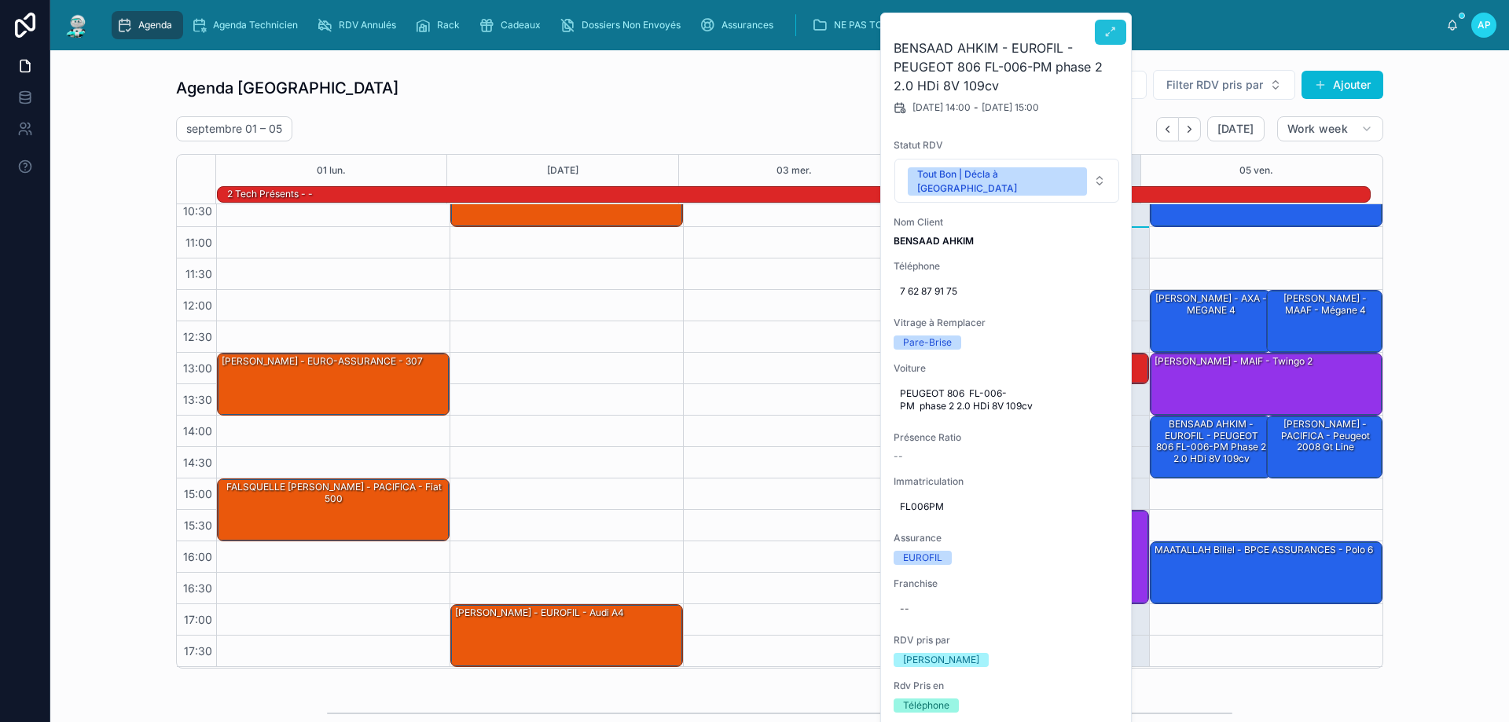
click at [1113, 33] on icon at bounding box center [1110, 32] width 13 height 13
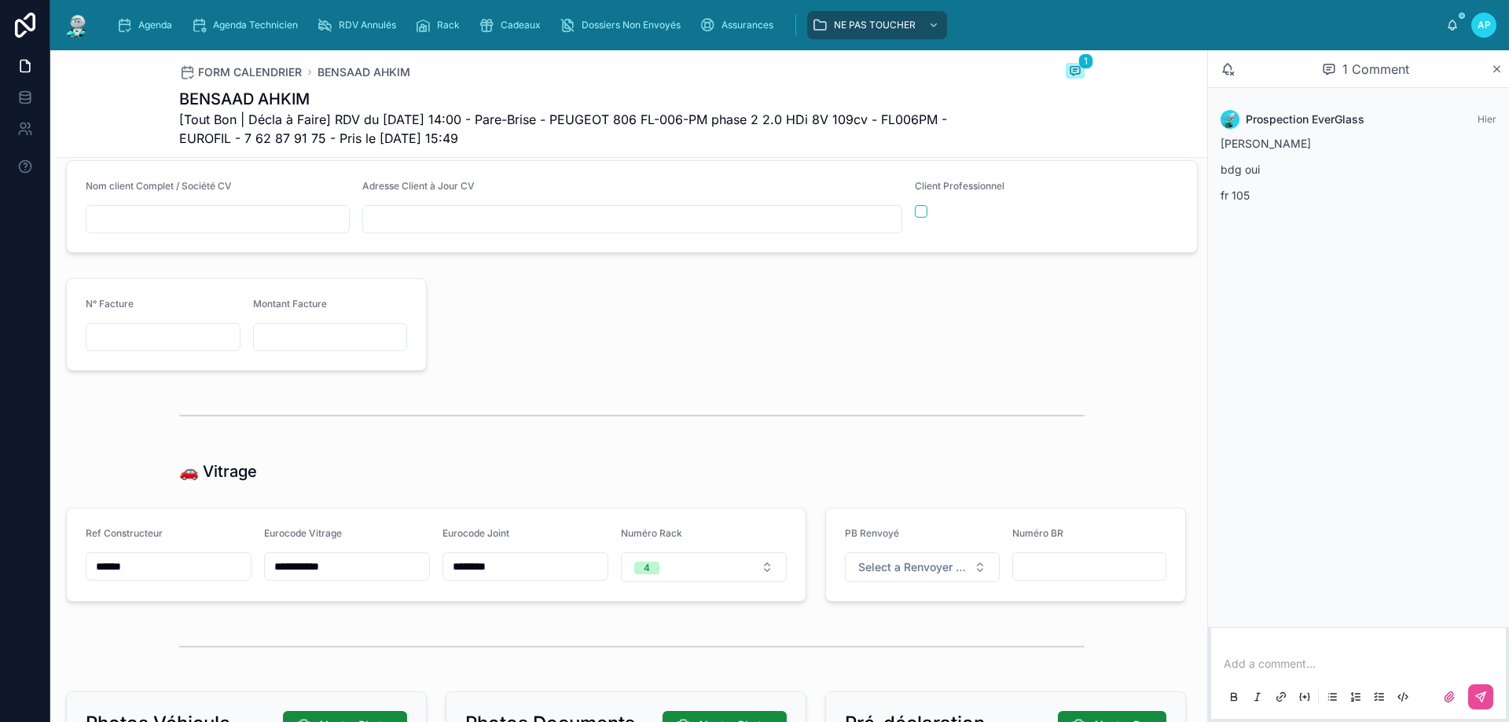
scroll to position [1729, 0]
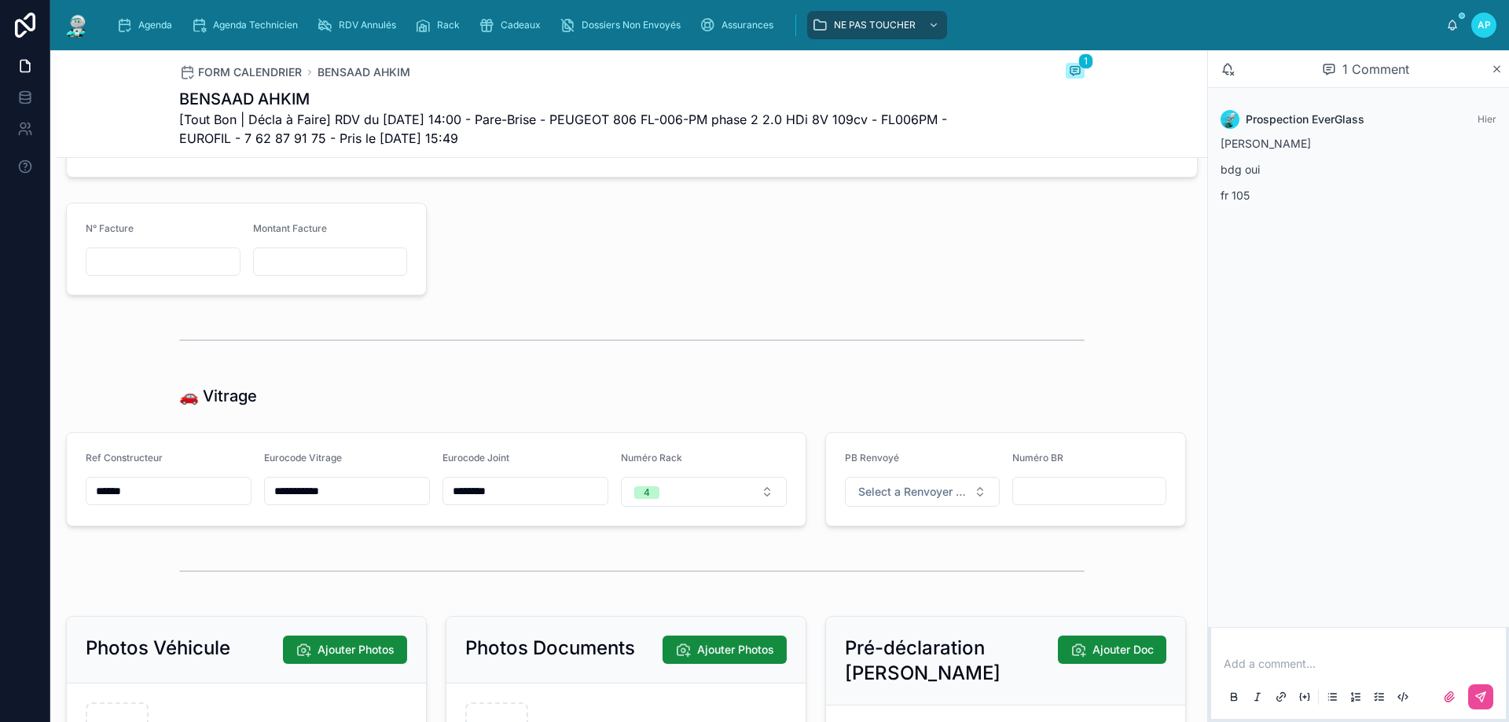
drag, startPoint x: 321, startPoint y: 499, endPoint x: 259, endPoint y: 501, distance: 61.3
click at [259, 501] on form "**********" at bounding box center [436, 479] width 739 height 93
click at [169, 34] on div "Agenda" at bounding box center [147, 25] width 62 height 25
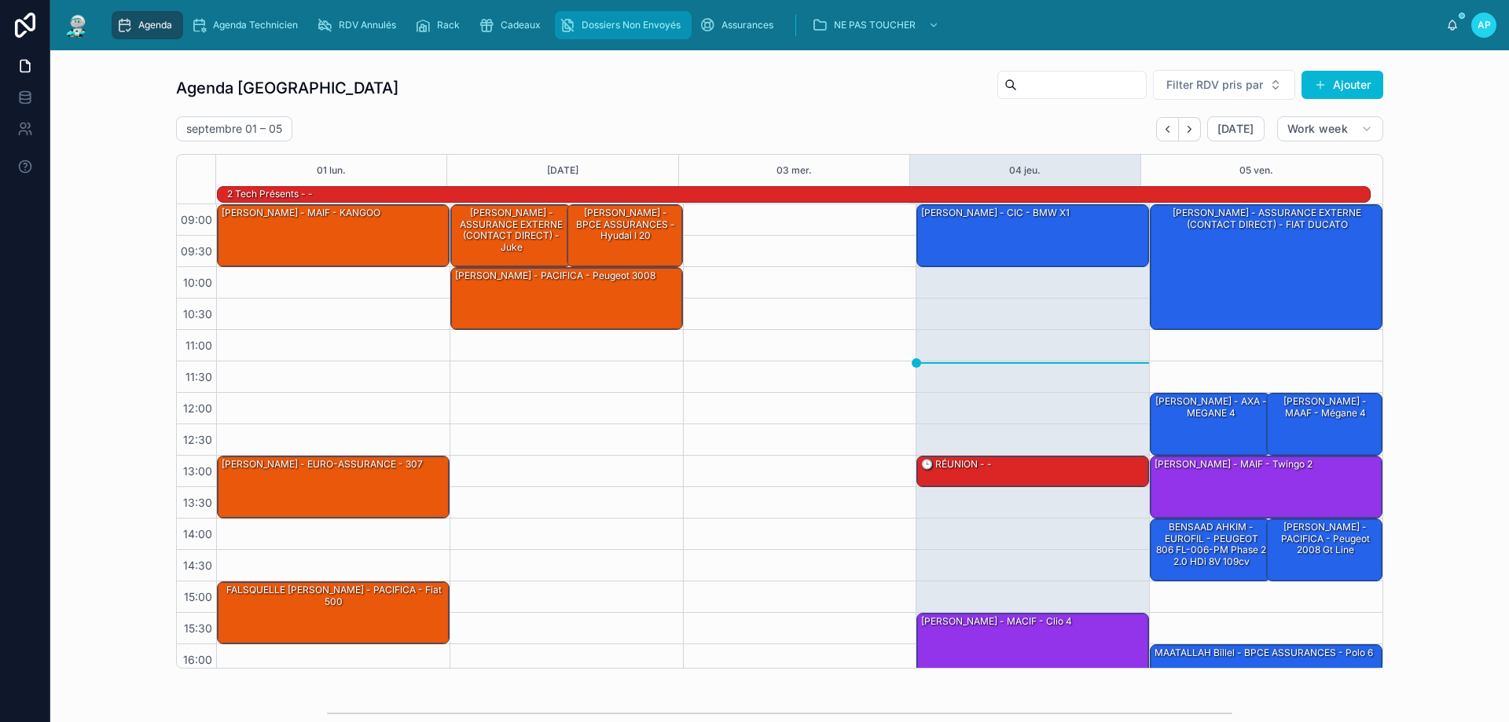
click at [604, 30] on span "Dossiers Non Envoyés" at bounding box center [630, 25] width 99 height 13
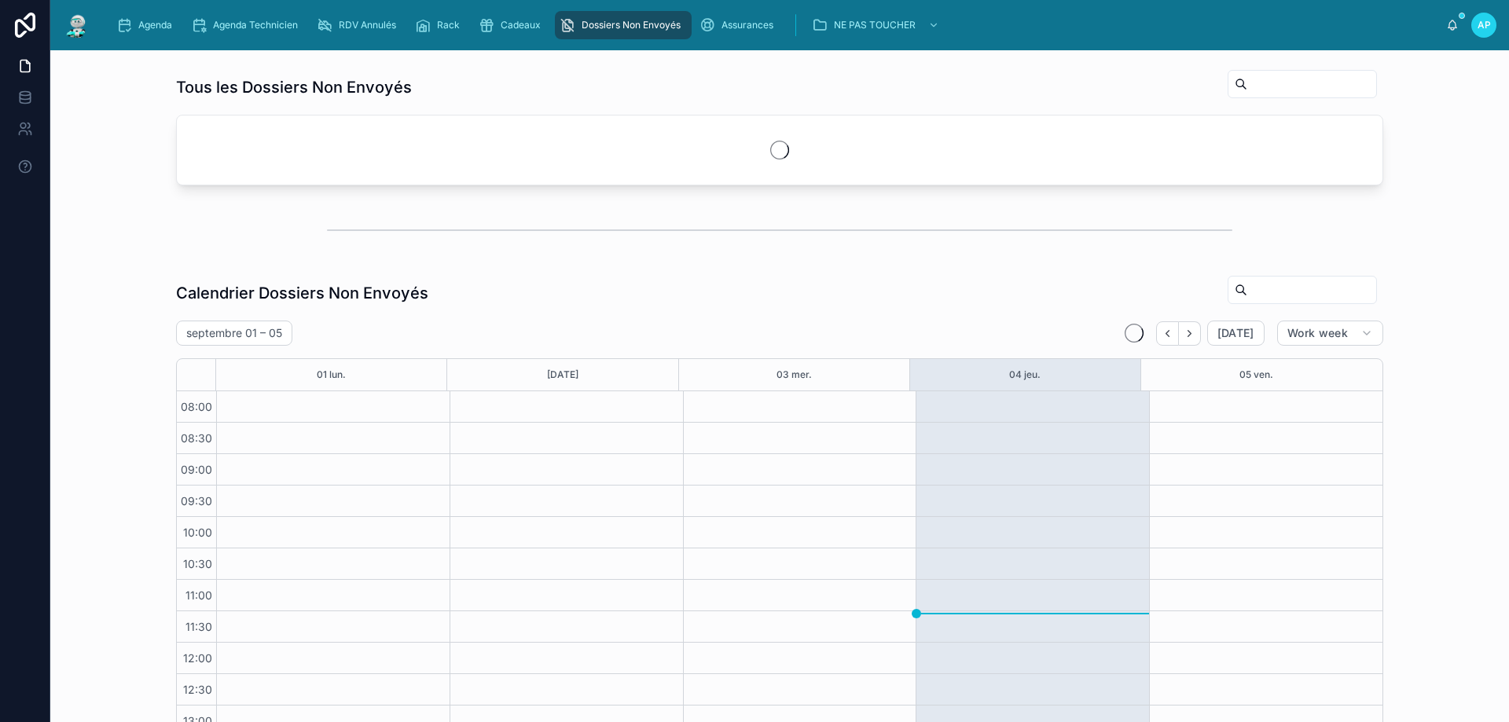
scroll to position [209, 0]
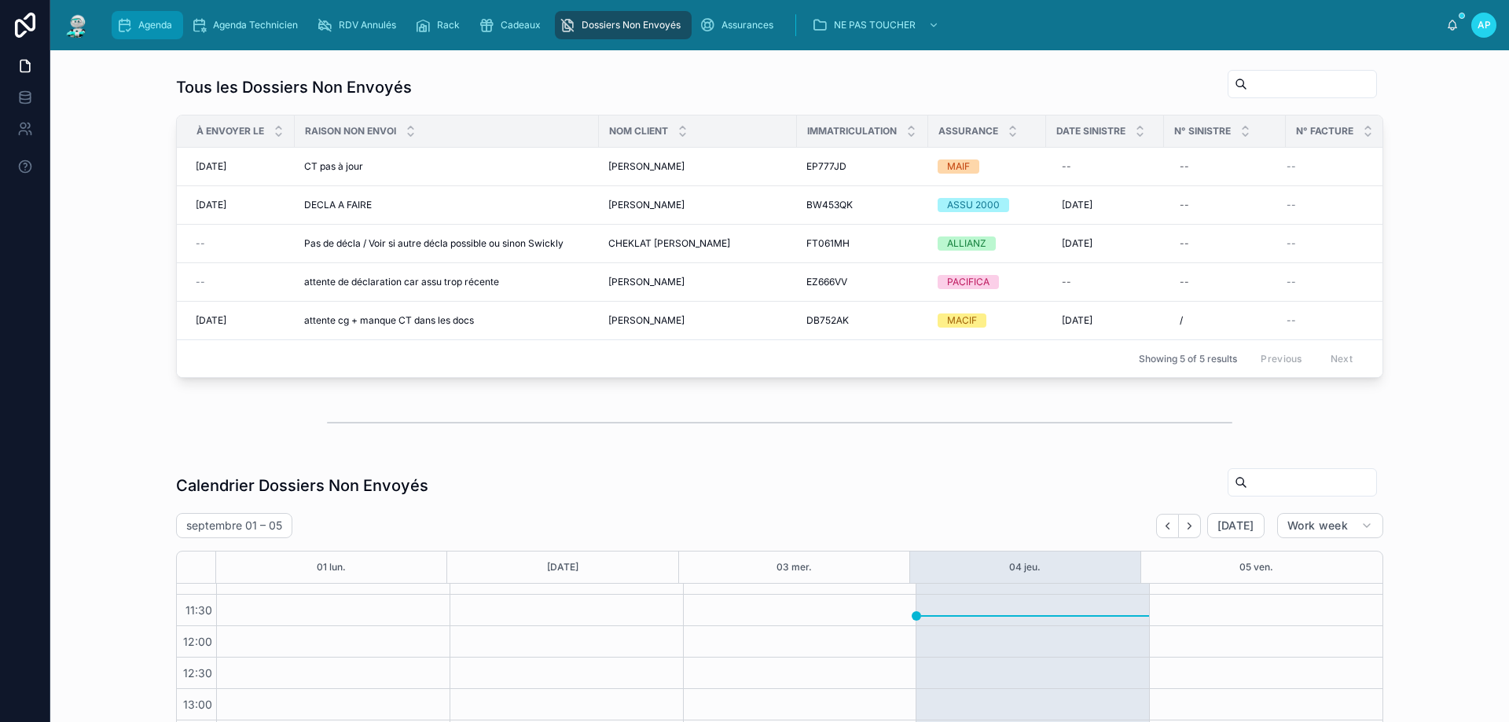
click at [142, 21] on span "Agenda" at bounding box center [155, 25] width 34 height 13
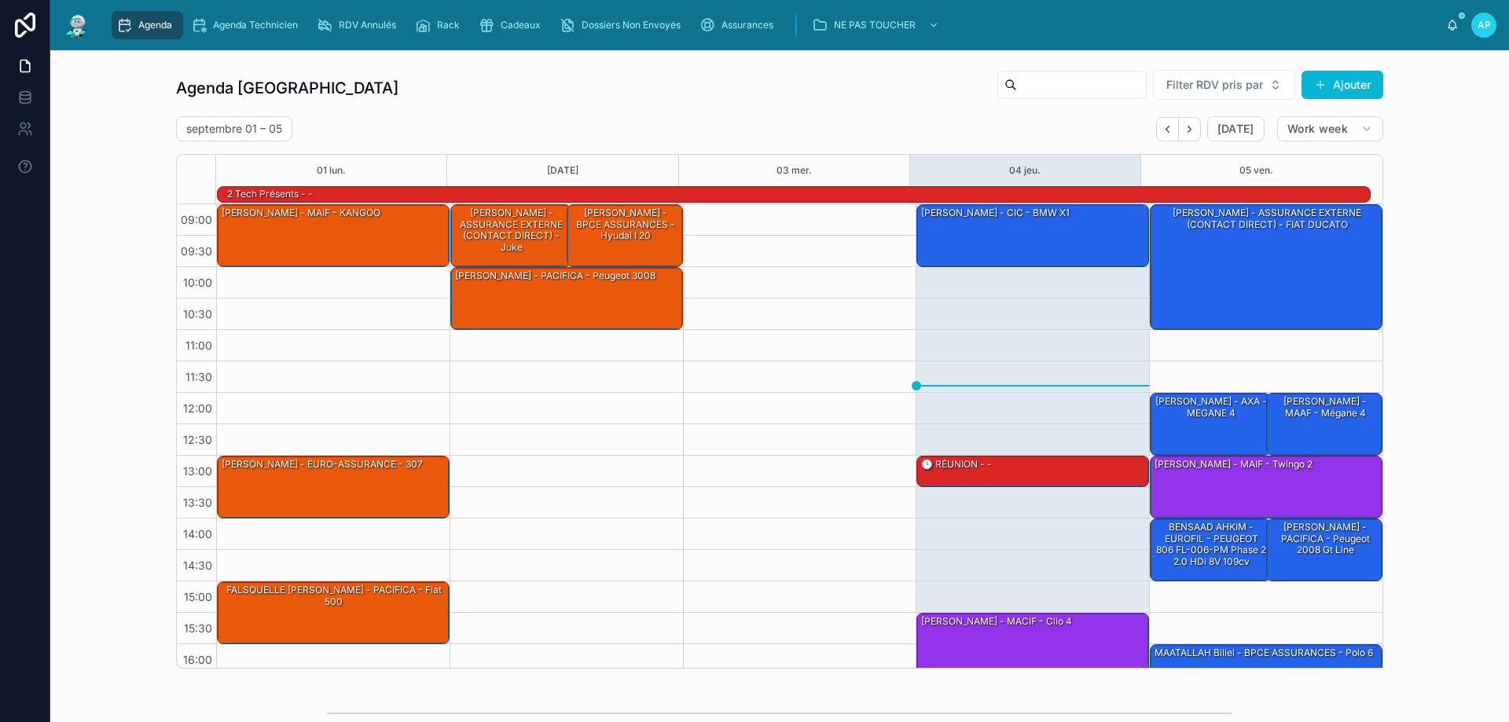
click at [1049, 83] on input "text" at bounding box center [1081, 85] width 129 height 22
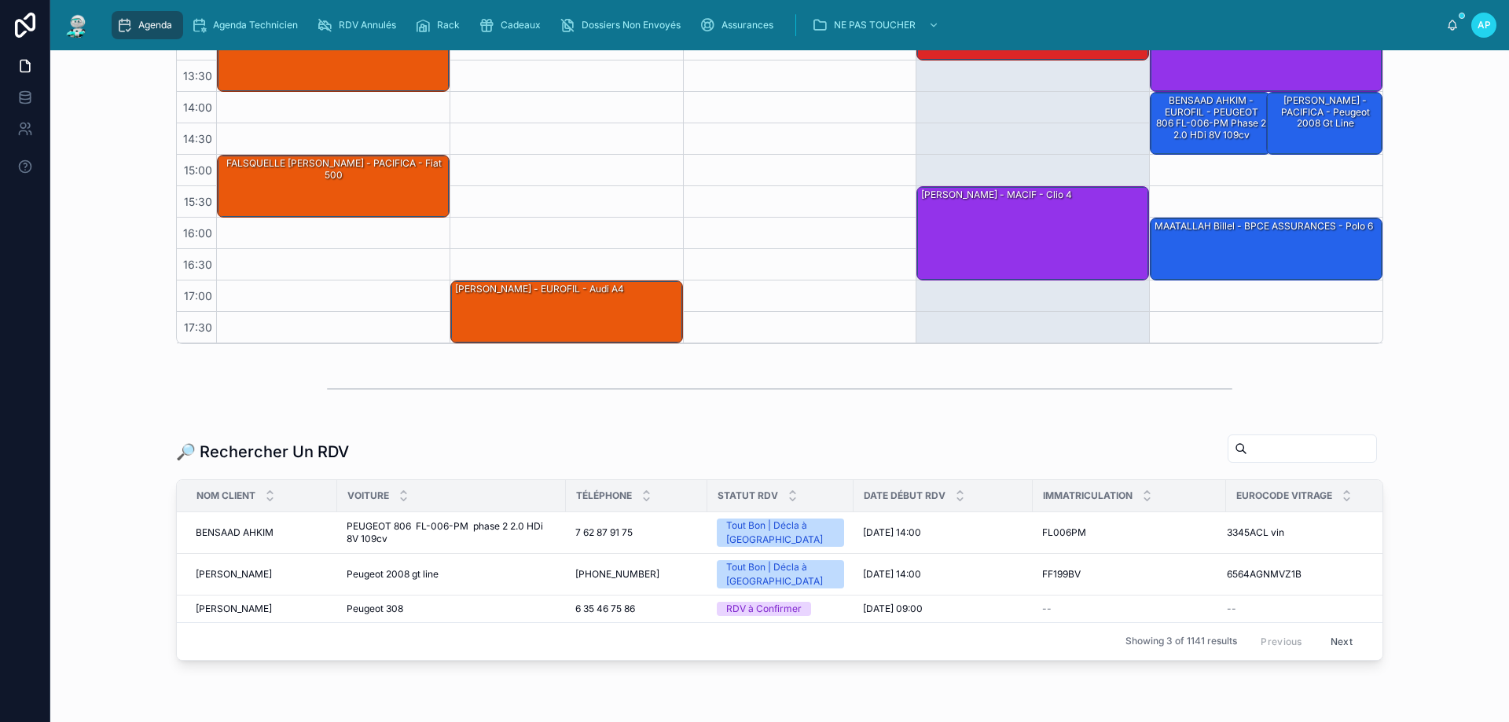
scroll to position [390, 0]
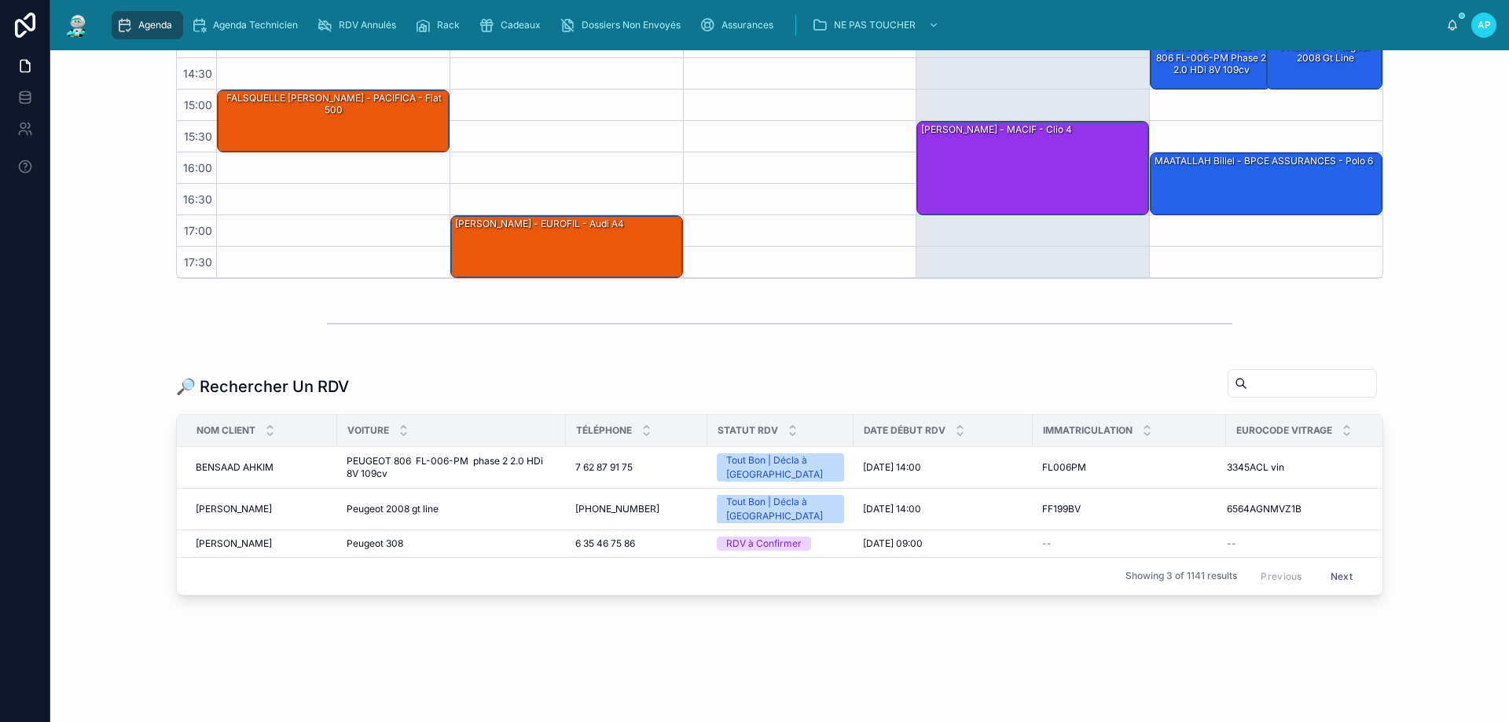
click at [1278, 391] on input "text" at bounding box center [1311, 383] width 129 height 22
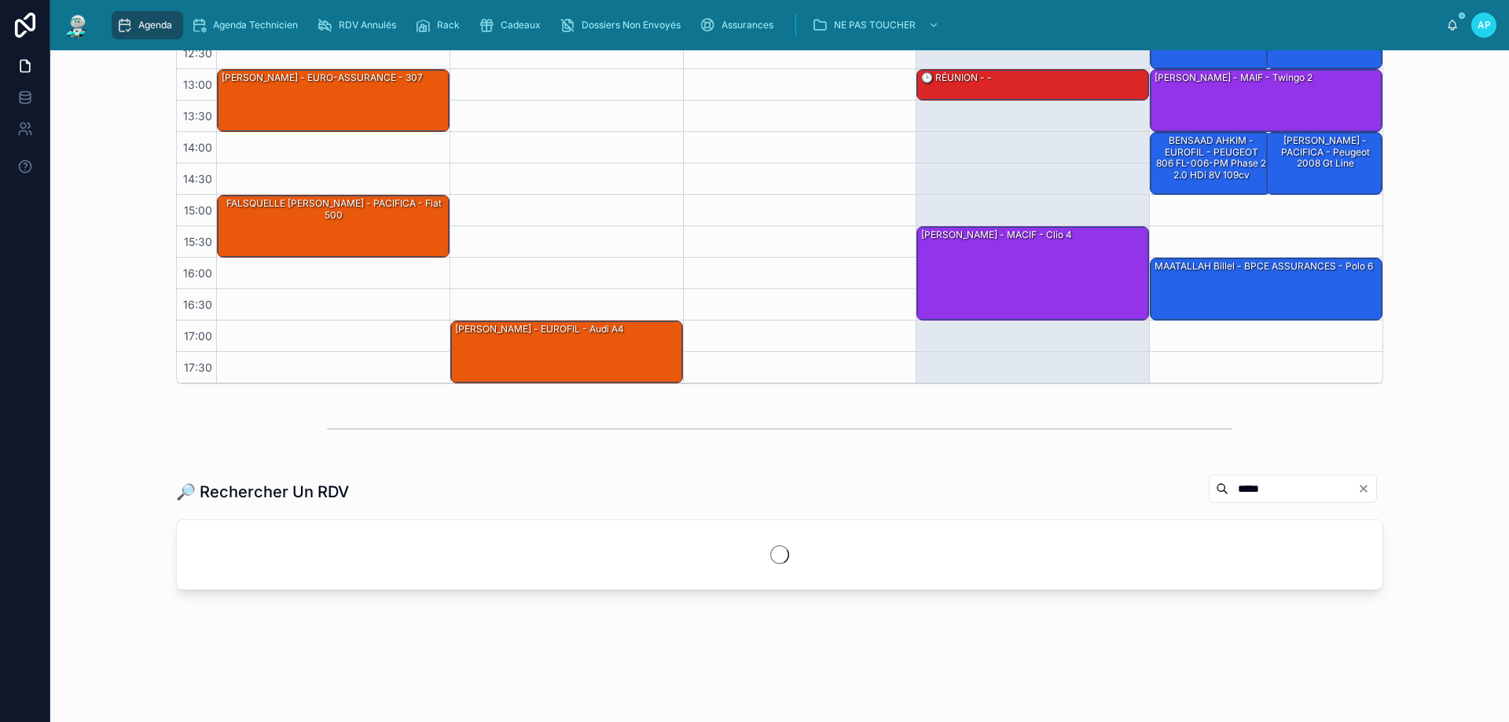
scroll to position [367, 0]
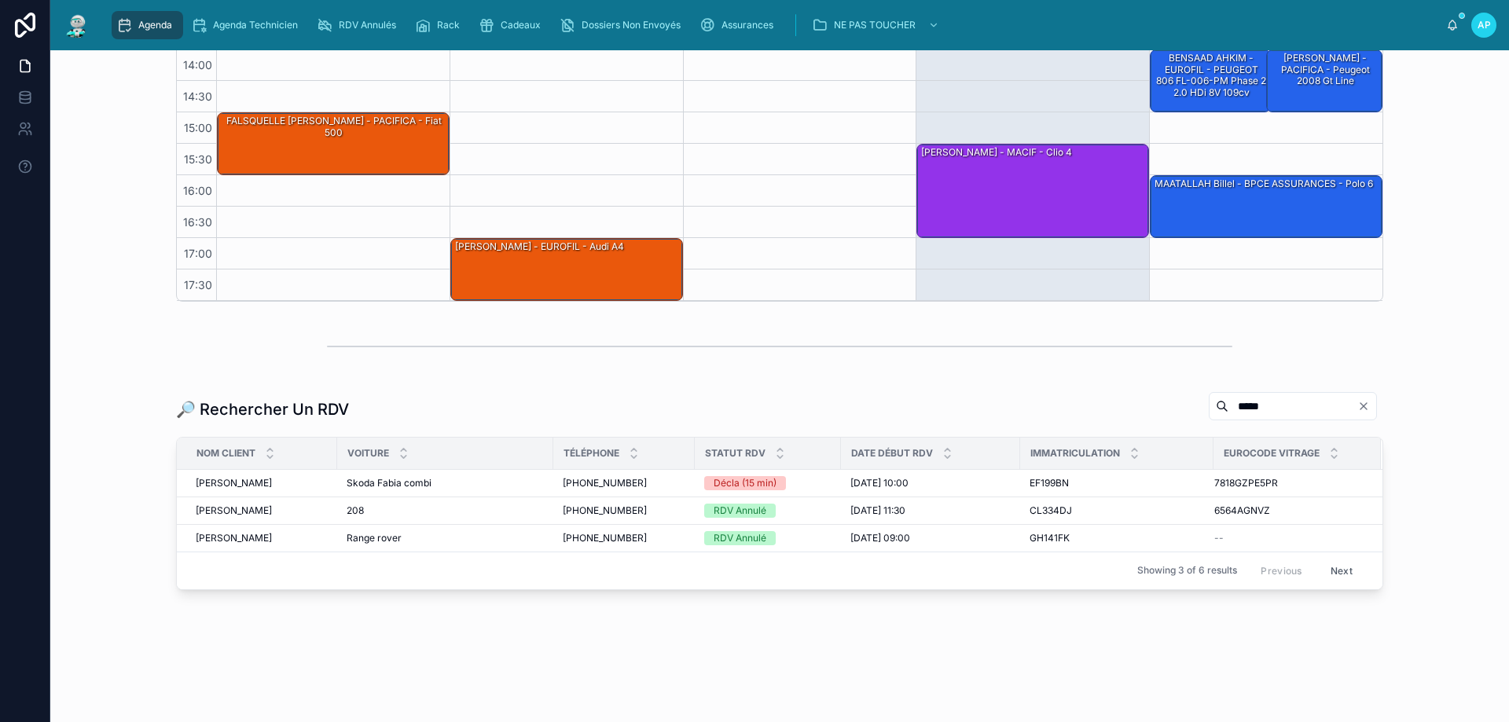
drag, startPoint x: 1259, startPoint y: 416, endPoint x: 849, endPoint y: 361, distance: 413.1
click at [935, 376] on div "Agenda Perpignan Filter RDV pris par Ajouter [DATE] – [DATE] [DATE] Work week 0…" at bounding box center [779, 190] width 1458 height 1014
paste input "**"
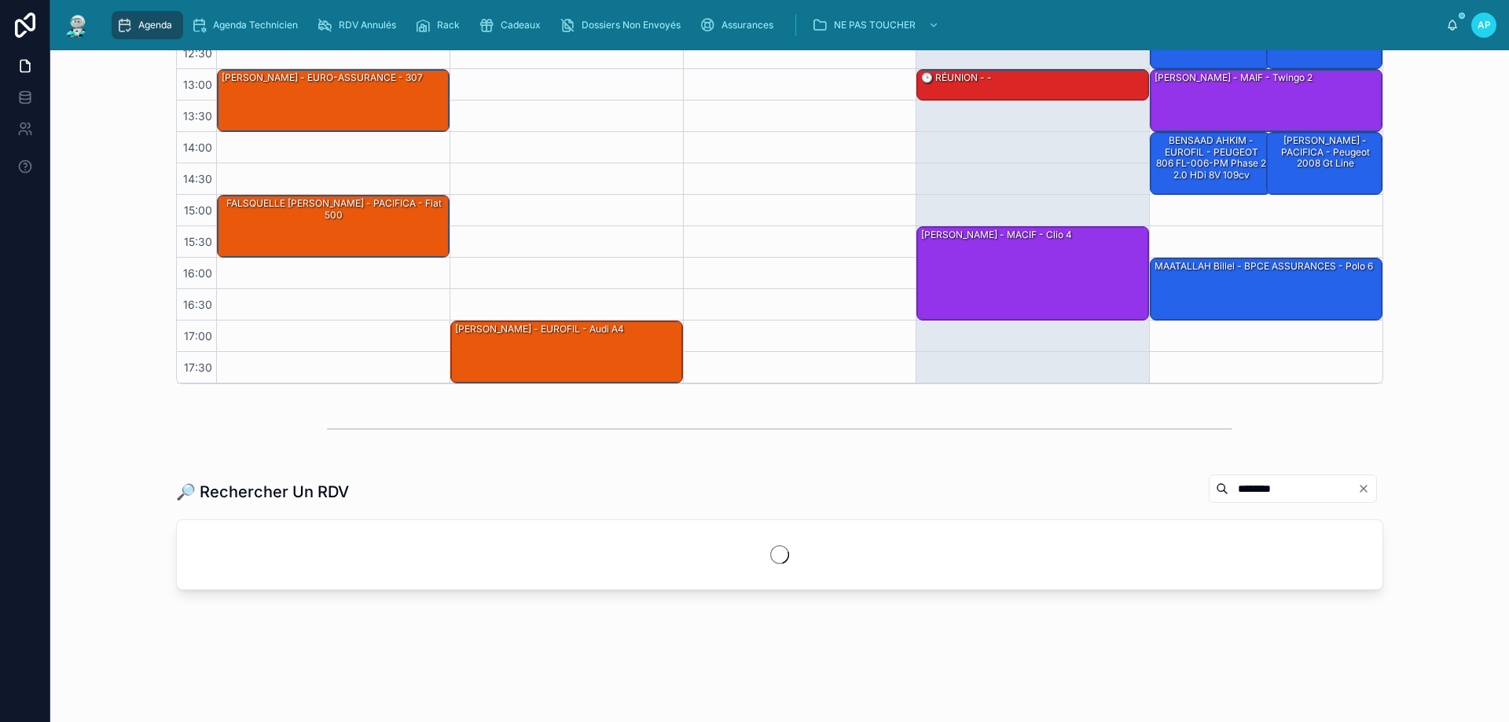
scroll to position [312, 0]
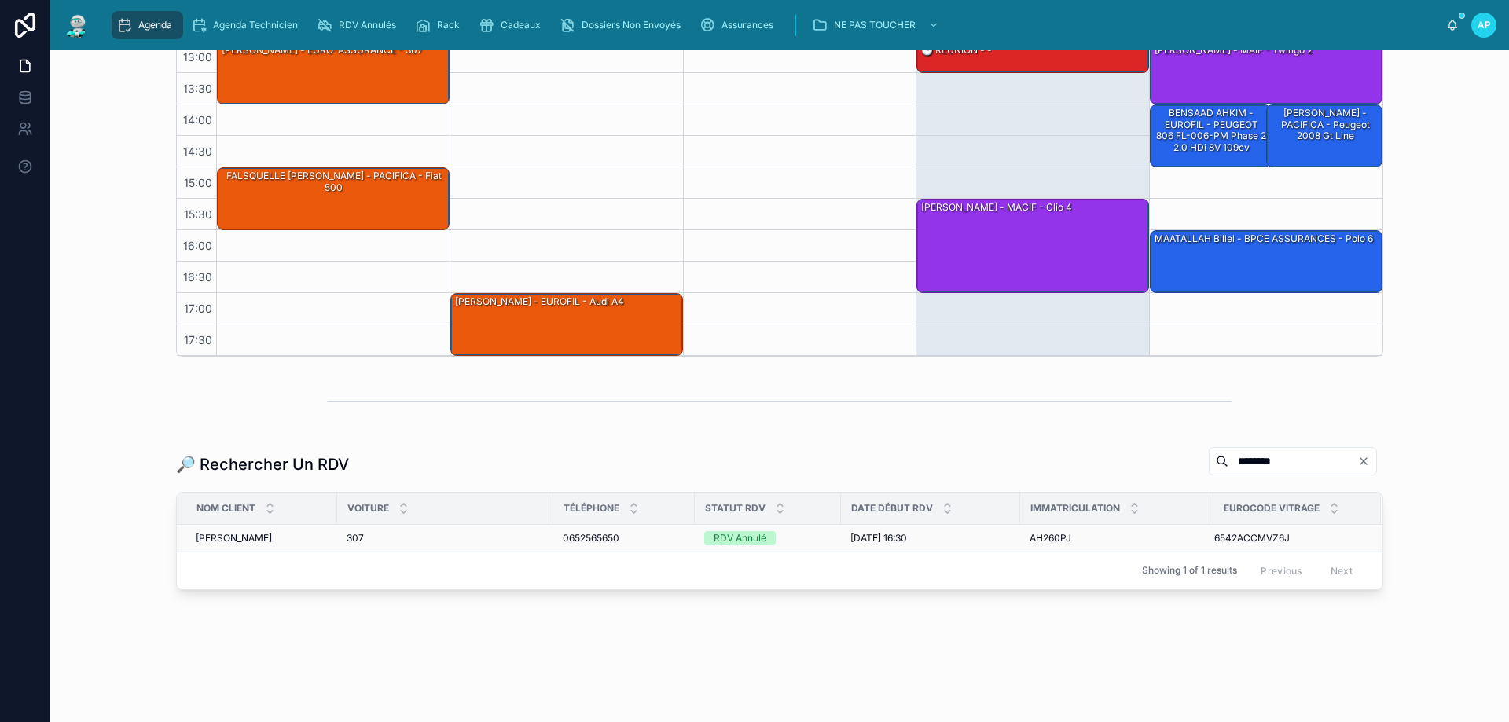
type input "*******"
click at [217, 530] on td "[PERSON_NAME] [PERSON_NAME]" at bounding box center [257, 538] width 160 height 28
click at [213, 541] on span "[PERSON_NAME]" at bounding box center [234, 538] width 76 height 13
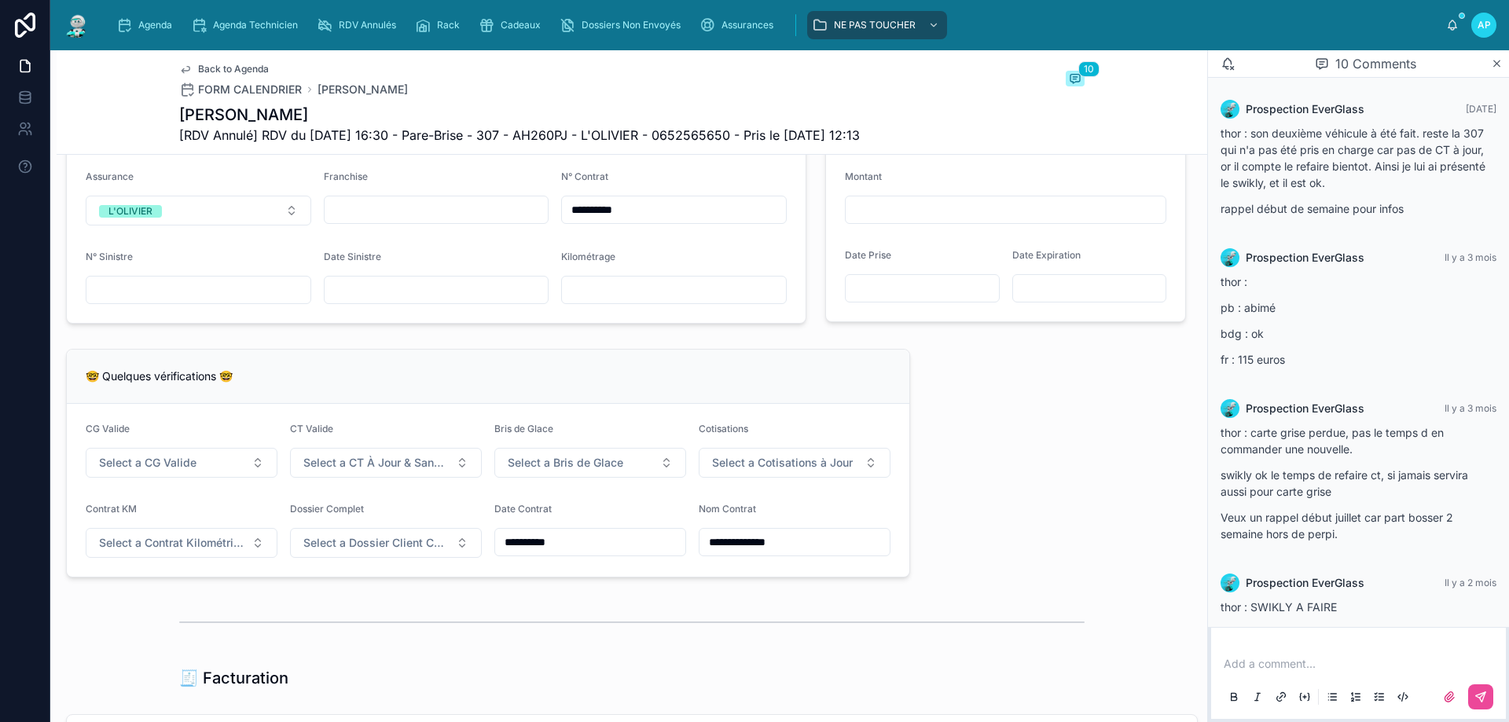
scroll to position [1100, 0]
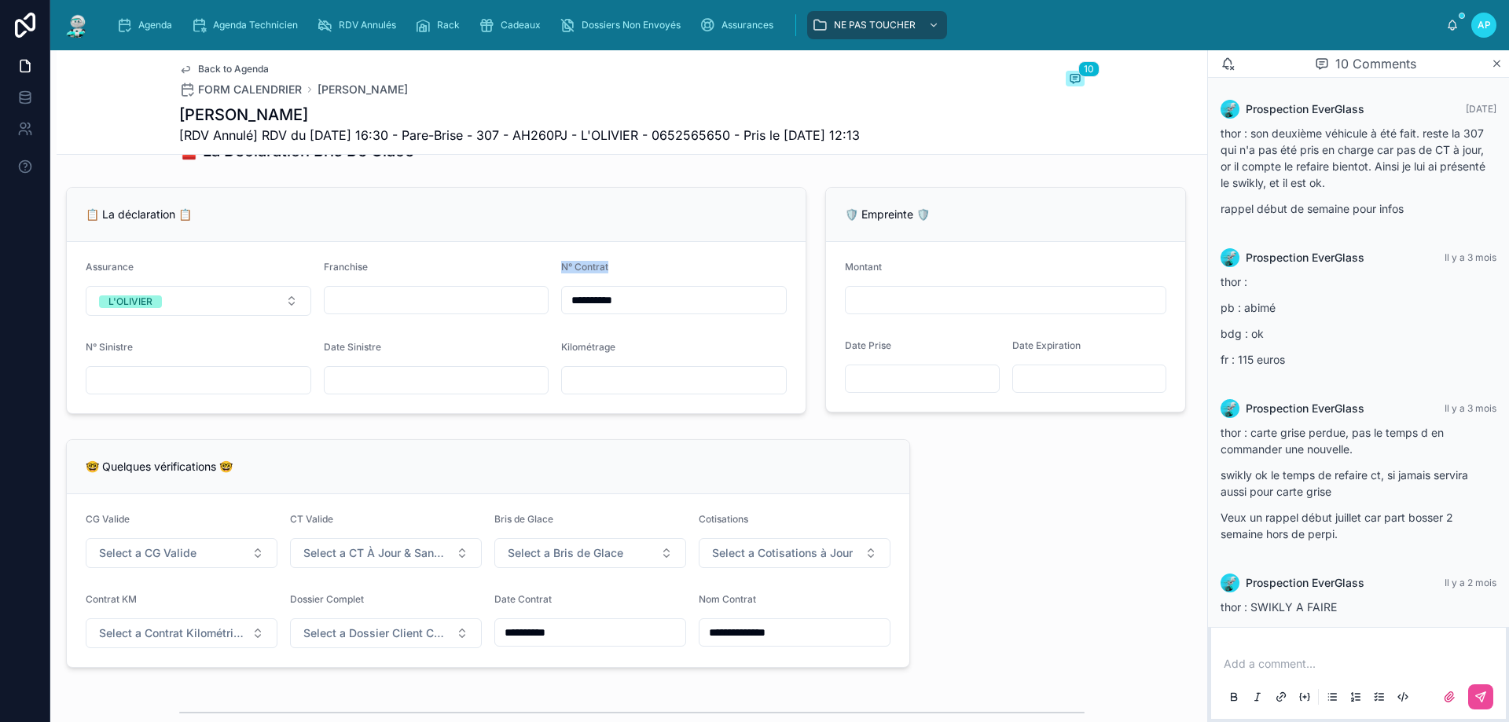
drag, startPoint x: 571, startPoint y: 293, endPoint x: 670, endPoint y: 284, distance: 99.5
click at [669, 284] on form "**********" at bounding box center [436, 327] width 739 height 171
click at [682, 242] on div "📋 La déclaration 📋" at bounding box center [436, 215] width 739 height 54
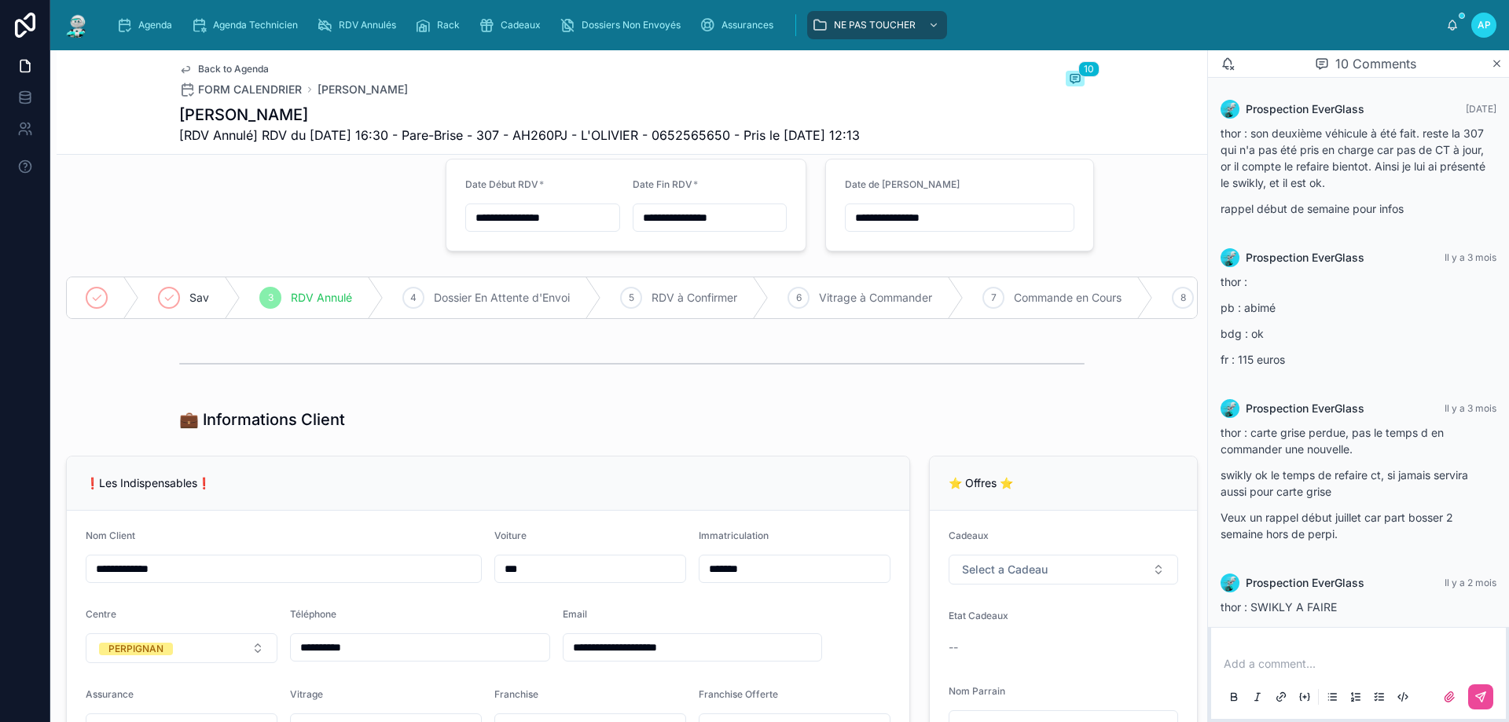
scroll to position [0, 0]
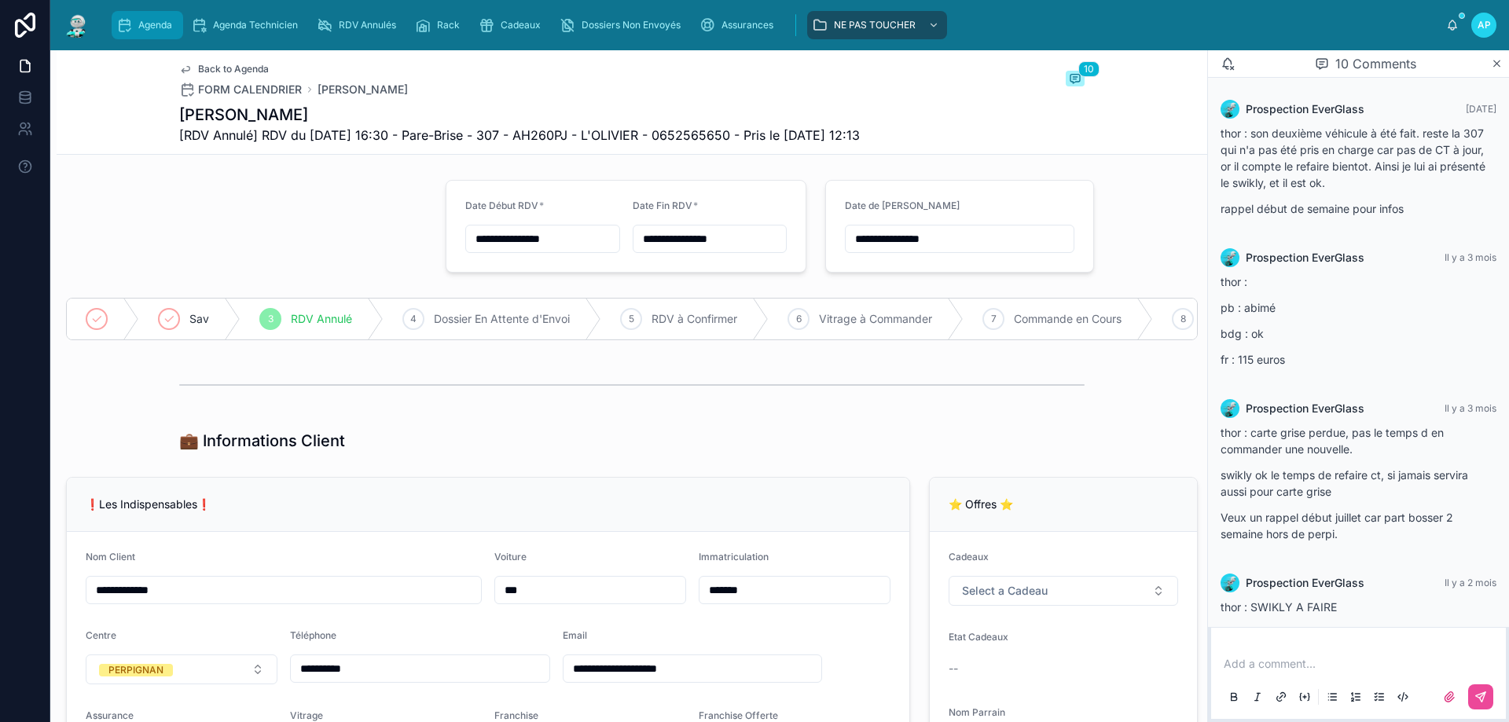
click at [129, 17] on icon "scrollable content" at bounding box center [124, 25] width 16 height 16
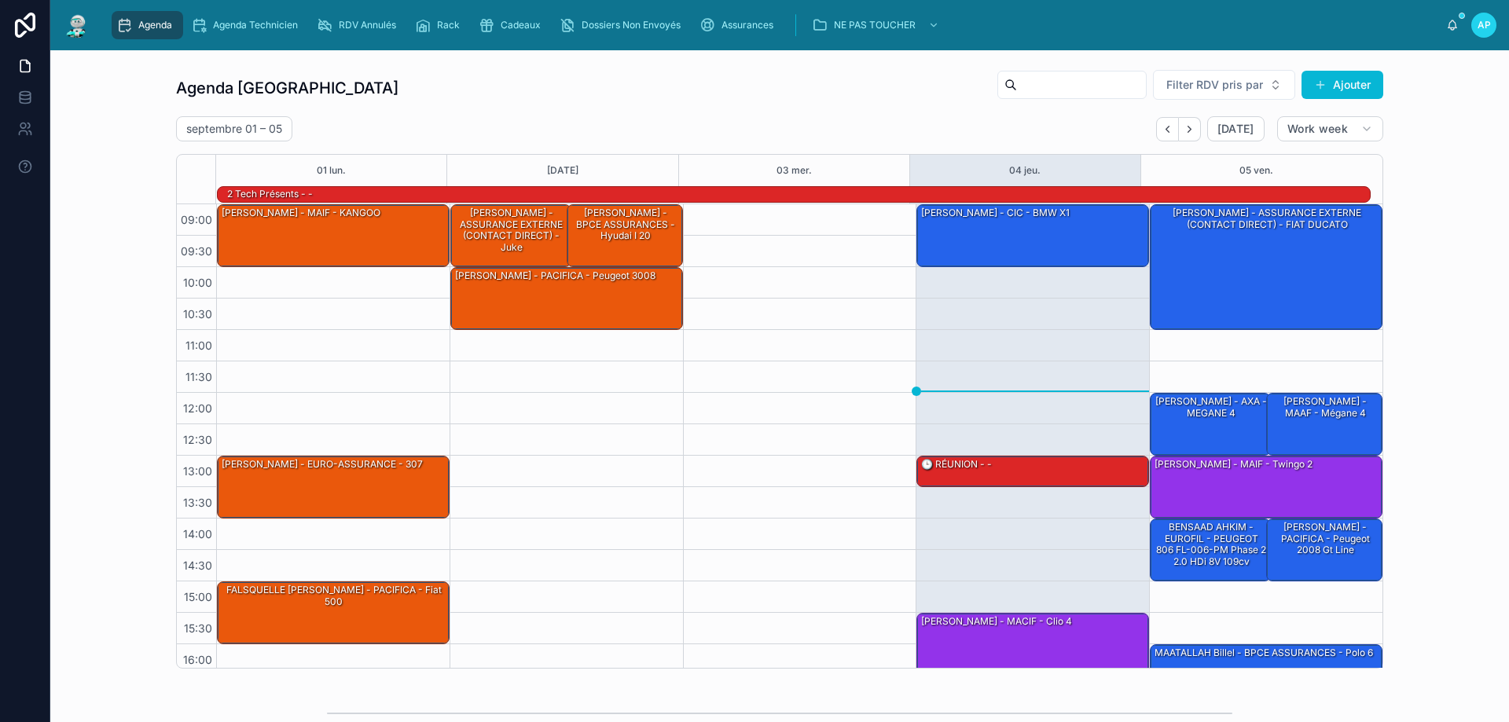
click at [420, 104] on div "Agenda Perpignan Filter RDV pris par [PERSON_NAME]" at bounding box center [779, 88] width 1207 height 38
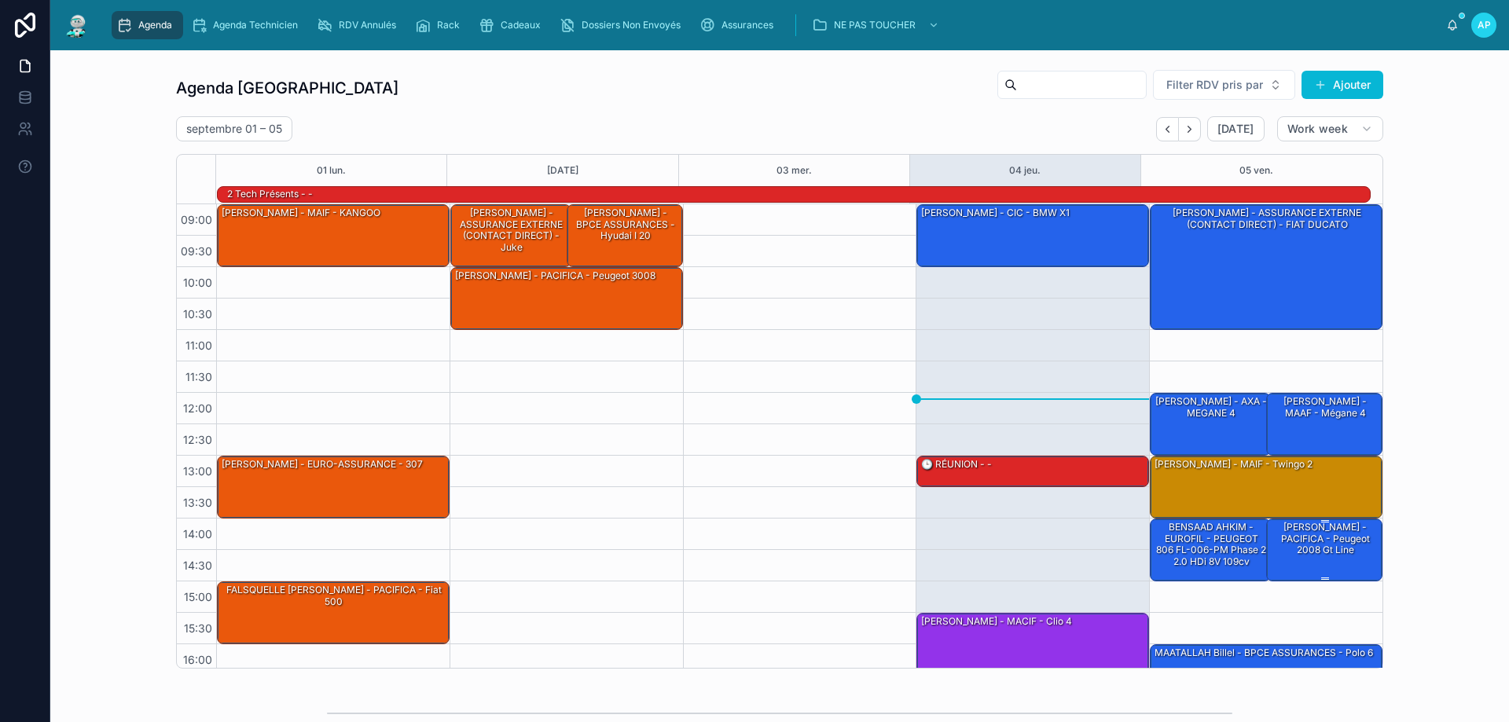
click at [1333, 562] on div "[PERSON_NAME] - PACIFICA - Peugeot 2008 gt line" at bounding box center [1325, 549] width 112 height 60
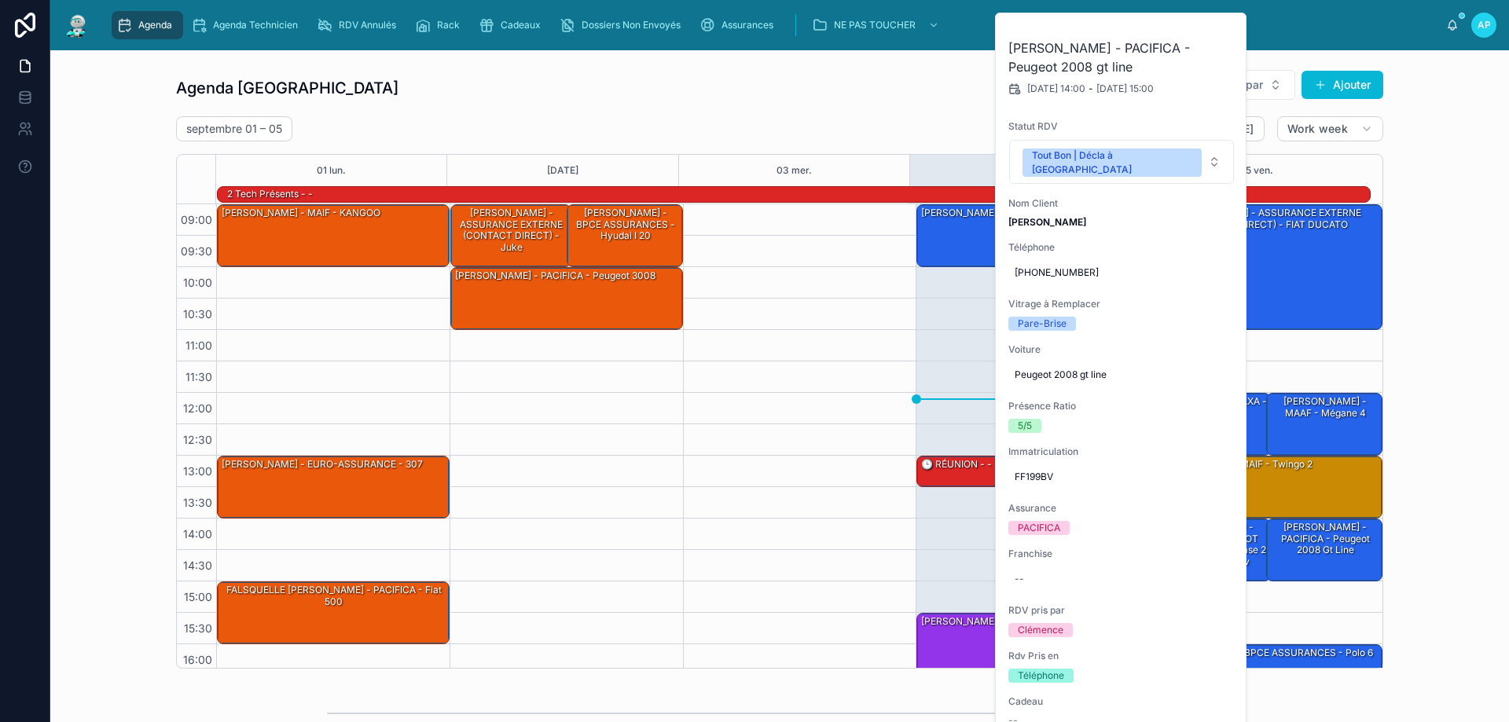
click at [853, 461] on div at bounding box center [799, 487] width 233 height 566
